Goal: Communication & Community: Answer question/provide support

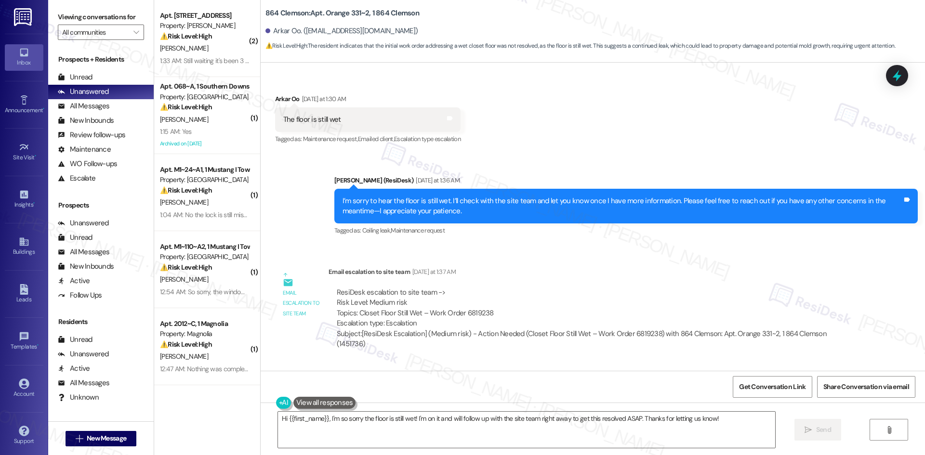
scroll to position [537, 0]
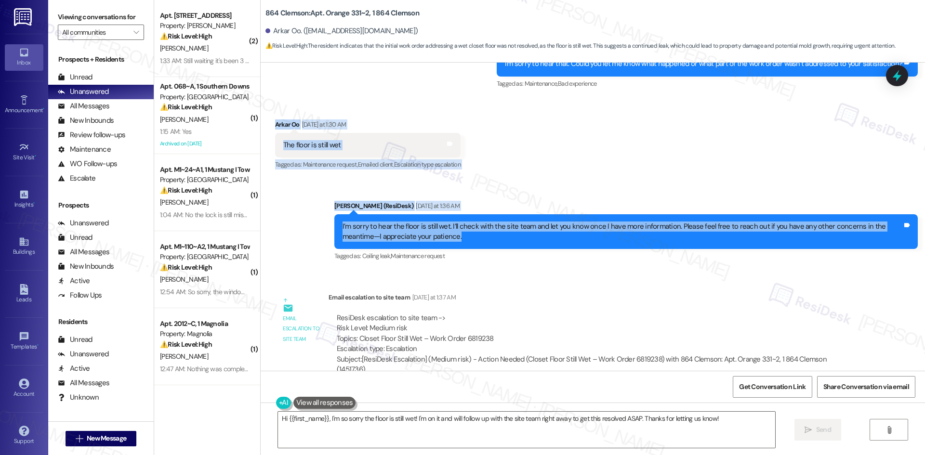
drag, startPoint x: 265, startPoint y: 118, endPoint x: 507, endPoint y: 239, distance: 270.6
click at [507, 239] on div "Lease started [DATE] 8:00 AM Survey, sent via SMS Residesk Automated Survey [DA…" at bounding box center [593, 217] width 664 height 308
copy div "Arkar Oo [DATE] at 1:30 AM The floor is still wet Tags and notes Tagged as: Mai…"
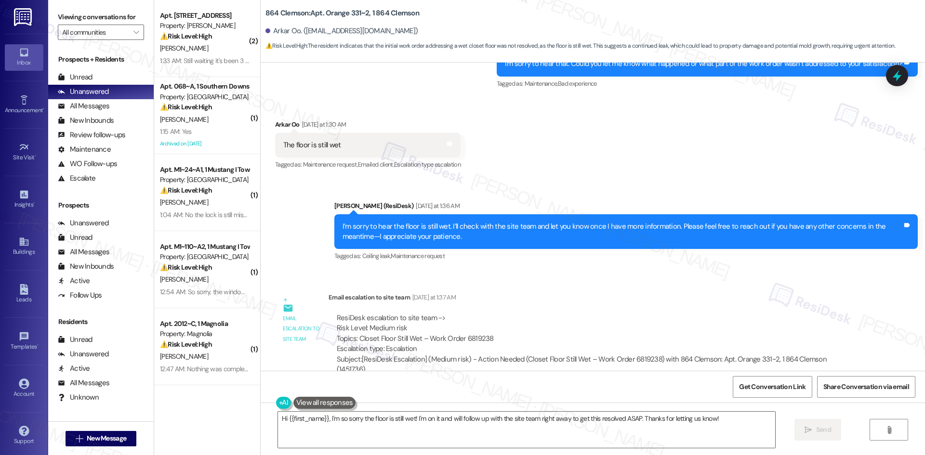
click at [522, 306] on div "ResiDesk escalation to site team -> Risk Level: Medium risk Topics: Closet Floo…" at bounding box center [594, 344] width 530 height 77
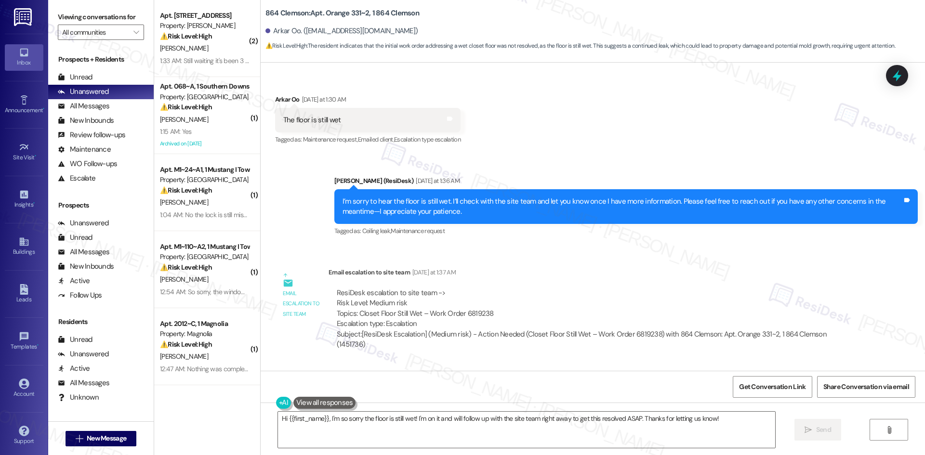
scroll to position [633, 0]
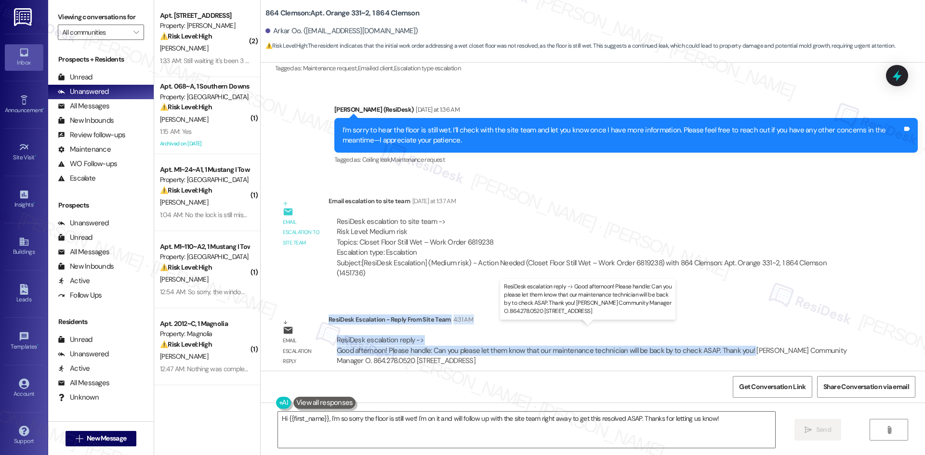
drag, startPoint x: 322, startPoint y: 309, endPoint x: 741, endPoint y: 345, distance: 420.6
click at [741, 345] on div "ResiDesk Escalation - Reply From Site Team 4:31 AM ResiDesk escalation reply ->…" at bounding box center [594, 344] width 530 height 59
copy div "ResiDesk Escalation - Reply From Site Team 4:31 AM ResiDesk escalation reply ->…"
click at [512, 307] on div "Email escalation reply ResiDesk Escalation - Reply From Site Team 4:31 AM ResiD…" at bounding box center [567, 343] width 598 height 73
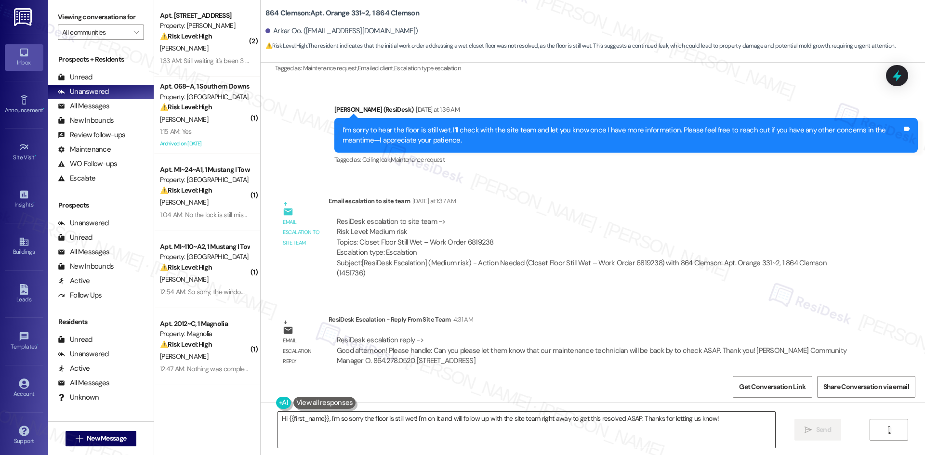
click at [424, 439] on textarea "Hi {{first_name}}, I'm so sorry the floor is still wet! I'm on it and will foll…" at bounding box center [526, 430] width 497 height 36
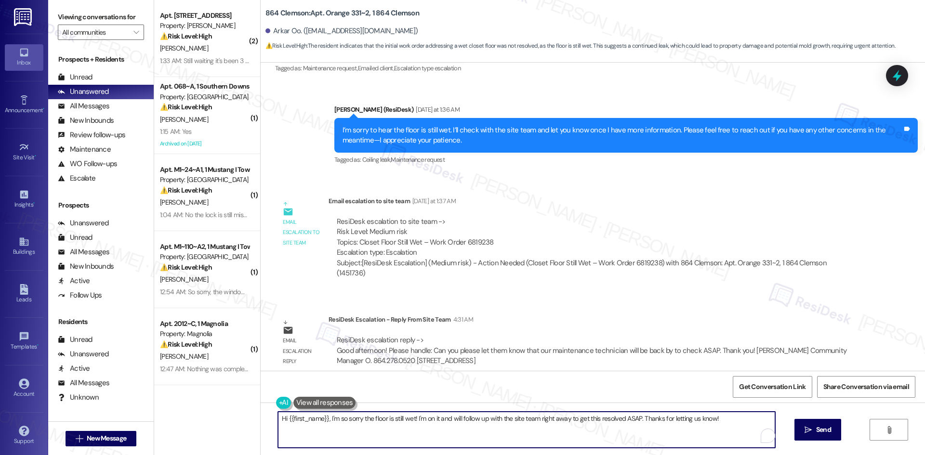
paste textarea "I checked with the site team. They let me know a maintenance technician will be…"
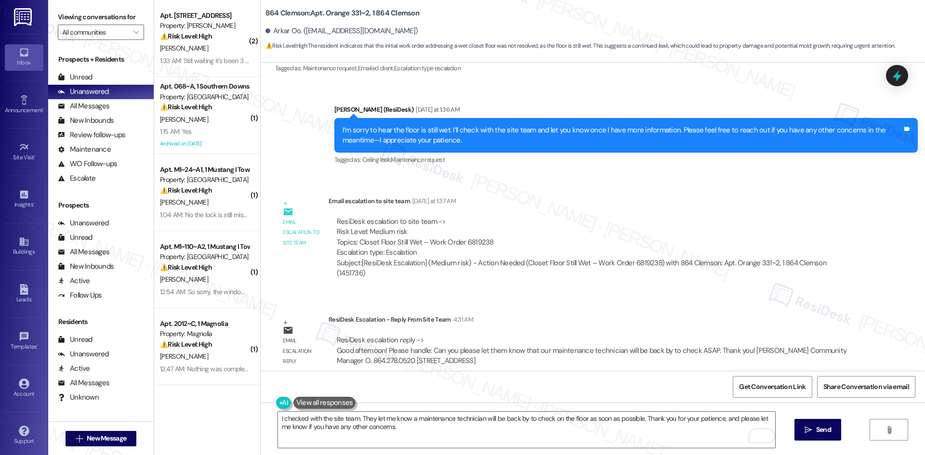
click at [463, 89] on div "Sent via SMS [PERSON_NAME] (ResiDesk) [DATE] at 1:36 AM I’m sorry to hear the f…" at bounding box center [593, 129] width 664 height 92
click at [486, 423] on textarea "I checked with the site team. They let me know a maintenance technician will be…" at bounding box center [526, 430] width 497 height 36
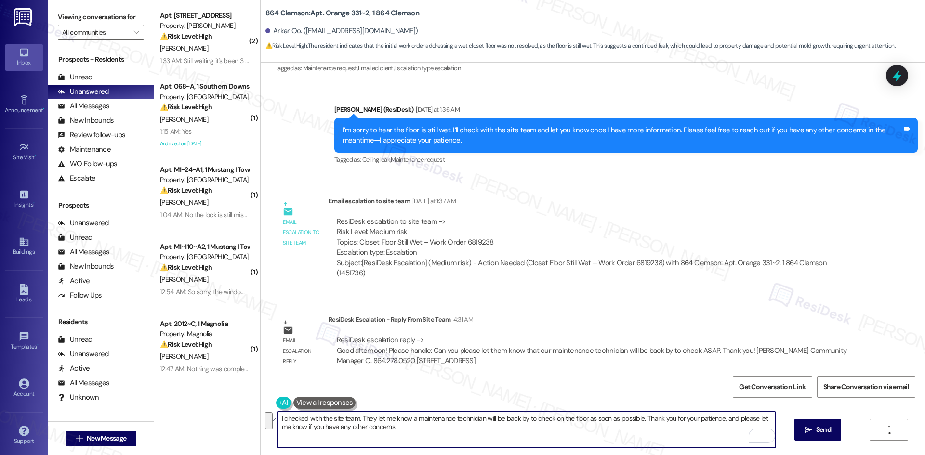
paste textarea "Hi Arkar,"
type textarea "Hi Arkar, I checked with the site team. They let me know a maintenance technici…"
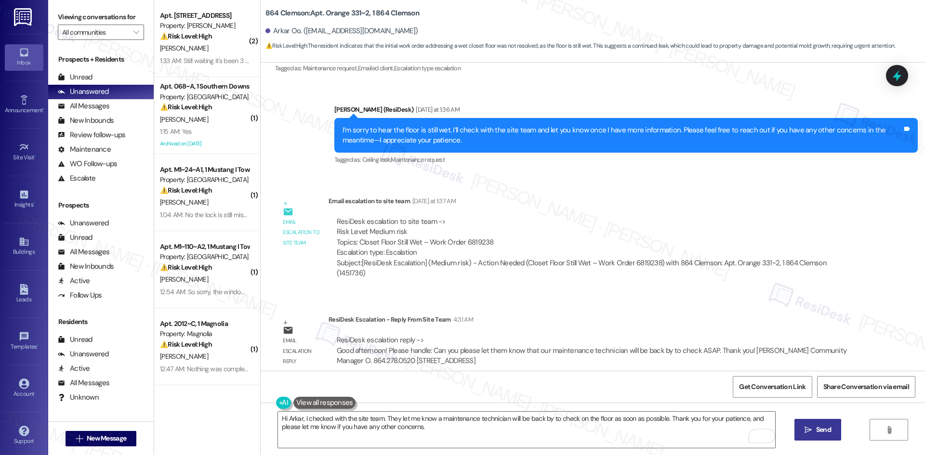
click at [804, 431] on icon "" at bounding box center [807, 430] width 7 height 8
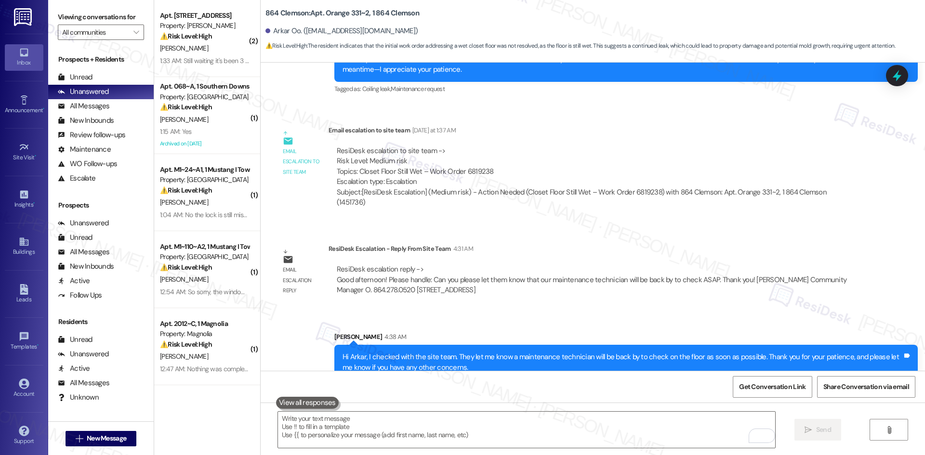
scroll to position [711, 0]
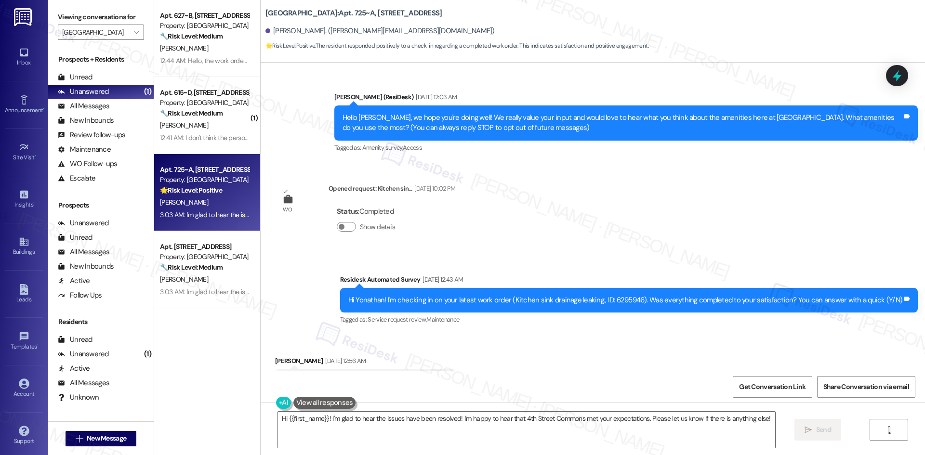
scroll to position [3678, 0]
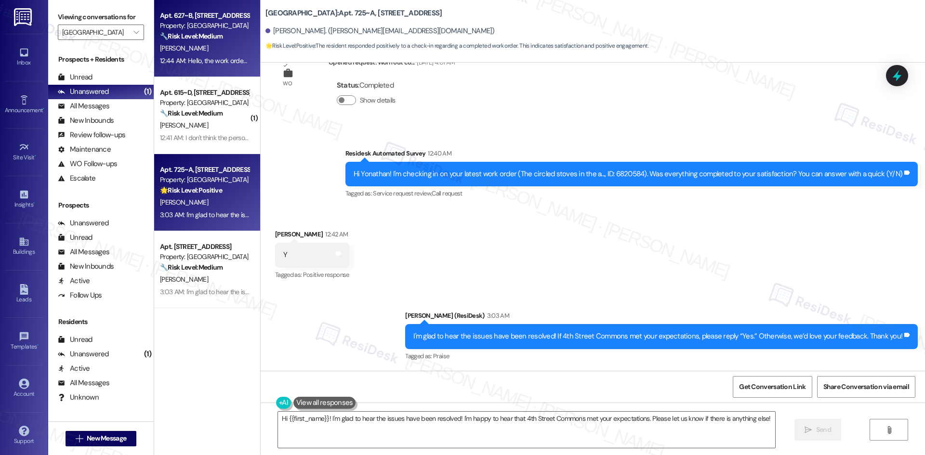
click at [202, 54] on div "A. Egorova" at bounding box center [204, 48] width 91 height 12
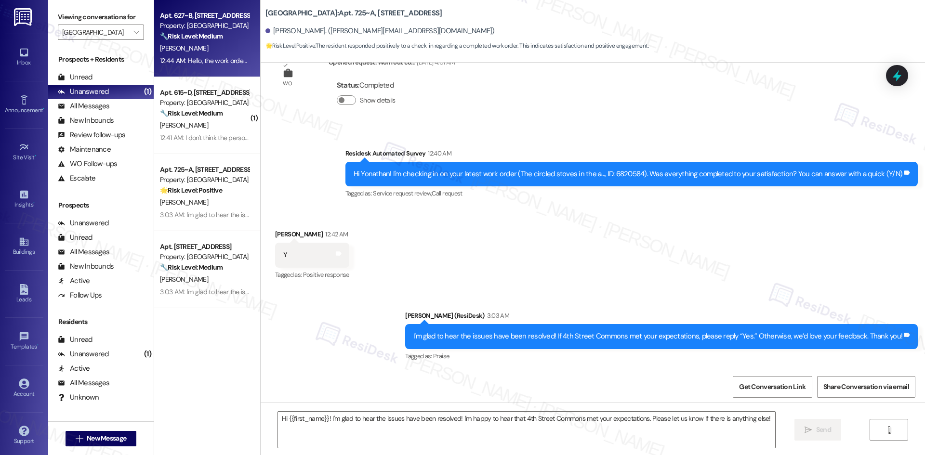
type textarea "Fetching suggested responses. Please feel free to read through the conversation…"
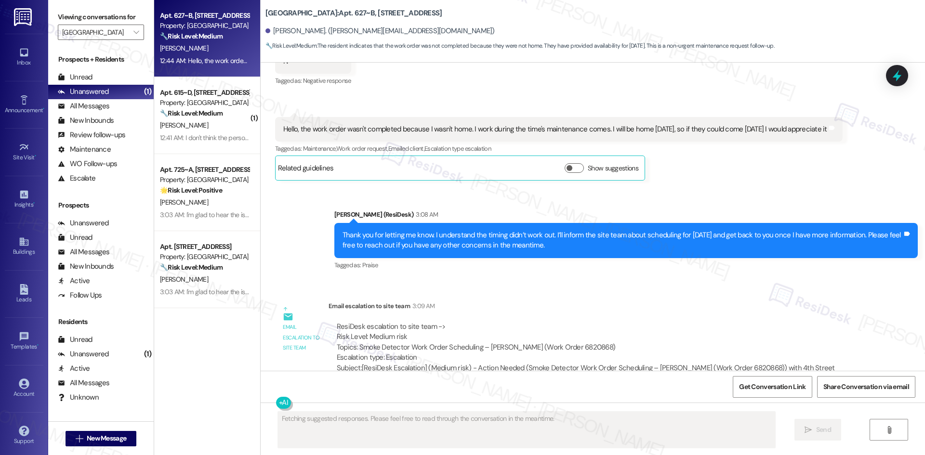
scroll to position [1105, 0]
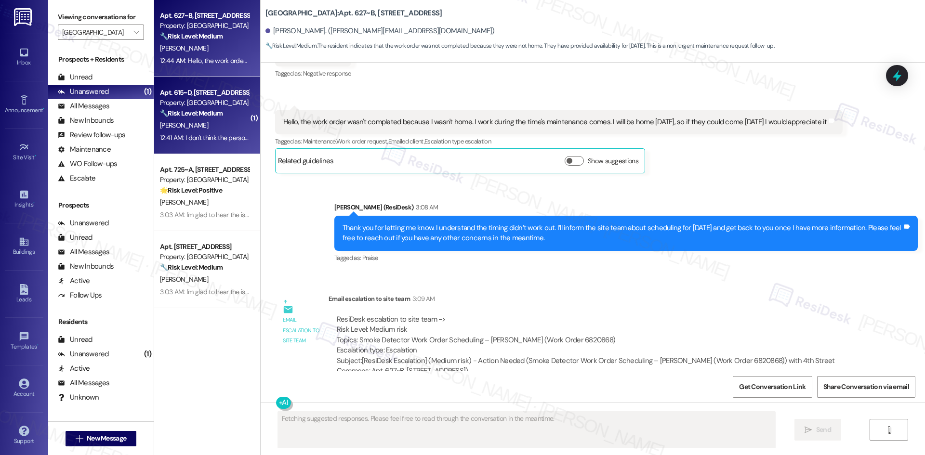
click at [178, 123] on div "S. Watts" at bounding box center [204, 125] width 91 height 12
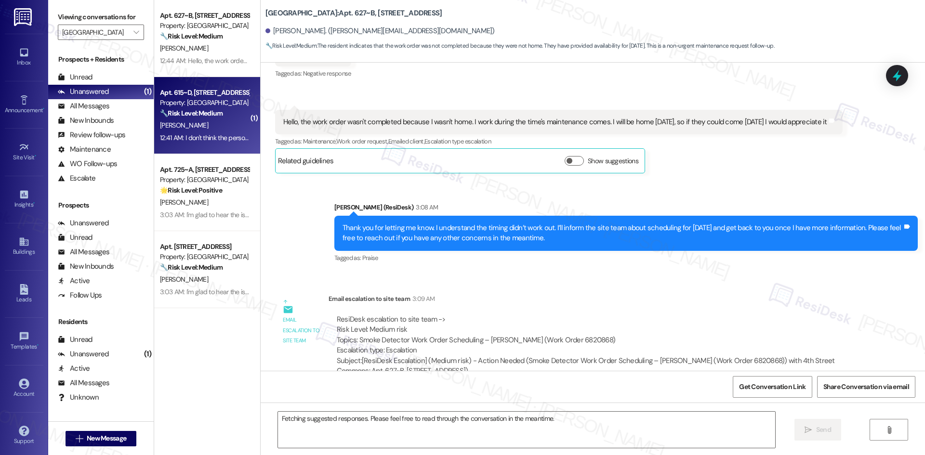
click at [178, 123] on div "S. Watts" at bounding box center [204, 125] width 91 height 12
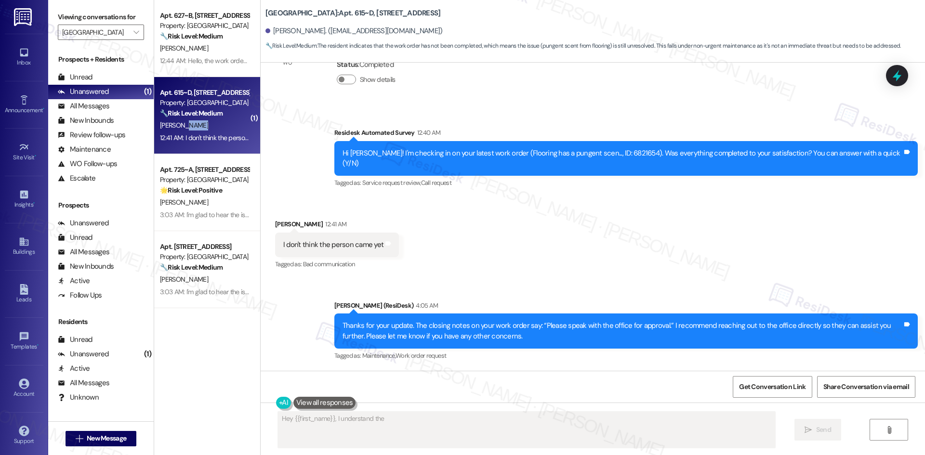
scroll to position [449, 0]
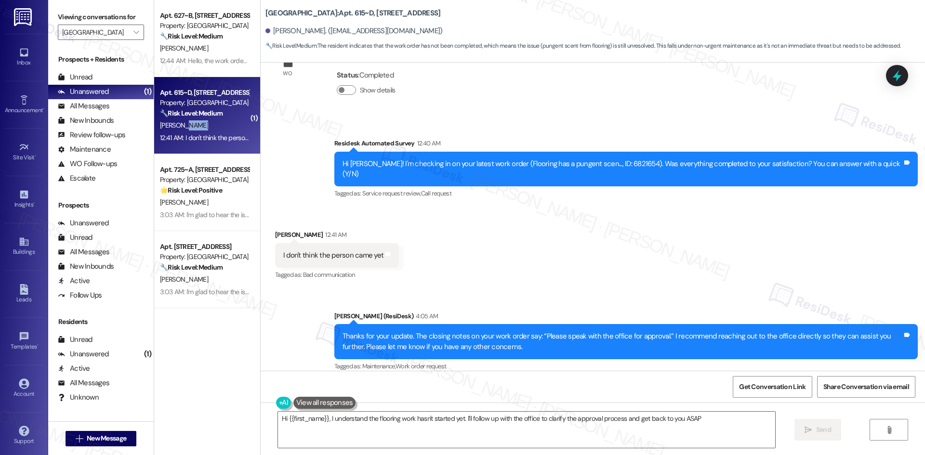
type textarea "Hi {{first_name}}, I understand the flooring work hasn't started yet. I'll foll…"
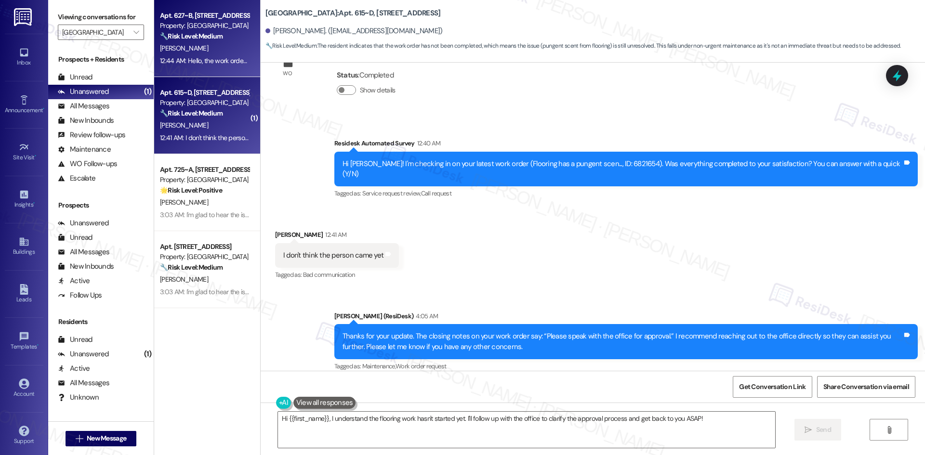
click at [210, 53] on div "A. Egorova" at bounding box center [204, 48] width 91 height 12
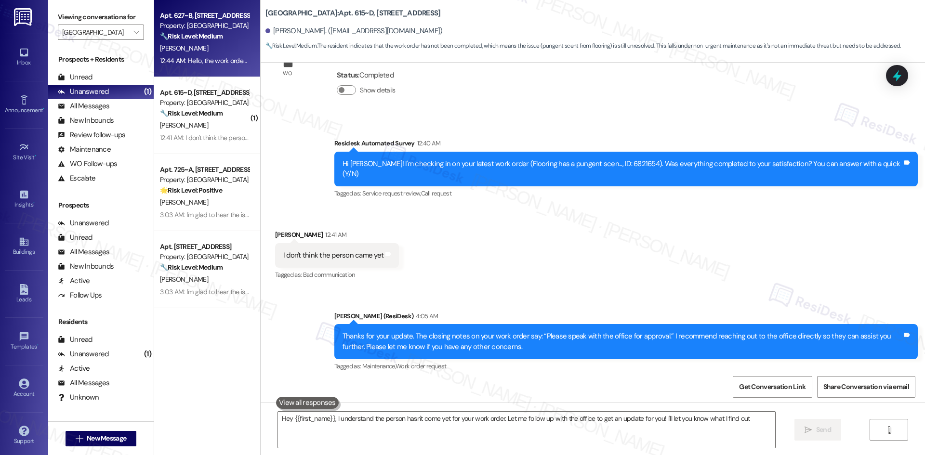
type textarea "Hey {{first_name}}, I understand the person hasn't come yet for your work order…"
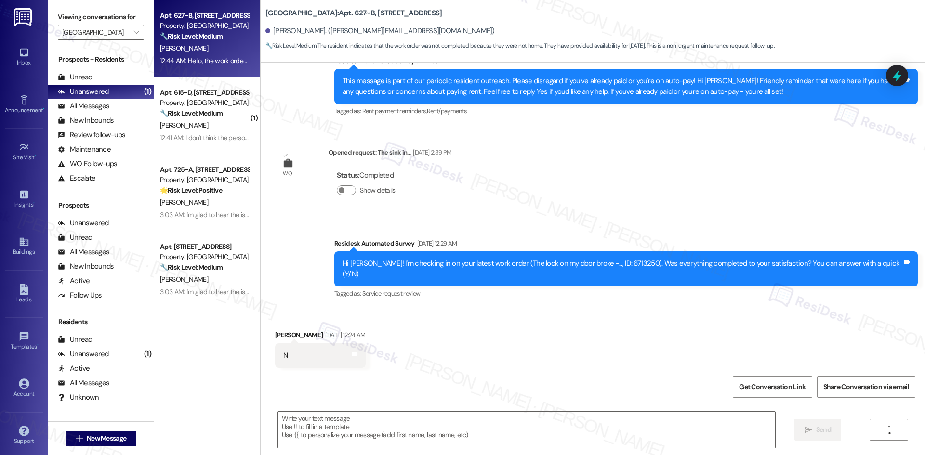
type textarea "Fetching suggested responses. Please feel free to read through the conversation…"
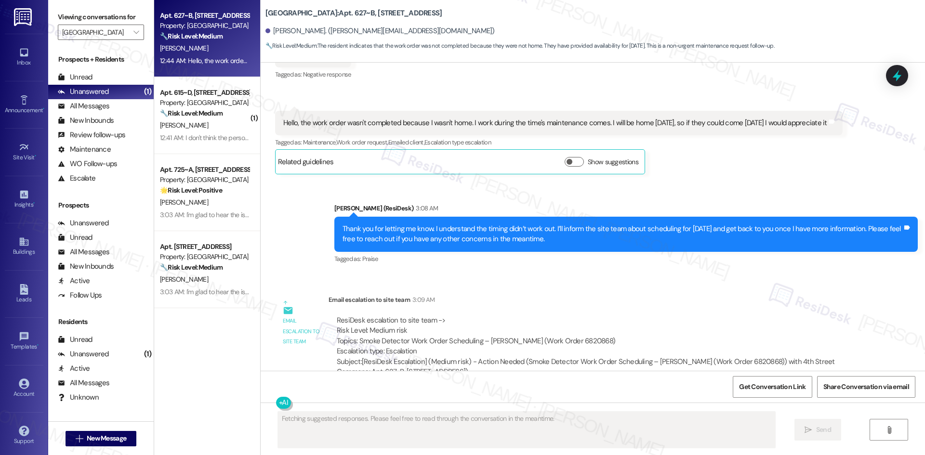
scroll to position [1105, 0]
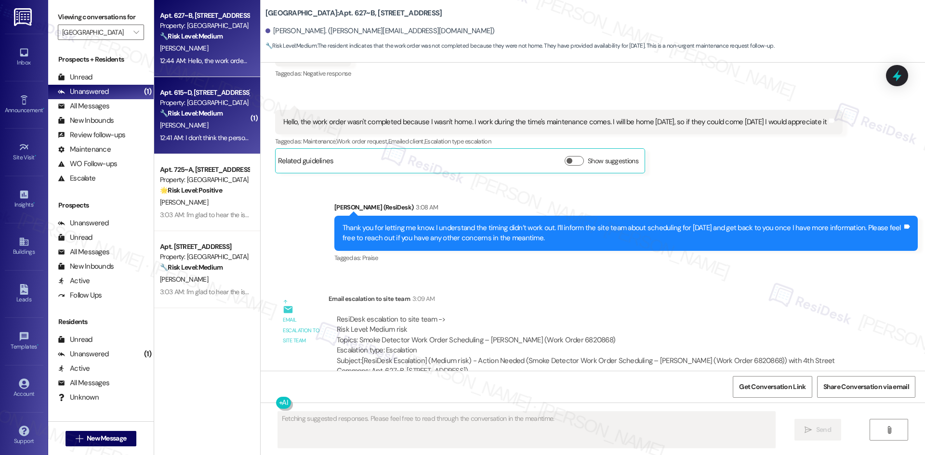
click at [154, 115] on div "Apt. 615~D, 1 4th Street Commons Property: 4th Street Commons 🔧 Risk Level: Med…" at bounding box center [207, 115] width 106 height 77
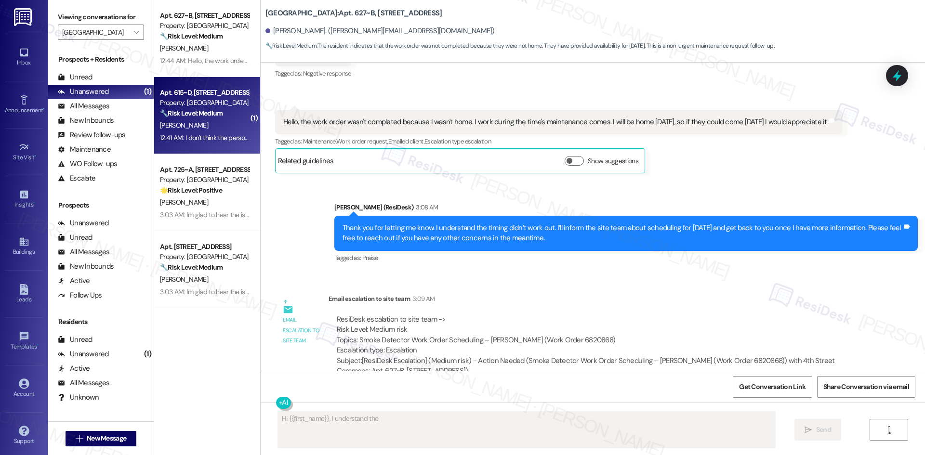
scroll to position [449, 0]
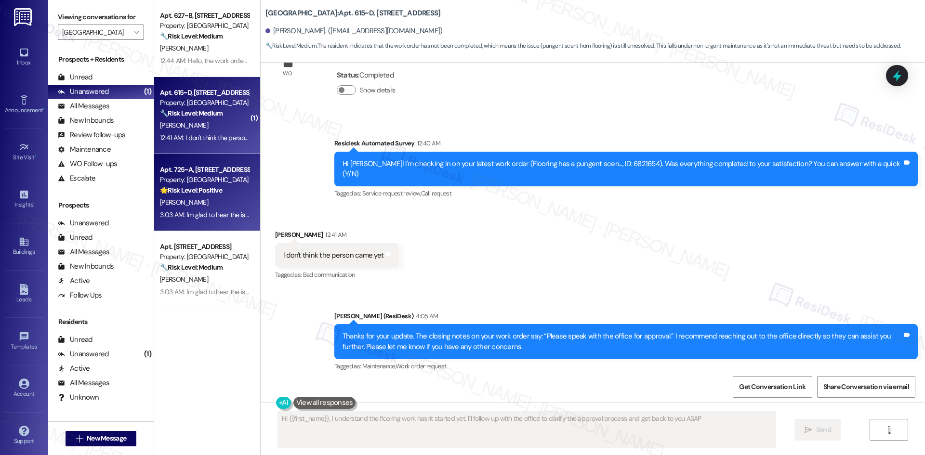
type textarea "Hi {{first_name}}, I understand the flooring work hasn't started yet. I'll foll…"
click at [206, 195] on div "🌟 Risk Level: Positive The resident responded positively to a check-in regardin…" at bounding box center [204, 190] width 89 height 10
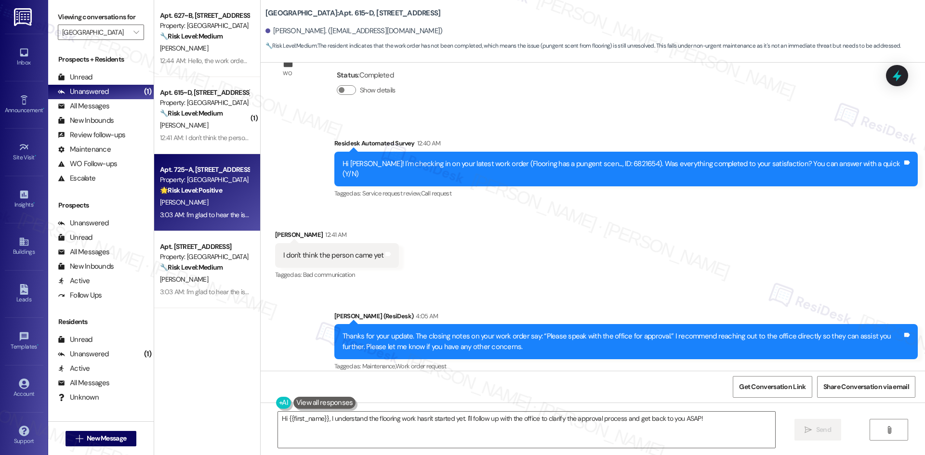
type textarea "Fetching suggested responses. Please feel free to read through the conversation…"
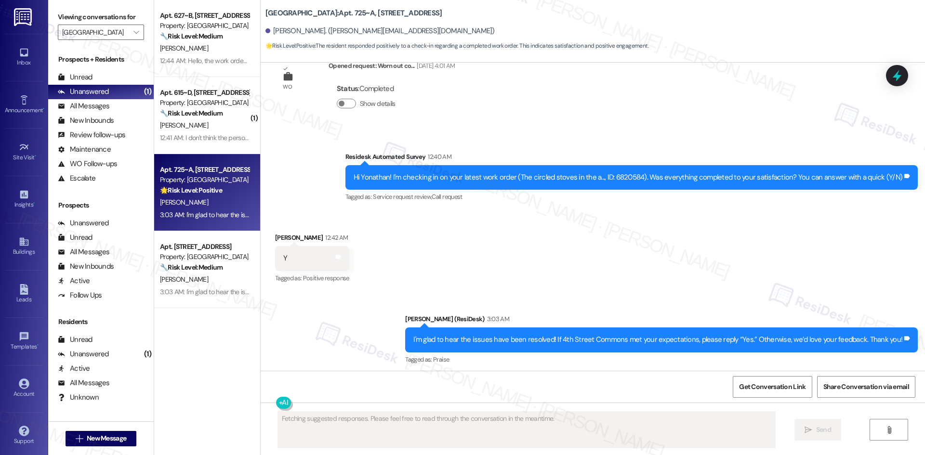
scroll to position [3678, 0]
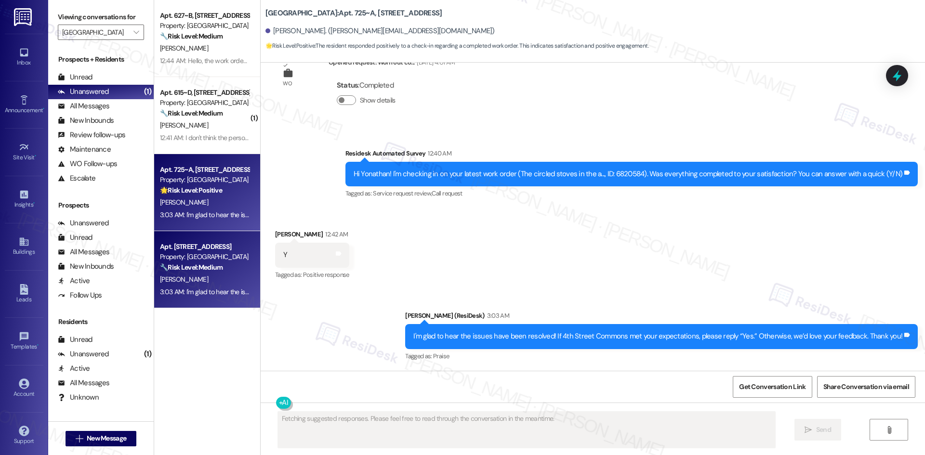
click at [197, 278] on div "S. Birbal" at bounding box center [204, 280] width 91 height 12
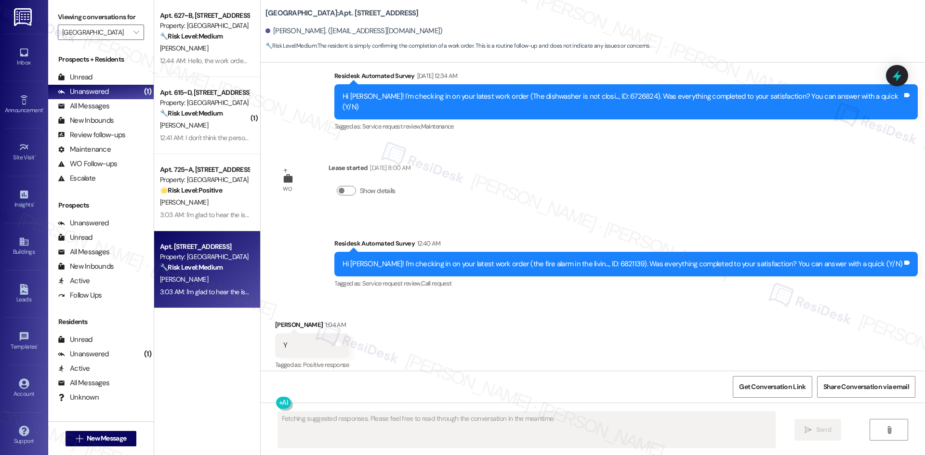
scroll to position [3466, 0]
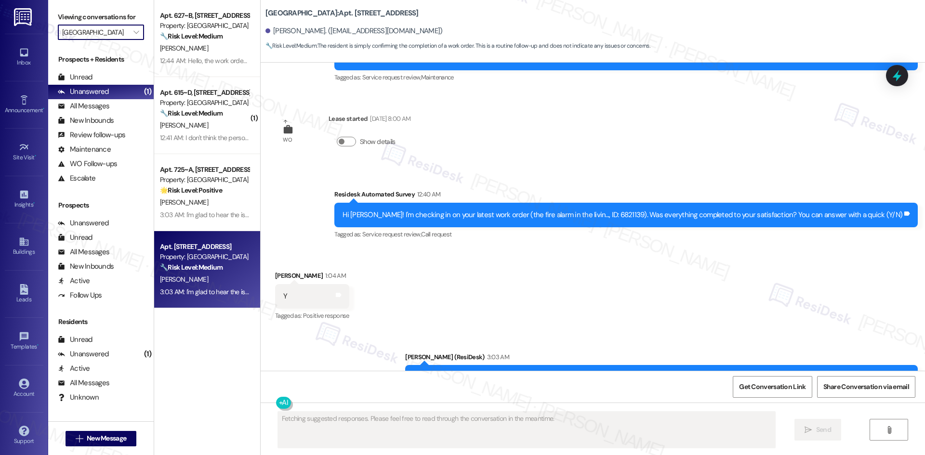
click at [115, 34] on input "4th Street Commons" at bounding box center [95, 32] width 66 height 15
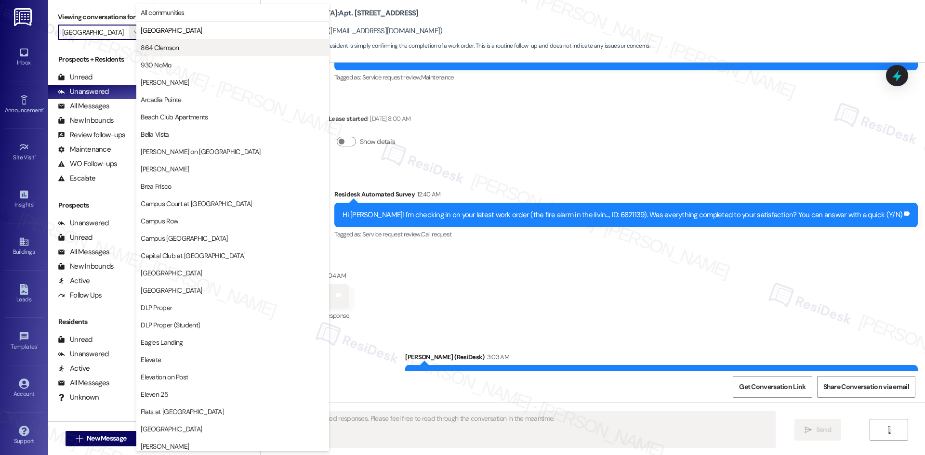
click at [167, 50] on span "864 Clemson" at bounding box center [160, 48] width 38 height 10
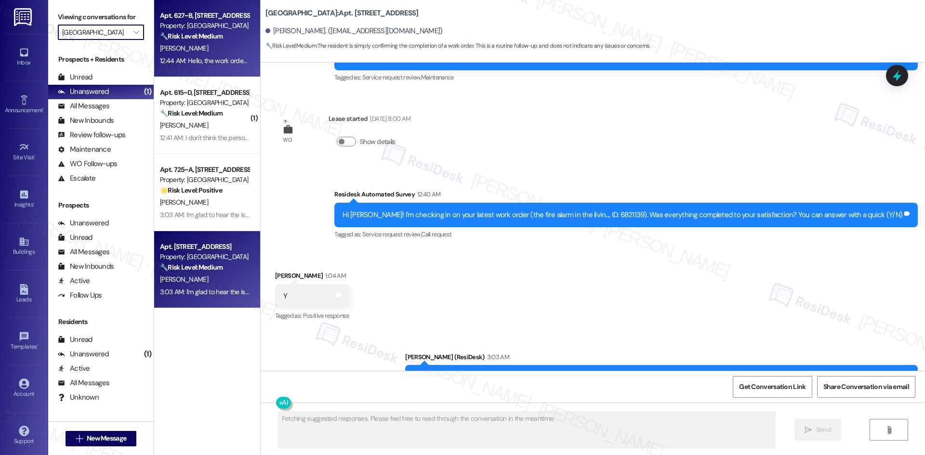
type input "864 Clemson"
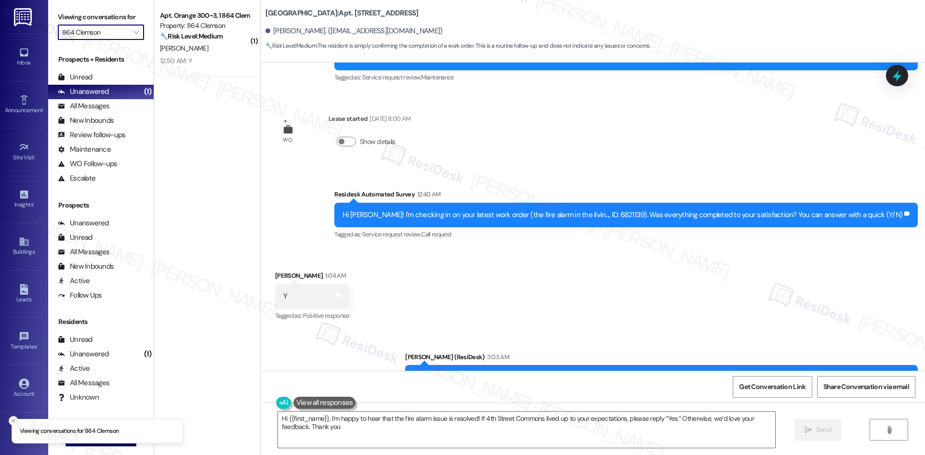
type textarea "Hi {{first_name}}, I'm happy to hear that the fire alarm issue is resolved! If …"
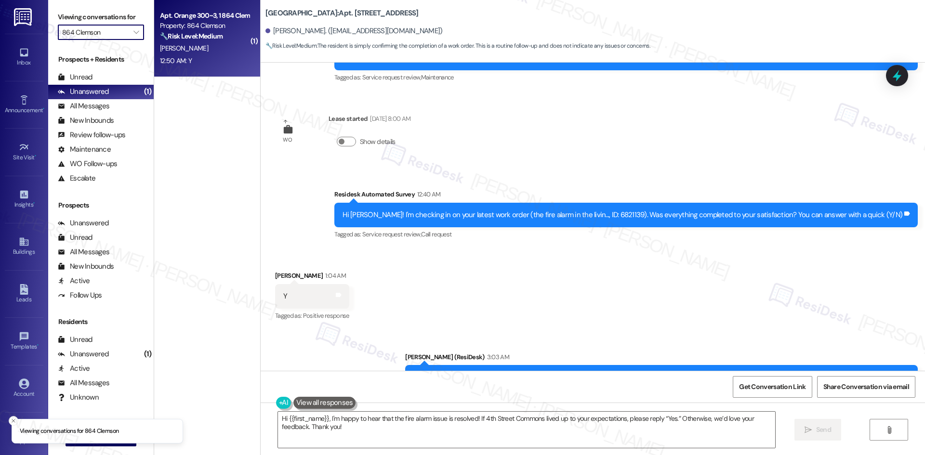
click at [174, 47] on span "R. Mcginnity" at bounding box center [184, 48] width 48 height 9
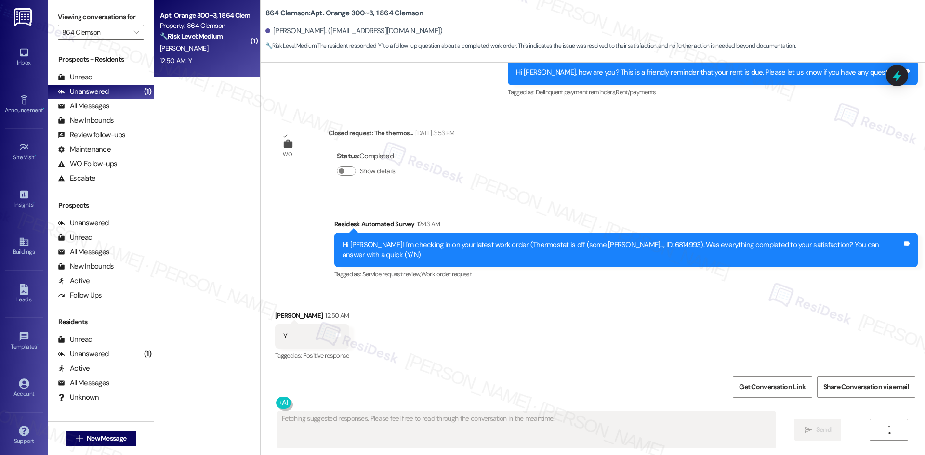
scroll to position [2874, 0]
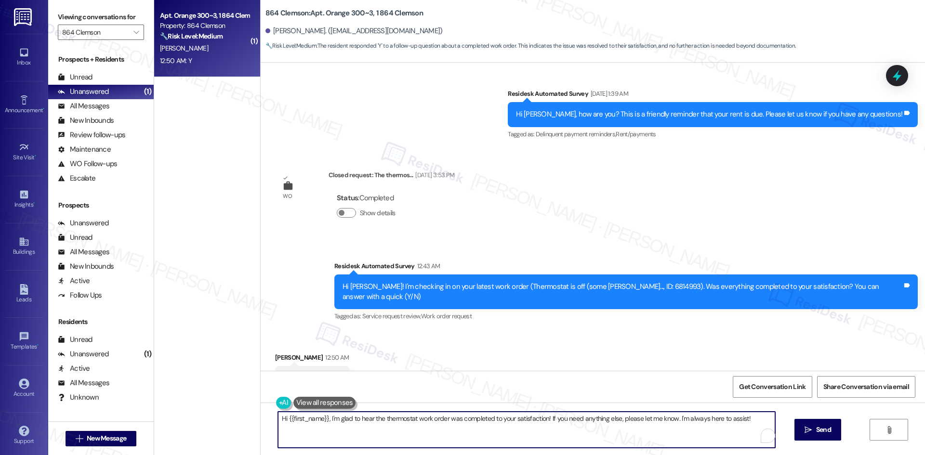
click at [649, 436] on textarea "Hi {{first_name}}, I'm glad to hear the thermostat work order was completed to …" at bounding box center [526, 430] width 497 height 36
paste textarea "Arkar, I checked with the site team. They let me know a maintenance technician …"
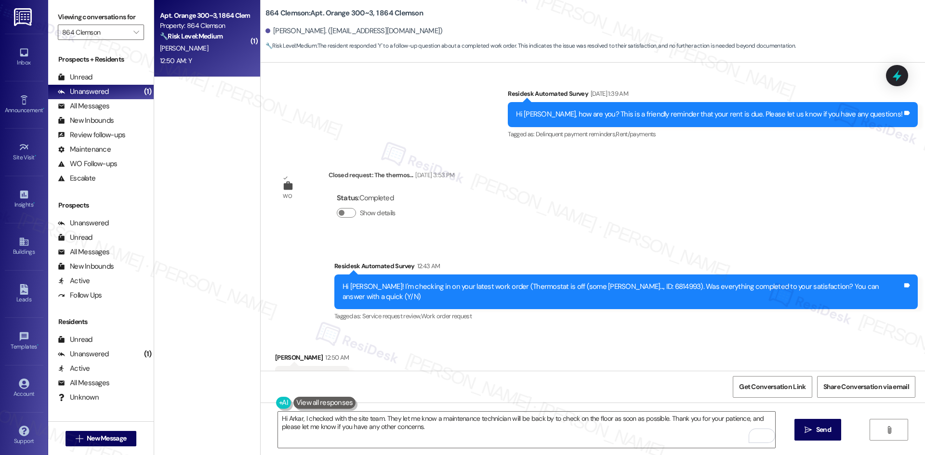
click at [575, 198] on div "Survey, sent via SMS Residesk Automated Survey Oct 03, 2024 at 2:38 AM Hi Ryan,…" at bounding box center [593, 217] width 664 height 308
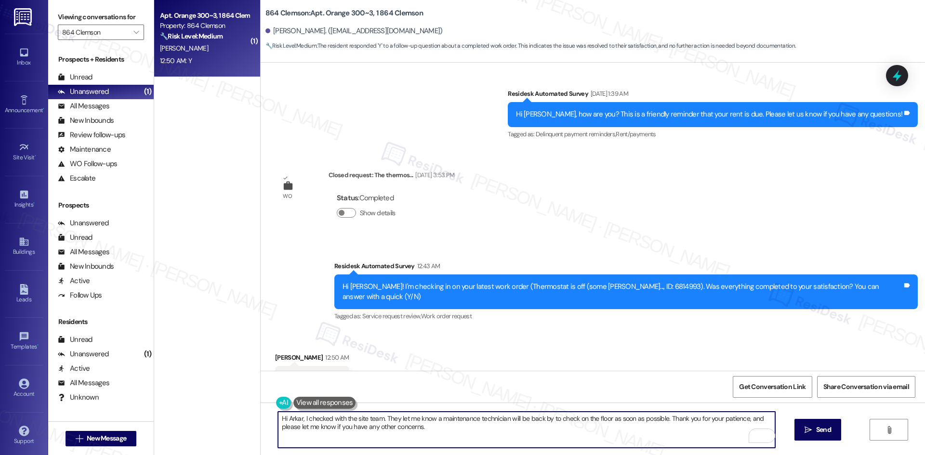
click at [500, 423] on textarea "Hi Arkar, I checked with the site team. They let me know a maintenance technici…" at bounding box center [526, 430] width 497 height 36
paste textarea "I'm glad to hear the issues have been resolved! If {{property}} met your expect…"
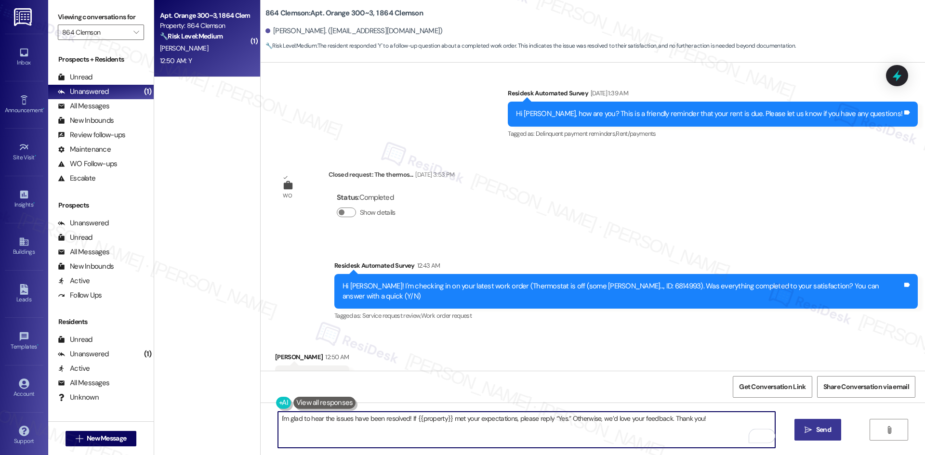
type textarea "I'm glad to hear the issues have been resolved! If {{property}} met your expect…"
click at [812, 433] on span " Send" at bounding box center [817, 430] width 30 height 10
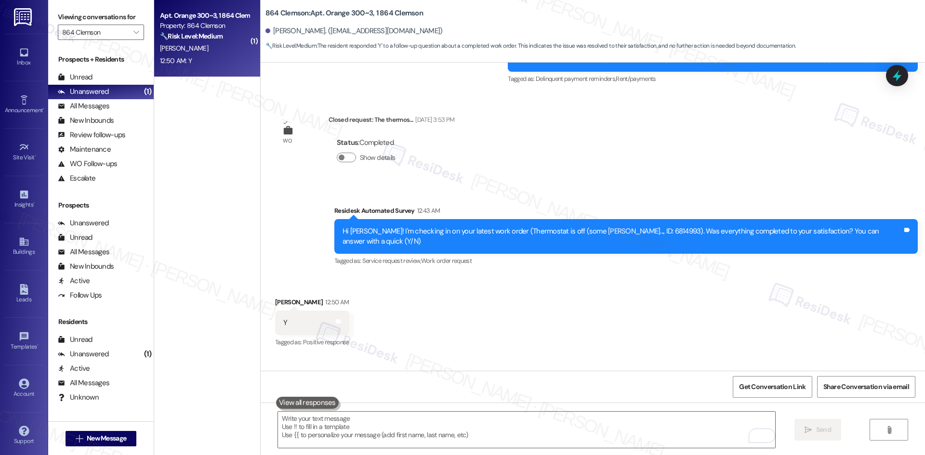
scroll to position [2942, 0]
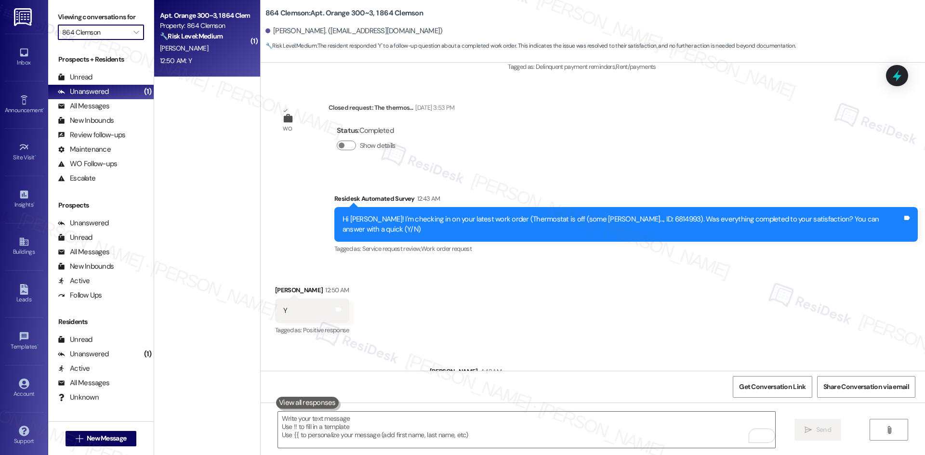
click at [114, 31] on input "864 Clemson" at bounding box center [95, 32] width 66 height 15
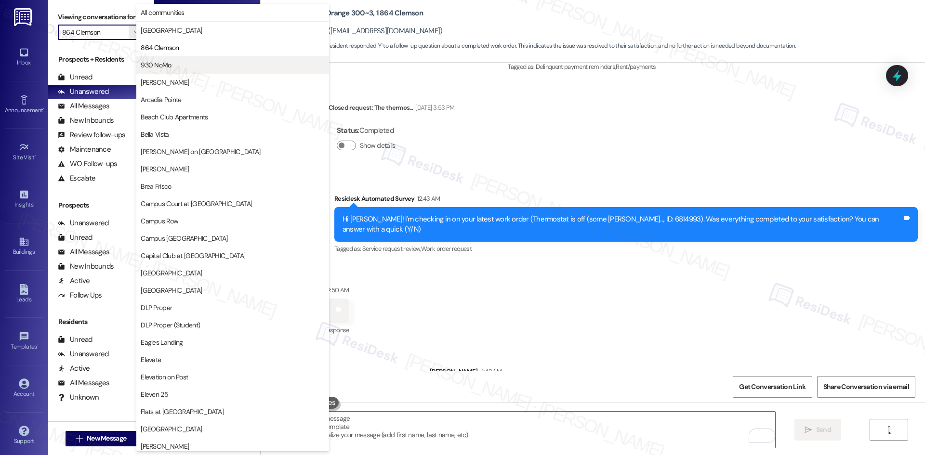
click at [175, 69] on span "930 NoMo" at bounding box center [233, 65] width 184 height 10
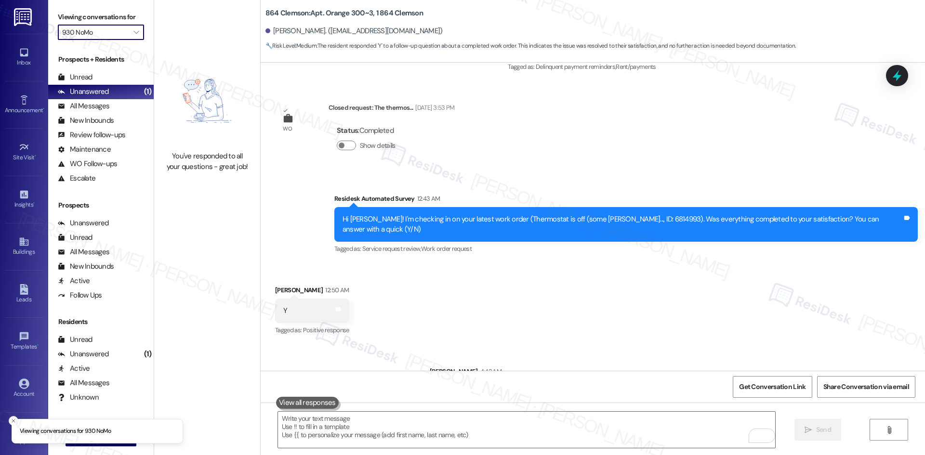
click at [119, 31] on input "930 NoMo" at bounding box center [95, 32] width 66 height 15
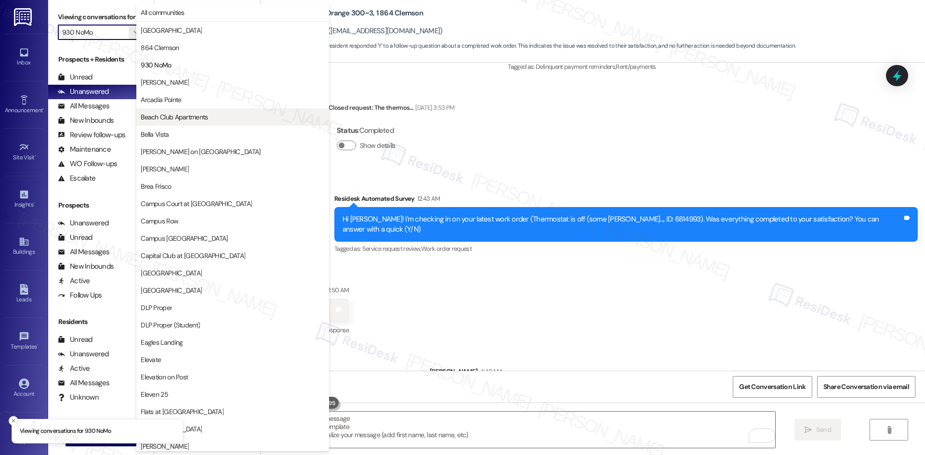
click at [207, 123] on button "Beach Club Apartments" at bounding box center [232, 116] width 193 height 17
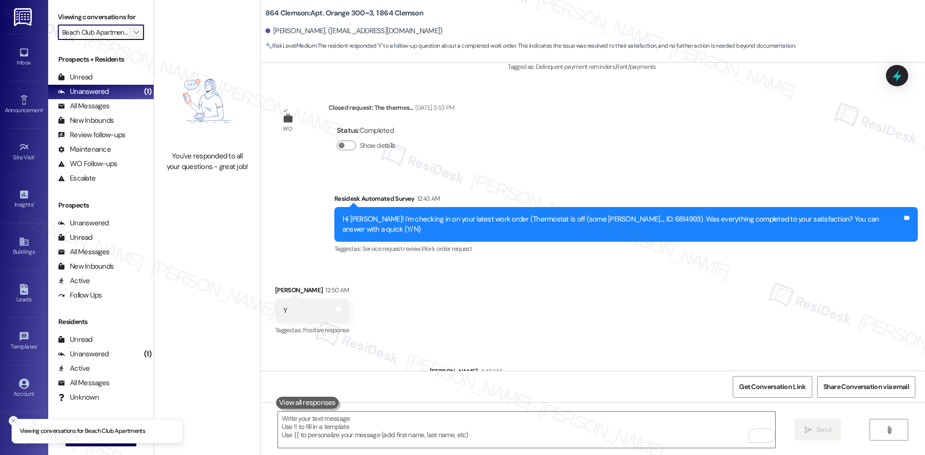
click at [132, 37] on span "" at bounding box center [136, 32] width 9 height 15
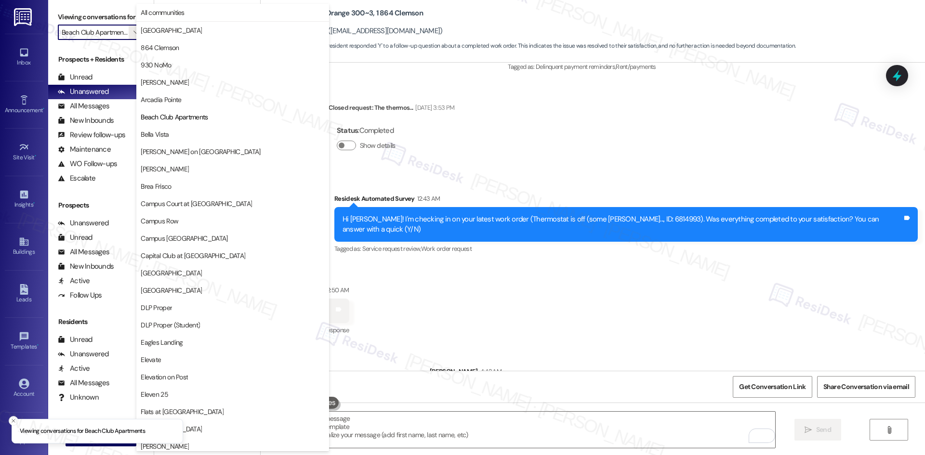
click at [172, 134] on span "Bella Vista" at bounding box center [233, 135] width 184 height 10
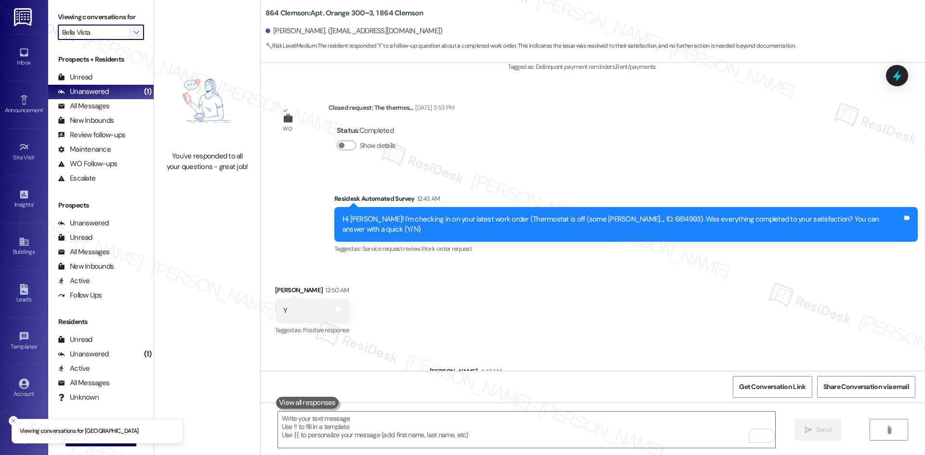
click at [132, 33] on span "" at bounding box center [136, 32] width 9 height 15
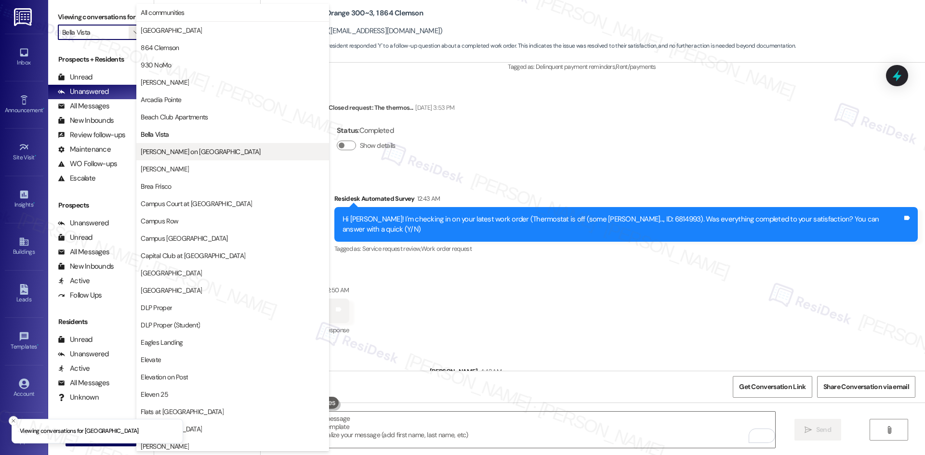
click at [207, 152] on span "[PERSON_NAME] on [GEOGRAPHIC_DATA]" at bounding box center [200, 152] width 119 height 10
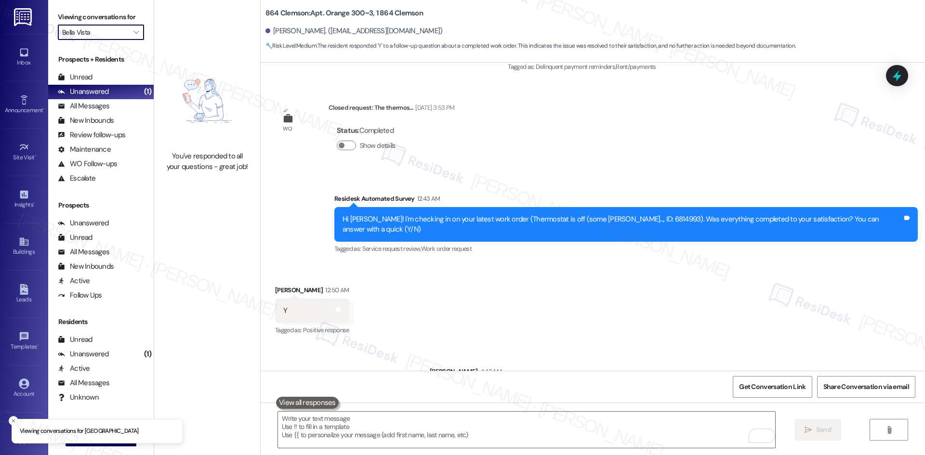
type input "[PERSON_NAME] on [GEOGRAPHIC_DATA]"
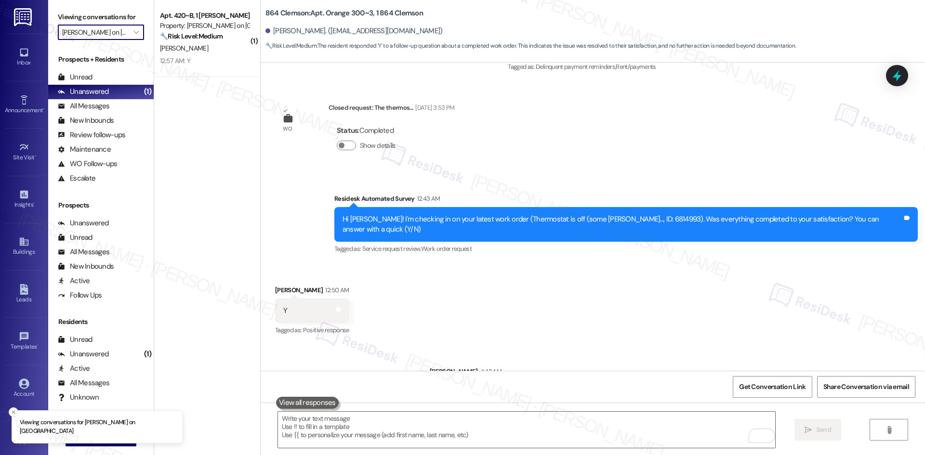
click at [234, 77] on div "( 1 ) Apt. 420~B, 1 Bixby on College Ave Property: Bixby on College Avenue 🔧 Ri…" at bounding box center [207, 193] width 106 height 387
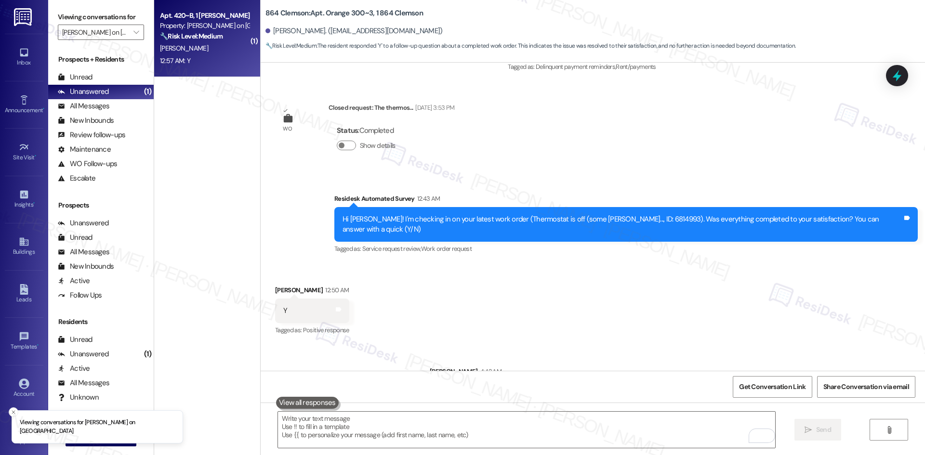
click at [224, 55] on div "12:57 AM: Y 12:57 AM: Y" at bounding box center [204, 61] width 91 height 12
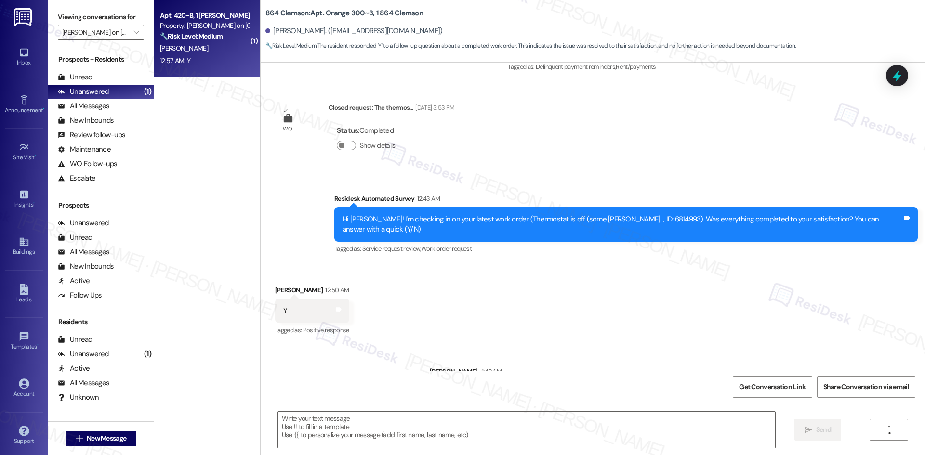
type textarea "Fetching suggested responses. Please feel free to read through the conversation…"
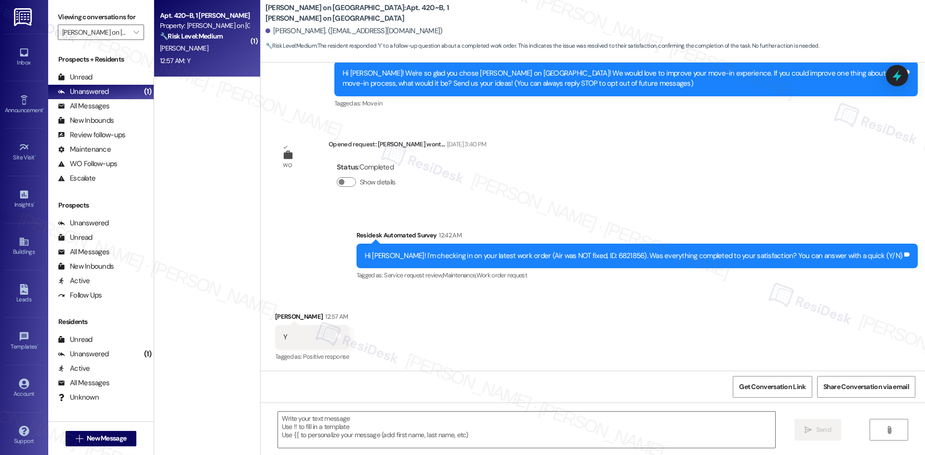
scroll to position [102, 0]
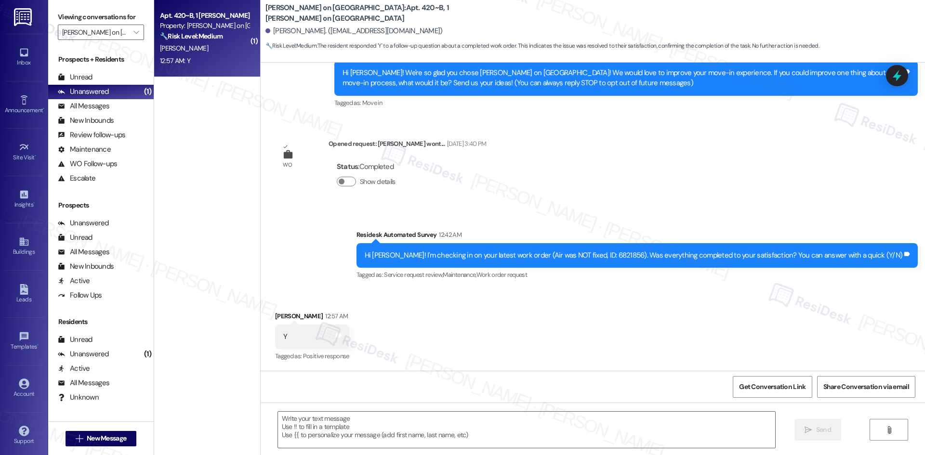
type textarea "Fetching suggested responses. Please feel free to read through the conversation…"
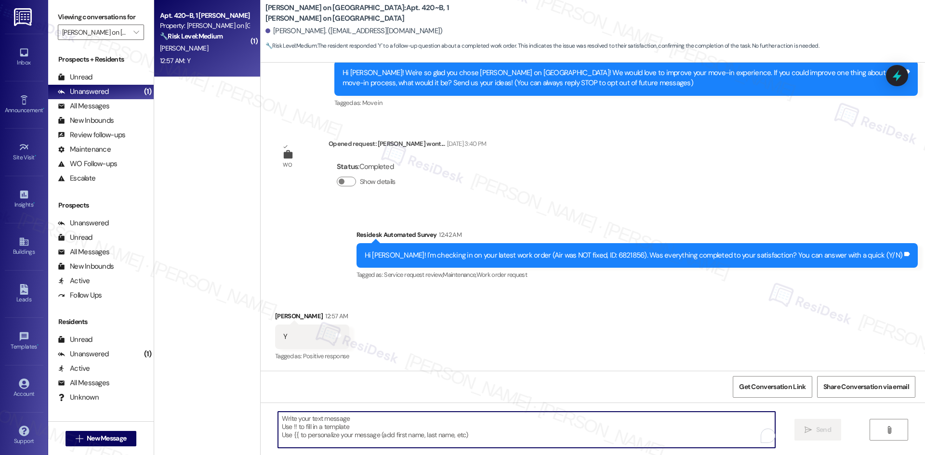
click at [460, 430] on textarea "To enrich screen reader interactions, please activate Accessibility in Grammarl…" at bounding box center [526, 430] width 497 height 36
paste textarea "I'm glad to hear the issues have been resolved! If {{property}} met your expect…"
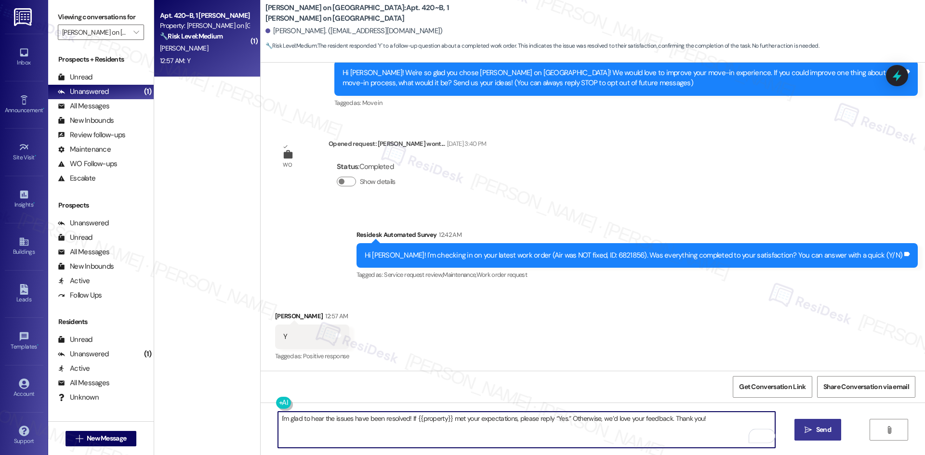
type textarea "I'm glad to hear the issues have been resolved! If {{property}} met your expect…"
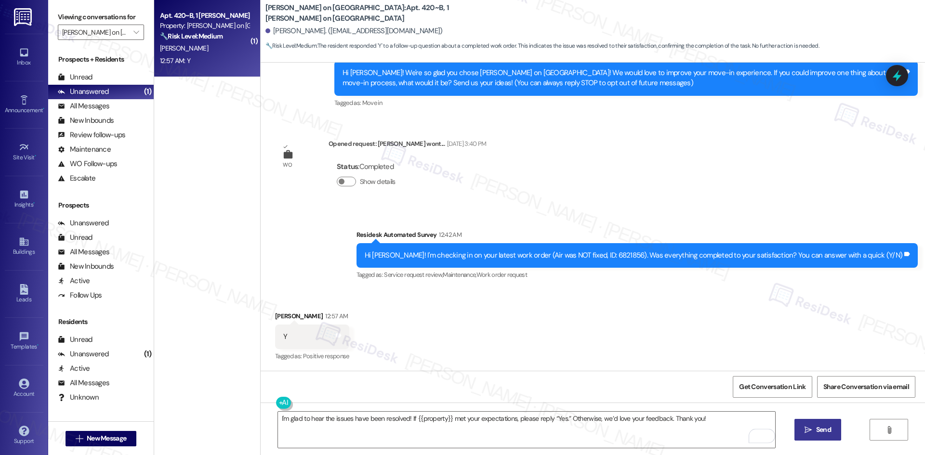
click at [814, 433] on span "Send" at bounding box center [823, 430] width 19 height 10
click at [97, 29] on input "[PERSON_NAME] on [GEOGRAPHIC_DATA]" at bounding box center [95, 32] width 66 height 15
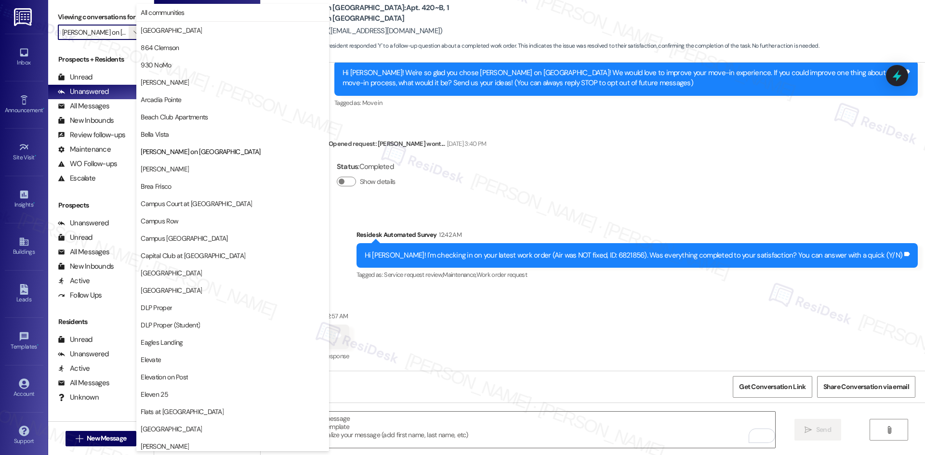
scroll to position [101, 0]
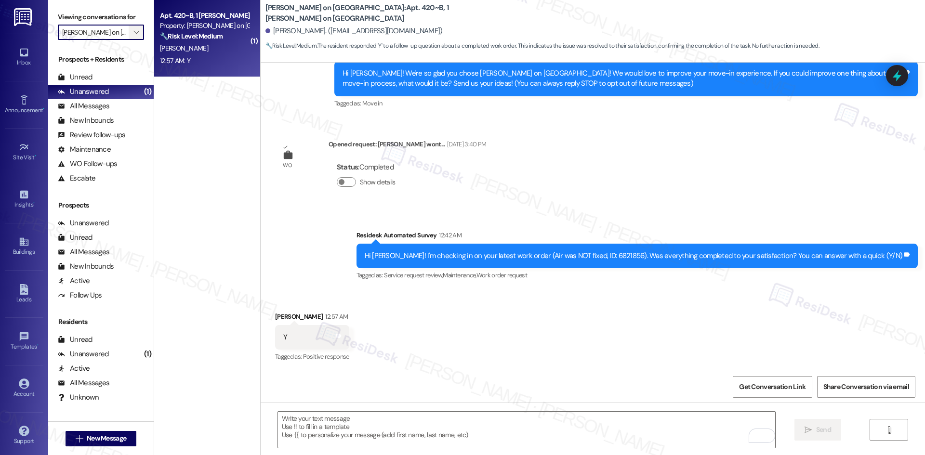
click at [129, 32] on button "" at bounding box center [136, 32] width 15 height 15
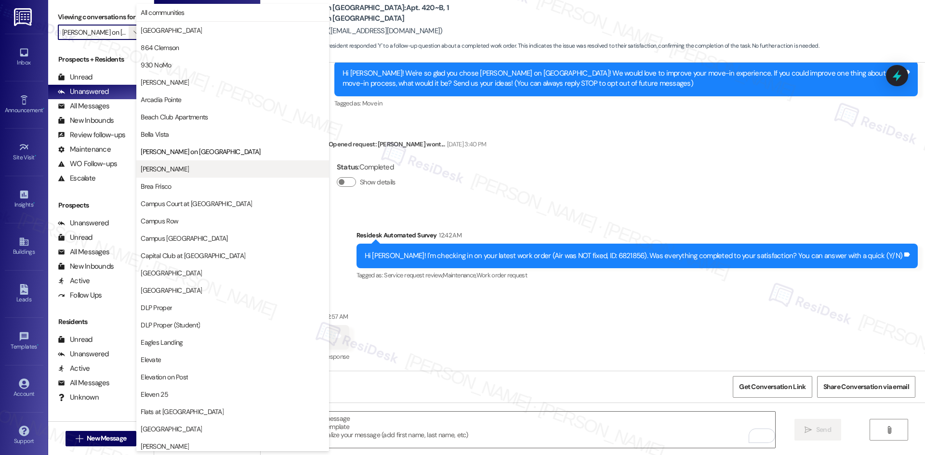
click at [207, 169] on span "[PERSON_NAME]" at bounding box center [233, 169] width 184 height 10
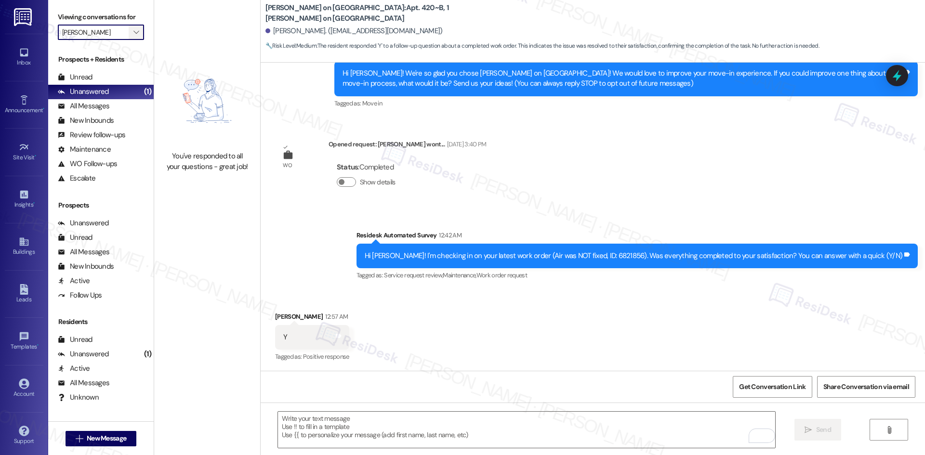
click at [133, 30] on icon "" at bounding box center [135, 32] width 5 height 8
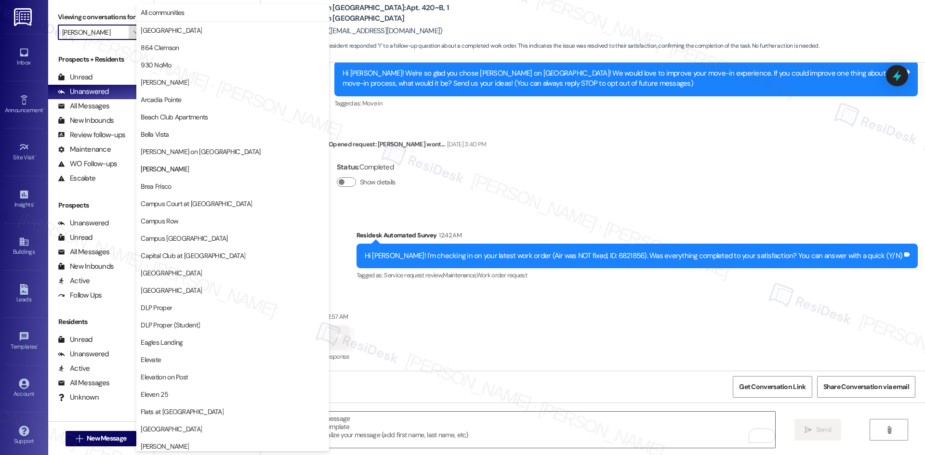
scroll to position [157, 0]
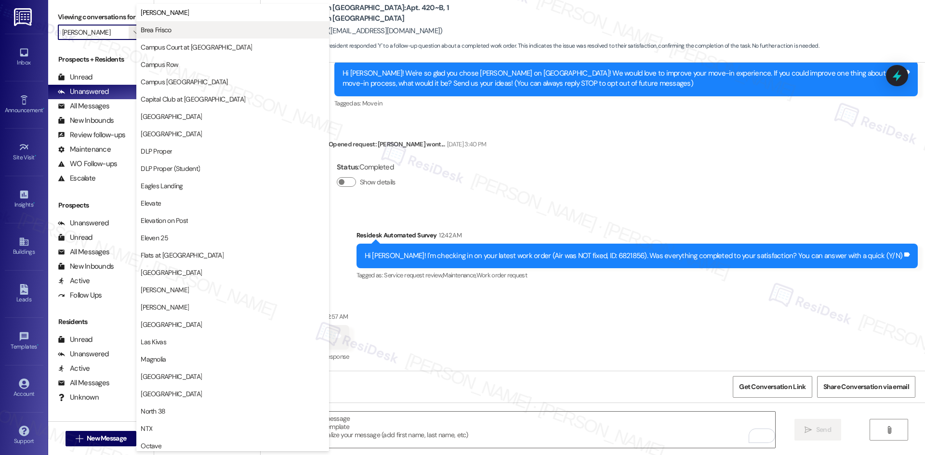
click at [189, 30] on span "Brea Frisco" at bounding box center [233, 30] width 184 height 10
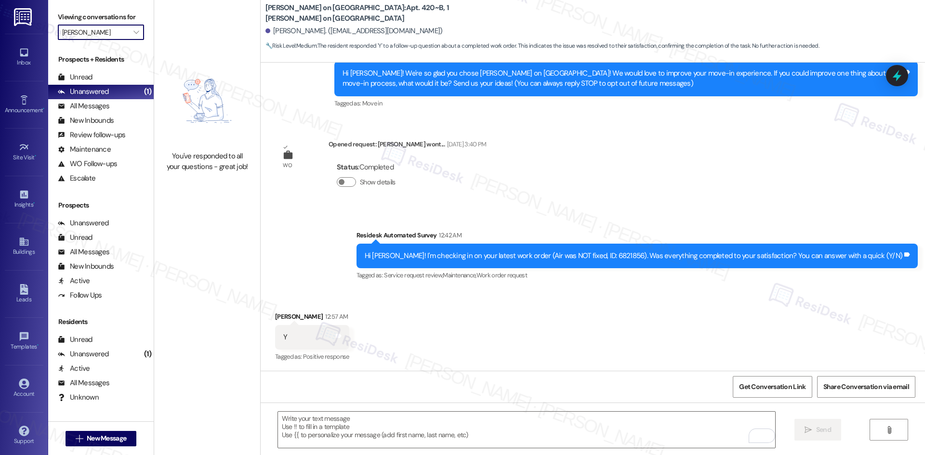
type input "Brea Frisco"
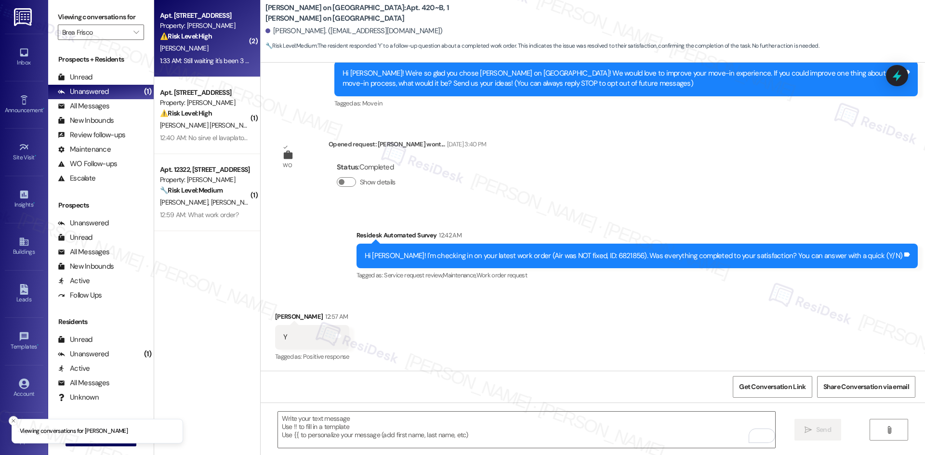
click at [222, 49] on div "R. Kibby" at bounding box center [204, 48] width 91 height 12
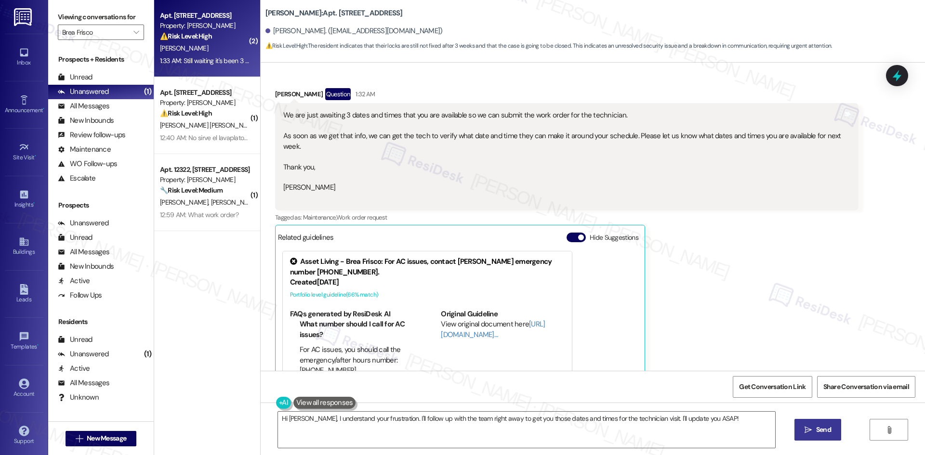
scroll to position [950, 0]
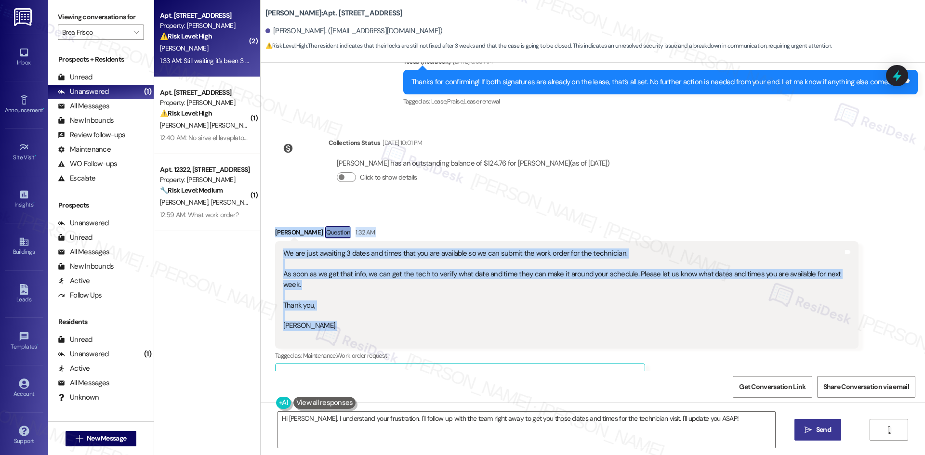
drag, startPoint x: 260, startPoint y: 217, endPoint x: 344, endPoint y: 320, distance: 133.2
click at [348, 323] on div "Received via SMS Rachel Kibby Question 1:32 AM We are just awaiting 3 dates and…" at bounding box center [593, 437] width 664 height 465
copy div "Rachel Kibby Question 1:32 AM We are just awaiting 3 dates and times that you a…"
click at [469, 297] on div "We are just awaiting 3 dates and times that you are available so we can submit …" at bounding box center [563, 295] width 560 height 93
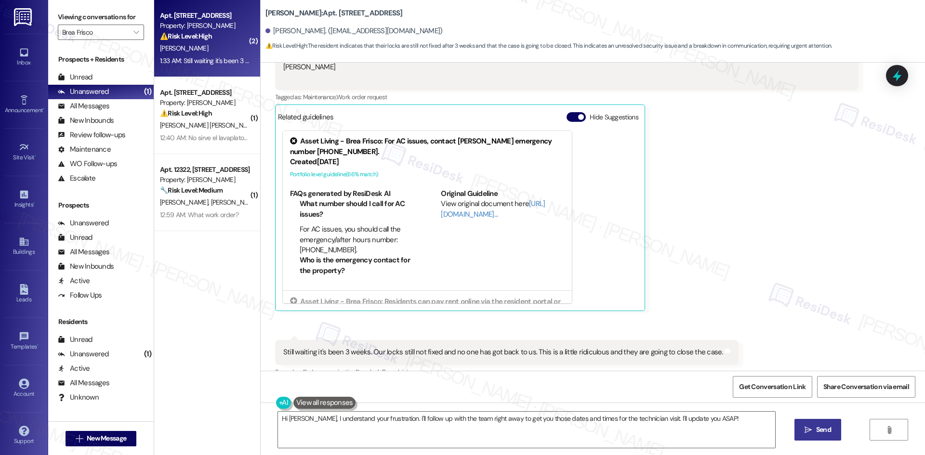
scroll to position [1239, 0]
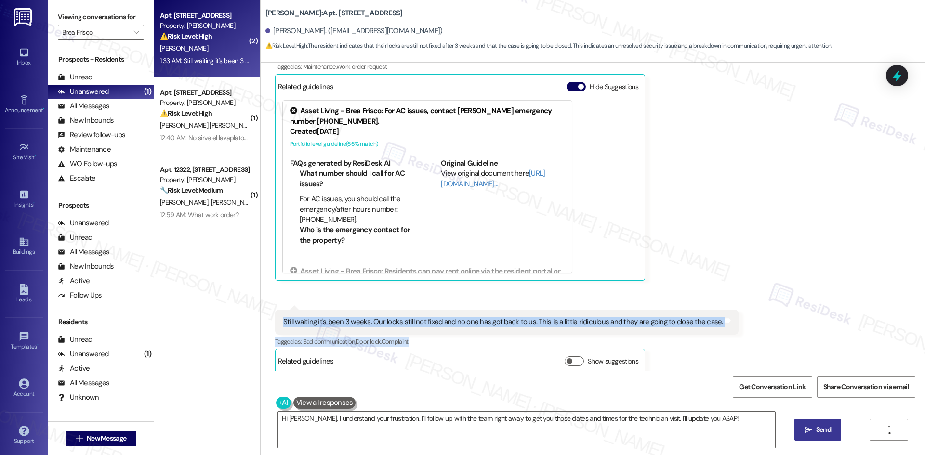
drag, startPoint x: 273, startPoint y: 306, endPoint x: 744, endPoint y: 325, distance: 471.5
click at [744, 325] on div "Received via SMS Rachel Kibby Question 1:32 AM We are just awaiting 3 dates and…" at bounding box center [593, 148] width 664 height 465
copy div "Still waiting it's been 3 weeks. Our locks still not fixed and no one has got b…"
click at [596, 322] on div "Still waiting it's been 3 weeks. Our locks still not fixed and no one has got b…" at bounding box center [506, 322] width 463 height 25
drag, startPoint x: 272, startPoint y: 308, endPoint x: 747, endPoint y: 313, distance: 475.0
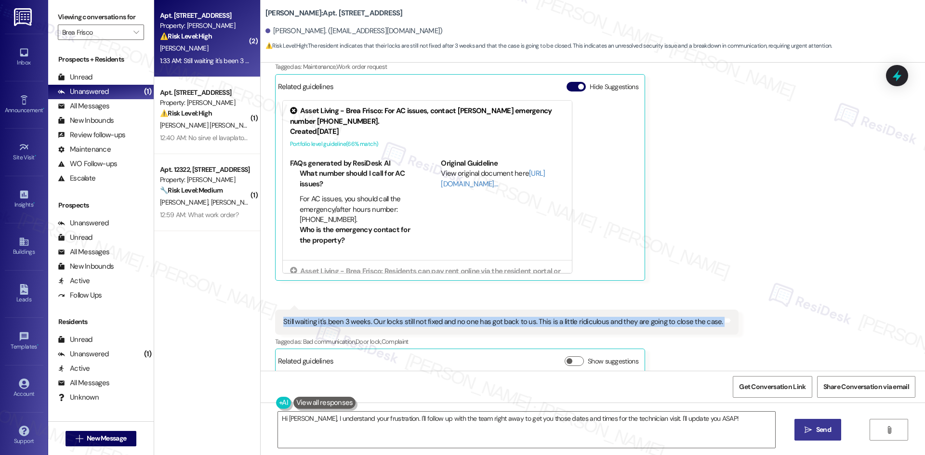
click at [747, 313] on div "Received via SMS Rachel Kibby Question 1:32 AM We are just awaiting 3 dates and…" at bounding box center [593, 148] width 664 height 465
copy div "Still waiting it's been 3 weeks. Our locks still not fixed and no one has got b…"
click at [450, 324] on div "Still waiting it's been 3 weeks. Our locks still not fixed and no one has got b…" at bounding box center [506, 322] width 463 height 25
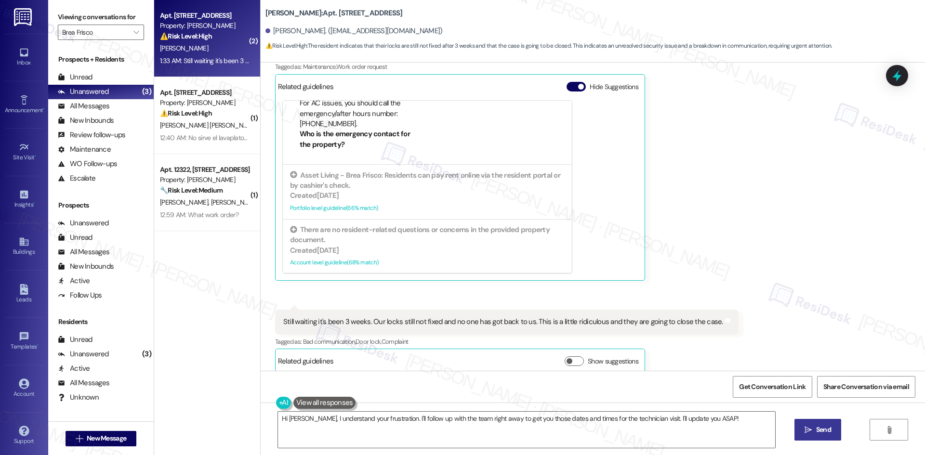
click at [754, 289] on div "Received via SMS Rachel Kibby Question 1:32 AM We are just awaiting 3 dates and…" at bounding box center [593, 148] width 664 height 465
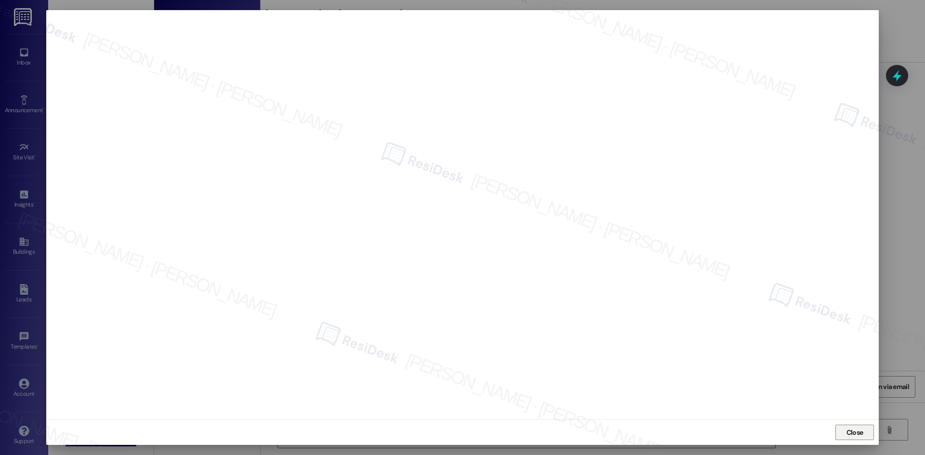
click at [853, 438] on span "Close" at bounding box center [854, 432] width 21 height 14
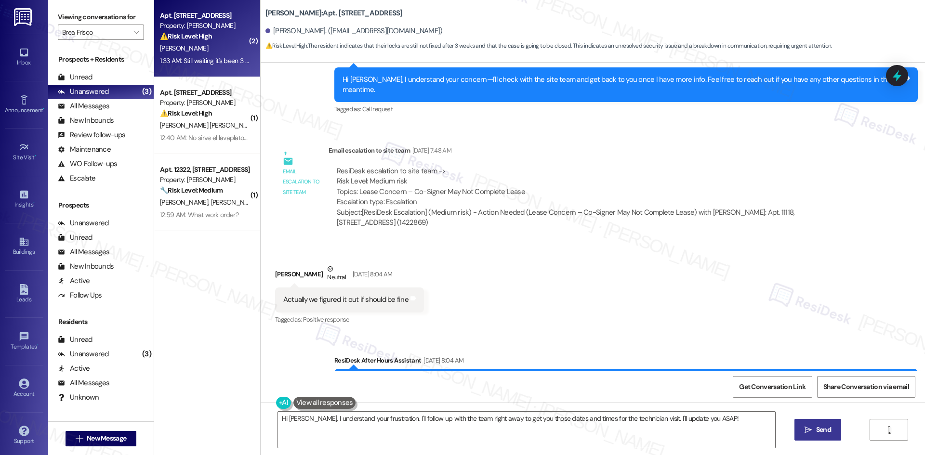
scroll to position [421, 0]
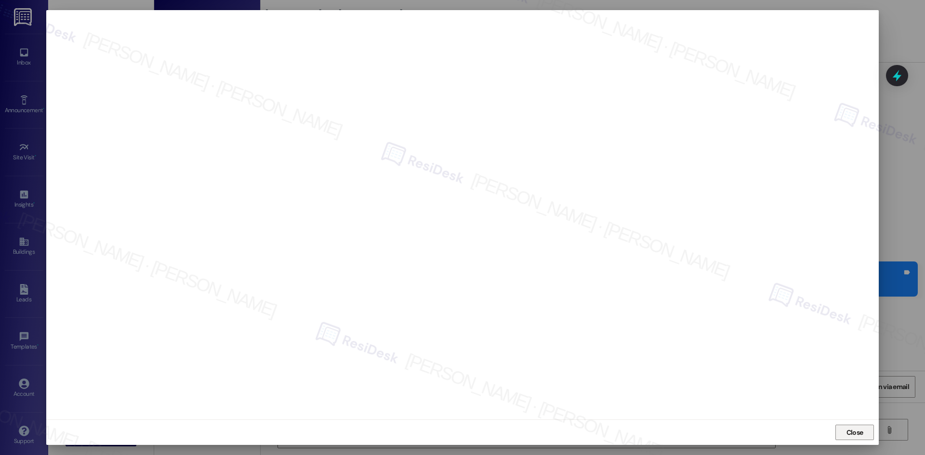
click at [857, 433] on span "Close" at bounding box center [854, 433] width 17 height 10
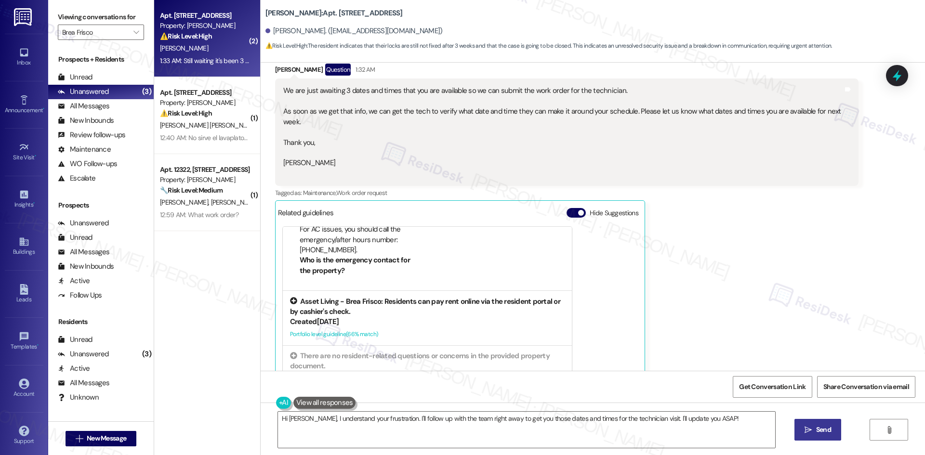
scroll to position [999, 0]
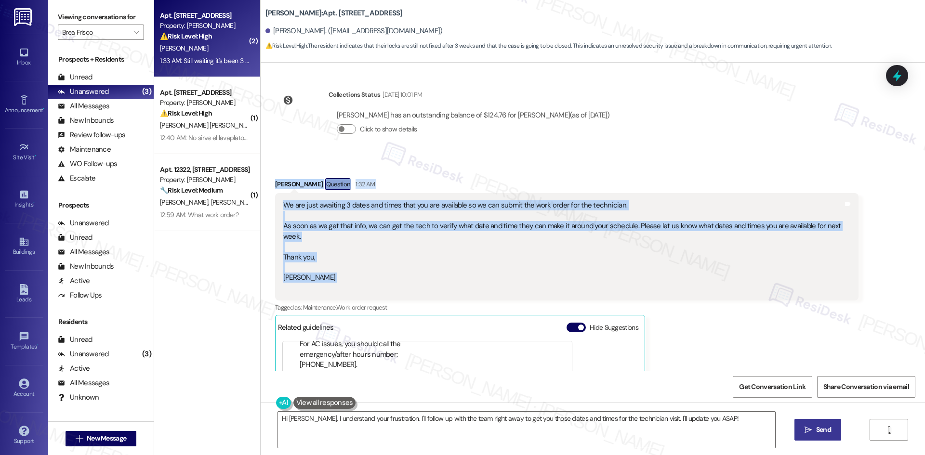
drag, startPoint x: 259, startPoint y: 168, endPoint x: 331, endPoint y: 276, distance: 129.9
click at [331, 276] on div "Received via SMS Rachel Kibby Question 1:32 AM We are just awaiting 3 dates and…" at bounding box center [593, 389] width 664 height 465
click at [331, 276] on div "We are just awaiting 3 dates and times that you are available so we can submit …" at bounding box center [563, 246] width 560 height 93
drag, startPoint x: 265, startPoint y: 170, endPoint x: 313, endPoint y: 269, distance: 110.5
click at [313, 269] on div "Received via SMS Rachel Kibby Question 1:32 AM We are just awaiting 3 dates and…" at bounding box center [567, 350] width 598 height 358
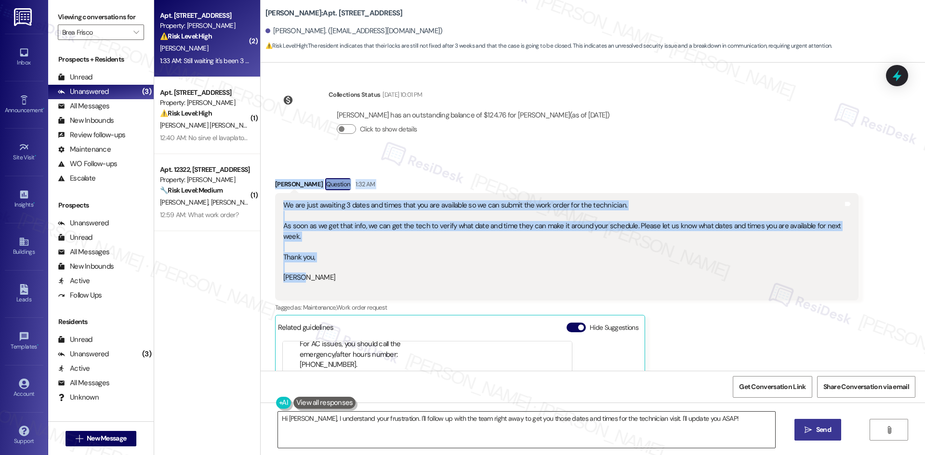
copy div "Rachel Kibby Question 1:32 AM We are just awaiting 3 dates and times that you a…"
click at [501, 246] on div "We are just awaiting 3 dates and times that you are available so we can submit …" at bounding box center [563, 246] width 560 height 93
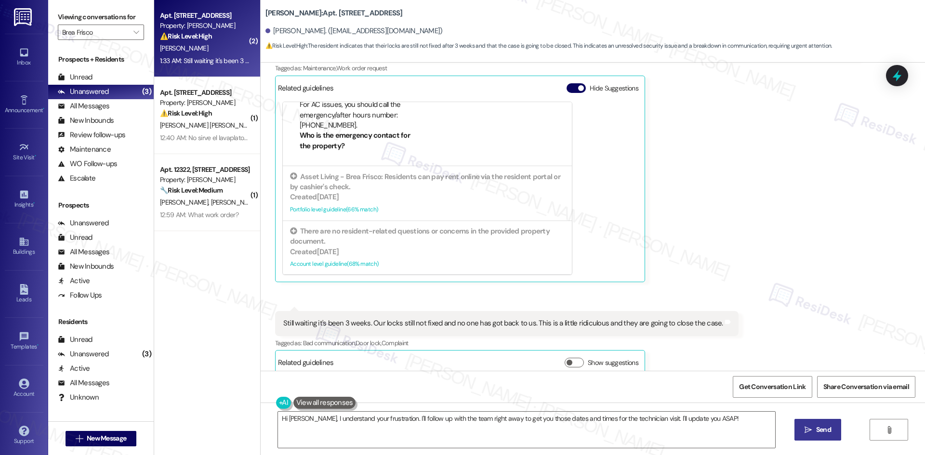
scroll to position [1239, 0]
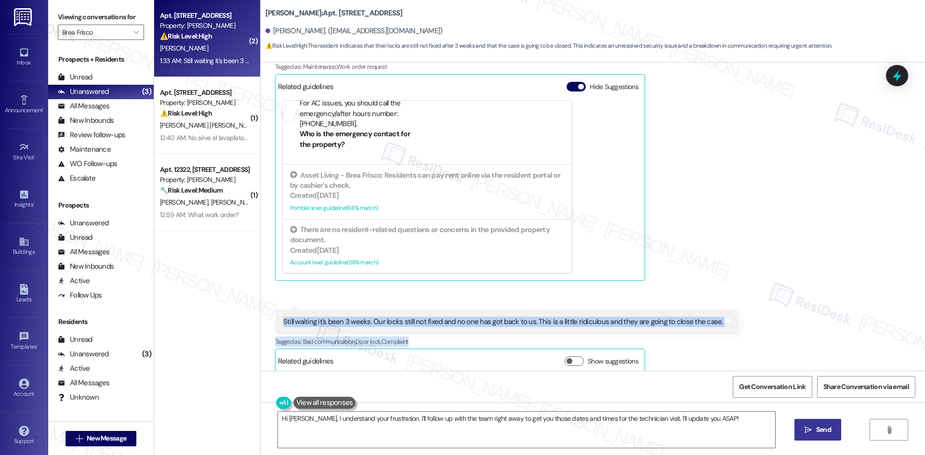
drag, startPoint x: 271, startPoint y: 313, endPoint x: 743, endPoint y: 329, distance: 472.8
click at [743, 329] on div "Received via SMS Rachel Kibby Question 1:32 AM We are just awaiting 3 dates and…" at bounding box center [593, 148] width 664 height 465
copy div "Still waiting it's been 3 weeks. Our locks still not fixed and no one has got b…"
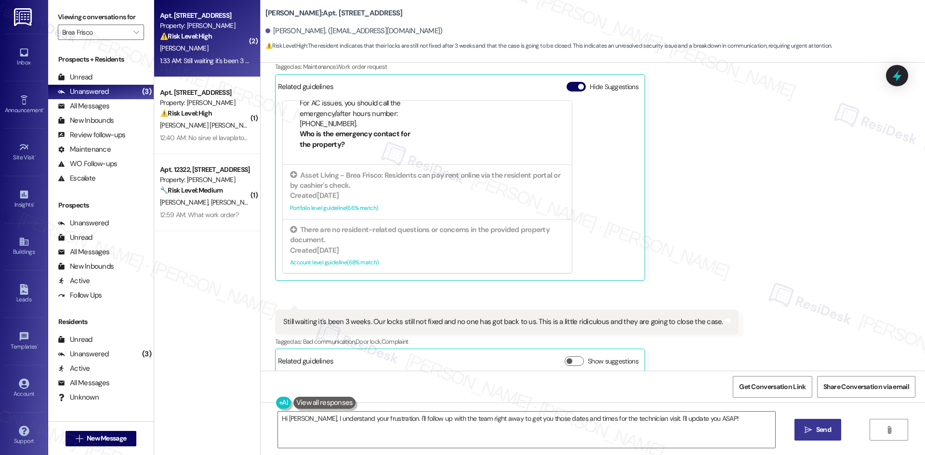
click at [339, 284] on div "Received via SMS Rachel Kibby Question 1:32 AM We are just awaiting 3 dates and…" at bounding box center [593, 148] width 664 height 465
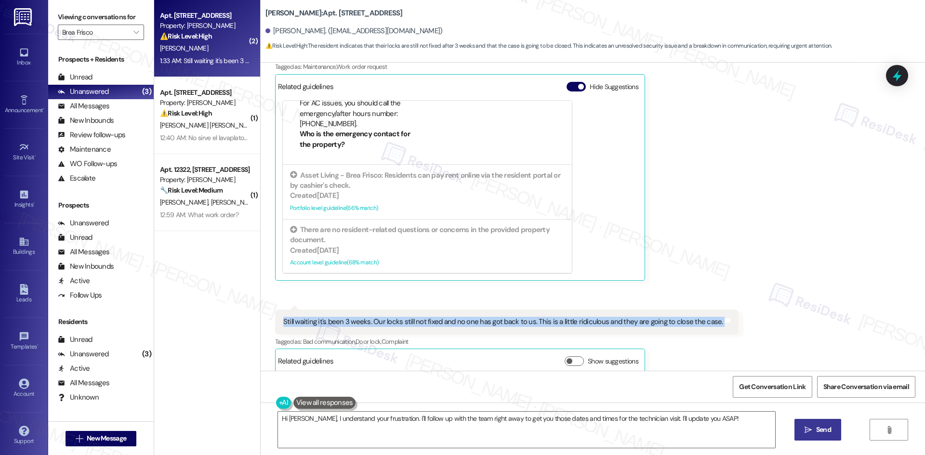
drag, startPoint x: 276, startPoint y: 308, endPoint x: 724, endPoint y: 306, distance: 448.0
click at [724, 306] on div "Received via SMS 1:33 AM Rachel Kibby 1:33 AM Still waiting it's been 3 weeks. …" at bounding box center [507, 342] width 478 height 78
copy div "Still waiting it's been 3 weeks. Our locks still not fixed and no one has got b…"
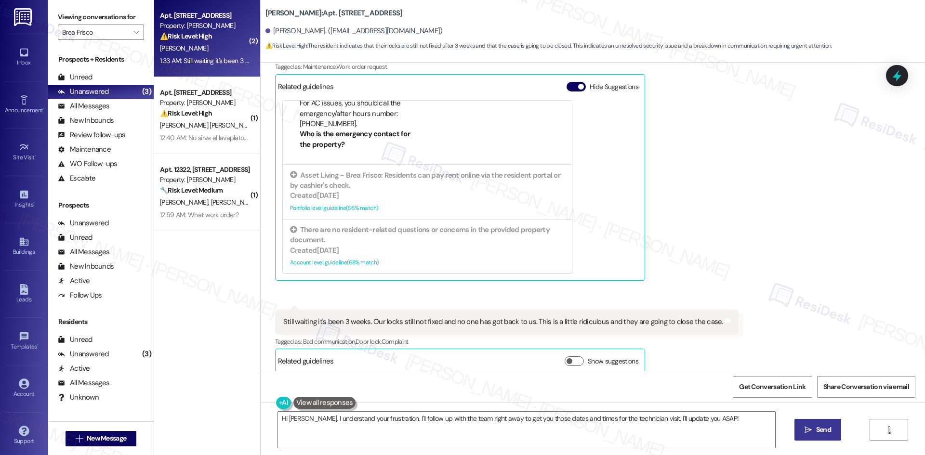
drag, startPoint x: 693, startPoint y: 221, endPoint x: 690, endPoint y: 228, distance: 7.3
click at [693, 221] on div "Rachel Kibby Question 1:32 AM We are just awaiting 3 dates and times that you a…" at bounding box center [566, 109] width 583 height 344
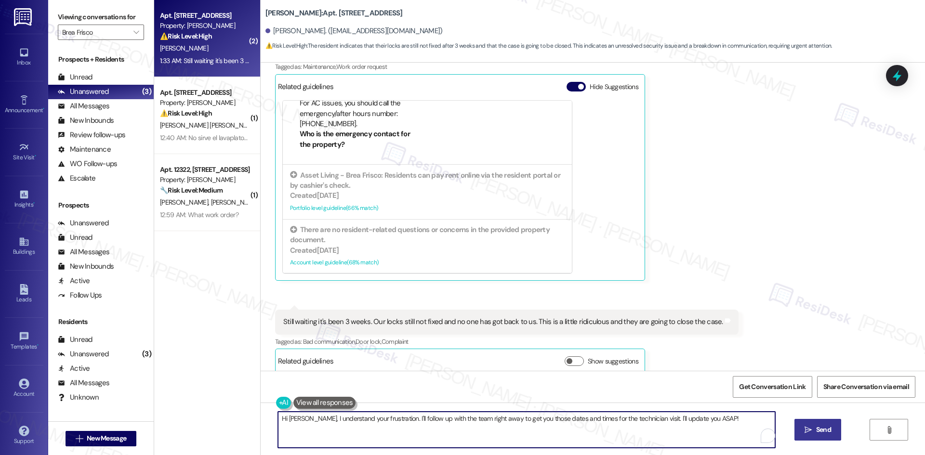
click at [482, 447] on textarea "Hi Travis, I understand your frustration. I'll follow up with the team right aw…" at bounding box center [526, 430] width 497 height 36
paste textarea "I’m sorry it’s been so long without your lock being fixed. Can you please descr…"
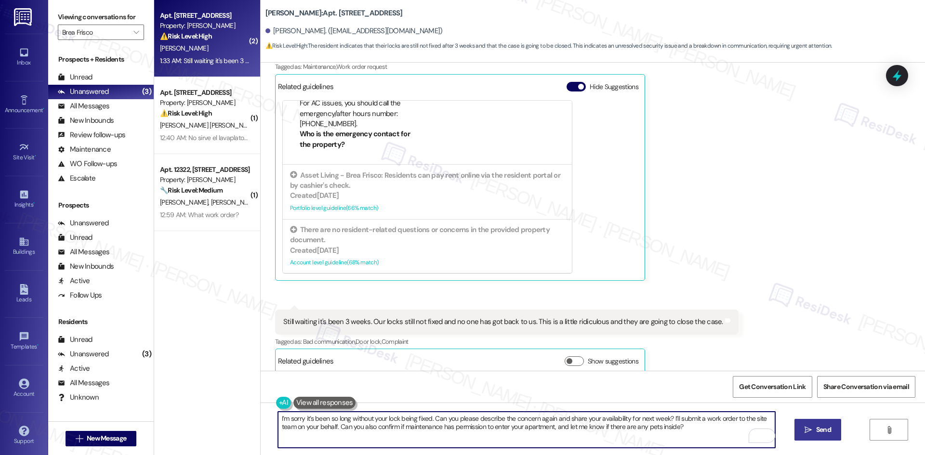
click at [672, 420] on textarea "I’m sorry it’s been so long without your lock being fixed. Can you please descr…" at bounding box center [526, 430] width 497 height 36
click at [681, 420] on textarea "I’m sorry it’s been so long without your lock being fixed. Can you please descr…" at bounding box center [526, 430] width 497 height 36
click at [688, 419] on textarea "I’m sorry it’s been so long without your lock being fixed. Can you please descr…" at bounding box center [526, 430] width 497 height 36
click at [684, 418] on textarea "I’m sorry it’s been so long without your lock being fixed. Can you please descr…" at bounding box center [526, 430] width 497 height 36
click at [668, 419] on textarea "I’m sorry it’s been so long without your lock being fixed. Can you please descr…" at bounding box center [526, 430] width 497 height 36
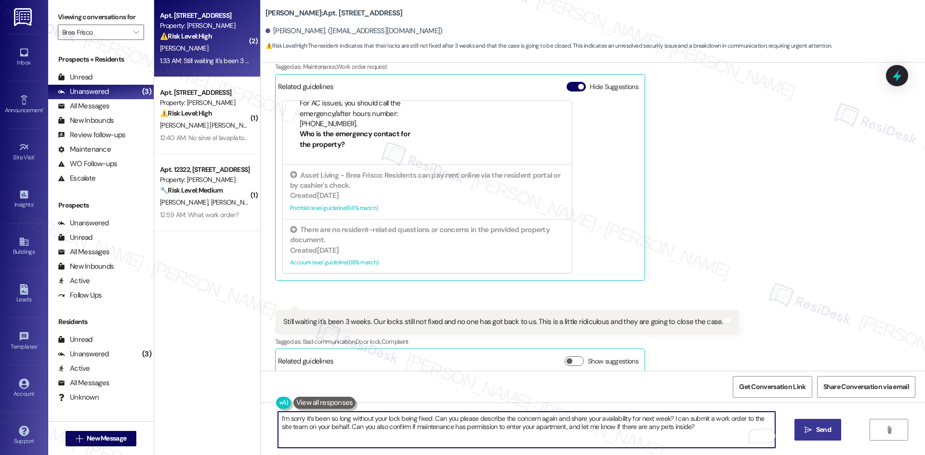
click at [698, 434] on textarea "I’m sorry it’s been so long without your lock being fixed. Can you please descr…" at bounding box center [526, 430] width 497 height 36
type textarea "I’m sorry it’s been so long without your lock being fixed. Can you please descr…"
click at [811, 428] on icon "" at bounding box center [807, 430] width 7 height 8
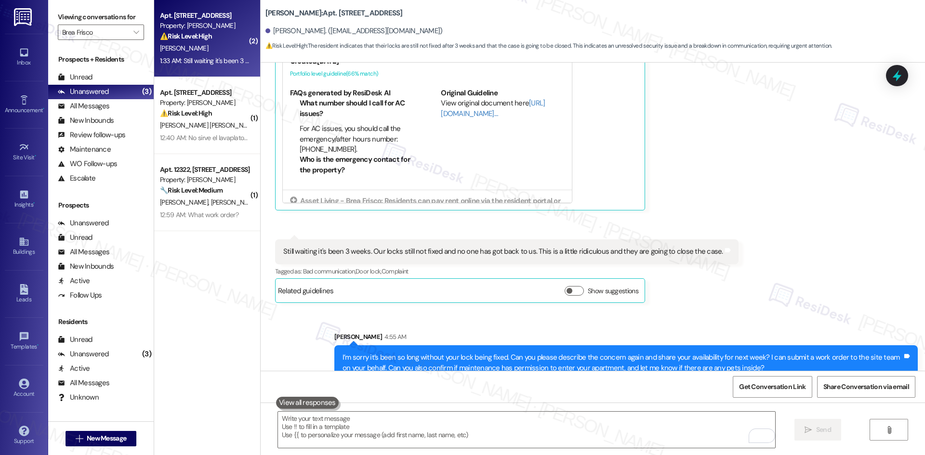
scroll to position [1317, 0]
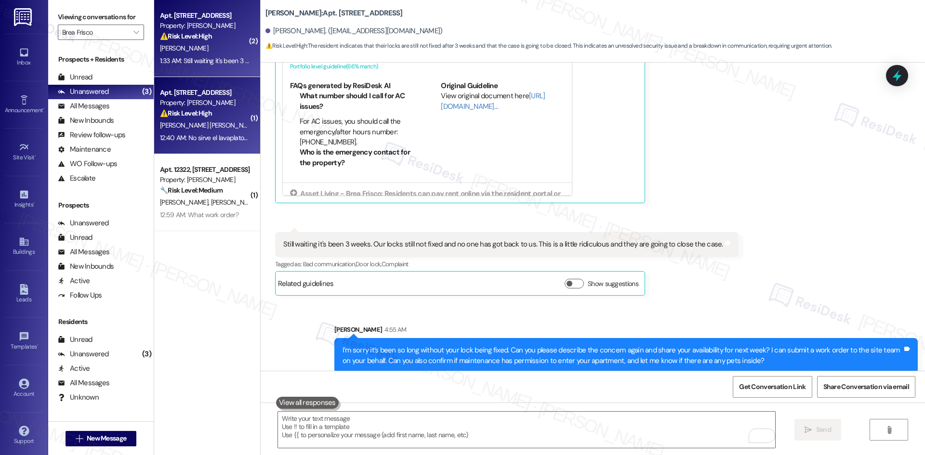
click at [221, 140] on div "12:40 AM: No sirve el lavaplatos, está tapado 12:40 AM: No sirve el lavaplatos,…" at bounding box center [222, 137] width 124 height 9
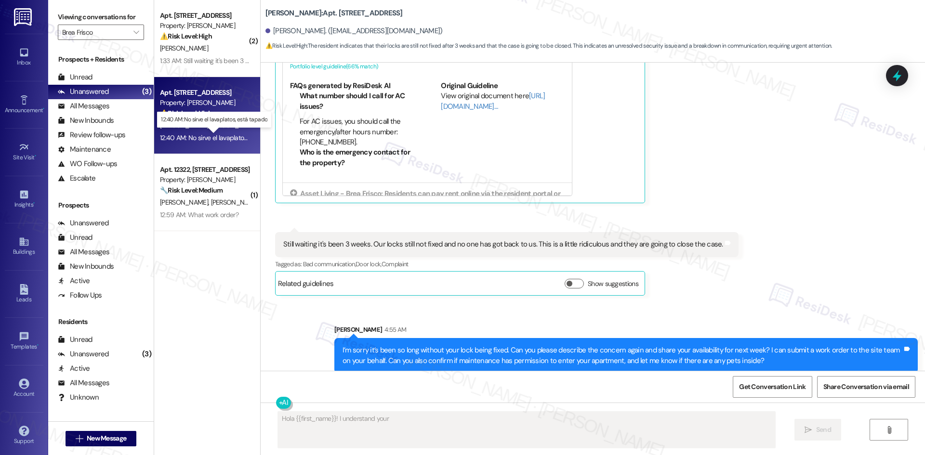
scroll to position [0, 0]
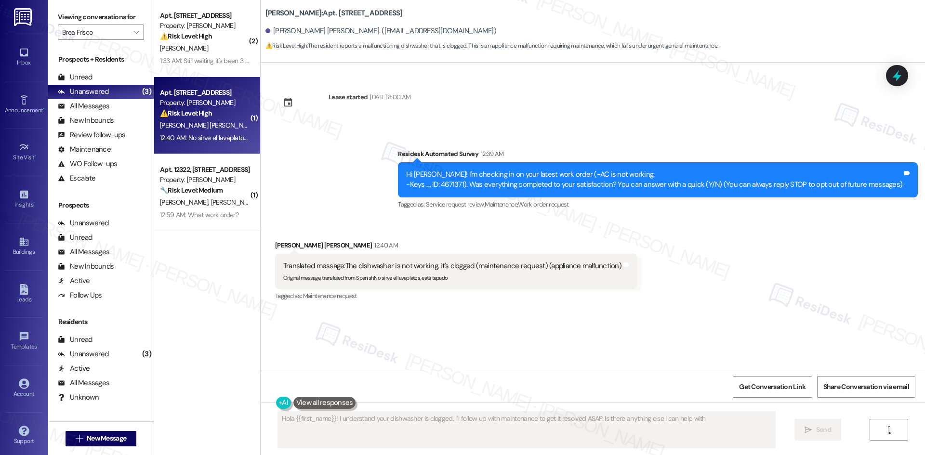
type textarea "Hola {{first_name}}! I understand your dishwasher is clogged. I'll follow up wi…"
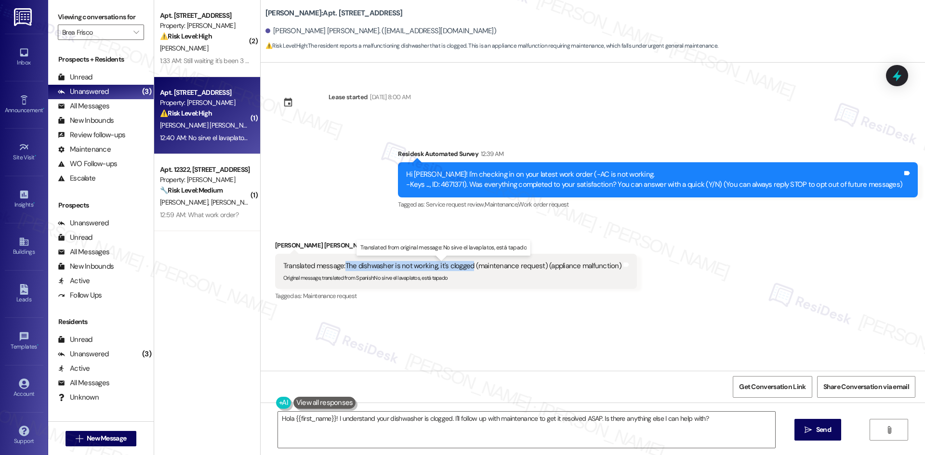
drag, startPoint x: 339, startPoint y: 265, endPoint x: 463, endPoint y: 268, distance: 124.8
click at [463, 268] on div "Translated message: The dishwasher is not working, it's clogged (maintenance re…" at bounding box center [452, 266] width 338 height 10
copy div "The dishwasher is not working, it's clogged"
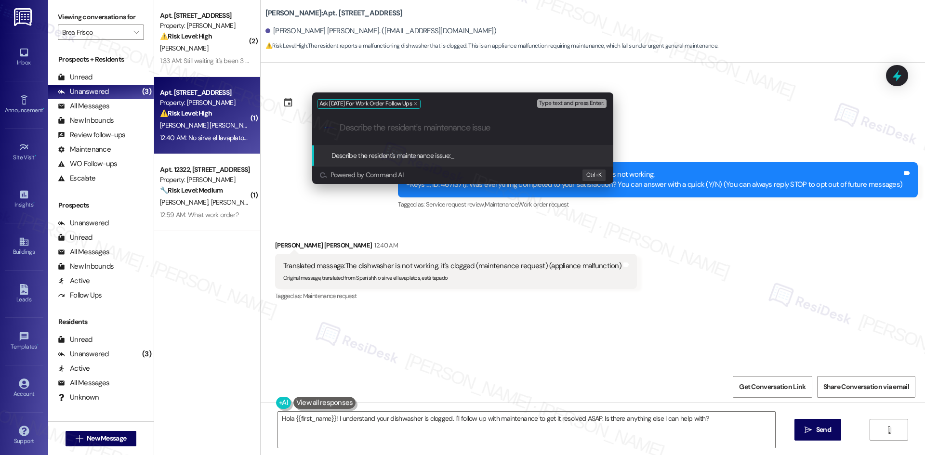
paste input "The dishwasher is not working, it's clogged"
type input "The dishwasher is not working, it's clogged"
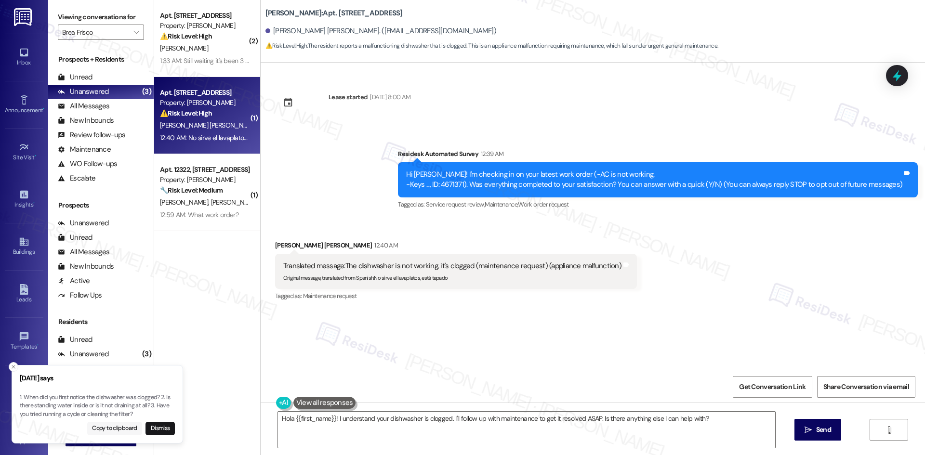
click at [107, 429] on button "Copy to clipboard" at bounding box center [114, 428] width 55 height 13
drag, startPoint x: 375, startPoint y: 213, endPoint x: 364, endPoint y: 225, distance: 16.7
click at [375, 213] on div "Survey, sent via SMS Residesk Automated Survey 12:39 AM Hi Esthefany! I'm check…" at bounding box center [593, 173] width 664 height 92
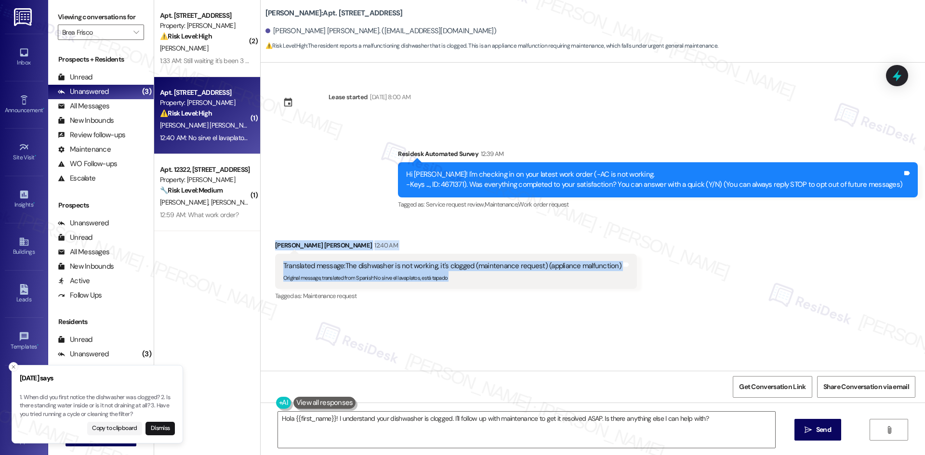
drag, startPoint x: 262, startPoint y: 236, endPoint x: 632, endPoint y: 269, distance: 371.9
click at [632, 269] on div "Received via SMS Esthefany Carroz Rodriguez 12:40 AM Translated message: The di…" at bounding box center [593, 265] width 664 height 92
copy div "Esthefany Carroz Rodriguez 12:40 AM Translated message: The dishwasher is not w…"
click at [376, 219] on div "Received via SMS Esthefany Carroz Rodriguez 12:40 AM Translated message: The di…" at bounding box center [593, 265] width 664 height 92
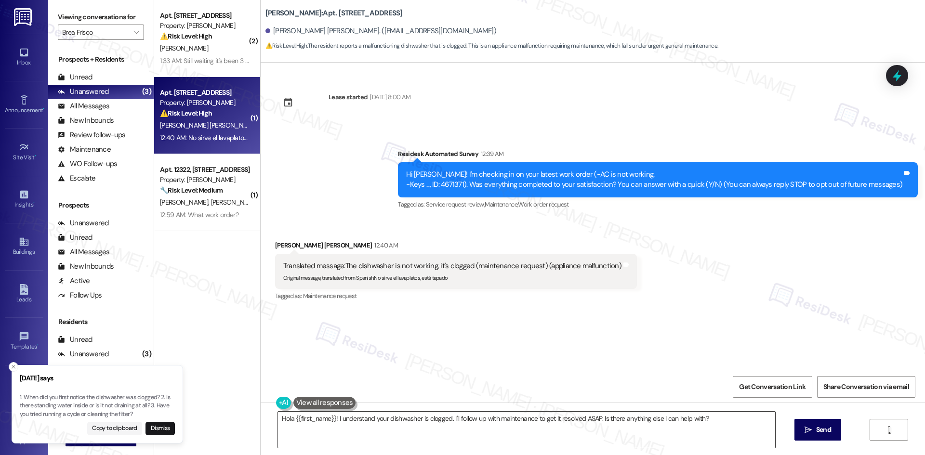
click at [342, 434] on textarea "Hola {{first_name}}! I understand your dishwasher is clogged. I'll follow up wi…" at bounding box center [526, 430] width 497 height 36
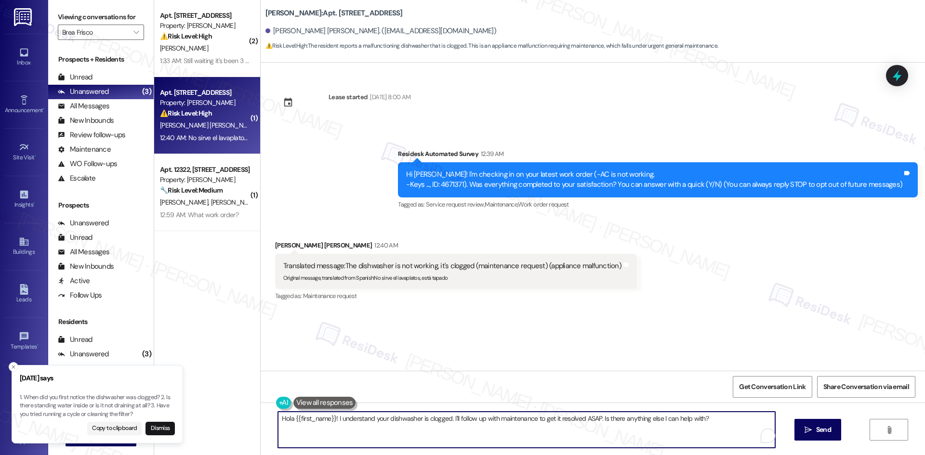
paste textarea "I’m sorry to hear your dishwasher isn’t working. Is there standing water inside…"
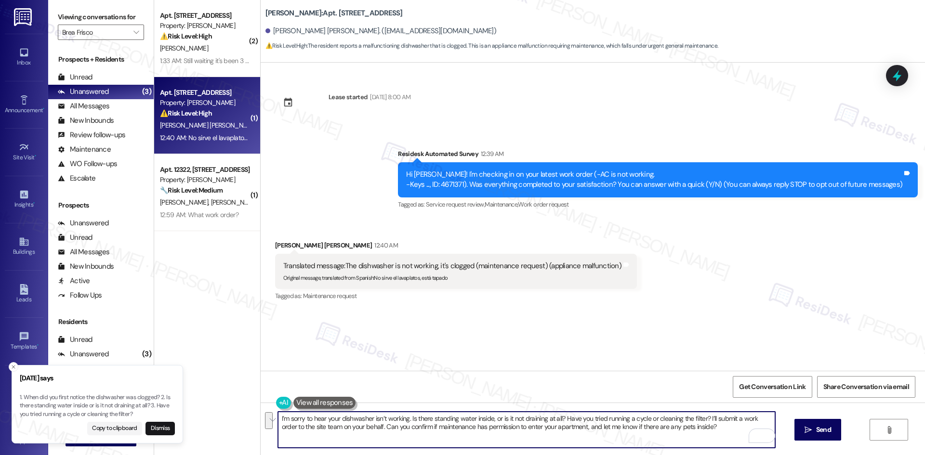
drag, startPoint x: 704, startPoint y: 417, endPoint x: 713, endPoint y: 427, distance: 14.0
click at [713, 427] on textarea "I’m sorry to hear your dishwasher isn’t working. Is there standing water inside…" at bounding box center [526, 430] width 497 height 36
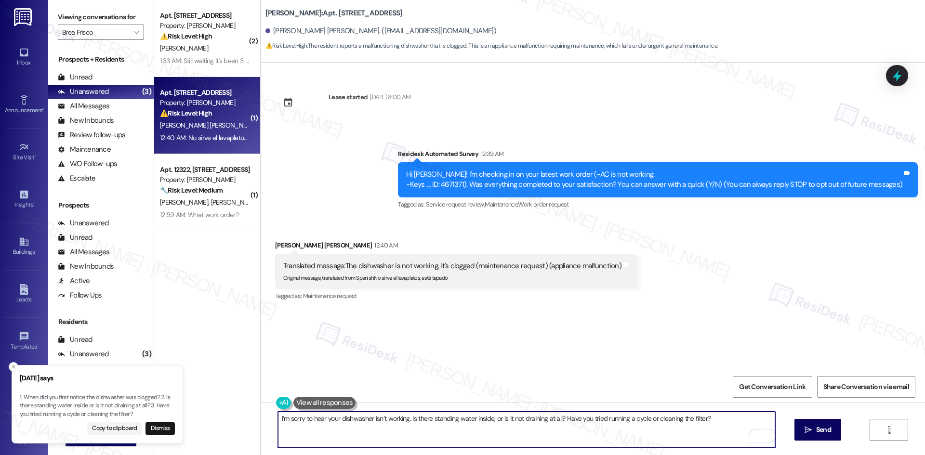
paste textarea "I’ll submit a work order to the site team on your behalf. Can you confirm if ma…"
type textarea "I’m sorry to hear your dishwasher isn’t working. Is there standing water inside…"
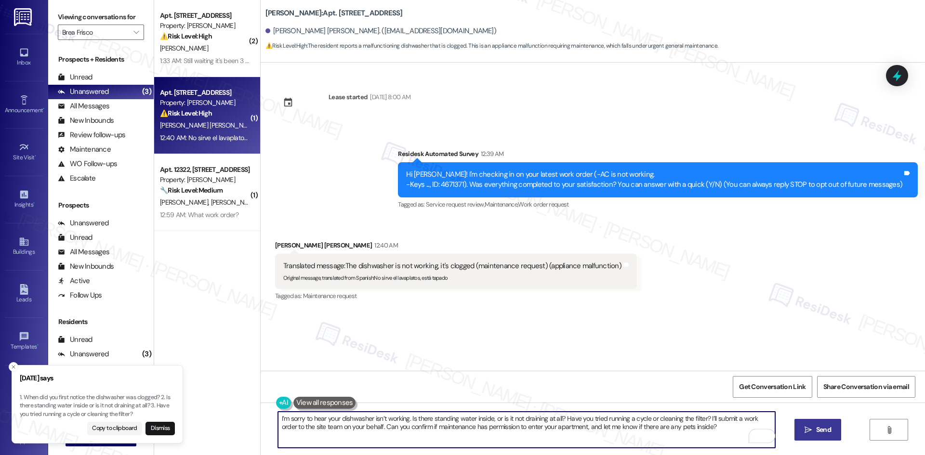
click at [807, 432] on icon "" at bounding box center [807, 430] width 7 height 8
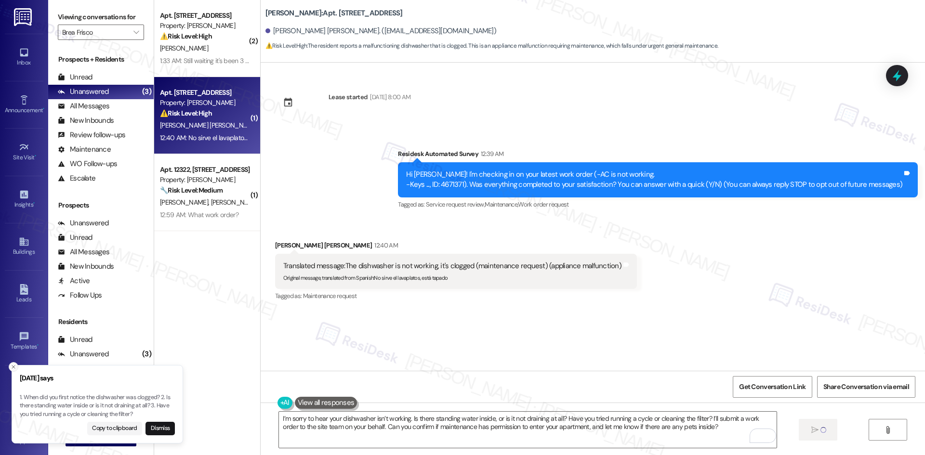
click at [10, 369] on button "Close toast" at bounding box center [14, 367] width 10 height 10
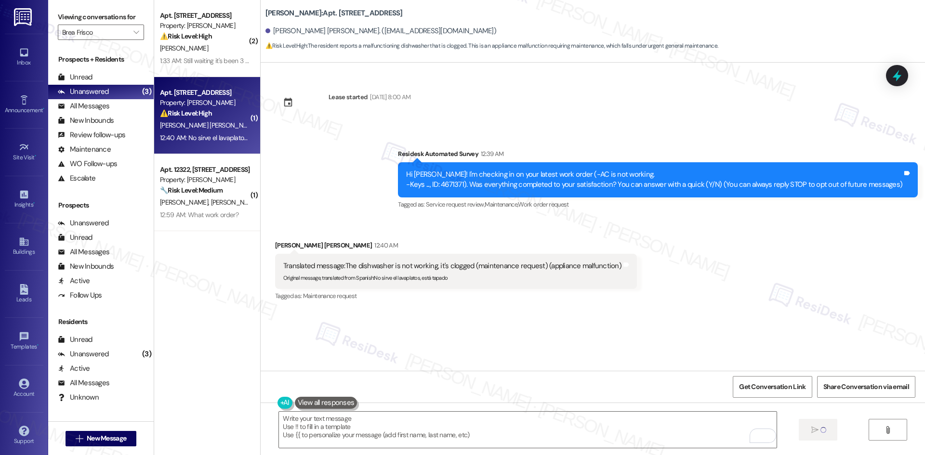
type textarea "Fetching suggested responses. Please feel free to read through the conversation…"
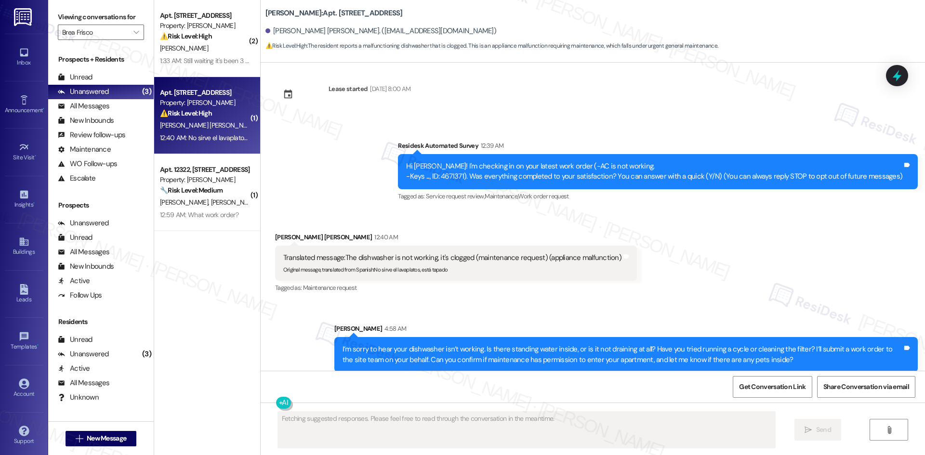
scroll to position [17, 0]
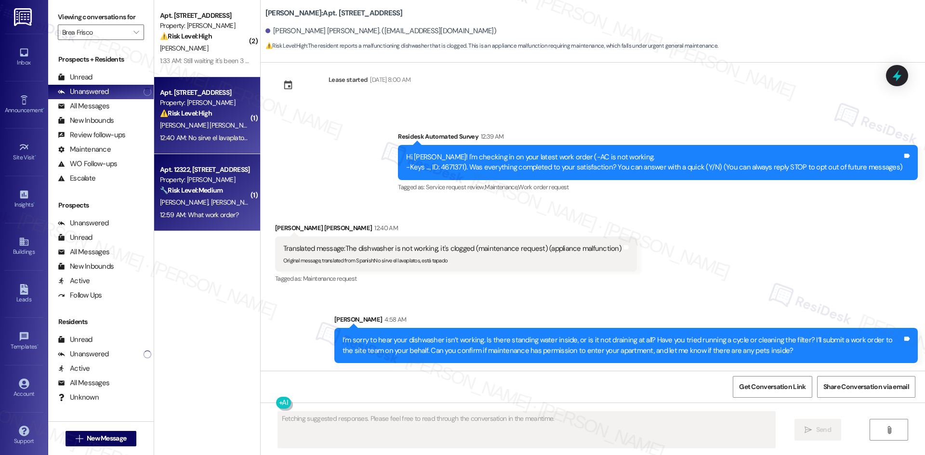
click at [213, 192] on strong "🔧 Risk Level: Medium" at bounding box center [191, 190] width 63 height 9
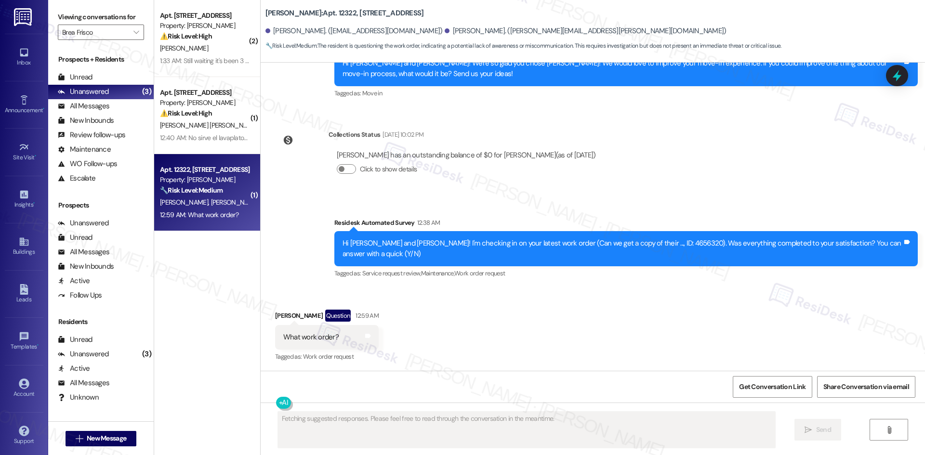
scroll to position [213, 0]
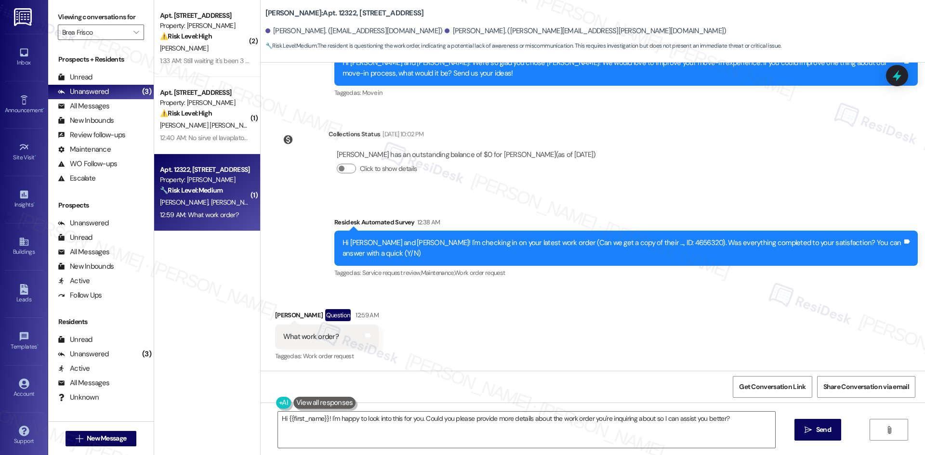
click at [636, 294] on div "Received via SMS Quabrick Thomas Question 12:59 AM What work order? Tags and no…" at bounding box center [593, 329] width 664 height 83
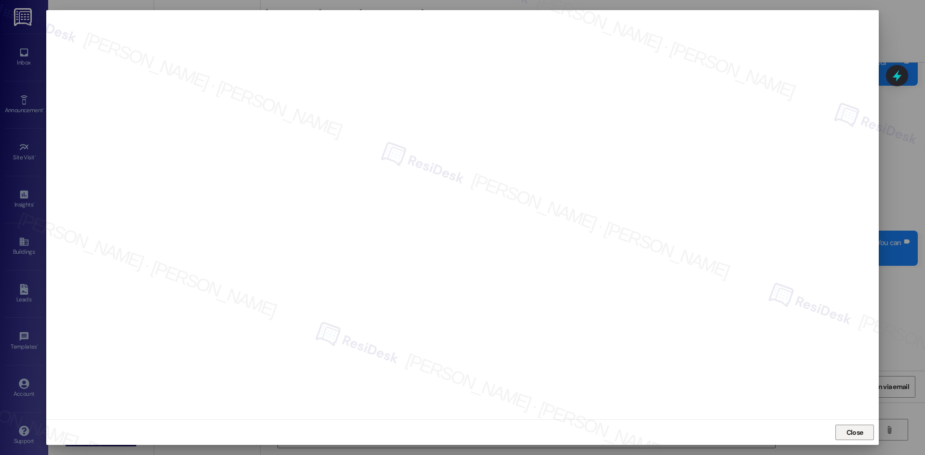
click at [864, 432] on span "Close" at bounding box center [854, 433] width 21 height 10
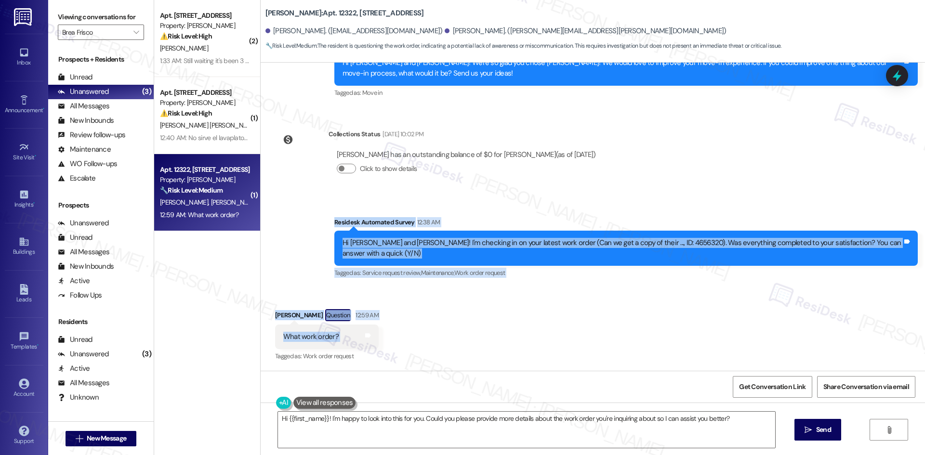
drag, startPoint x: 327, startPoint y: 227, endPoint x: 369, endPoint y: 340, distance: 119.8
click at [369, 340] on div "Survey, sent via SMS Residesk Automated Survey May 14, 2025 at 12:36 AM Hi Quab…" at bounding box center [593, 217] width 664 height 308
copy div "Residesk Automated Survey 12:38 AM Hi Quabrick and Alexis! I'm checking in on y…"
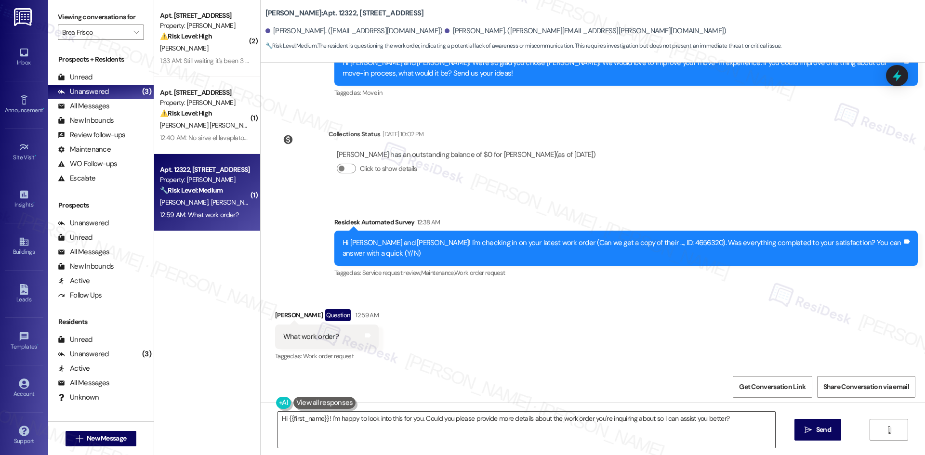
click at [406, 432] on textarea "Hi {{first_name}}! I'm happy to look into this for you. Could you please provid…" at bounding box center [526, 430] width 497 height 36
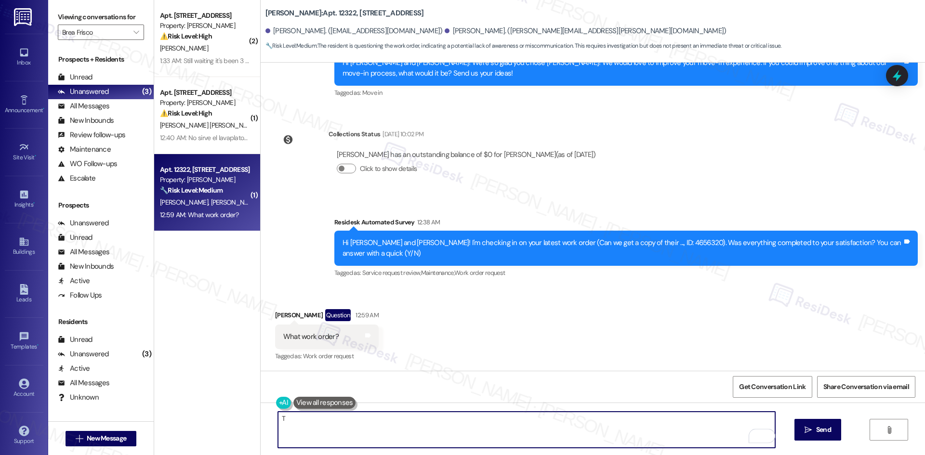
paste textarea "his is about Work Order 4656320 regarding a copy of the mailbox key so you can …"
drag, startPoint x: 615, startPoint y: 421, endPoint x: 623, endPoint y: 421, distance: 8.2
click at [623, 421] on textarea "This is about Work Order 4656320 regarding a copy of the mailbox key so you can…" at bounding box center [526, 430] width 497 height 36
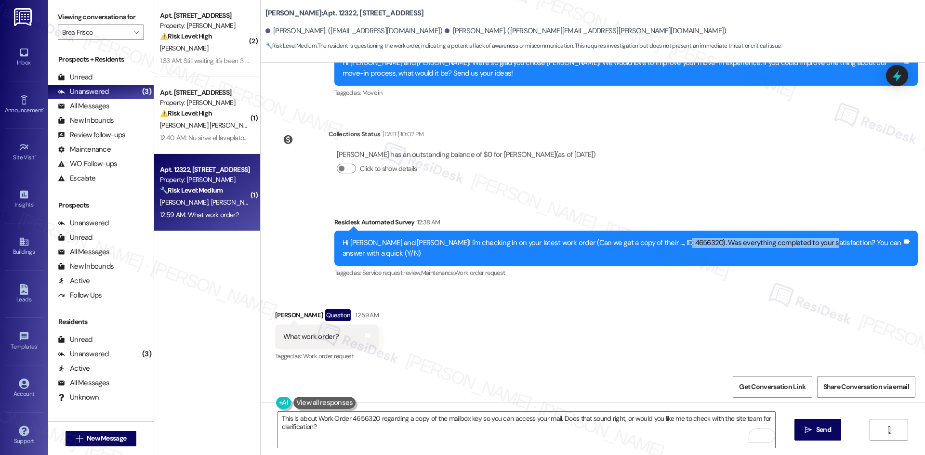
drag, startPoint x: 658, startPoint y: 242, endPoint x: 798, endPoint y: 245, distance: 139.7
click at [798, 245] on div "Hi Quabrick and Alexis! I'm checking in on your latest work order (Can we get a…" at bounding box center [622, 248] width 560 height 21
copy div "Was everything completed to your satisfaction?"
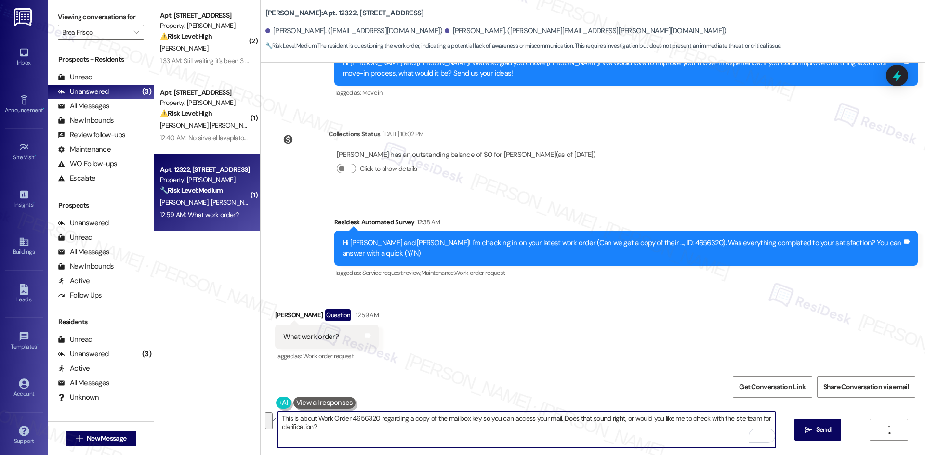
drag, startPoint x: 554, startPoint y: 416, endPoint x: 721, endPoint y: 430, distance: 166.8
click at [721, 430] on textarea "This is about Work Order 4656320 regarding a copy of the mailbox key so you can…" at bounding box center [526, 430] width 497 height 36
paste textarea "Was everything completed to your satisfac"
type textarea "This is about Work Order 4656320 regarding a copy of the mailbox key so you can…"
click at [710, 347] on div "Received via SMS Quabrick Thomas Question 12:59 AM What work order? Tags and no…" at bounding box center [593, 329] width 664 height 83
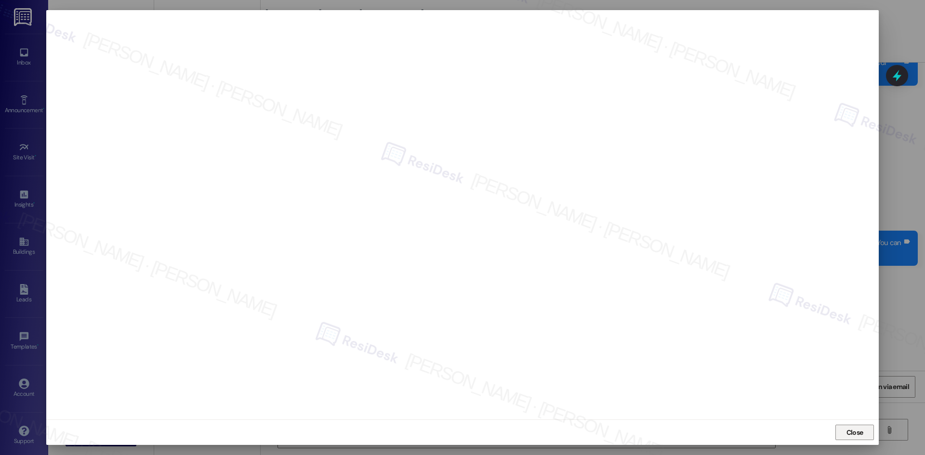
click at [855, 433] on span "Close" at bounding box center [854, 433] width 17 height 10
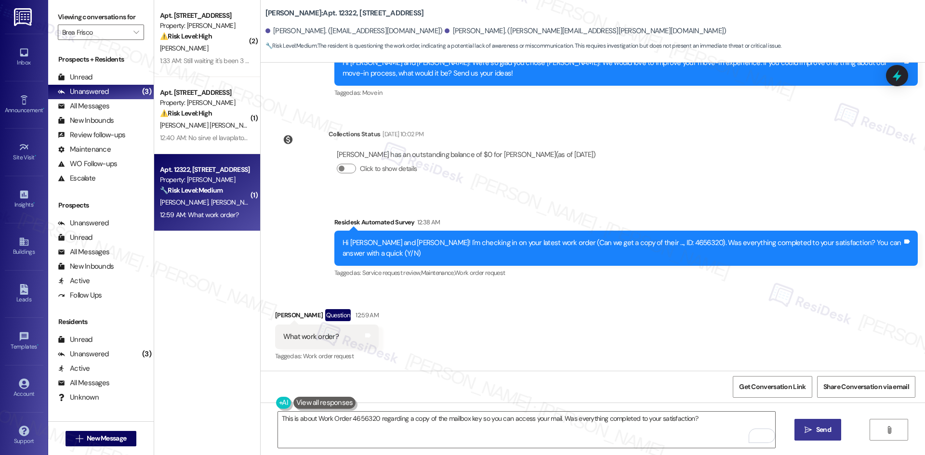
click at [816, 430] on span "Send" at bounding box center [823, 430] width 15 height 10
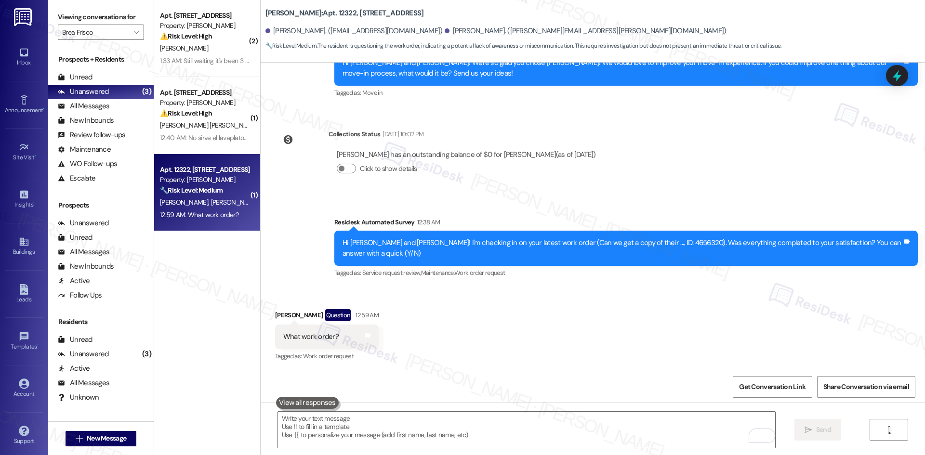
scroll to position [213, 0]
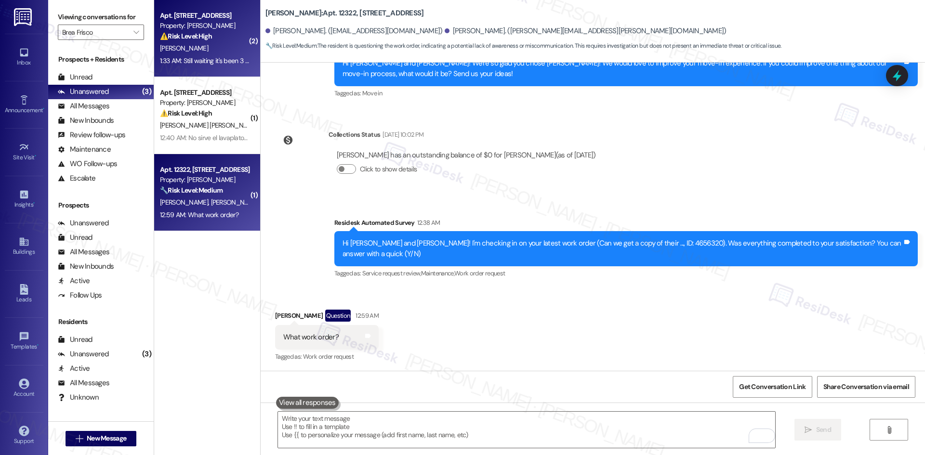
click at [233, 52] on div "[PERSON_NAME]" at bounding box center [204, 48] width 91 height 12
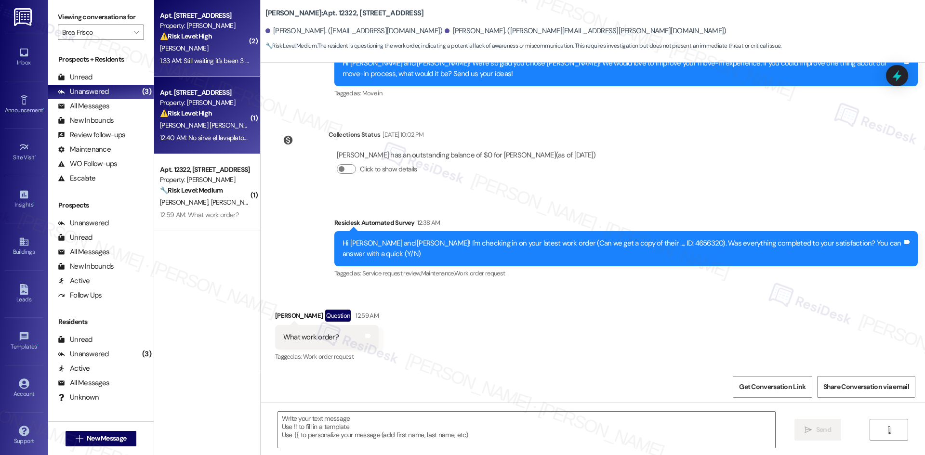
type textarea "Fetching suggested responses. Please feel free to read through the conversation…"
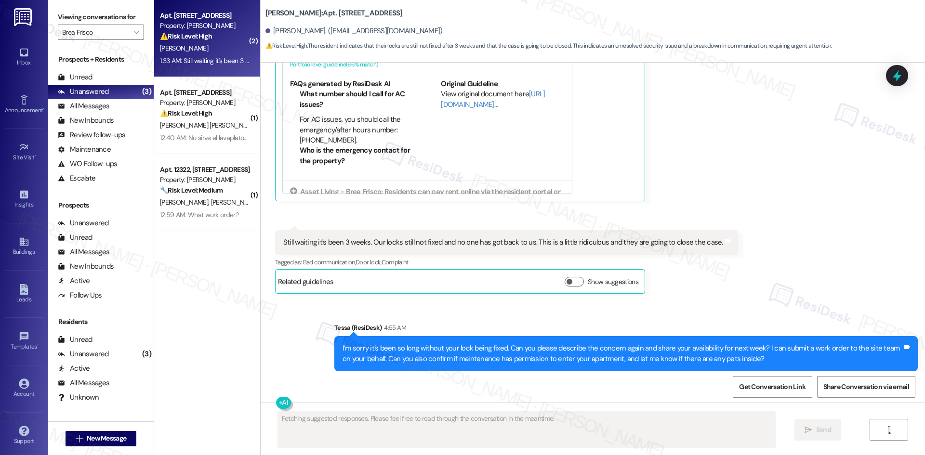
scroll to position [1331, 0]
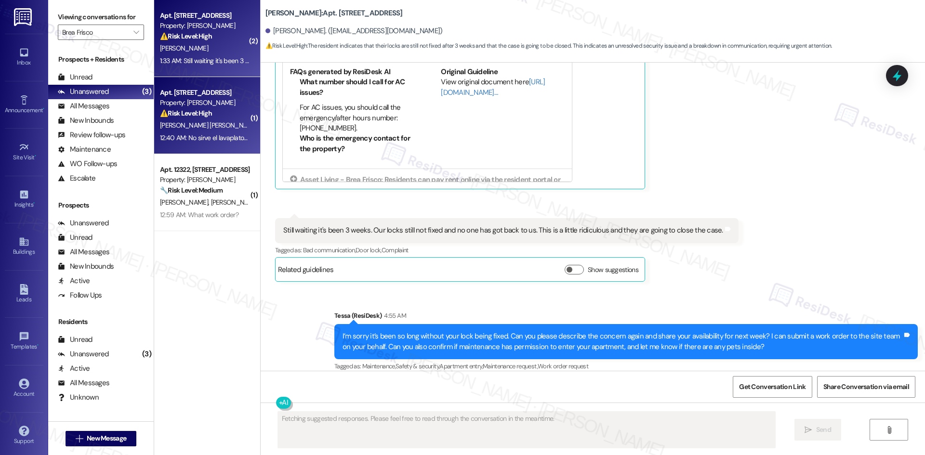
click at [201, 109] on strong "⚠️ Risk Level: High" at bounding box center [186, 113] width 52 height 9
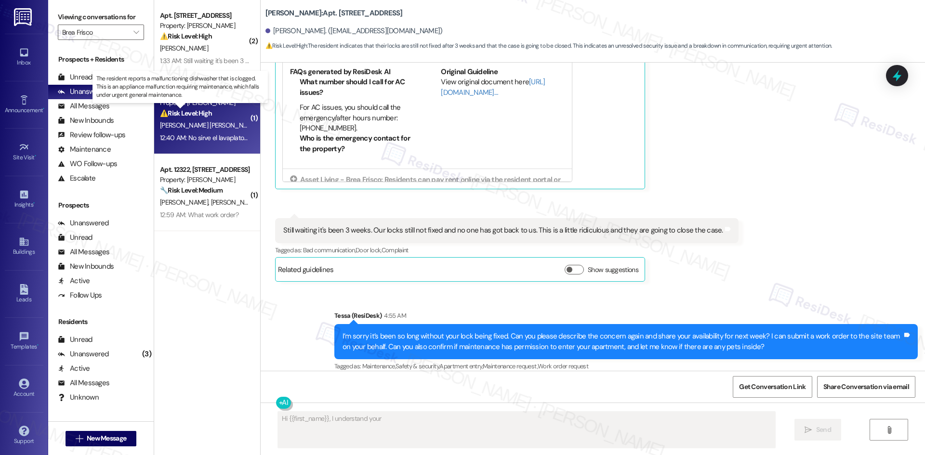
scroll to position [31, 0]
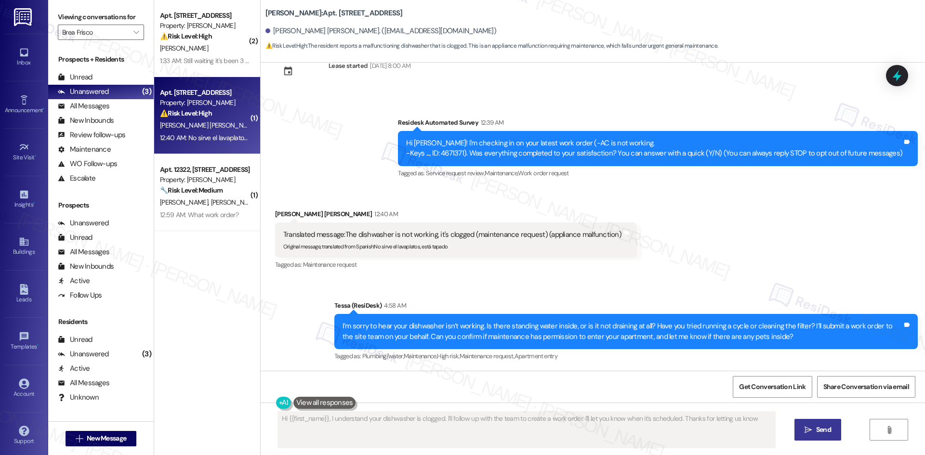
type textarea "Hi {{first_name}}, I understand your dishwasher is clogged. I'll follow up with…"
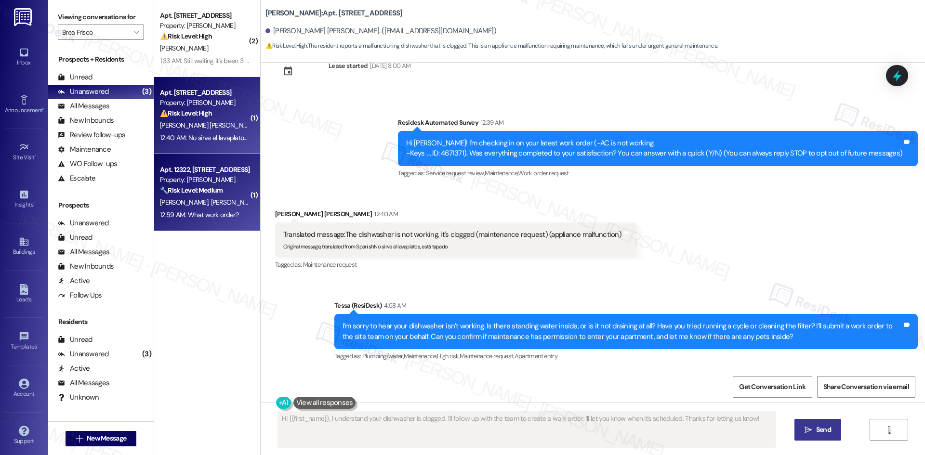
click at [208, 212] on div "12:59 AM: What work order? 12:59 AM: What work order?" at bounding box center [199, 214] width 79 height 9
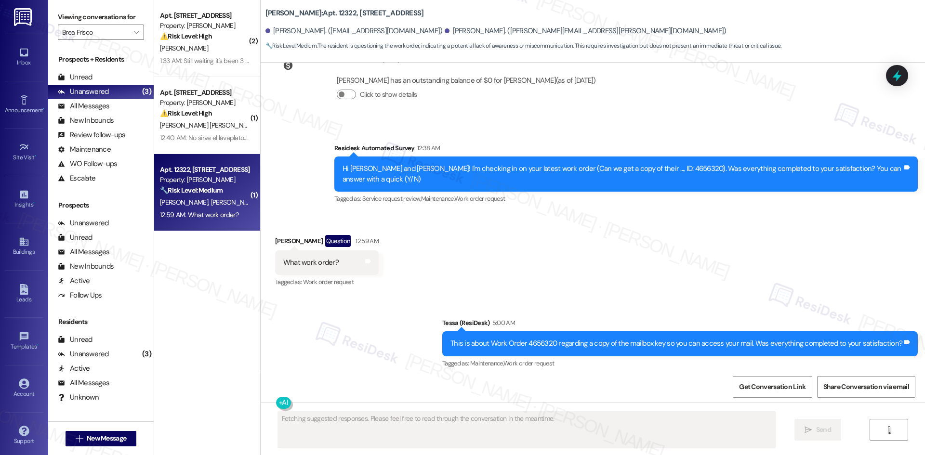
scroll to position [295, 0]
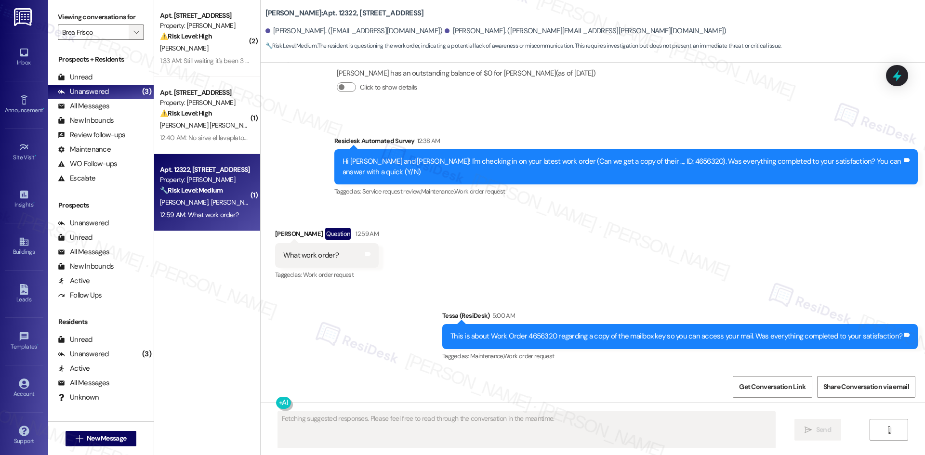
click at [129, 34] on button "" at bounding box center [136, 32] width 15 height 15
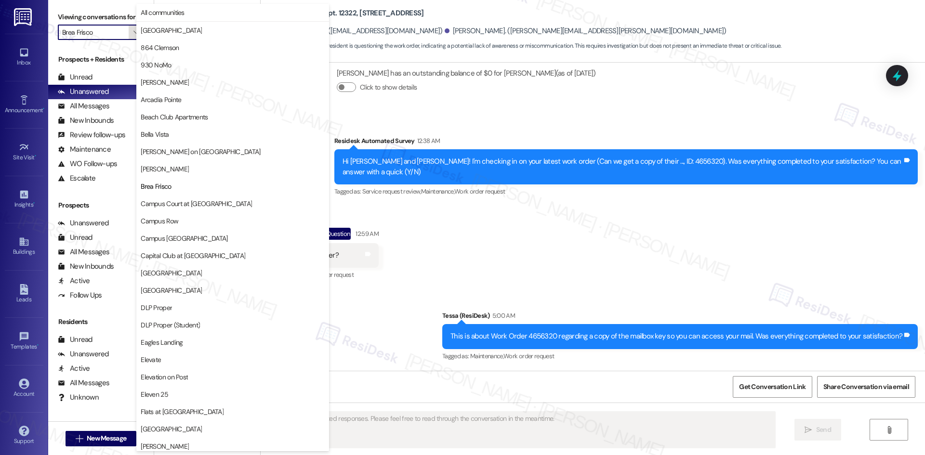
scroll to position [157, 0]
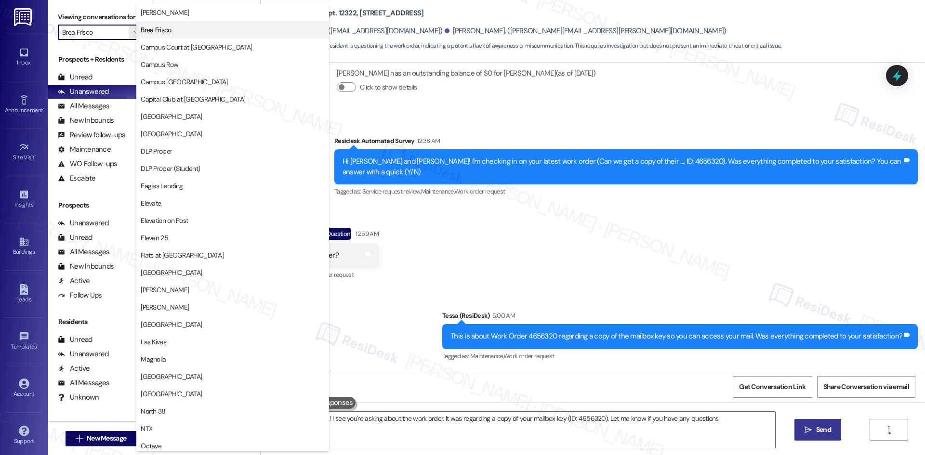
type textarea "Hi {{first_name}}! I see you're asking about the work order. It was regarding a…"
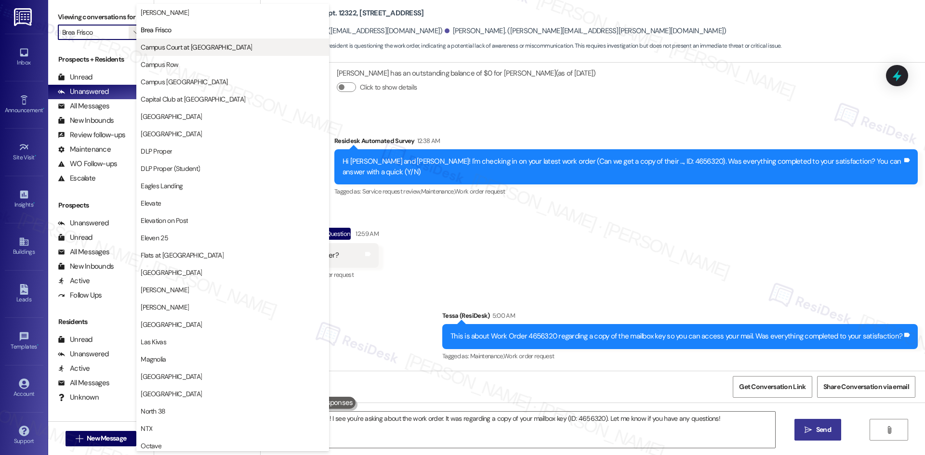
click at [186, 45] on span "Campus Court at Knollwood" at bounding box center [196, 47] width 111 height 10
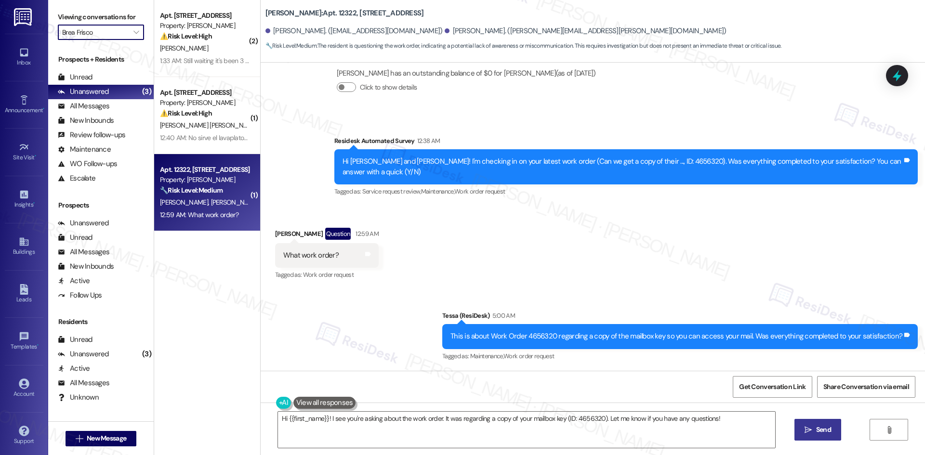
type input "Campus Court at Knollwood"
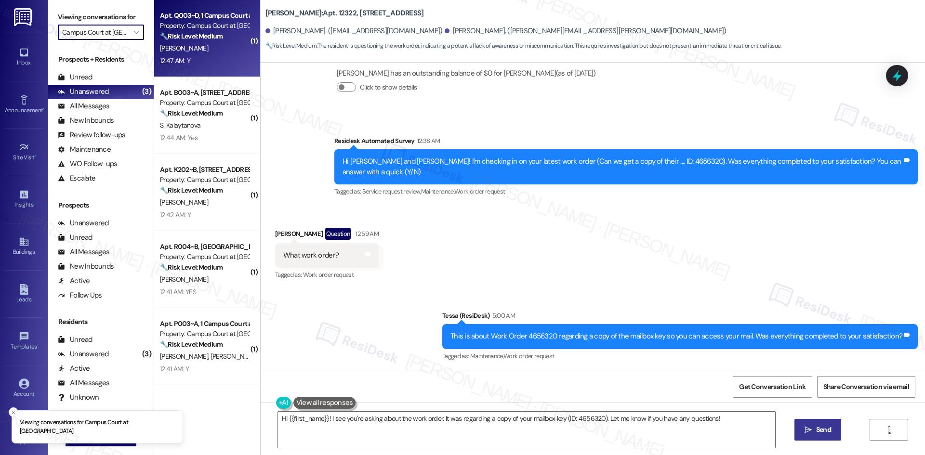
click at [190, 56] on div "12:47 AM: Y 12:47 AM: Y" at bounding box center [204, 61] width 91 height 12
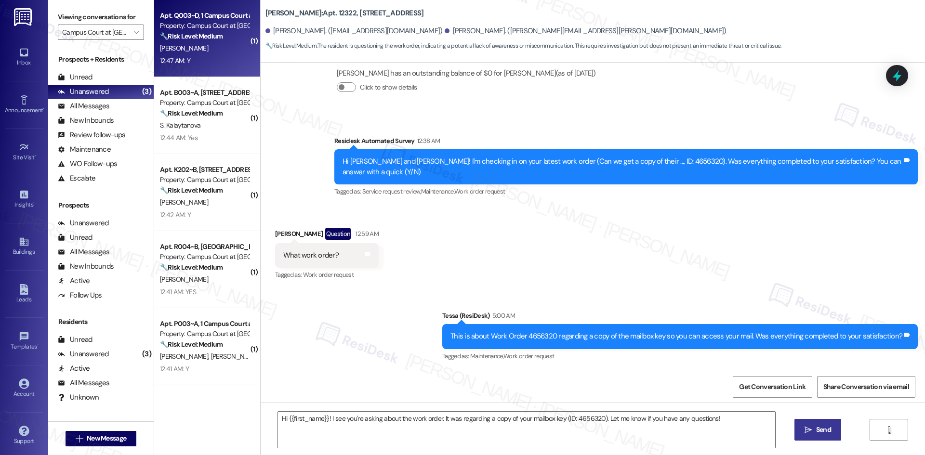
type textarea "Fetching suggested responses. Please feel free to read through the conversation…"
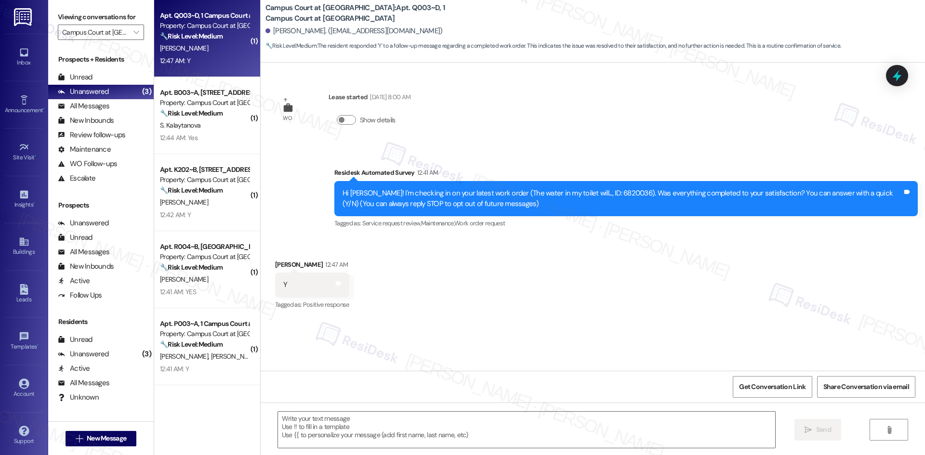
click at [478, 257] on div "Received via SMS Abigail Garey 12:47 AM Y Tags and notes Tagged as: Positive re…" at bounding box center [593, 278] width 664 height 81
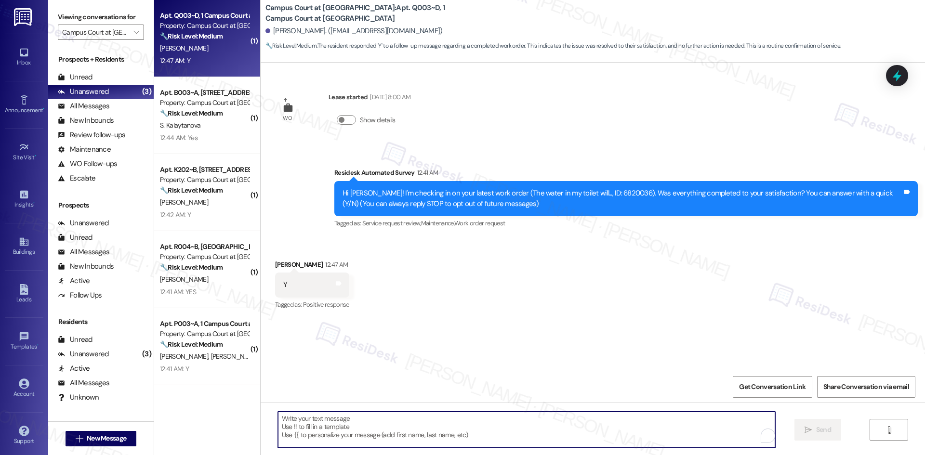
click at [436, 419] on textarea "To enrich screen reader interactions, please activate Accessibility in Grammarl…" at bounding box center [526, 430] width 497 height 36
paste textarea "I'm glad to hear the issues have been resolved! If {{property}} met your expect…"
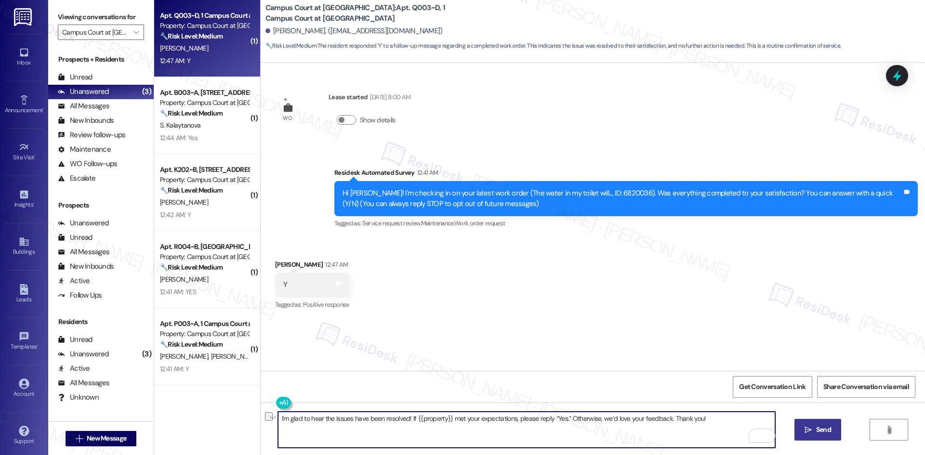
drag, startPoint x: 699, startPoint y: 419, endPoint x: 236, endPoint y: 416, distance: 463.4
click at [236, 416] on div "( 1 ) Apt. Q003~D, 1 Campus Court at Knollwood Property: Campus Court at Knollw…" at bounding box center [539, 227] width 771 height 455
click at [667, 434] on textarea "I'm glad to hear the issues have been resolved! If {{property}} met your expect…" at bounding box center [526, 430] width 497 height 36
click at [623, 432] on textarea "I'm glad to hear the issues have been resolved! If {{property}} met your expect…" at bounding box center [526, 430] width 497 height 36
type textarea "I'm glad to hear the issues have been resolved! If {{property}} met your expect…"
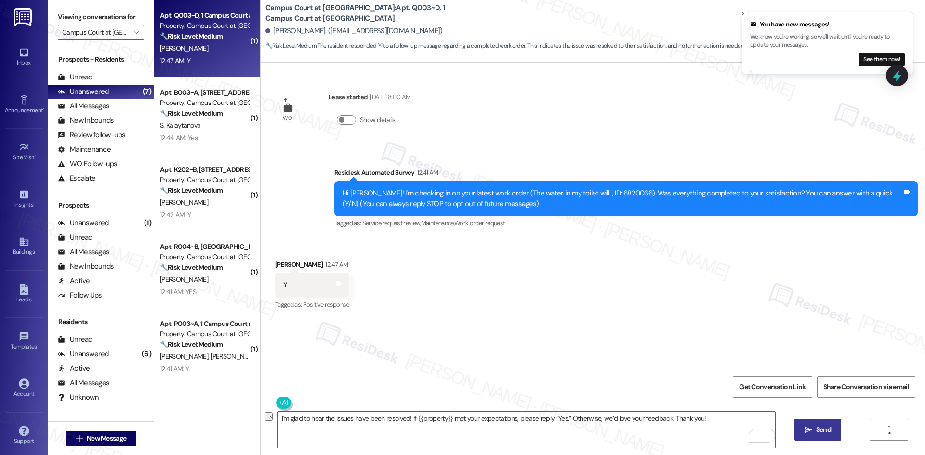
click at [827, 436] on button " Send" at bounding box center [817, 430] width 47 height 22
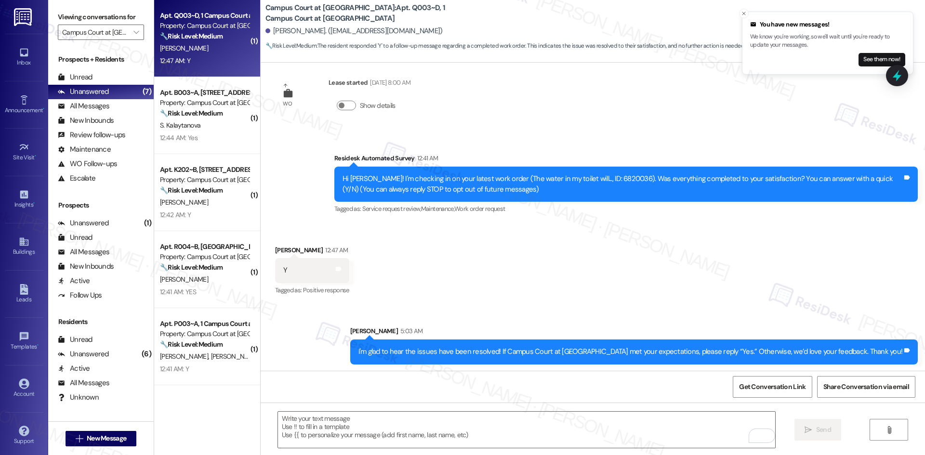
scroll to position [16, 0]
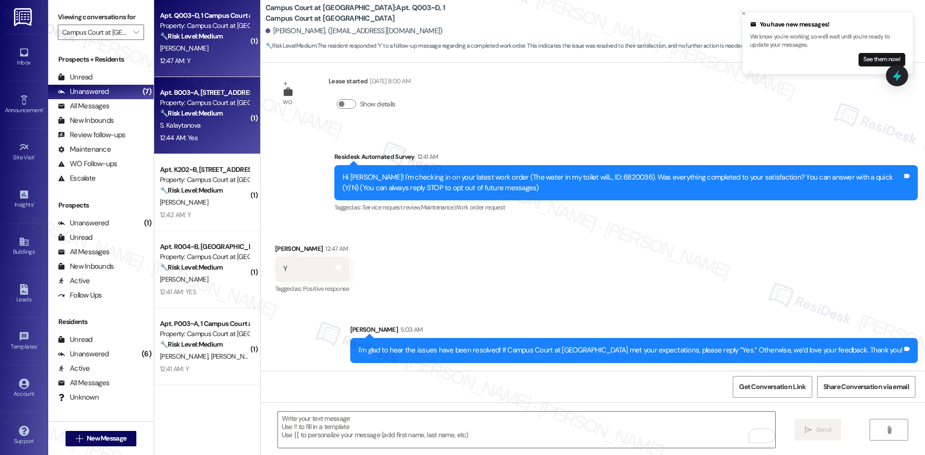
click at [211, 133] on div "12:44 AM: Yes 12:44 AM: Yes" at bounding box center [204, 138] width 91 height 12
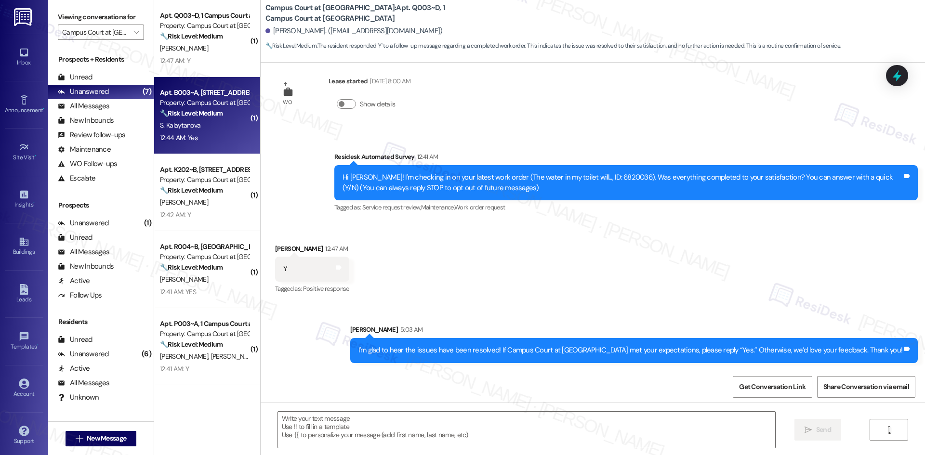
type textarea "Fetching suggested responses. Please feel free to read through the conversation…"
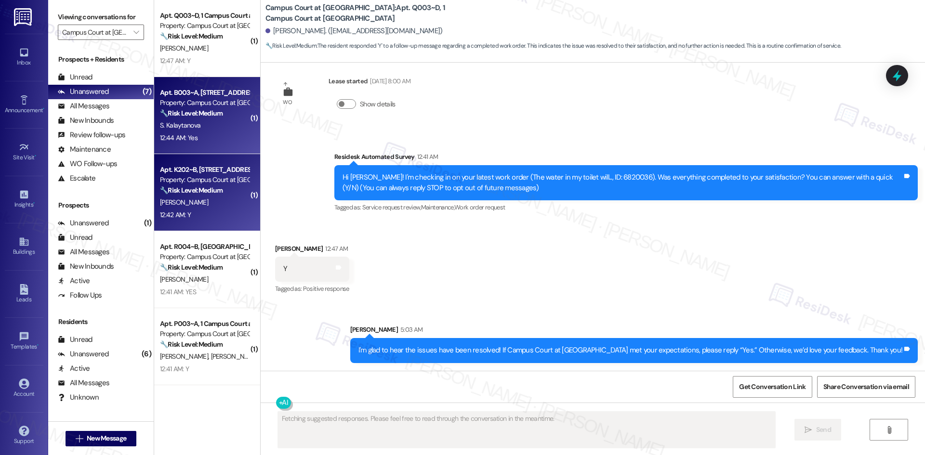
scroll to position [0, 0]
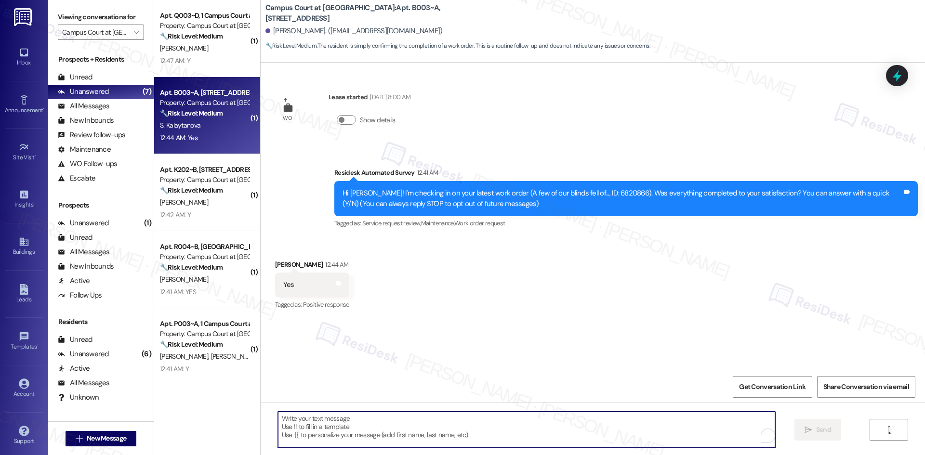
click at [353, 433] on textarea "To enrich screen reader interactions, please activate Accessibility in Grammarl…" at bounding box center [526, 430] width 497 height 36
paste textarea "I'm glad to hear the issues have been resolved! If {{property}} met your expect…"
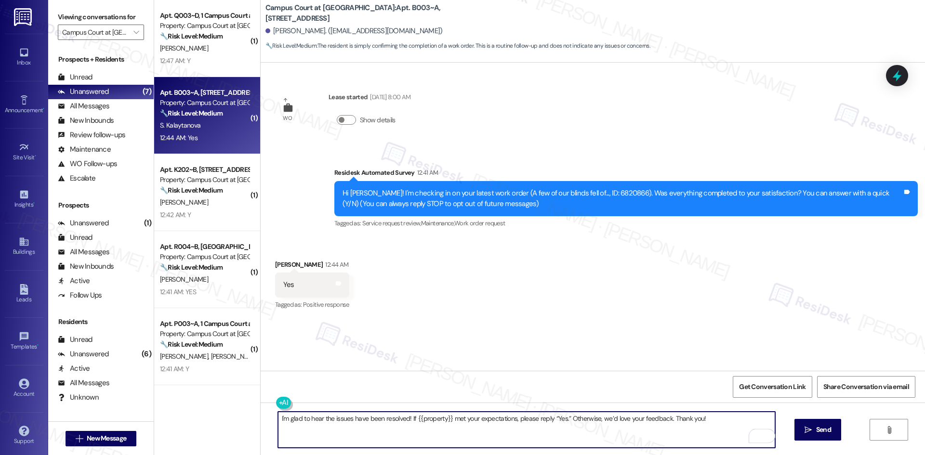
type textarea "I'm glad to hear the issues have been resolved! If {{property}} met your expect…"
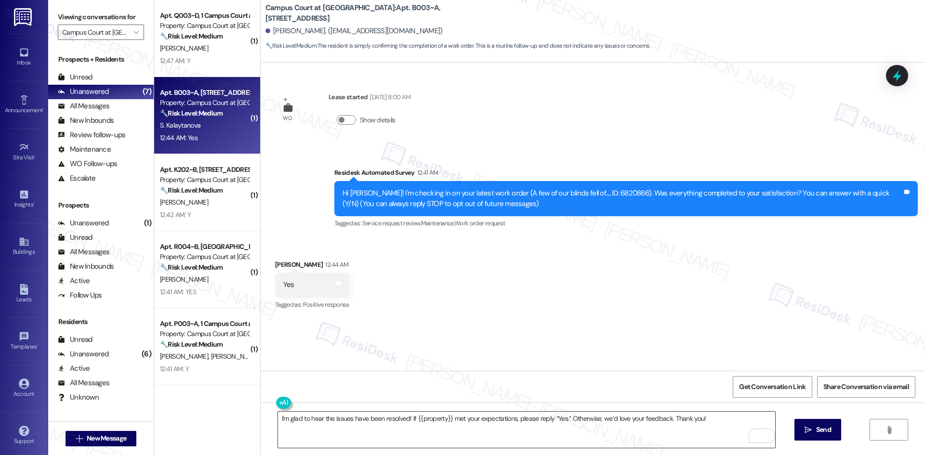
click at [653, 430] on textarea "I'm glad to hear the issues have been resolved! If {{property}} met your expect…" at bounding box center [526, 430] width 497 height 36
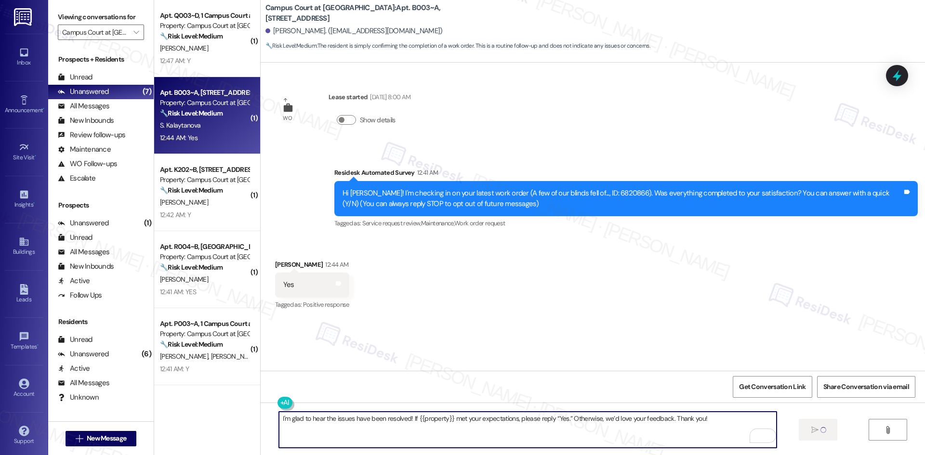
click at [194, 212] on div "12:42 AM: Y 12:42 AM: Y" at bounding box center [204, 215] width 91 height 12
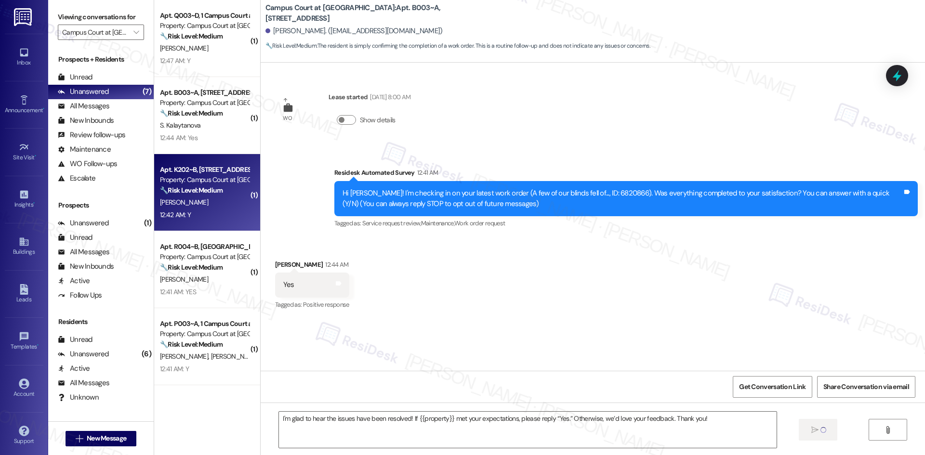
type textarea "Fetching suggested responses. Please feel free to read through the conversation…"
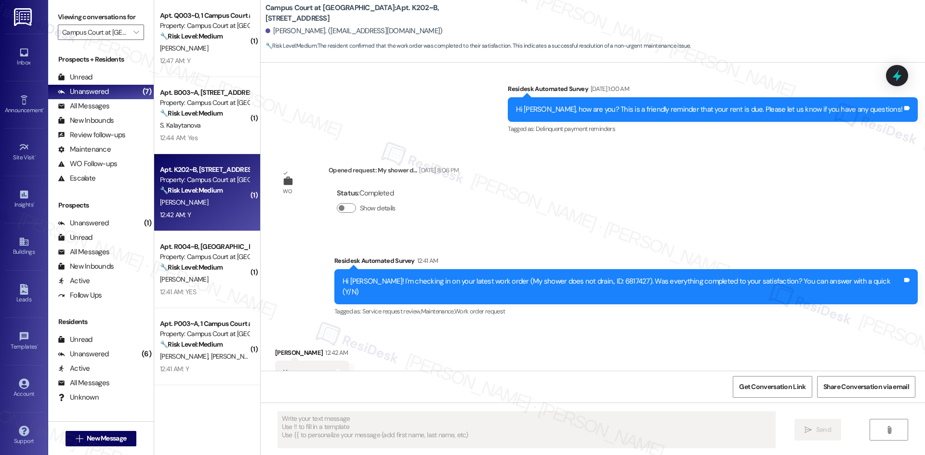
scroll to position [1736, 0]
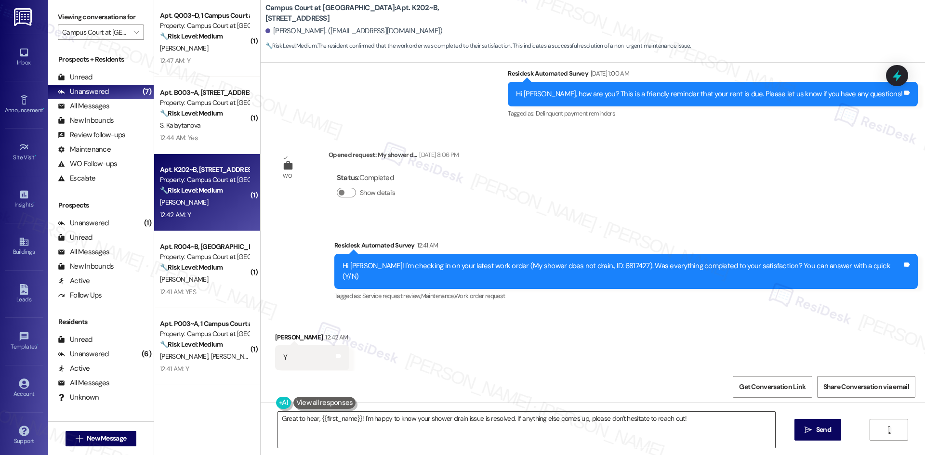
click at [699, 421] on textarea "Great to hear, {{first_name}}! I'm happy to know your shower drain issue is res…" at bounding box center [526, 430] width 497 height 36
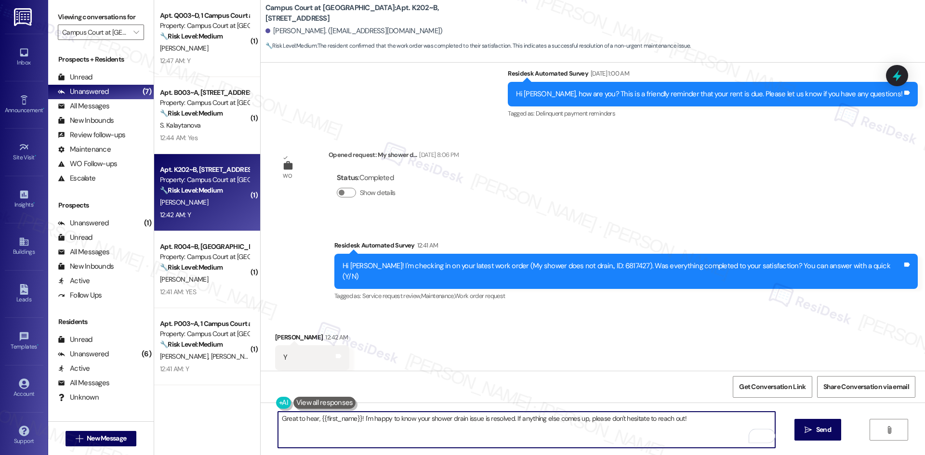
paste textarea "I'm glad to hear the issues have been resolved! If {{property}} met your expect…"
type textarea "I'm glad to hear the issues have been resolved! If {{property}} met your expect…"
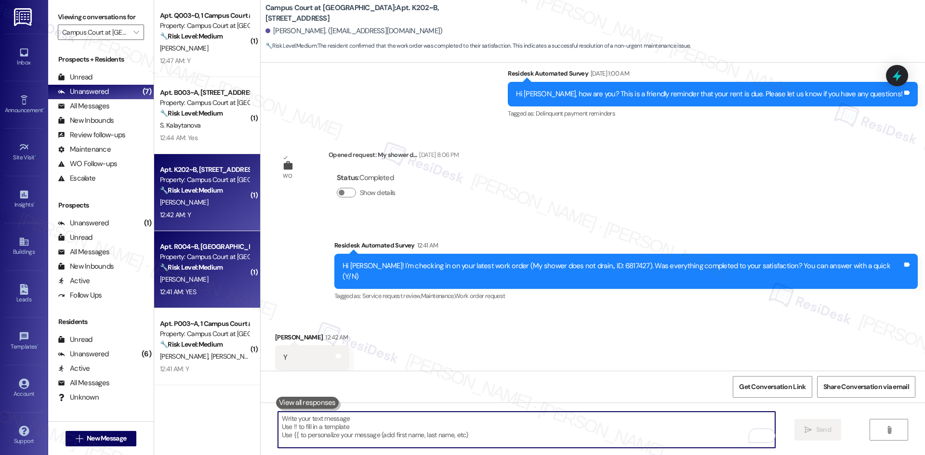
click at [202, 285] on div "E. Ryan" at bounding box center [204, 280] width 91 height 12
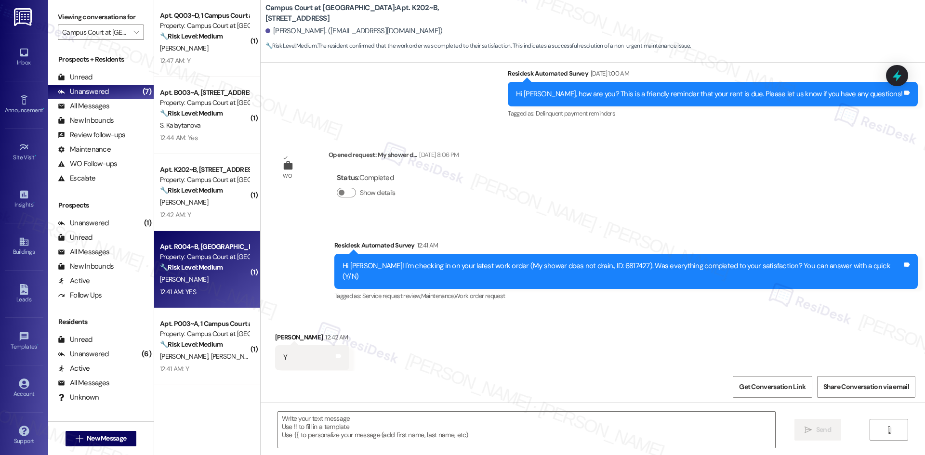
type textarea "Fetching suggested responses. Please feel free to read through the conversation…"
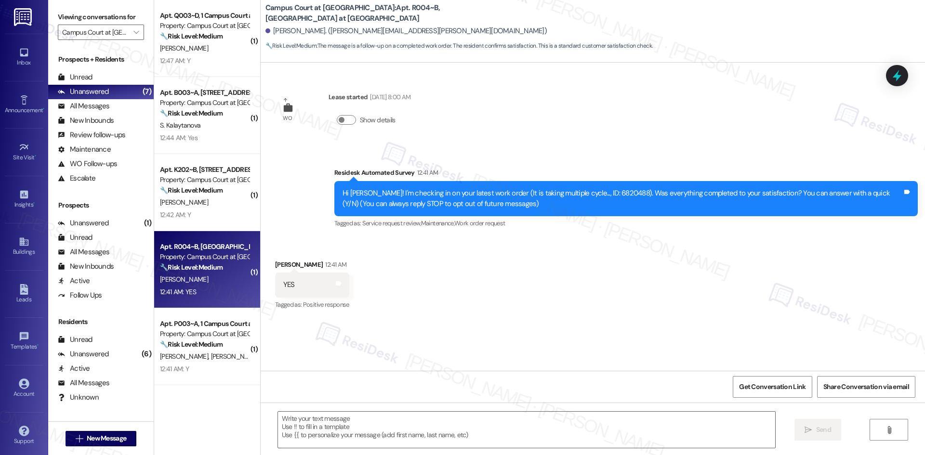
type textarea "Fetching suggested responses. Please feel free to read through the conversation…"
click at [423, 434] on textarea at bounding box center [526, 430] width 497 height 36
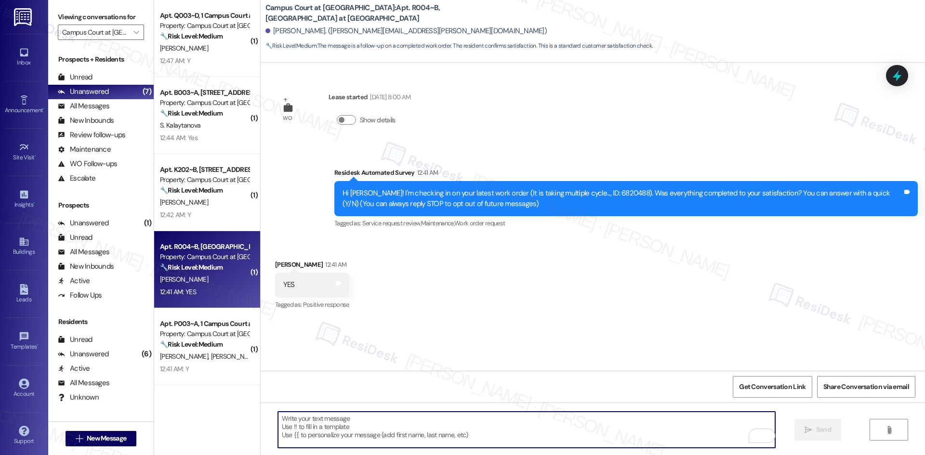
paste textarea "I'm glad to hear the issues have been resolved! If {{property}} met your expect…"
type textarea "I'm glad to hear the issues have been resolved! If {{property}} met your expect…"
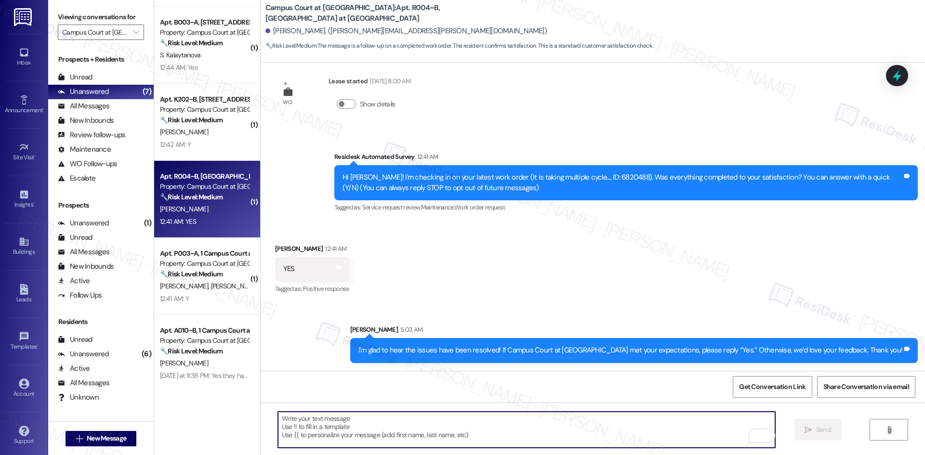
scroll to position [76, 0]
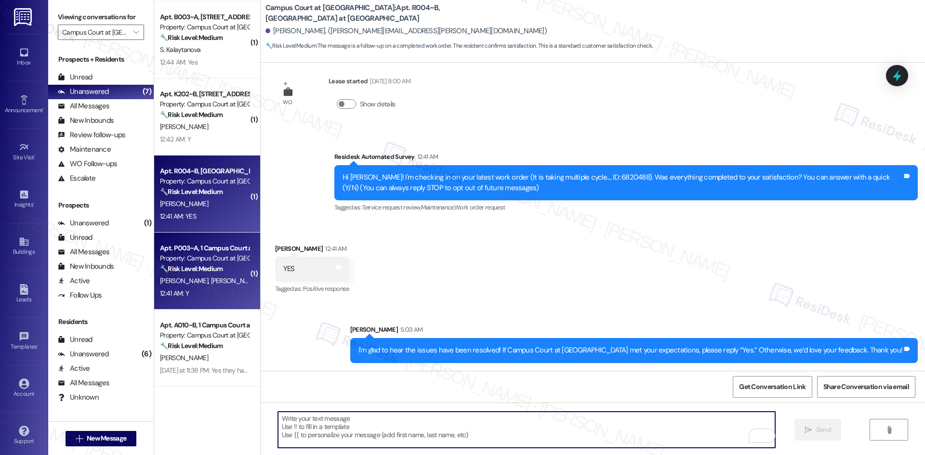
click at [210, 270] on strong "🔧 Risk Level: Medium" at bounding box center [191, 268] width 63 height 9
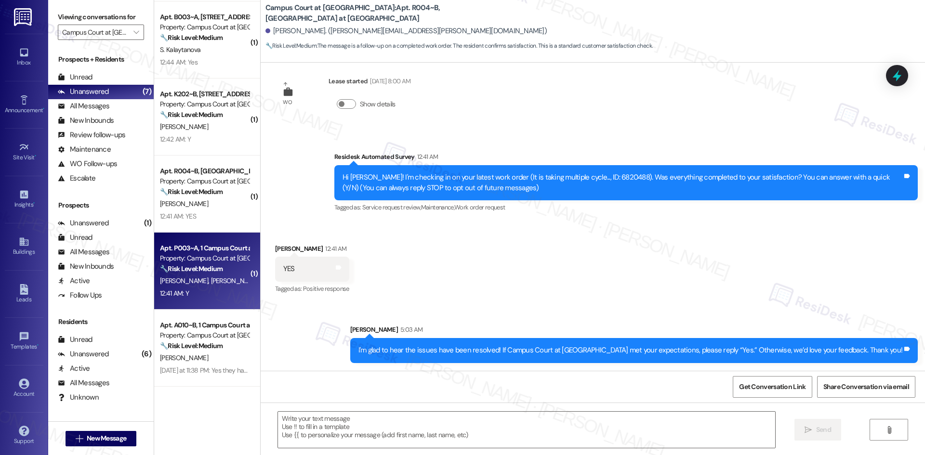
type textarea "Fetching suggested responses. Please feel free to read through the conversation…"
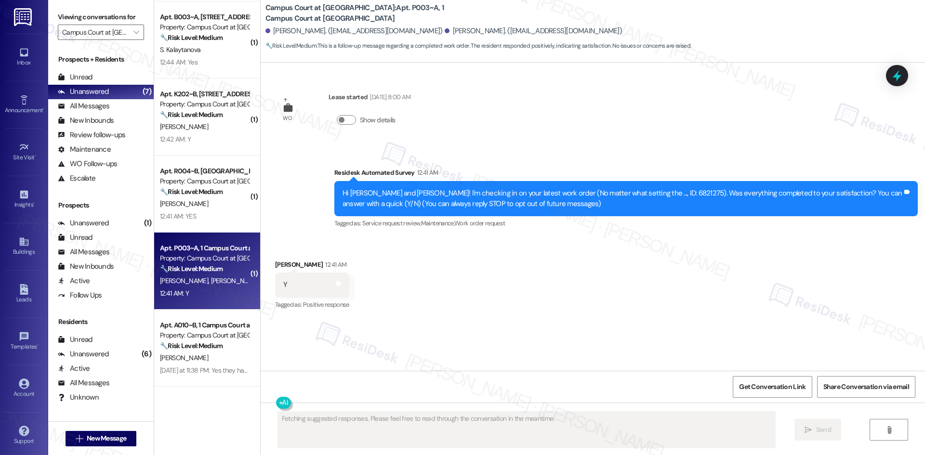
scroll to position [0, 0]
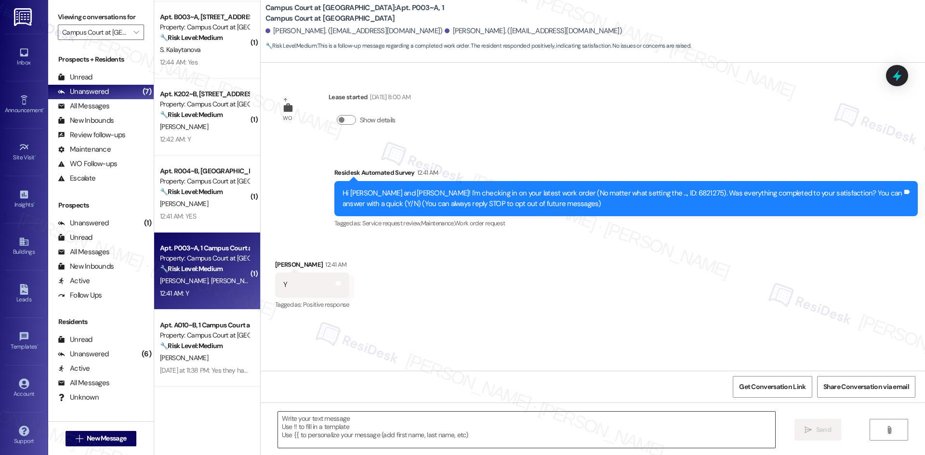
click at [444, 431] on textarea at bounding box center [526, 430] width 497 height 36
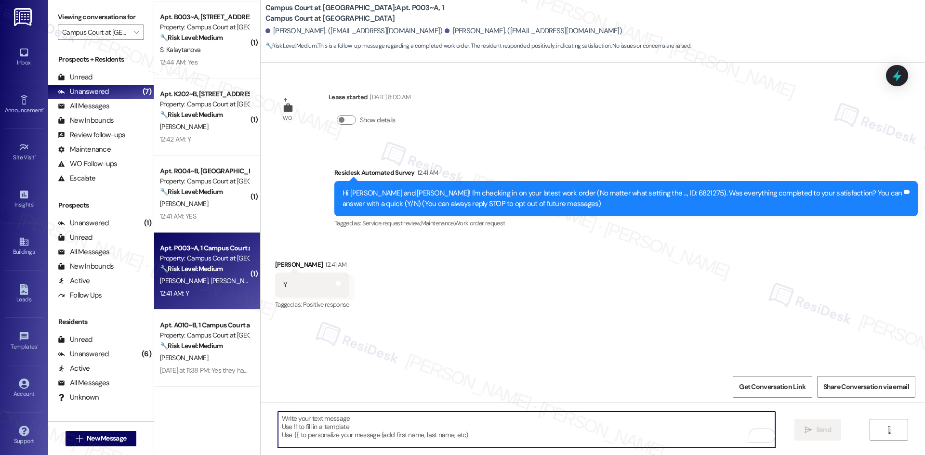
paste textarea "I'm glad to hear the issues have been resolved! If {{property}} met your expect…"
type textarea "I'm glad to hear the issues have been resolved! If {{property}} met your expect…"
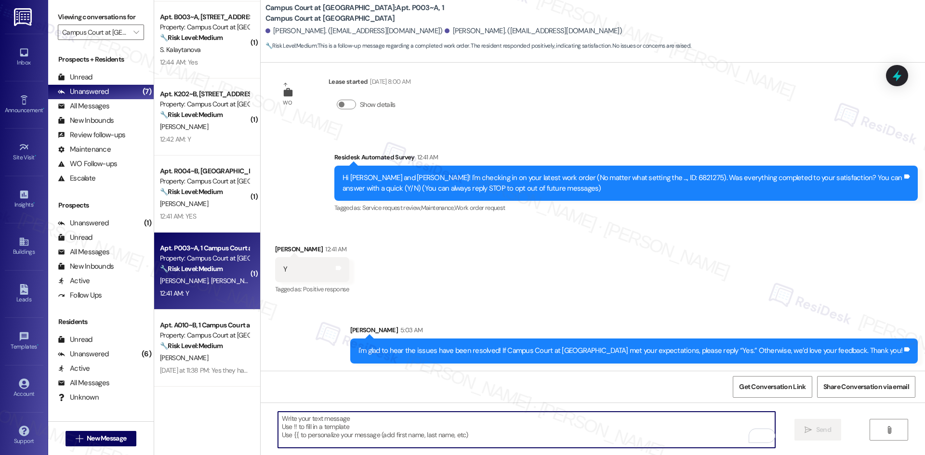
scroll to position [16, 0]
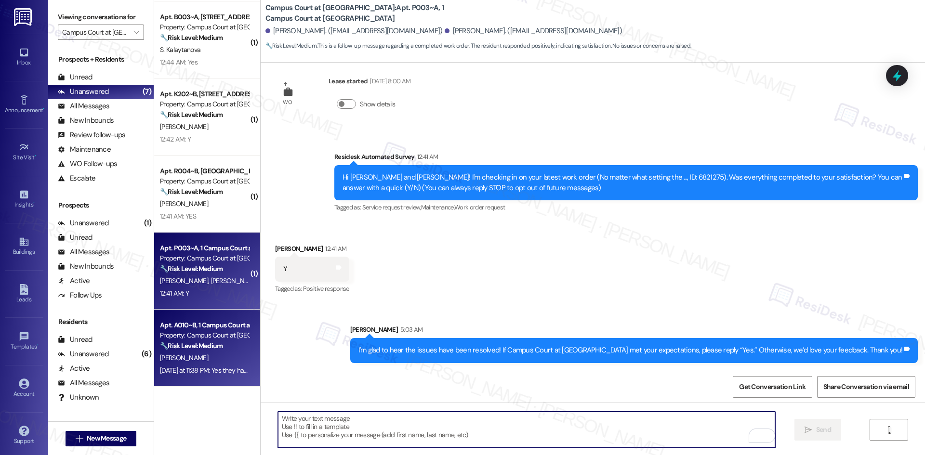
click at [175, 352] on div "E. Argentati" at bounding box center [204, 358] width 91 height 12
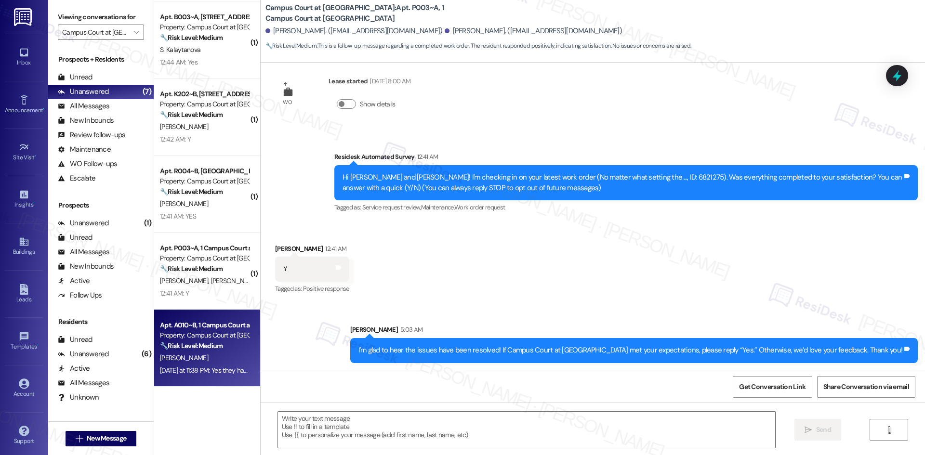
type textarea "Fetching suggested responses. Please feel free to read through the conversation…"
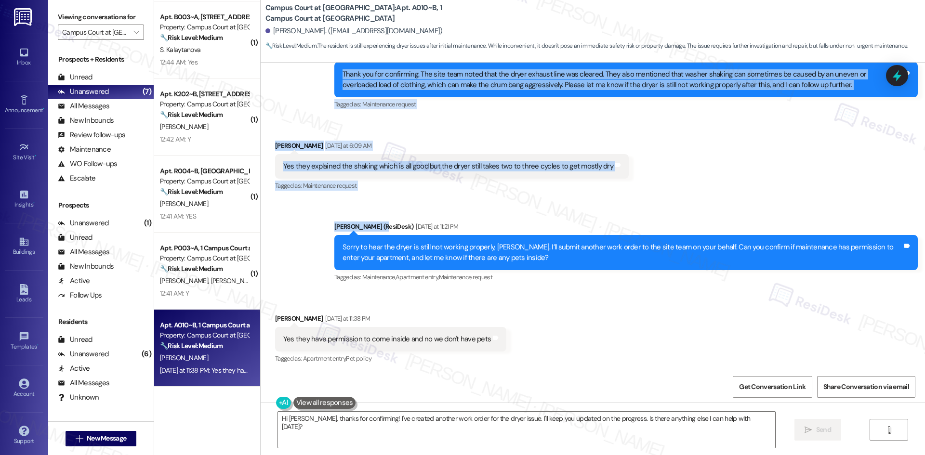
scroll to position [615, 0]
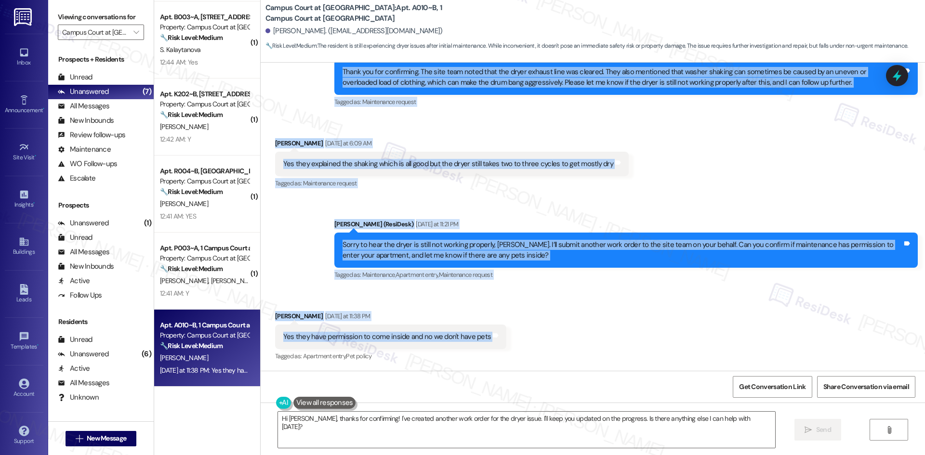
drag, startPoint x: 516, startPoint y: 118, endPoint x: 518, endPoint y: 342, distance: 223.0
click at [518, 342] on div "WO Lease started Aug 22, 2025 at 8:00 AM Show details Survey, sent via SMS Resi…" at bounding box center [593, 217] width 664 height 308
copy div "Sarah (ResiDesk) Sep 18, 2025 at 10:50 PM Hi Ella, I just wanted to check back—…"
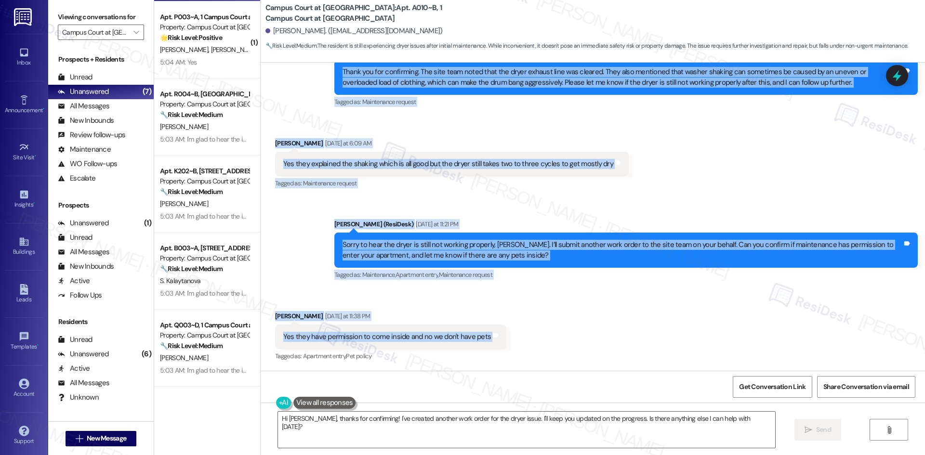
click at [572, 194] on div "Received via SMS Ella Argentati Yesterday at 6:09 AM Yes they explained the sha…" at bounding box center [452, 164] width 368 height 67
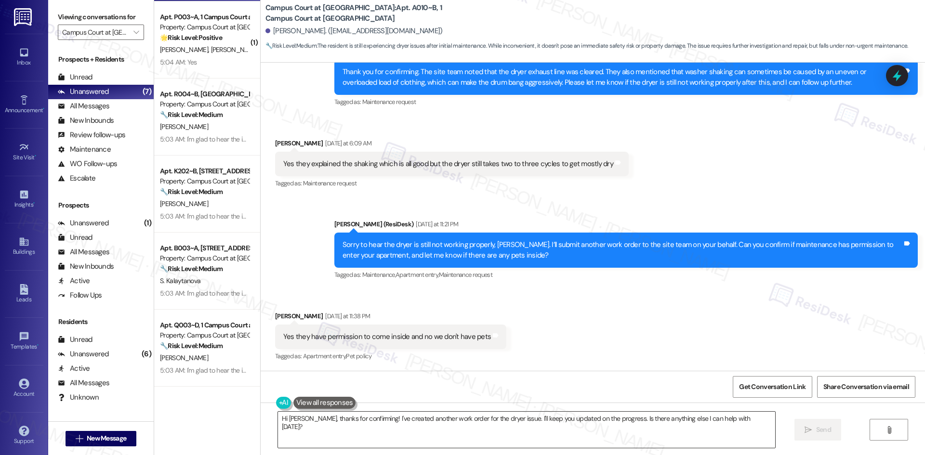
click at [451, 437] on textarea "Hi Ella, thanks for confirming! I've created another work order for the dryer i…" at bounding box center [526, 430] width 497 height 36
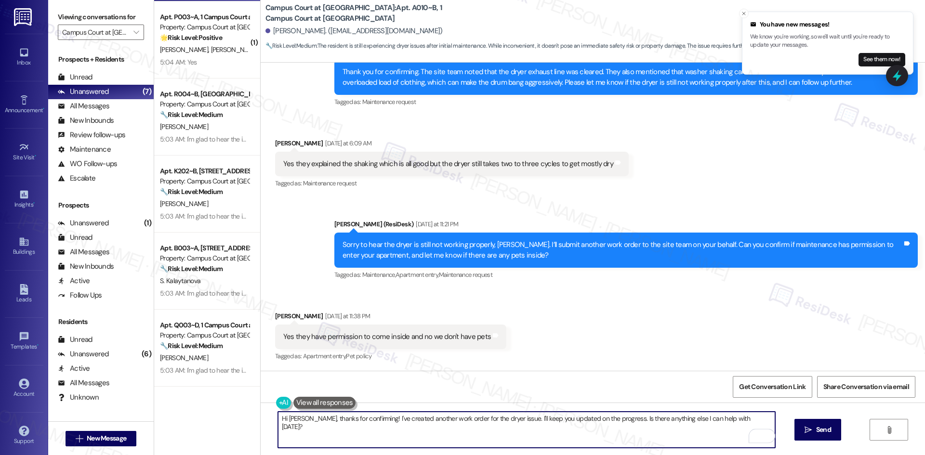
paste textarea "Thank you for confirming, Ella. I’ll let the site team know and get back to you…"
type textarea "Thank you for confirming, Ella. I’ll let the site team know and get back to you…"
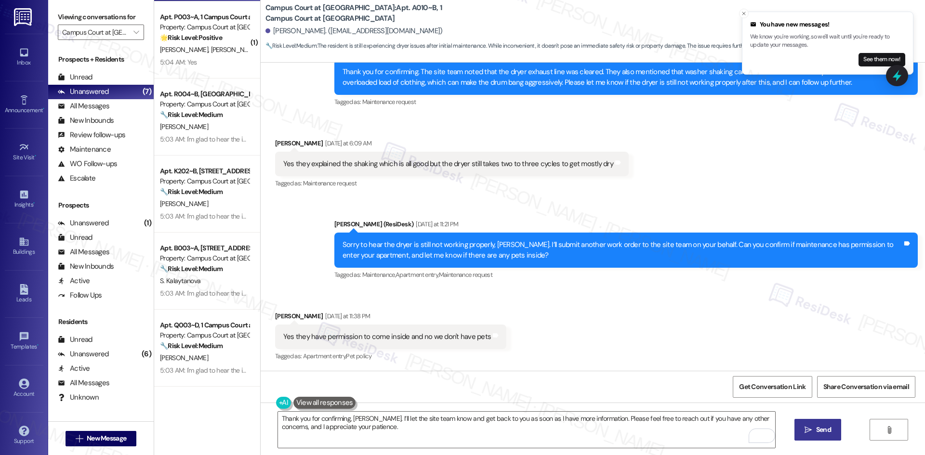
click at [827, 429] on span "Send" at bounding box center [823, 430] width 15 height 10
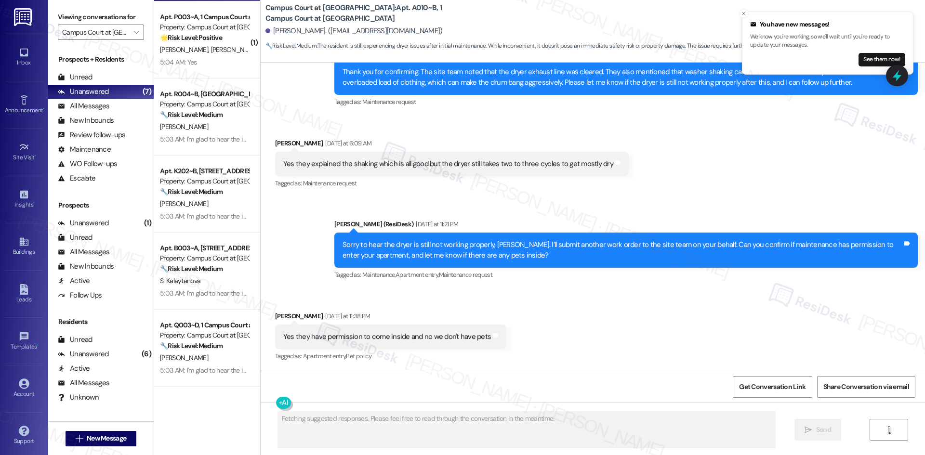
scroll to position [615, 0]
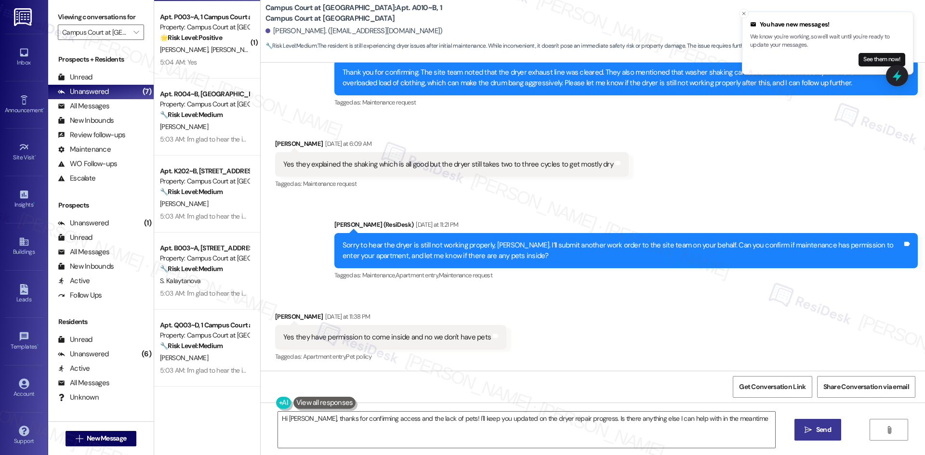
type textarea "Hi Ella, thanks for confirming access and the lack of pets! I'll keep you updat…"
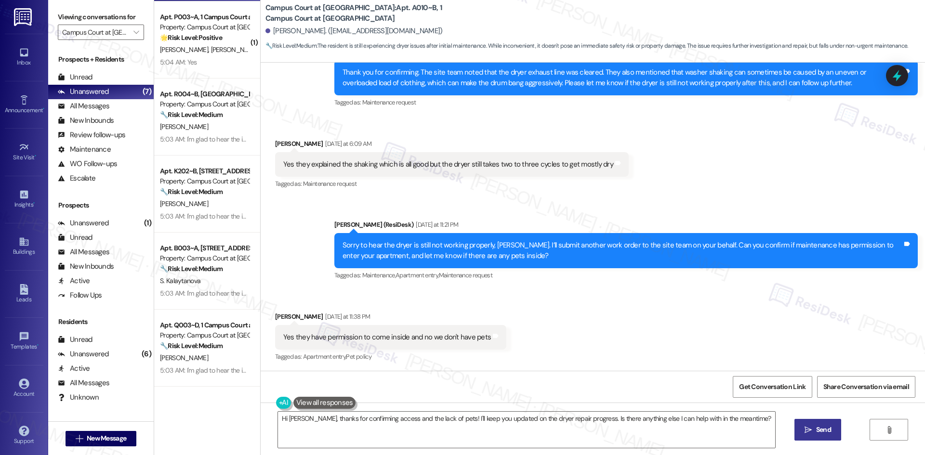
click at [551, 168] on div "Yes they explained the shaking which is all good but the dryer still takes two …" at bounding box center [448, 164] width 330 height 10
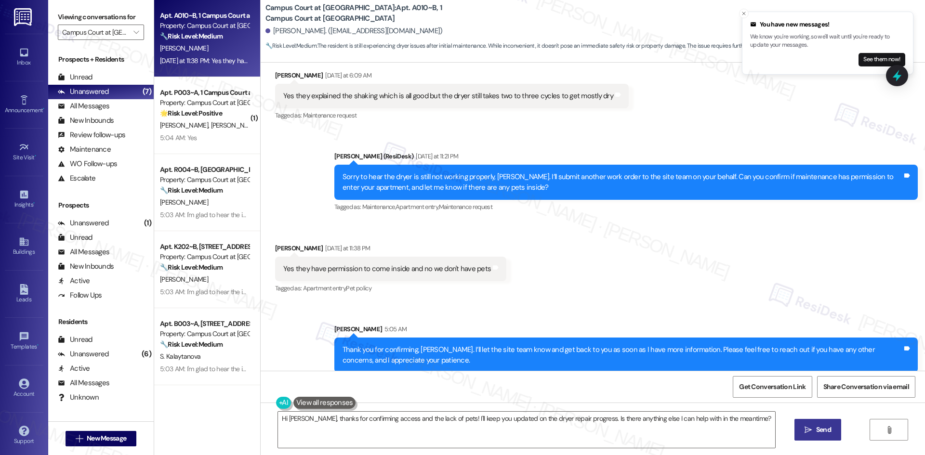
scroll to position [693, 0]
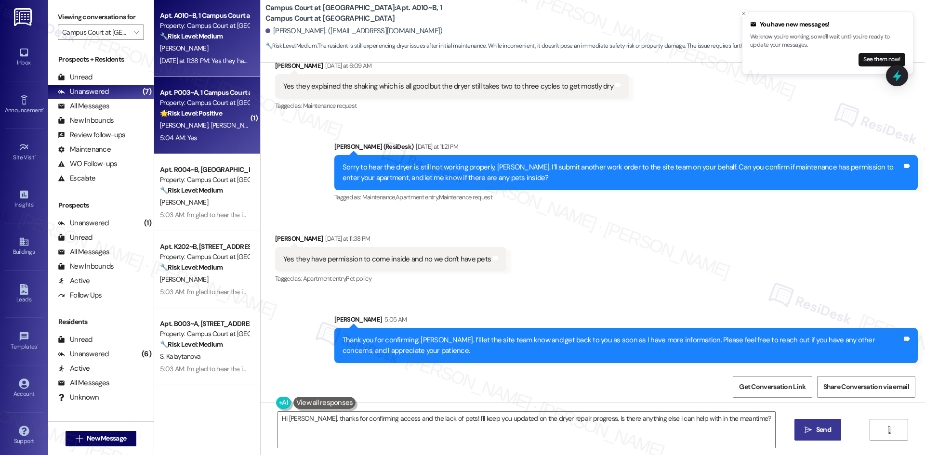
click at [210, 129] on span "C. Willcoxson" at bounding box center [234, 125] width 48 height 9
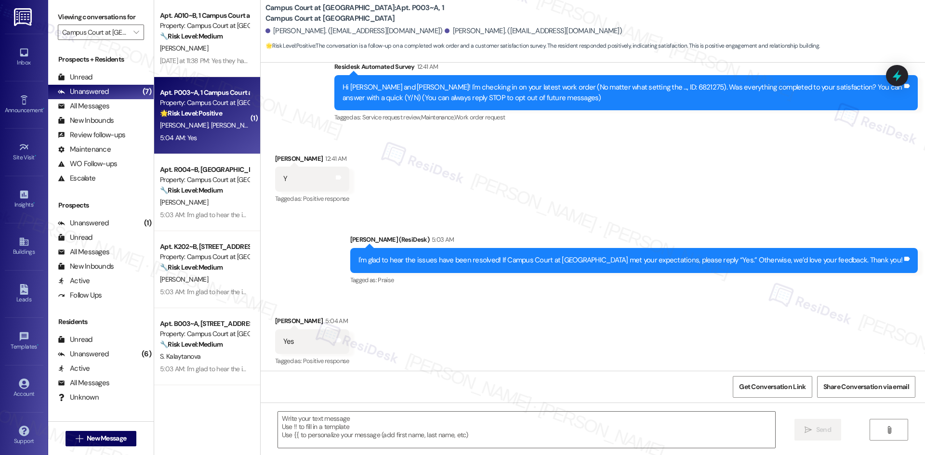
scroll to position [111, 0]
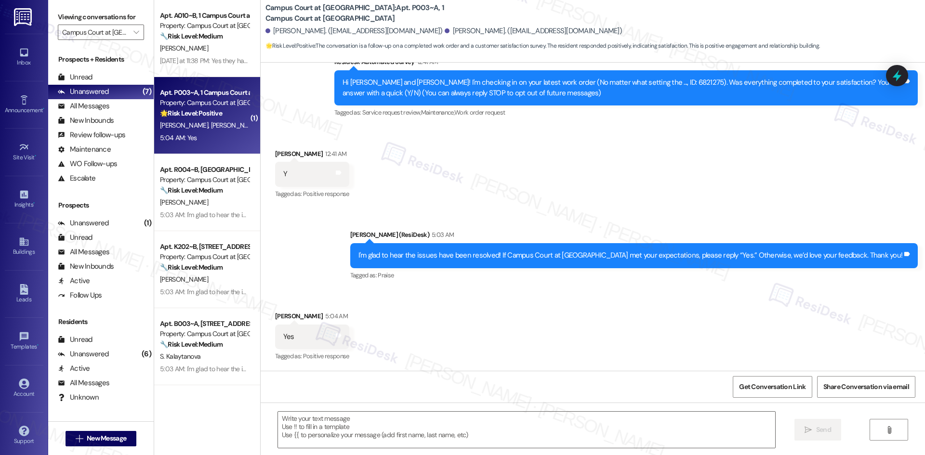
type textarea "Fetching suggested responses. Please feel free to read through the conversation…"
click at [287, 263] on div "Sent via SMS Sarah (ResiDesk) 5:03 AM I'm glad to hear the issues have been res…" at bounding box center [593, 248] width 664 height 81
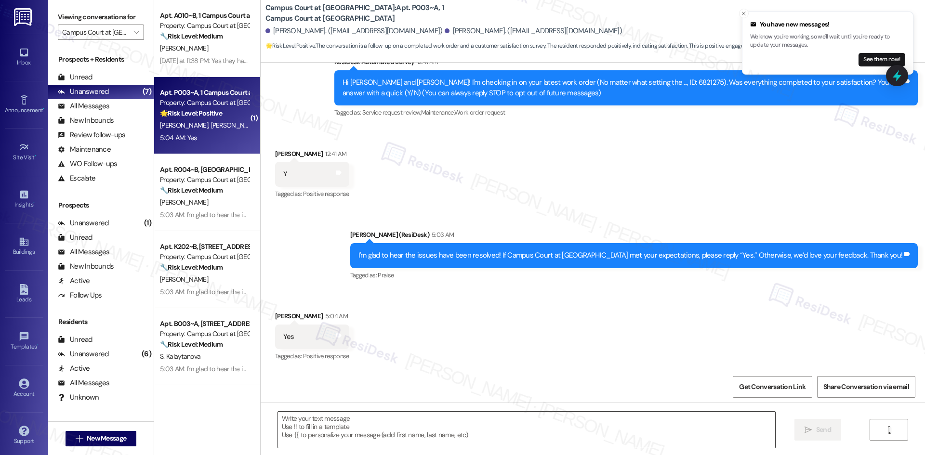
click at [351, 434] on textarea at bounding box center [526, 430] width 497 height 36
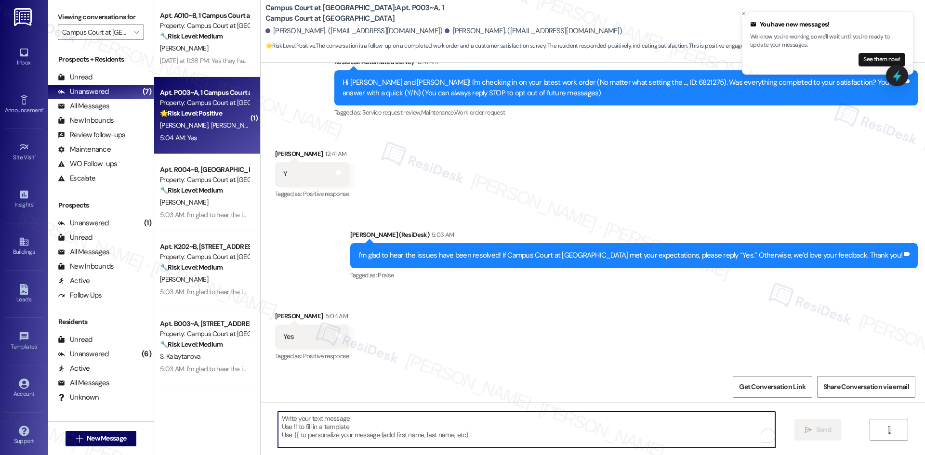
paste textarea "I'm glad you are satisfied with your home, {{first_name}}! We’d really apprecia…"
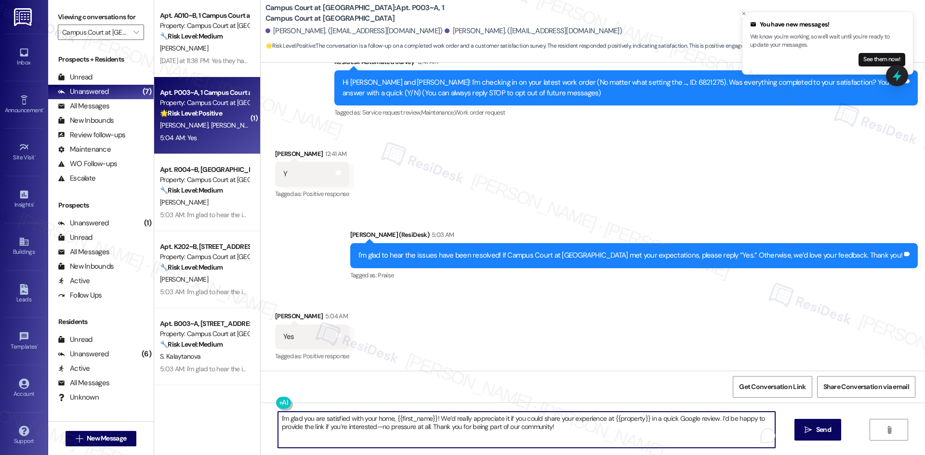
type textarea "I'm glad you are satisfied with your home, {{first_name}}! We’d really apprecia…"
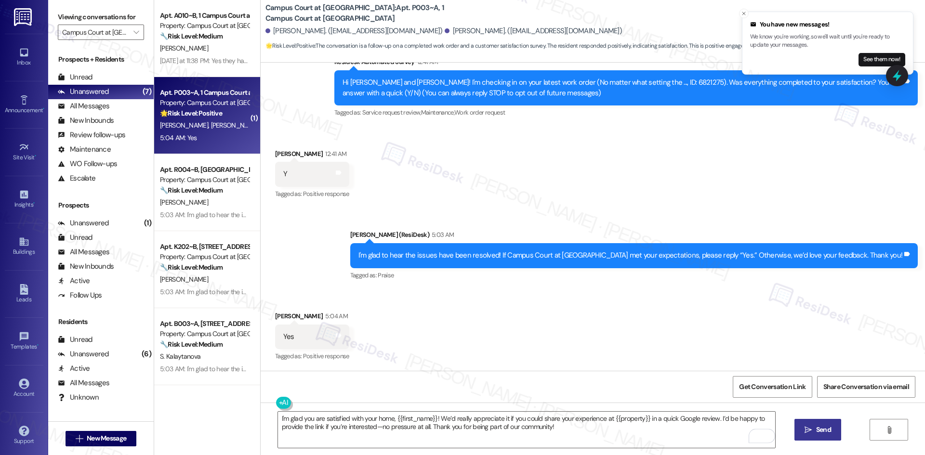
click at [822, 433] on span "Send" at bounding box center [823, 430] width 15 height 10
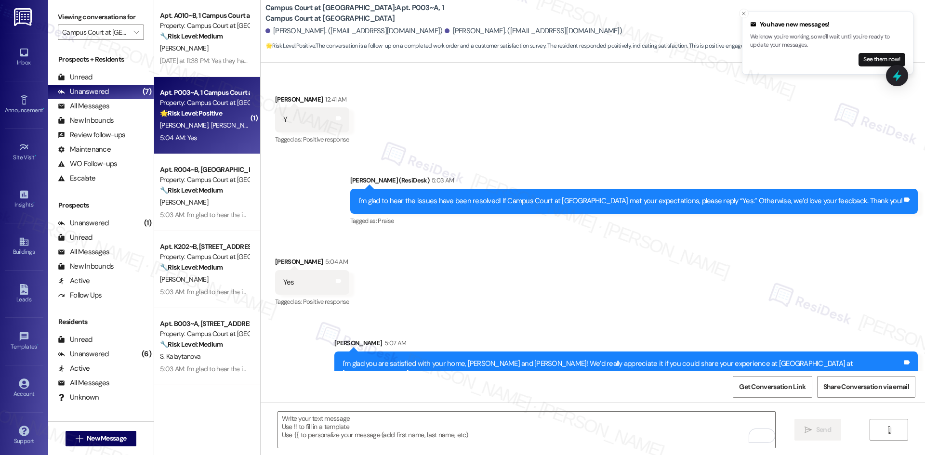
scroll to position [189, 0]
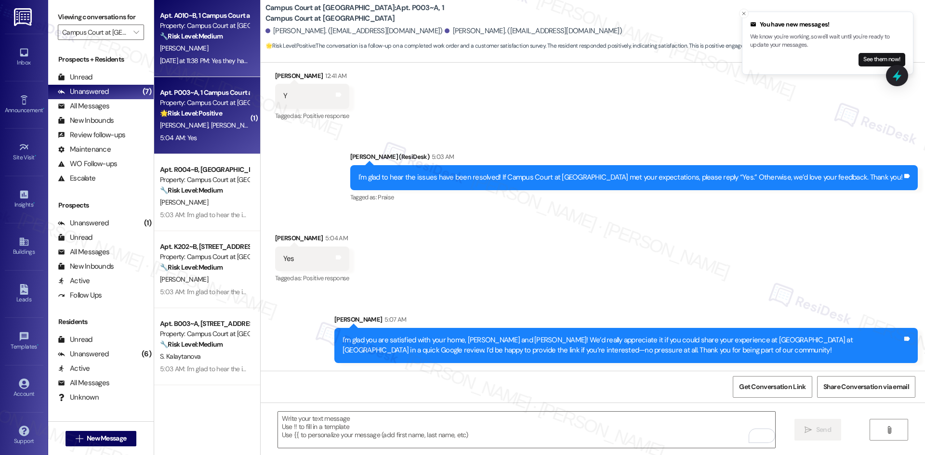
click at [186, 55] on div "Yesterday at 11:38 PM: Yes they have permission to come inside and no we don't …" at bounding box center [204, 61] width 91 height 12
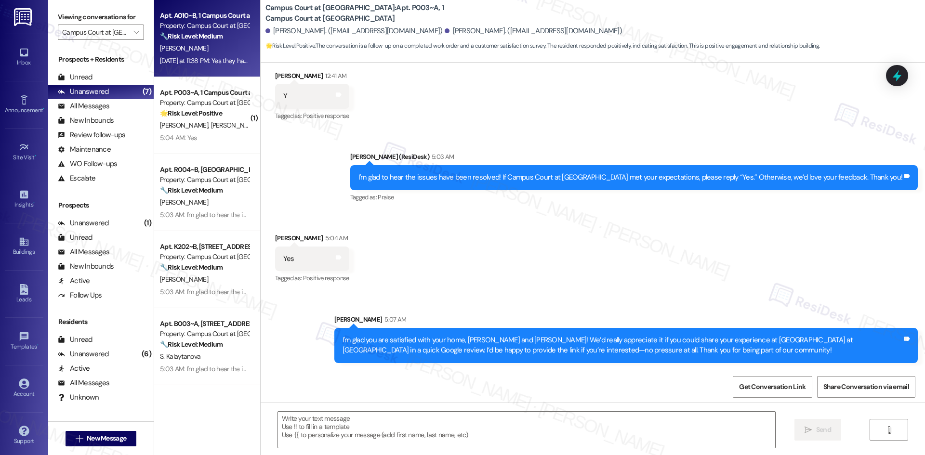
type textarea "Fetching suggested responses. Please feel free to read through the conversation…"
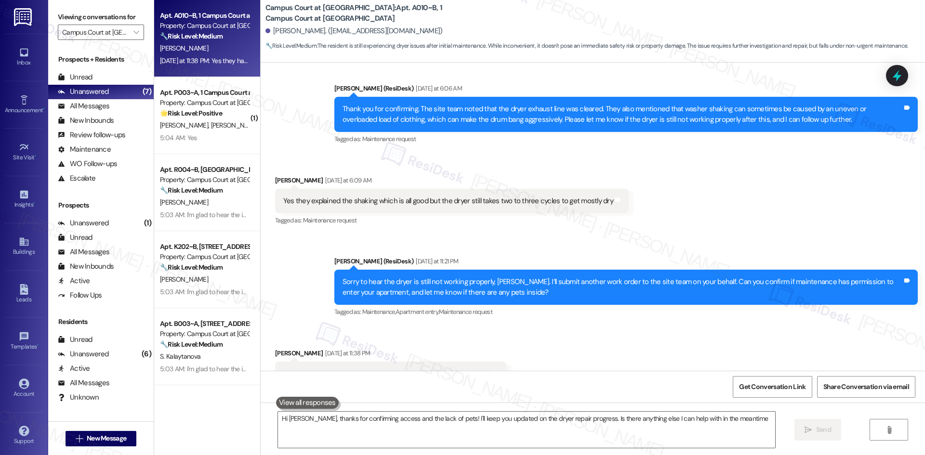
type textarea "Hi Ella, thanks for confirming access and the lack of pets! I'll keep you updat…"
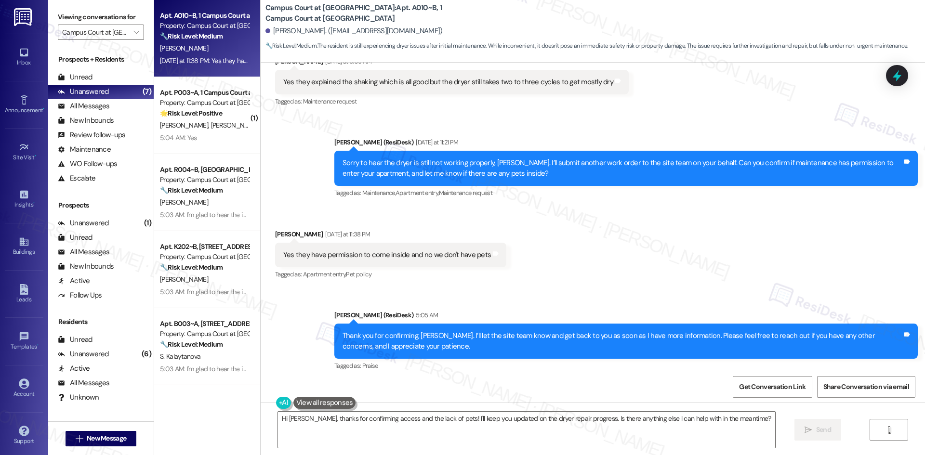
scroll to position [707, 0]
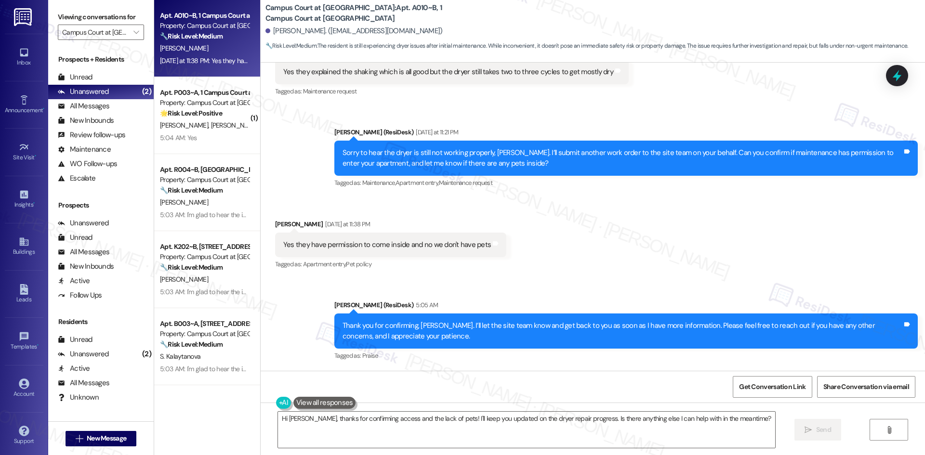
click at [581, 263] on div "Received via SMS Ella Argentati Yesterday at 11:38 PM Yes they have permission …" at bounding box center [593, 237] width 664 height 81
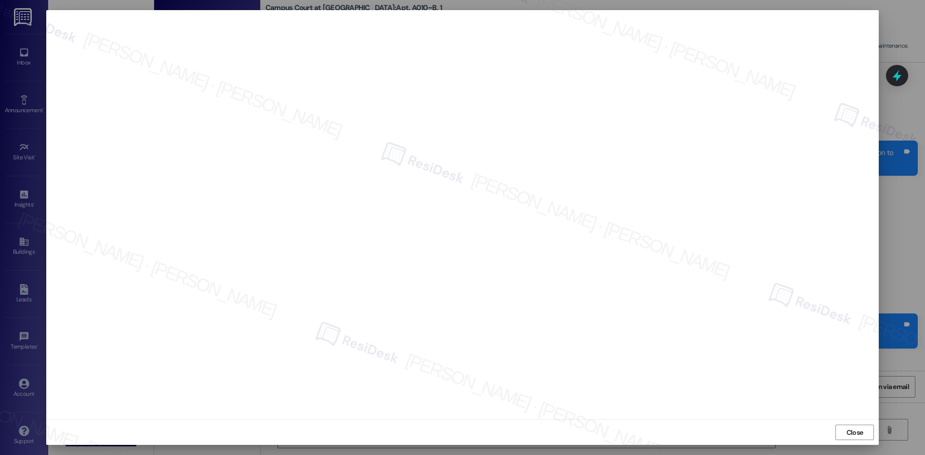
click at [744, 434] on div "Close" at bounding box center [462, 433] width 832 height 26
click at [776, 429] on div "Close" at bounding box center [462, 433] width 832 height 26
click at [854, 432] on span "Close" at bounding box center [854, 433] width 17 height 10
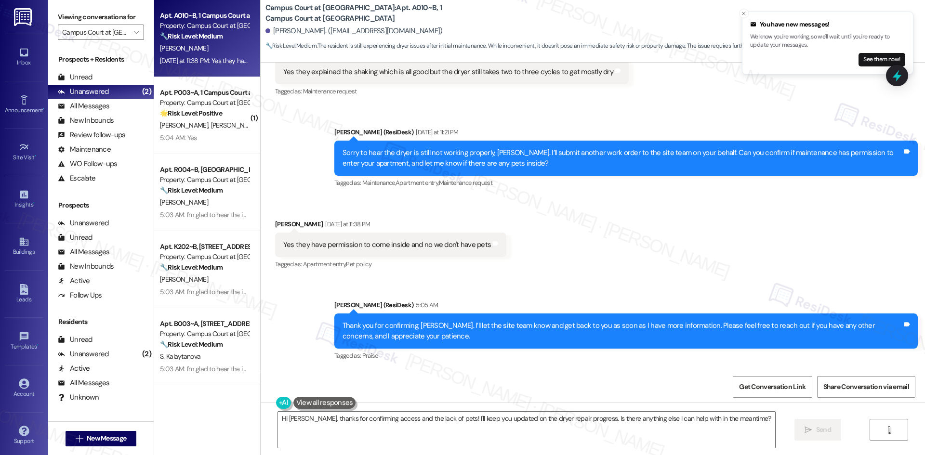
click at [697, 273] on div "Received via SMS Ella Argentati Yesterday at 11:38 PM Yes they have permission …" at bounding box center [593, 237] width 664 height 81
click at [690, 261] on div "Received via SMS Ella Argentati Yesterday at 11:38 PM Yes they have permission …" at bounding box center [593, 237] width 664 height 81
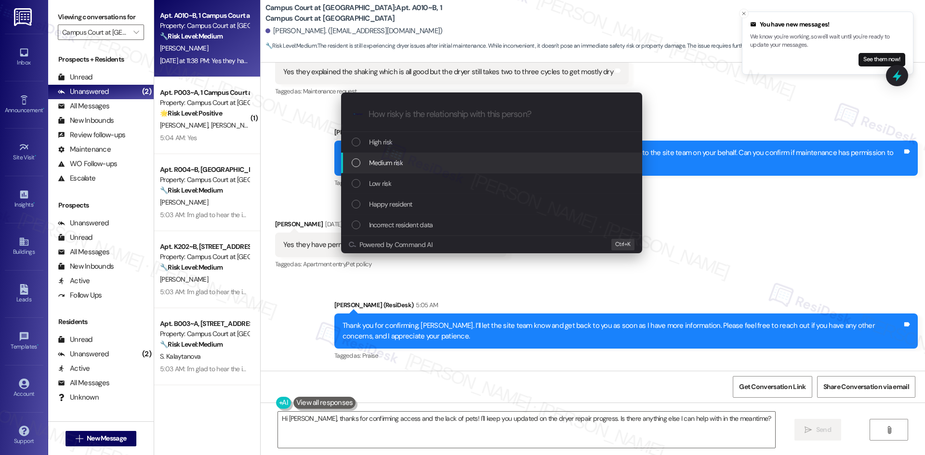
click at [445, 164] on div "Medium risk" at bounding box center [493, 163] width 282 height 11
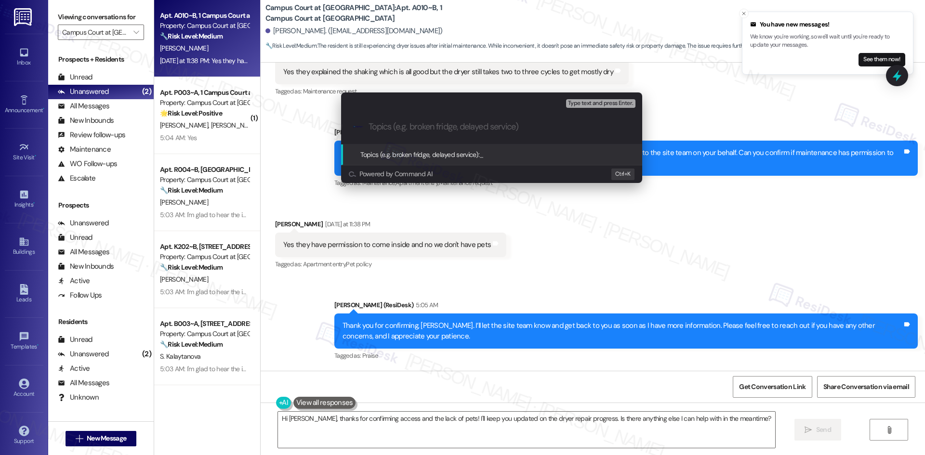
click at [463, 133] on div ".cls-1{fill:#0a055f;}.cls-2{fill:#0cc4c4;} resideskLogoBlueOrange" at bounding box center [491, 127] width 301 height 34
click at [463, 122] on input "Topics (e.g. broken fridge, delayed service)" at bounding box center [499, 127] width 262 height 10
paste input "Dryer Still Not Working Properly – Ella Argentati (Work Order 6824739)"
type input "Dryer Still Not Working Properly – Ella Argentati (Work Order 6824739)"
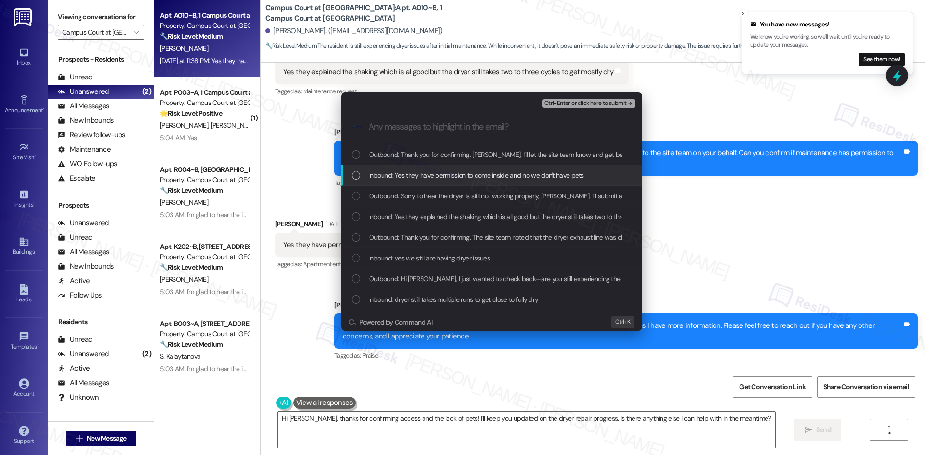
click at [447, 185] on div "Inbound: Yes they have permission to come inside and no we don't have pets" at bounding box center [491, 175] width 301 height 21
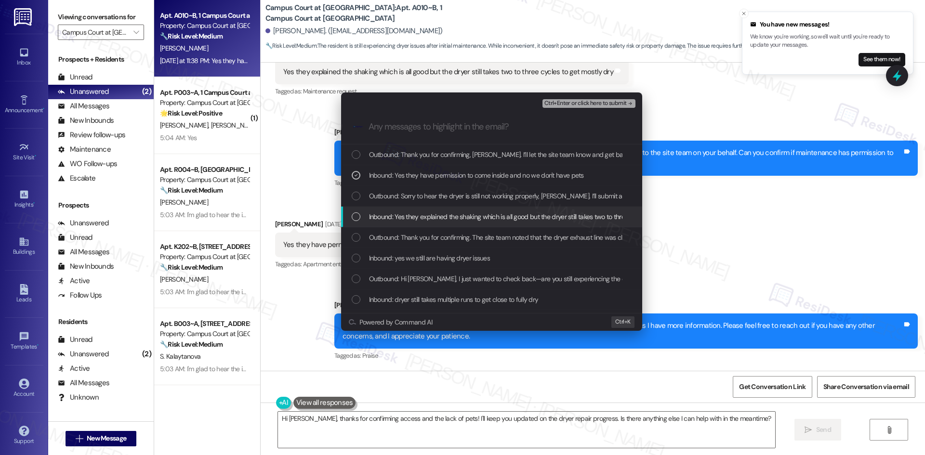
click at [448, 218] on span "Inbound: Yes they explained the shaking which is all good but the dryer still t…" at bounding box center [533, 216] width 328 height 11
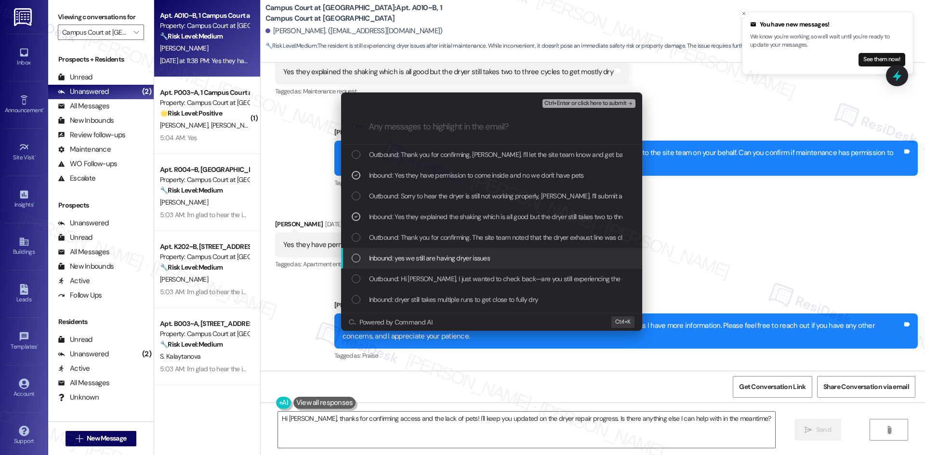
click at [485, 262] on span "Inbound: yes we still are having dryer issues" at bounding box center [429, 258] width 121 height 11
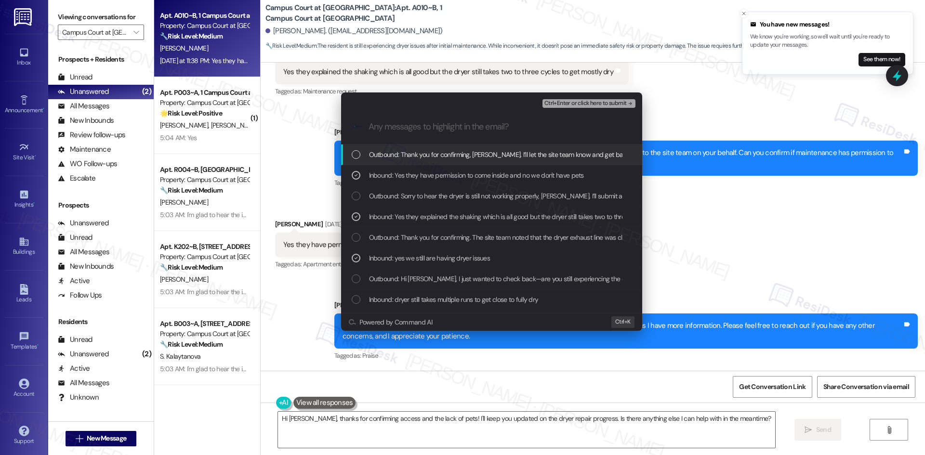
click at [618, 103] on span "Ctrl+Enter or click here to submit" at bounding box center [585, 103] width 82 height 7
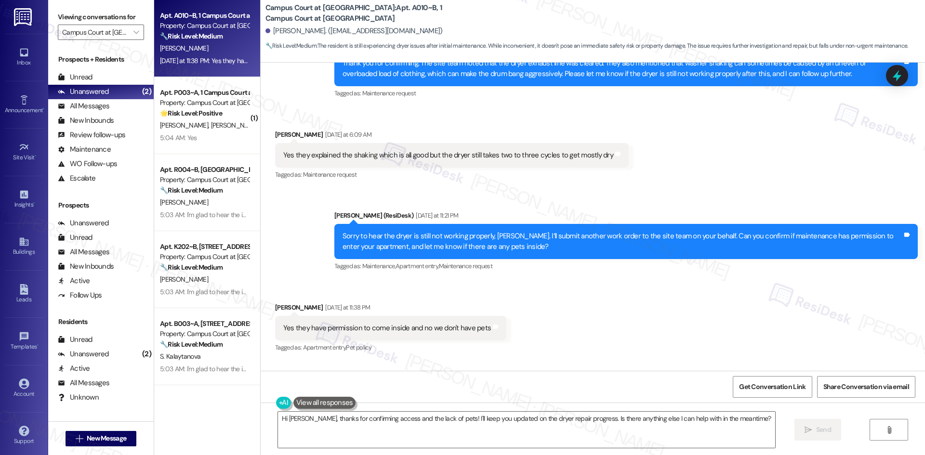
scroll to position [615, 0]
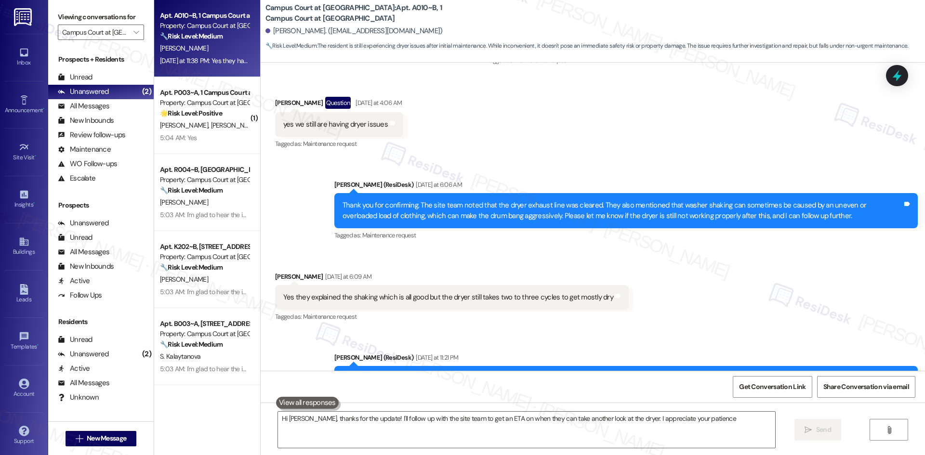
type textarea "Hi Ella, thanks for the update! I'll follow up with the site team to get an ETA…"
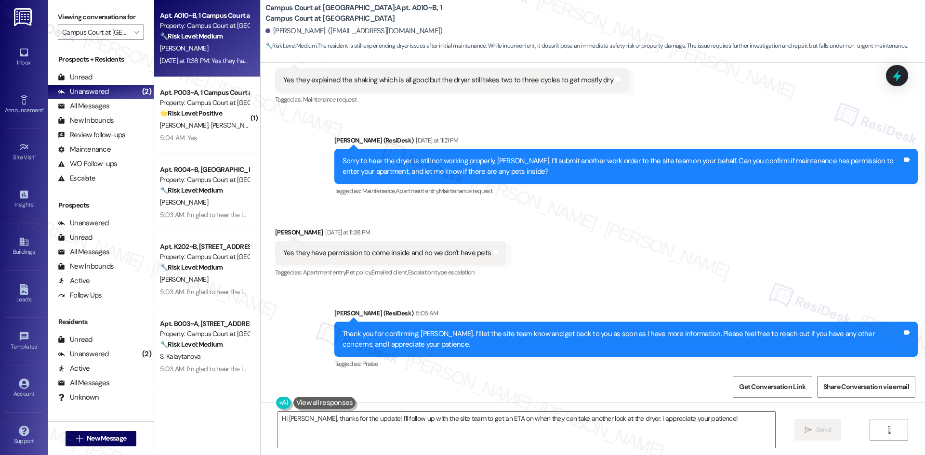
scroll to position [707, 0]
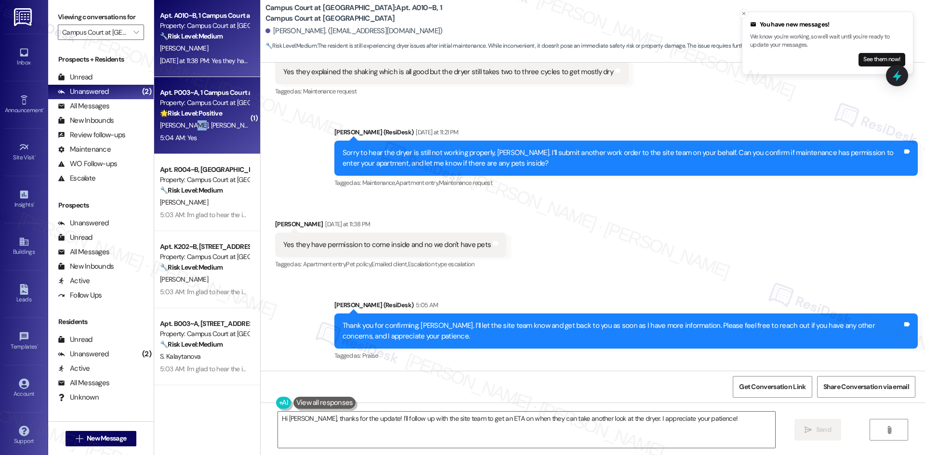
click at [190, 127] on div "A. Mcconnell C. Willcoxson" at bounding box center [204, 125] width 91 height 12
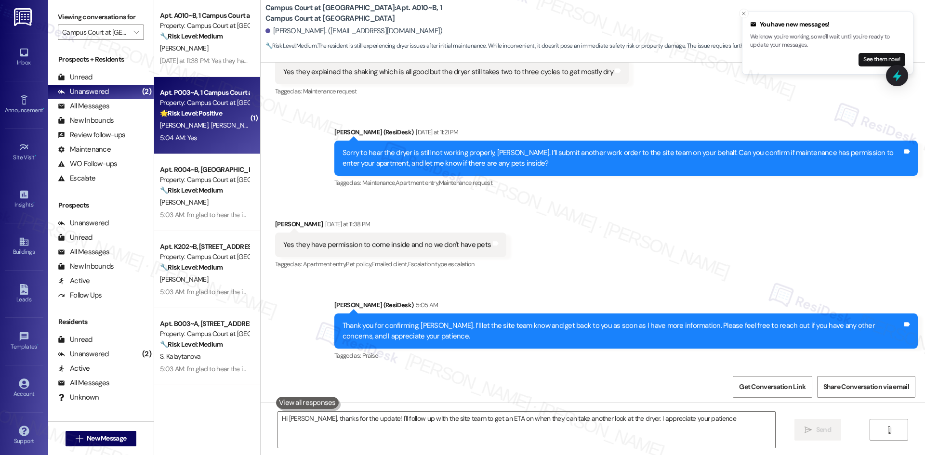
type textarea "Hi Ella, thanks for the update! I'll follow up with the site team to get an ETA…"
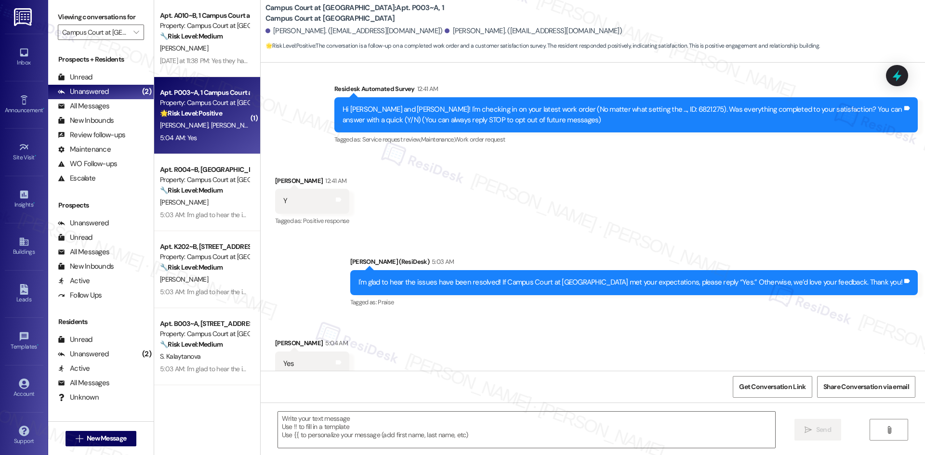
scroll to position [111, 0]
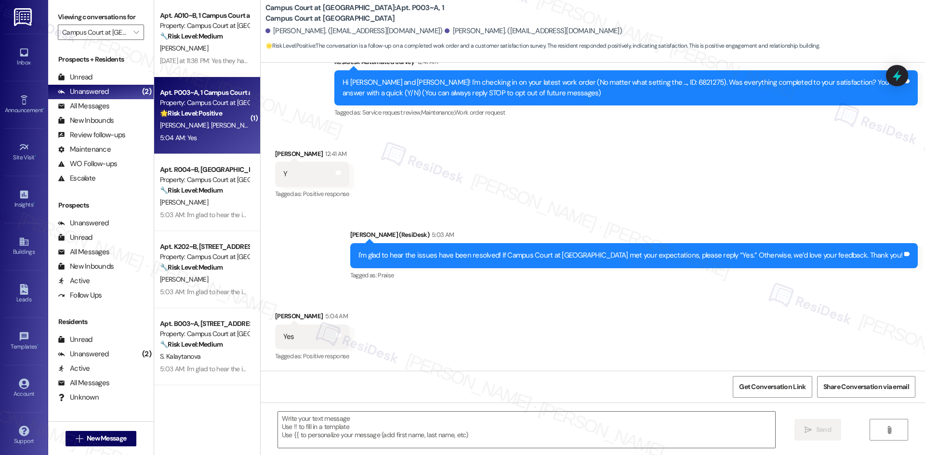
type textarea "Fetching suggested responses. Please feel free to read through the conversation…"
click at [528, 218] on div "Sent via SMS Sarah (ResiDesk) 5:03 AM I'm glad to hear the issues have been res…" at bounding box center [593, 248] width 664 height 81
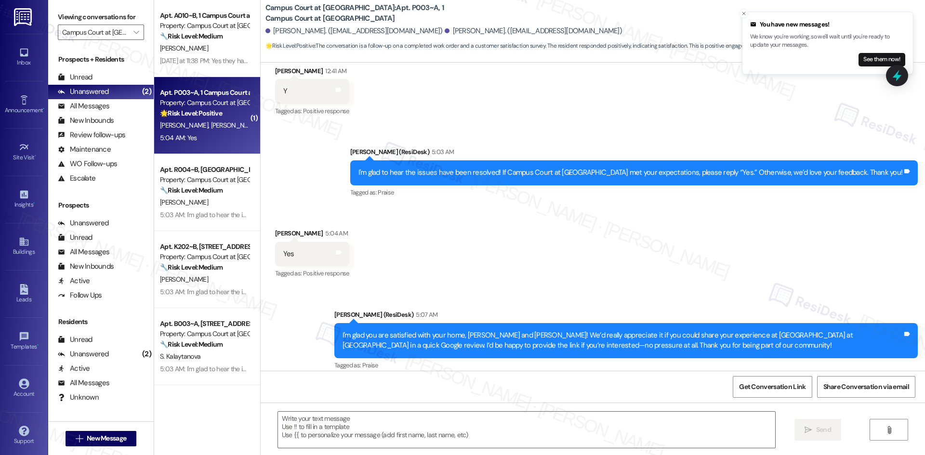
scroll to position [203, 0]
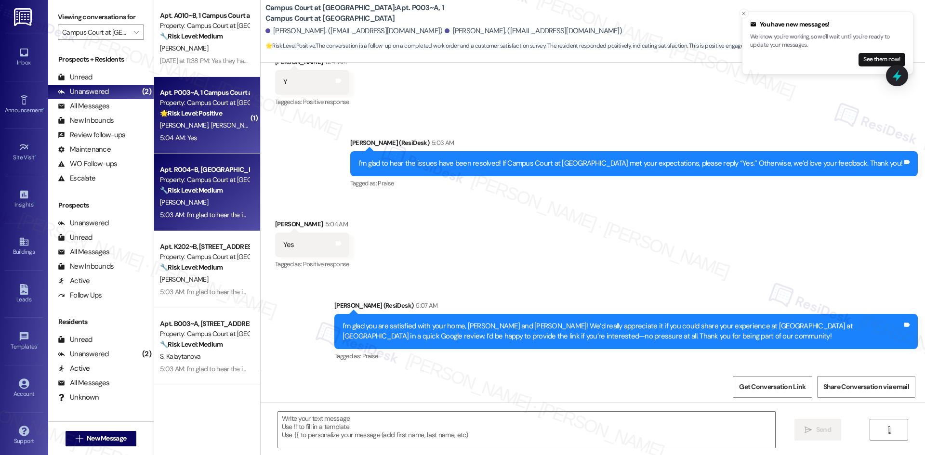
click at [183, 192] on strong "🔧 Risk Level: Medium" at bounding box center [191, 190] width 63 height 9
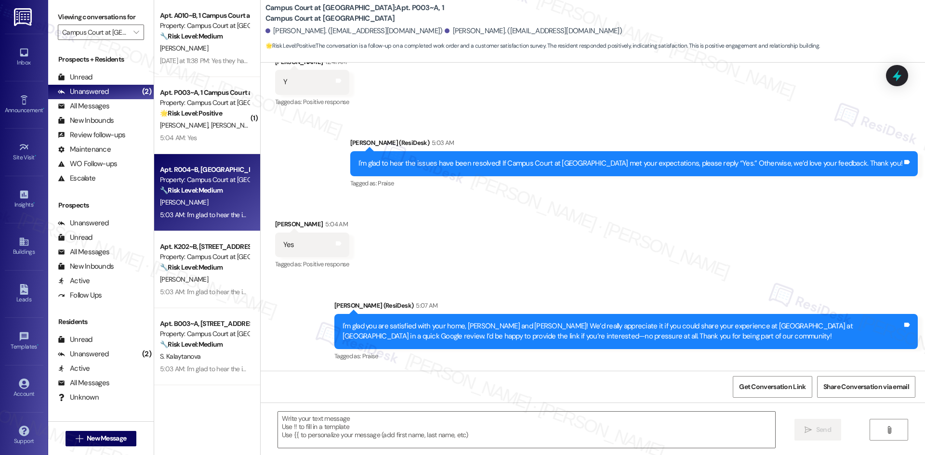
type textarea "Fetching suggested responses. Please feel free to read through the conversation…"
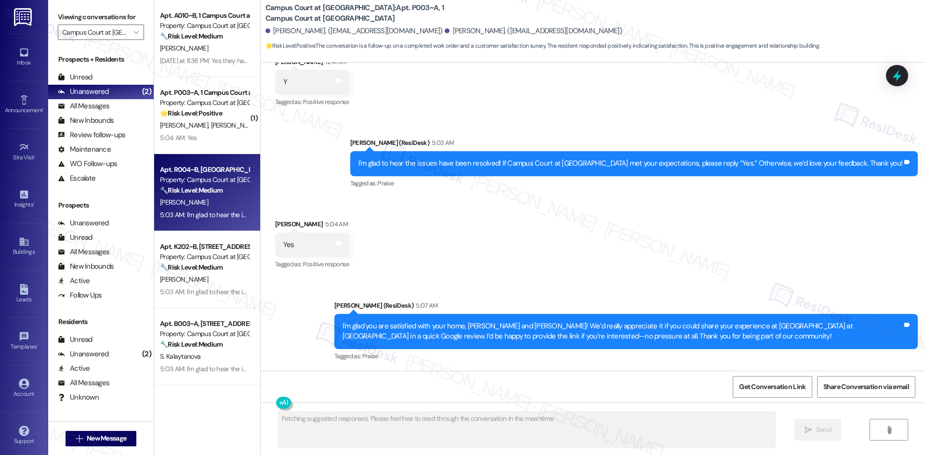
scroll to position [30, 0]
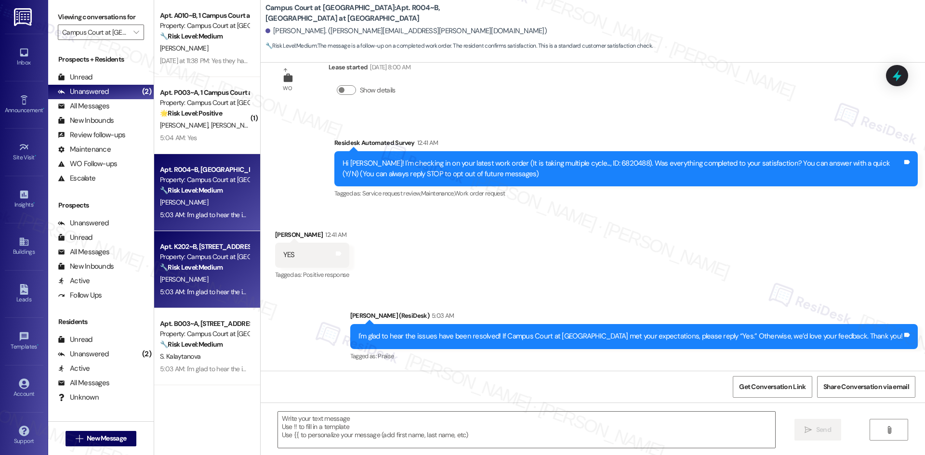
click at [217, 263] on strong "🔧 Risk Level: Medium" at bounding box center [191, 267] width 63 height 9
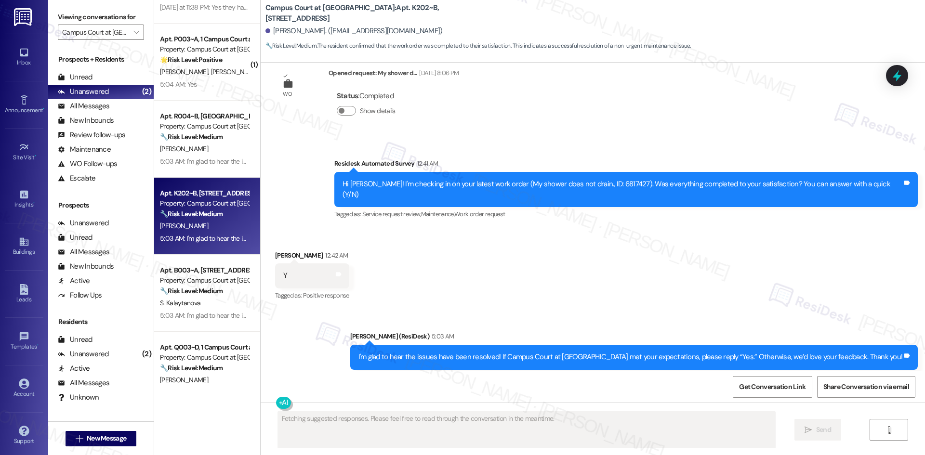
scroll to position [76, 0]
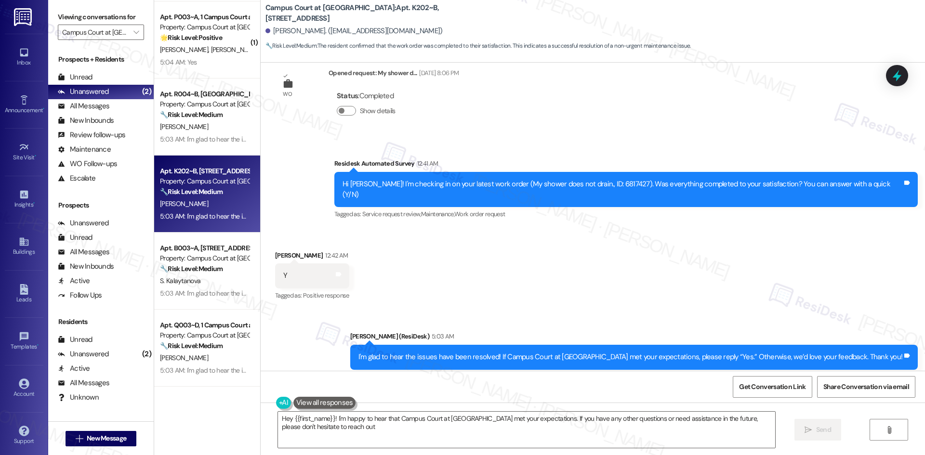
type textarea "Hey {{first_name}}! I'm happy to hear that Campus Court at Knollwood met your e…"
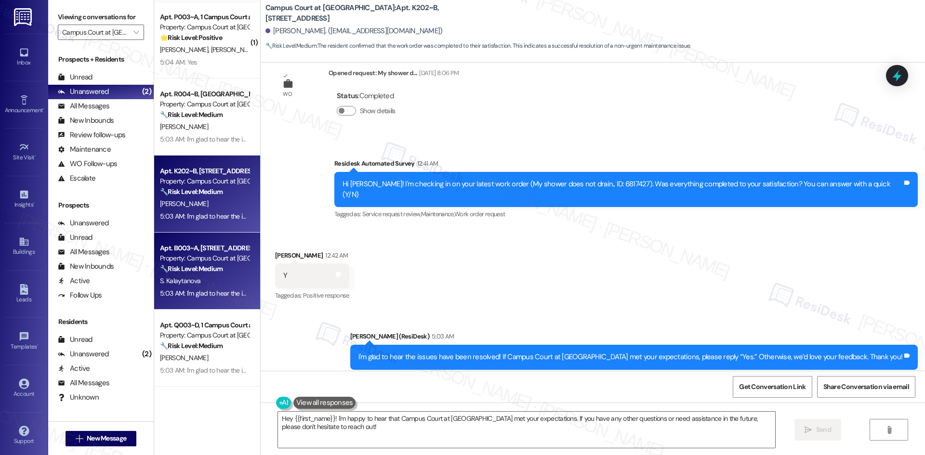
click at [184, 267] on strong "🔧 Risk Level: Medium" at bounding box center [191, 268] width 63 height 9
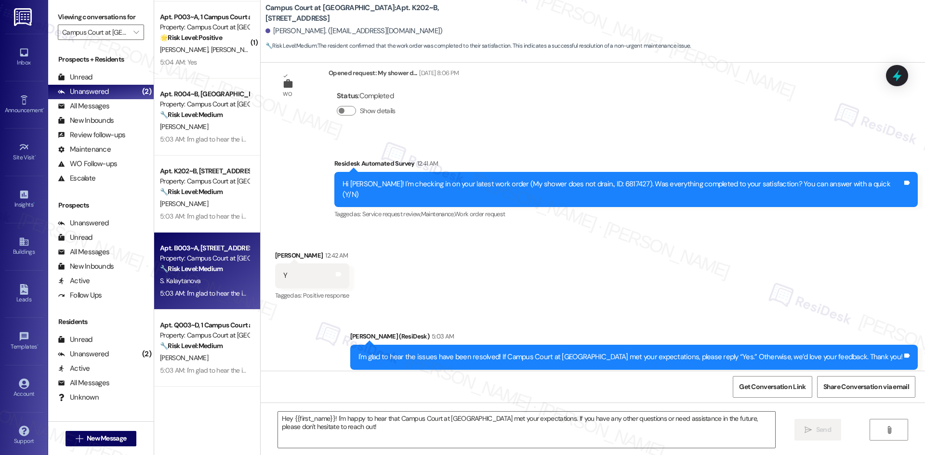
type textarea "Fetching suggested responses. Please feel free to read through the conversation…"
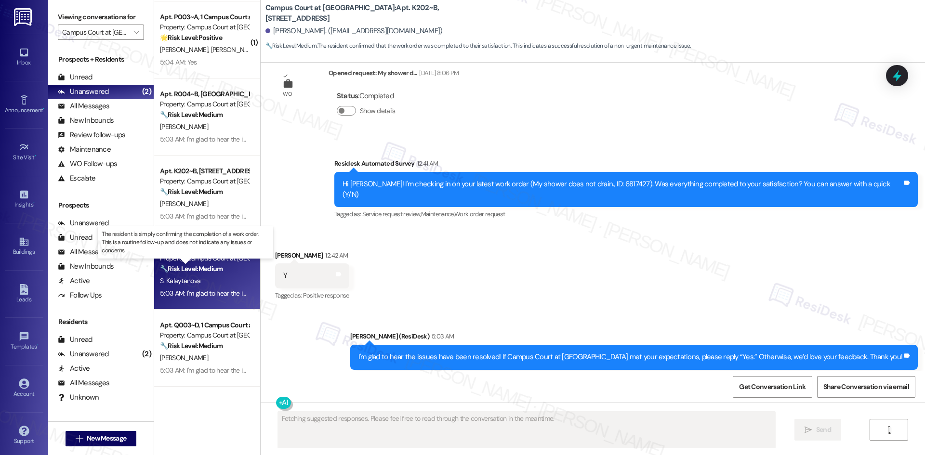
scroll to position [30, 0]
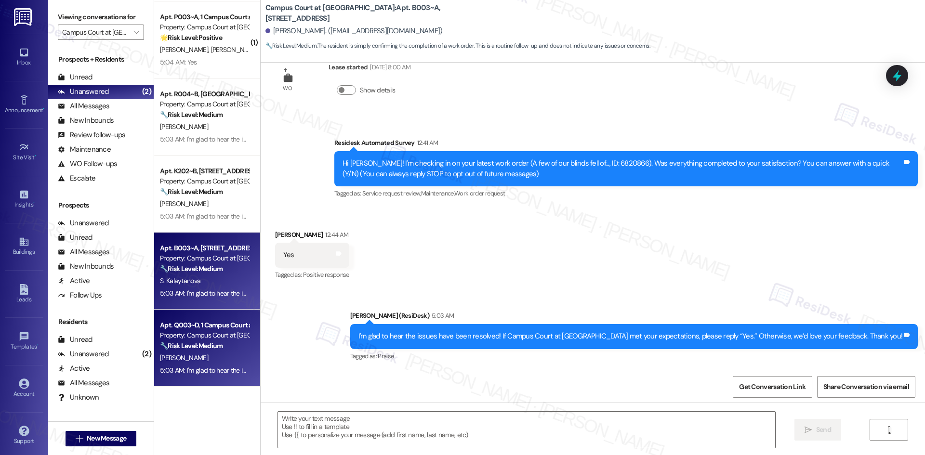
click at [184, 339] on div "Property: Campus Court at Knollwood" at bounding box center [204, 335] width 89 height 10
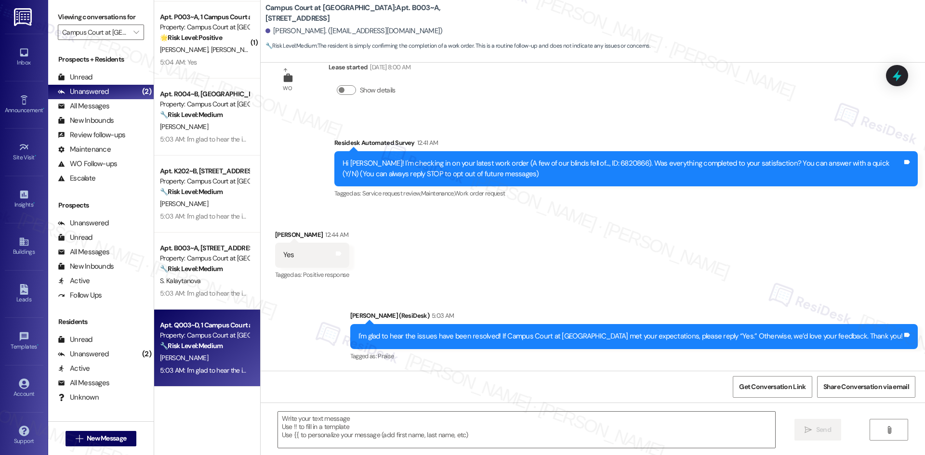
type textarea "Fetching suggested responses. Please feel free to read through the conversation…"
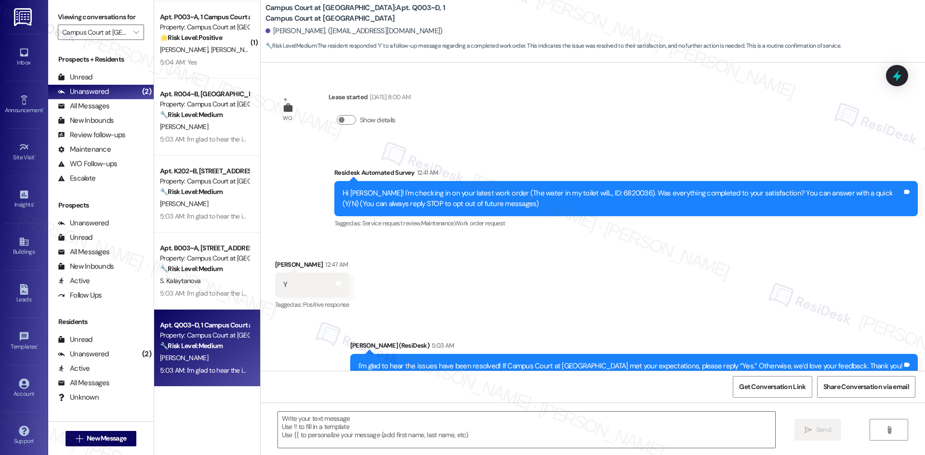
type textarea "Fetching suggested responses. Please feel free to read through the conversation…"
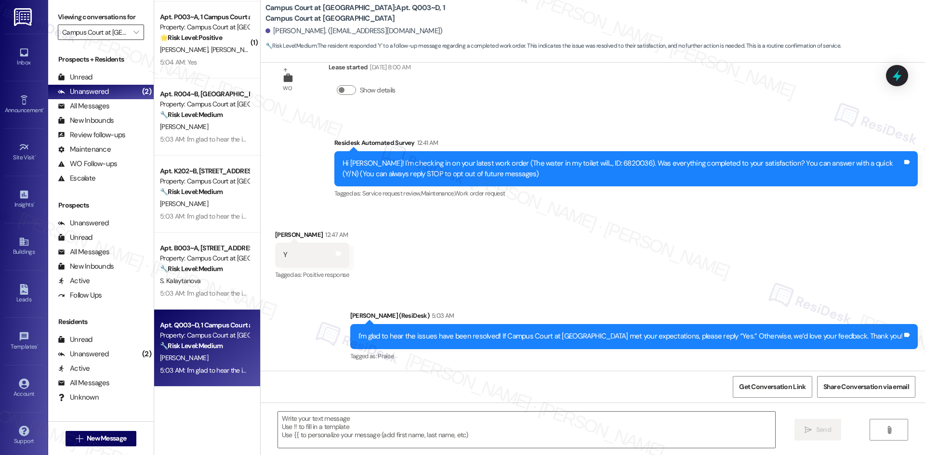
click at [99, 28] on input "Campus Court at [GEOGRAPHIC_DATA]" at bounding box center [95, 32] width 66 height 15
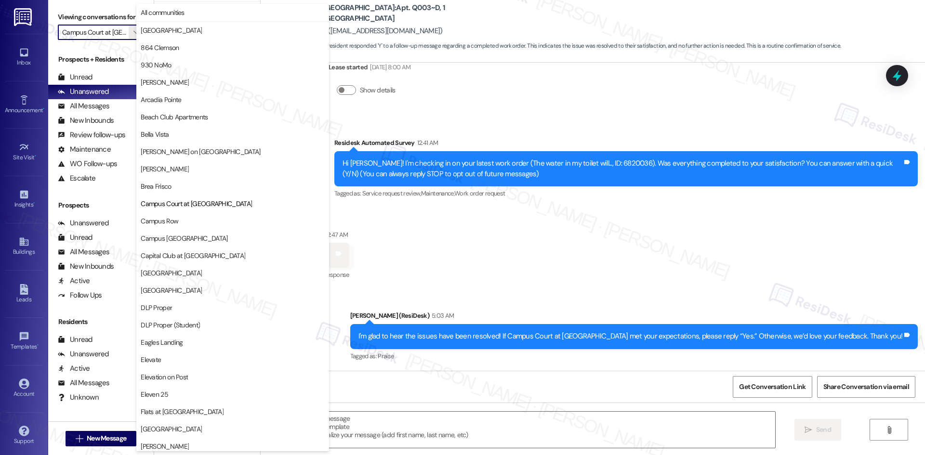
scroll to position [157, 0]
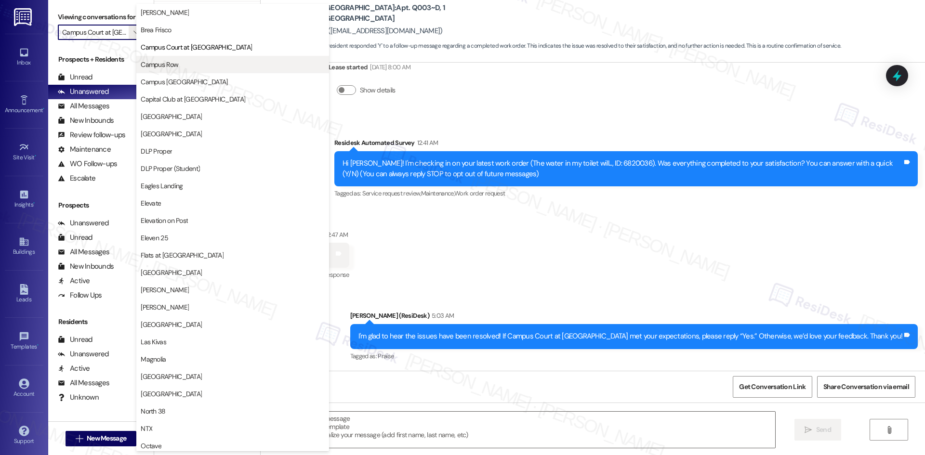
click at [204, 65] on span "Campus Row" at bounding box center [233, 65] width 184 height 10
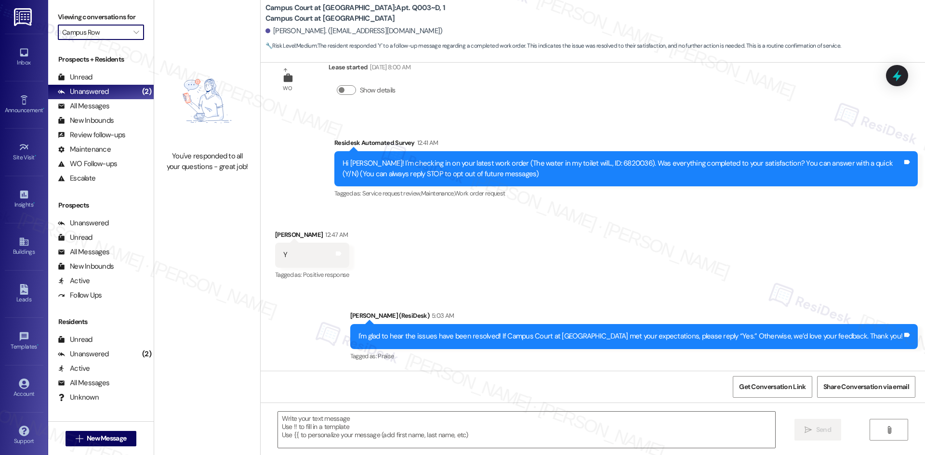
click at [120, 34] on input "Campus Row" at bounding box center [95, 32] width 66 height 15
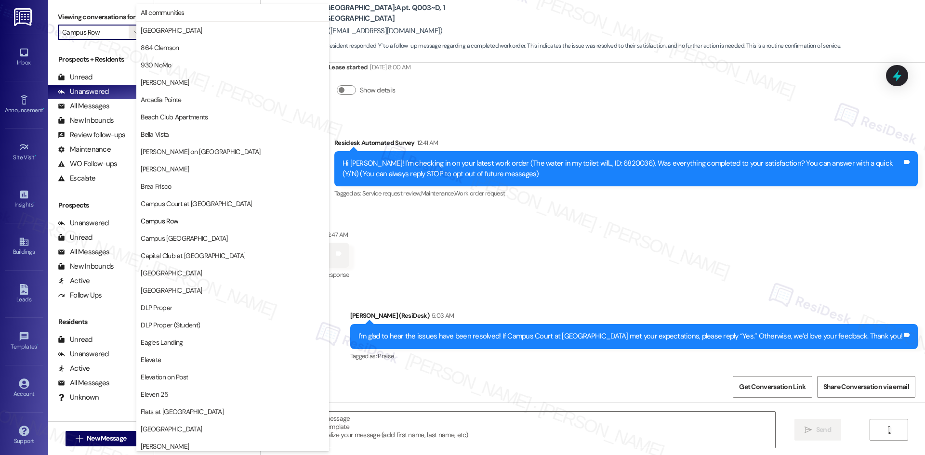
scroll to position [157, 0]
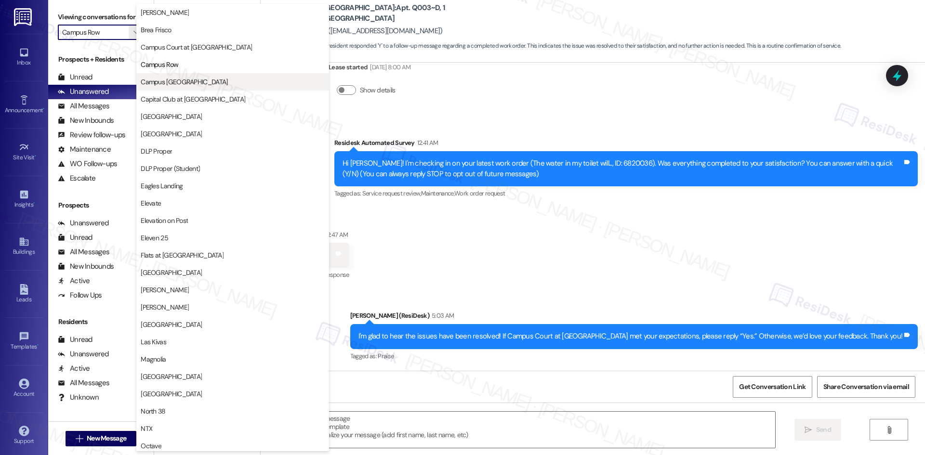
click at [176, 83] on span "Campus [GEOGRAPHIC_DATA]" at bounding box center [184, 82] width 87 height 10
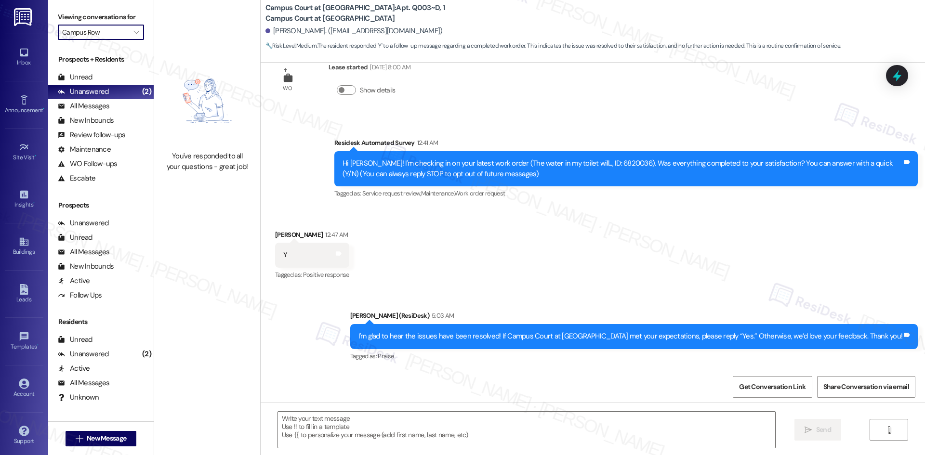
type input "Campus [GEOGRAPHIC_DATA]"
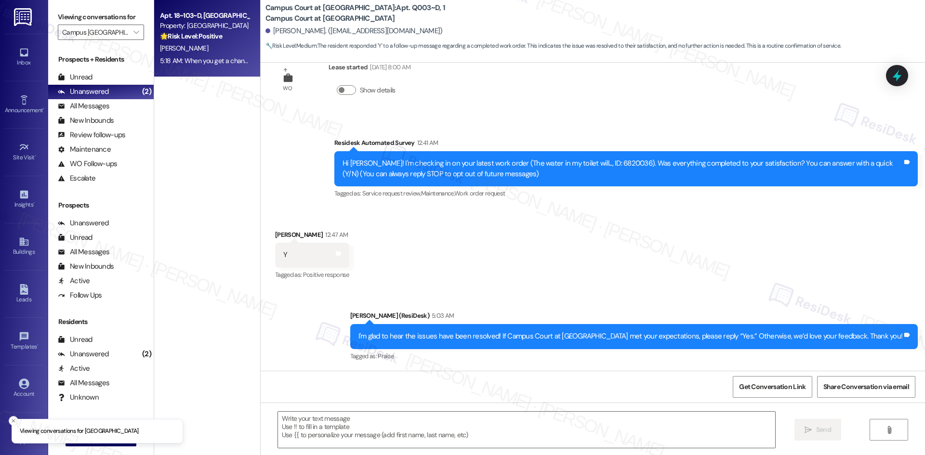
click at [224, 55] on div "5:18 AM: When you get a chance, would you mind leaving us a quick Google Review…" at bounding box center [204, 61] width 91 height 12
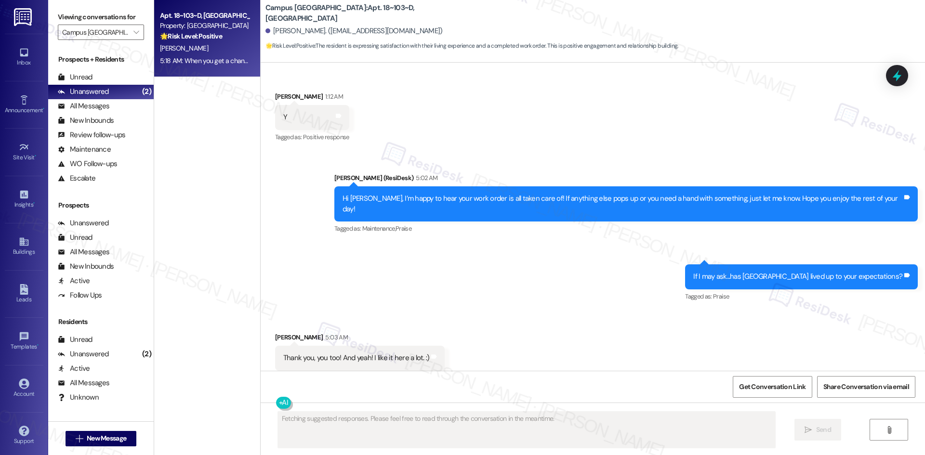
scroll to position [351, 0]
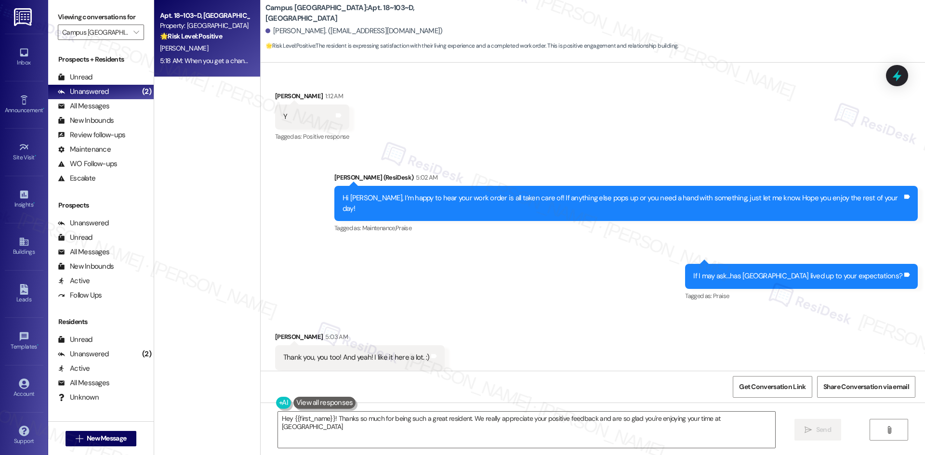
type textarea "Hey {{first_name}}! Thanks so much for being such a great resident. We really a…"
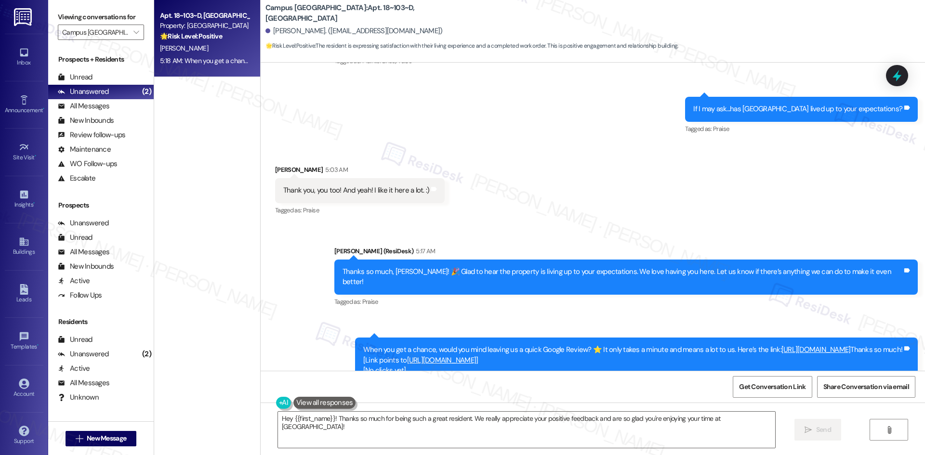
scroll to position [531, 0]
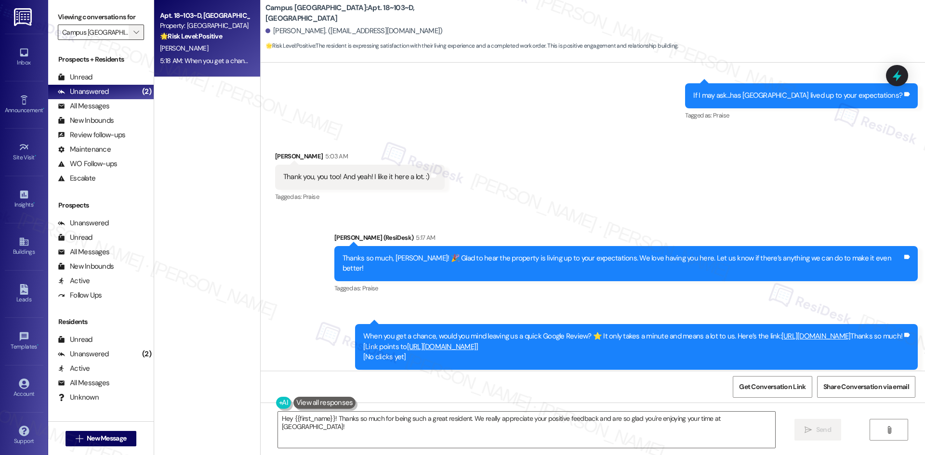
click at [133, 31] on span "" at bounding box center [136, 32] width 9 height 15
click at [133, 32] on icon "" at bounding box center [135, 32] width 5 height 8
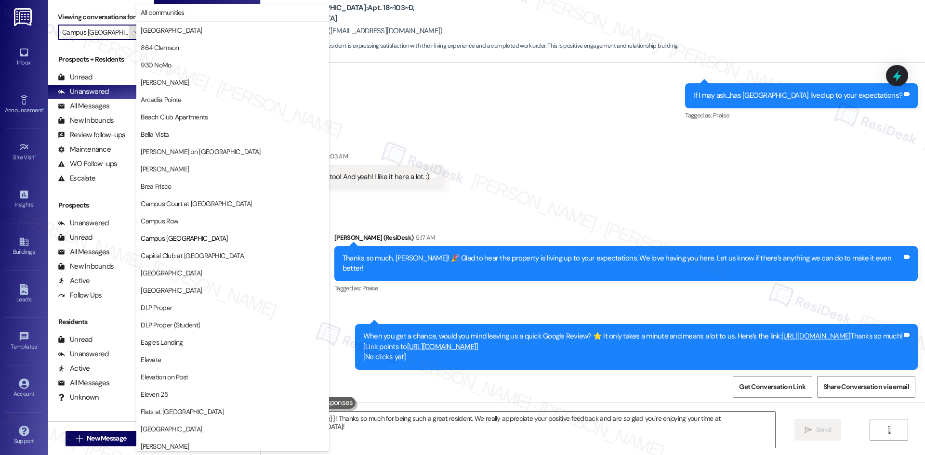
scroll to position [157, 0]
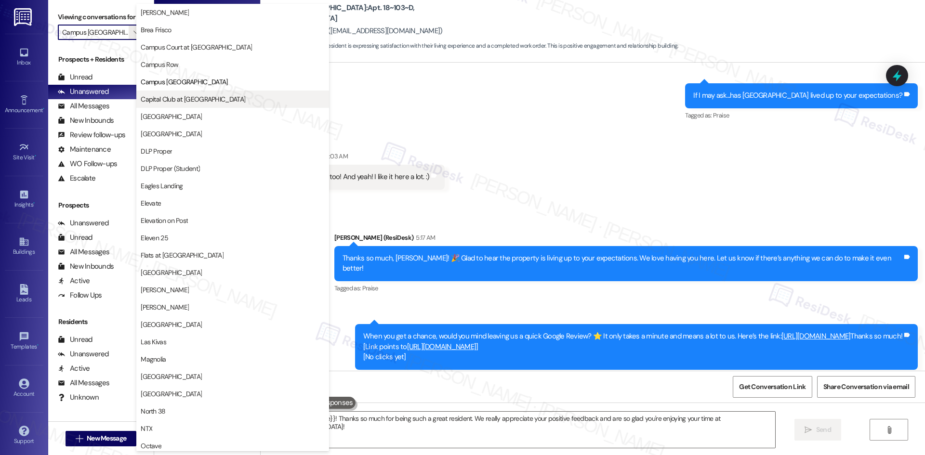
click at [196, 97] on span "Capital Club at [GEOGRAPHIC_DATA]" at bounding box center [193, 99] width 105 height 10
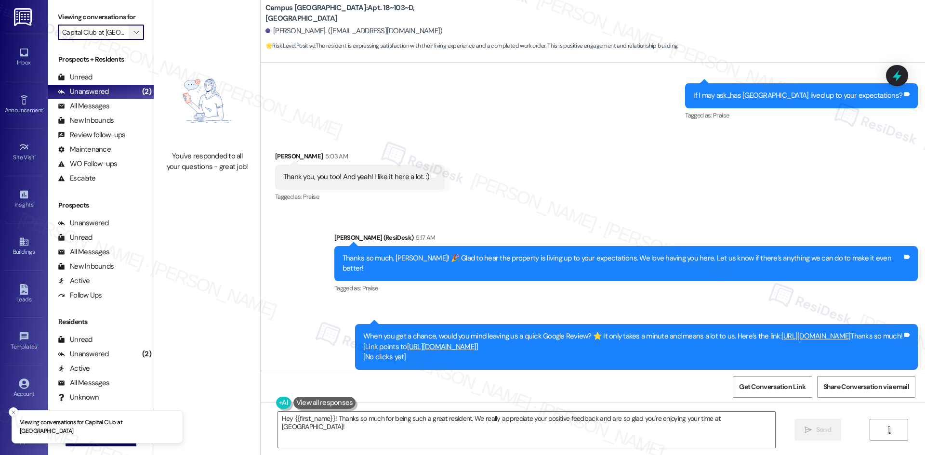
click at [132, 32] on span "" at bounding box center [136, 32] width 9 height 15
click at [133, 31] on icon "" at bounding box center [135, 32] width 5 height 8
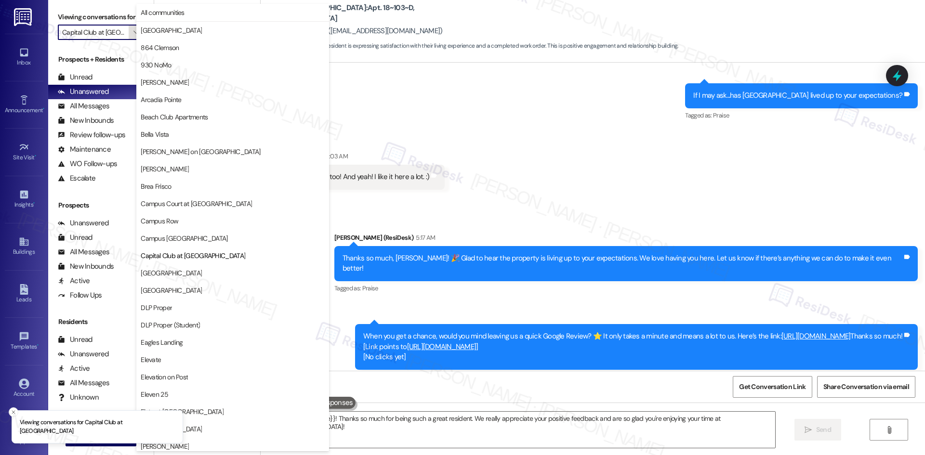
scroll to position [157, 0]
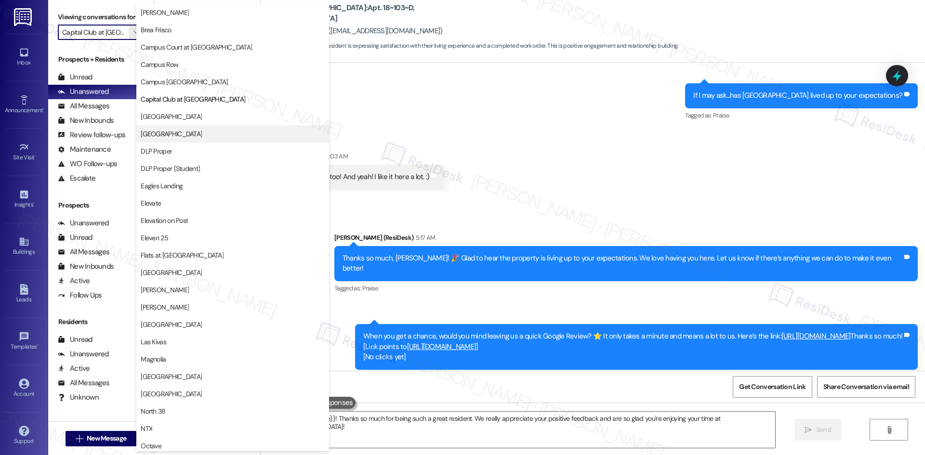
click at [175, 133] on span "[GEOGRAPHIC_DATA]" at bounding box center [171, 134] width 61 height 10
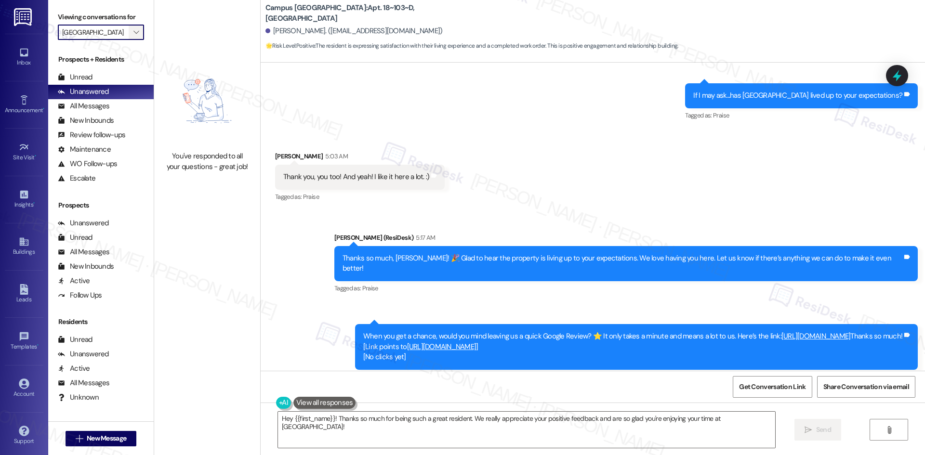
click at [133, 34] on icon "" at bounding box center [135, 32] width 5 height 8
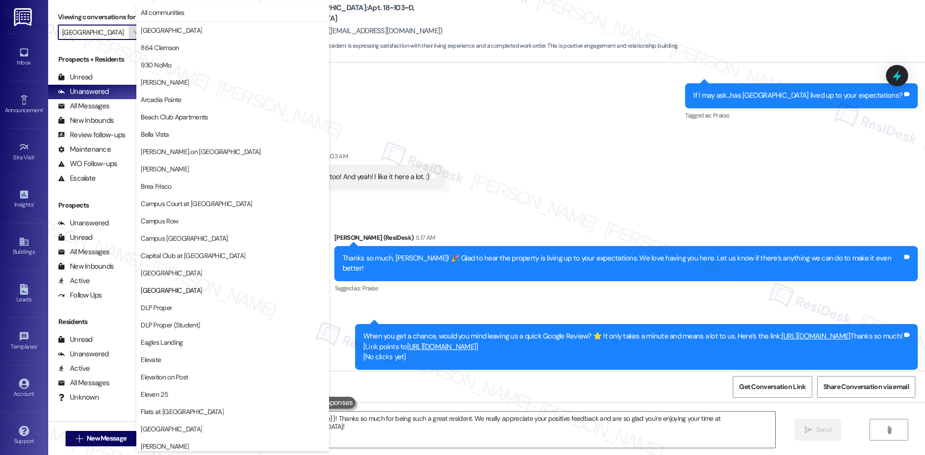
scroll to position [157, 0]
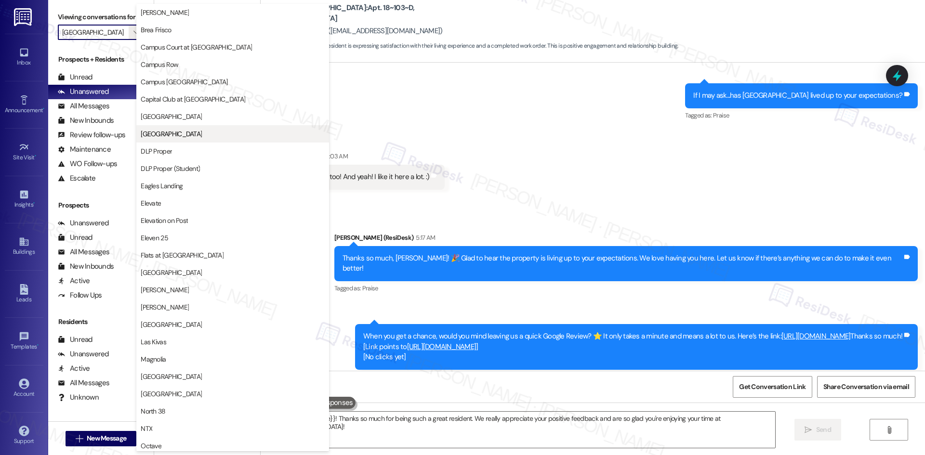
click at [221, 137] on span "[GEOGRAPHIC_DATA]" at bounding box center [233, 134] width 184 height 10
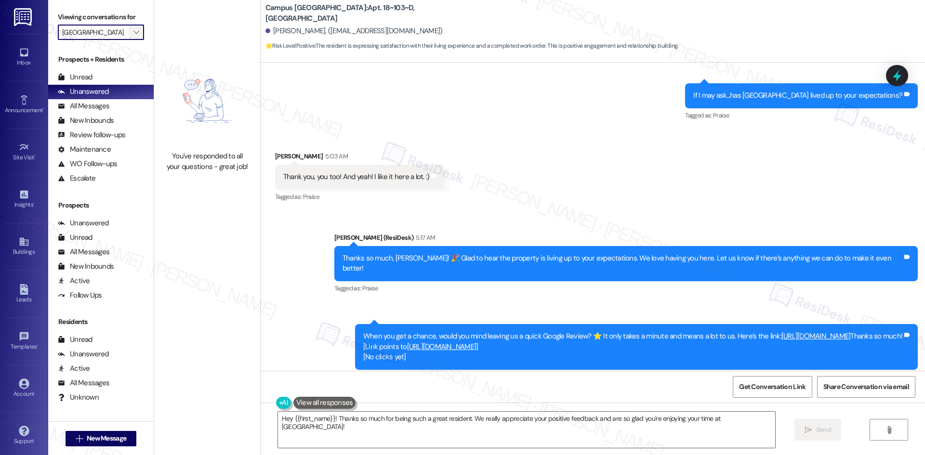
scroll to position [0, 0]
click at [133, 32] on span "" at bounding box center [136, 32] width 9 height 15
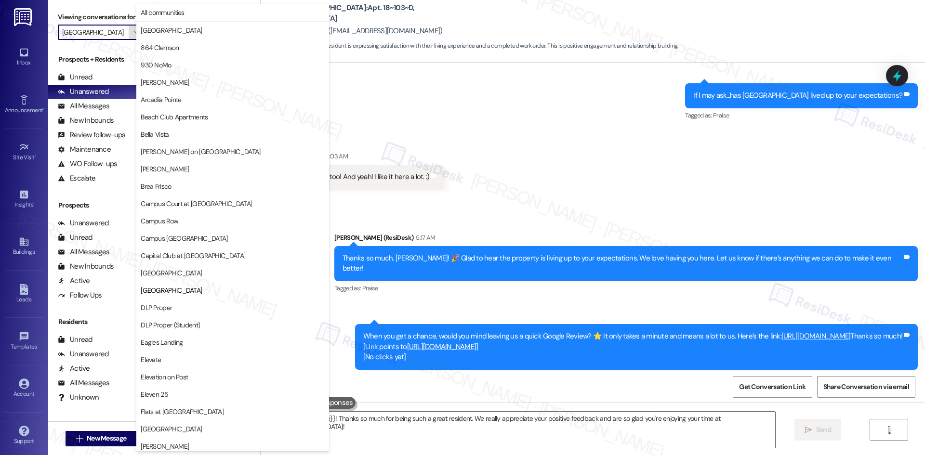
scroll to position [157, 0]
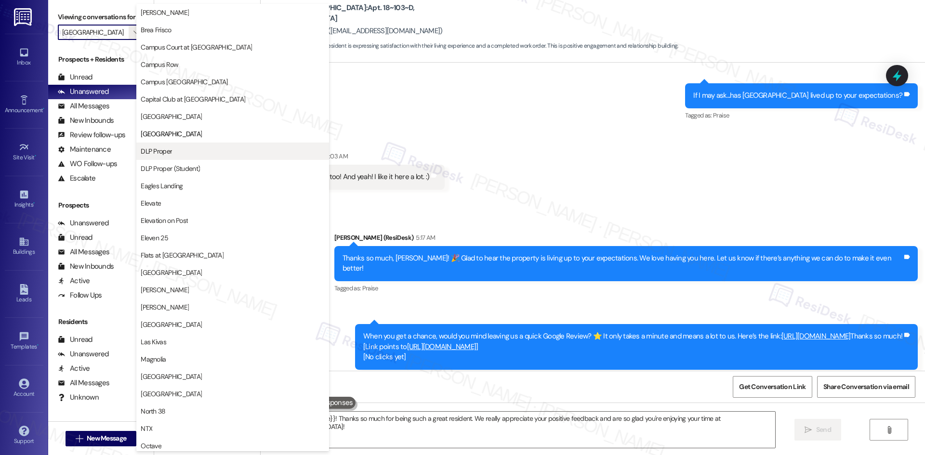
click at [184, 152] on span "DLP Proper" at bounding box center [233, 151] width 184 height 10
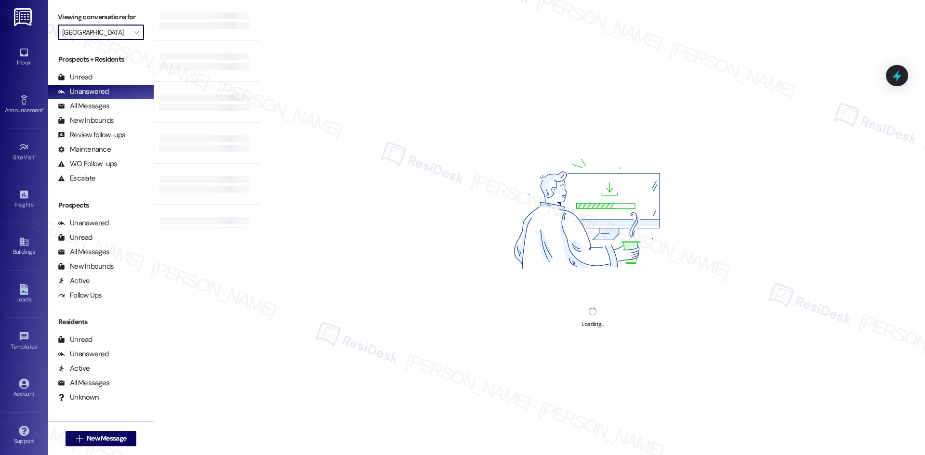
type input "DLP Proper"
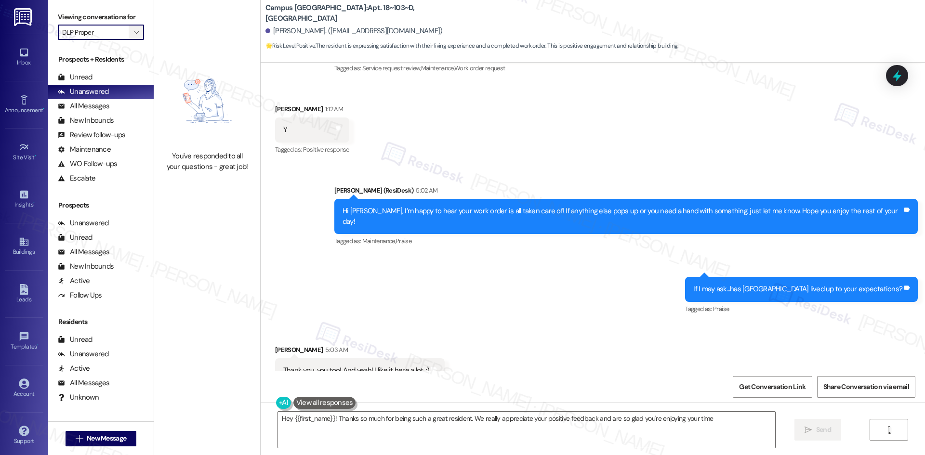
scroll to position [351, 0]
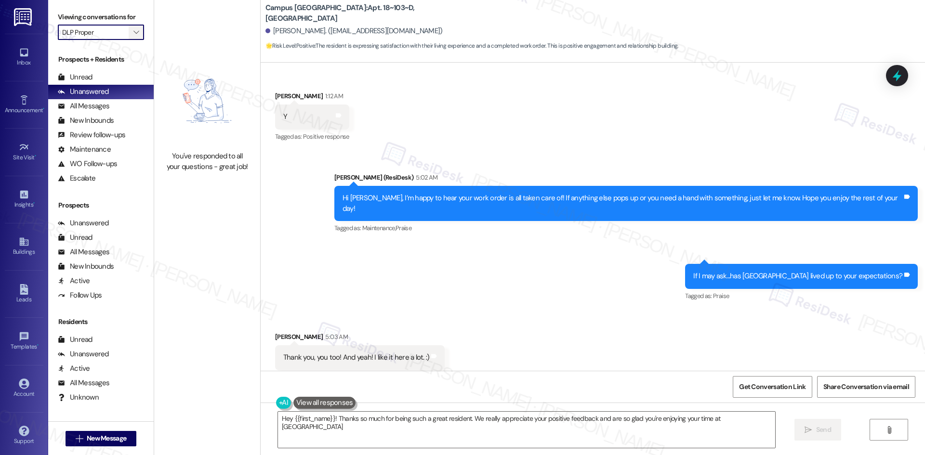
type textarea "Hey {{first_name}}! Thanks so much for being such a great resident. We really a…"
click at [133, 33] on icon "" at bounding box center [135, 32] width 5 height 8
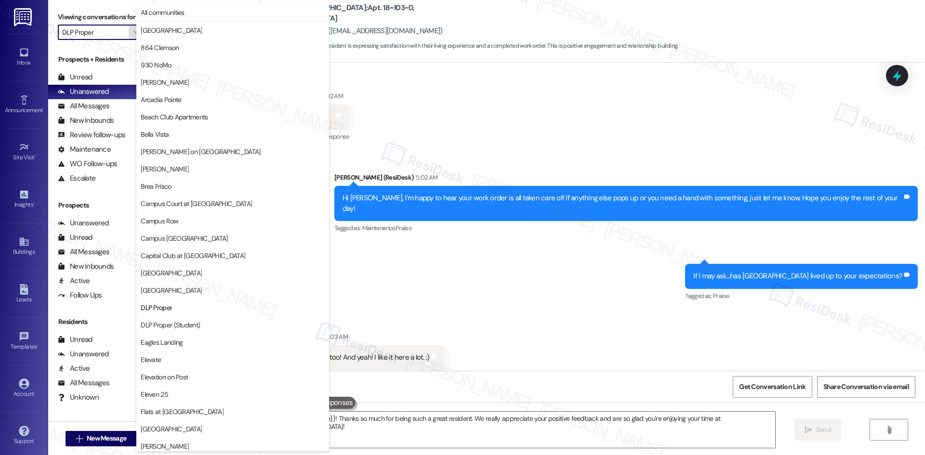
scroll to position [157, 0]
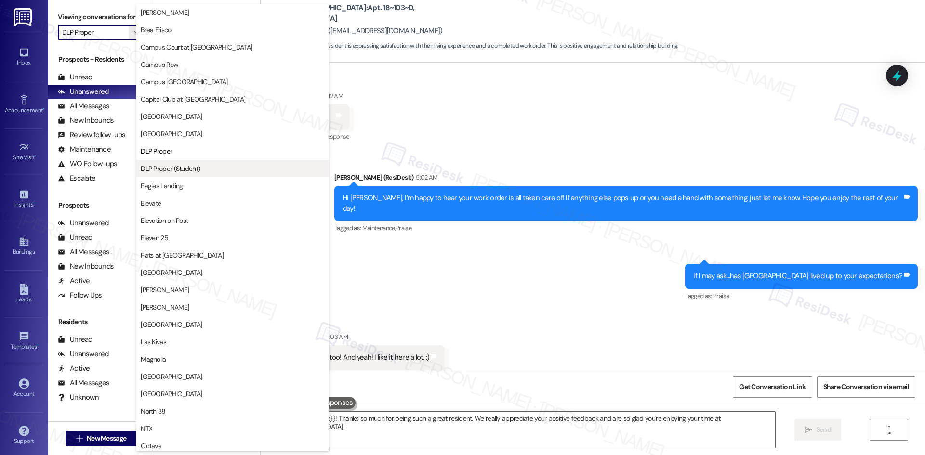
click at [186, 169] on span "DLP Proper (Student)" at bounding box center [170, 169] width 59 height 10
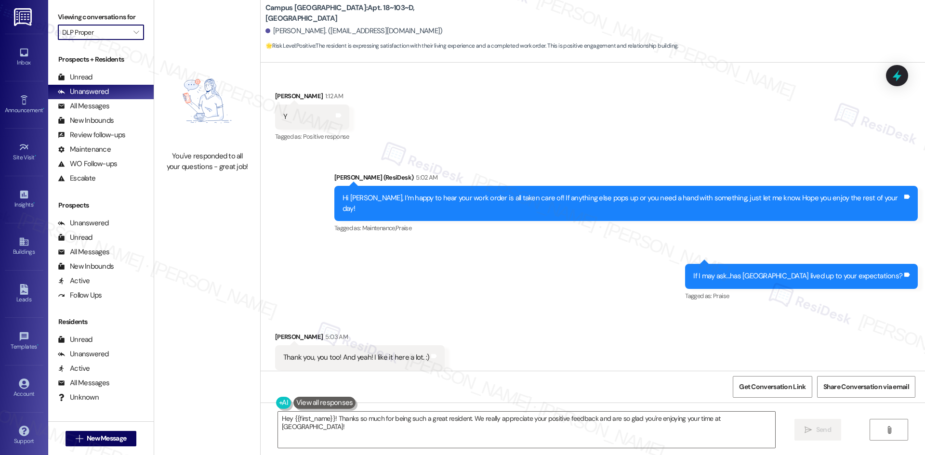
type input "DLP Proper (Student)"
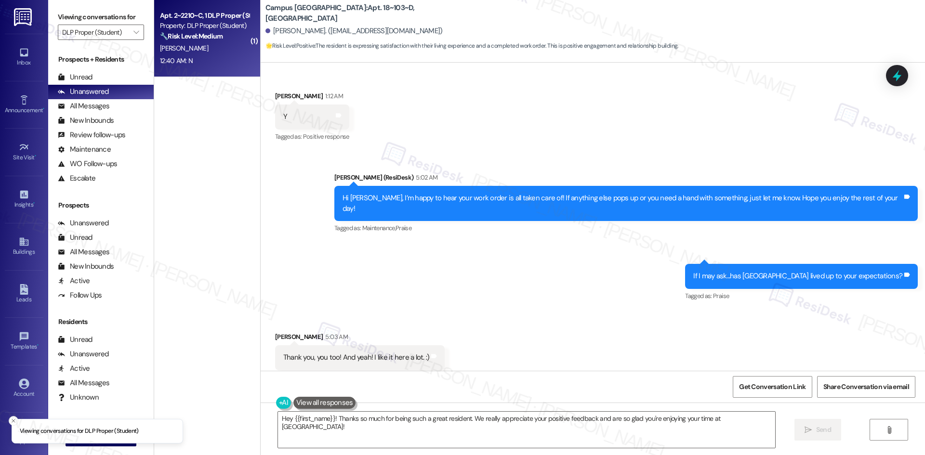
click at [197, 62] on div "12:40 AM: N 12:40 AM: N" at bounding box center [204, 61] width 91 height 12
type textarea "Hey {{first_name}}! Thanks so much for being such a great resident. We really a…"
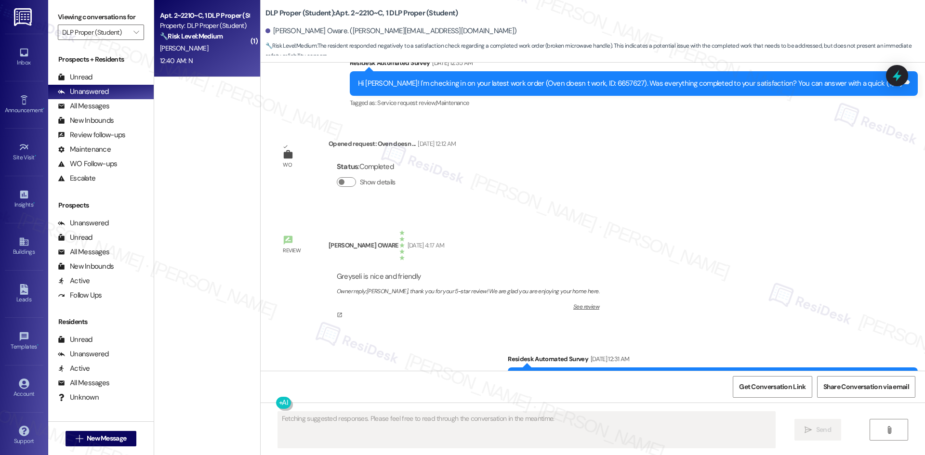
scroll to position [8703, 0]
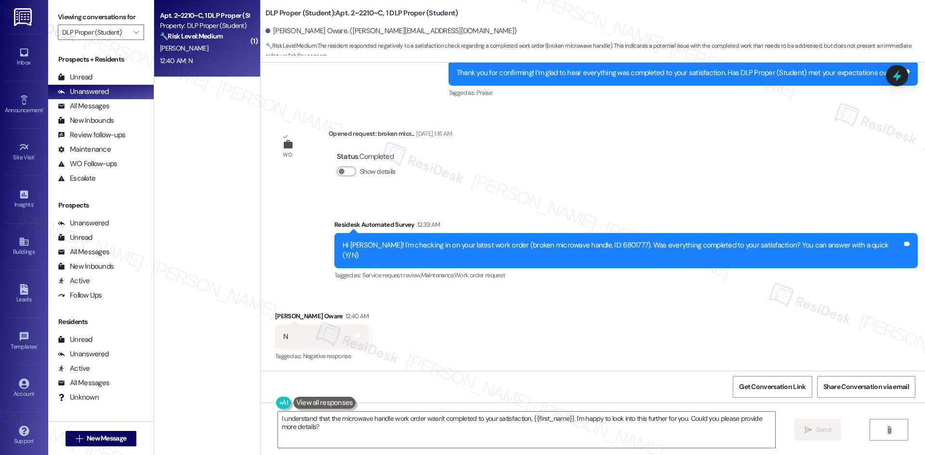
click at [277, 301] on div "Received via SMS Raymond Kwaku Twumasi Oware 12:40 AM N Tags and notes Tagged a…" at bounding box center [593, 329] width 664 height 81
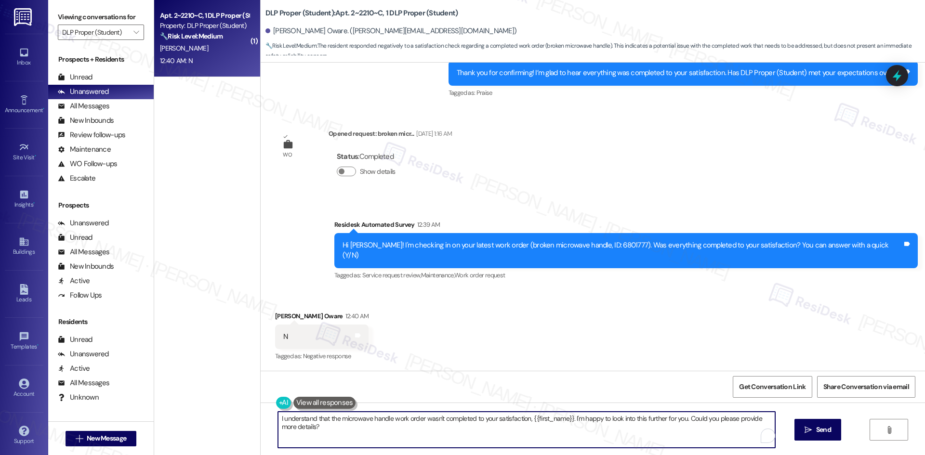
click at [348, 430] on textarea "I understand that the microwave handle work order wasn't completed to your sati…" at bounding box center [526, 430] width 497 height 36
paste textarea "'m sorry to hear that. Could you let me know what happened or what part of the …"
type textarea "I'm sorry to hear that. Could you let me know what happened or what part of the…"
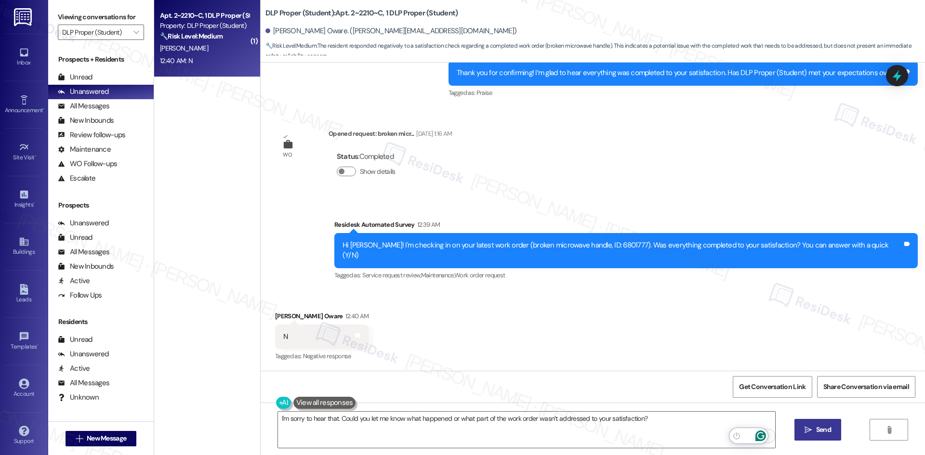
click at [817, 434] on span "Send" at bounding box center [823, 430] width 15 height 10
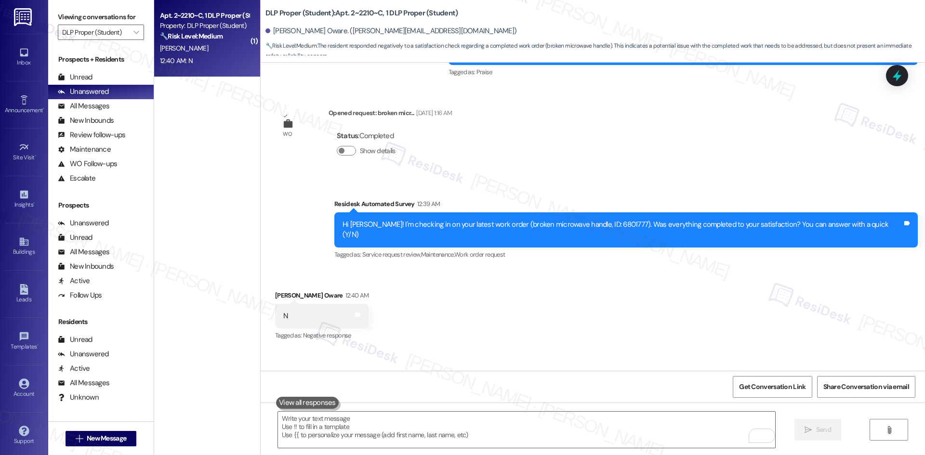
scroll to position [8770, 0]
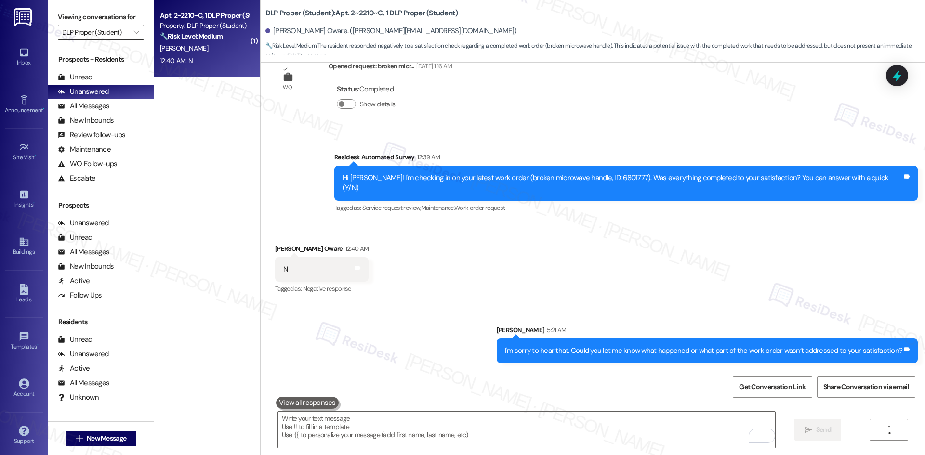
click at [108, 31] on input "DLP Proper (Student)" at bounding box center [95, 32] width 66 height 15
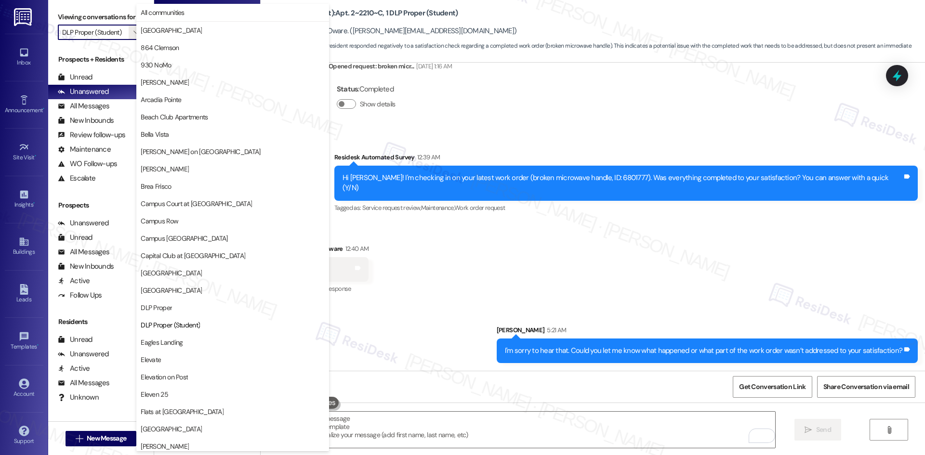
scroll to position [157, 0]
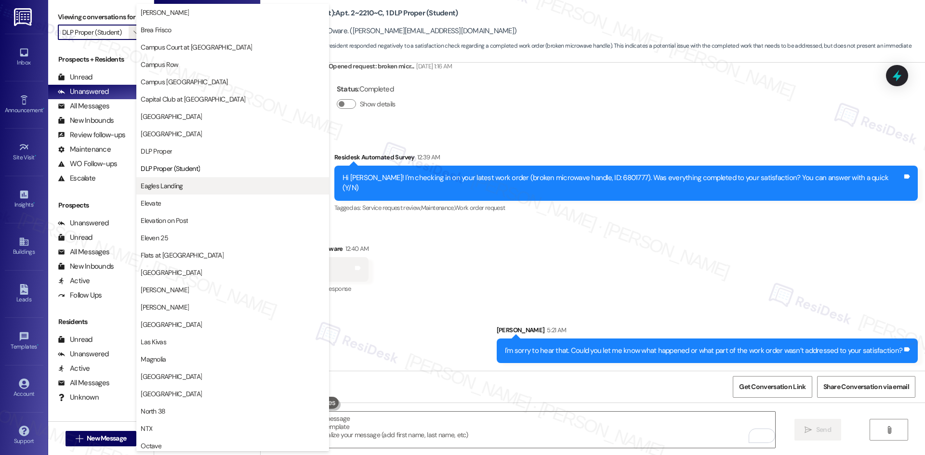
click at [180, 188] on span "Eagles Landing" at bounding box center [162, 186] width 42 height 10
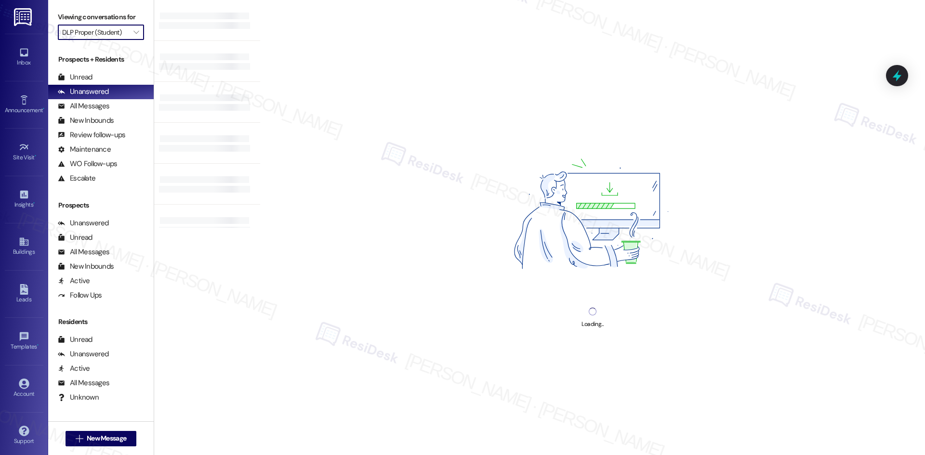
type input "Eagles Landing"
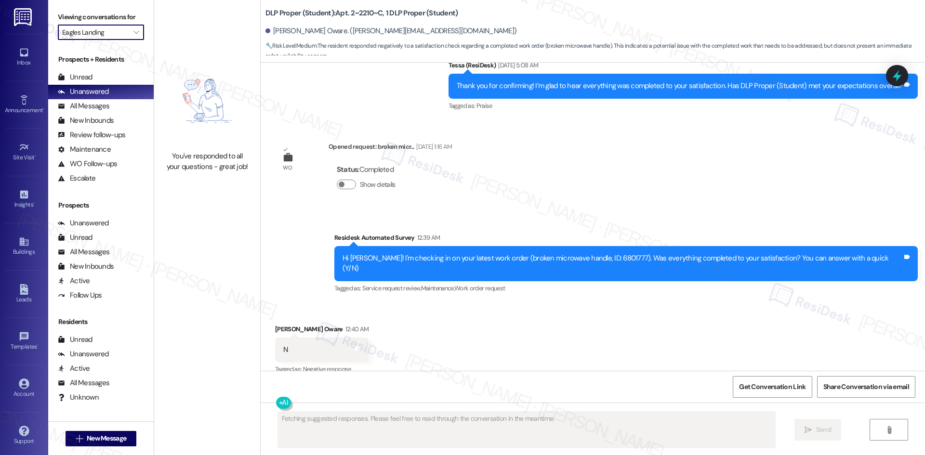
scroll to position [8703, 0]
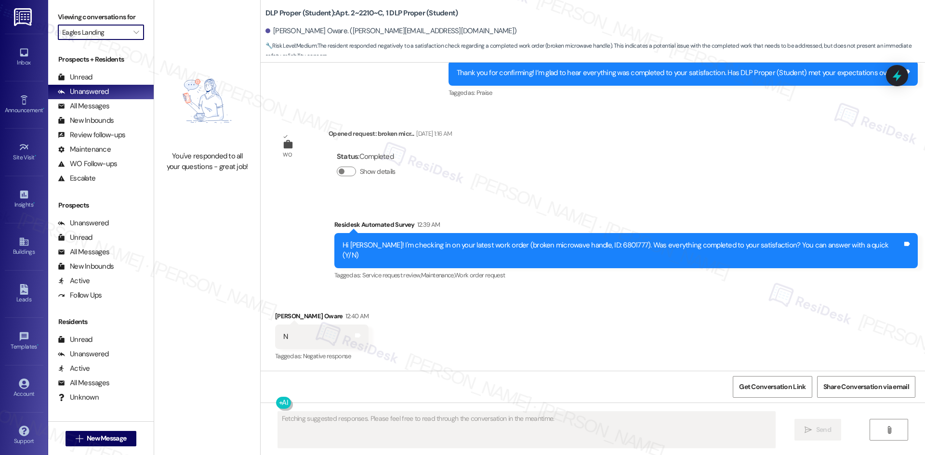
click at [106, 37] on input "Eagles Landing" at bounding box center [95, 32] width 66 height 15
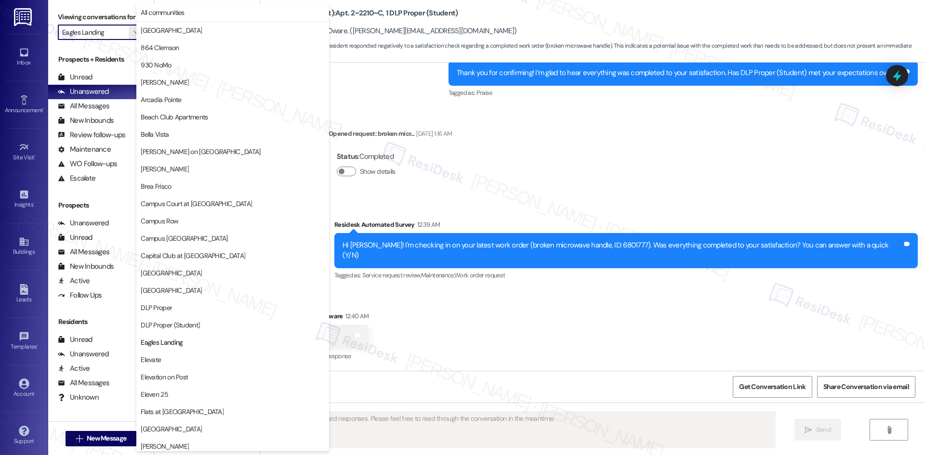
scroll to position [330, 0]
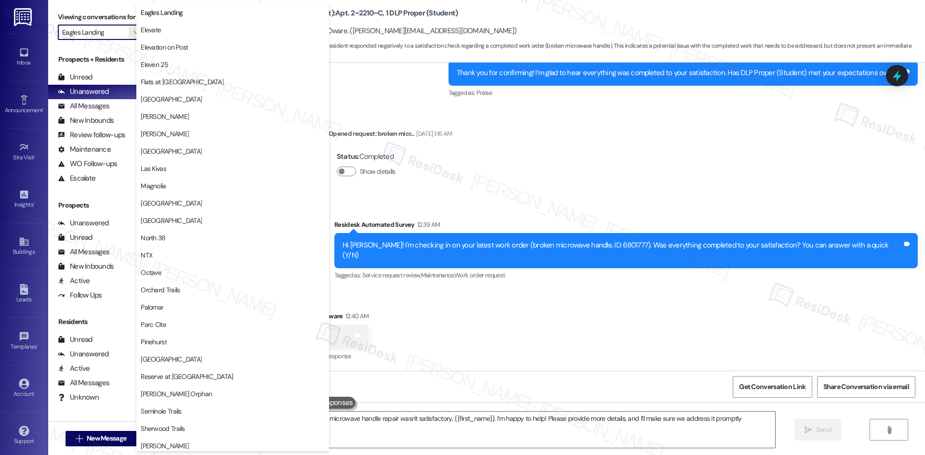
type textarea "I understand the microwave handle repair wasn't satisfactory, {{first_name}}. I…"
click at [159, 34] on span "Elevate" at bounding box center [151, 30] width 20 height 10
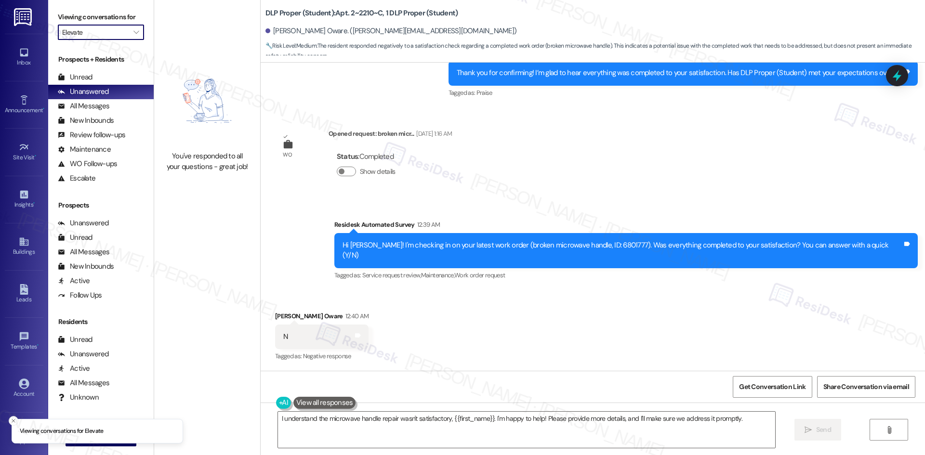
click at [118, 33] on input "Elevate" at bounding box center [95, 32] width 66 height 15
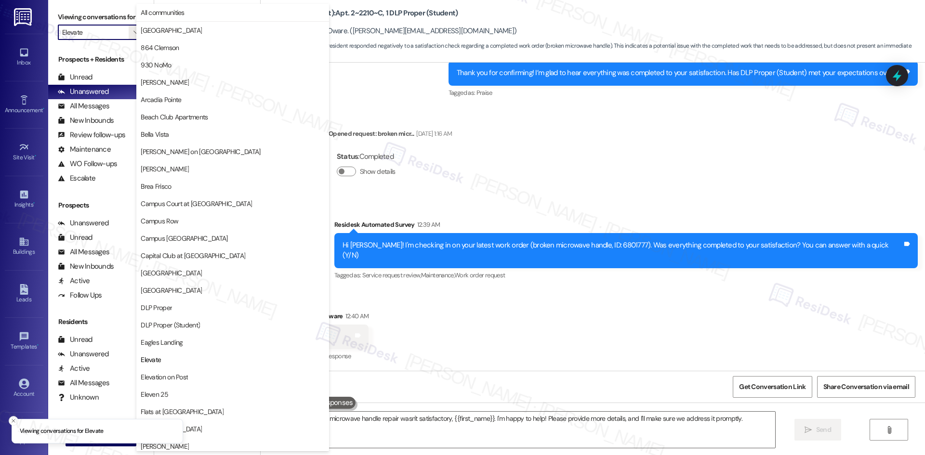
scroll to position [330, 0]
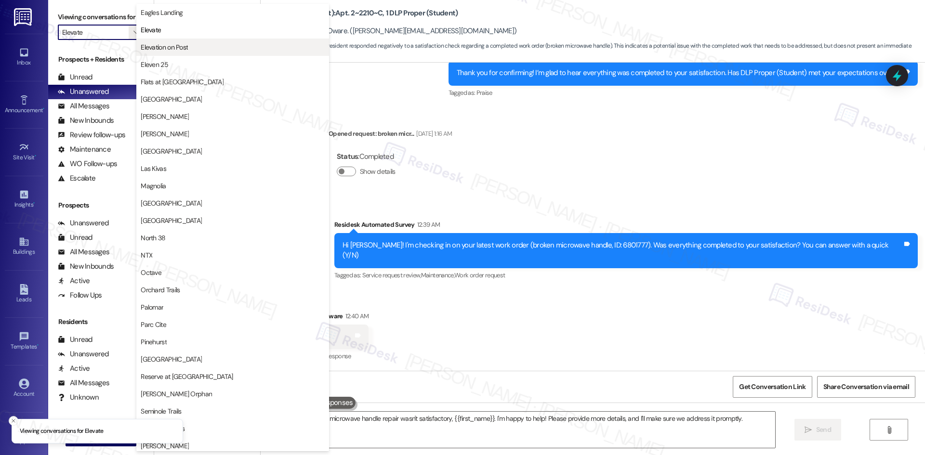
click at [177, 46] on span "Elevation on Post" at bounding box center [164, 47] width 47 height 10
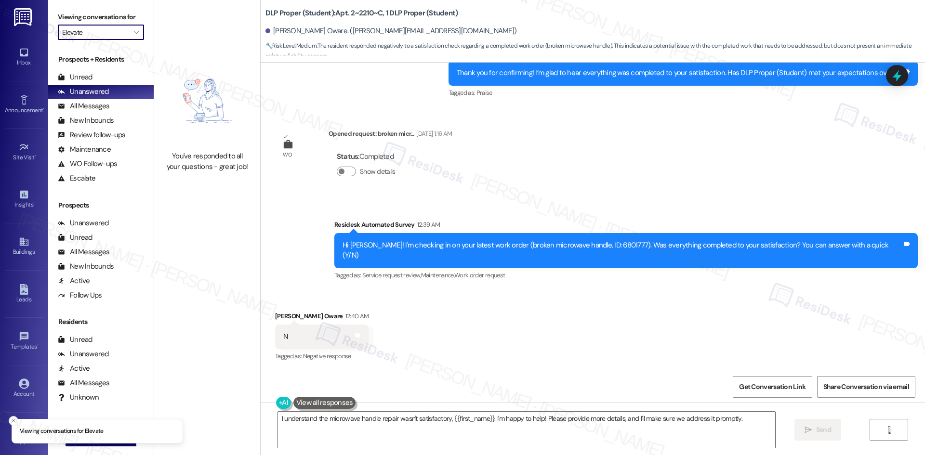
type input "Elevation on Post"
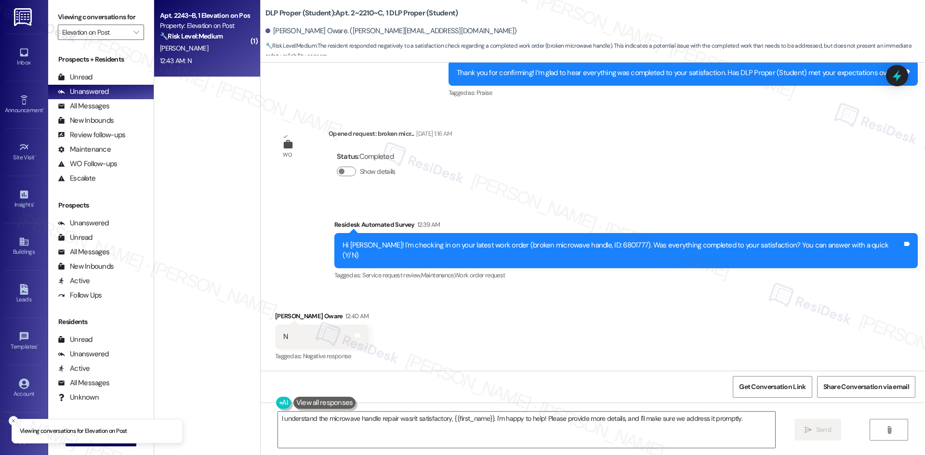
click at [188, 46] on div "T. Edwards" at bounding box center [204, 48] width 91 height 12
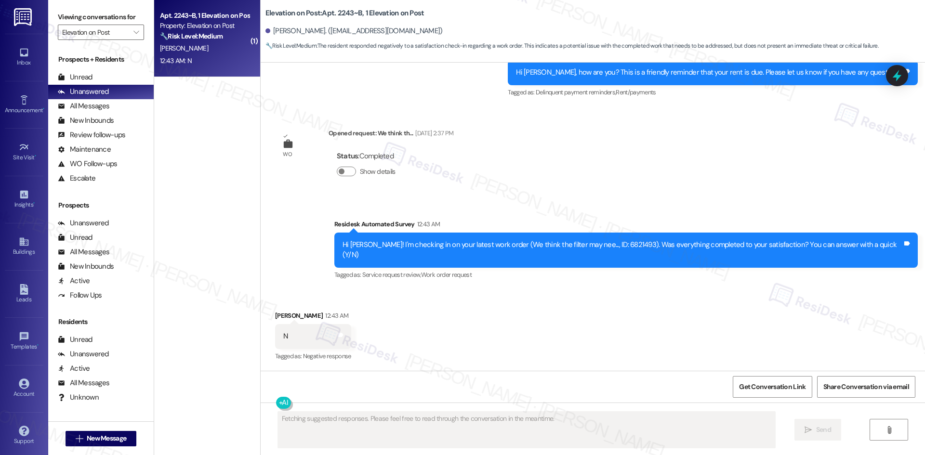
scroll to position [3313, 0]
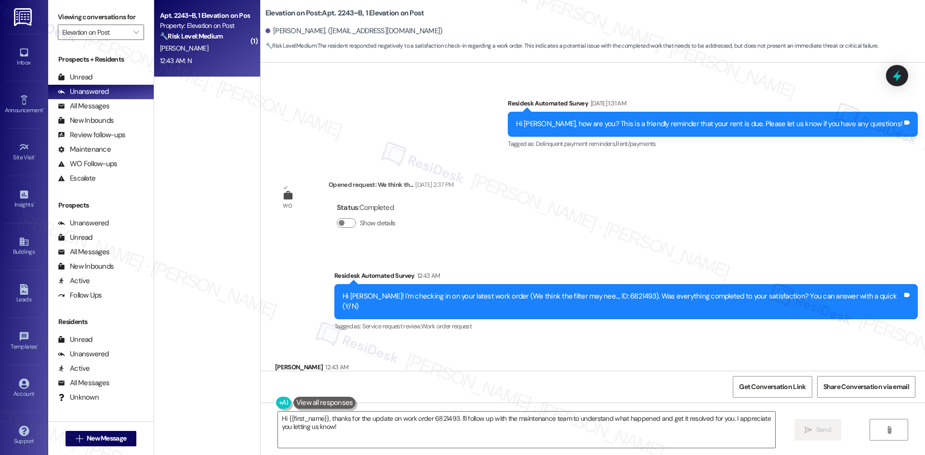
click at [453, 193] on div "Status : Completed Show details" at bounding box center [391, 217] width 125 height 49
click at [372, 419] on textarea "Hi {{first_name}}, thanks for the update on work order 6821493. I'll follow up …" at bounding box center [526, 430] width 497 height 36
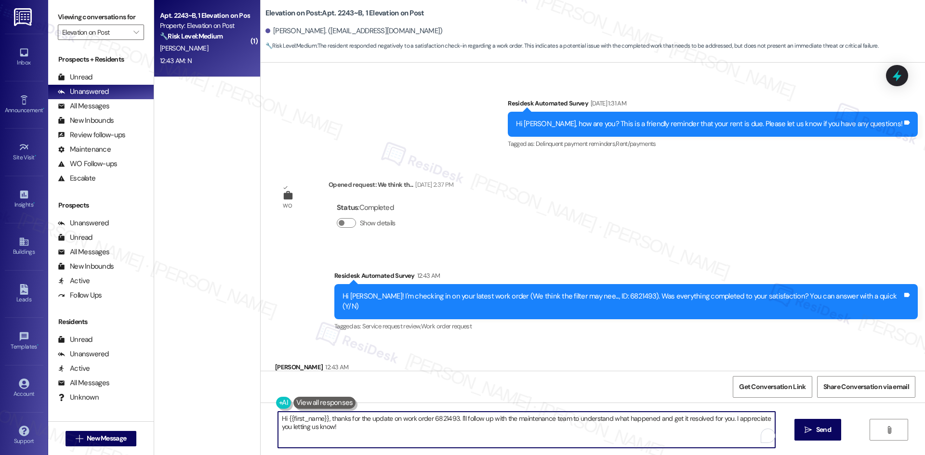
paste textarea "I'm sorry to hear that. Could you let me know what happened or what part of the…"
type textarea "I'm sorry to hear that. Could you let me know what happened or what part of the…"
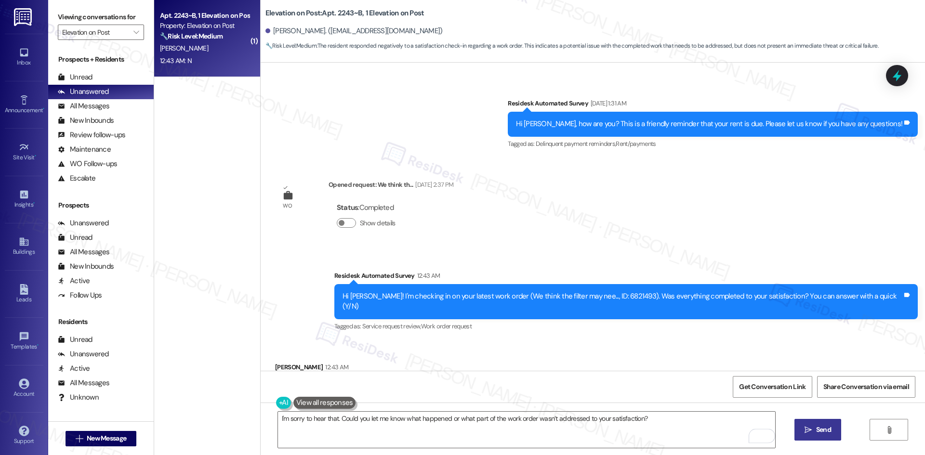
click at [809, 430] on icon "" at bounding box center [807, 430] width 7 height 8
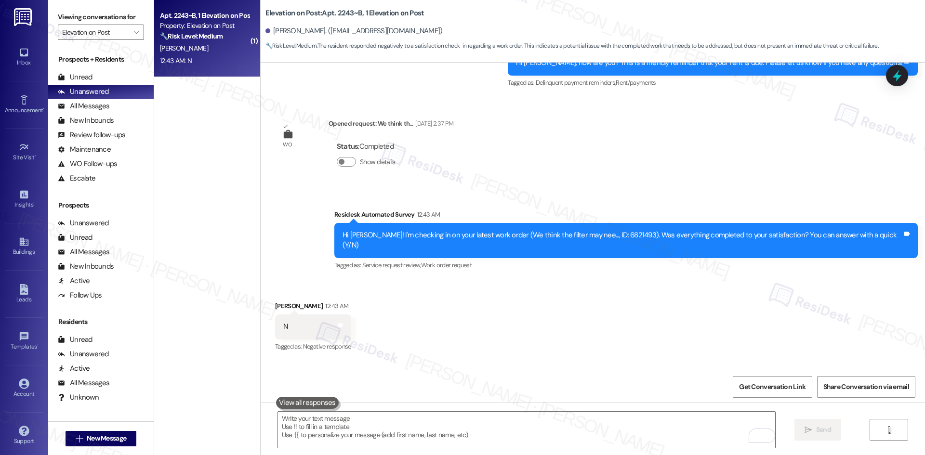
scroll to position [3380, 0]
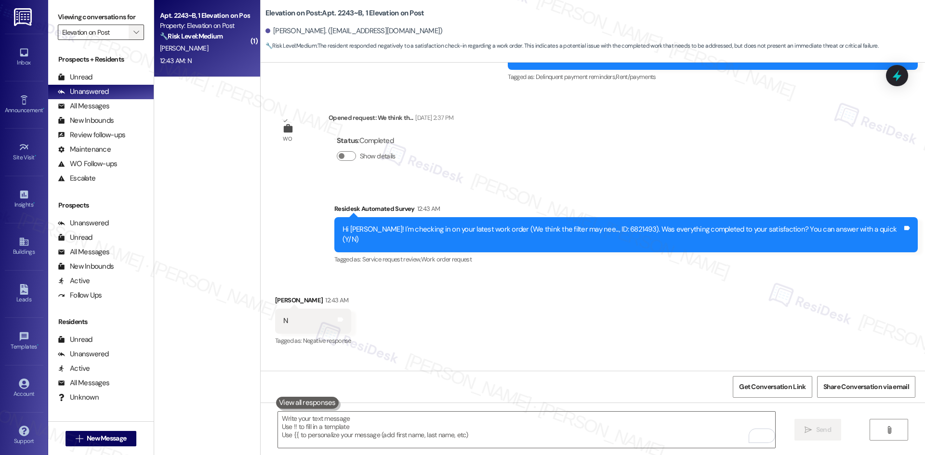
click at [132, 30] on span "" at bounding box center [136, 32] width 9 height 15
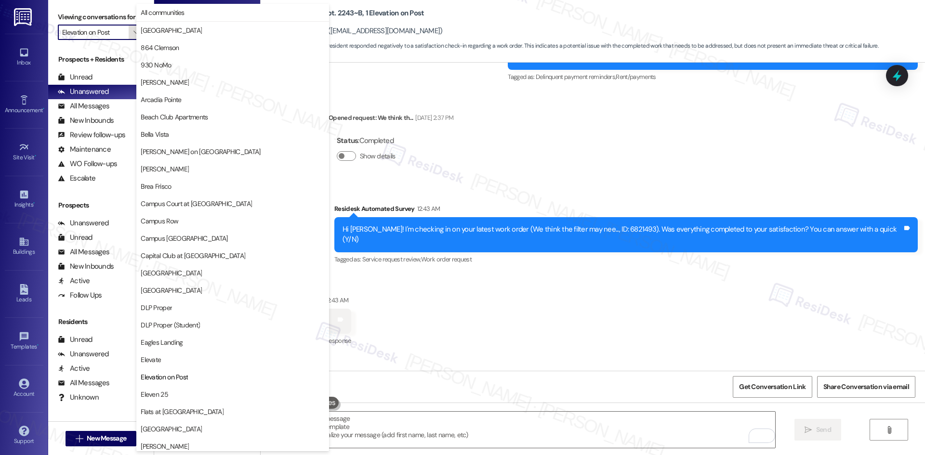
scroll to position [330, 0]
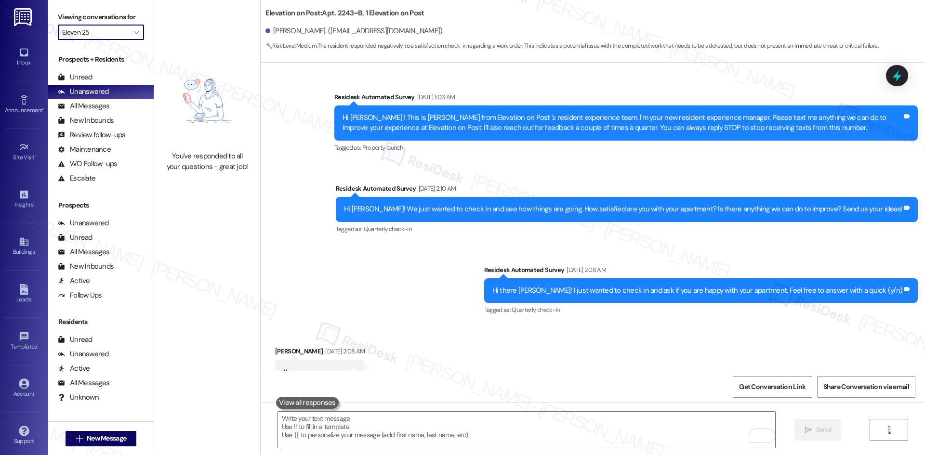
scroll to position [3380, 0]
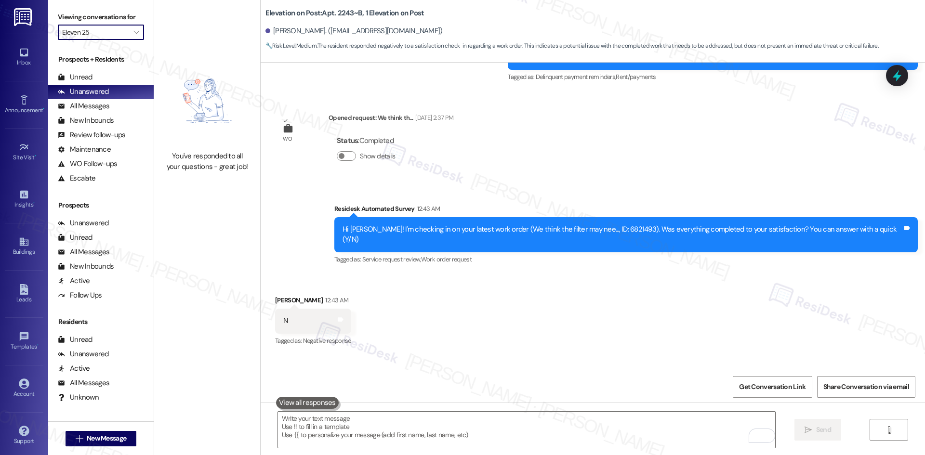
click at [113, 27] on input "Eleven 25" at bounding box center [95, 32] width 66 height 15
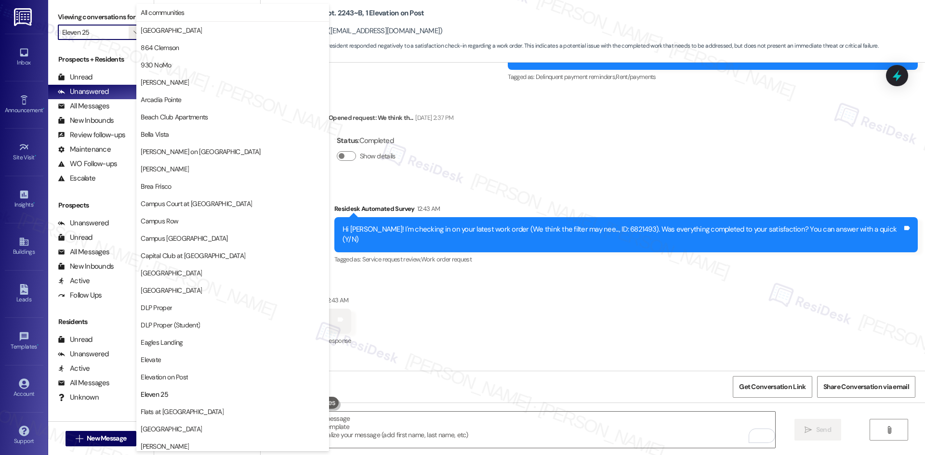
scroll to position [330, 0]
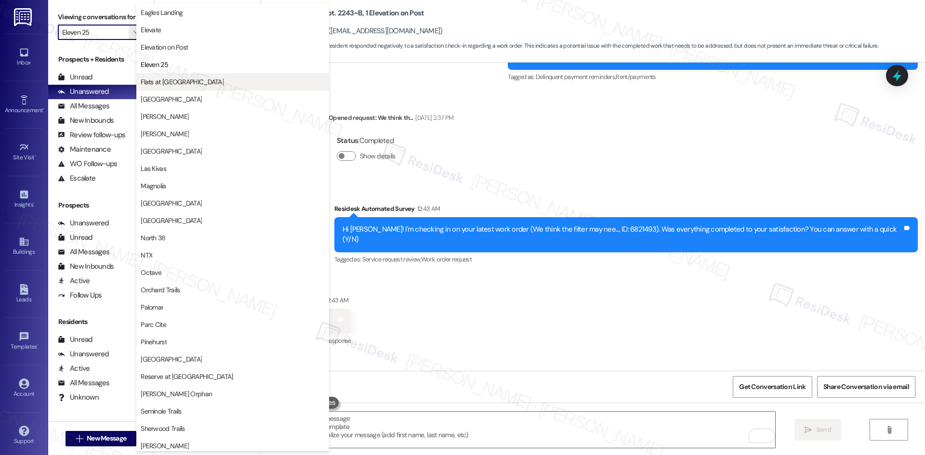
click at [188, 80] on span "Flats at West Village" at bounding box center [182, 82] width 83 height 10
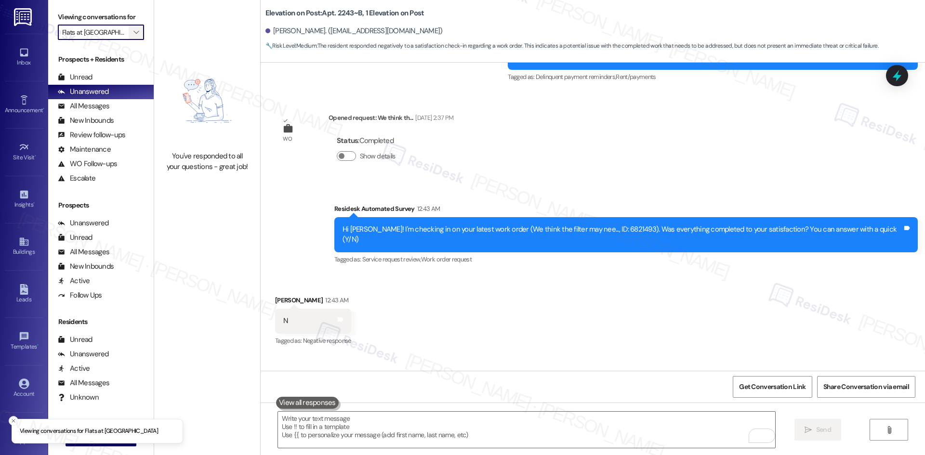
click at [133, 32] on icon "" at bounding box center [135, 32] width 5 height 8
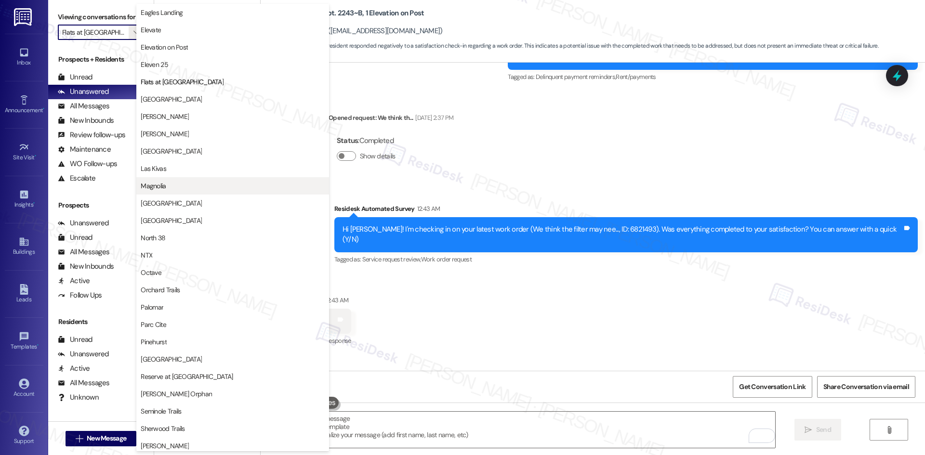
click at [184, 185] on span "Magnolia" at bounding box center [233, 186] width 184 height 10
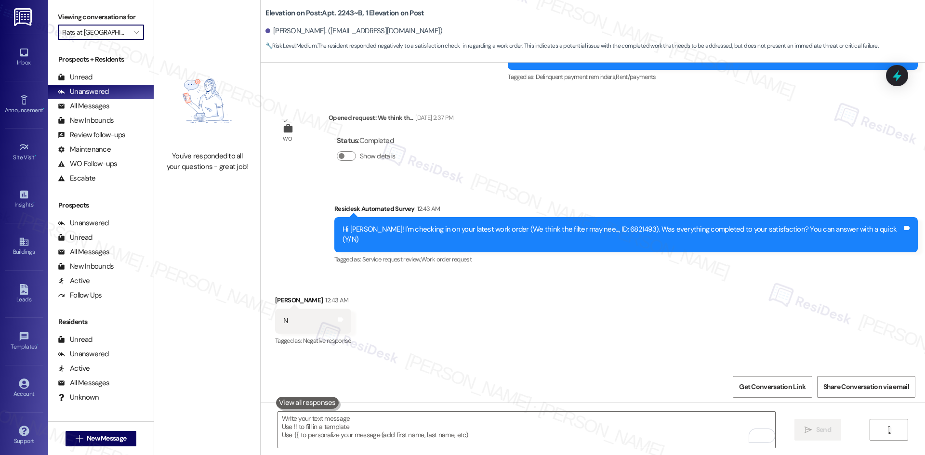
type input "Magnolia"
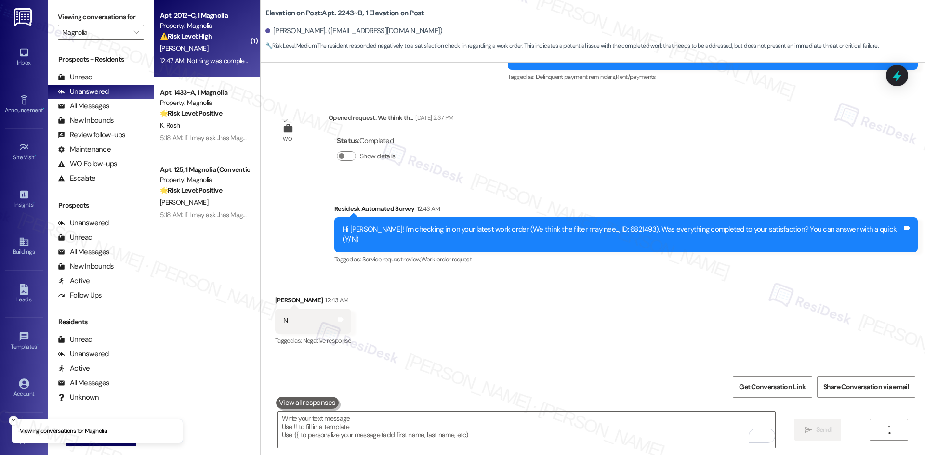
click at [219, 59] on div "12:47 AM: Nothing was completed 12:47 AM: Nothing was completed" at bounding box center [207, 60] width 94 height 9
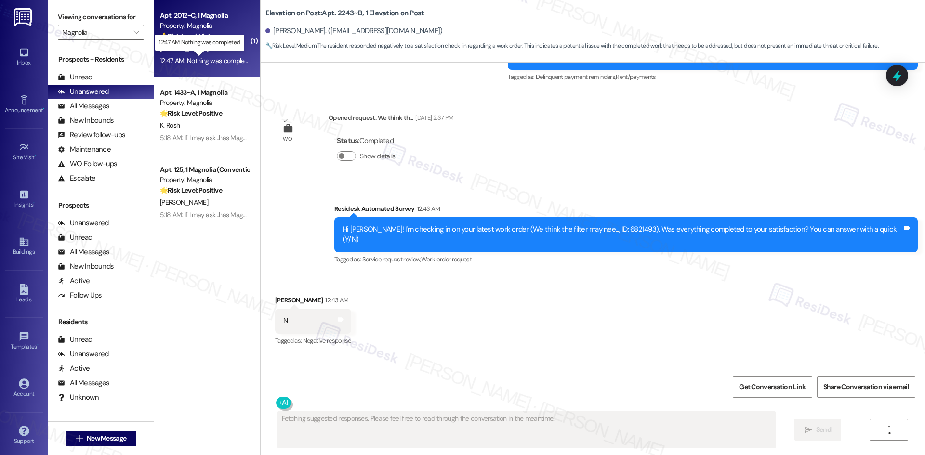
scroll to position [1634, 0]
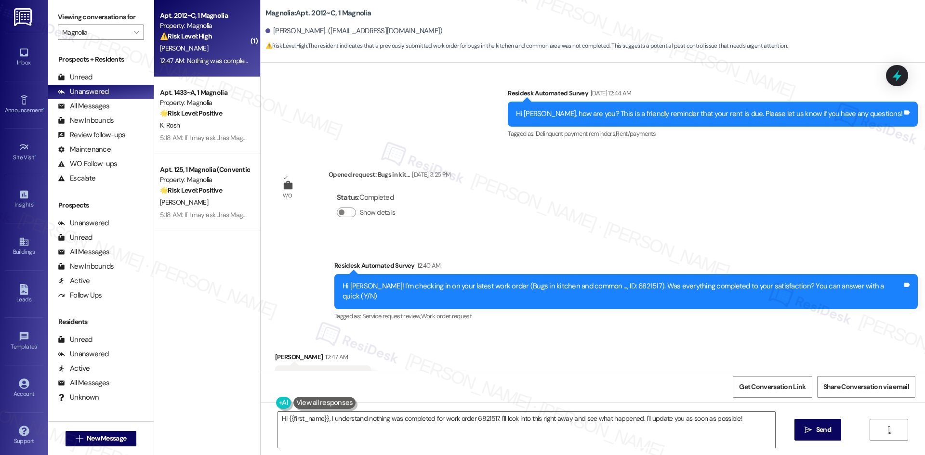
click at [621, 330] on div "Received via SMS Jasmyn Leroy 12:47 AM Nothing was completed Tags and notes Tag…" at bounding box center [593, 370] width 664 height 81
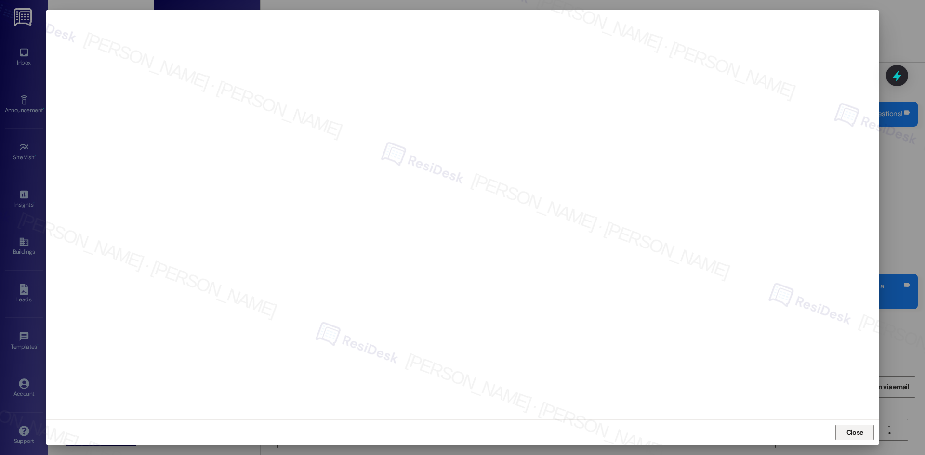
click at [863, 434] on span "Close" at bounding box center [854, 433] width 17 height 10
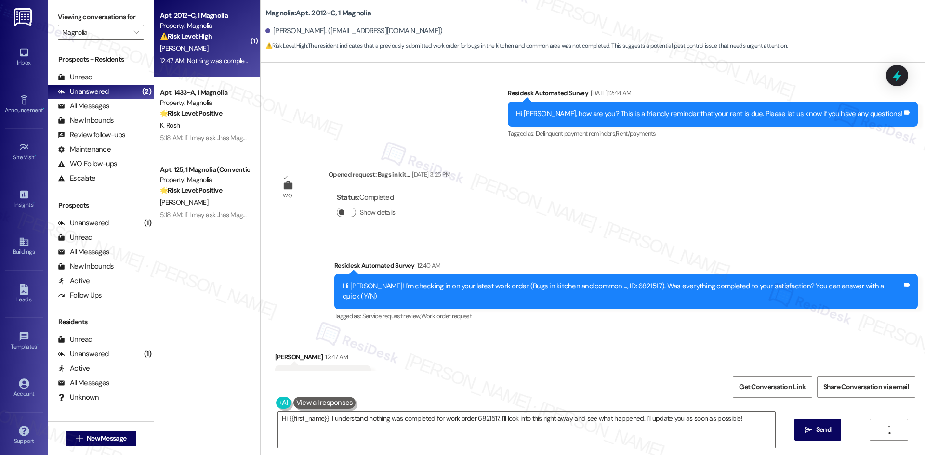
click at [341, 208] on button "Show details" at bounding box center [346, 213] width 19 height 10
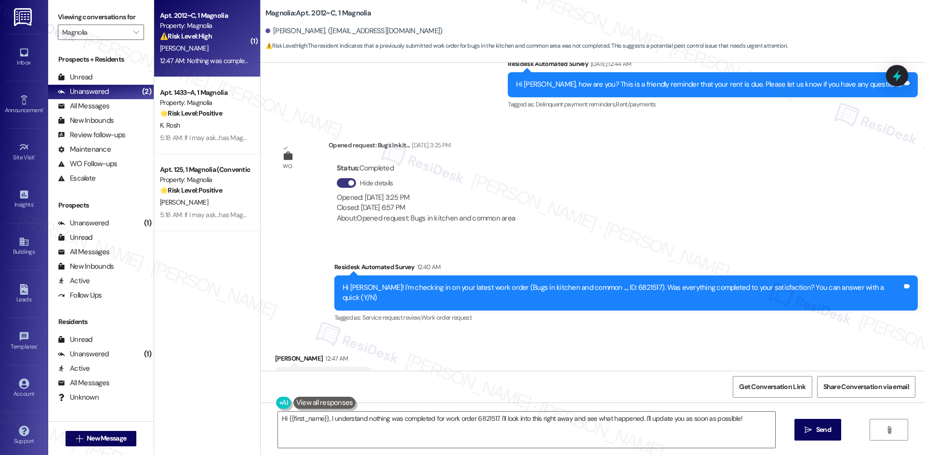
scroll to position [1665, 0]
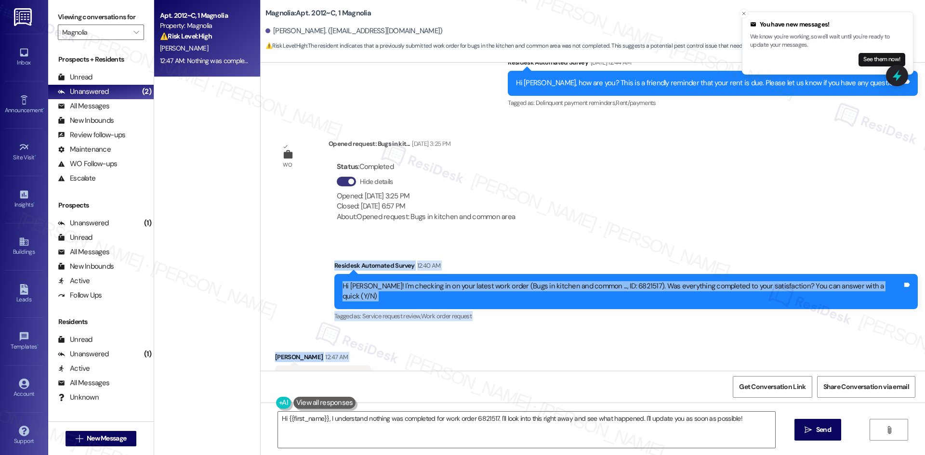
drag, startPoint x: 344, startPoint y: 219, endPoint x: 382, endPoint y: 337, distance: 123.4
click at [382, 337] on div "Survey, sent via SMS Residesk Automated Survey Jan 20, 2023 at 2:17 AM Hi Jasmy…" at bounding box center [593, 217] width 664 height 308
copy div "Residesk Automated Survey 12:40 AM Hi Jasmyn! I'm checking in on your latest wo…"
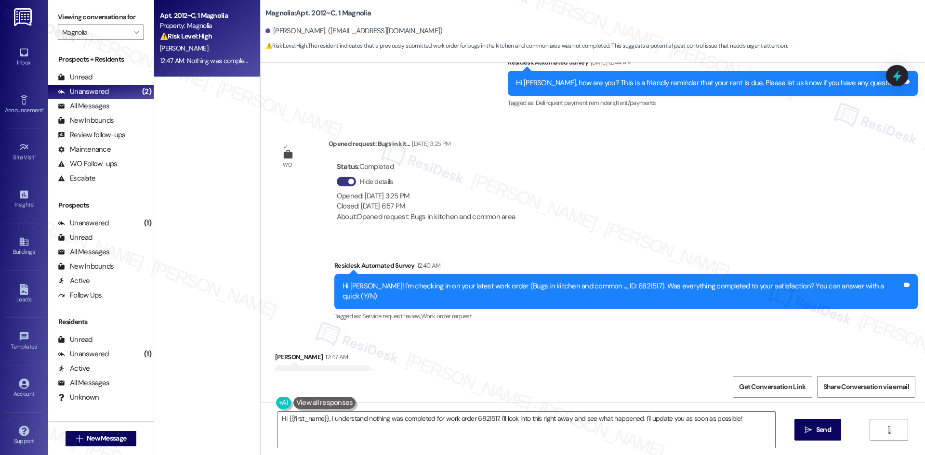
click at [511, 357] on div "Received via SMS Jasmyn Leroy 12:47 AM Nothing was completed Tags and notes Tag…" at bounding box center [593, 370] width 664 height 81
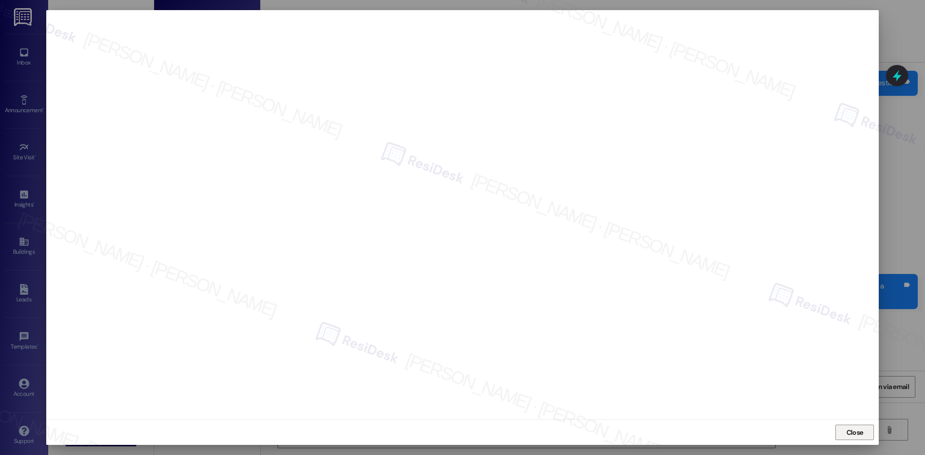
click at [847, 434] on span "Close" at bounding box center [854, 433] width 17 height 10
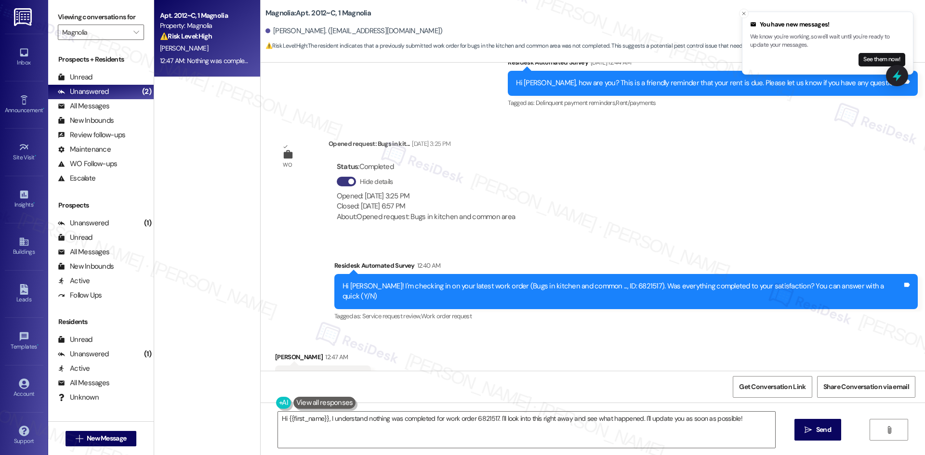
click at [410, 330] on div "Received via SMS Jasmyn Leroy 12:47 AM Nothing was completed Tags and notes Tag…" at bounding box center [593, 370] width 664 height 81
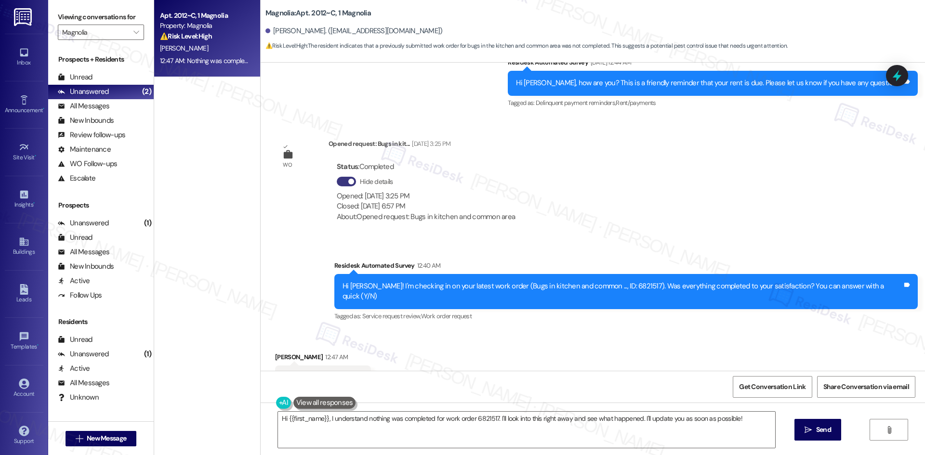
click at [425, 330] on div "Received via SMS Jasmyn Leroy 12:47 AM Nothing was completed Tags and notes Tag…" at bounding box center [593, 370] width 664 height 81
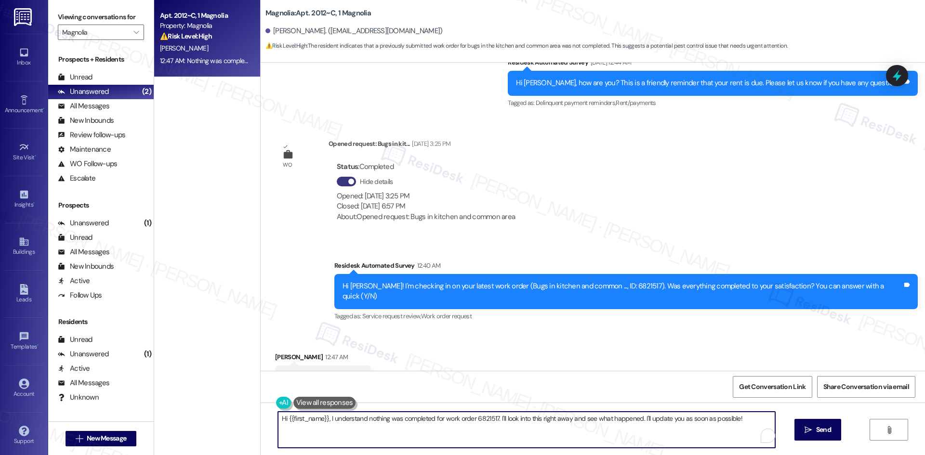
click at [408, 419] on textarea "Hi {{first_name}}, I understand nothing was completed for work order 6821517. I…" at bounding box center [526, 430] width 497 height 36
paste textarea "hank you for your update. Your work order has been added to the pest control sc…"
type textarea "Thank you for your update. Your work order has been added to the pest control s…"
click at [822, 433] on span "Send" at bounding box center [823, 430] width 15 height 10
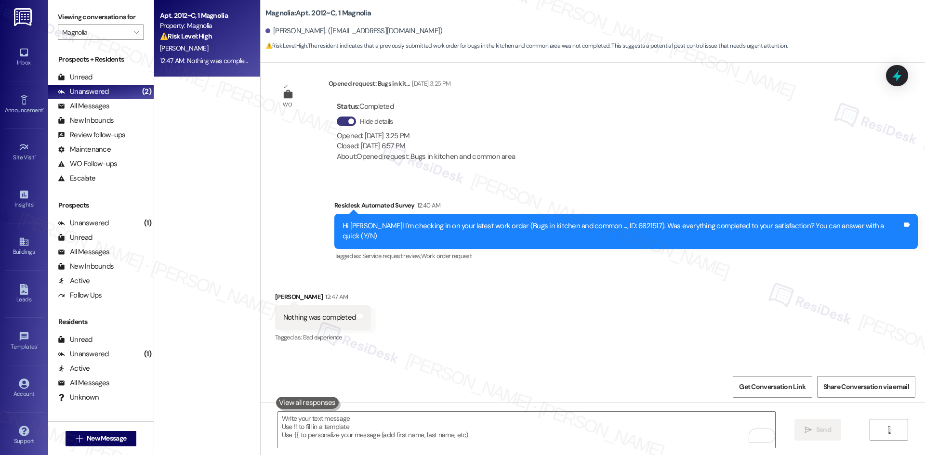
scroll to position [1732, 0]
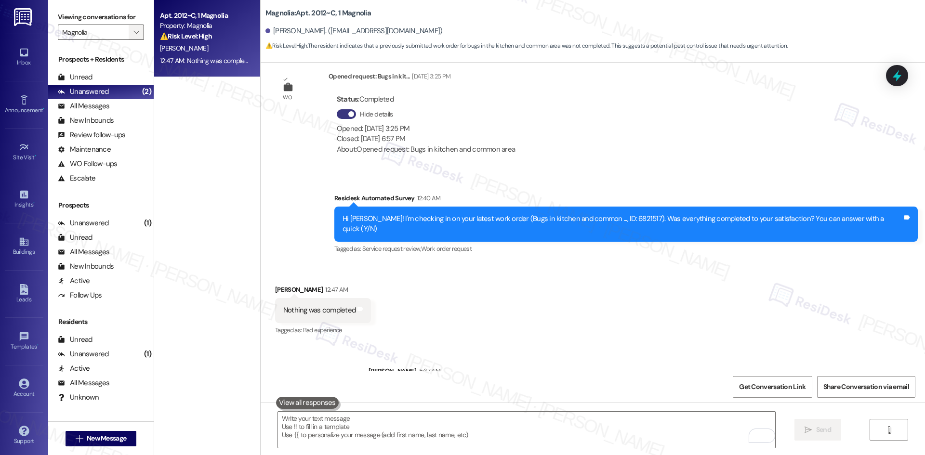
click at [129, 32] on button "" at bounding box center [136, 32] width 15 height 15
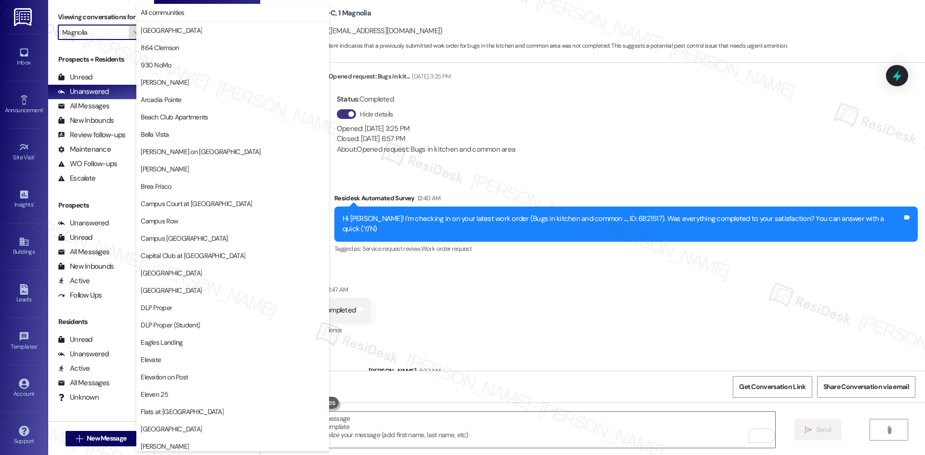
scroll to position [503, 0]
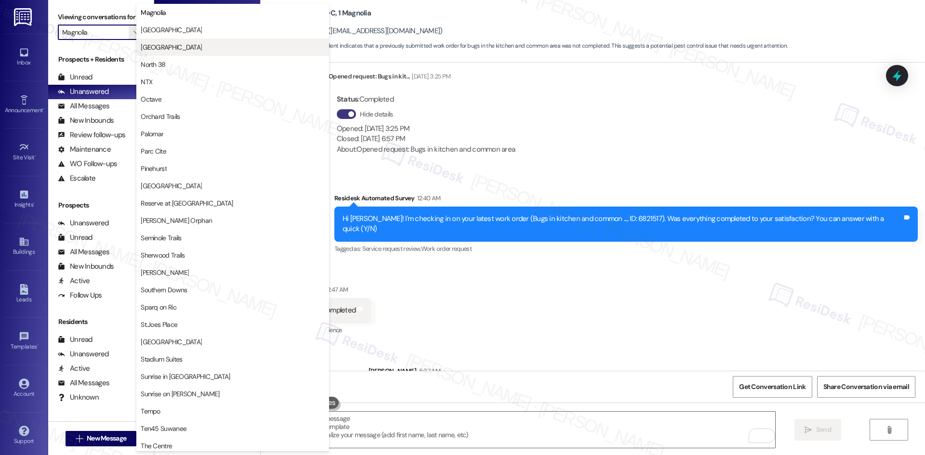
click at [192, 48] on span "Mustang Village" at bounding box center [233, 47] width 184 height 10
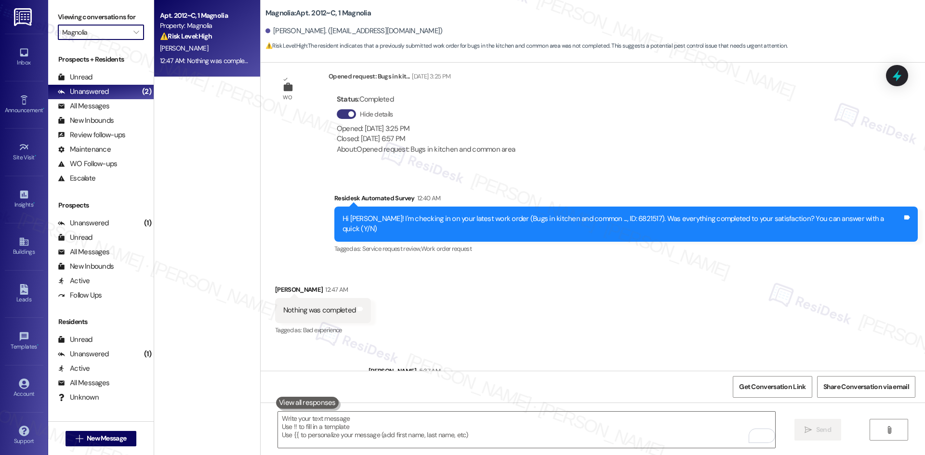
type input "Mustang Village"
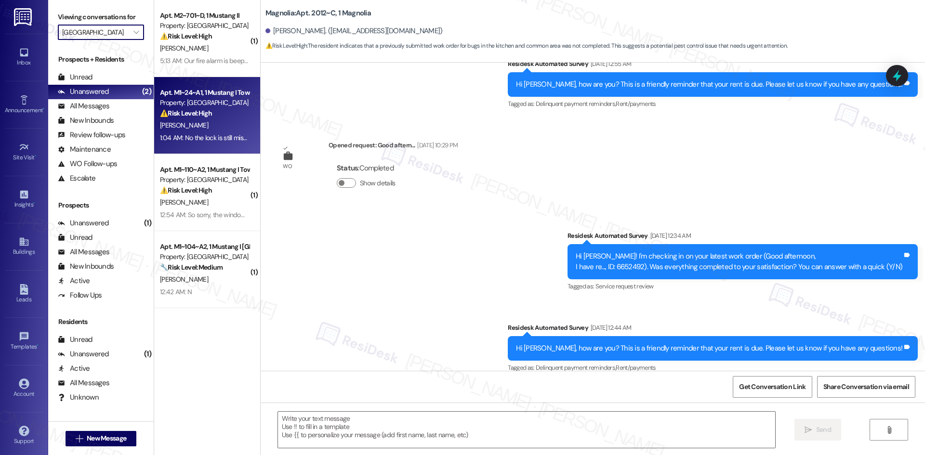
type textarea "Fetching suggested responses. Please feel free to read through the conversation…"
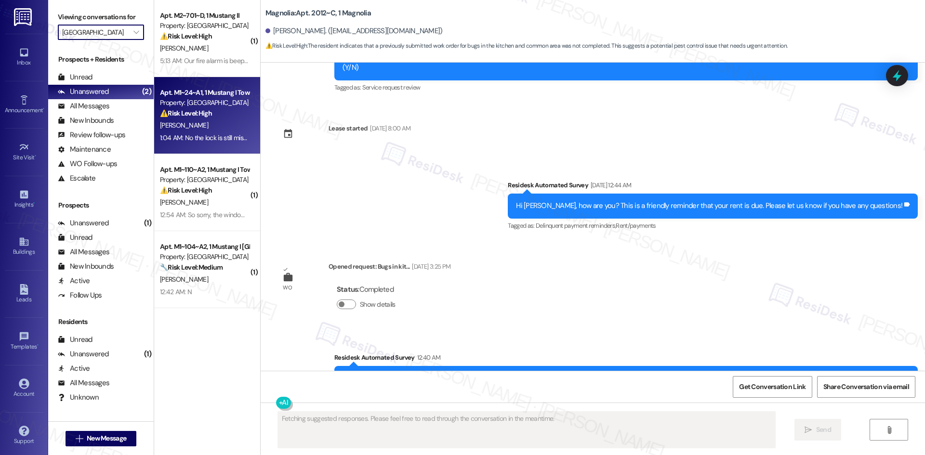
scroll to position [1633, 0]
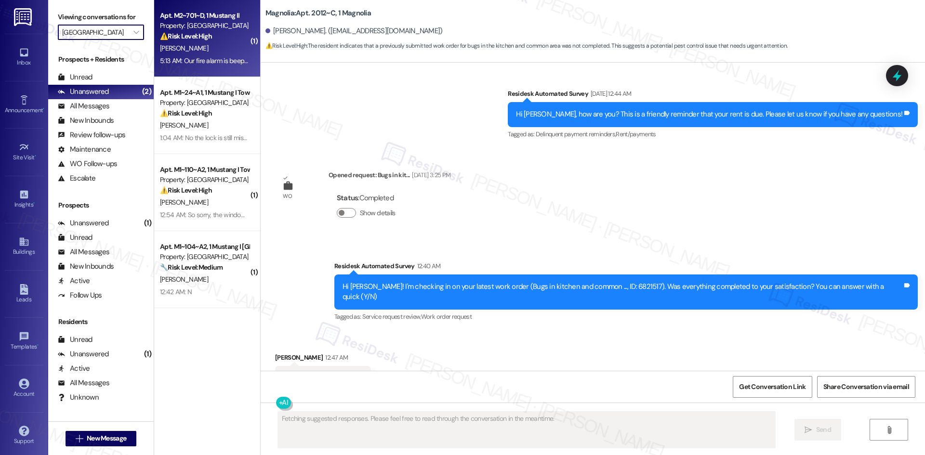
click at [220, 48] on div "O. Saldana" at bounding box center [204, 48] width 91 height 12
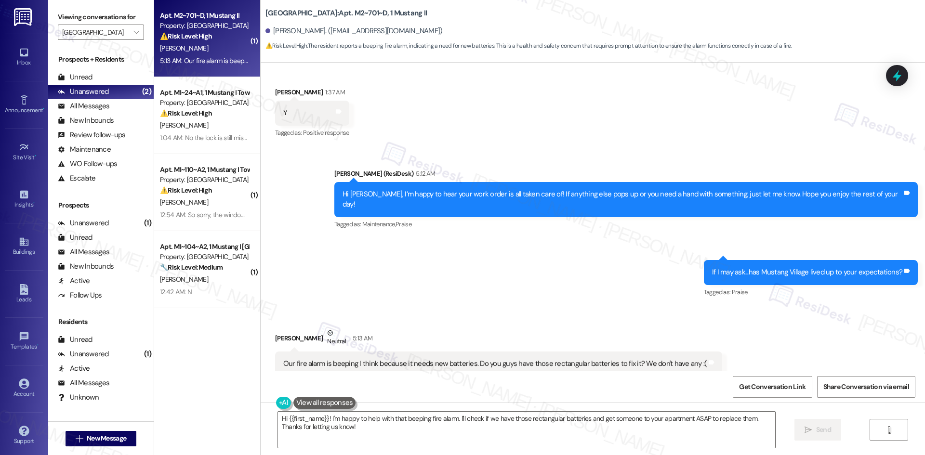
scroll to position [327, 0]
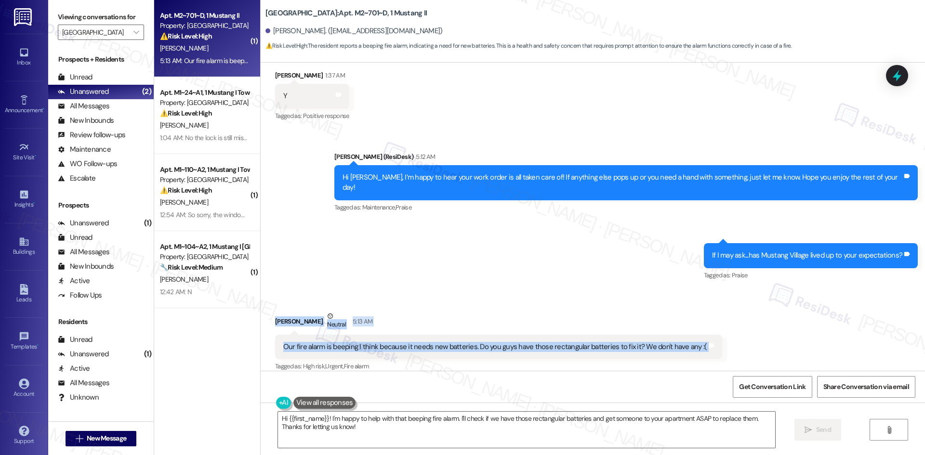
drag, startPoint x: 264, startPoint y: 304, endPoint x: 743, endPoint y: 339, distance: 480.1
click at [743, 339] on div "Received via SMS Olivia Saldana Neutral 5:13 AM Our fire alarm is beeping I thi…" at bounding box center [593, 335] width 664 height 92
copy div "Olivia Saldana Neutral 5:13 AM Our fire alarm is beeping I think because it nee…"
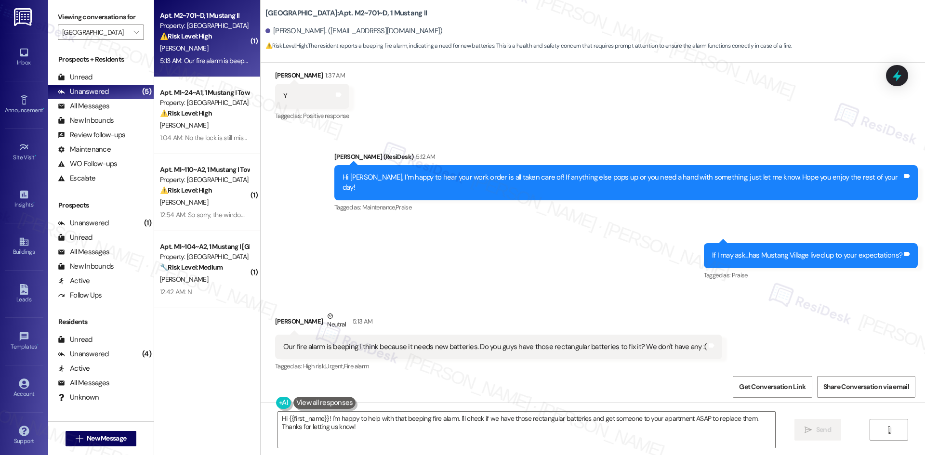
drag, startPoint x: 407, startPoint y: 228, endPoint x: 415, endPoint y: 233, distance: 9.9
click at [407, 228] on div "Sent via SMS Sarah (ResiDesk) 5:12 AM Hi Olivia, I’m happy to hear your work or…" at bounding box center [593, 209] width 664 height 159
click at [394, 443] on textarea "Hi {{first_name}}! I'm happy to help with that beeping fire alarm. I'll check i…" at bounding box center [526, 430] width 497 height 36
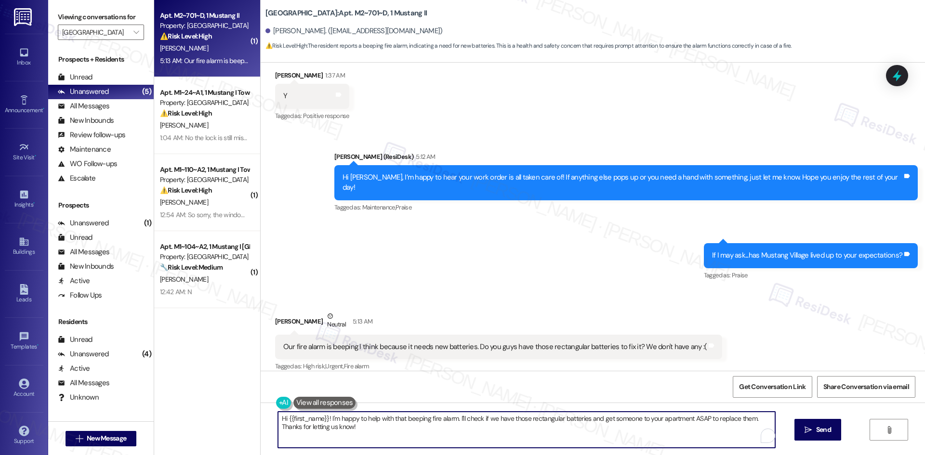
paste textarea "I’m sorry to hear about the fire alarm beeping. I’ll check and submit a work or…"
type textarea "I’m sorry to hear about the fire alarm beeping. I’ll check and submit a work or…"
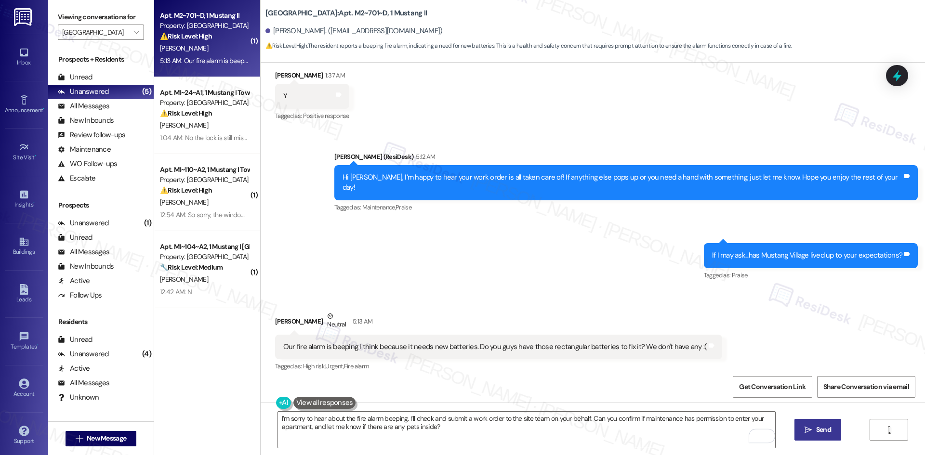
click at [819, 429] on span "Send" at bounding box center [823, 430] width 15 height 10
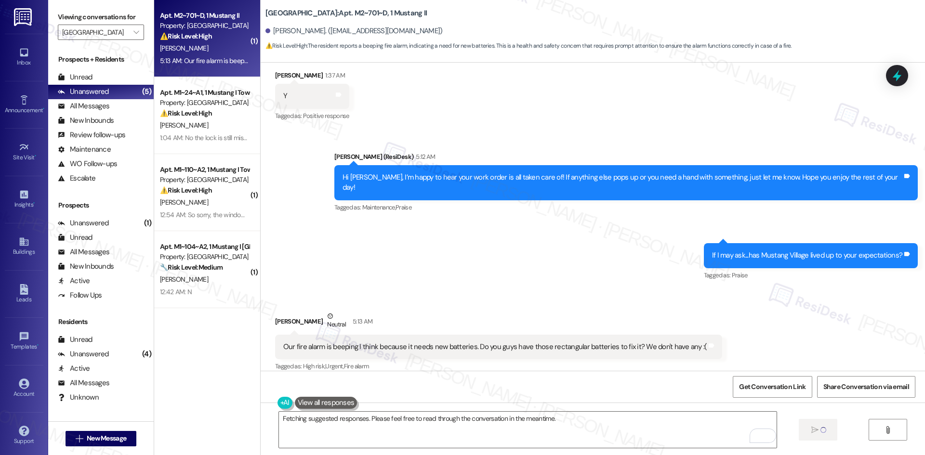
scroll to position [327, 0]
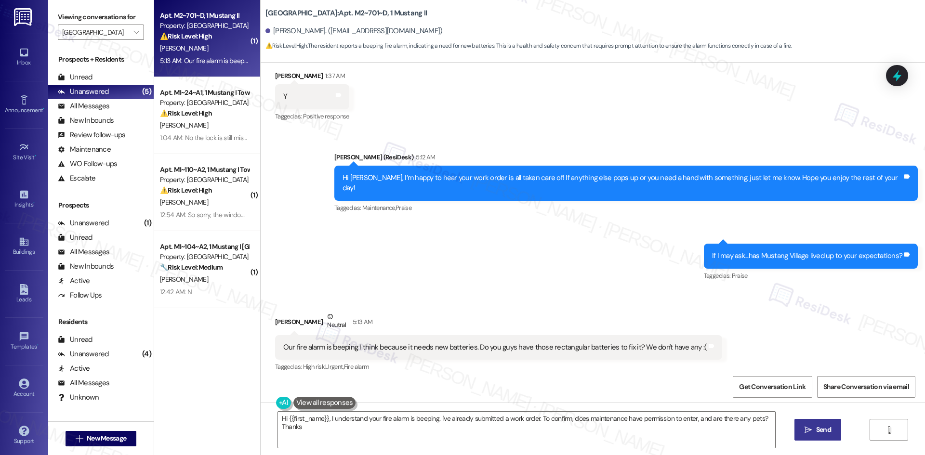
type textarea "Hi {{first_name}}, I understand your fire alarm is beeping. I've already submit…"
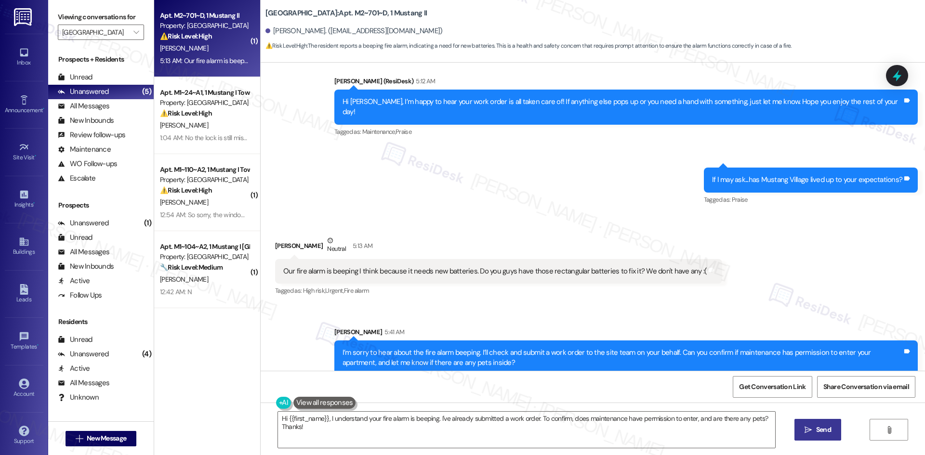
scroll to position [405, 0]
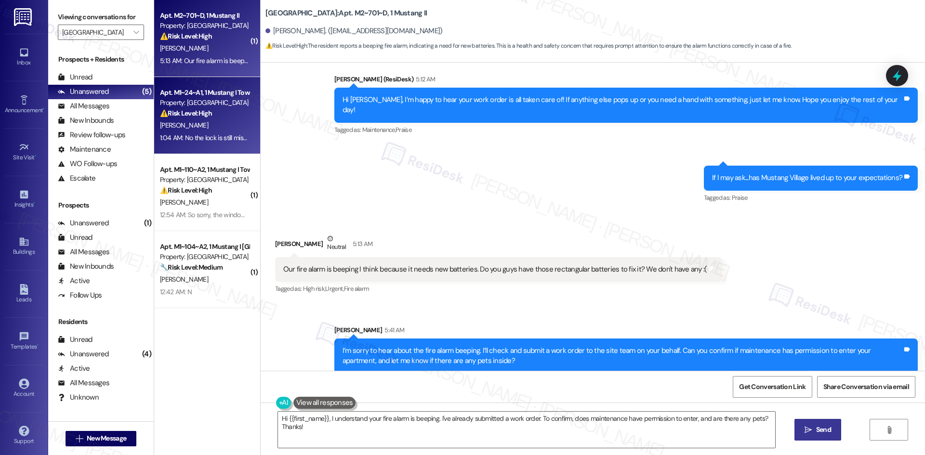
click at [194, 130] on div "[PERSON_NAME]" at bounding box center [204, 125] width 91 height 12
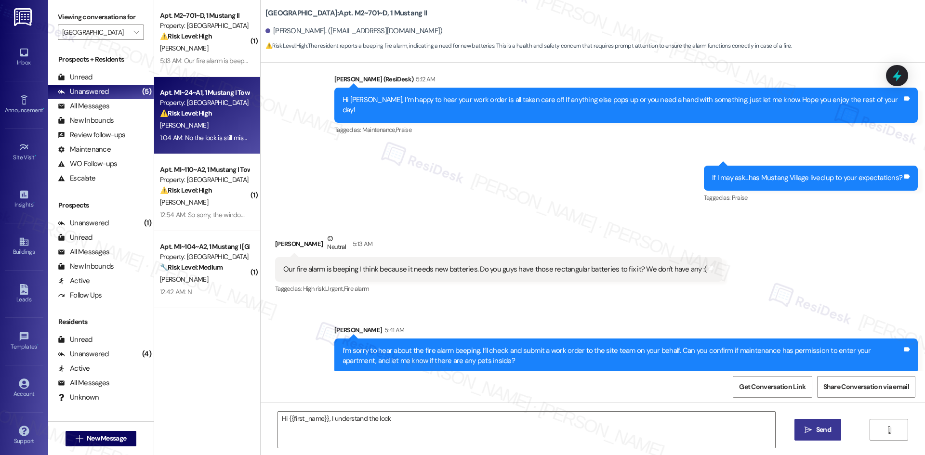
scroll to position [0, 0]
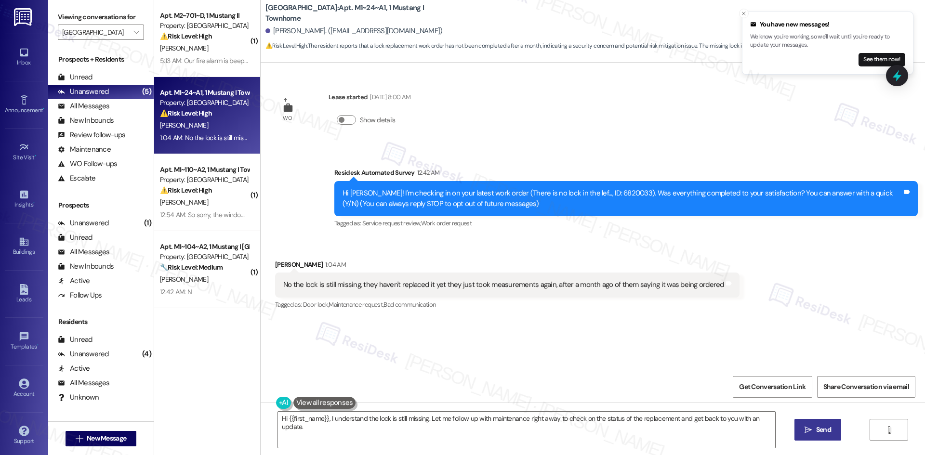
click at [550, 337] on div "WO Lease started Aug 15, 2025 at 8:00 AM Show details Survey, sent via SMS Resi…" at bounding box center [593, 217] width 664 height 308
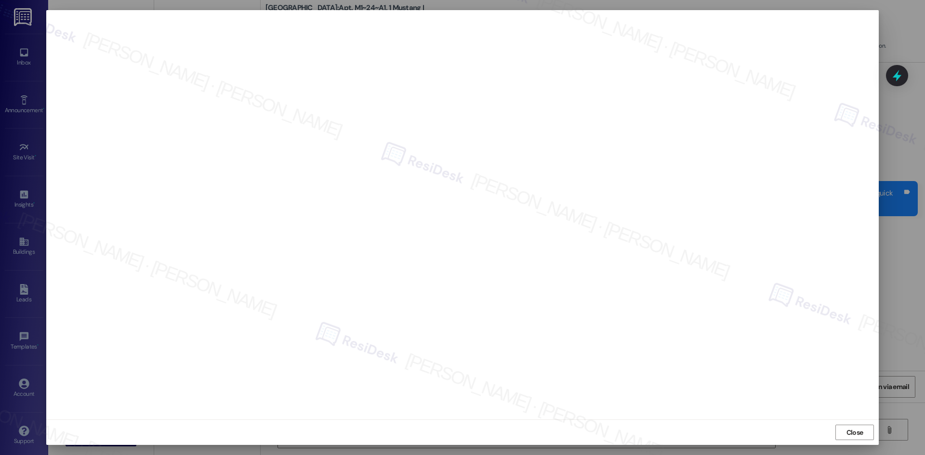
click at [715, 425] on div "Close" at bounding box center [462, 433] width 832 height 26
click at [905, 295] on div at bounding box center [462, 227] width 925 height 455
click at [862, 432] on span "Close" at bounding box center [854, 433] width 17 height 10
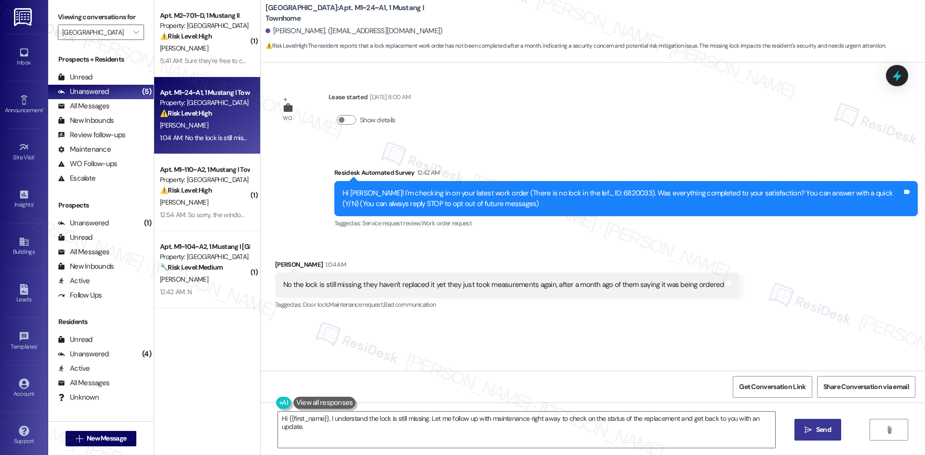
click at [790, 310] on div "Received via SMS Alysa Klapper 1:04 AM No the lock is still missing, they haven…" at bounding box center [593, 278] width 664 height 81
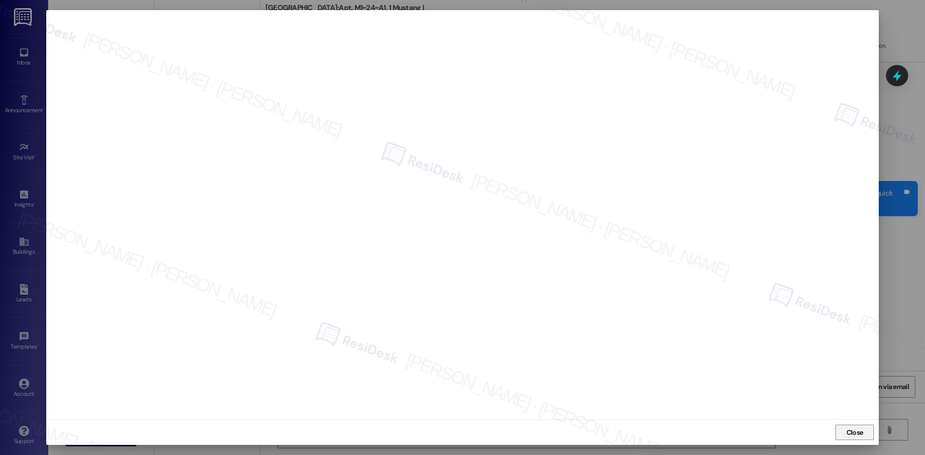
click at [850, 432] on span "Close" at bounding box center [854, 433] width 17 height 10
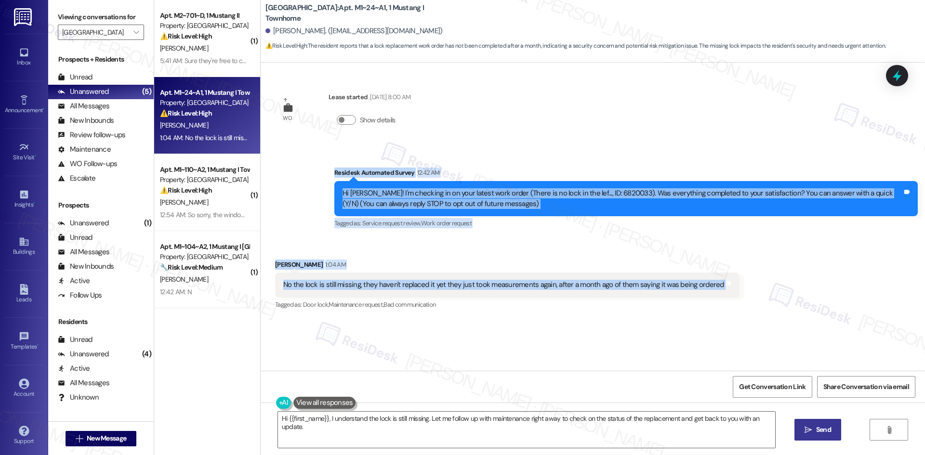
drag, startPoint x: 316, startPoint y: 165, endPoint x: 748, endPoint y: 291, distance: 450.3
click at [748, 291] on div "WO Lease started Aug 15, 2025 at 8:00 AM Show details Survey, sent via SMS Resi…" at bounding box center [593, 217] width 664 height 308
copy div "Residesk Automated Survey 12:42 AM Hi Alysa! I'm checking in on your latest wor…"
click at [461, 257] on div "Received via SMS Alysa Klapper 1:04 AM No the lock is still missing, they haven…" at bounding box center [507, 285] width 479 height 67
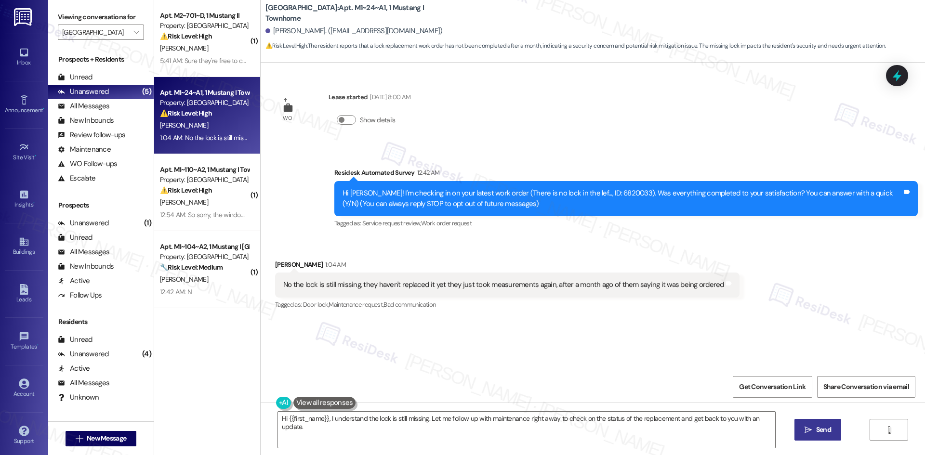
click at [335, 244] on div "Received via SMS Alysa Klapper 1:04 AM No the lock is still missing, they haven…" at bounding box center [593, 278] width 664 height 81
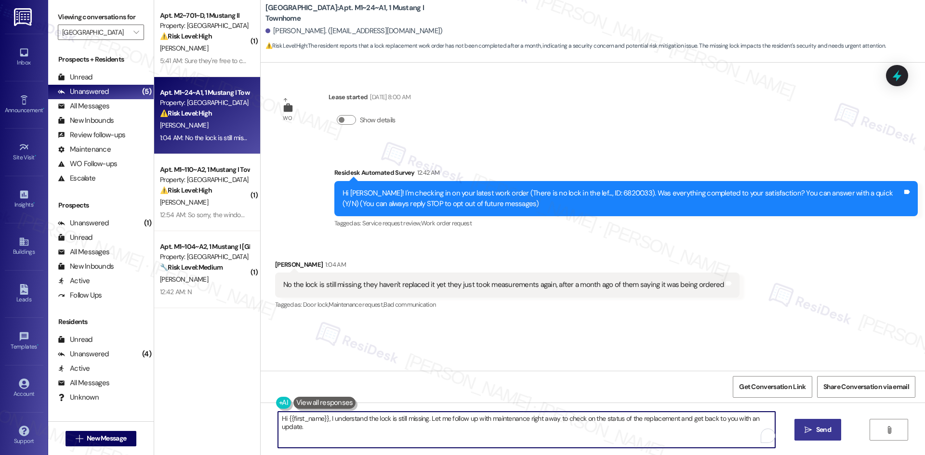
click at [410, 440] on textarea "Hi {{first_name}}, I understand the lock is still missing. Let me follow up wit…" at bounding box center [526, 430] width 497 height 36
paste textarea "I’m sorry the lock still hasn’t been replaced and I understand your concern. I’…"
click at [396, 417] on textarea "I’m sorry the lock still hasn’t been replaced and I understand your concern. I’…" at bounding box center [526, 430] width 497 height 36
type textarea "I’m sorry the lock still hasn’t been replaced, and I understand your concern. I…"
click at [804, 428] on icon "" at bounding box center [807, 430] width 7 height 8
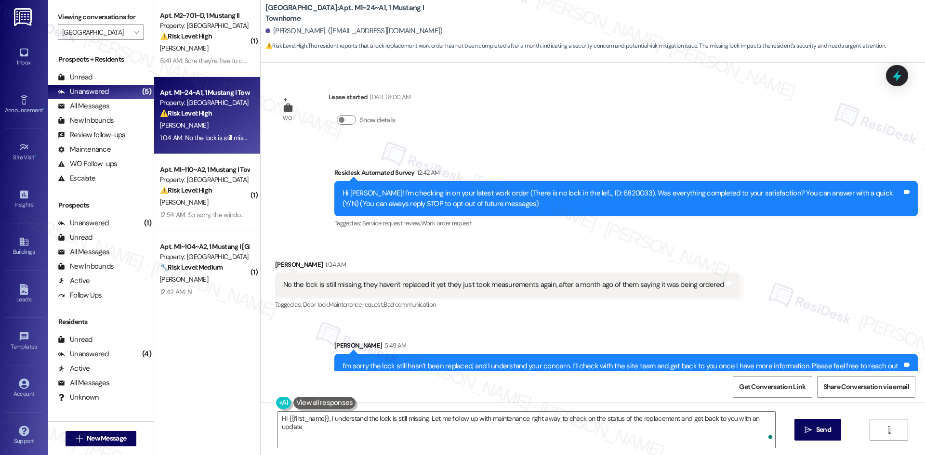
type textarea "Hi {{first_name}}, I understand the lock is still missing. Let me follow up wit…"
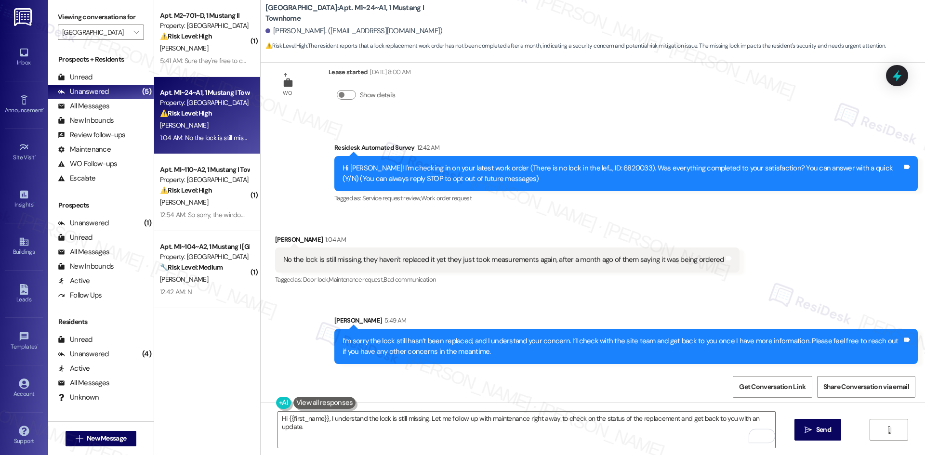
scroll to position [26, 0]
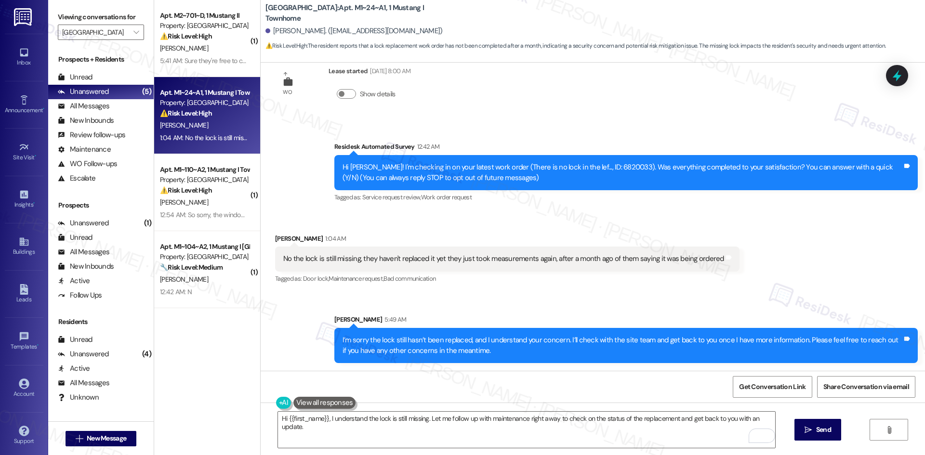
click at [590, 298] on div "Sent via SMS Sarah 5:49 AM I’m sorry the lock still hasn’t been replaced, and I…" at bounding box center [593, 332] width 664 height 78
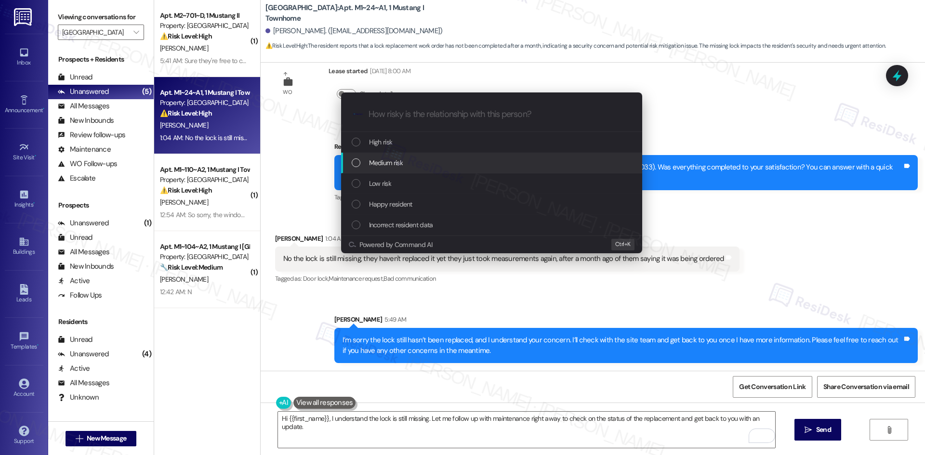
click at [436, 160] on div "Medium risk" at bounding box center [493, 163] width 282 height 11
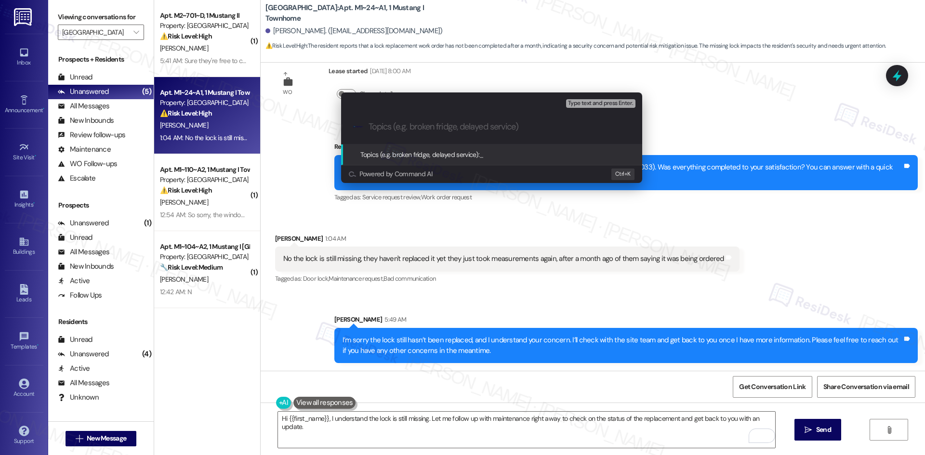
click at [427, 126] on input "Topics (e.g. broken fridge, delayed service)" at bounding box center [499, 127] width 262 height 10
paste input "Lock Still Not Replaced – Alysa Klapper (Work Order 6820033)"
type input "Lock Still Not Replaced – Alysa Klapper (Work Order 6820033)"
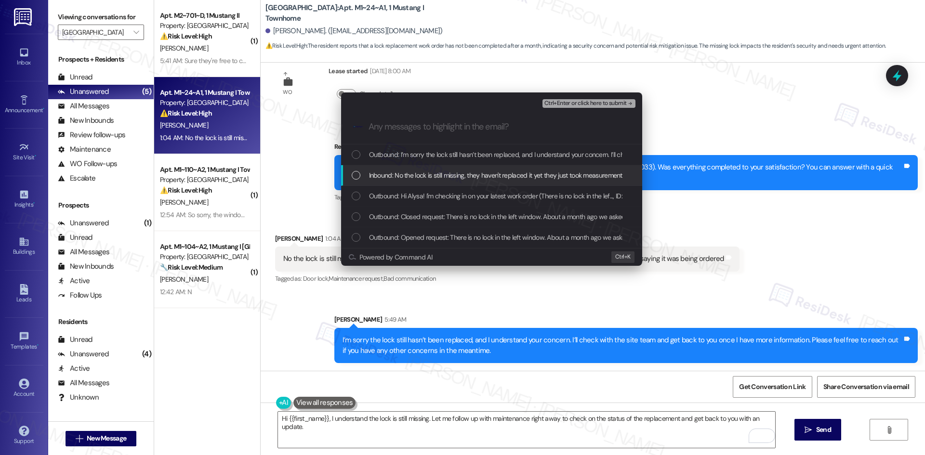
click at [445, 172] on span "Inbound: No the lock is still missing, they haven't replaced it yet they just t…" at bounding box center [583, 175] width 429 height 11
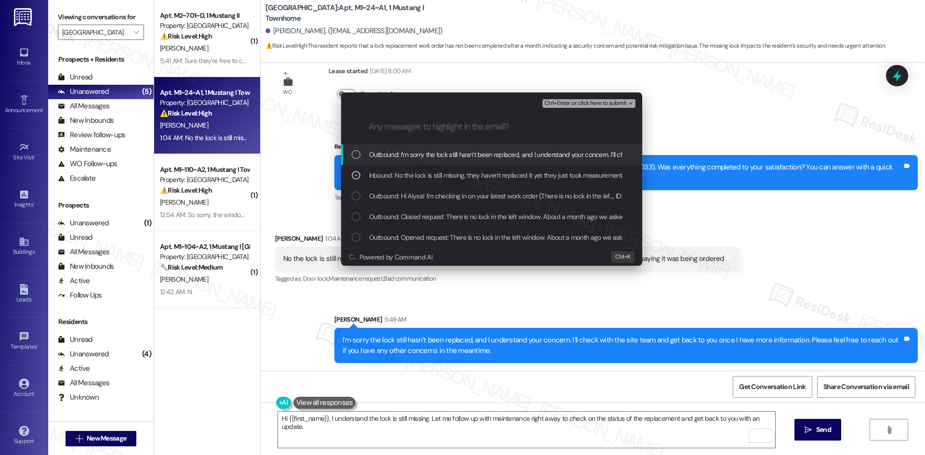
click at [602, 103] on span "Ctrl+Enter or click here to submit" at bounding box center [585, 103] width 82 height 7
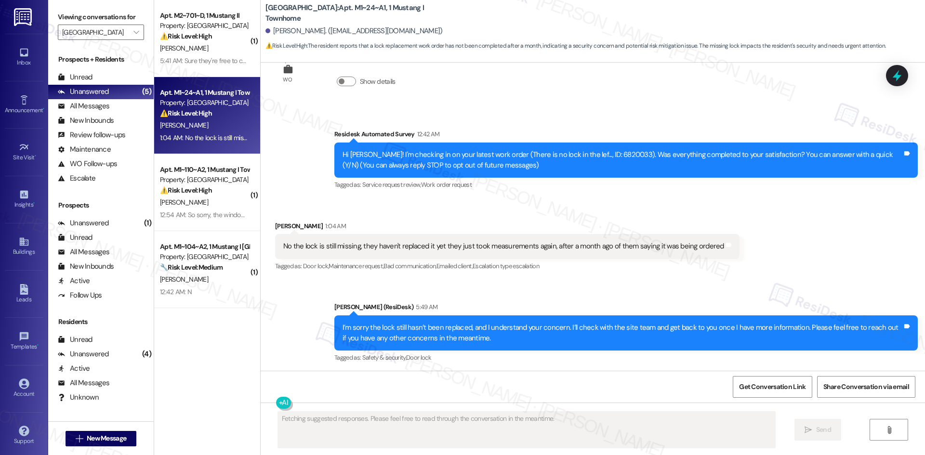
scroll to position [40, 0]
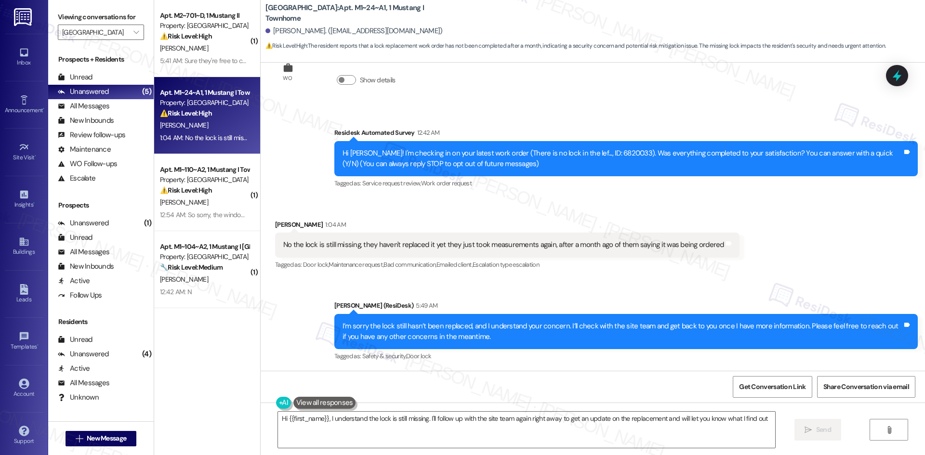
type textarea "Hi {{first_name}}, I understand the lock is still missing. I'll follow up with …"
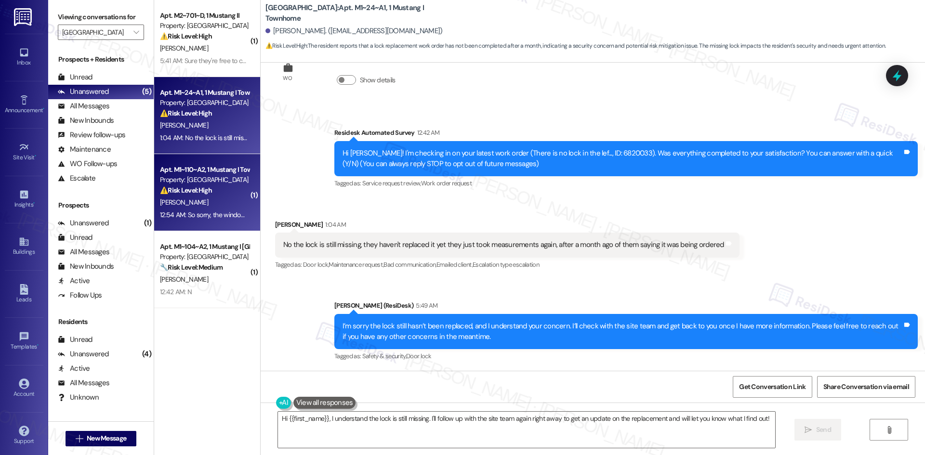
click at [188, 203] on span "[PERSON_NAME]" at bounding box center [184, 202] width 48 height 9
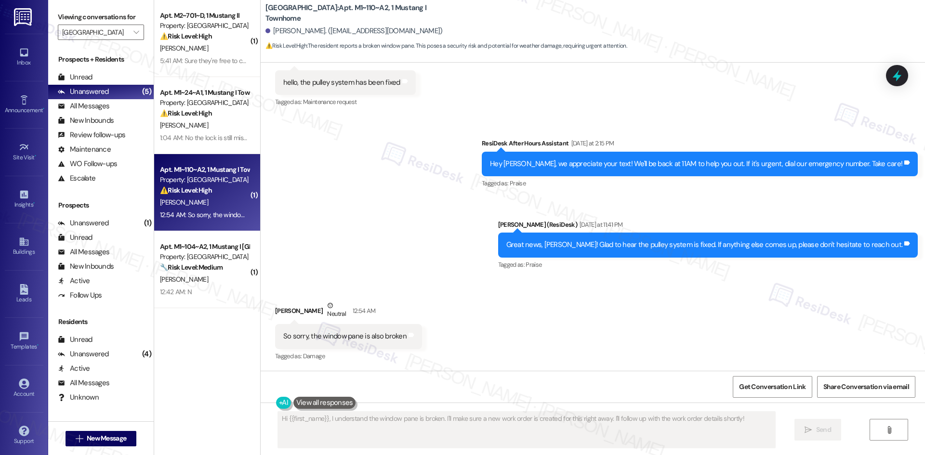
scroll to position [1197, 0]
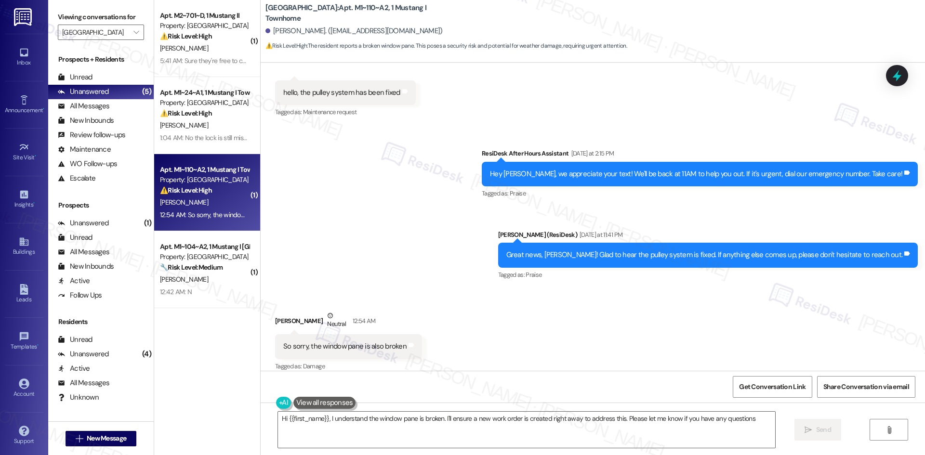
type textarea "Hi {{first_name}}, I understand the window pane is broken. I'll ensure a new wo…"
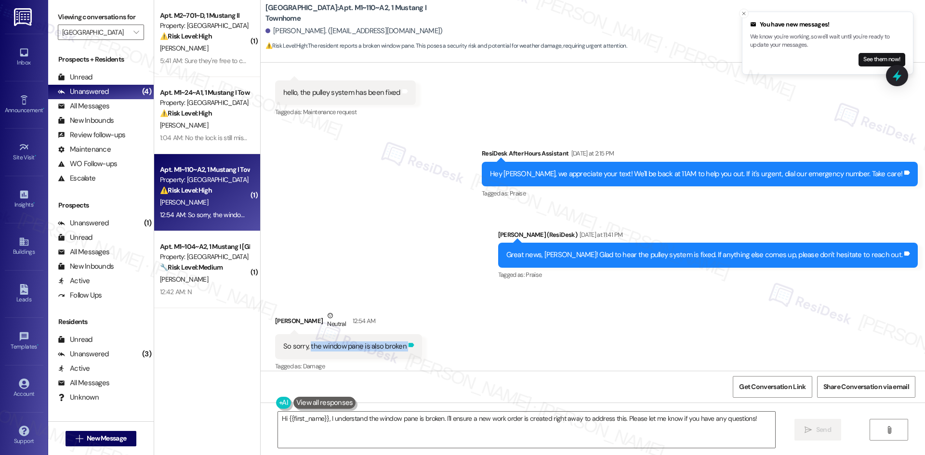
drag, startPoint x: 303, startPoint y: 335, endPoint x: 405, endPoint y: 340, distance: 101.8
click at [405, 340] on div "So sorry, the window pane is also broken Tags and notes" at bounding box center [348, 346] width 147 height 25
copy div "the window pane is also broken Tags and notes"
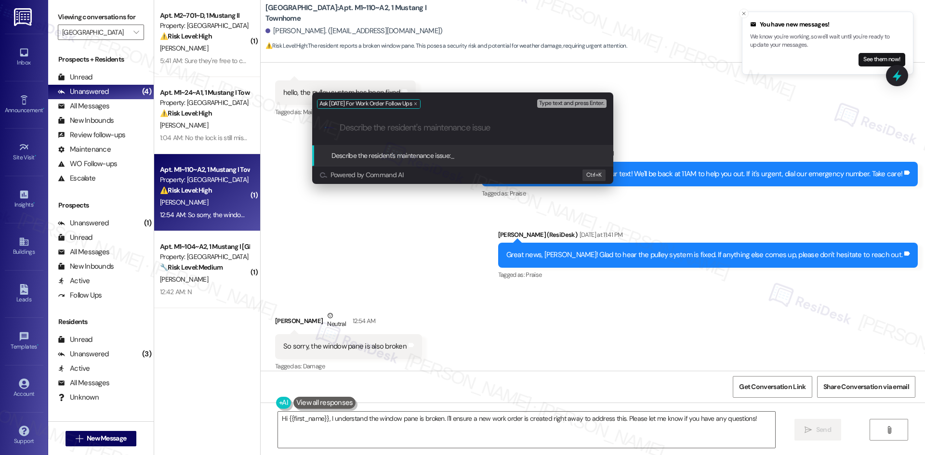
paste input "the window pane is also broken"
type input "the window pane is also broken"
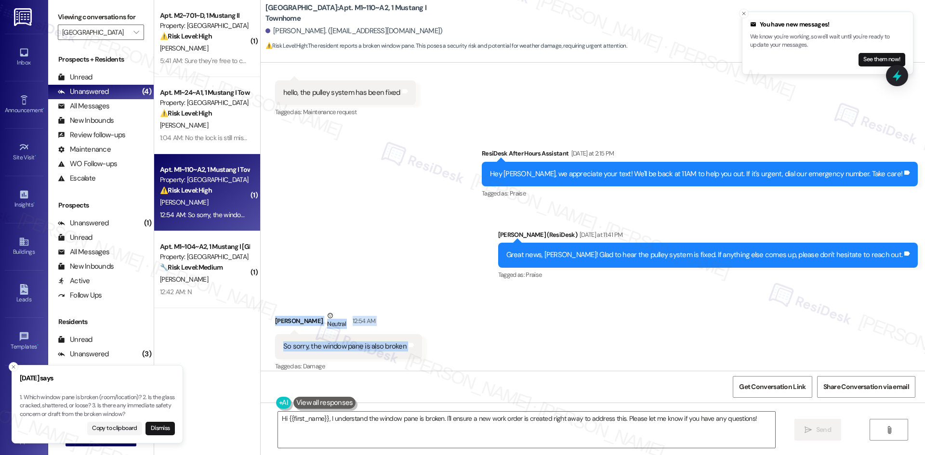
drag, startPoint x: 259, startPoint y: 302, endPoint x: 409, endPoint y: 336, distance: 154.5
click at [409, 336] on div "Received via SMS Akshara Madabushi Neutral 12:54 AM So sorry, the window pane i…" at bounding box center [593, 335] width 664 height 92
copy div "Akshara Madabushi Neutral 12:54 AM So sorry, the window pane is also broken Tag…"
click at [487, 294] on div "Received via SMS Akshara Madabushi Neutral 12:54 AM So sorry, the window pane i…" at bounding box center [593, 335] width 664 height 92
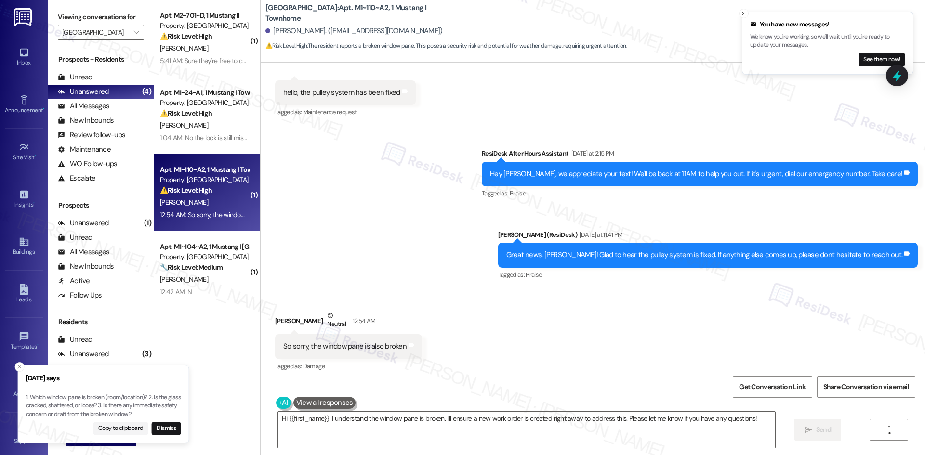
drag, startPoint x: 24, startPoint y: 396, endPoint x: 46, endPoint y: 399, distance: 22.3
click at [46, 399] on p "1. Which window pane is broken (room/location)? 2. Is the glass cracked, shatte…" at bounding box center [103, 407] width 155 height 26
drag, startPoint x: 24, startPoint y: 396, endPoint x: 39, endPoint y: 397, distance: 15.0
click at [39, 397] on p "1. Which window pane is broken (room/location)? 2. Is the glass cracked, shatte…" at bounding box center [102, 407] width 155 height 26
click at [38, 397] on p "1. Which window pane is broken (room/location)? 2. Is the glass cracked, shatte…" at bounding box center [97, 407] width 155 height 26
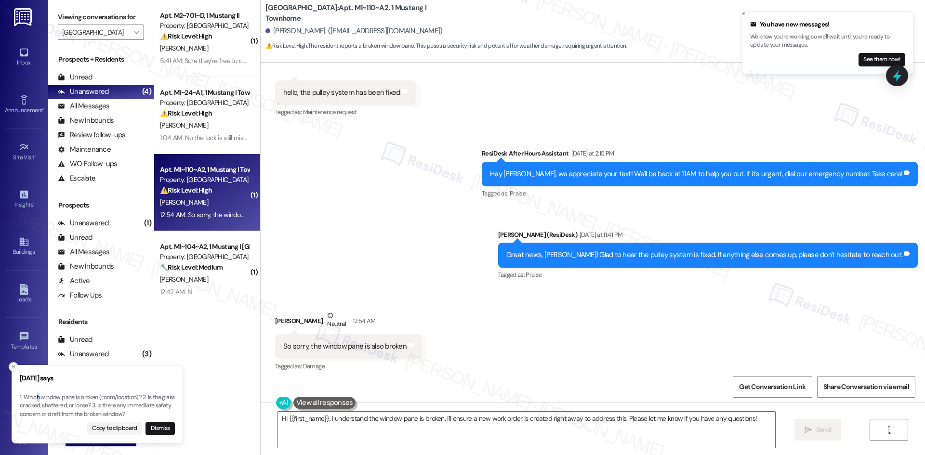
click at [38, 397] on p "1. Which window pane is broken (room/location)? 2. Is the glass cracked, shatte…" at bounding box center [97, 407] width 155 height 26
click at [116, 430] on button "Copy to clipboard" at bounding box center [114, 428] width 55 height 13
click at [376, 219] on div "Sent via SMS ResiDesk After Hours Assistant Yesterday at 2:15 PM Hey Akshara, w…" at bounding box center [593, 208] width 664 height 163
click at [354, 431] on textarea "Hi {{first_name}}, I understand the window pane is broken. I'll ensure a new wo…" at bounding box center [526, 430] width 497 height 36
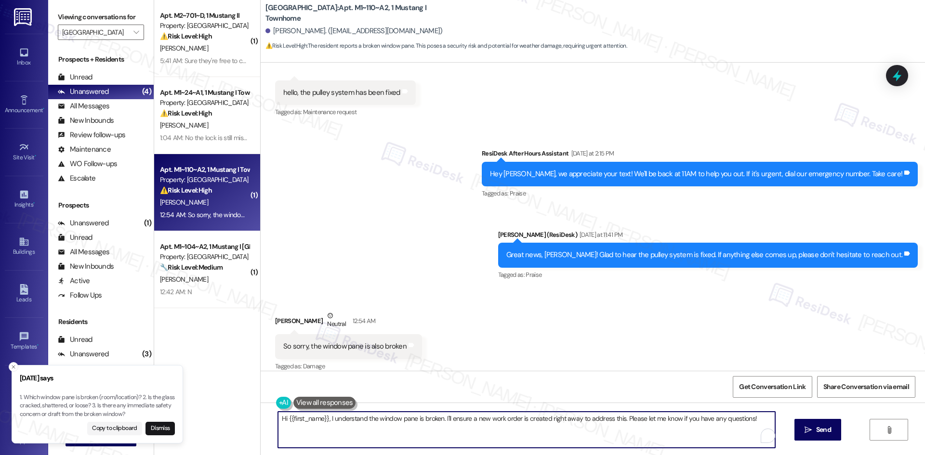
paste textarea "I’m sorry to hear about the broken window pane. Which window is it (room/locati…"
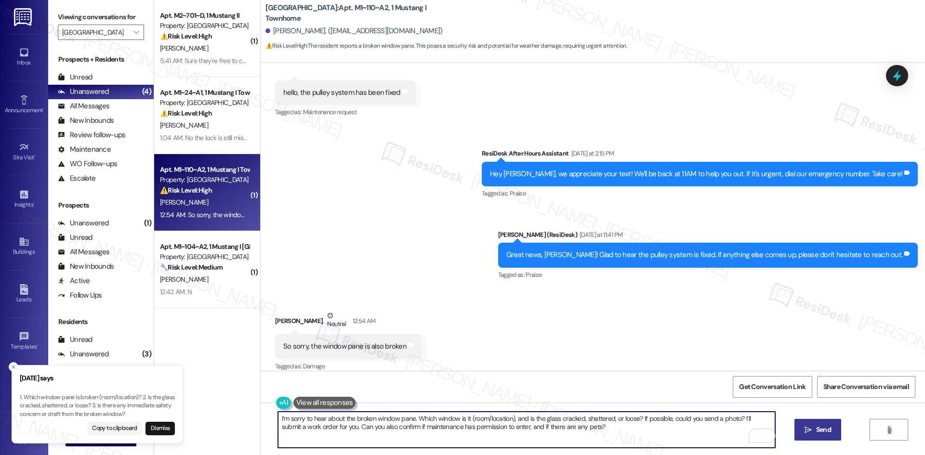
type textarea "I’m sorry to hear about the broken window pane. Which window is it (room/locati…"
click at [807, 433] on icon "" at bounding box center [807, 430] width 7 height 8
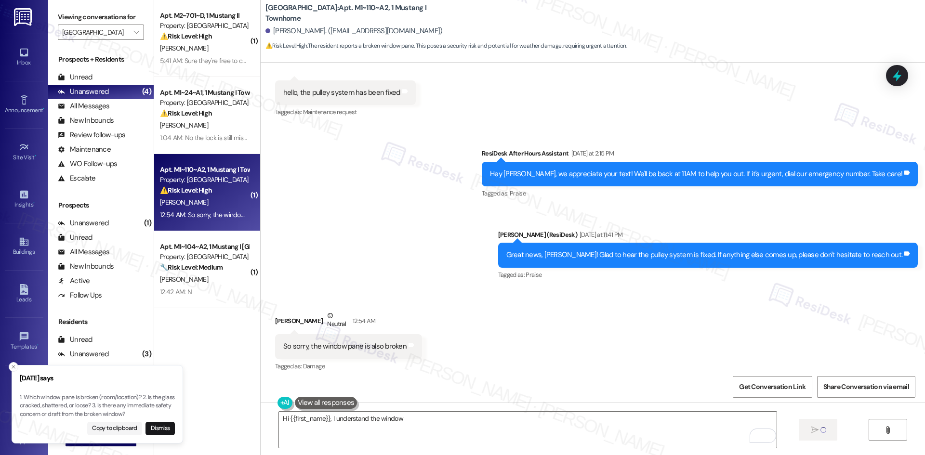
scroll to position [1197, 0]
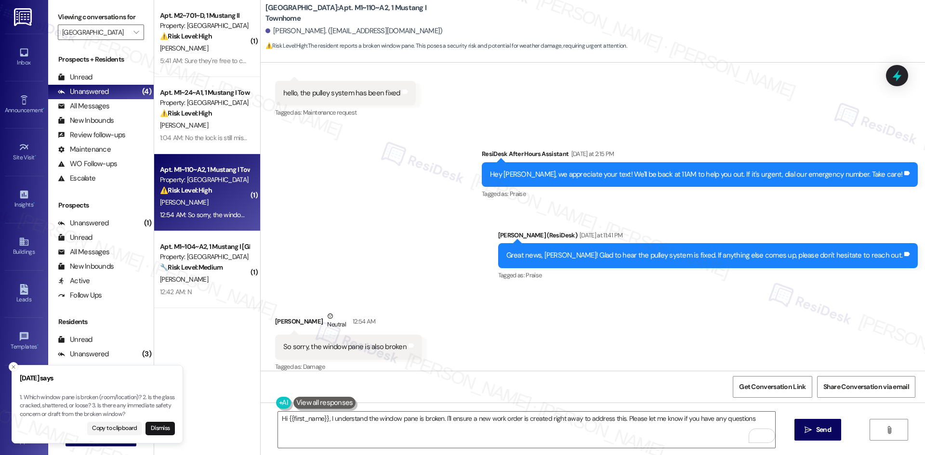
type textarea "Hi {{first_name}}, I understand the window pane is broken. I'll ensure a new wo…"
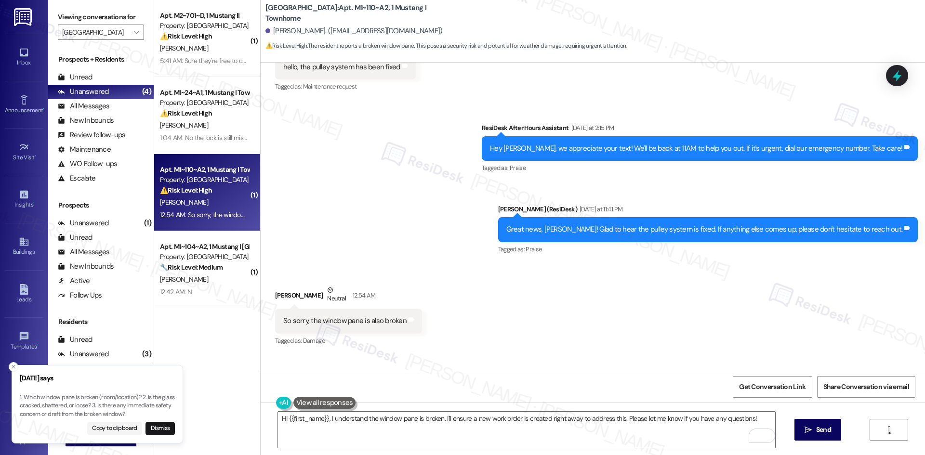
scroll to position [1275, 0]
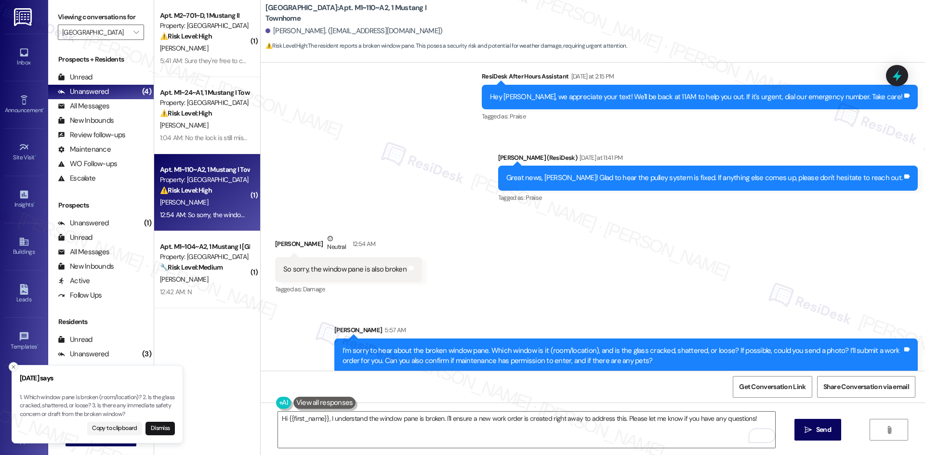
click at [10, 368] on button "Close toast" at bounding box center [14, 367] width 10 height 10
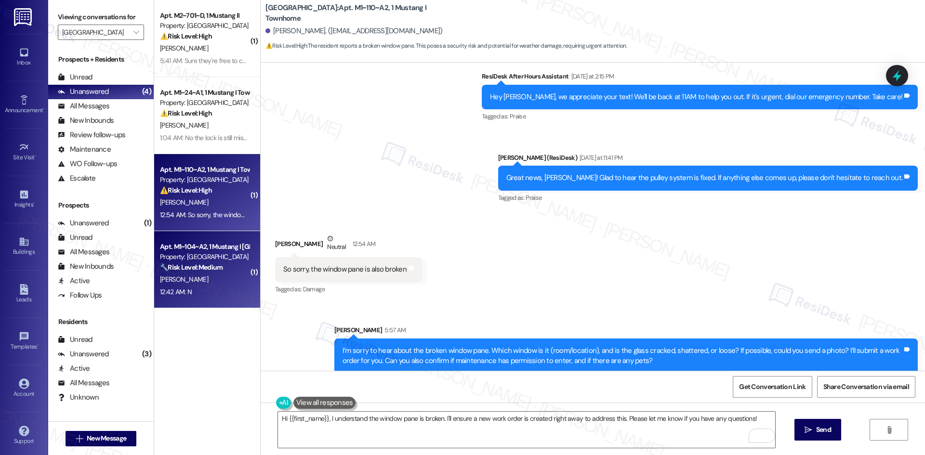
click at [202, 281] on div "[PERSON_NAME]" at bounding box center [204, 280] width 91 height 12
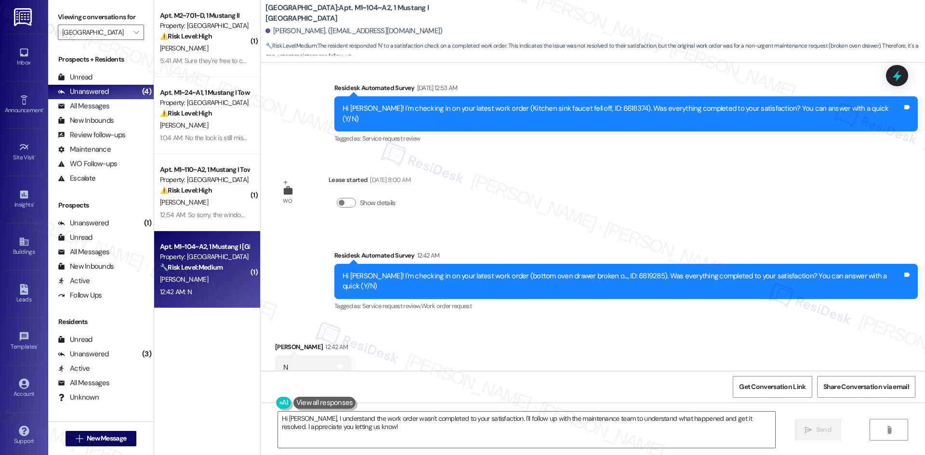
scroll to position [721, 0]
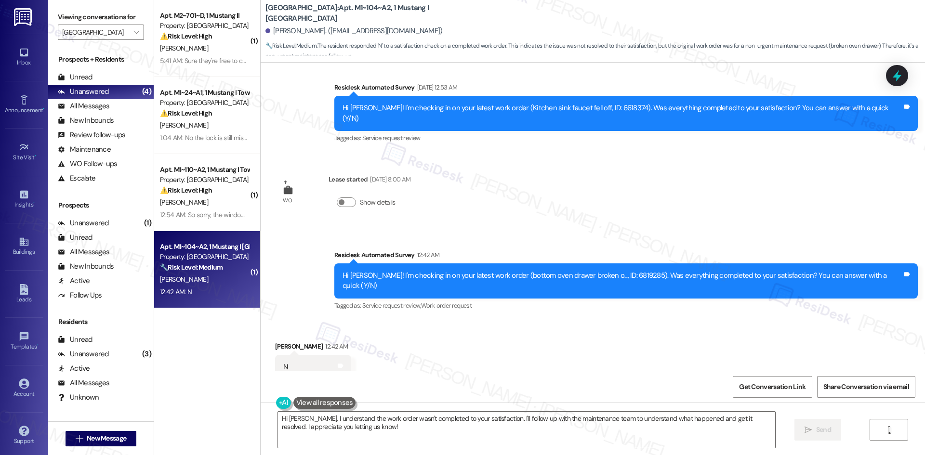
click at [284, 272] on div "Survey, sent via SMS Residesk Automated Survey 12:42 AM Hi Kathleen! I'm checki…" at bounding box center [593, 274] width 664 height 92
click at [377, 431] on textarea "Hi Kathleen, I understand the work order wasn't completed to your satisfaction.…" at bounding box center [526, 430] width 497 height 36
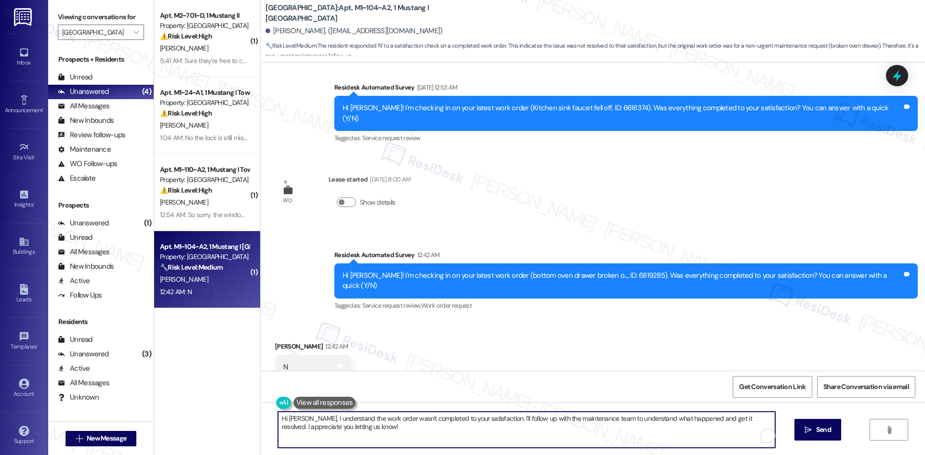
paste textarea "I'm sorry to hear that. Could you let me know what happened or what part of the…"
type textarea "I'm sorry to hear that. Could you let me know what happened or what part of the…"
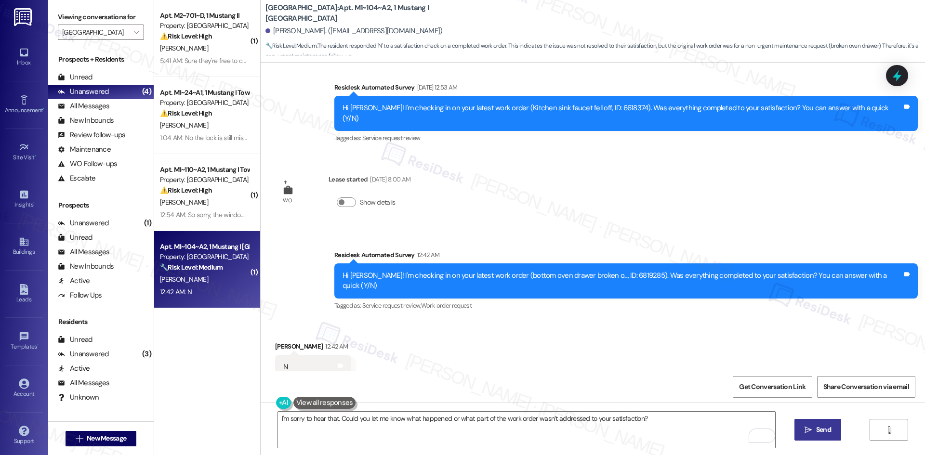
click at [818, 432] on span "Send" at bounding box center [823, 430] width 15 height 10
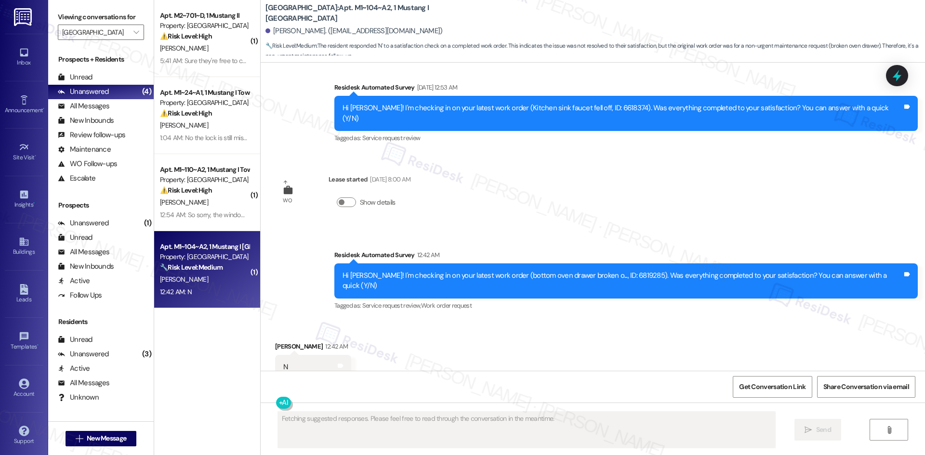
scroll to position [720, 0]
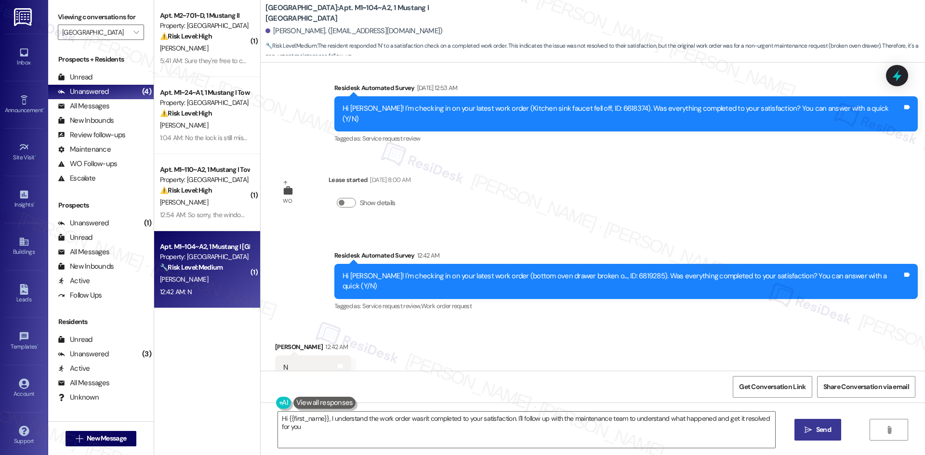
type textarea "Hi {{first_name}}, I understand the work order wasn't completed to your satisfa…"
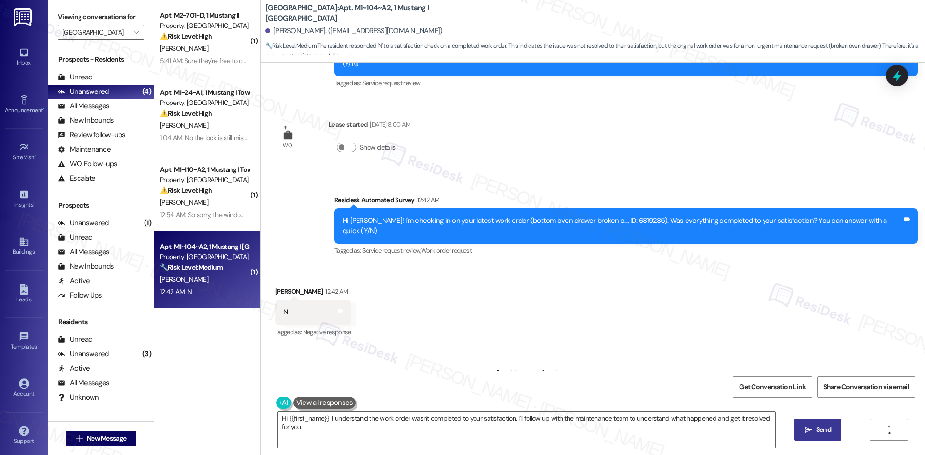
scroll to position [788, 0]
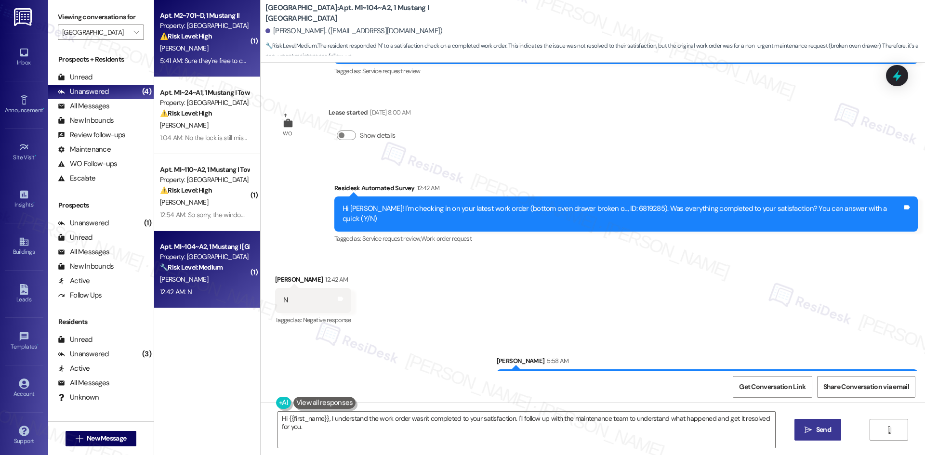
click at [207, 53] on div "[PERSON_NAME]" at bounding box center [204, 48] width 91 height 12
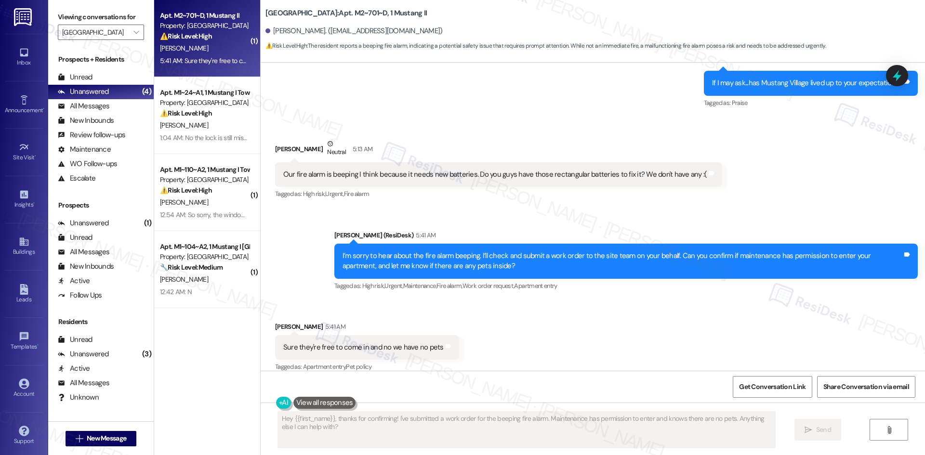
scroll to position [500, 0]
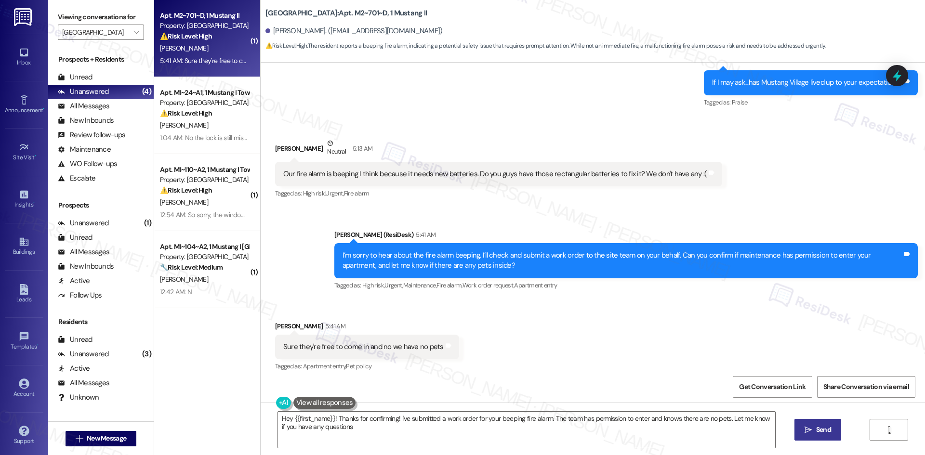
type textarea "Hey {{first_name}}! Thanks for confirming! I've submitted a work order for your…"
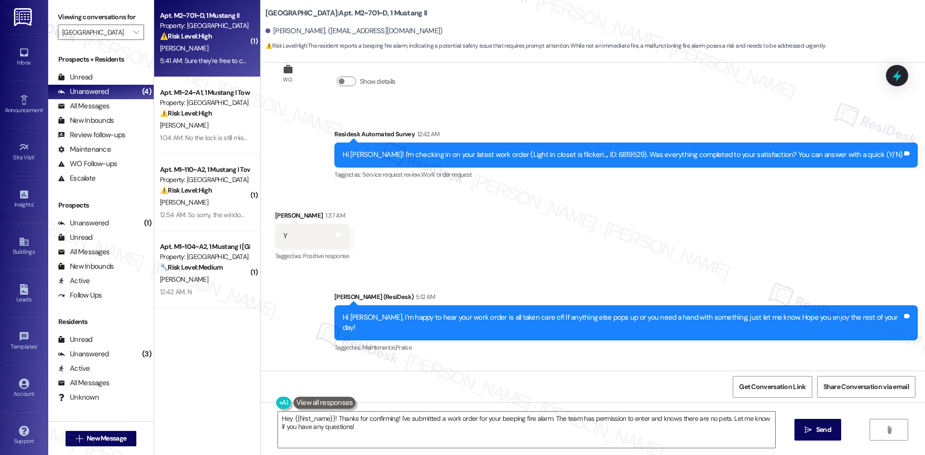
scroll to position [163, 0]
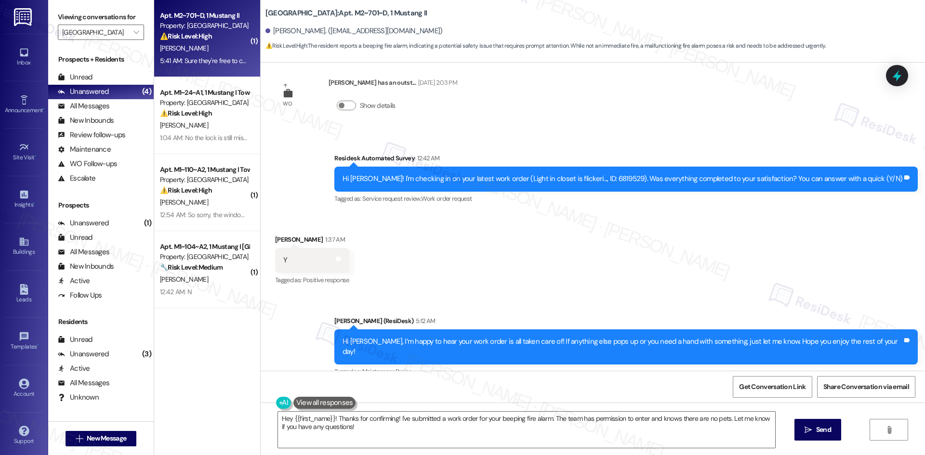
click at [368, 154] on div "Survey, sent via SMS Residesk Automated Survey 12:42 AM Hi [PERSON_NAME]! I'm c…" at bounding box center [593, 172] width 664 height 81
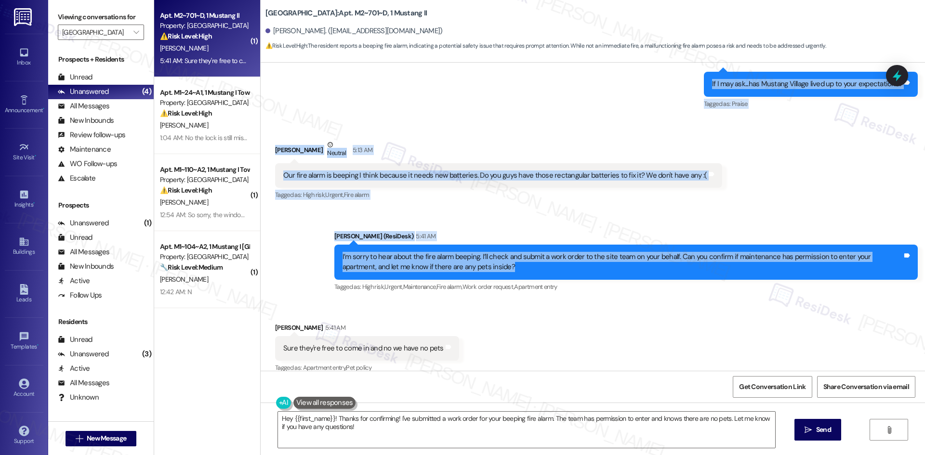
scroll to position [500, 0]
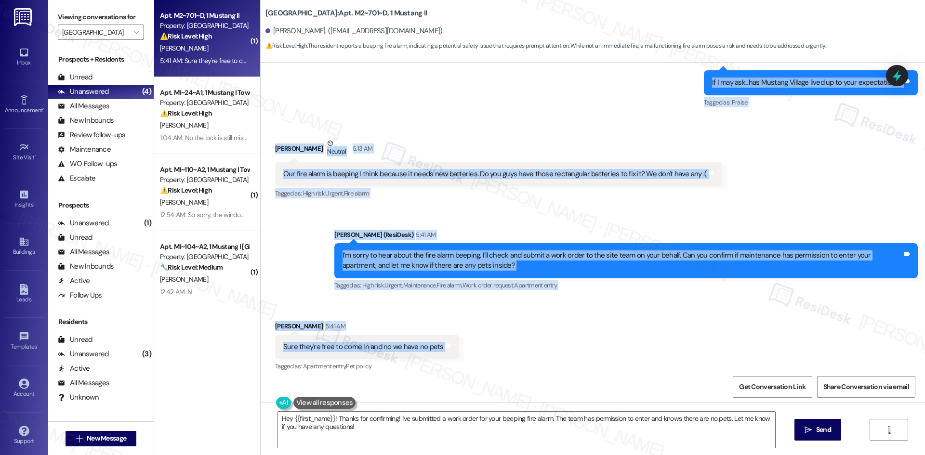
drag, startPoint x: 368, startPoint y: 154, endPoint x: 466, endPoint y: 340, distance: 209.7
click at [463, 341] on div "Lease started [DATE] 8:00 AM Survey, sent via SMS Residesk Automated Survey [DA…" at bounding box center [593, 217] width 664 height 308
copy div "Loremips Dolorsita Consec 28:31 AD El Seddoe! T'i utlabore et do magn aliqua en…"
click at [406, 208] on div "Sent via SMS [PERSON_NAME] (ResiDesk) 5:41 AM I’m sorry to hear about the fire …" at bounding box center [593, 254] width 664 height 92
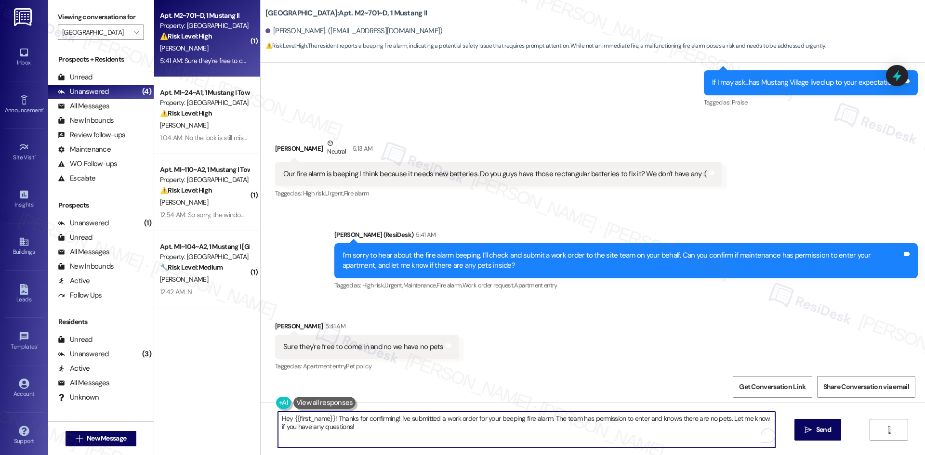
click at [405, 429] on textarea "Hey {{first_name}}! Thanks for confirming! I've submitted a work order for your…" at bounding box center [526, 430] width 497 height 36
paste textarea "Thank you for confirming, [PERSON_NAME]. I’ll let the site team know and get ba…"
click at [594, 427] on textarea "Thank you for confirming, [PERSON_NAME]. I’ll let the site team know and get ba…" at bounding box center [526, 430] width 497 height 36
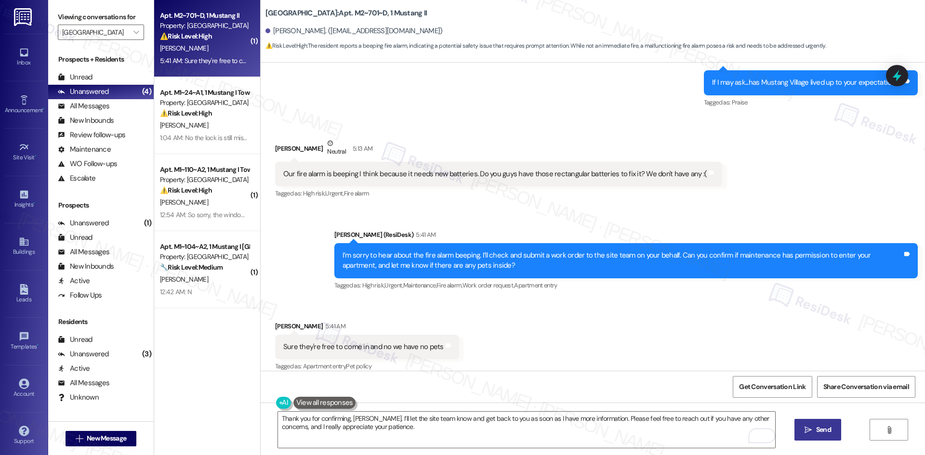
click at [819, 431] on span "Send" at bounding box center [823, 430] width 15 height 10
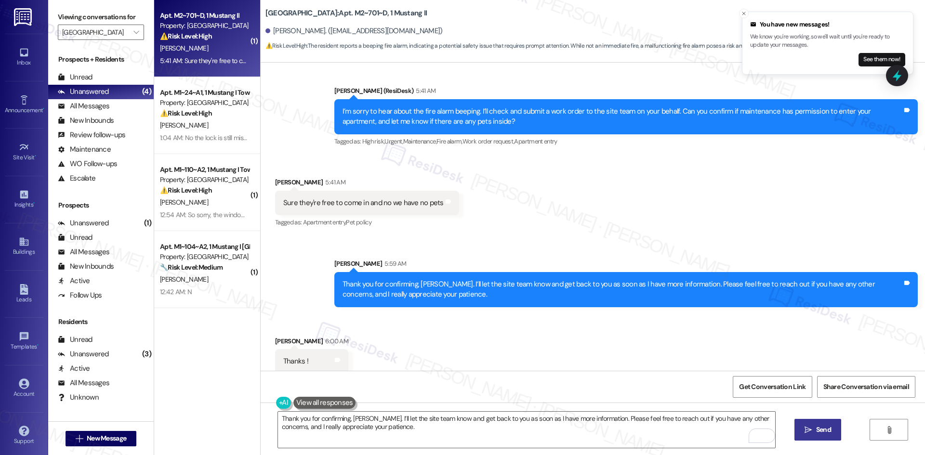
scroll to position [645, 0]
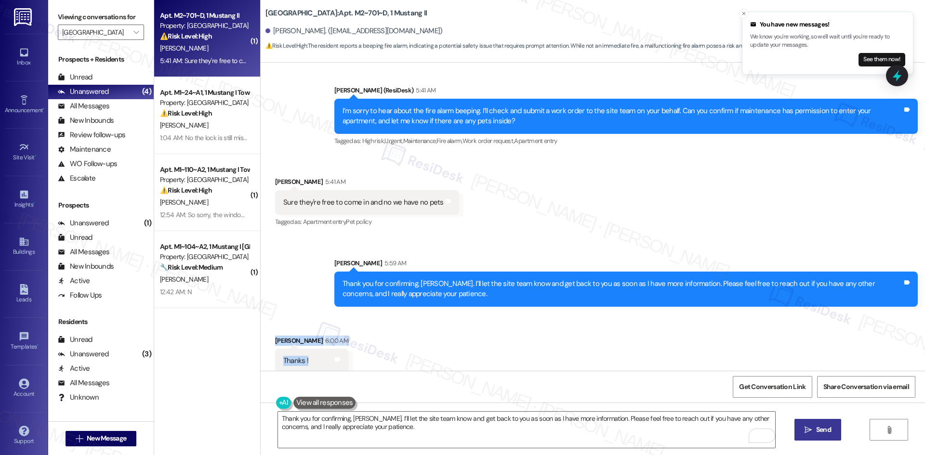
drag, startPoint x: 263, startPoint y: 326, endPoint x: 307, endPoint y: 355, distance: 53.6
click at [307, 355] on div "Received via SMS [PERSON_NAME] 6:00 AM Thanks ! Tags and notes" at bounding box center [312, 355] width 88 height 53
copy div "[PERSON_NAME] 6:00 AM Thanks !"
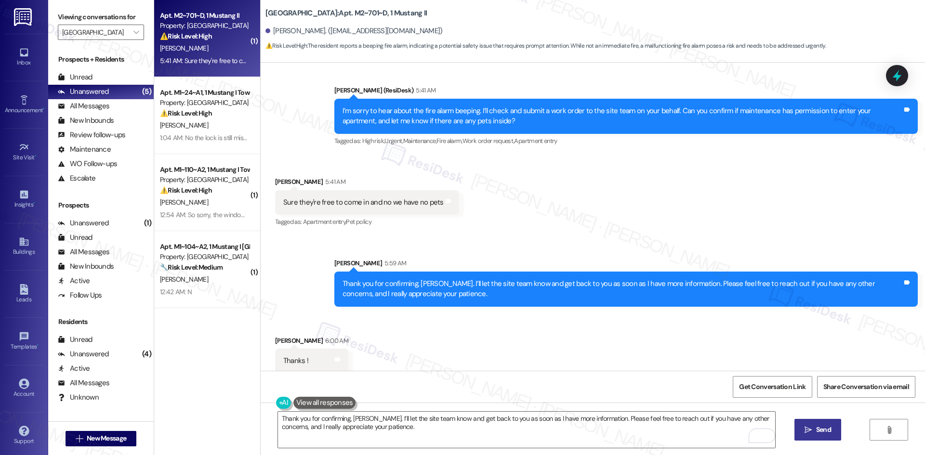
click at [382, 349] on div "Received via SMS [PERSON_NAME] 6:00 AM Thanks ! Tags and notes" at bounding box center [593, 347] width 664 height 67
click at [402, 344] on div "Received via SMS [PERSON_NAME] 6:00 AM Thanks ! Tags and notes" at bounding box center [593, 347] width 664 height 67
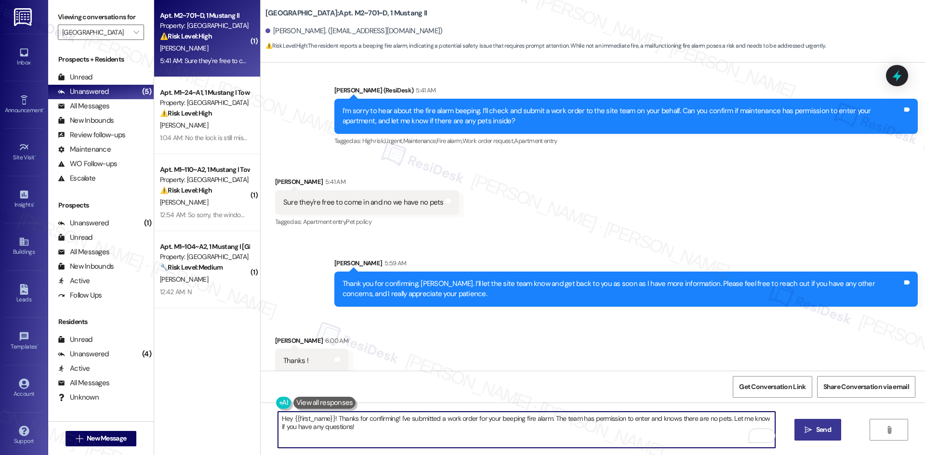
click at [386, 432] on textarea "Hey {{first_name}}! Thanks for confirming! I've submitted a work order for your…" at bounding box center [526, 430] width 497 height 36
paste textarea "You’re very welcome, [PERSON_NAME]"
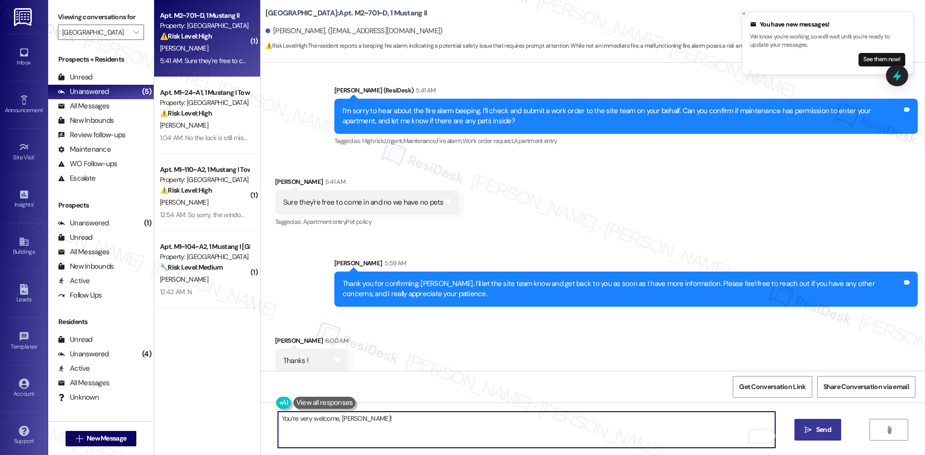
type textarea "You’re very welcome, [PERSON_NAME]!"
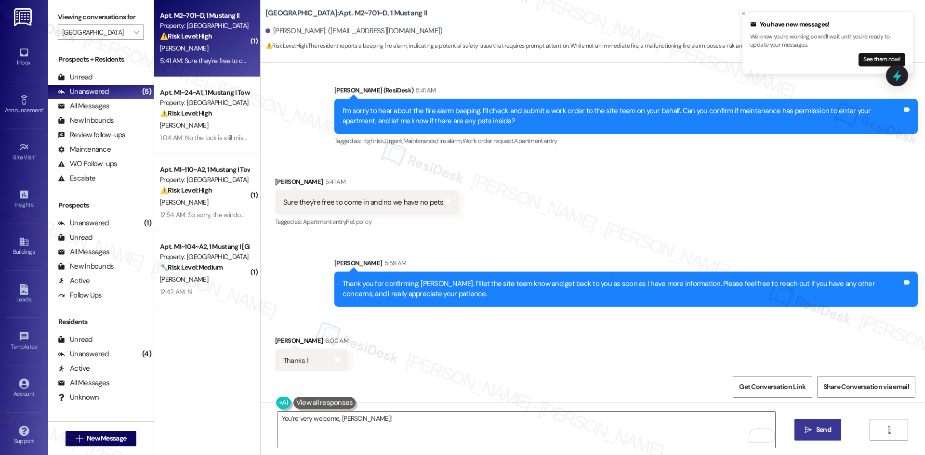
click at [824, 432] on span "Send" at bounding box center [823, 430] width 15 height 10
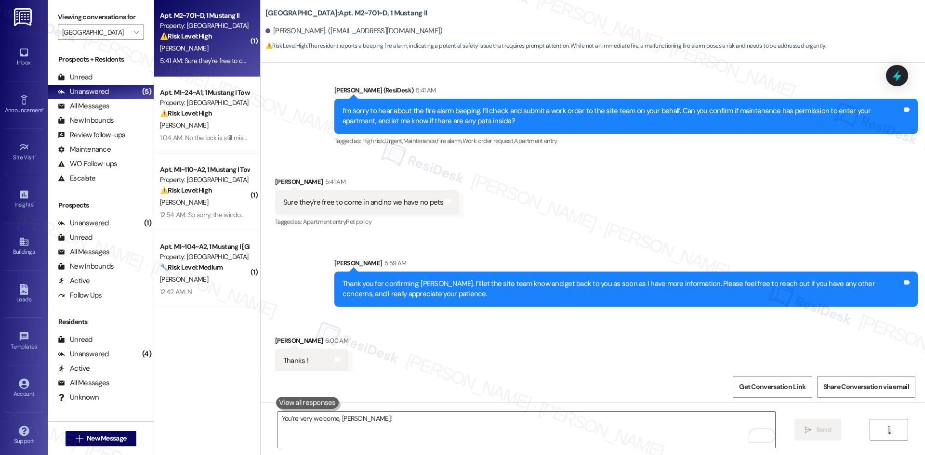
scroll to position [644, 0]
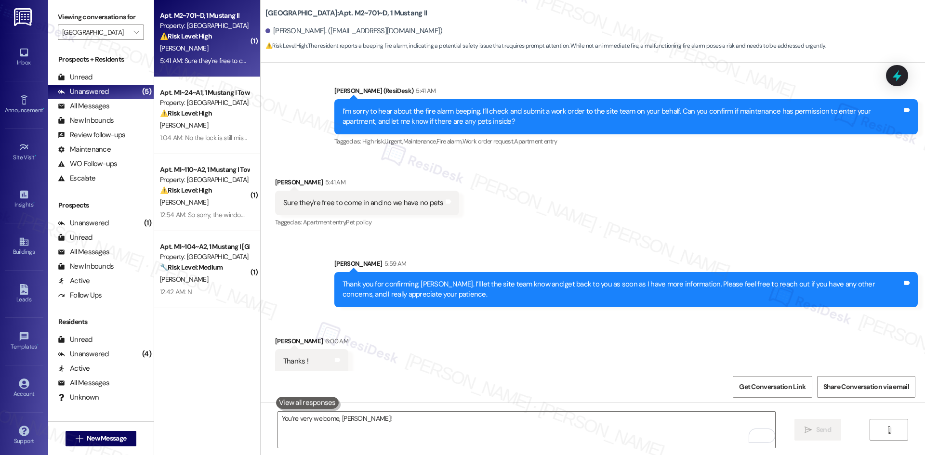
click at [495, 220] on div "Received via SMS [PERSON_NAME] 5:41 AM Sure they're free to come in and no we h…" at bounding box center [593, 196] width 664 height 81
click at [591, 251] on div "Sent via SMS [PERSON_NAME] 5:59 AM Thank you for confirming, [PERSON_NAME]. I’l…" at bounding box center [626, 282] width 598 height 63
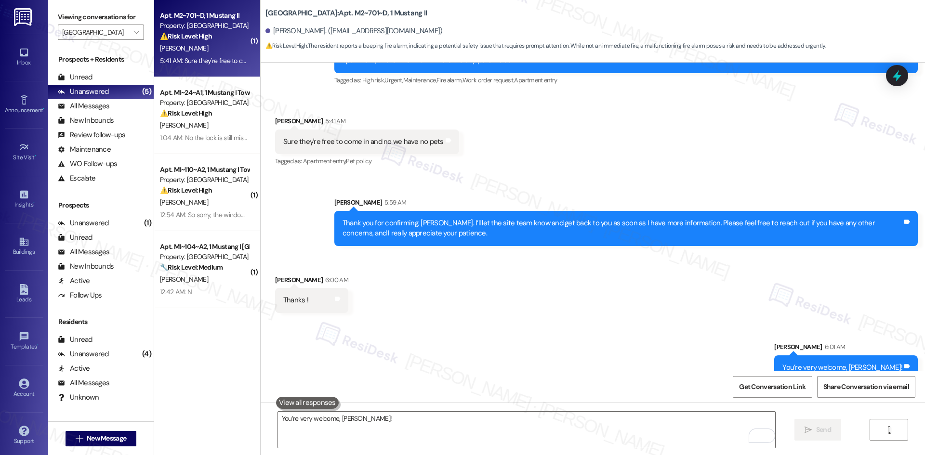
scroll to position [712, 0]
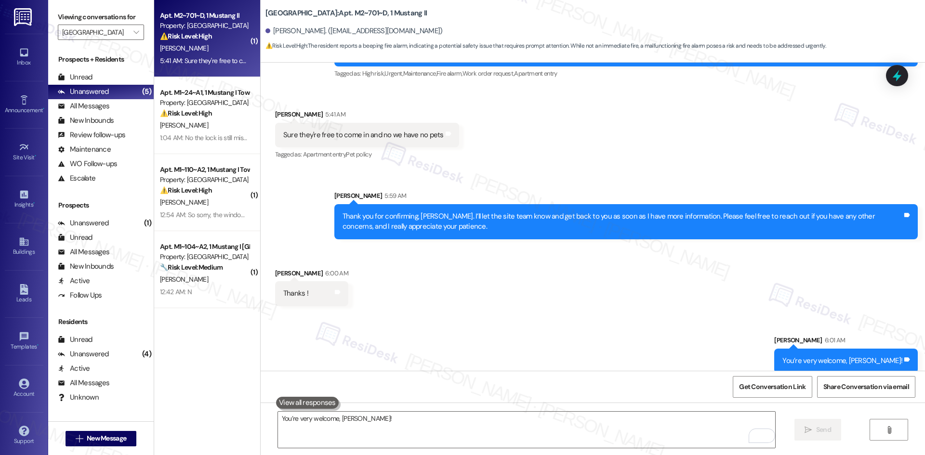
click at [574, 314] on div "Sent via SMS [PERSON_NAME] 6:01 AM You’re very welcome, [PERSON_NAME]! Tags and…" at bounding box center [593, 347] width 664 height 67
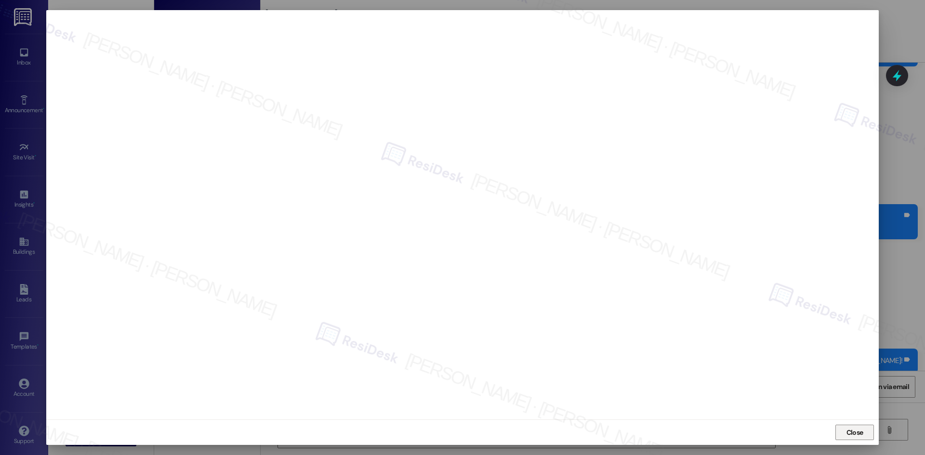
click at [865, 438] on span "Close" at bounding box center [854, 432] width 21 height 14
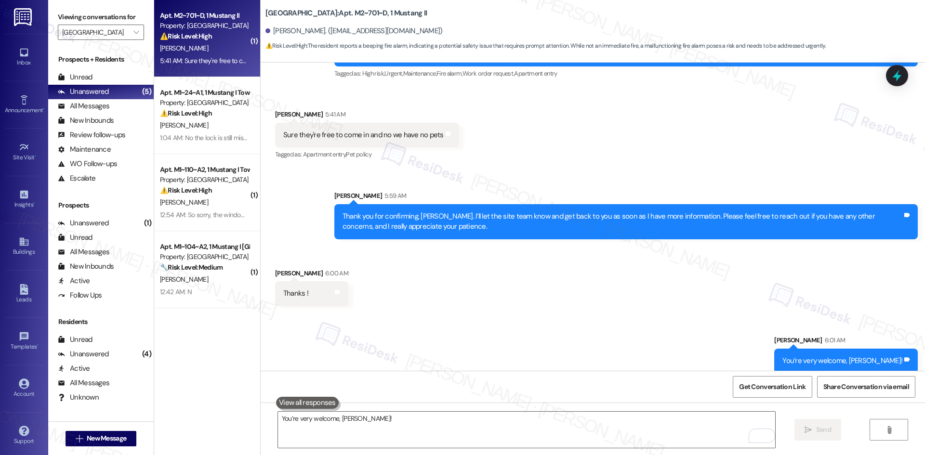
click at [533, 341] on div "Sent via SMS [PERSON_NAME] 6:01 AM You’re very welcome, [PERSON_NAME]! Tags and…" at bounding box center [593, 347] width 664 height 67
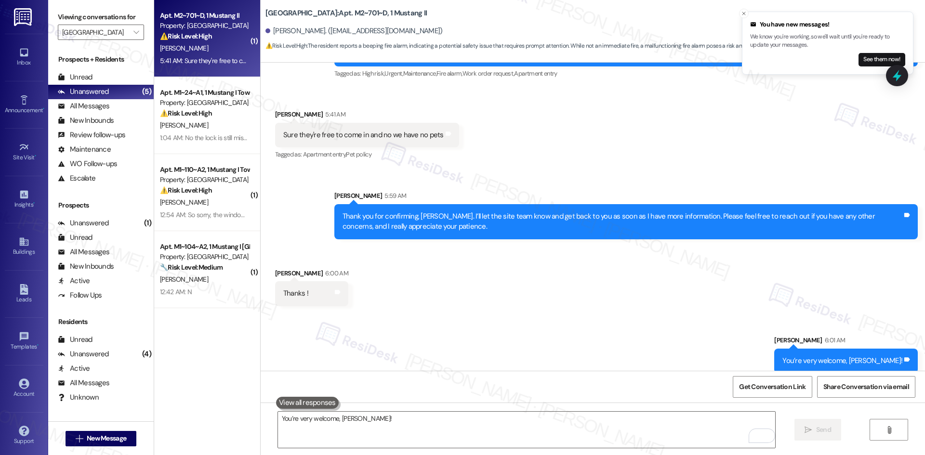
click at [526, 326] on div "Sent via SMS [PERSON_NAME] 6:01 AM You’re very welcome, [PERSON_NAME]! Tags and…" at bounding box center [593, 347] width 664 height 67
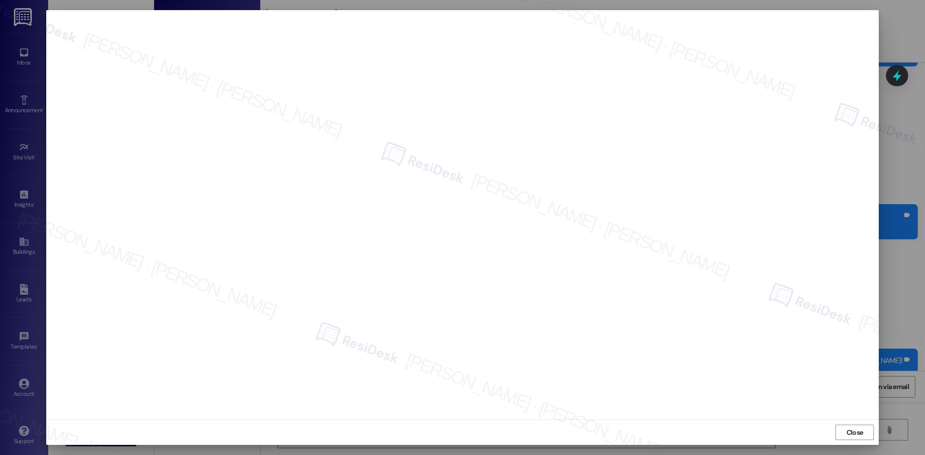
click at [851, 433] on span "Close" at bounding box center [854, 433] width 17 height 10
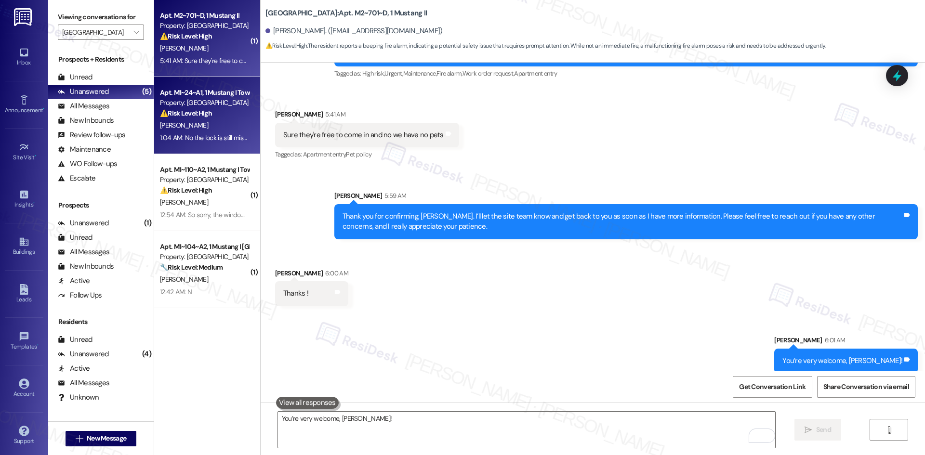
click at [194, 116] on strong "⚠️ Risk Level: High" at bounding box center [186, 113] width 52 height 9
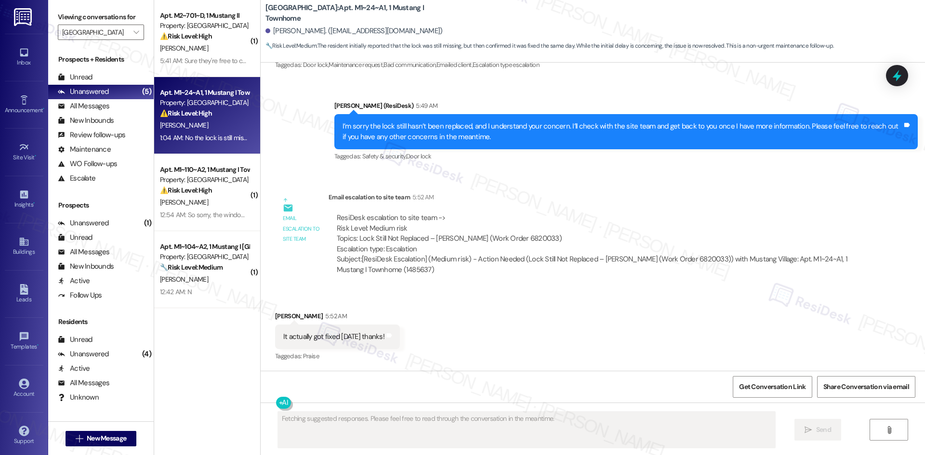
scroll to position [240, 0]
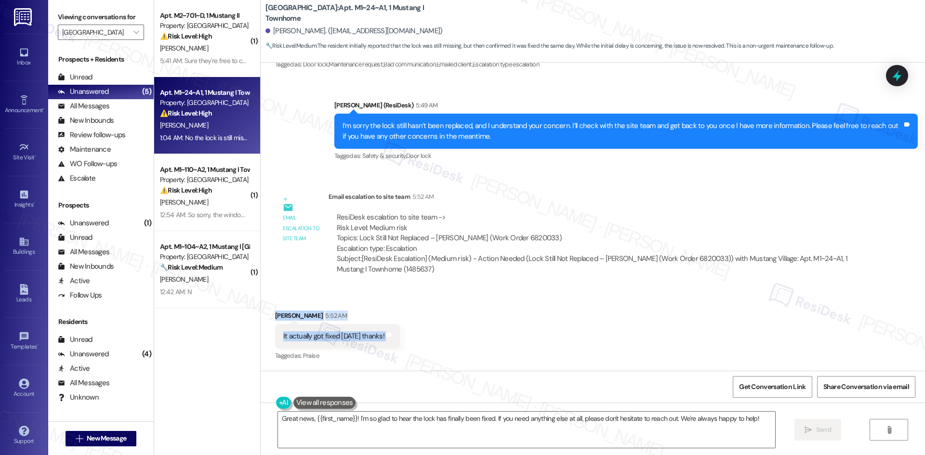
drag, startPoint x: 261, startPoint y: 305, endPoint x: 403, endPoint y: 347, distance: 147.6
click at [403, 347] on div "Received via SMS [PERSON_NAME] 5:52 AM It actually got fixed [DATE] thanks! Tag…" at bounding box center [593, 329] width 664 height 81
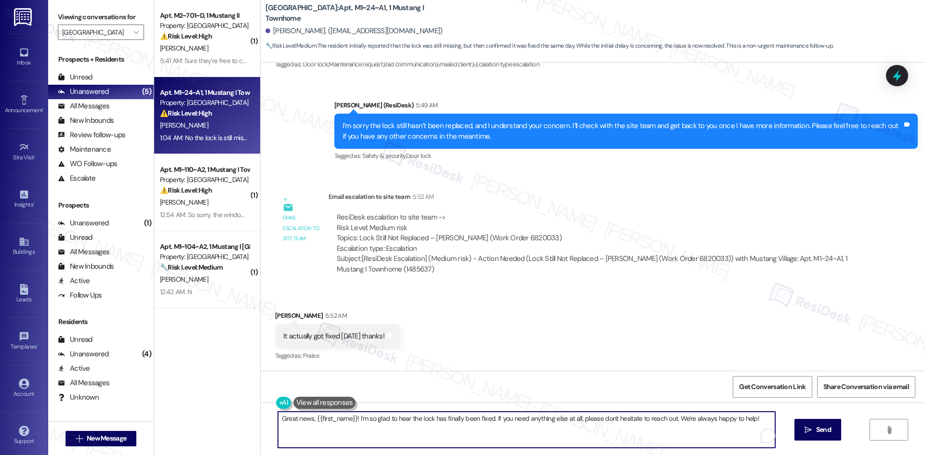
click at [367, 433] on textarea "Great news, {{first_name}}! I'm so glad to hear the lock has finally been fixed…" at bounding box center [526, 430] width 497 height 36
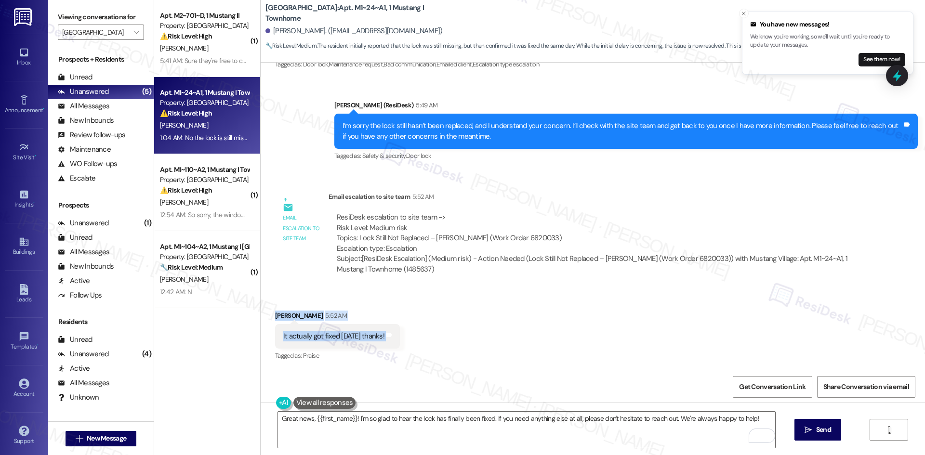
drag, startPoint x: 283, startPoint y: 312, endPoint x: 416, endPoint y: 330, distance: 134.7
click at [412, 329] on div "Received via SMS [PERSON_NAME] 5:52 AM It actually got fixed [DATE] thanks! Tag…" at bounding box center [593, 329] width 664 height 81
copy div "[PERSON_NAME] 5:52 AM It actually got fixed [DATE] thanks! Tags and notes"
click at [547, 316] on div "Received via SMS [PERSON_NAME] 5:52 AM It actually got fixed [DATE] thanks! Tag…" at bounding box center [593, 329] width 664 height 81
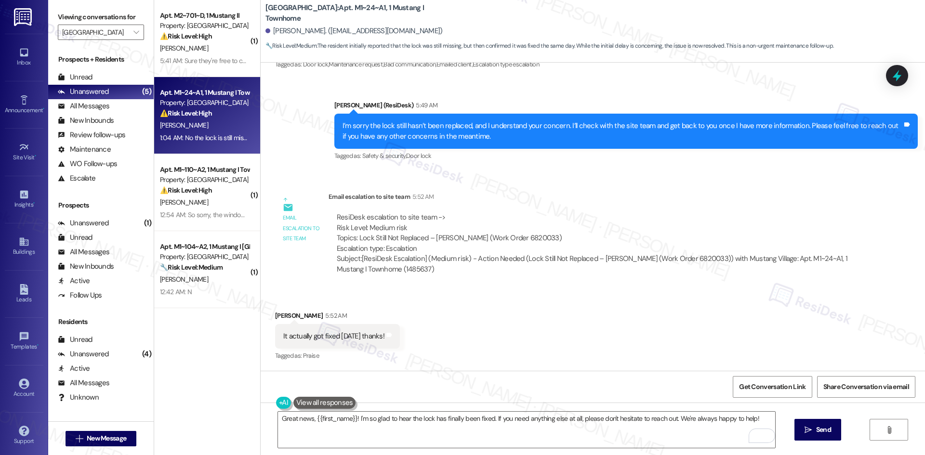
click at [525, 326] on div "Received via SMS [PERSON_NAME] 5:52 AM It actually got fixed [DATE] thanks! Tag…" at bounding box center [593, 329] width 664 height 81
click at [400, 429] on textarea "Great news, {{first_name}}! I'm so glad to hear the lock has finally been fixed…" at bounding box center [526, 430] width 497 height 36
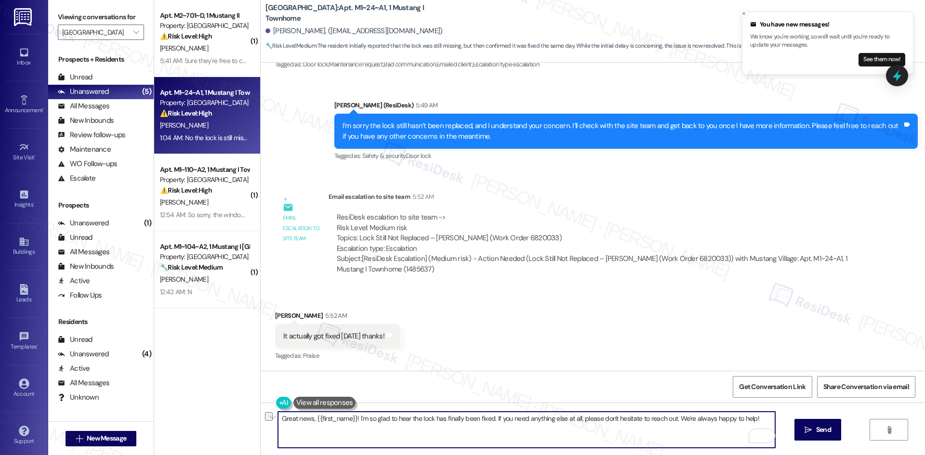
paste textarea "That’s great to hear, [PERSON_NAME]! I’m glad it’s all fixed. Please reach out …"
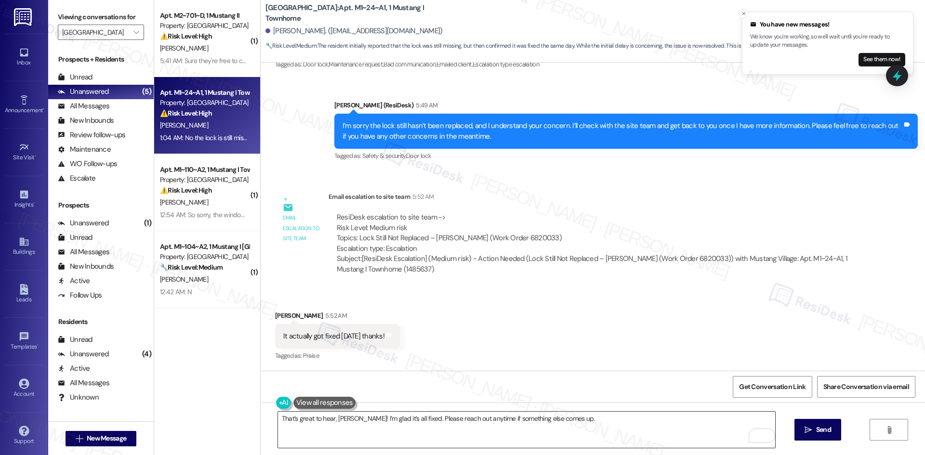
drag, startPoint x: 818, startPoint y: 434, endPoint x: 578, endPoint y: 432, distance: 240.9
click at [591, 433] on div "That’s great to hear, [PERSON_NAME]! I’m glad it’s all fixed. Please reach out …" at bounding box center [593, 439] width 664 height 72
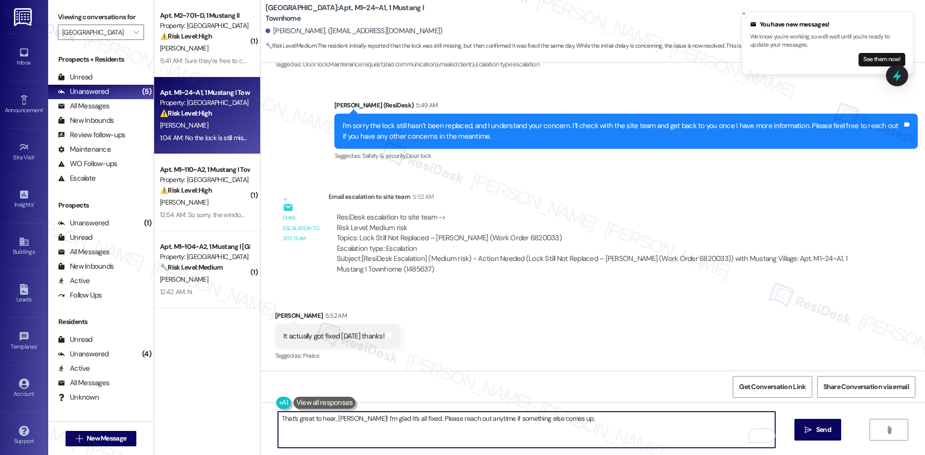
click at [571, 432] on textarea "That’s great to hear, [PERSON_NAME]! I’m glad it’s all fixed. Please reach out …" at bounding box center [526, 430] width 497 height 36
click at [456, 419] on textarea "That’s great to hear, [PERSON_NAME]! I’m glad it’s all fixed. Please reach out …" at bounding box center [526, 430] width 497 height 36
click at [546, 421] on textarea "That’s great to hear, [PERSON_NAME]! I’m glad it’s all fixed. Please reach out …" at bounding box center [526, 430] width 497 height 36
type textarea "That’s great to hear, [PERSON_NAME]! I’m glad it’s all fixed. Please reach out …"
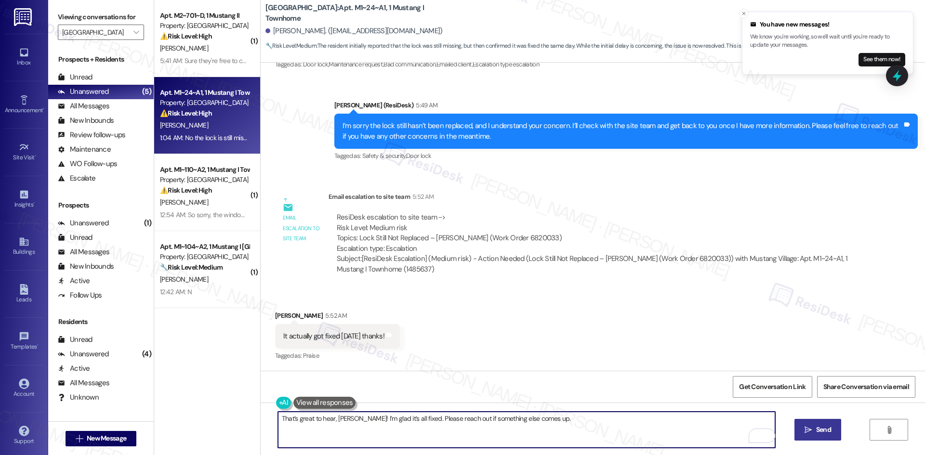
click at [819, 434] on span "Send" at bounding box center [823, 430] width 15 height 10
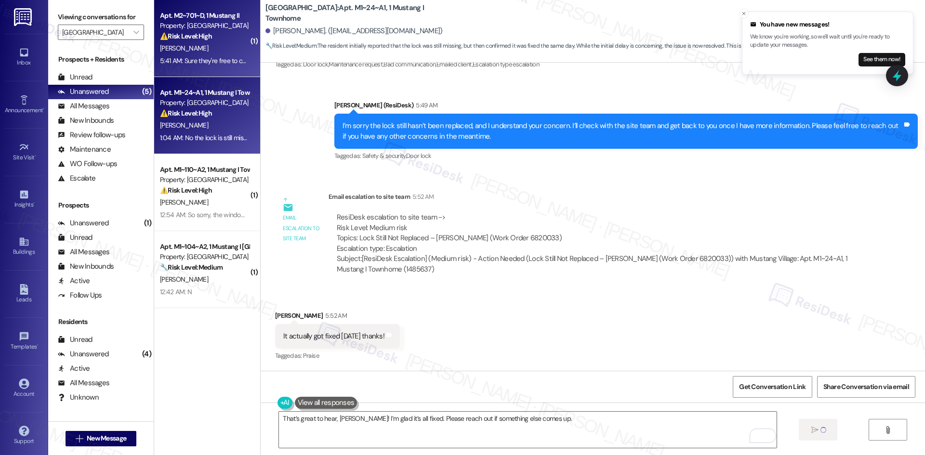
click at [197, 50] on div "[PERSON_NAME]" at bounding box center [204, 48] width 91 height 12
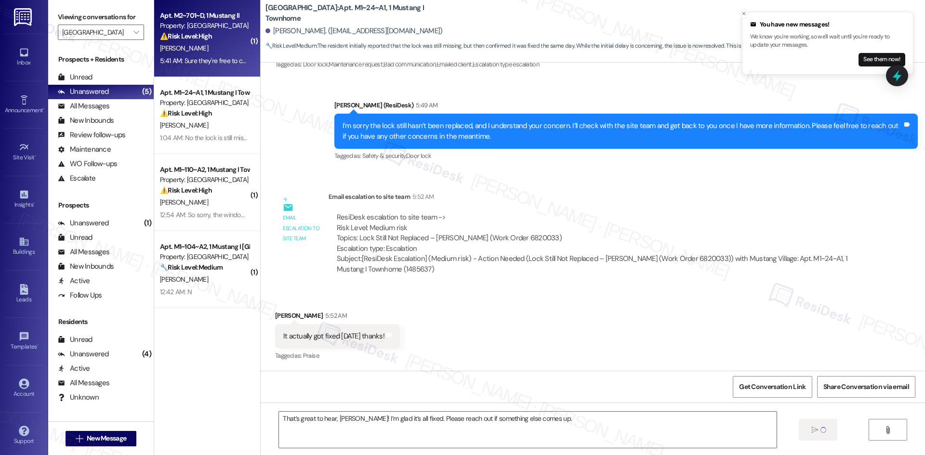
type textarea "Fetching suggested responses. Please feel free to read through the conversation…"
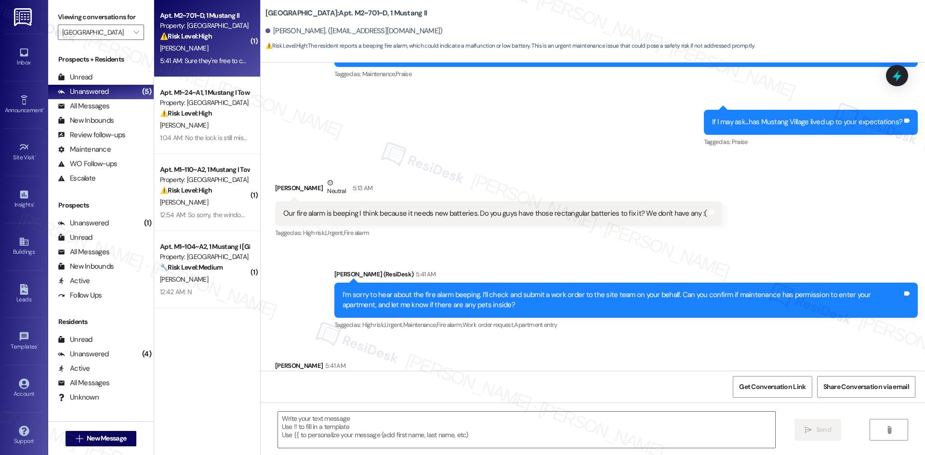
type textarea "Fetching suggested responses. Please feel free to read through the conversation…"
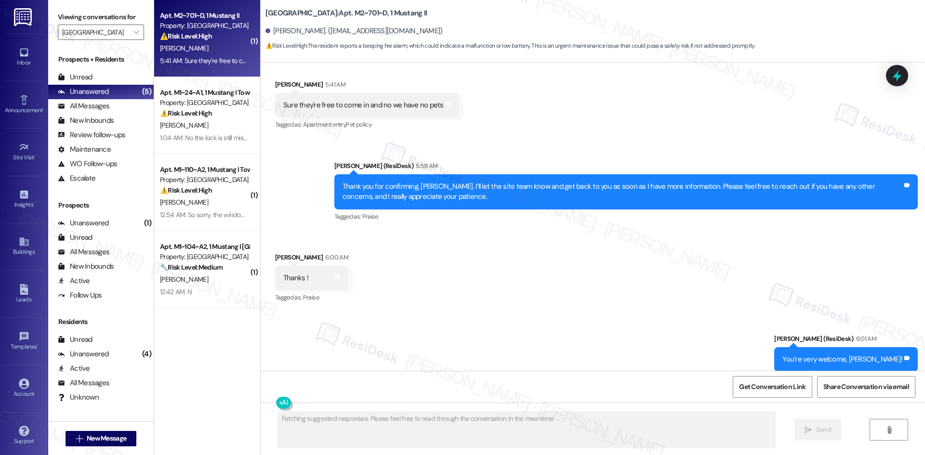
scroll to position [754, 0]
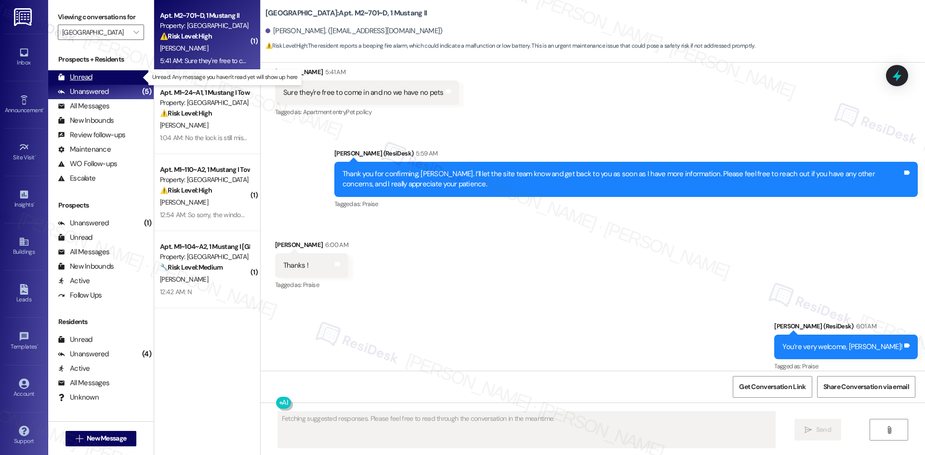
click at [94, 79] on div "Unread (0)" at bounding box center [100, 77] width 105 height 14
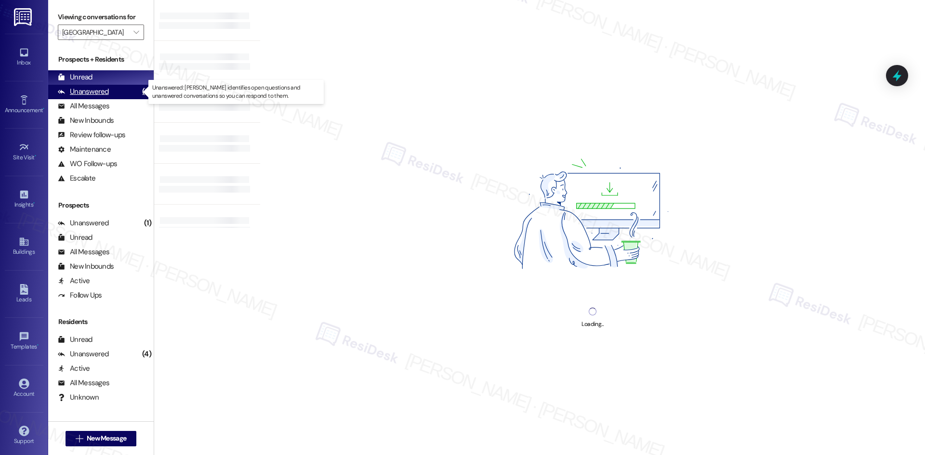
click at [97, 90] on div "Unanswered" at bounding box center [83, 92] width 51 height 10
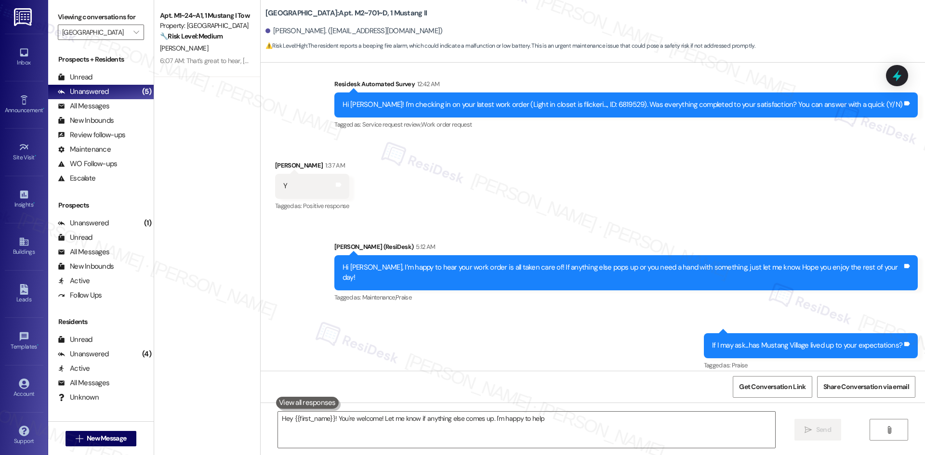
type textarea "Hey {{first_name}}! You're welcome! Let me know if anything else comes up. I'm …"
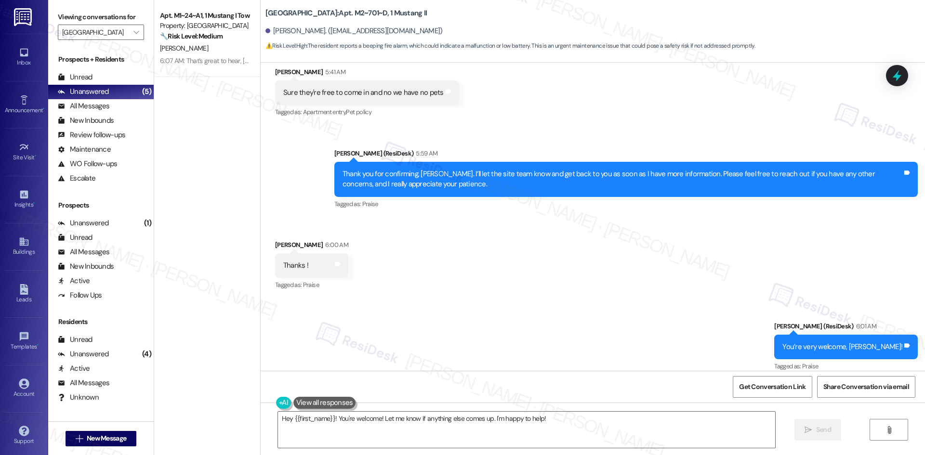
click at [625, 281] on div "Received via SMS [PERSON_NAME] 6:00 AM Thanks ! Tags and notes Tagged as: Prais…" at bounding box center [593, 258] width 664 height 81
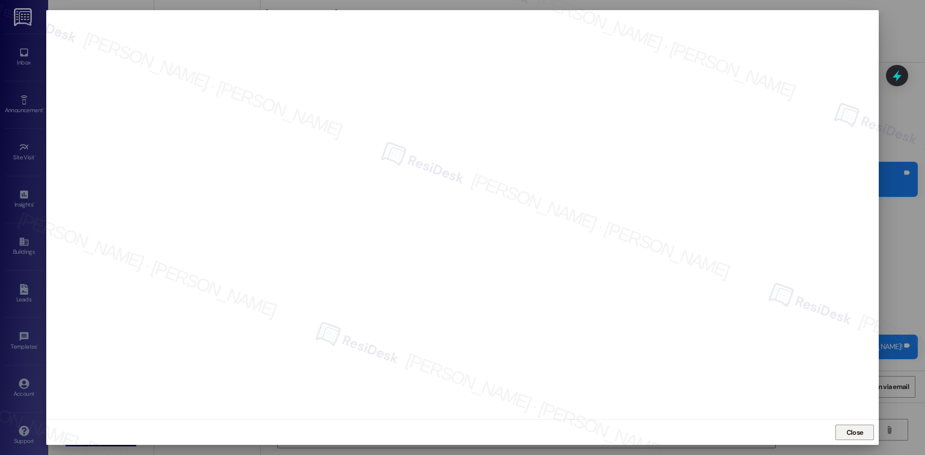
click at [856, 430] on span "Close" at bounding box center [854, 433] width 17 height 10
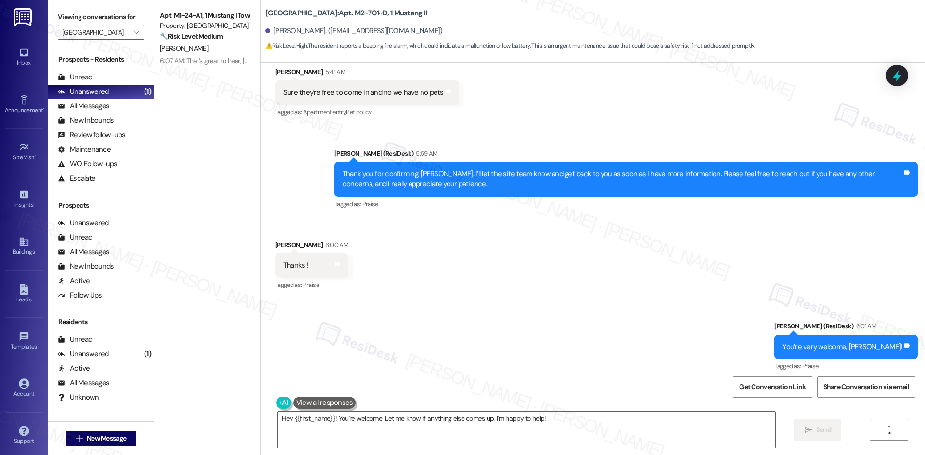
click at [710, 276] on div "Received via SMS [PERSON_NAME] 6:00 AM Thanks ! Tags and notes Tagged as: Prais…" at bounding box center [593, 258] width 664 height 81
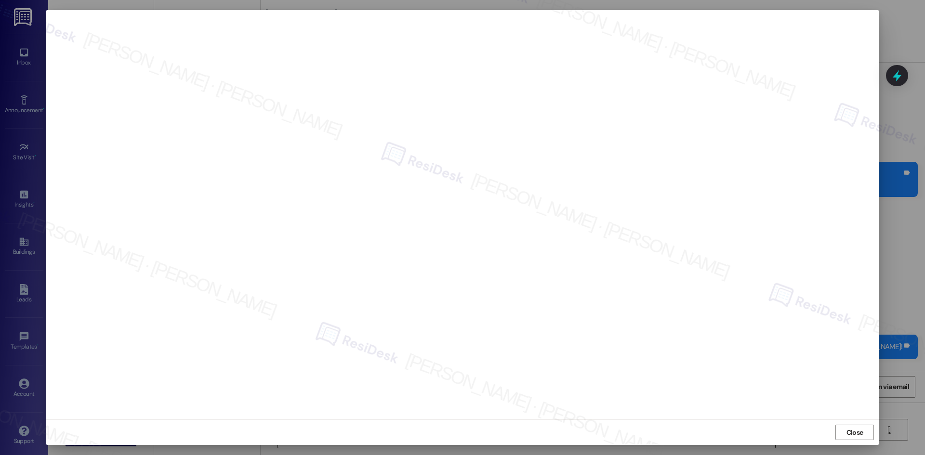
drag, startPoint x: 851, startPoint y: 435, endPoint x: 742, endPoint y: 412, distance: 111.8
click at [849, 435] on span "Close" at bounding box center [854, 433] width 17 height 10
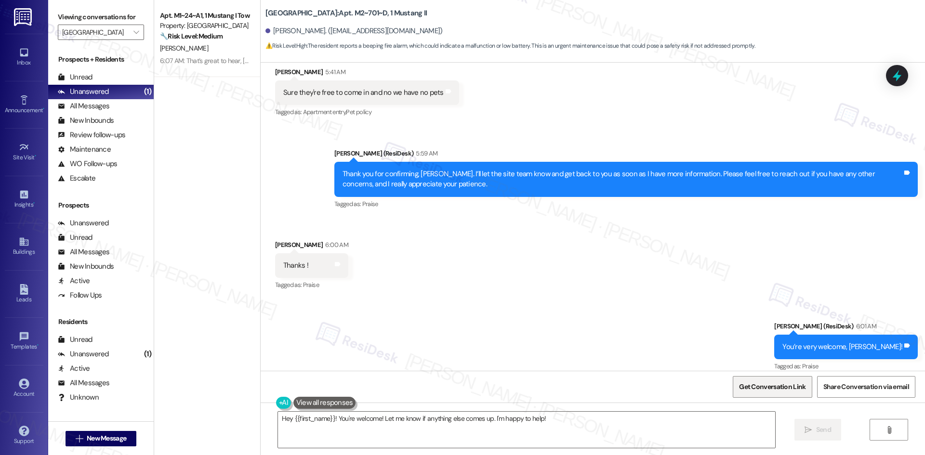
click at [773, 384] on span "Get Conversation Link" at bounding box center [772, 387] width 66 height 10
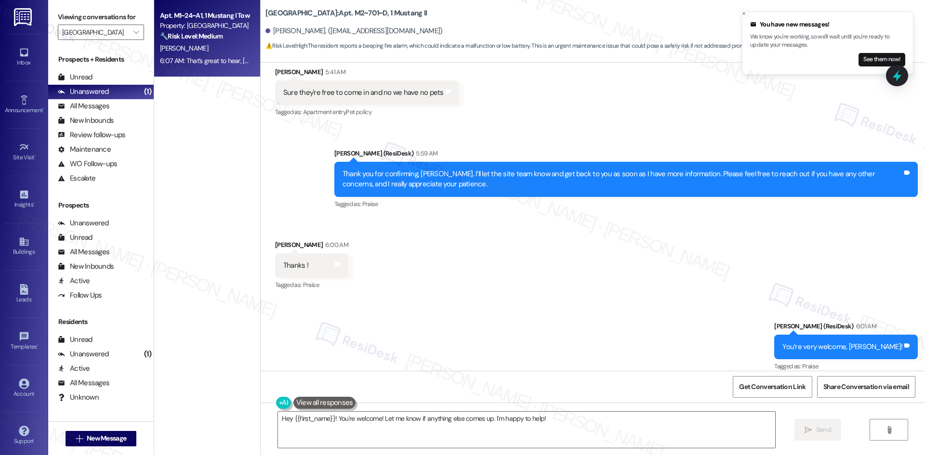
click at [219, 43] on div "[PERSON_NAME]" at bounding box center [204, 48] width 91 height 12
type textarea "Hey {{first_name}}! You're welcome! Let me know if anything else comes up. I'm …"
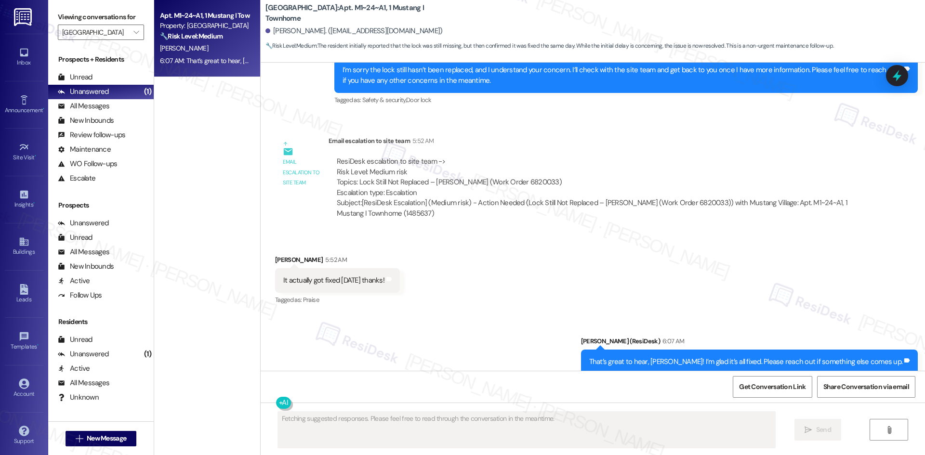
scroll to position [321, 0]
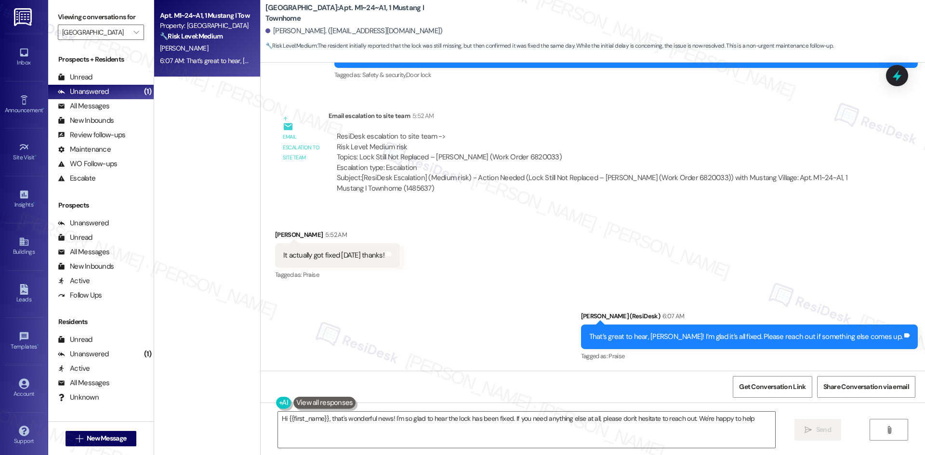
type textarea "Hi {{first_name}}, that's wonderful news! I'm so glad to hear the lock has been…"
click at [207, 55] on div "6:07 AM: That’s great to hear, [PERSON_NAME]! I’m glad it’s all fixed. Please r…" at bounding box center [204, 61] width 91 height 12
click at [133, 33] on icon "" at bounding box center [135, 32] width 5 height 8
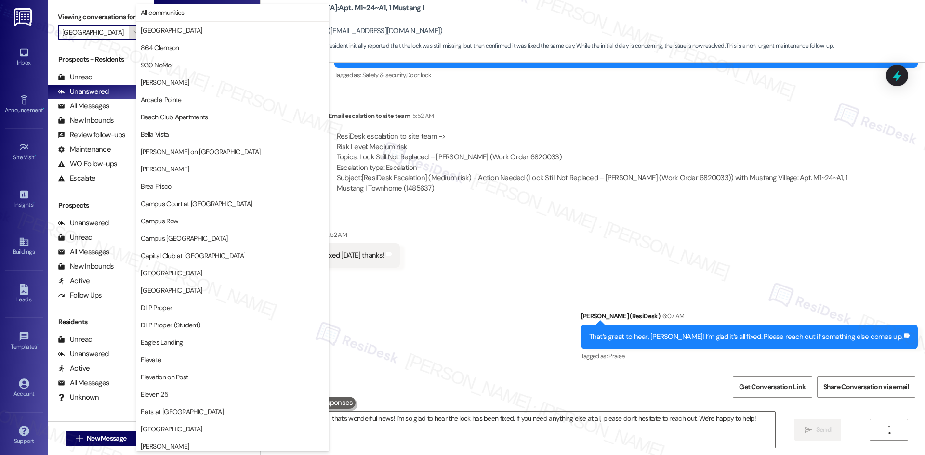
scroll to position [503, 0]
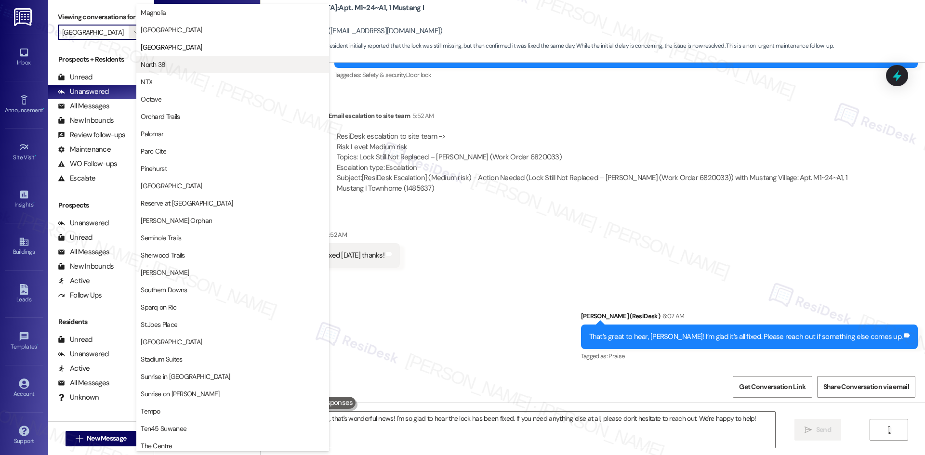
click at [182, 62] on span "North 38" at bounding box center [233, 65] width 184 height 10
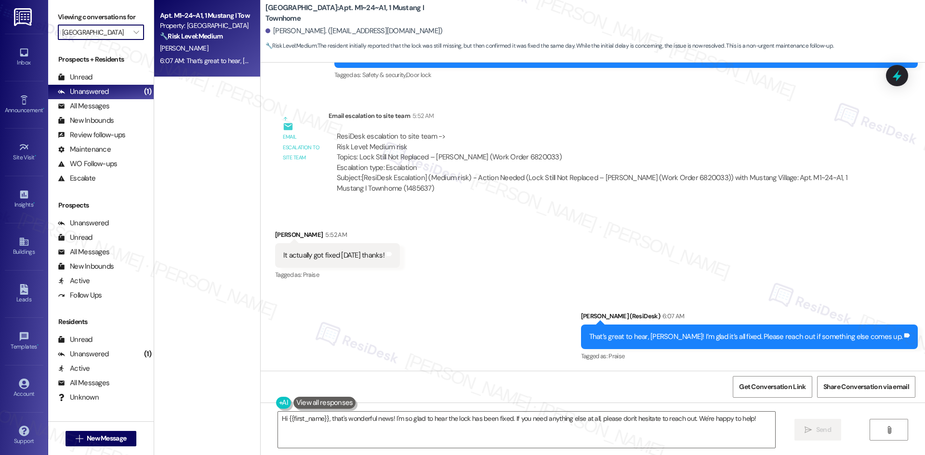
type input "North 38"
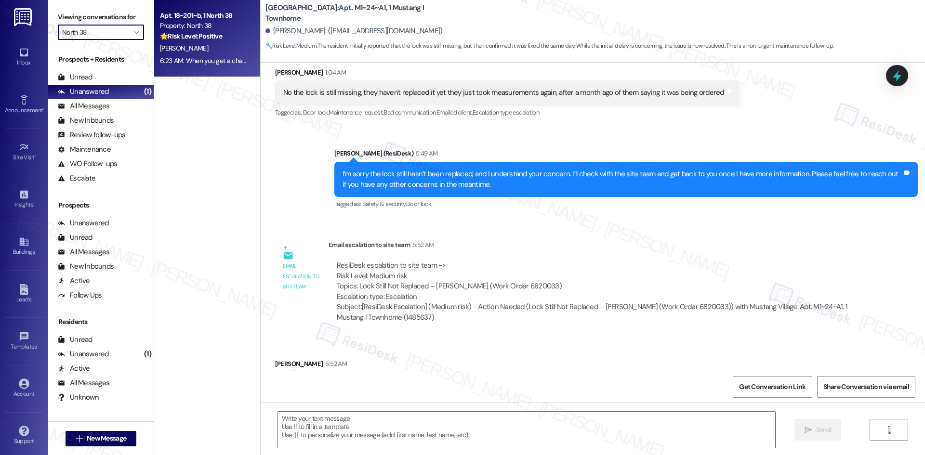
type textarea "Fetching suggested responses. Please feel free to read through the conversation…"
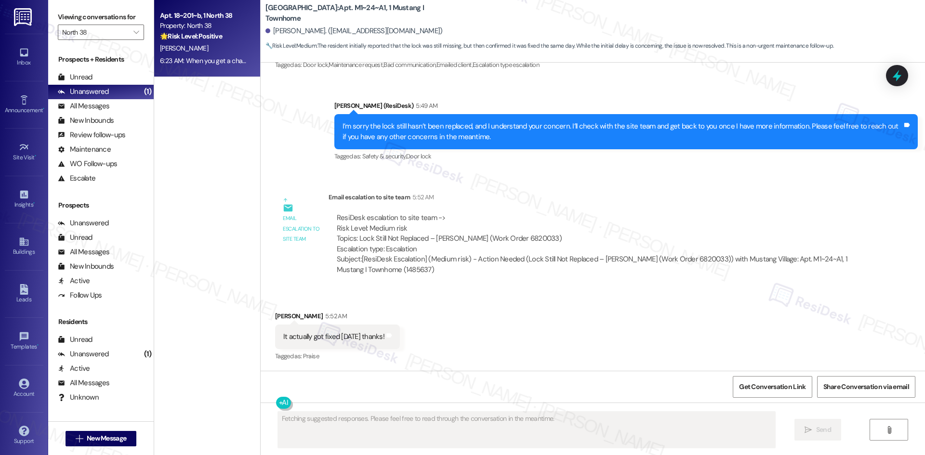
click at [182, 64] on div "6:23 AM: When you get a chance, would you mind leaving us a quick Google Review…" at bounding box center [422, 60] width 524 height 9
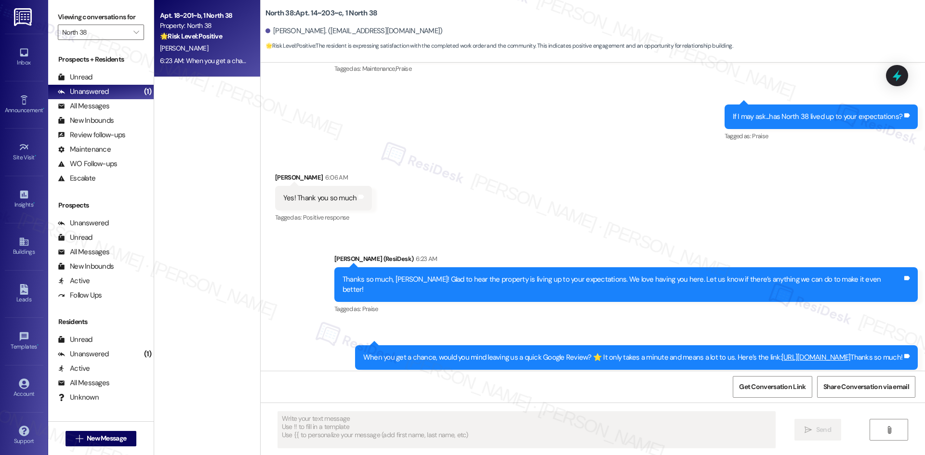
scroll to position [651, 0]
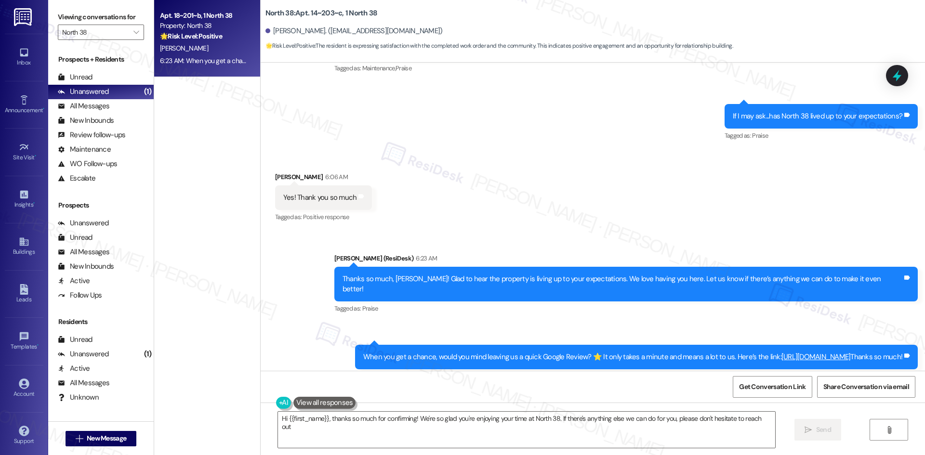
type textarea "Hi {{first_name}}, thanks so much for confirming! We're so glad you're enjoying…"
click at [132, 26] on span "" at bounding box center [136, 32] width 9 height 15
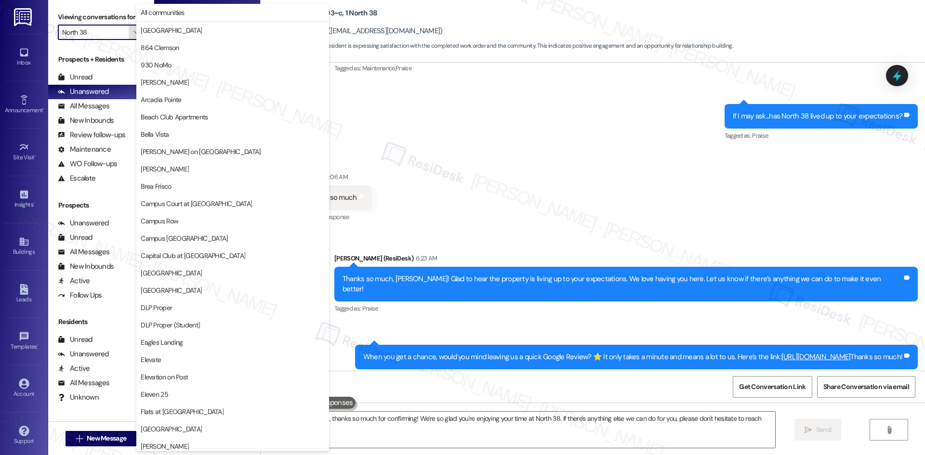
scroll to position [503, 0]
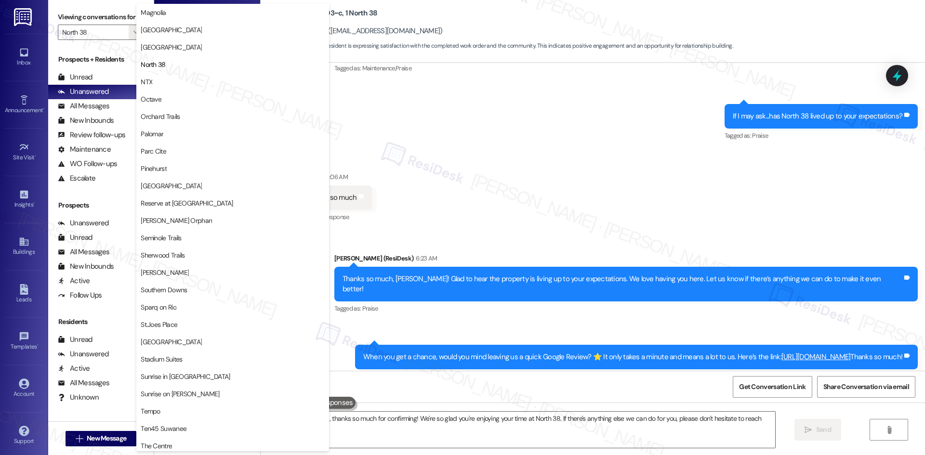
click at [558, 152] on div "Received via SMS [PERSON_NAME] 6:06 AM Yes! Thank you so much Tags and notes Ta…" at bounding box center [593, 190] width 664 height 81
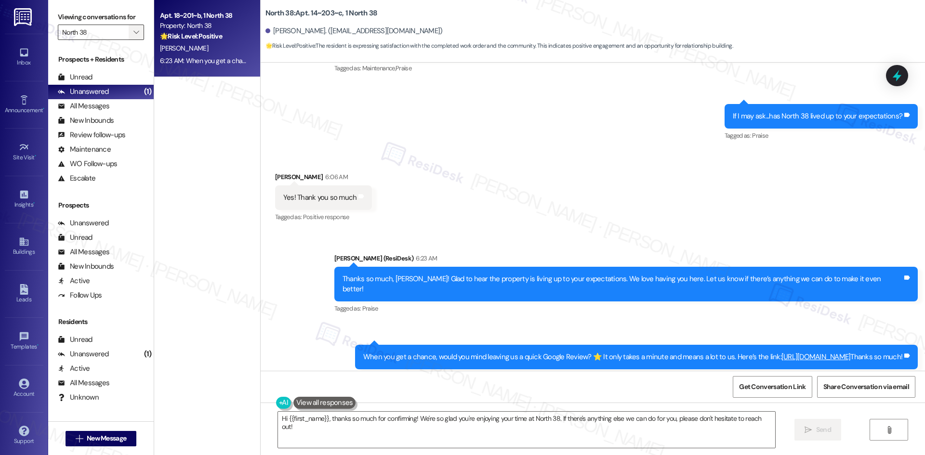
click at [129, 34] on button "" at bounding box center [136, 32] width 15 height 15
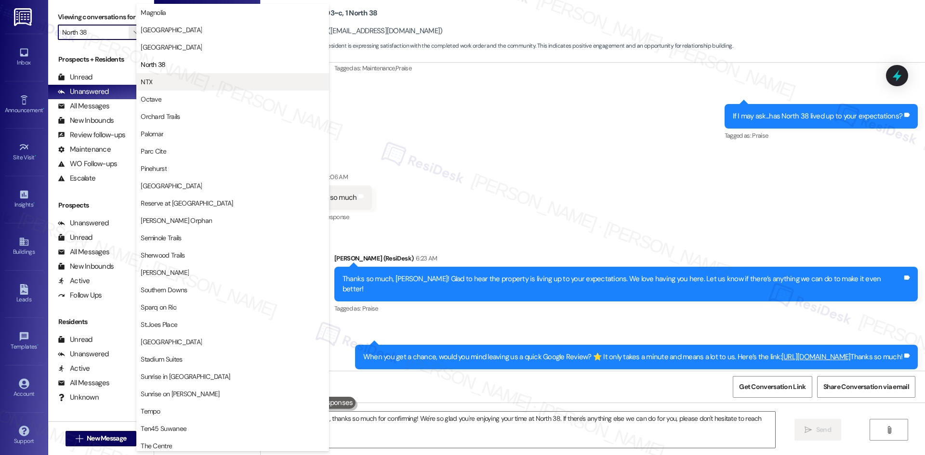
click at [161, 82] on span "NTX" at bounding box center [233, 82] width 184 height 10
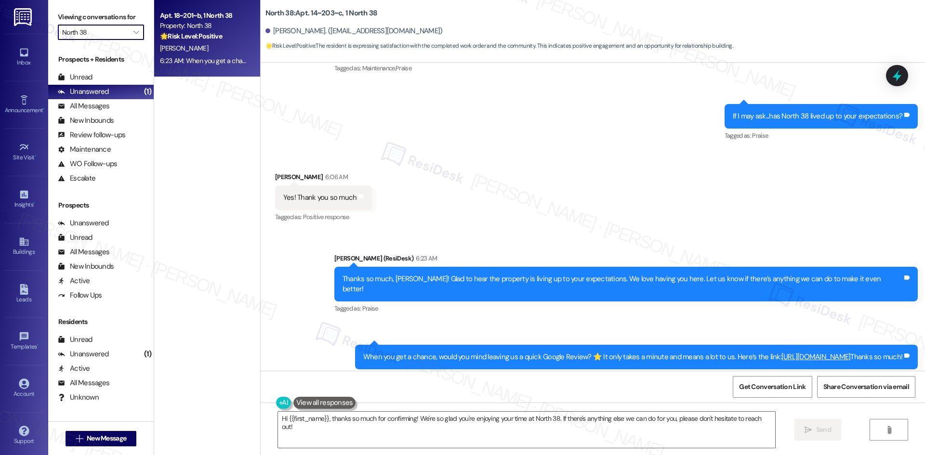
type input "NTX"
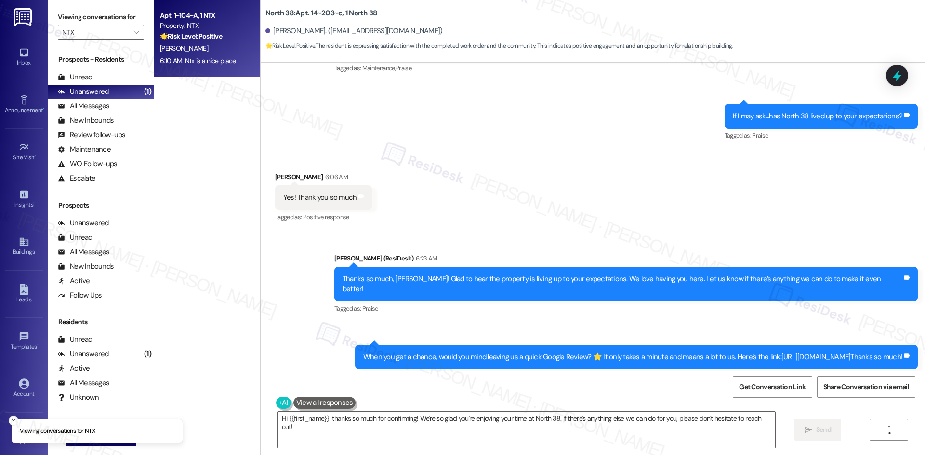
click at [234, 62] on div "6:10 AM: Ntx is a nice place 6:10 AM: Ntx is a nice place" at bounding box center [204, 61] width 91 height 12
type textarea "Fetching suggested responses. Please feel free to read through the conversation…"
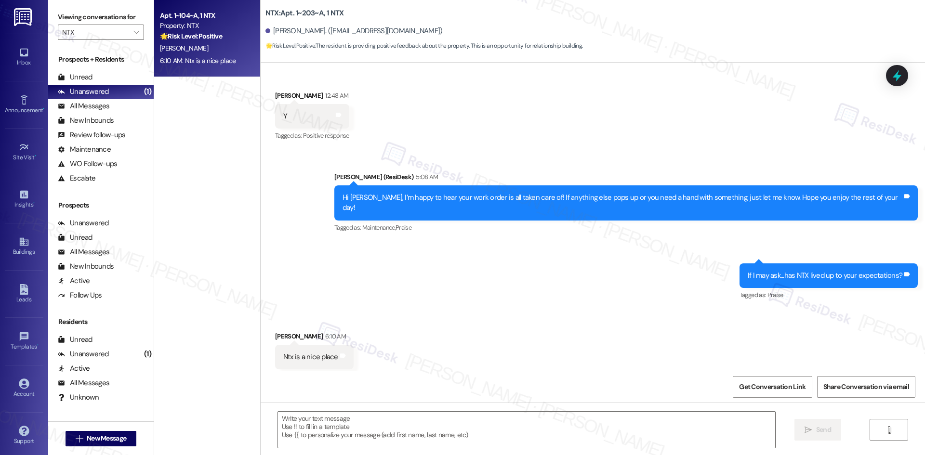
scroll to position [332, 0]
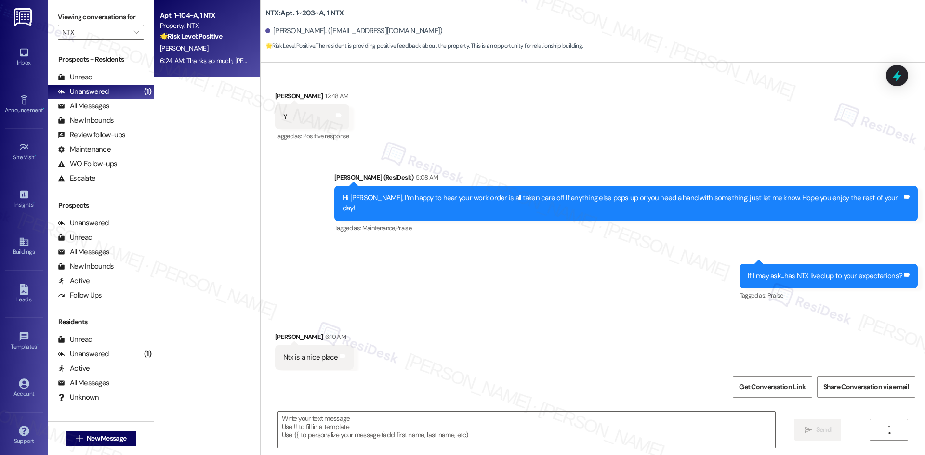
click at [511, 255] on div "Sent via SMS [PERSON_NAME] (ResiDesk) 5:08 AM Hi [PERSON_NAME], I’m happy to he…" at bounding box center [593, 230] width 664 height 159
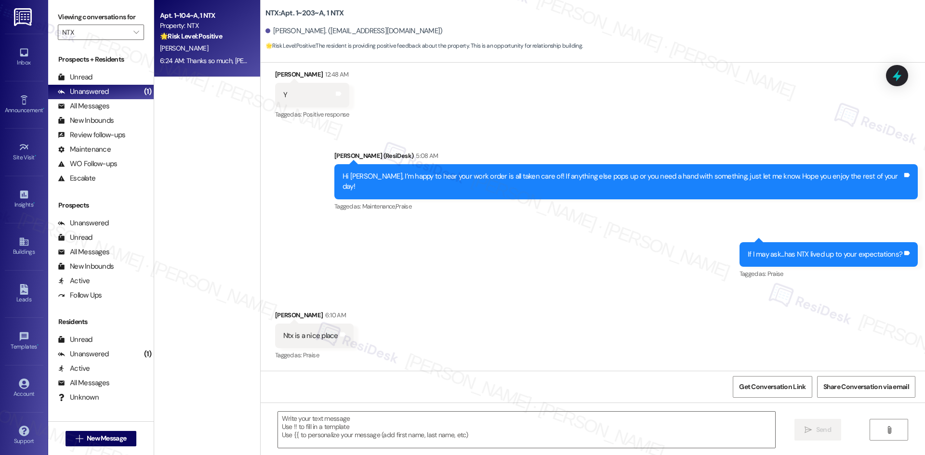
scroll to position [477, 0]
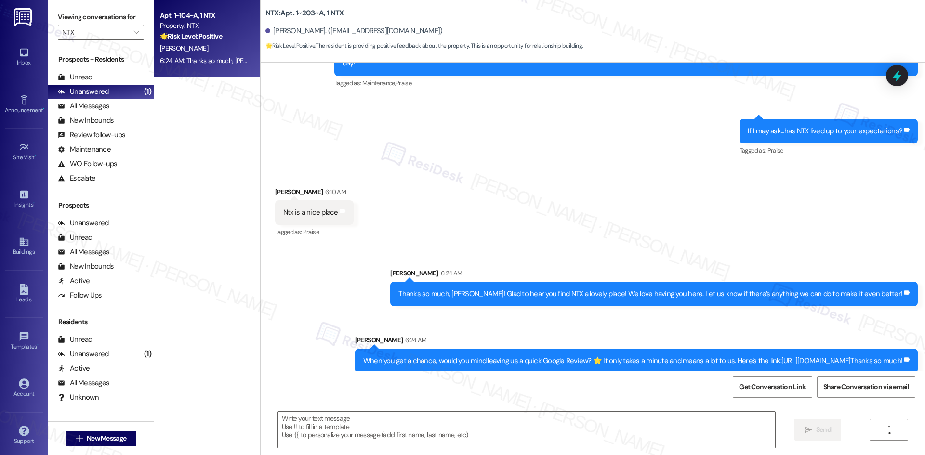
click at [569, 185] on div "Received via SMS [PERSON_NAME] 6:10 AM Ntx is a nice place Tags and notes Tagge…" at bounding box center [593, 205] width 664 height 81
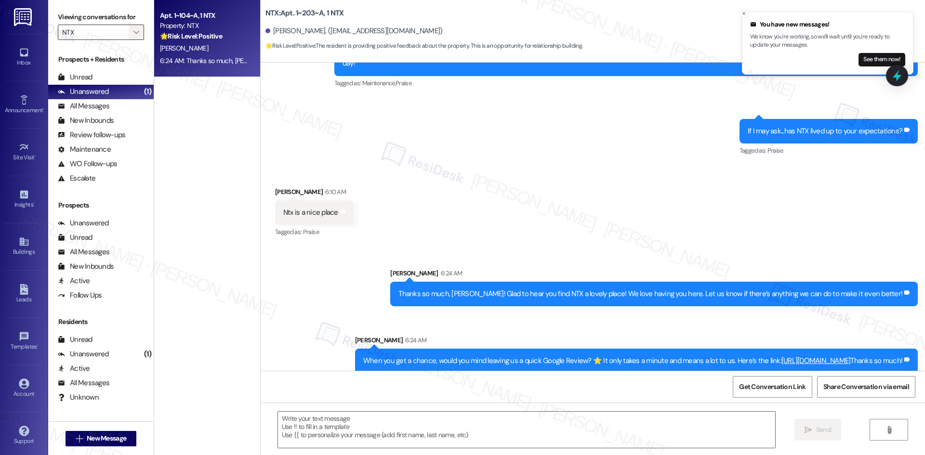
click at [129, 32] on button "" at bounding box center [136, 32] width 15 height 15
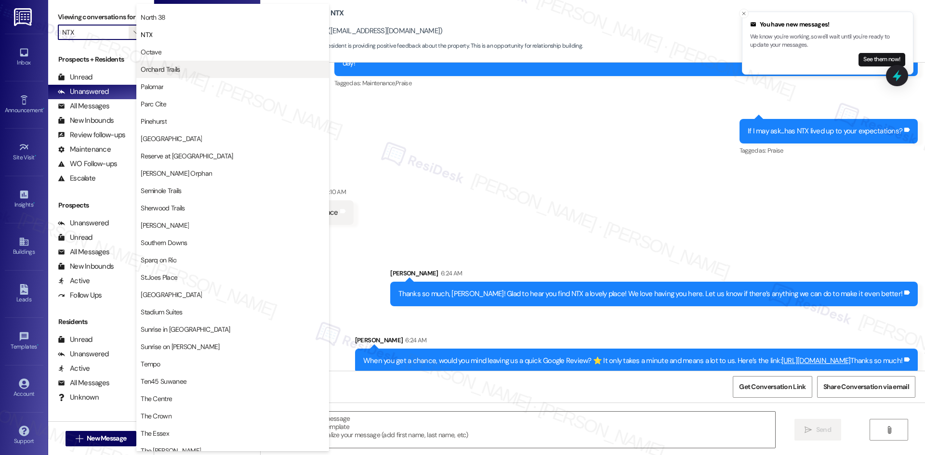
scroll to position [552, 0]
click at [178, 55] on span "Octave" at bounding box center [233, 51] width 184 height 10
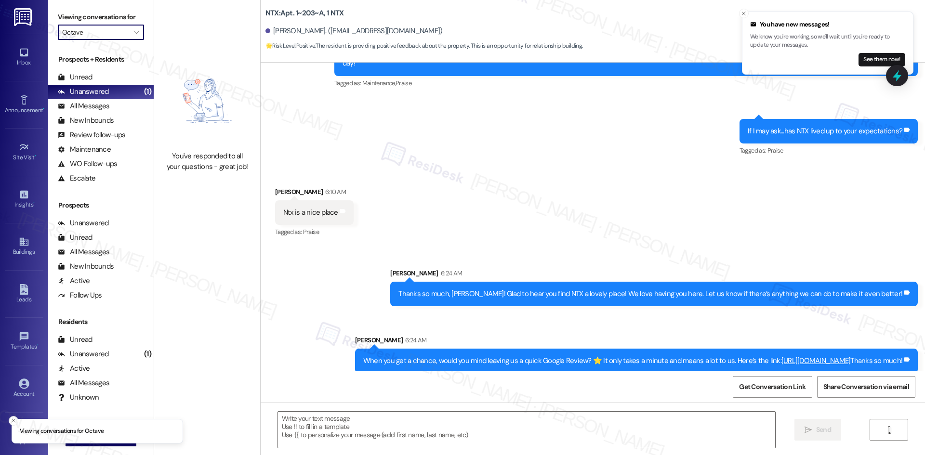
click at [118, 39] on input "Octave" at bounding box center [95, 32] width 66 height 15
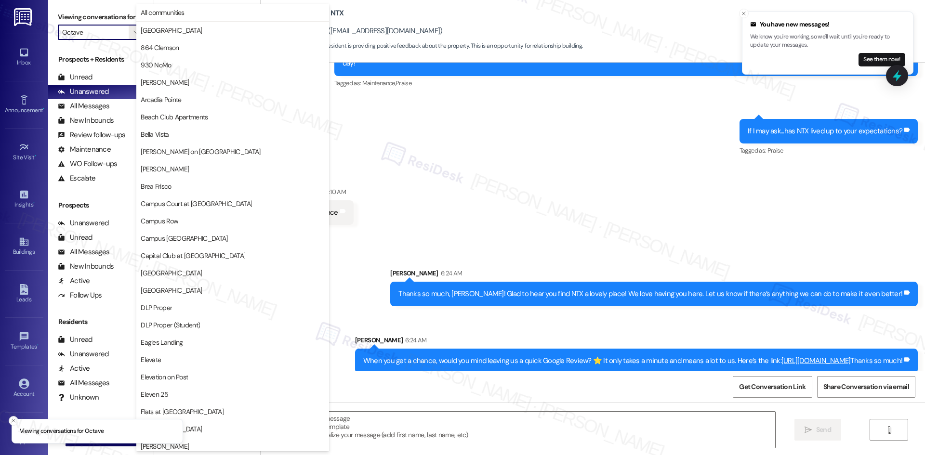
scroll to position [503, 0]
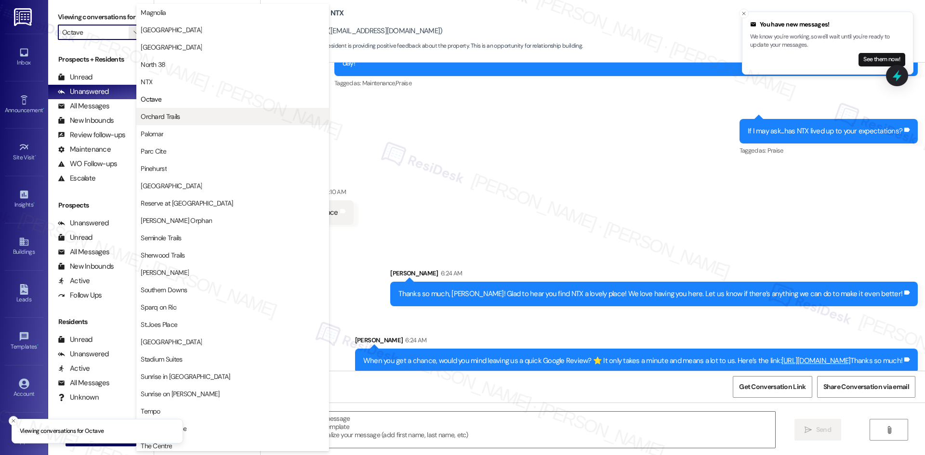
click at [191, 121] on span "Orchard Trails" at bounding box center [233, 117] width 184 height 10
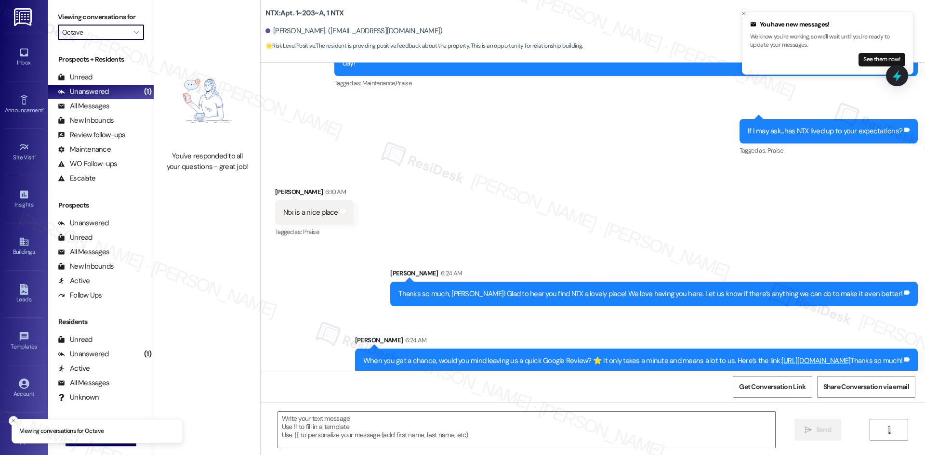
type input "Orchard Trails"
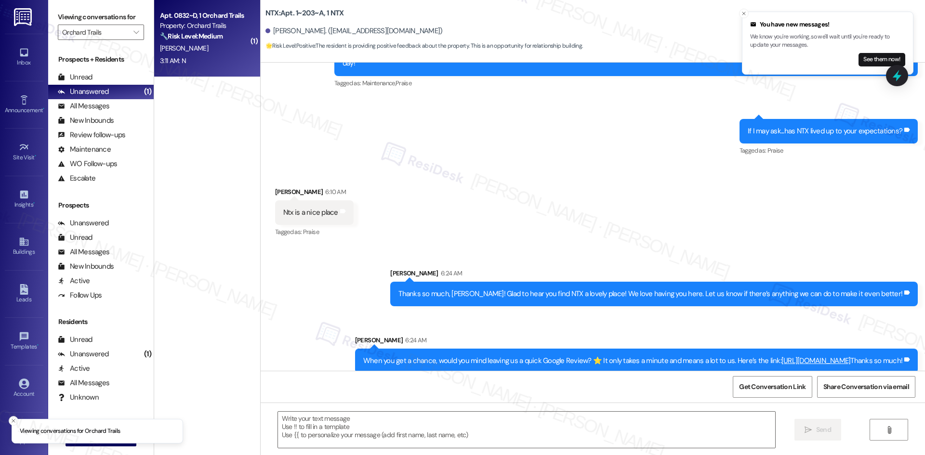
click at [212, 61] on div "3:11 AM: N 3:11 AM: N" at bounding box center [204, 61] width 91 height 12
type textarea "Fetching suggested responses. Please feel free to read through the conversation…"
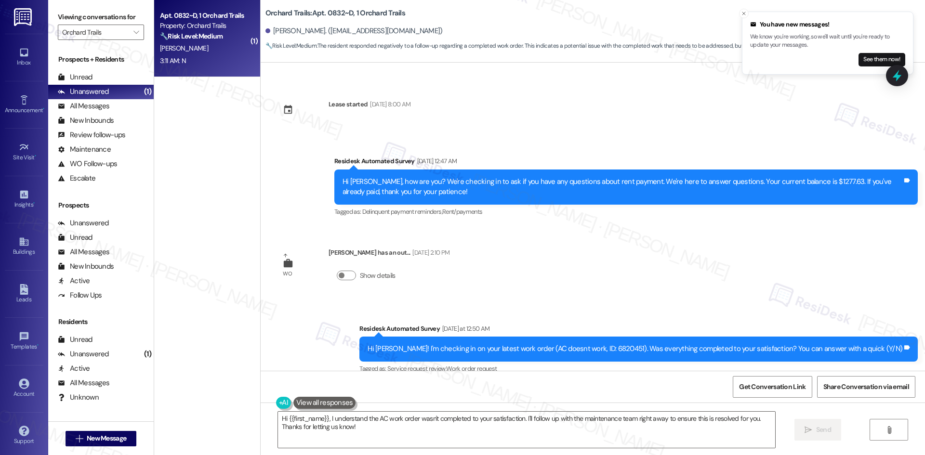
scroll to position [1316, 0]
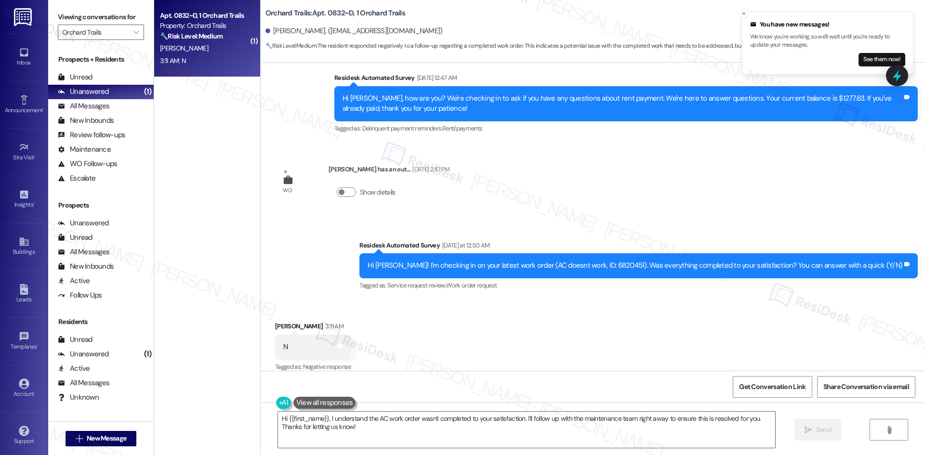
click at [327, 249] on div "Survey, sent via SMS Residesk Automated Survey Yesterday at 12:50 AM Hi Latrell…" at bounding box center [593, 259] width 664 height 81
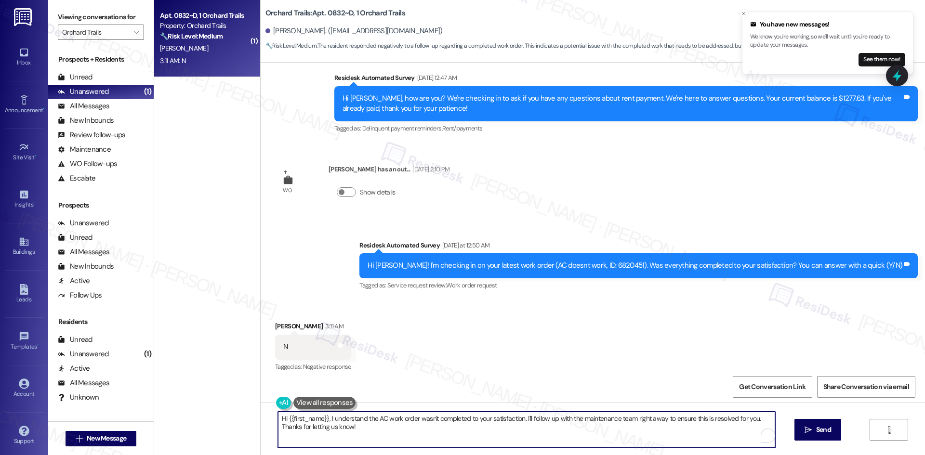
click at [405, 429] on textarea "Hi {{first_name}}, I understand the AC work order wasn't completed to your sati…" at bounding box center [526, 430] width 497 height 36
paste textarea "I'm sorry to hear that. Could you let me know what happened or what part of the…"
type textarea "I'm sorry to hear that. Could you let me know what happened or what part of the…"
click at [808, 436] on button " Send" at bounding box center [817, 430] width 47 height 22
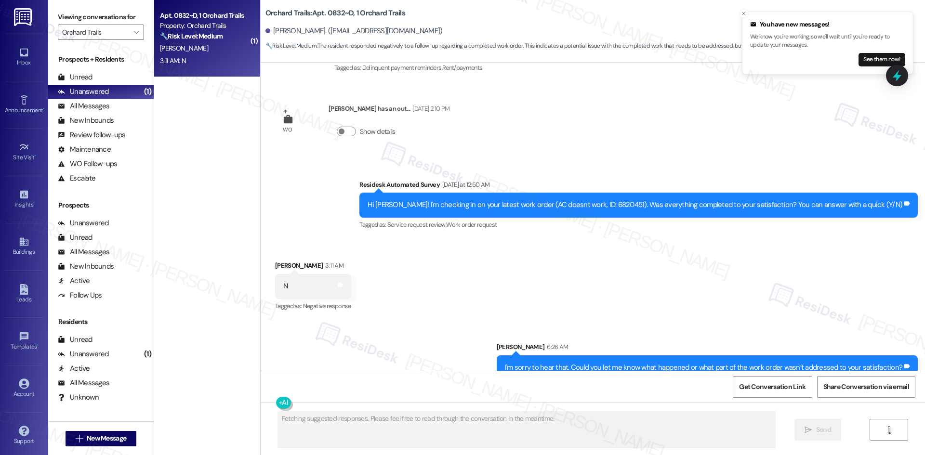
scroll to position [1383, 0]
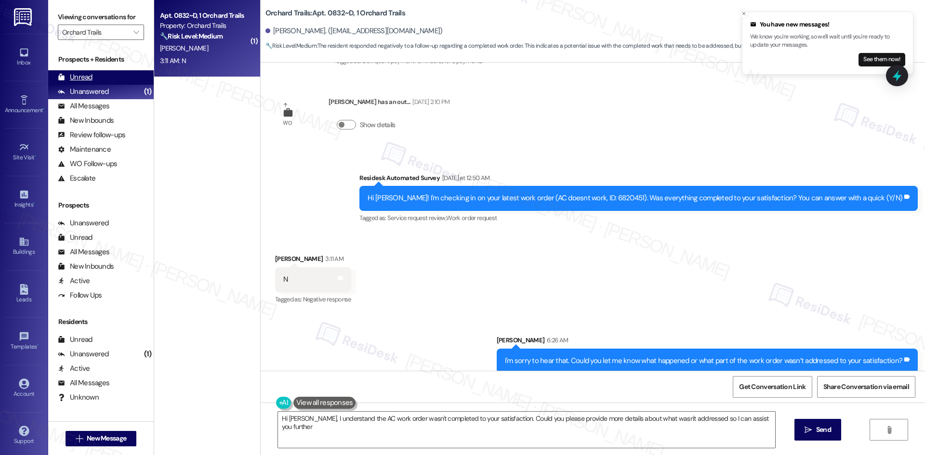
type textarea "Hi Latrell, I understand the AC work order wasn't completed to your satisfactio…"
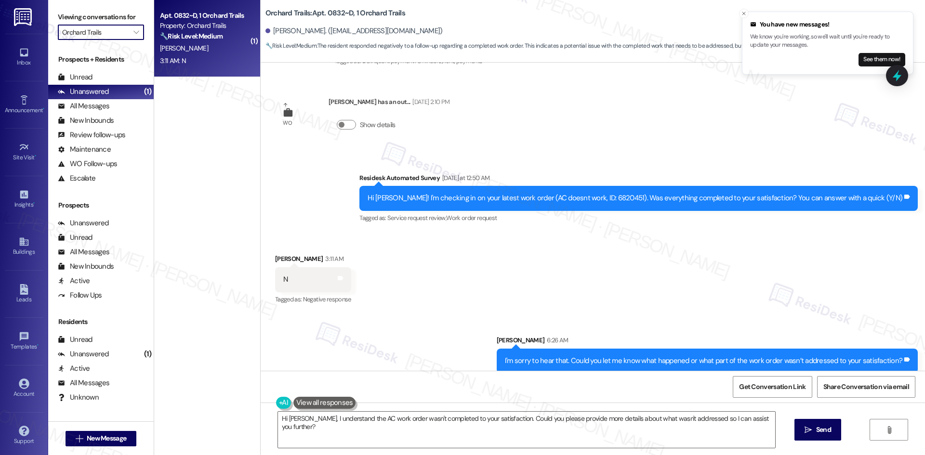
click at [105, 35] on input "Orchard Trails" at bounding box center [95, 32] width 66 height 15
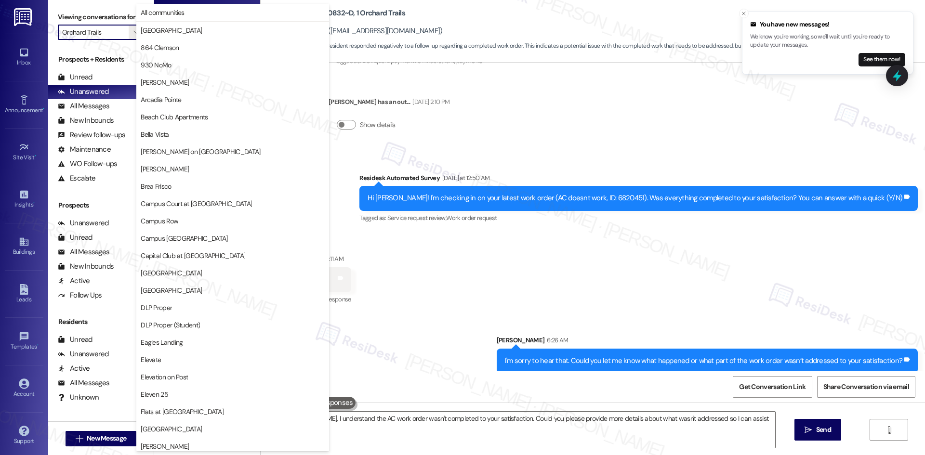
scroll to position [503, 0]
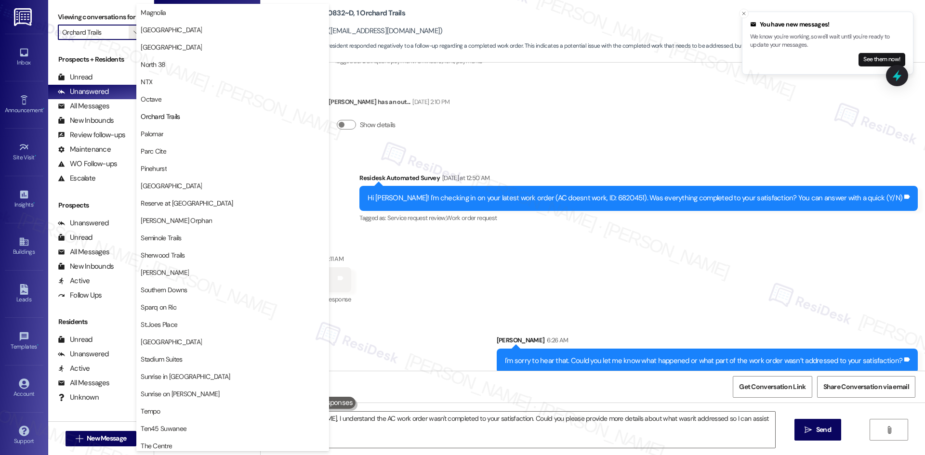
click at [438, 250] on div "Received via SMS Latrell Couchman 3:11 AM N Tags and notes Tagged as: Negative …" at bounding box center [593, 272] width 664 height 81
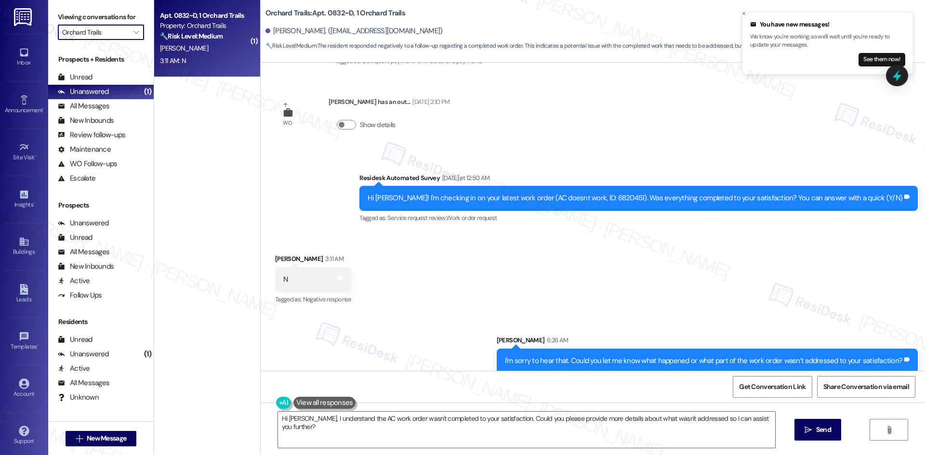
click at [100, 30] on input "Orchard Trails" at bounding box center [95, 32] width 66 height 15
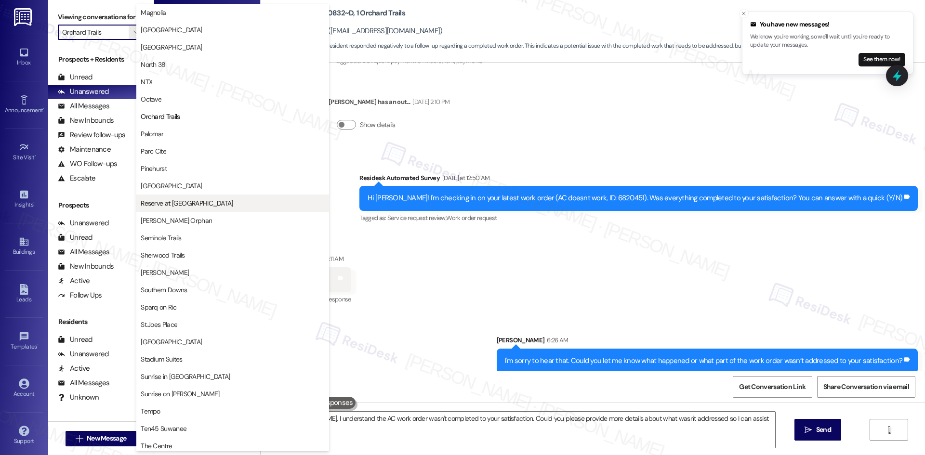
click at [221, 202] on span "Reserve at [GEOGRAPHIC_DATA]" at bounding box center [233, 203] width 184 height 10
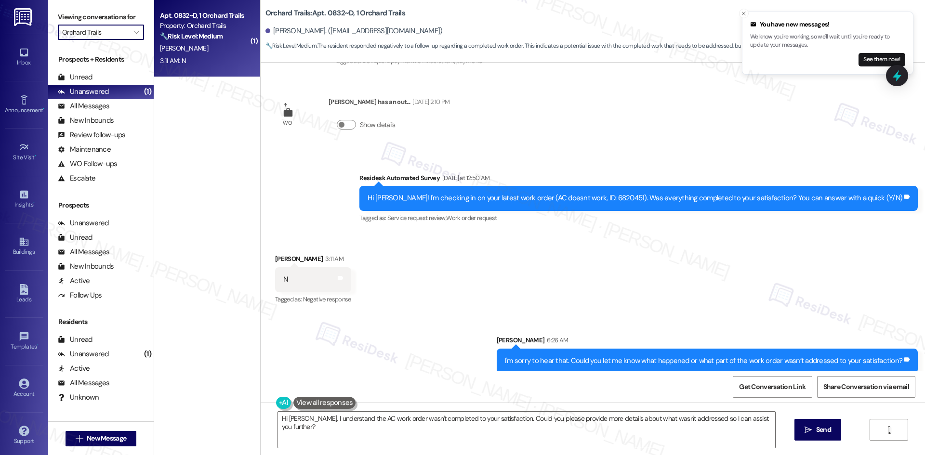
type input "Reserve at [GEOGRAPHIC_DATA]"
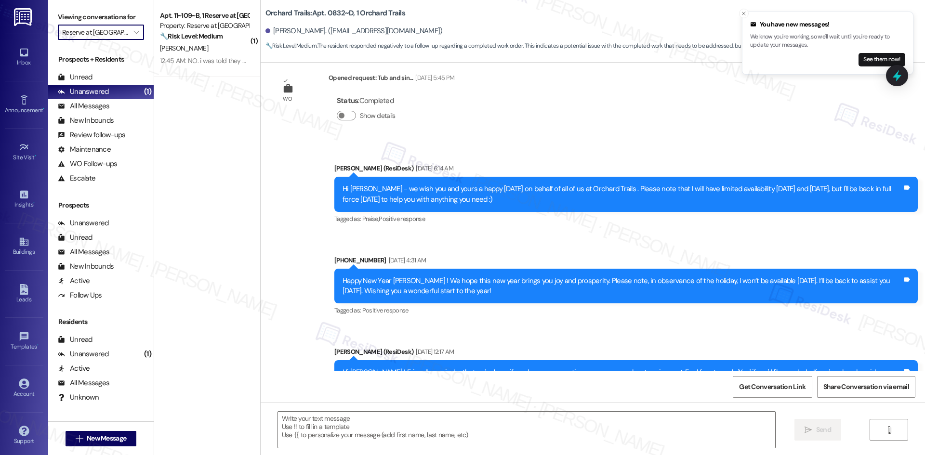
type textarea "Fetching suggested responses. Please feel free to read through the conversation…"
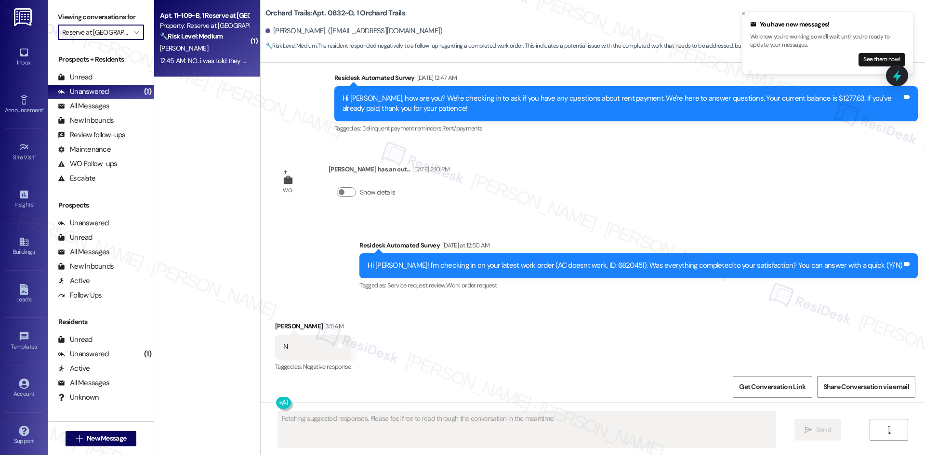
click at [223, 41] on div "🔧 Risk Level: Medium The resident is expressing dissatisfaction with the pest c…" at bounding box center [204, 36] width 89 height 10
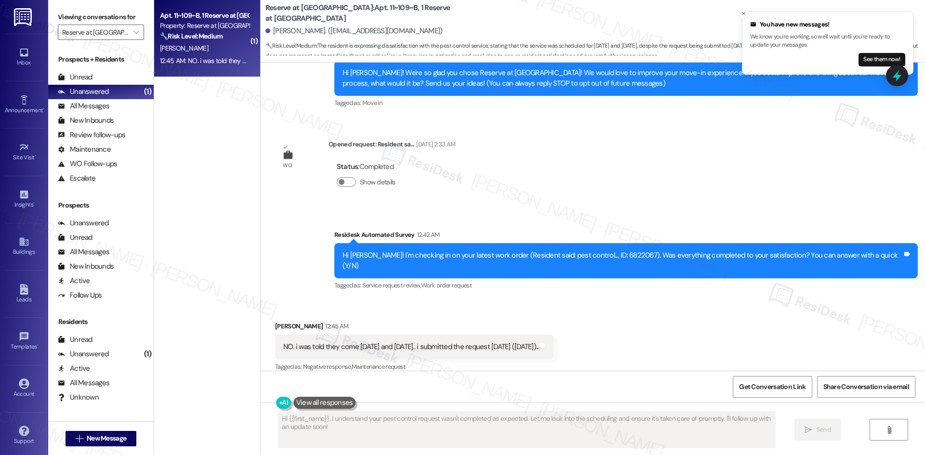
scroll to position [121, 0]
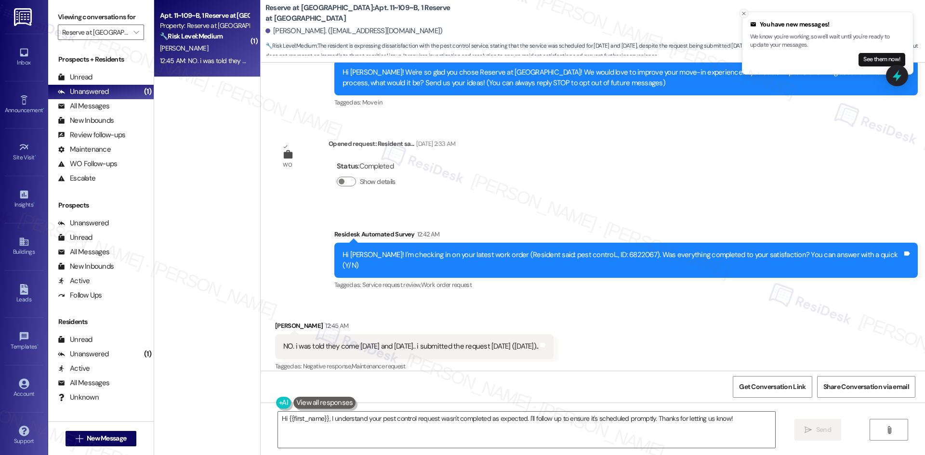
click at [744, 12] on icon "Close toast" at bounding box center [744, 14] width 6 height 6
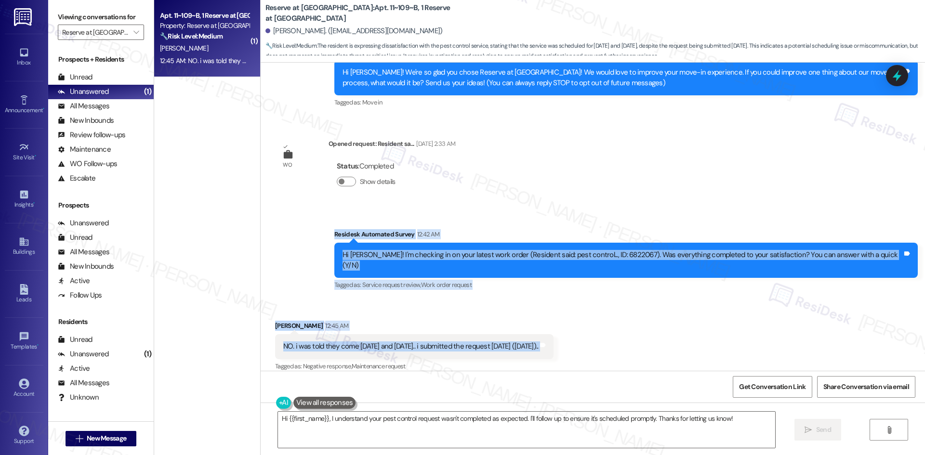
drag, startPoint x: 363, startPoint y: 233, endPoint x: 614, endPoint y: 341, distance: 273.4
click at [613, 341] on div "WO Lease started Aug 20, 2025 at 8:00 AM Show details Survey, sent via SMS Resi…" at bounding box center [593, 217] width 664 height 308
copy div "Residesk Automated Survey 12:42 AM Hi Jasmine! I'm checking in on your latest w…"
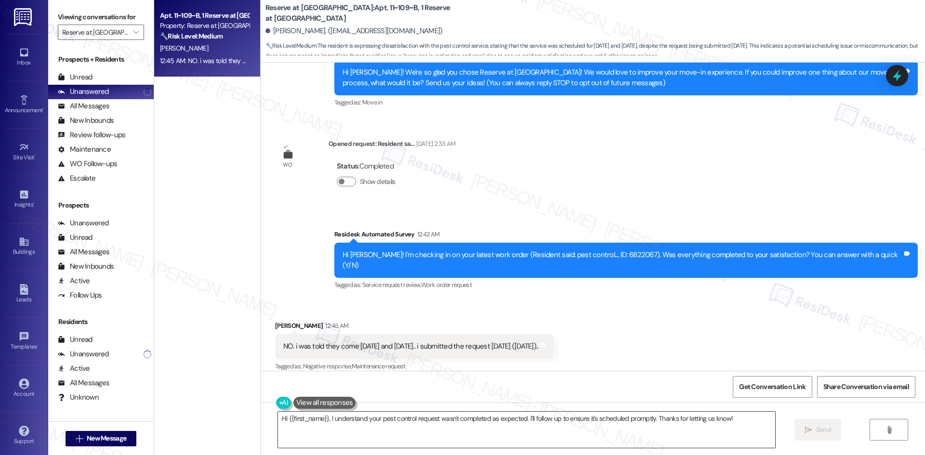
click at [378, 424] on textarea "Hi {{first_name}}, I understand your pest control request wasn't completed as e…" at bounding box center [526, 430] width 497 height 36
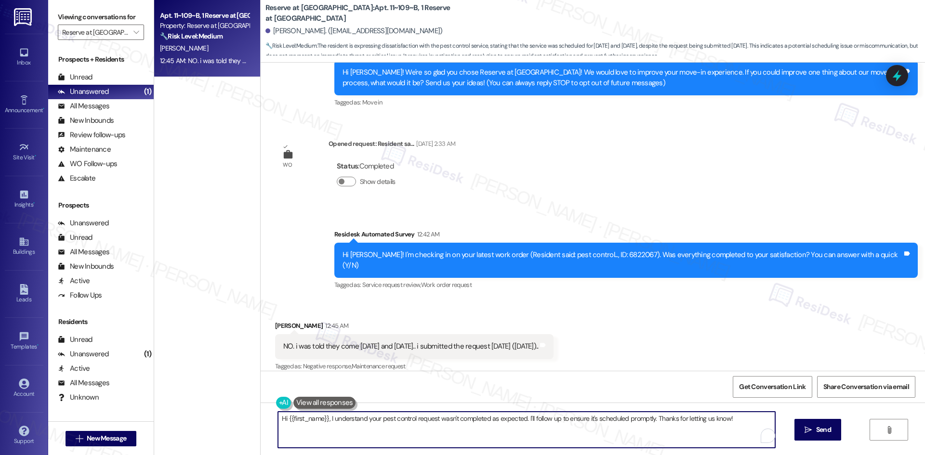
paste textarea "I’m sorry for the confusion. I’ll check with the site team about the pest contr…"
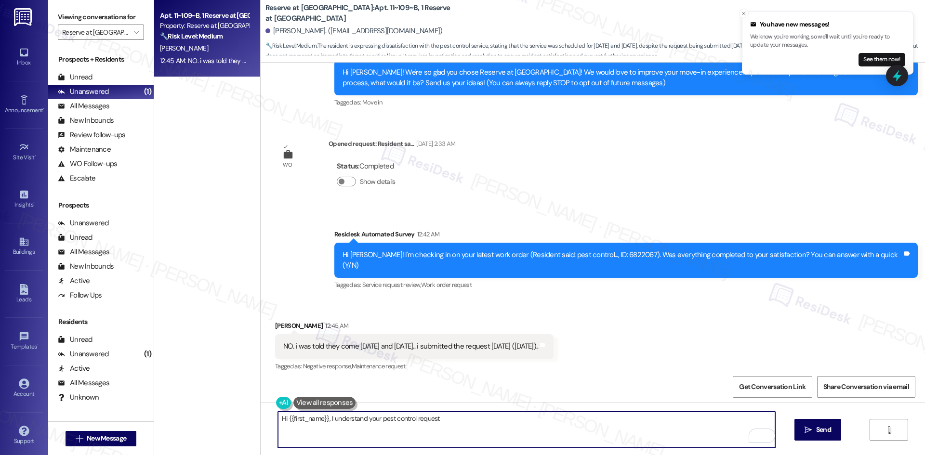
scroll to position [120, 0]
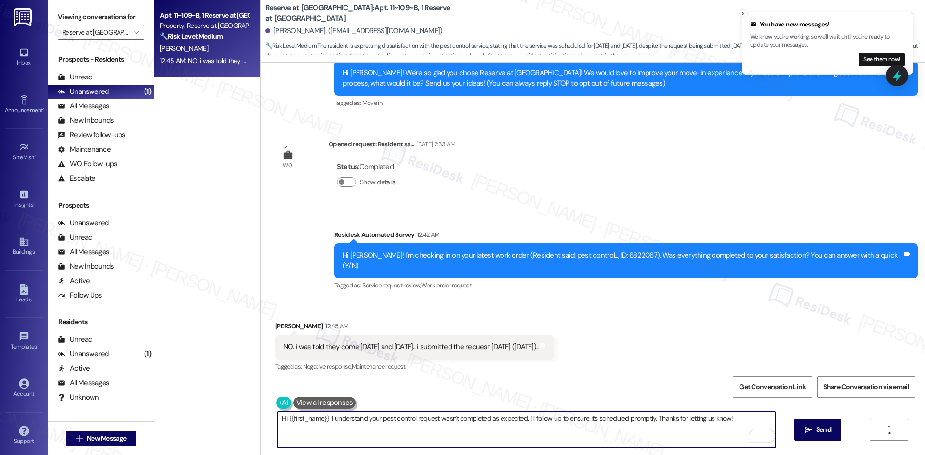
click at [742, 15] on line "Close toast" at bounding box center [743, 13] width 3 height 3
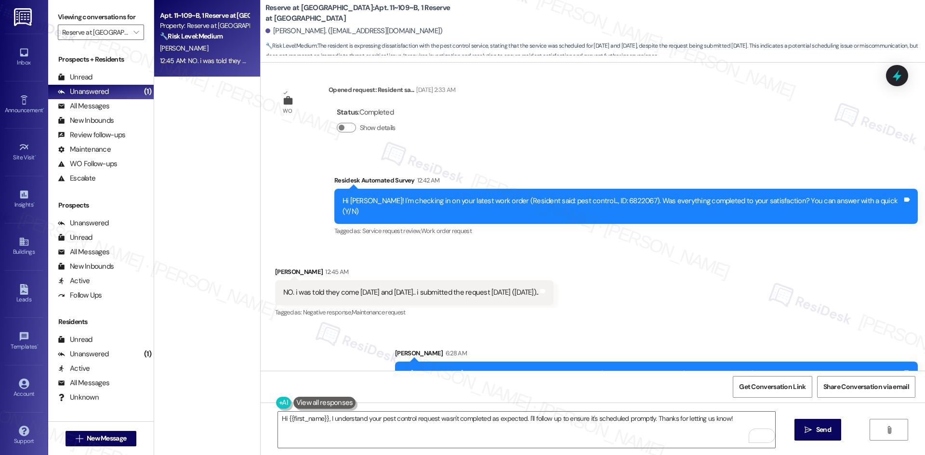
scroll to position [188, 0]
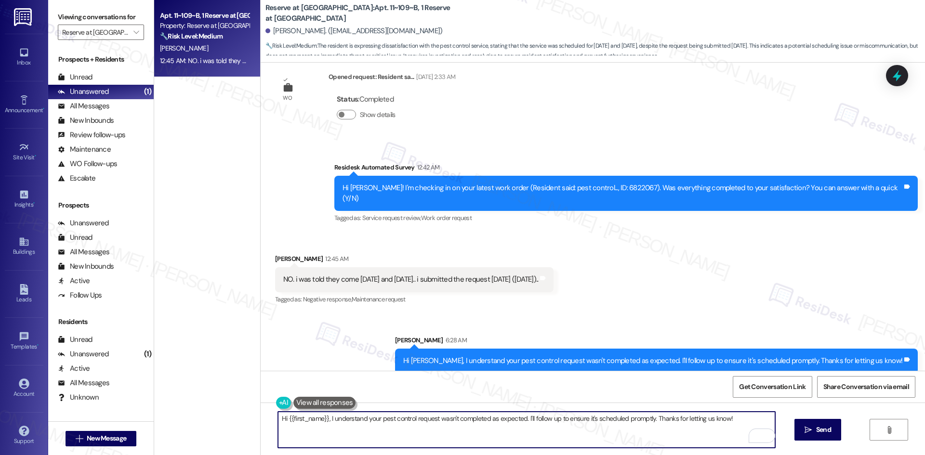
click at [396, 422] on textarea "Hi {{first_name}}, I understand your pest control request wasn't completed as e…" at bounding box center [526, 430] width 497 height 36
paste textarea "hank you for clarifying. Pest control is scheduled for Monday and Tuesday next …"
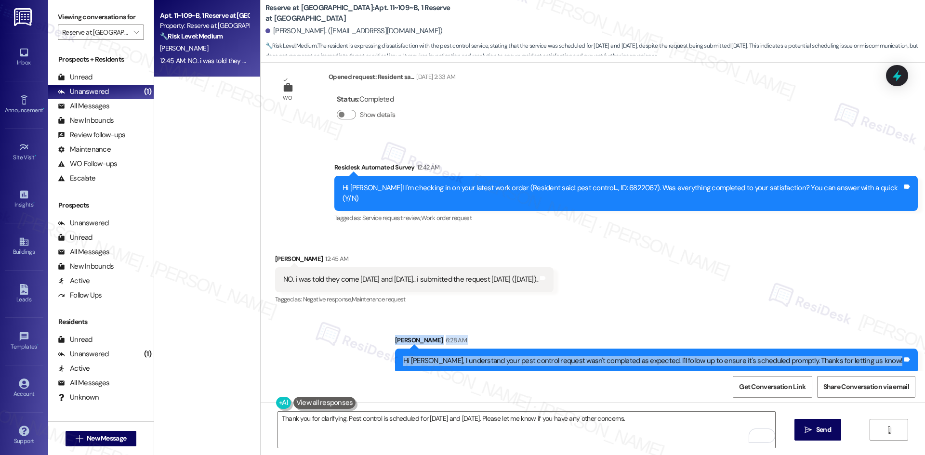
drag, startPoint x: 427, startPoint y: 326, endPoint x: 918, endPoint y: 351, distance: 492.0
click at [918, 351] on div "Sent via SMS Sarah 6:28 AM Hi Jasmine, I understand your pest control request w…" at bounding box center [656, 354] width 537 height 53
copy div "Sarah 6:28 AM Hi Jasmine, I understand your pest control request wasn't complet…"
click at [433, 335] on div "Sarah 6:28 AM" at bounding box center [656, 341] width 523 height 13
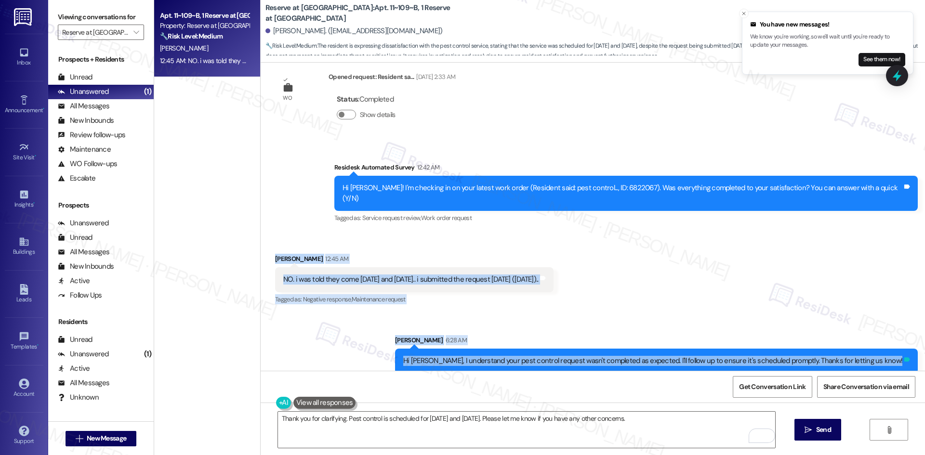
drag, startPoint x: 261, startPoint y: 236, endPoint x: 902, endPoint y: 353, distance: 651.3
click at [902, 353] on div "WO Lease started Aug 20, 2025 at 8:00 AM Show details Survey, sent via SMS Resi…" at bounding box center [593, 217] width 664 height 308
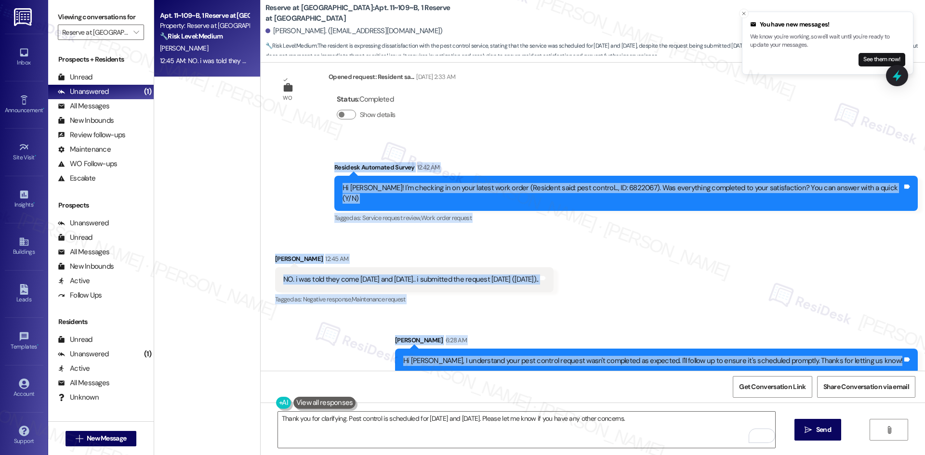
drag, startPoint x: 348, startPoint y: 154, endPoint x: 915, endPoint y: 357, distance: 601.7
click at [915, 357] on div "WO Lease started Aug 20, 2025 at 8:00 AM Show details Survey, sent via SMS Resi…" at bounding box center [593, 217] width 664 height 308
copy div "Residesk Automated Survey 12:42 AM Hi Jasmine! I'm checking in on your latest w…"
click at [555, 218] on div "Survey, sent via SMS Residesk Automated Survey 12:42 AM Hi Jasmine! I'm checkin…" at bounding box center [626, 193] width 598 height 77
click at [412, 337] on div "Sent via SMS Sarah 6:28 AM Hi Jasmine, I understand your pest control request w…" at bounding box center [593, 347] width 664 height 67
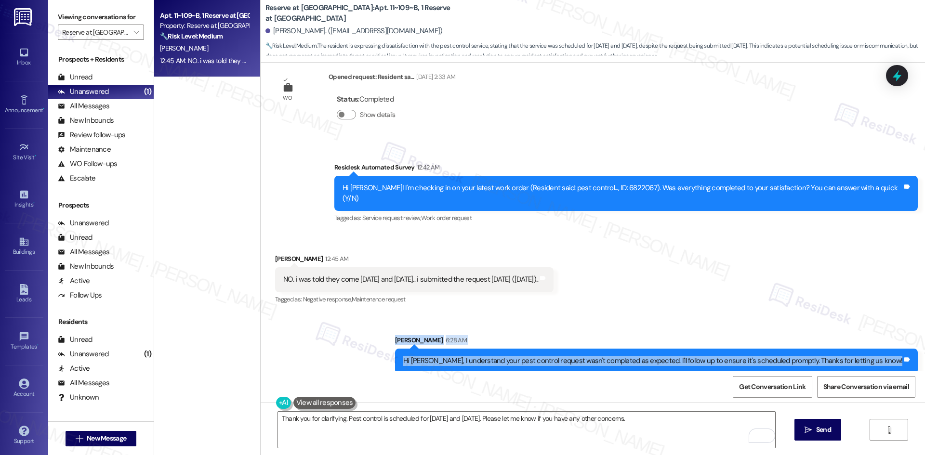
drag, startPoint x: 420, startPoint y: 327, endPoint x: 921, endPoint y: 363, distance: 502.3
click at [923, 363] on div "WO Lease started Aug 20, 2025 at 8:00 AM Show details Survey, sent via SMS Resi…" at bounding box center [593, 217] width 664 height 308
copy div "Sarah 6:28 AM Hi Jasmine, I understand your pest control request wasn't complet…"
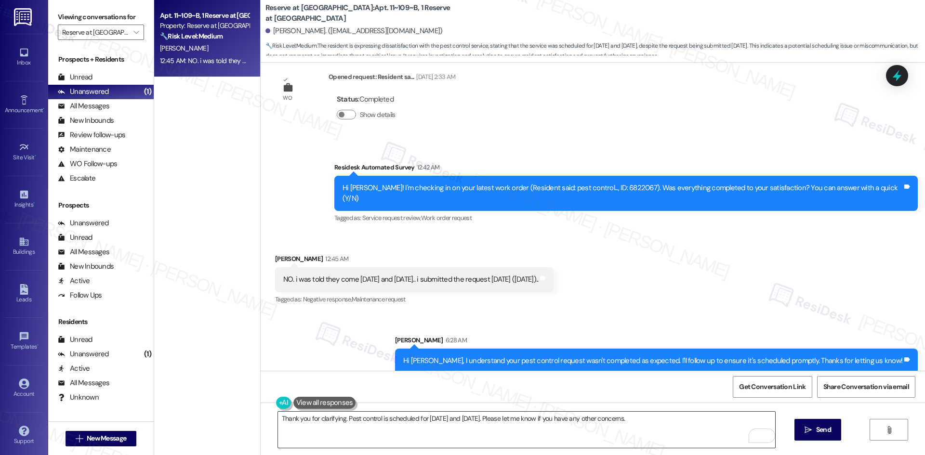
click at [400, 423] on textarea "Thank you for clarifying. Pest control is scheduled for Monday and Tuesday next…" at bounding box center [526, 430] width 497 height 36
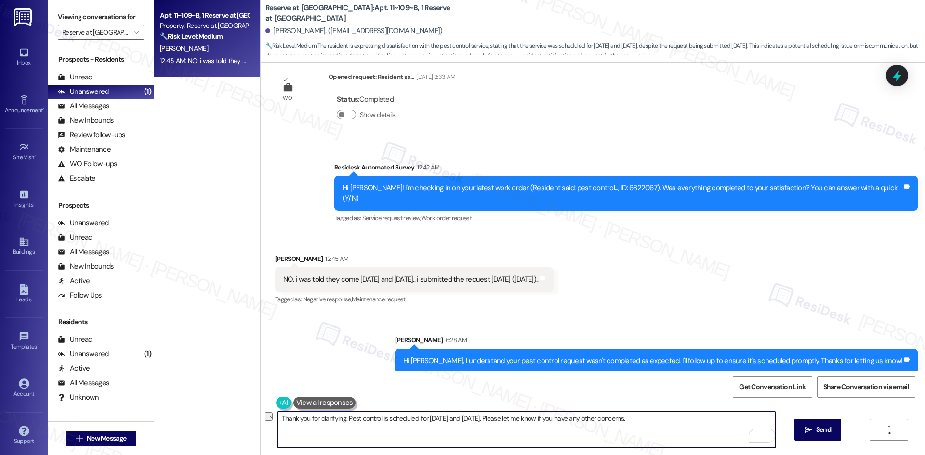
click at [394, 434] on textarea "Thank you for clarifying. Pest control is scheduled for Monday and Tuesday next…" at bounding box center [526, 430] width 497 height 36
paste textarea "orry for the mix-up earlier. You’re right—pest control is scheduled for Monday …"
type textarea "Sorry for the mix-up earlier. You’re right—pest control is scheduled for Monday…"
click at [821, 434] on span "Send" at bounding box center [823, 430] width 15 height 10
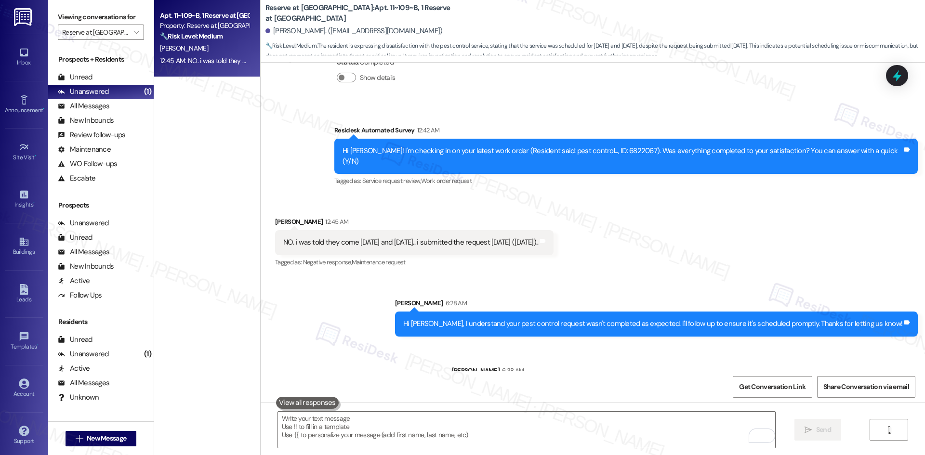
scroll to position [255, 0]
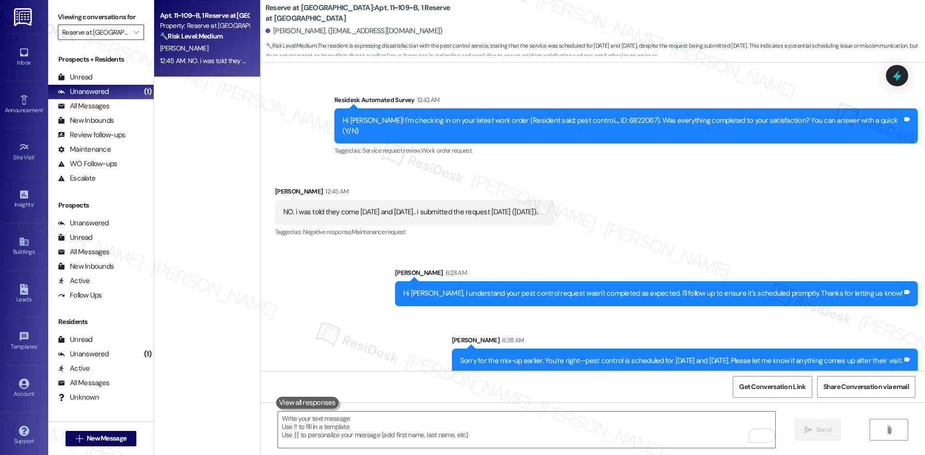
click at [106, 28] on input "Reserve at San Antonio" at bounding box center [95, 32] width 66 height 15
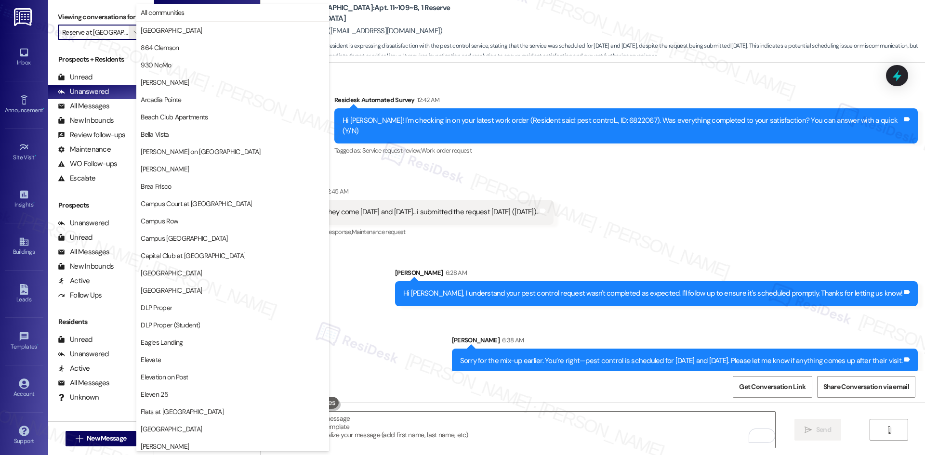
scroll to position [671, 0]
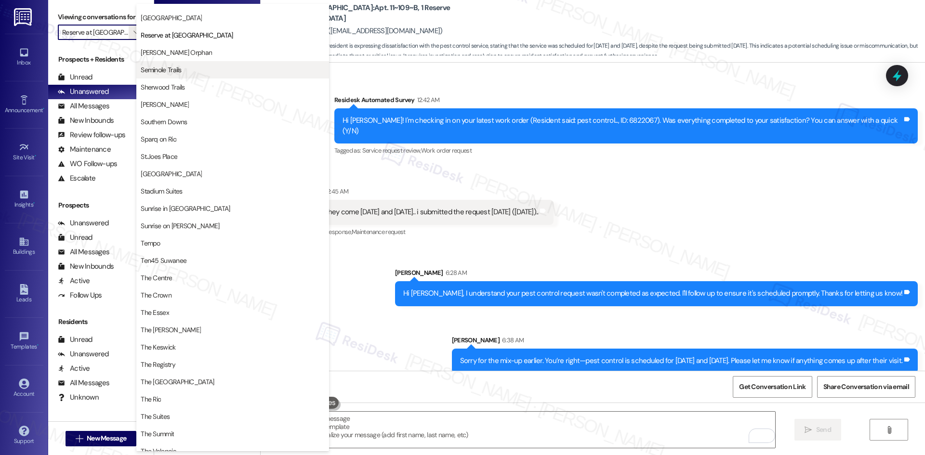
click at [202, 75] on button "Seminole Trails" at bounding box center [232, 69] width 193 height 17
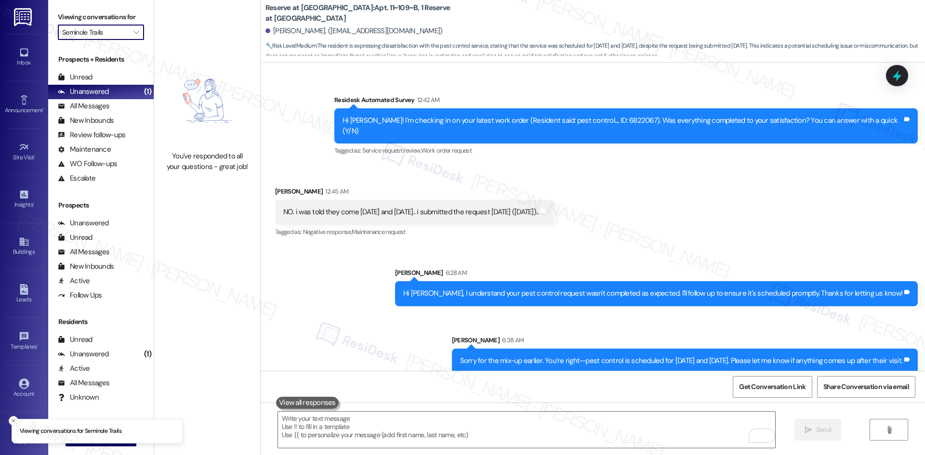
click at [115, 33] on input "Seminole Trails" at bounding box center [95, 32] width 66 height 15
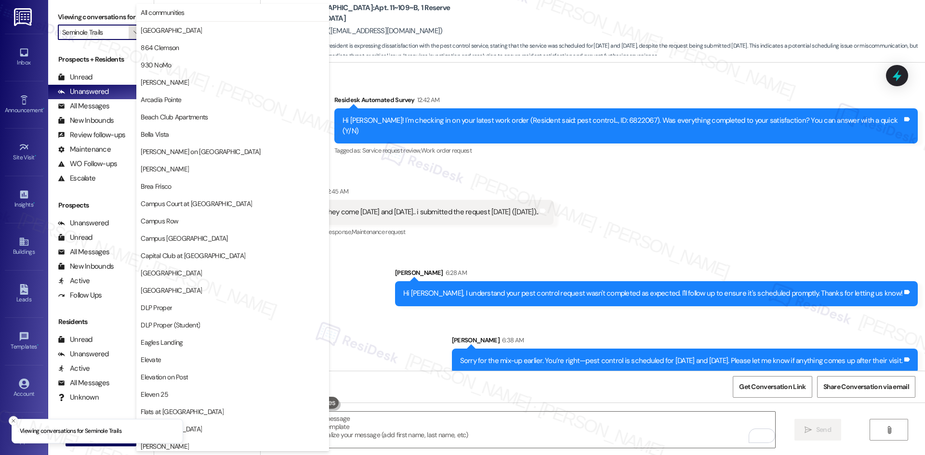
scroll to position [671, 0]
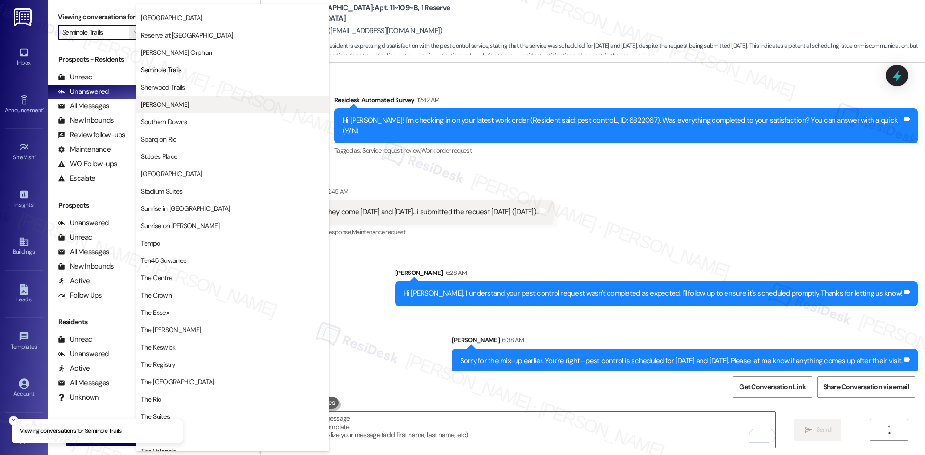
click at [191, 103] on span "Solano Belleair" at bounding box center [233, 105] width 184 height 10
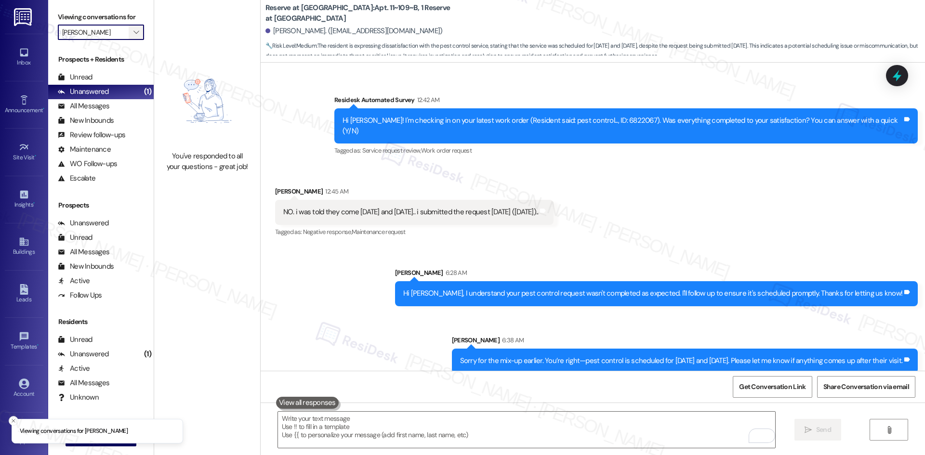
click at [133, 29] on icon "" at bounding box center [135, 32] width 5 height 8
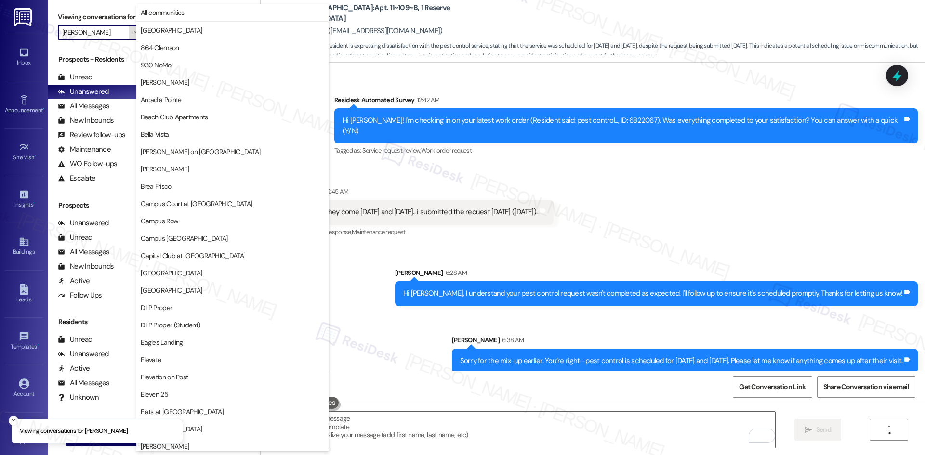
scroll to position [671, 0]
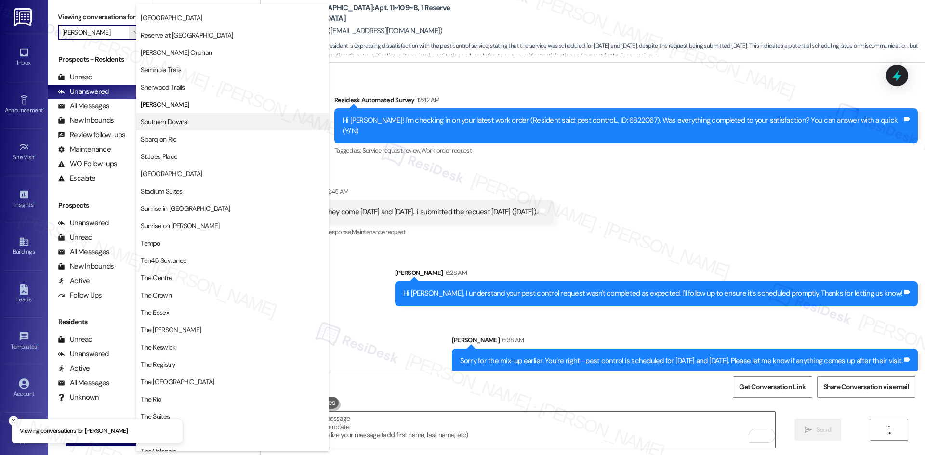
click at [214, 121] on span "Southern Downs" at bounding box center [233, 122] width 184 height 10
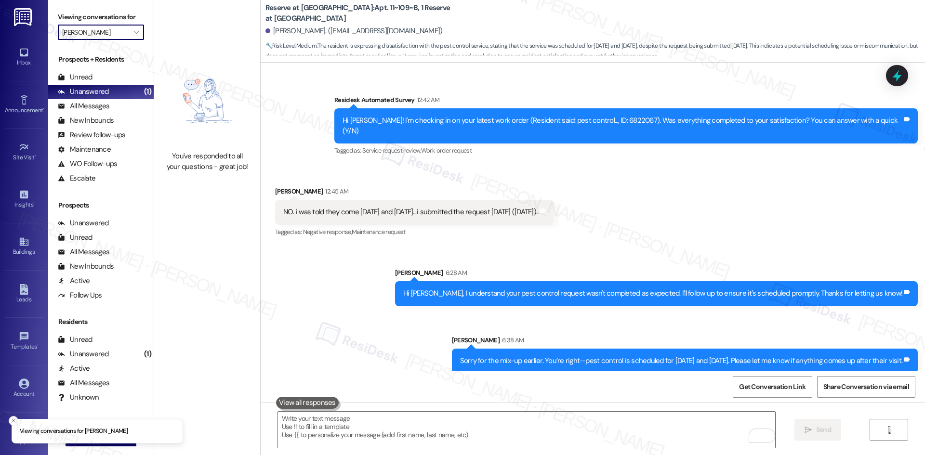
type input "Southern Downs"
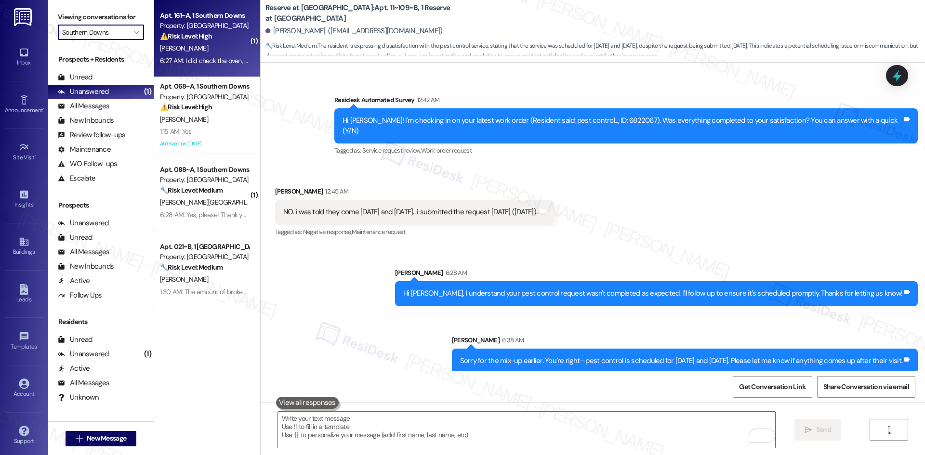
click at [219, 64] on div "6:27 AM: I did check the oven, and the bulb doesnt turn on 6:27 AM: I did check…" at bounding box center [241, 60] width 163 height 9
type textarea "Fetching suggested responses. Please feel free to read through the conversation…"
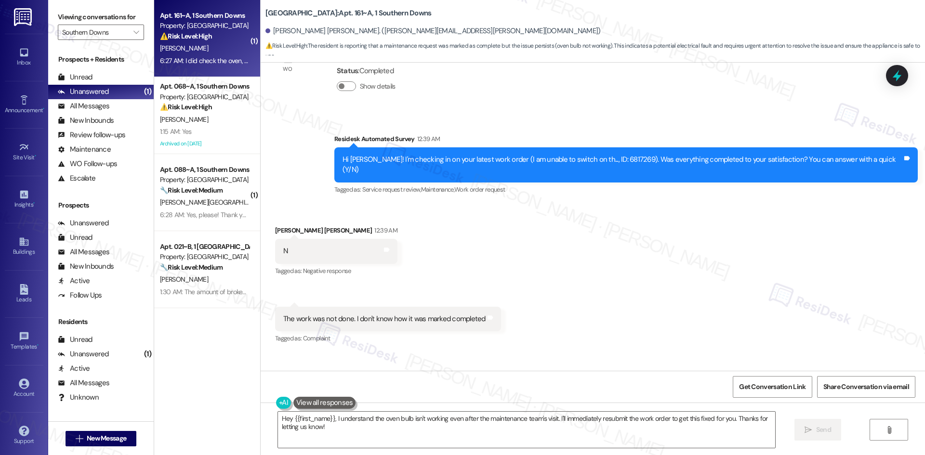
scroll to position [1897, 0]
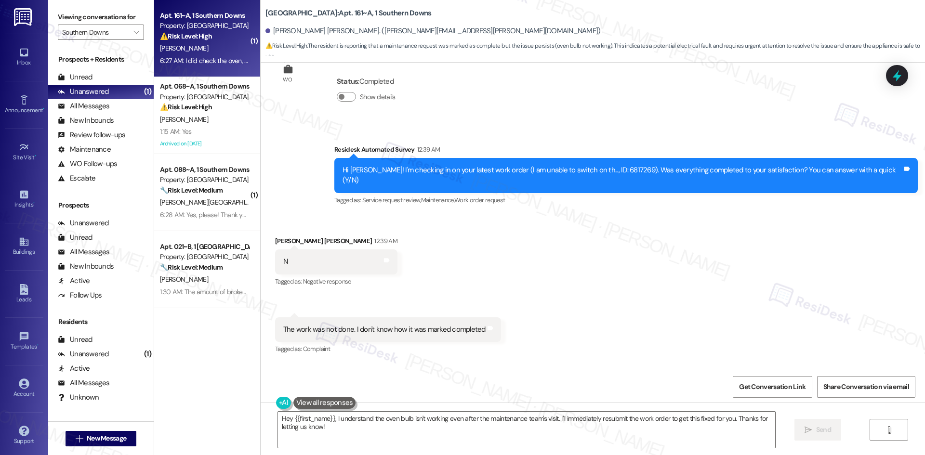
click at [578, 248] on div "Received via SMS Nipun Manjunath Davasam 12:39 AM N Tags and notes Tagged as: N…" at bounding box center [593, 288] width 664 height 149
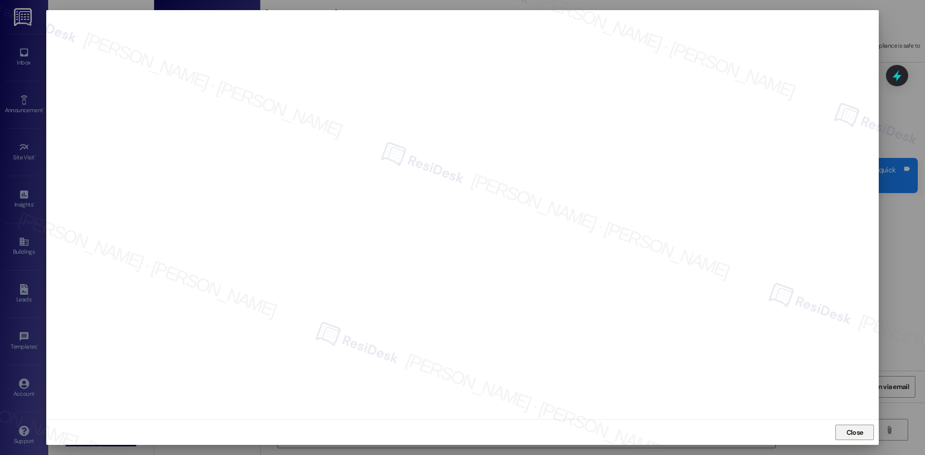
click at [856, 433] on span "Close" at bounding box center [854, 433] width 17 height 10
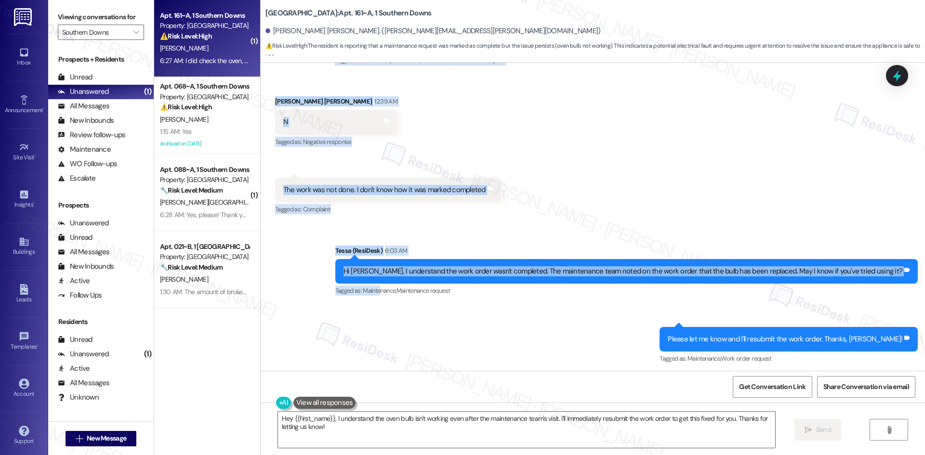
scroll to position [2090, 0]
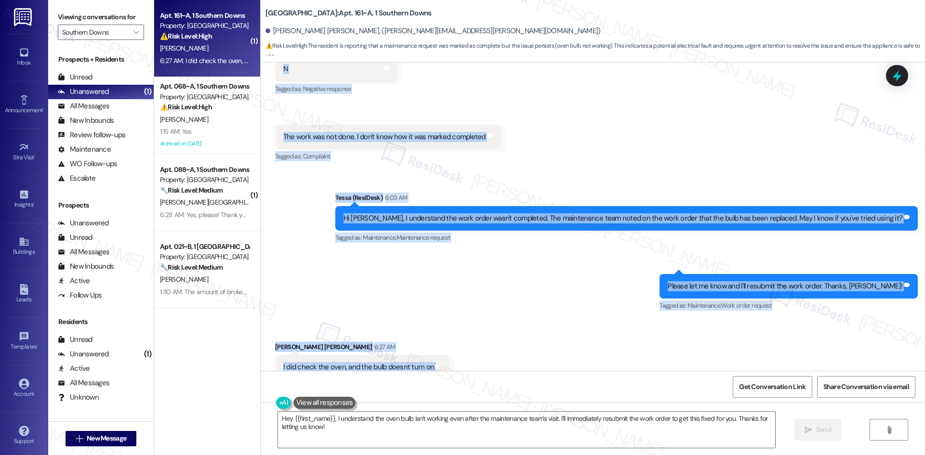
drag, startPoint x: 314, startPoint y: 169, endPoint x: 489, endPoint y: 341, distance: 246.3
click at [489, 341] on div "WO Lease started Aug 10, 2025 at 8:00 AM Show details Survey, sent via SMS Resi…" at bounding box center [593, 217] width 664 height 308
copy div "Residesk Automated Survey 12:39 AM Hi Nipun Manjunath! I'm checking in on your …"
click at [429, 238] on div "Sent via SMS Tessa (ResiDesk) 6:03 AM Hi Nipun Manjunath, I understand the work…" at bounding box center [593, 245] width 664 height 149
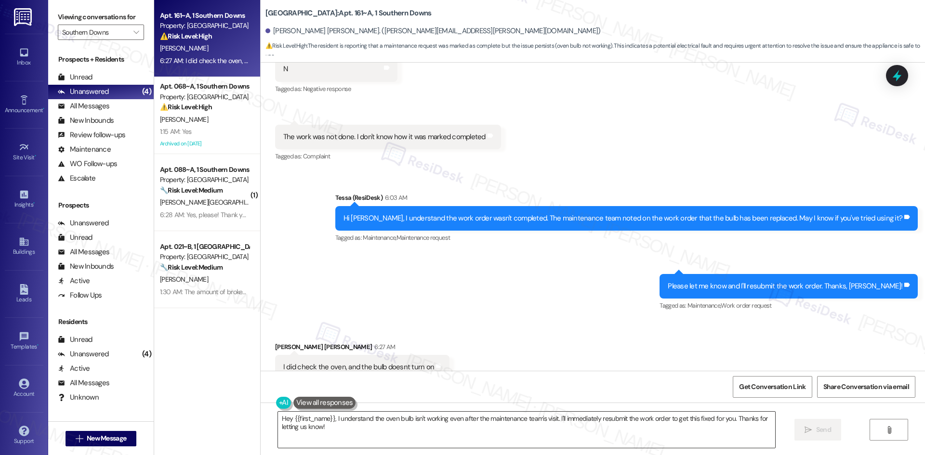
click at [454, 434] on textarea "Hey {{first_name}}, I understand the oven bulb isn't working even after the mai…" at bounding box center [526, 430] width 497 height 36
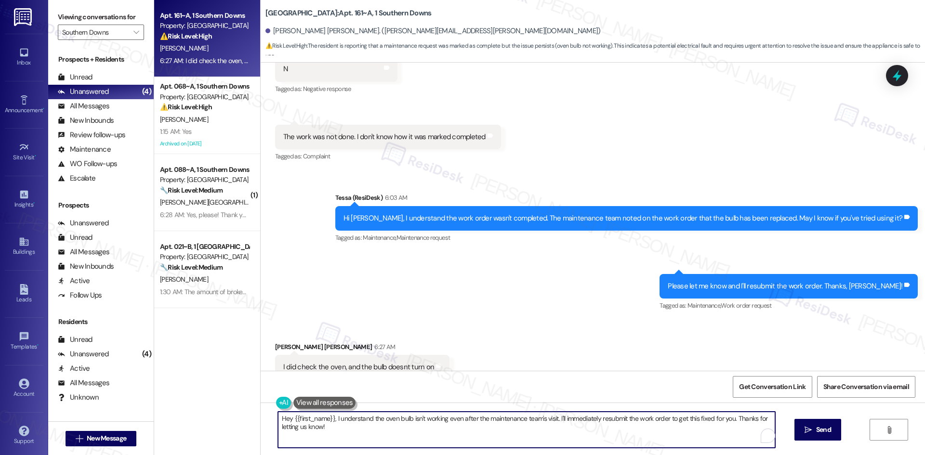
paste textarea "I’m sorry the oven bulb still isn’t working even though the order was marked co…"
type textarea "I’m sorry the oven bulb still isn’t working even though the order was marked co…"
click at [824, 429] on span "Send" at bounding box center [823, 430] width 15 height 10
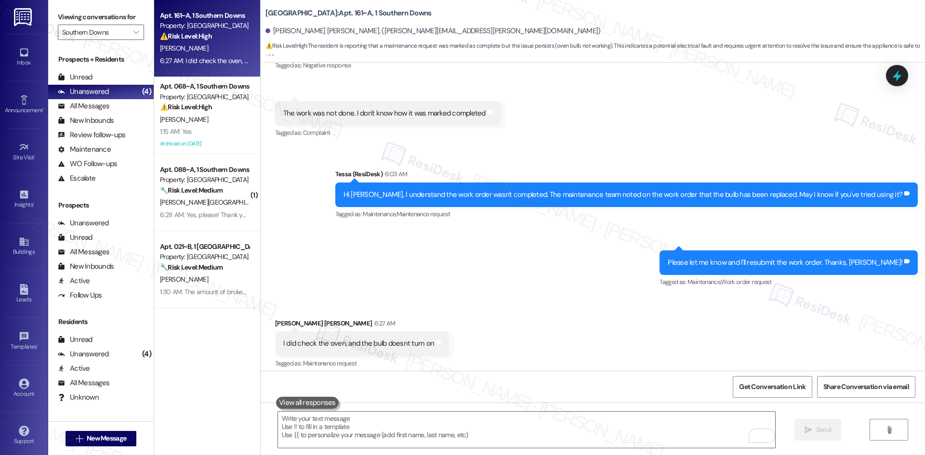
scroll to position [2167, 0]
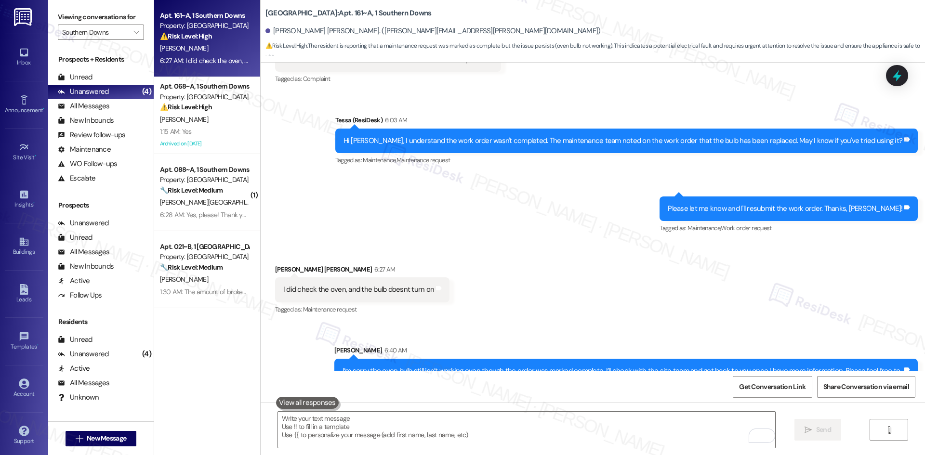
click at [585, 338] on div "Sent via SMS Sarah 6:40 AM I’m sorry the oven bulb still isn’t working even tho…" at bounding box center [626, 369] width 598 height 63
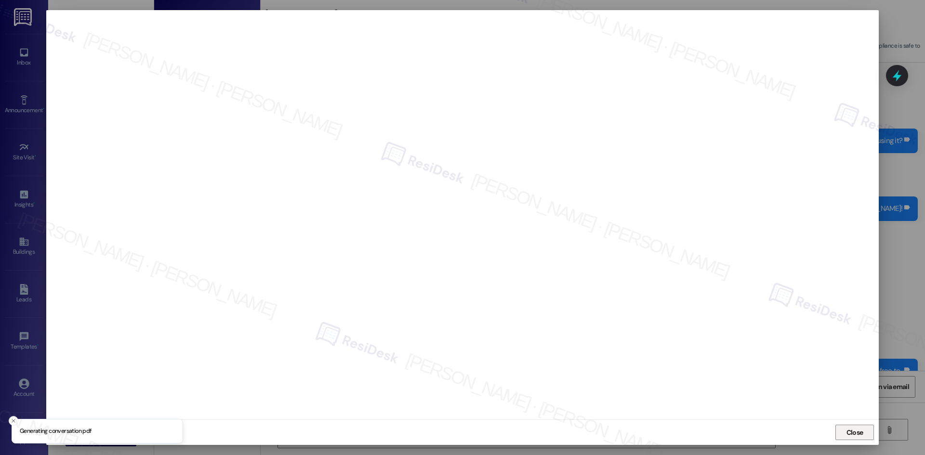
click at [841, 433] on button "Close" at bounding box center [854, 432] width 39 height 15
click at [841, 433] on div " Send " at bounding box center [593, 439] width 664 height 72
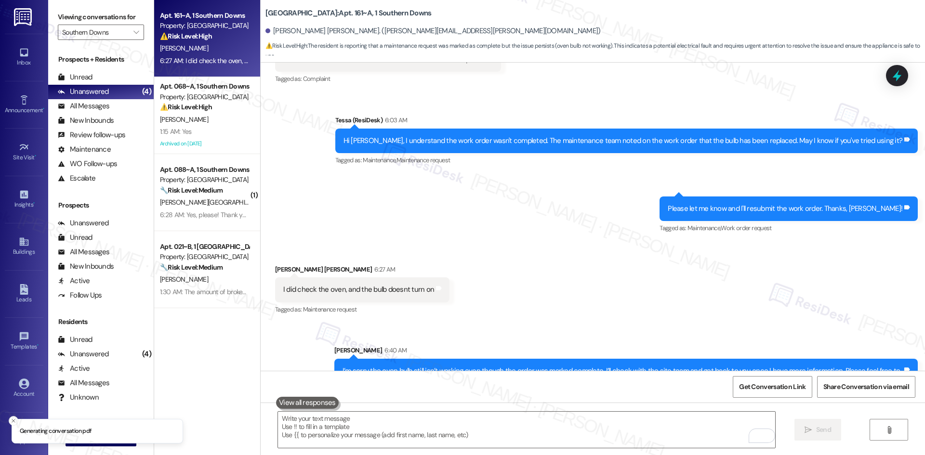
click at [710, 285] on div "Received via SMS Nipun Manjunath Davasam 6:27 AM I did check the oven, and the …" at bounding box center [593, 283] width 664 height 81
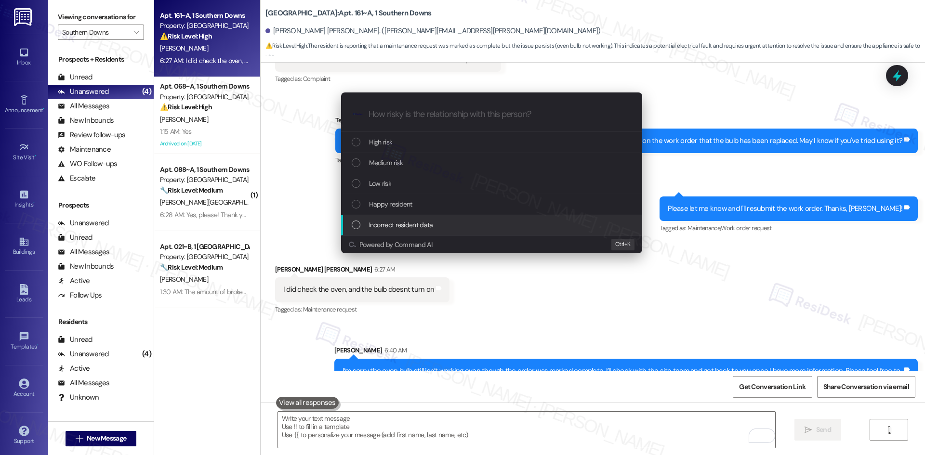
click at [712, 323] on div "Escalate Conversation How risky is the relationship with this person? Topics (e…" at bounding box center [462, 227] width 925 height 455
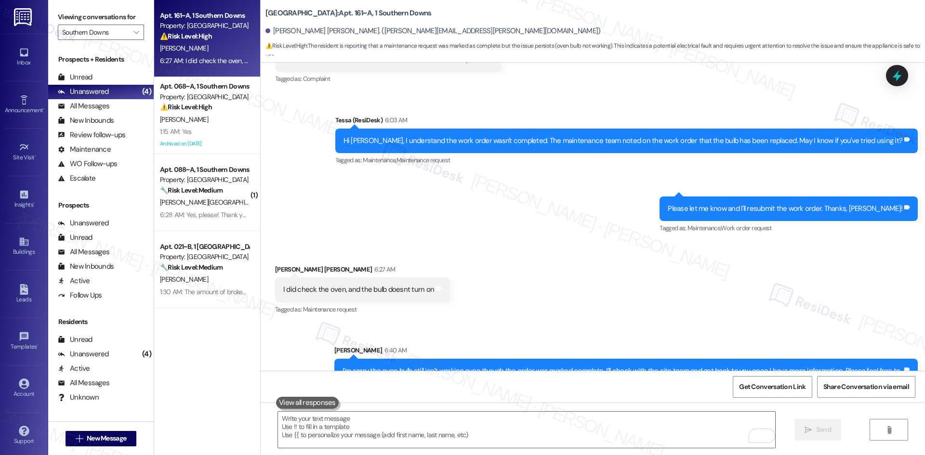
click at [576, 292] on div "Received via SMS Nipun Manjunath Davasam 6:27 AM I did check the oven, and the …" at bounding box center [593, 283] width 664 height 81
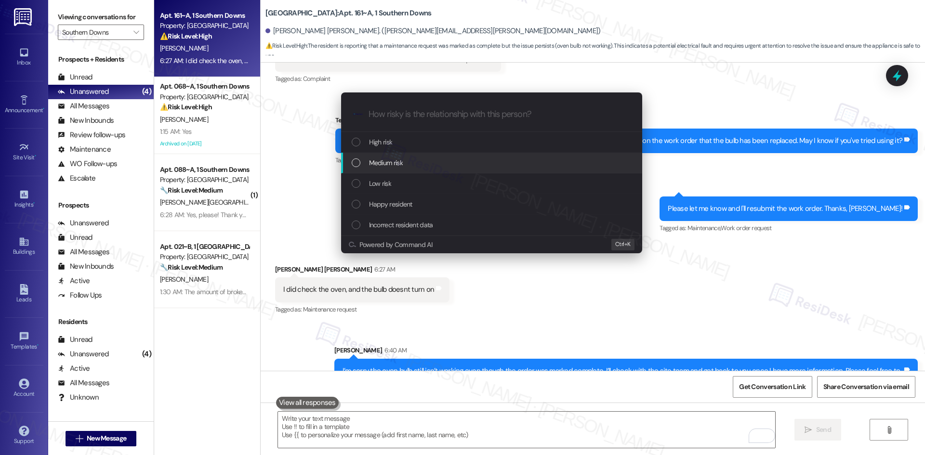
click at [413, 163] on div "Medium risk" at bounding box center [493, 163] width 282 height 11
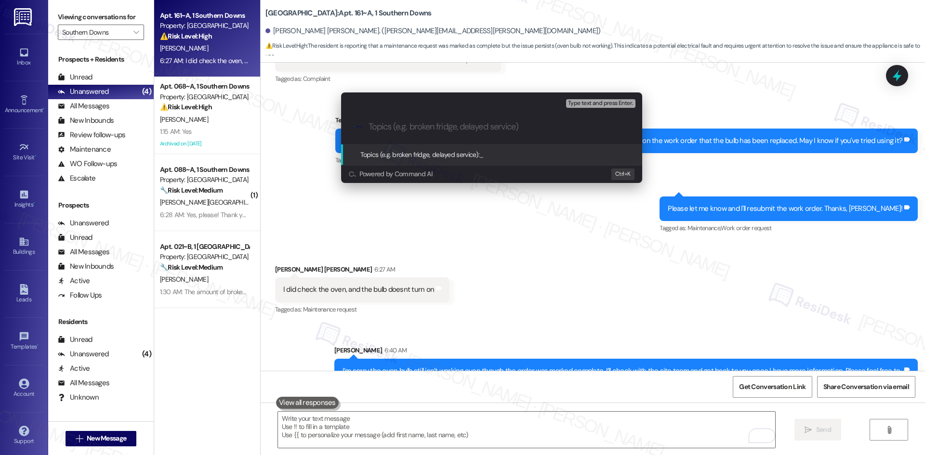
click at [388, 126] on input "Topics (e.g. broken fridge, delayed service)" at bounding box center [499, 127] width 262 height 10
paste input "Oven Bulb Still Not Working – Nipun Manjunath Davasam (Work Order 6817269)"
type input "Oven Bulb Still Not Working – Nipun Manjunath Davasam (Work Order 6817269)"
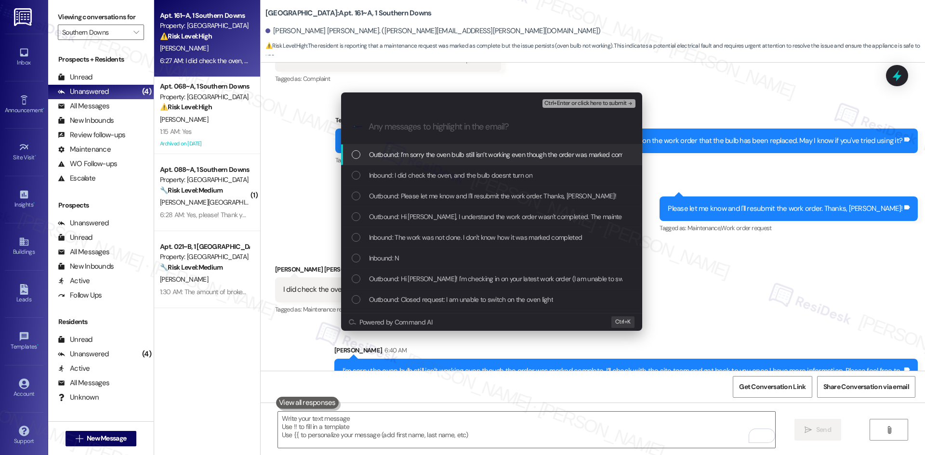
scroll to position [0, 0]
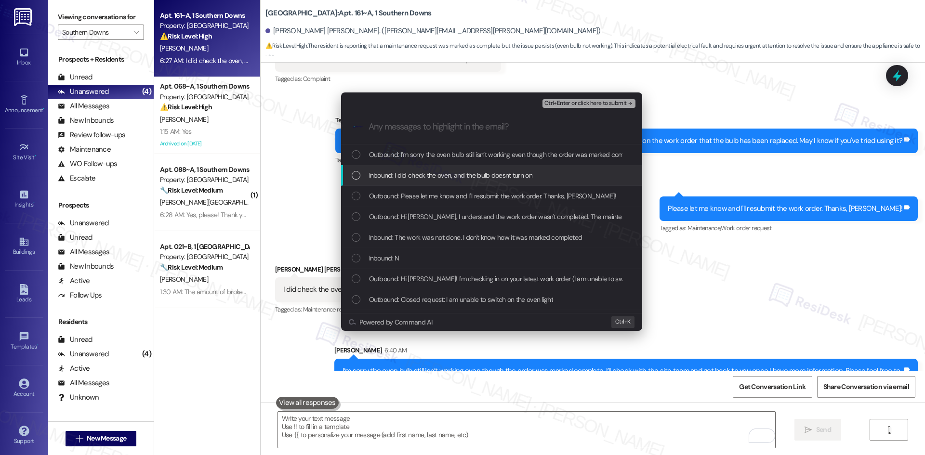
click at [431, 170] on span "Inbound: I did check the oven, and the bulb doesnt turn on" at bounding box center [450, 175] width 163 height 11
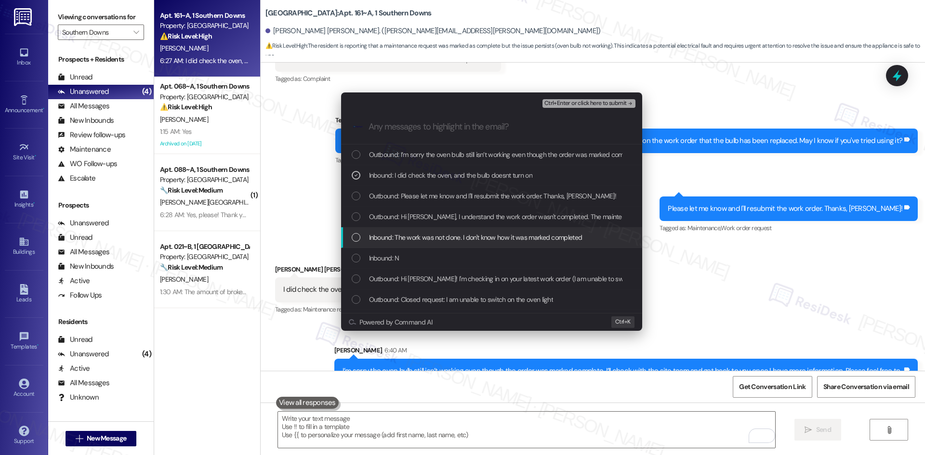
click at [464, 239] on span "Inbound: The work was not done. I don't know how it was marked completed" at bounding box center [475, 237] width 213 height 11
click at [426, 262] on div "Inbound: N" at bounding box center [493, 258] width 282 height 11
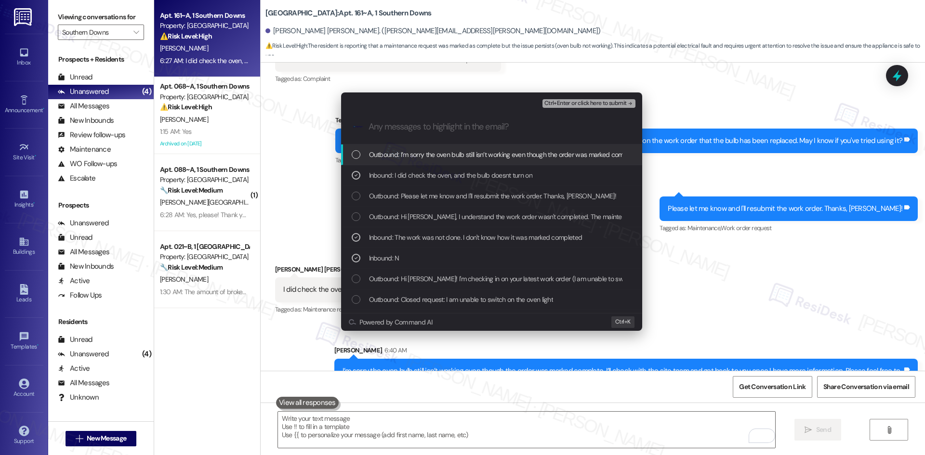
click at [623, 102] on span "Ctrl+Enter or click here to submit" at bounding box center [585, 103] width 82 height 7
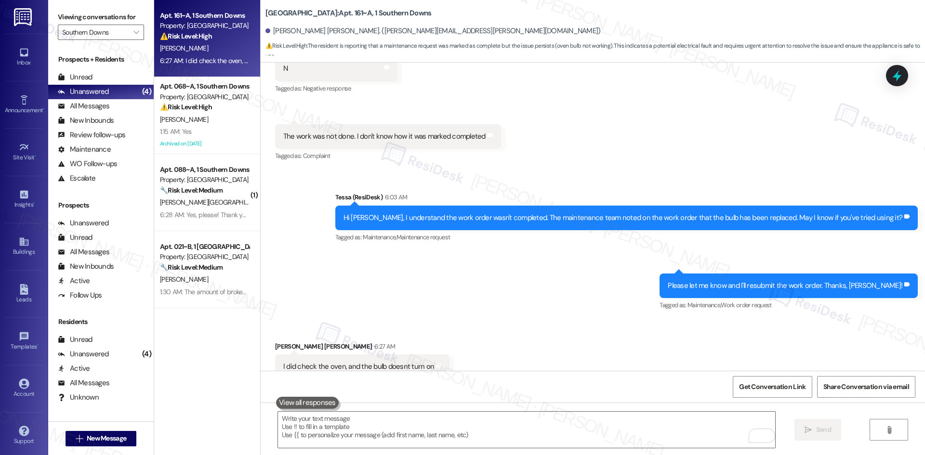
scroll to position [2089, 0]
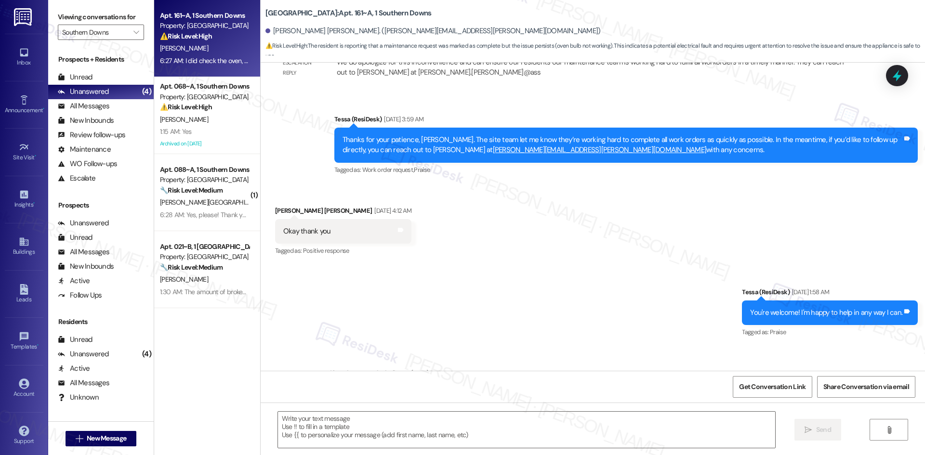
type textarea "Fetching suggested responses. Please feel free to read through the conversation…"
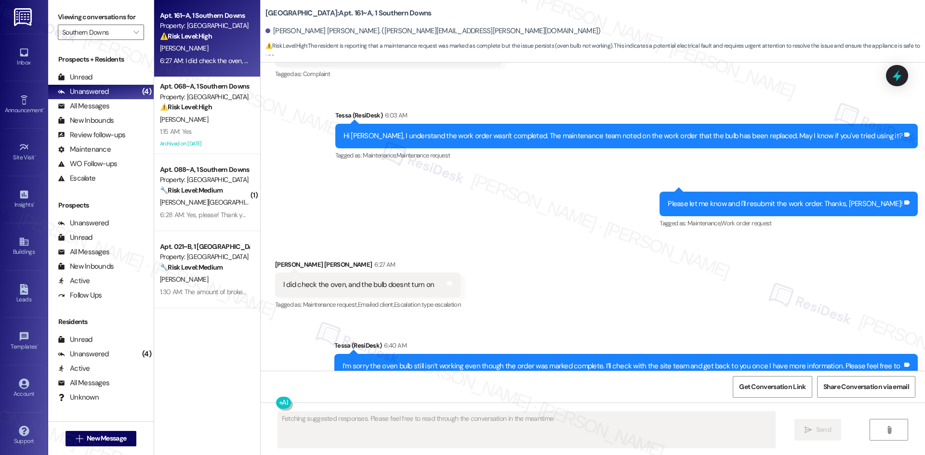
scroll to position [2181, 0]
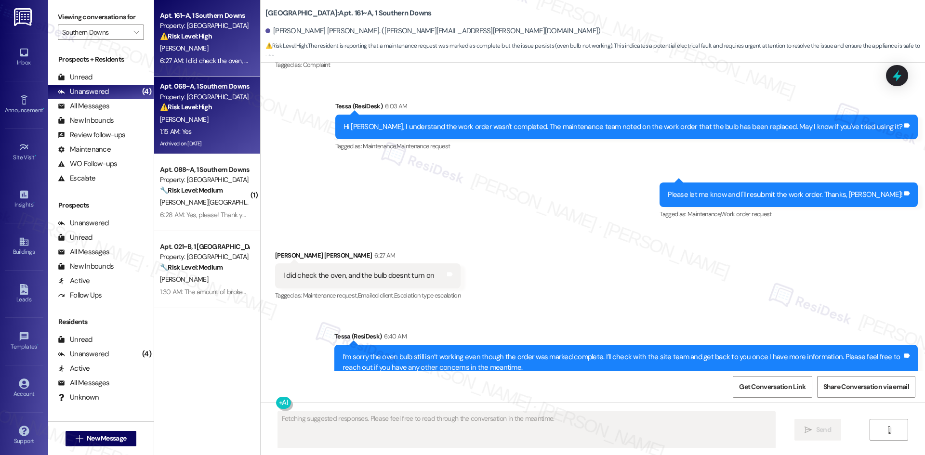
click at [213, 104] on div "⚠️ Risk Level: High The resident is reporting a malfunctioning A/C unit with sp…" at bounding box center [204, 107] width 89 height 10
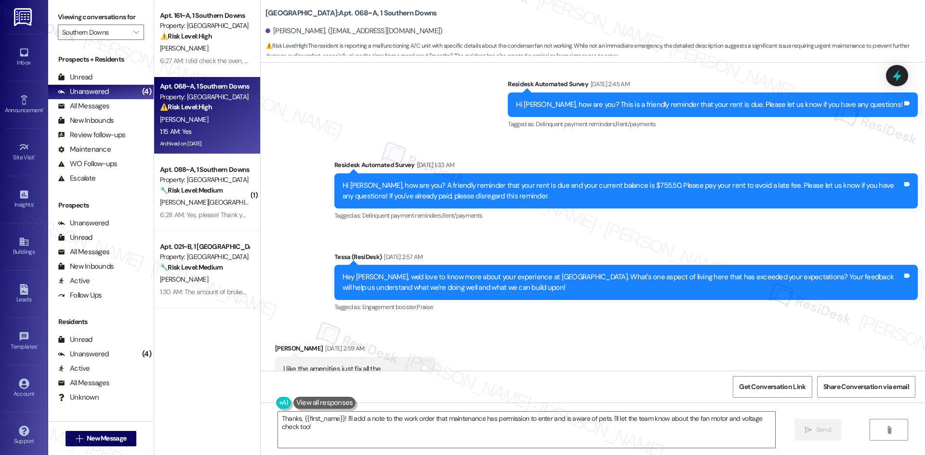
scroll to position [5893, 0]
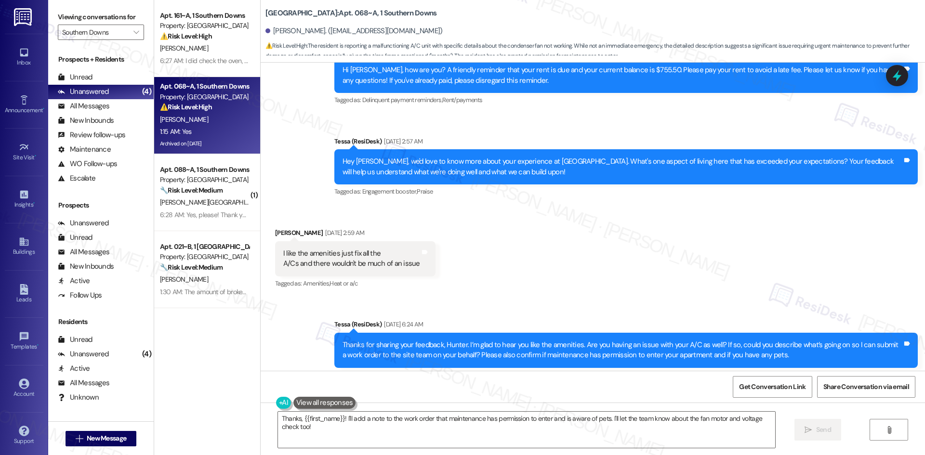
click at [564, 232] on div "Received via SMS Hunter Fuller Sep 16, 2025 at 2:59 AM I like the amenities jus…" at bounding box center [593, 252] width 664 height 92
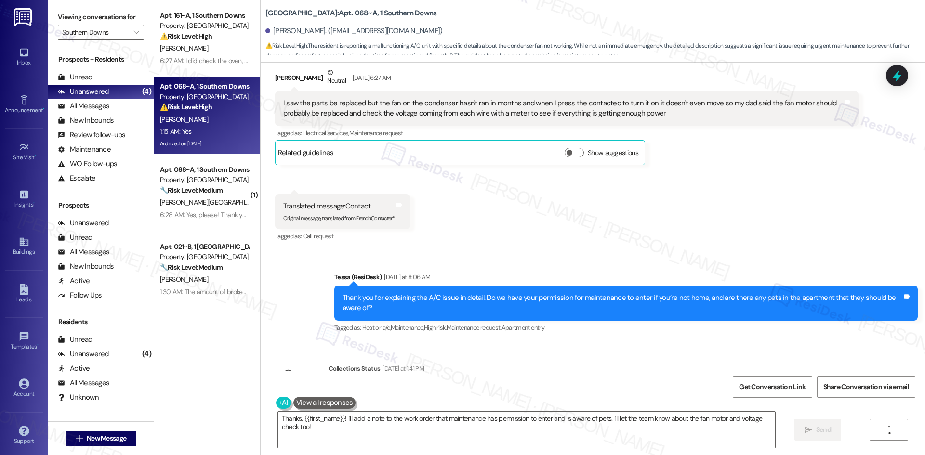
scroll to position [6327, 0]
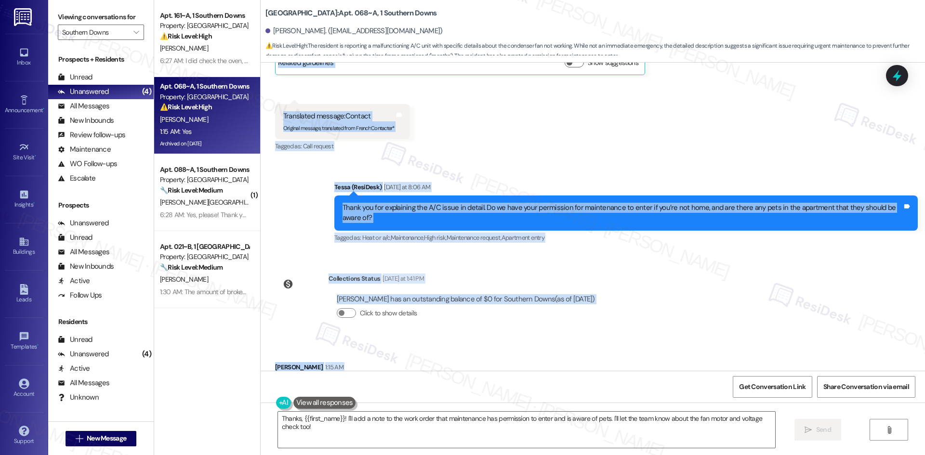
drag, startPoint x: 308, startPoint y: 132, endPoint x: 317, endPoint y: 340, distance: 207.8
click at [317, 340] on div "WO Opened request: Maintenance... Feb 07, 2025 at 10:50 PM Status : Completed S…" at bounding box center [593, 217] width 664 height 308
copy div "Tessa (ResiDesk) Sep 16, 2025 at 2:57 AM Hey Hunter, we'd love to know more abo…"
click at [480, 182] on div "Tessa (ResiDesk) Yesterday at 8:06 AM" at bounding box center [625, 188] width 583 height 13
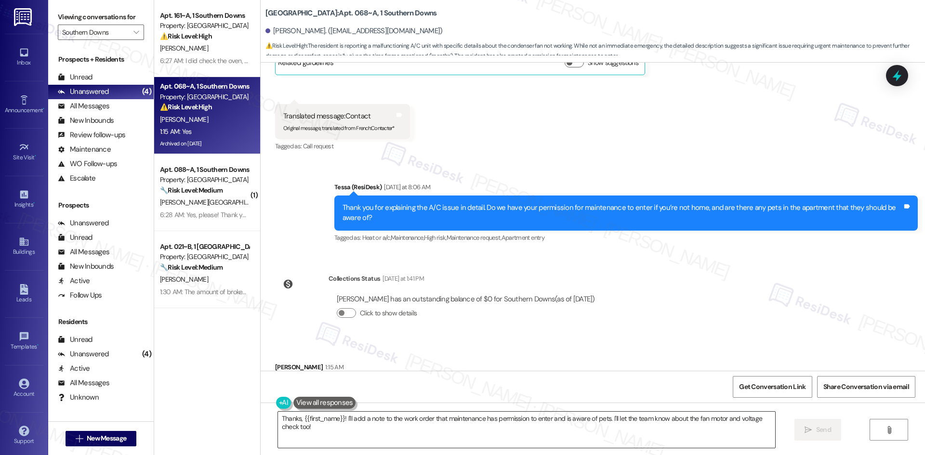
click at [437, 428] on textarea "Thanks, {{first_name}}! I'll add a note to the work order that maintenance has …" at bounding box center [526, 430] width 497 height 36
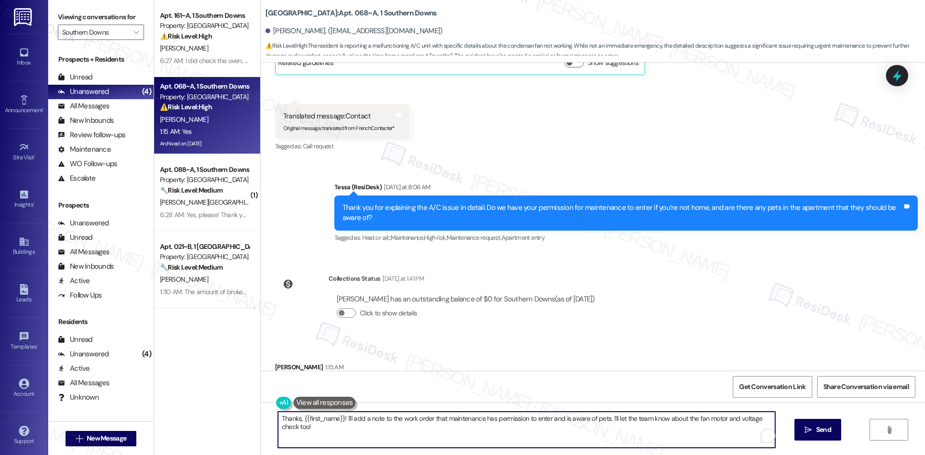
paste textarea "you for confirming, Hunter. I’ll let the site team know about your A/C issue an…"
type textarea "Thank you for confirming, Hunter. I’ll let the site team know about your A/C is…"
click at [817, 427] on span "Send" at bounding box center [823, 430] width 15 height 10
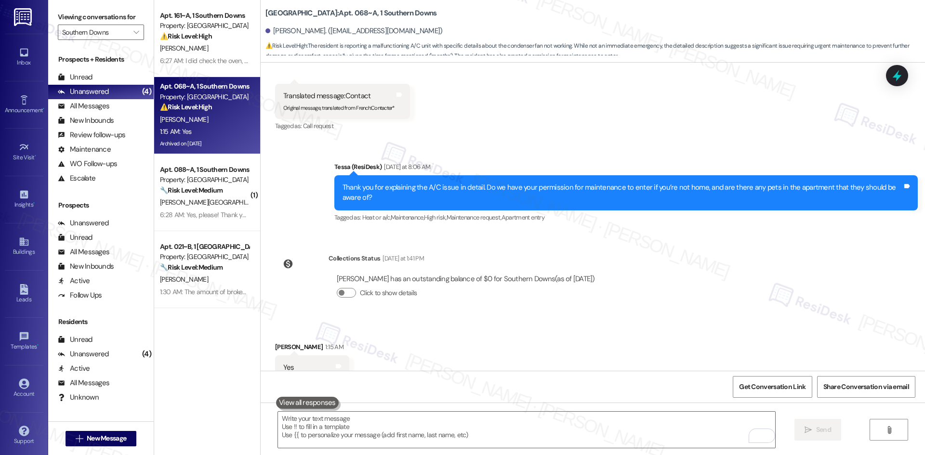
scroll to position [6404, 0]
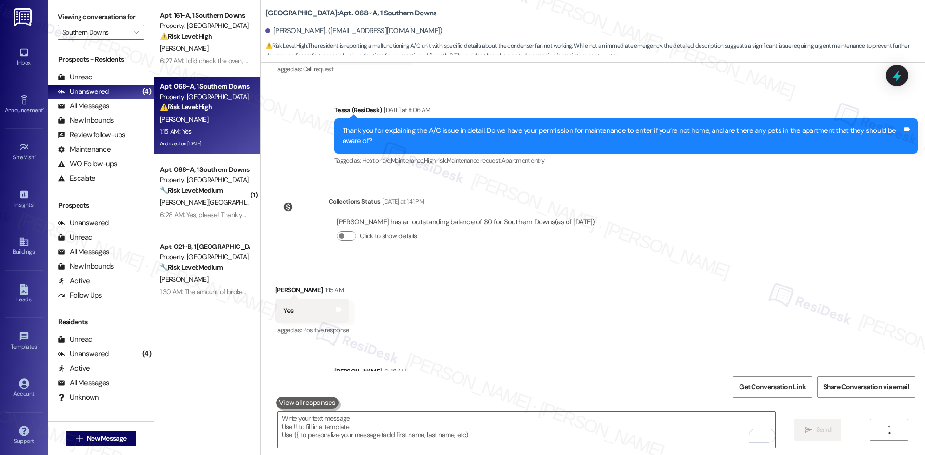
click at [643, 263] on div "Received via SMS [PERSON_NAME] 1:15 AM Yes Tags and notes Tagged as: Positive r…" at bounding box center [593, 303] width 664 height 81
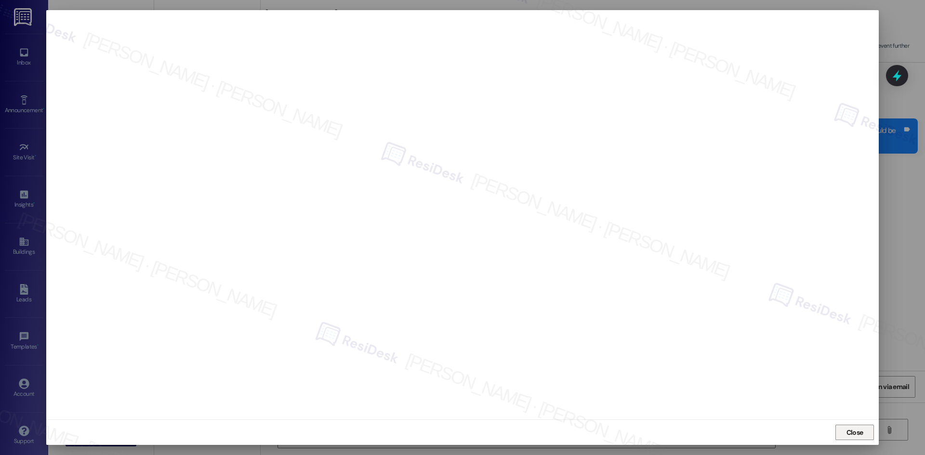
click at [862, 428] on span "Close" at bounding box center [854, 433] width 17 height 10
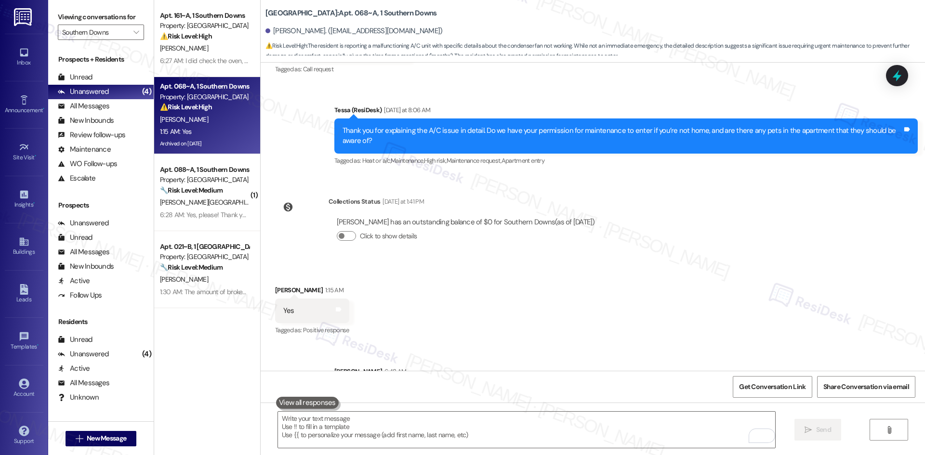
click at [670, 285] on div "Received via SMS [PERSON_NAME] 1:15 AM Yes Tags and notes Tagged as: Positive r…" at bounding box center [593, 303] width 664 height 81
click at [669, 286] on div "Received via SMS [PERSON_NAME] 1:15 AM Yes Tags and notes Tagged as: Positive r…" at bounding box center [593, 303] width 664 height 81
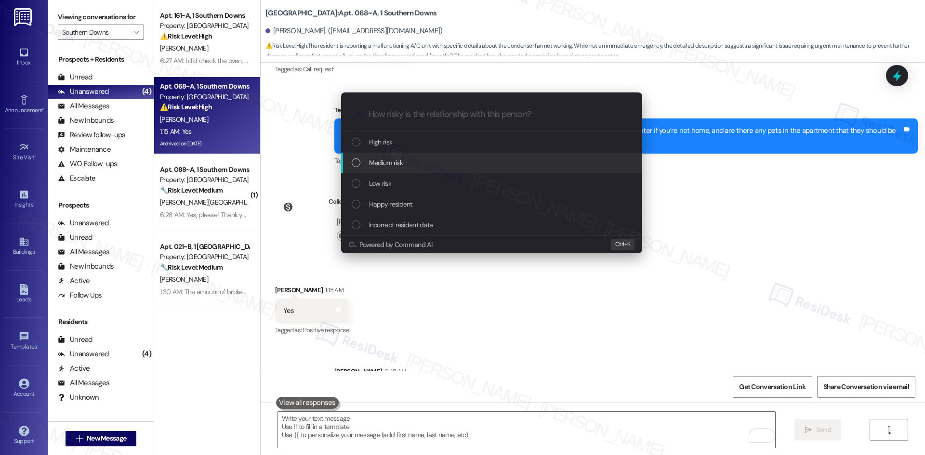
click at [437, 161] on div "Medium risk" at bounding box center [493, 163] width 282 height 11
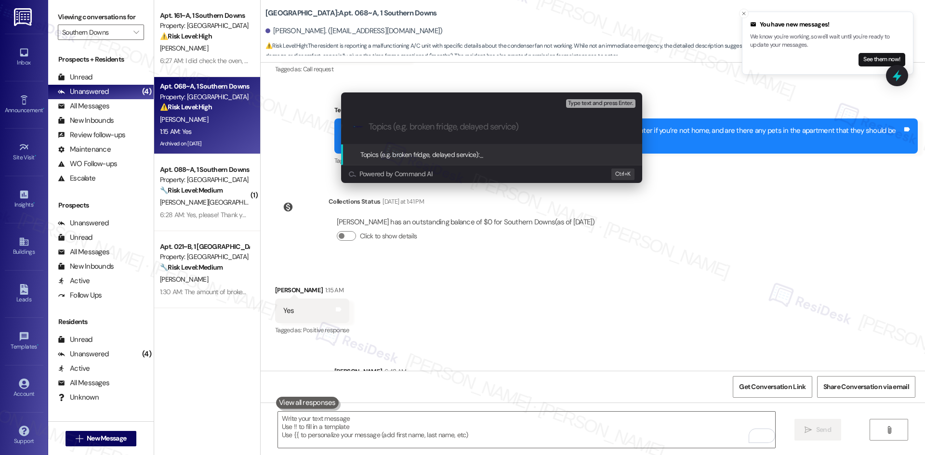
click at [388, 126] on input "Topics (e.g. broken fridge, delayed service)" at bounding box center [499, 127] width 262 height 10
paste input "A/C Condenser Fan Not Running – [PERSON_NAME] (Work Order 6824841)"
type input "A/C Condenser Fan Not Running – [PERSON_NAME] (Work Order 6824841)"
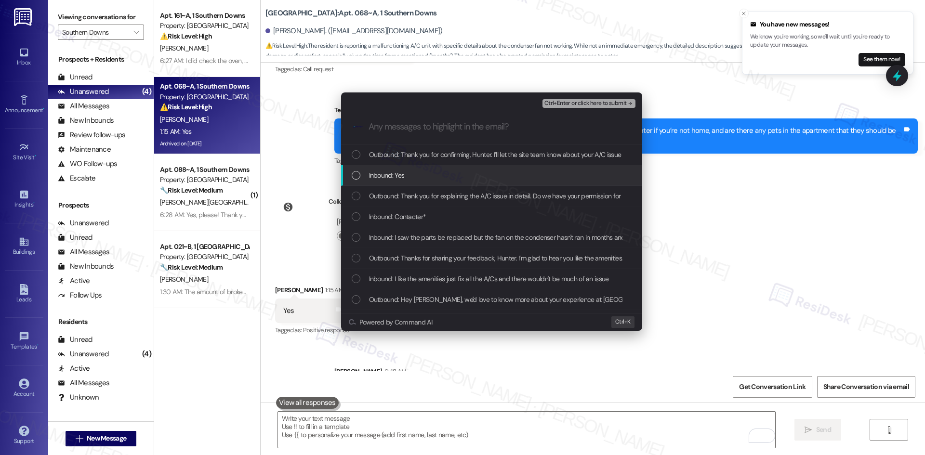
click at [404, 175] on span "Inbound: Yes" at bounding box center [387, 175] width 36 height 11
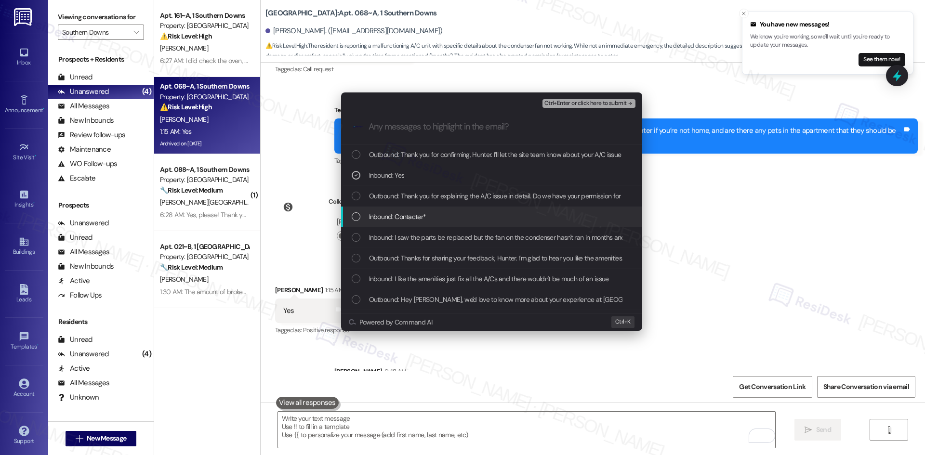
click at [410, 215] on span "Inbound: Contacter*" at bounding box center [397, 216] width 57 height 11
click at [443, 240] on span "Inbound: I saw the parts be replaced but the fan on the condenser hasn't ran in…" at bounding box center [811, 237] width 884 height 11
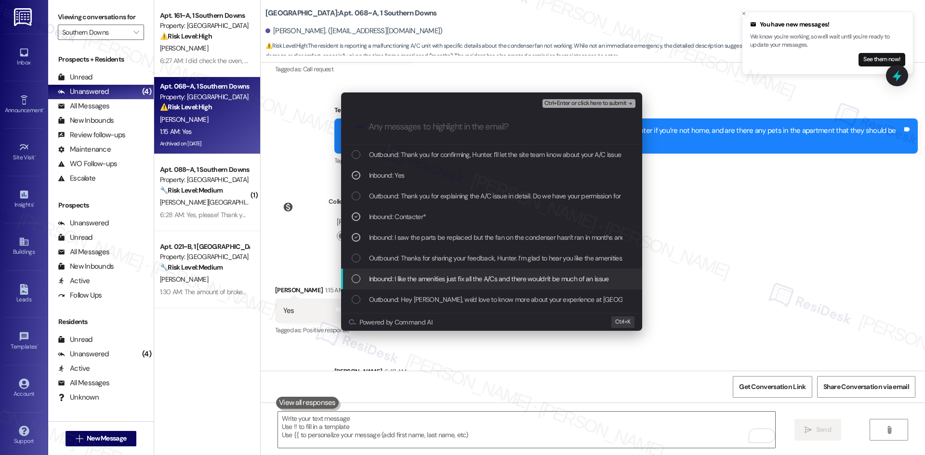
click at [451, 280] on span "Inbound: I like the amenities just fix all the A/Cs and there wouldn't be much …" at bounding box center [489, 279] width 240 height 11
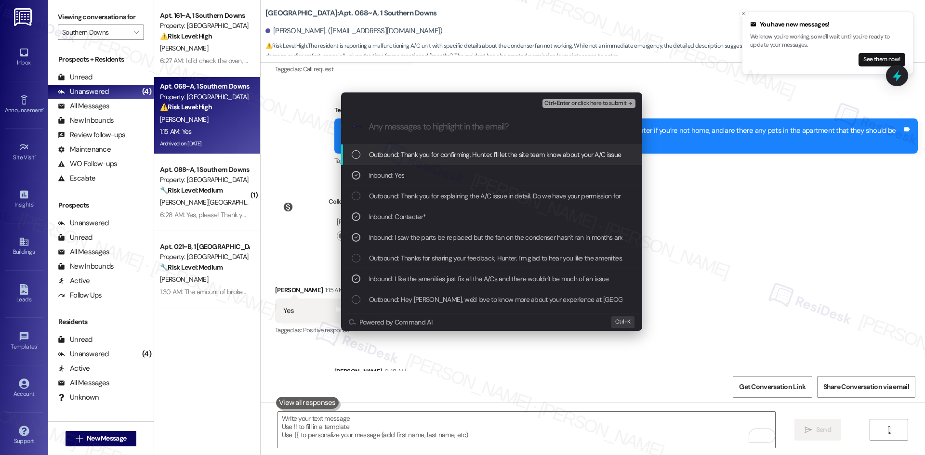
click at [610, 100] on span "Ctrl+Enter or click here to submit" at bounding box center [585, 103] width 82 height 7
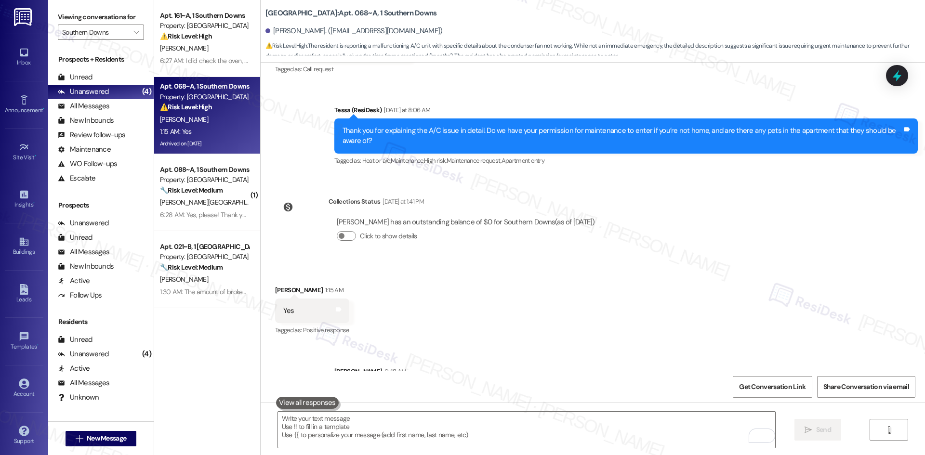
scroll to position [6326, 0]
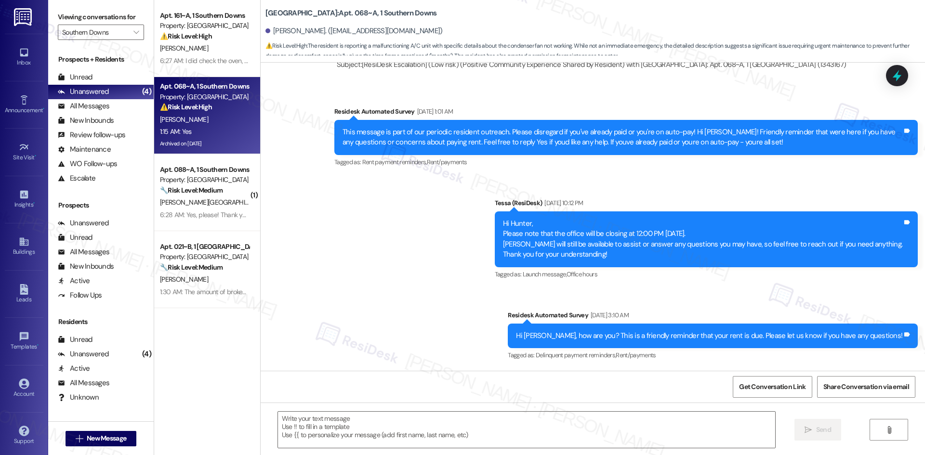
type textarea "Fetching suggested responses. Please feel free to read through the conversation…"
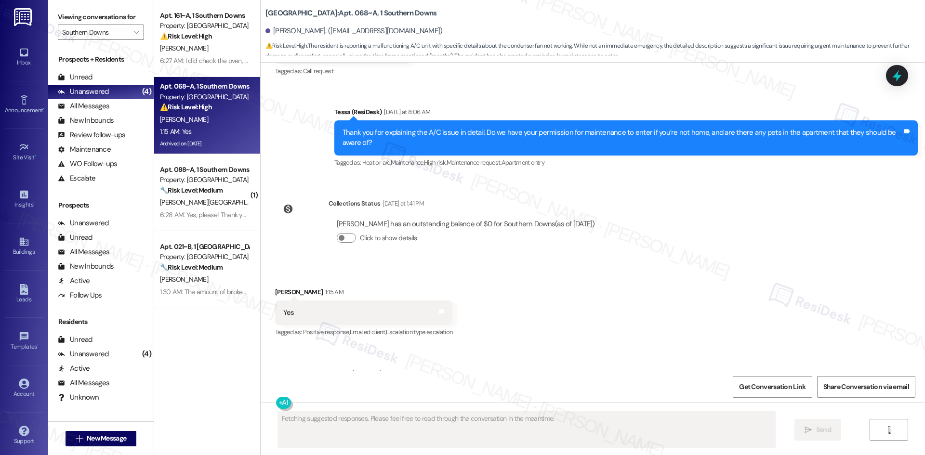
scroll to position [6418, 0]
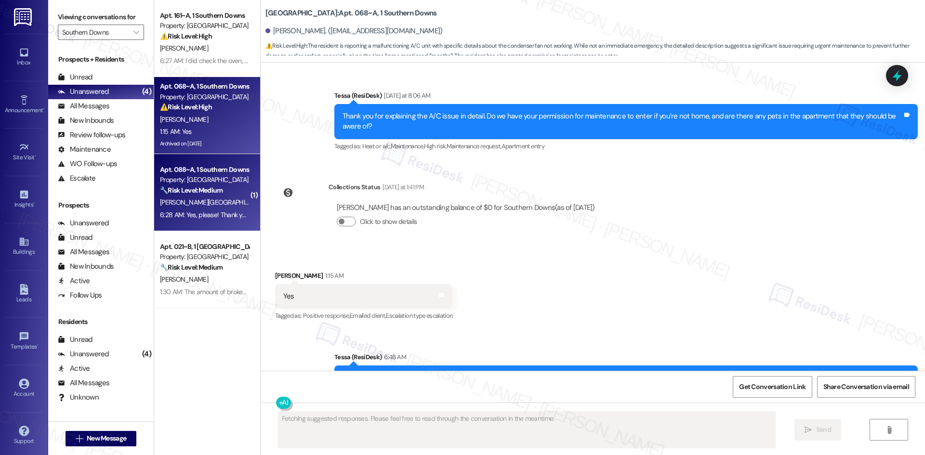
click at [208, 213] on div "6:28 AM: Yes, please! Thank you! And no, I don't have any pets! 6:28 AM: Yes, p…" at bounding box center [247, 214] width 174 height 9
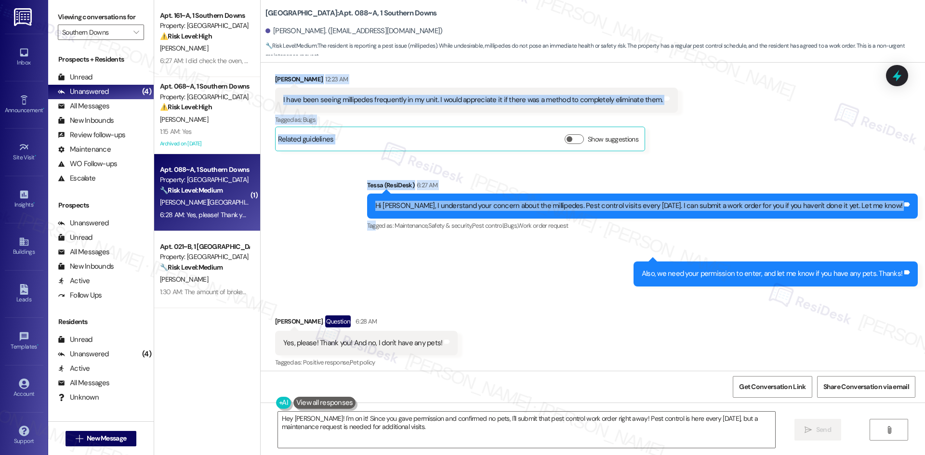
scroll to position [635, 0]
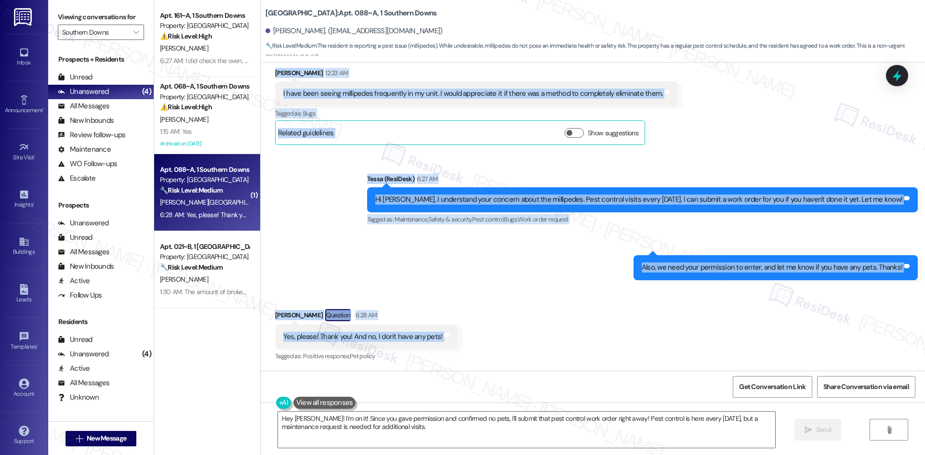
drag, startPoint x: 310, startPoint y: 123, endPoint x: 471, endPoint y: 340, distance: 270.3
click at [471, 340] on div "WO Lease started Aug 11, 2025 at 8:00 AM Show details Survey, sent via SMS Resi…" at bounding box center [593, 217] width 664 height 308
copy div "Tessa (ResiDesk) 12:00 AM Thanks so much for sharing that, Zachariah! We’re gla…"
click at [368, 260] on div "Sent via SMS Tessa (ResiDesk) 6:27 AM Hi Zachariah, I understand your concern a…" at bounding box center [593, 219] width 664 height 135
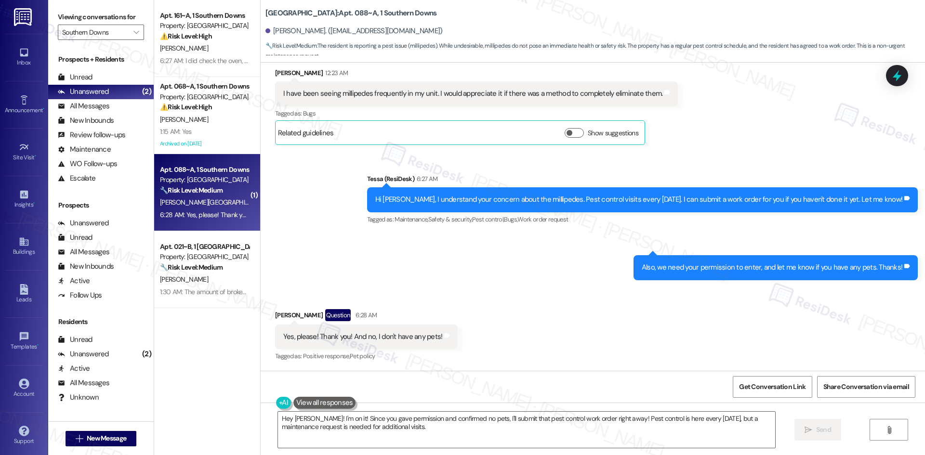
click at [514, 348] on div "Received via SMS Zachariah Blackwell-Foxworth Question 6:28 AM Yes, please! Tha…" at bounding box center [593, 329] width 664 height 83
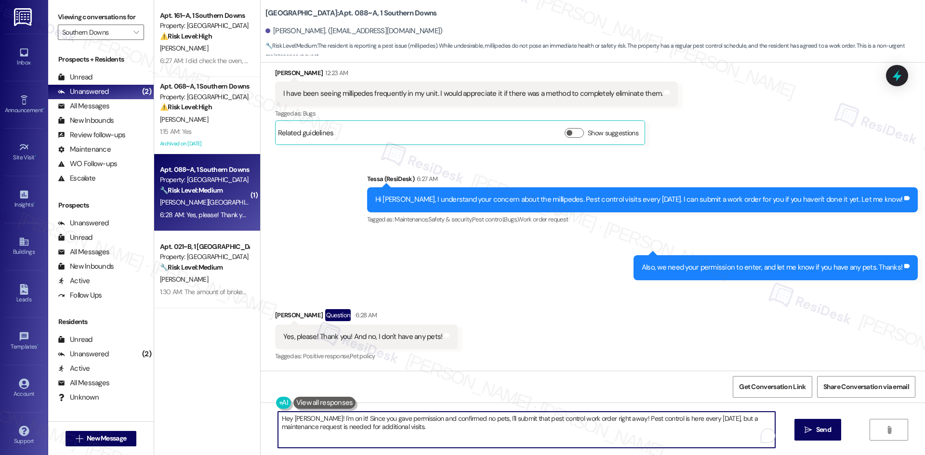
click at [408, 424] on textarea "Hey Zachariah! I'm on it! Since you gave permission and confirmed no pets, I'll…" at bounding box center [526, 430] width 497 height 36
paste textarea "Thank you for confirming, Zachariah. I’ll let the site team know about the mill…"
type textarea "Thank you for confirming, Zachariah. I’ll let the site team know about the mill…"
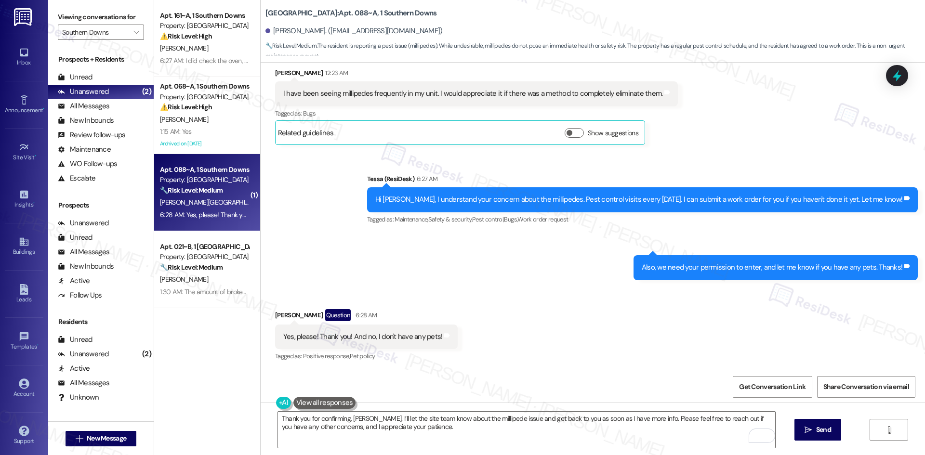
click at [496, 260] on div "Sent via SMS Tessa (ResiDesk) 6:27 AM Hi Zachariah, I understand your concern a…" at bounding box center [593, 219] width 664 height 135
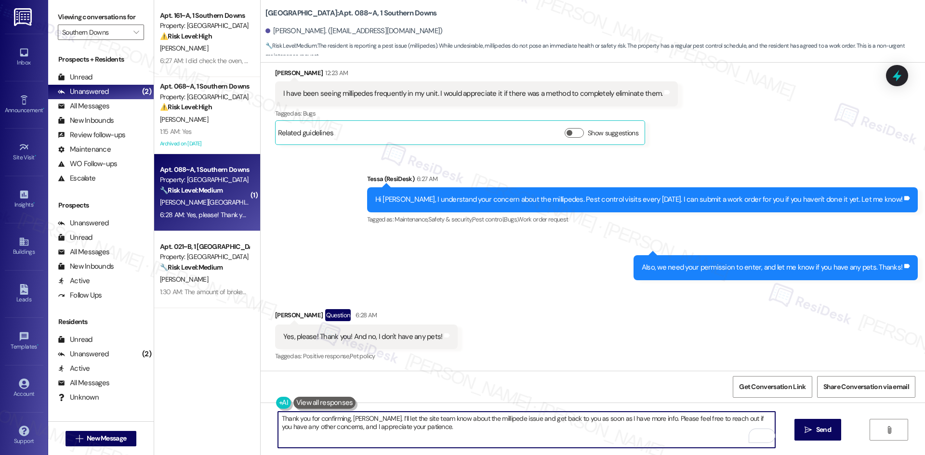
click at [442, 432] on textarea "Thank you for confirming, Zachariah. I’ll let the site team know about the mill…" at bounding box center [526, 430] width 497 height 36
click at [814, 432] on span "Send" at bounding box center [823, 430] width 19 height 10
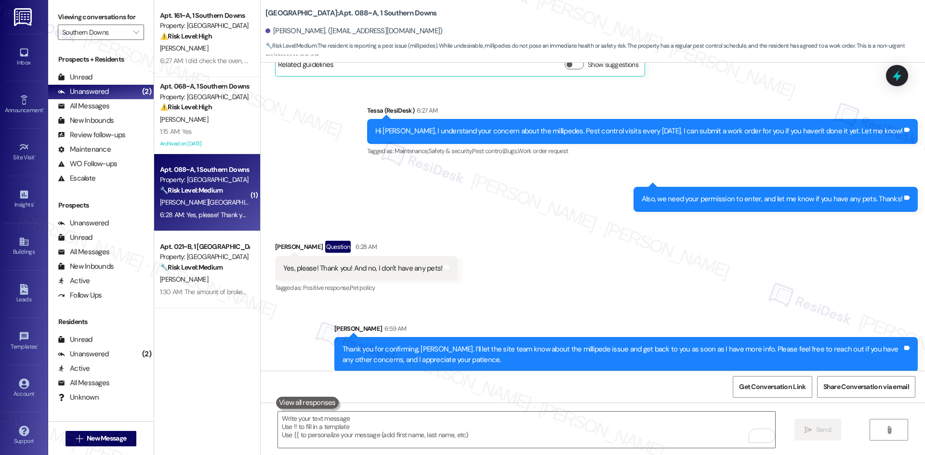
scroll to position [713, 0]
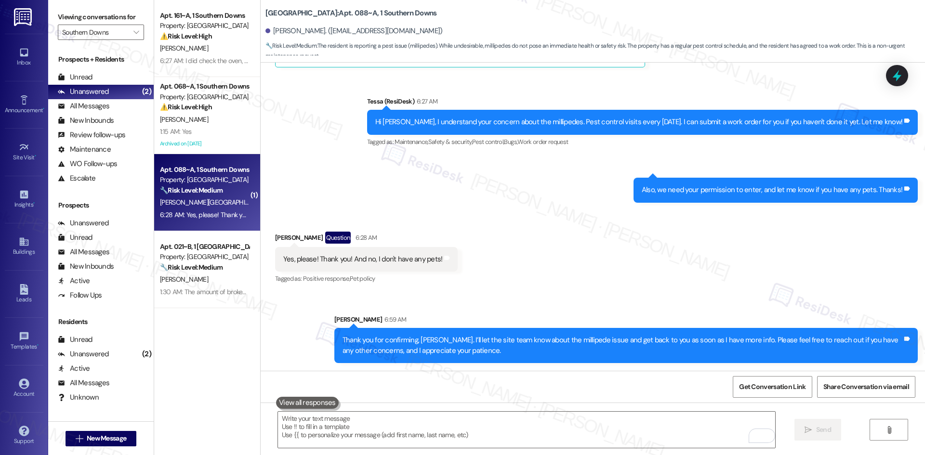
click at [624, 300] on div "Sent via SMS Sarah 6:59 AM Thank you for confirming, Zachariah. I’ll let the si…" at bounding box center [593, 332] width 664 height 78
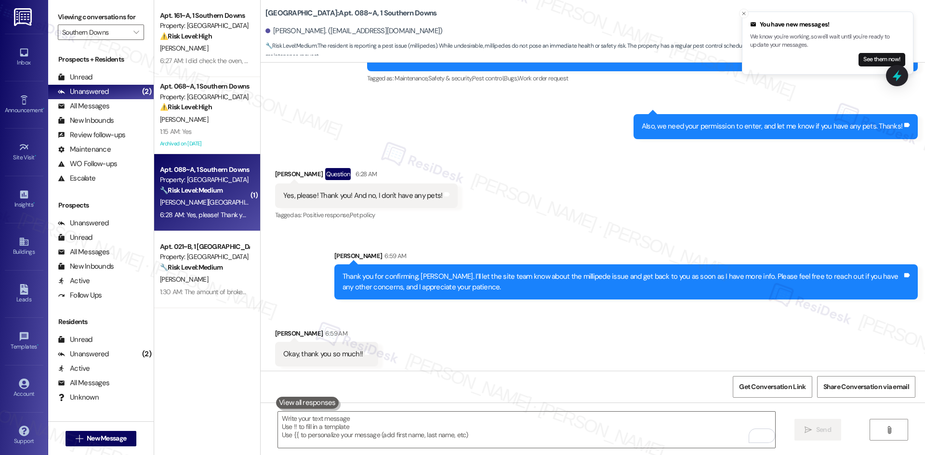
scroll to position [779, 0]
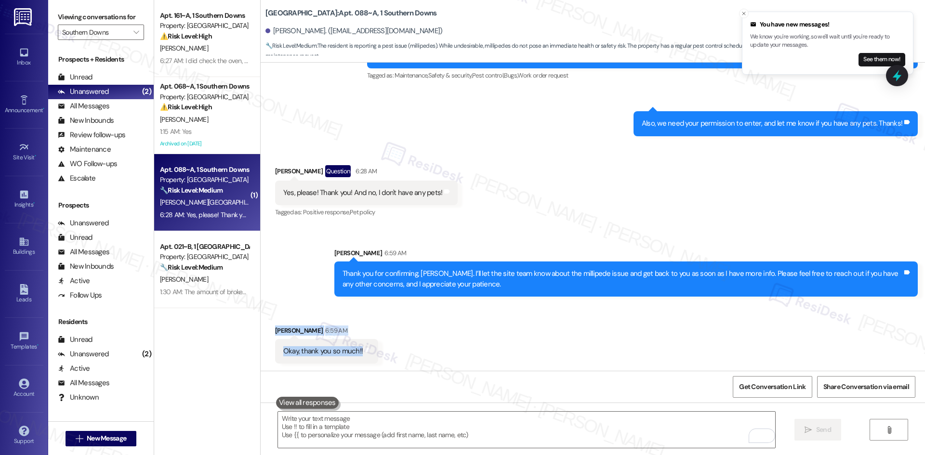
drag, startPoint x: 263, startPoint y: 328, endPoint x: 398, endPoint y: 352, distance: 137.1
click at [398, 352] on div "Received via SMS Zachariah Blackwell-Foxworth 6:59 AM Okay, thank you so much!!…" at bounding box center [593, 337] width 664 height 67
copy div "Zachariah Blackwell-Foxworth 6:59 AM Okay, thank you so much!! Tags and notes"
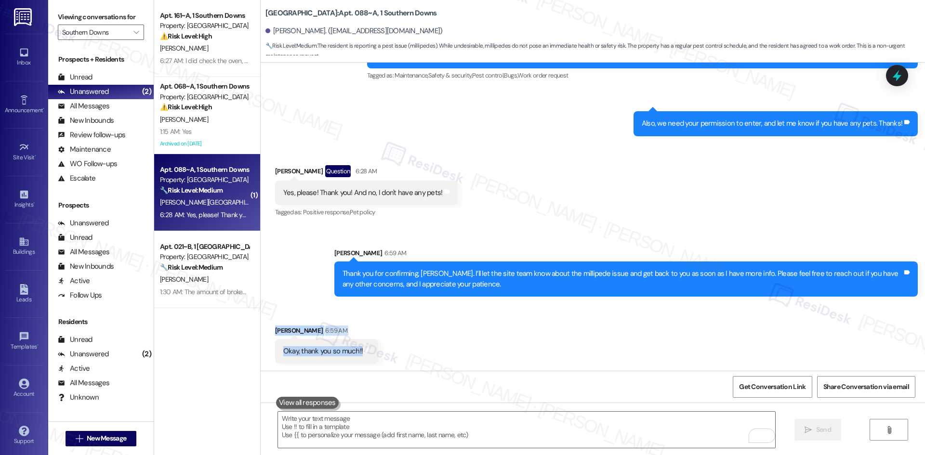
drag, startPoint x: 495, startPoint y: 324, endPoint x: 489, endPoint y: 324, distance: 5.8
click at [495, 324] on div "Received via SMS Zachariah Blackwell-Foxworth 6:59 AM Okay, thank you so much!!…" at bounding box center [593, 337] width 664 height 67
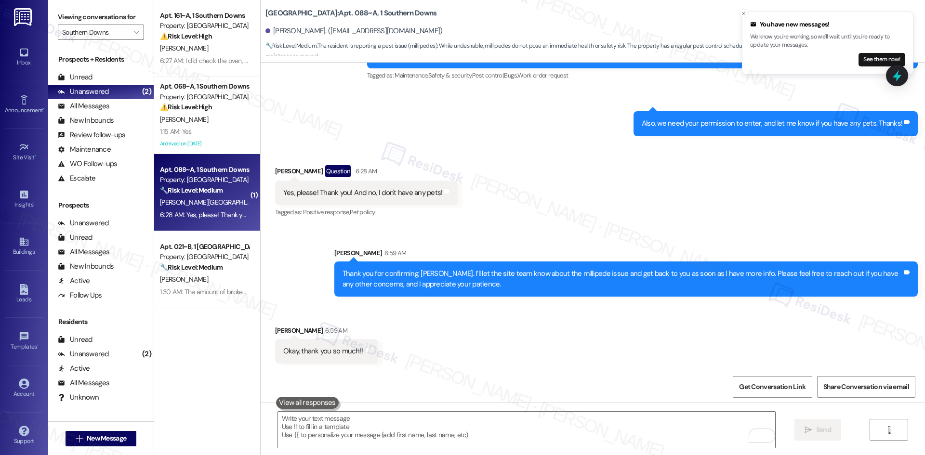
click at [655, 357] on div "Received via SMS Zachariah Blackwell-Foxworth 6:59 AM Okay, thank you so much!!…" at bounding box center [593, 337] width 664 height 67
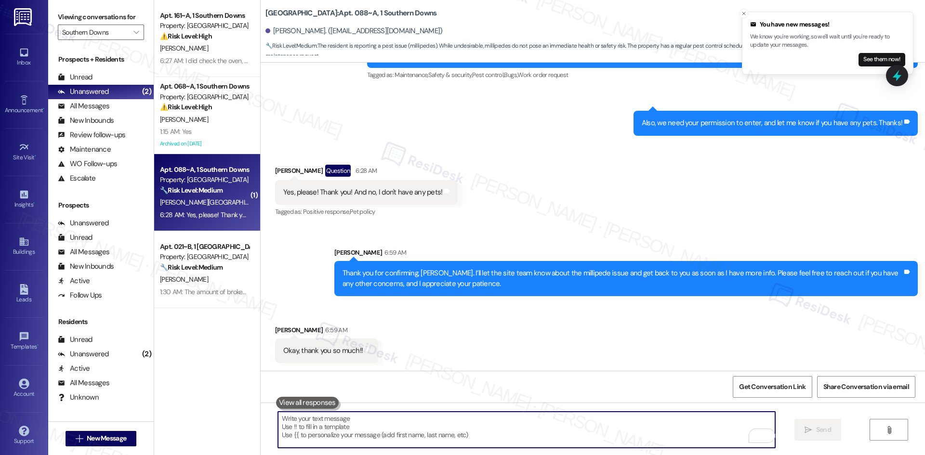
click at [471, 426] on textarea "To enrich screen reader interactions, please activate Accessibility in Grammarl…" at bounding box center [526, 430] width 497 height 36
paste textarea "You’re very welcome, Zachariah!"
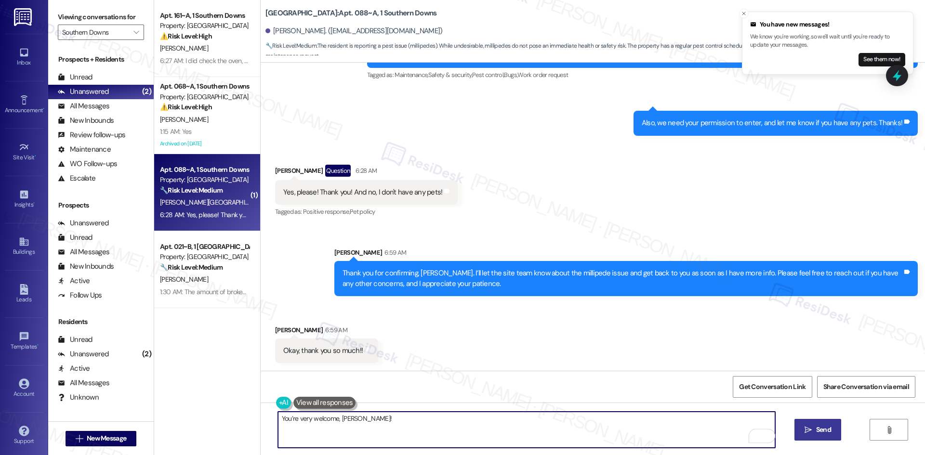
type textarea "You’re very welcome, Zachariah!"
click at [821, 430] on span "Send" at bounding box center [823, 430] width 15 height 10
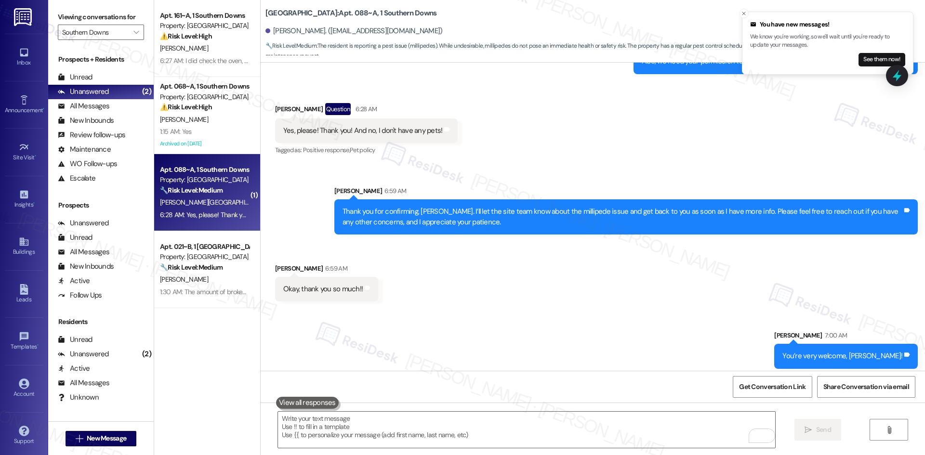
scroll to position [847, 0]
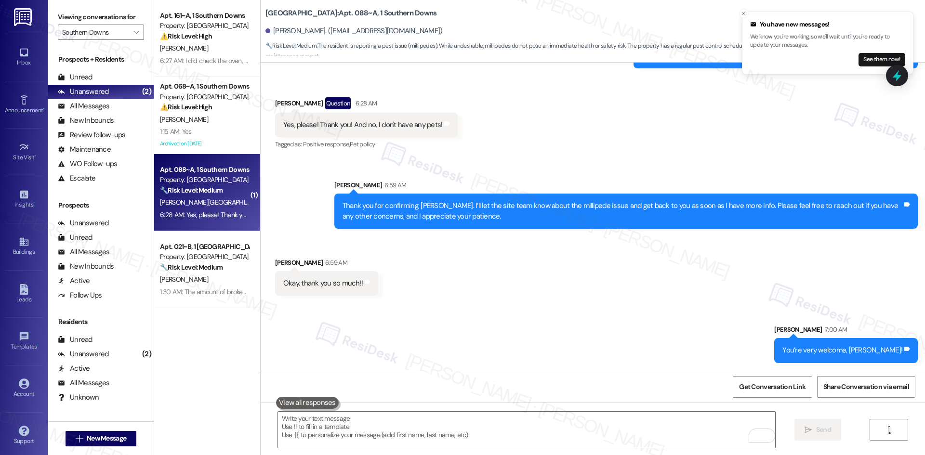
click at [610, 284] on div "Received via SMS Zachariah Blackwell-Foxworth 6:59 AM Okay, thank you so much!!…" at bounding box center [593, 269] width 664 height 67
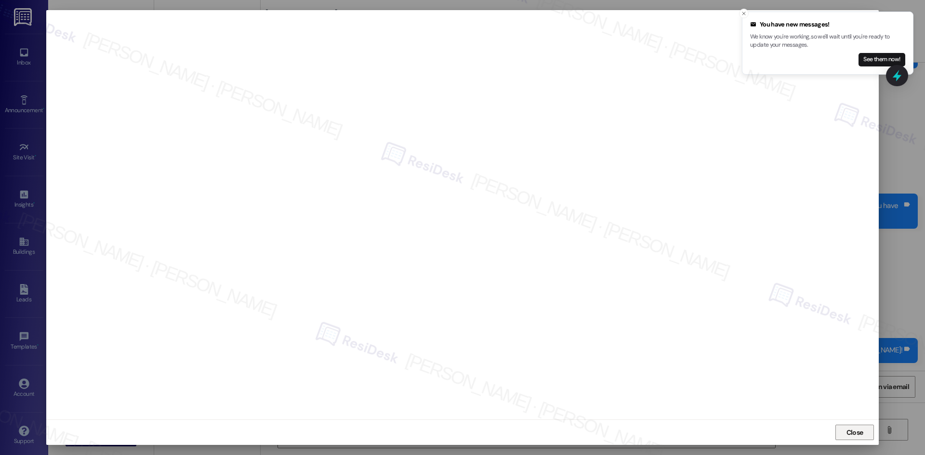
click at [859, 432] on span "Close" at bounding box center [854, 433] width 17 height 10
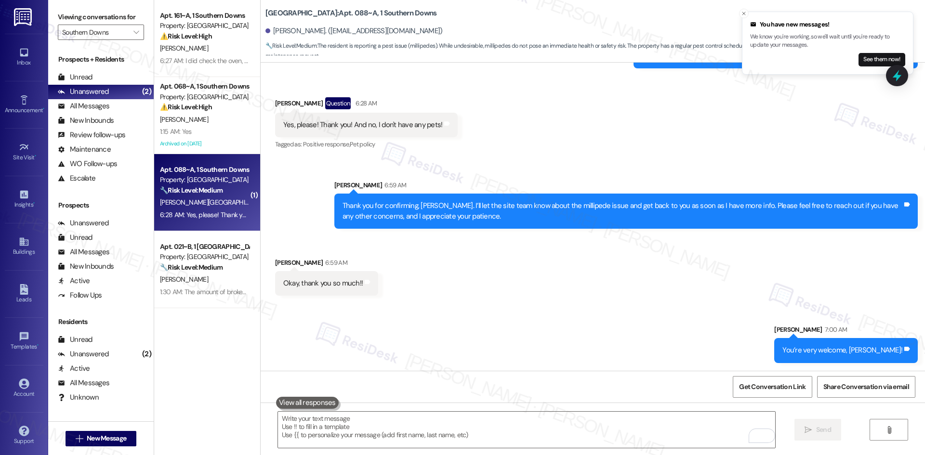
click at [571, 289] on div "Received via SMS Zachariah Blackwell-Foxworth 6:59 AM Okay, thank you so much!!…" at bounding box center [593, 269] width 664 height 67
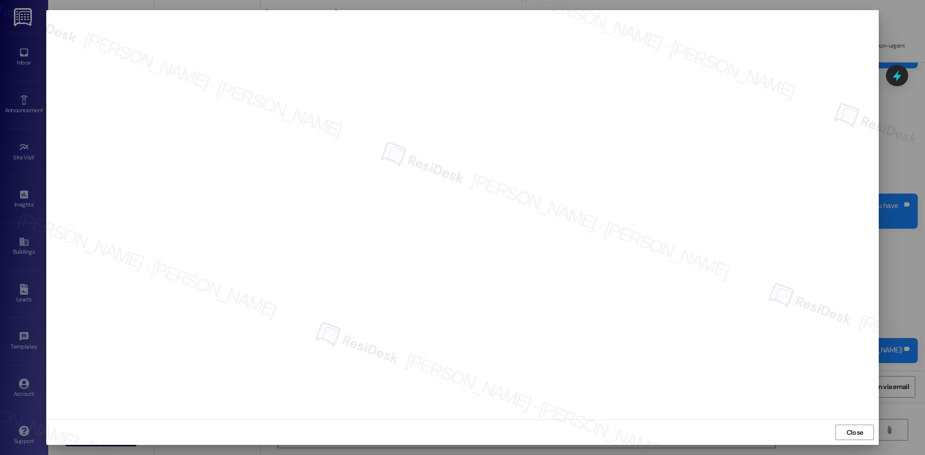
click at [849, 441] on div "Close" at bounding box center [462, 433] width 832 height 26
click at [842, 434] on button "Close" at bounding box center [854, 432] width 39 height 15
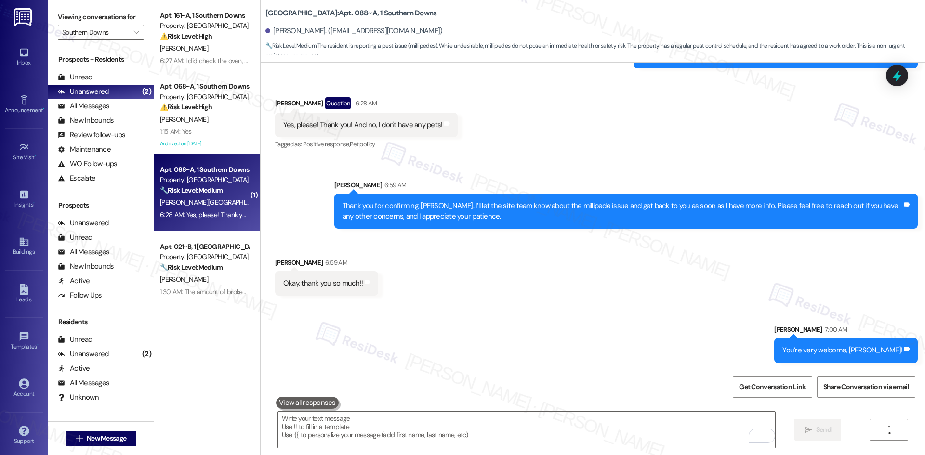
click at [658, 310] on div "Sent via SMS Sarah 7:00 AM You’re very welcome, Zachariah! Tags and notes" at bounding box center [593, 336] width 664 height 67
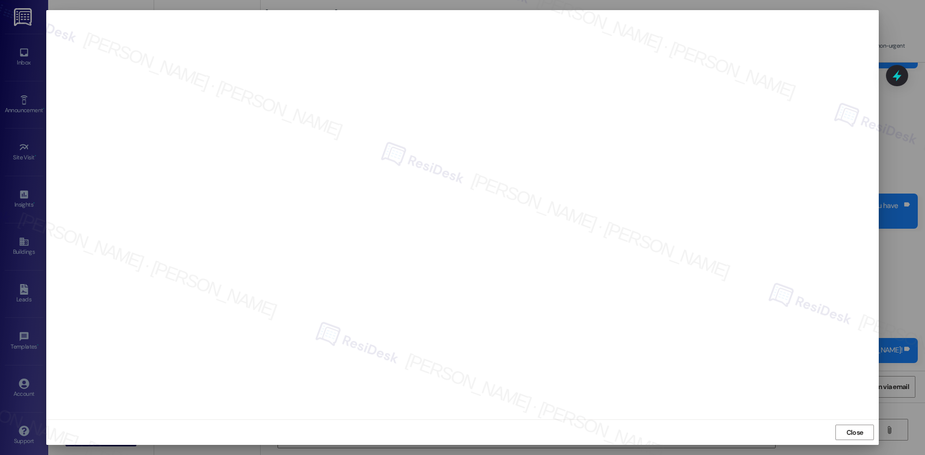
drag, startPoint x: 852, startPoint y: 430, endPoint x: 847, endPoint y: 431, distance: 5.4
click at [851, 430] on span "Close" at bounding box center [854, 433] width 17 height 10
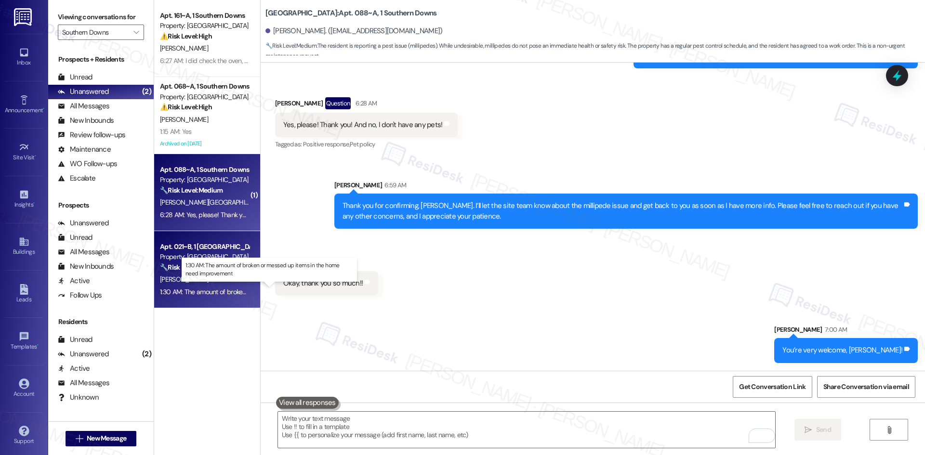
click at [187, 291] on div "1:30 AM: The amount of broken or messed up items in the home need improvement 1…" at bounding box center [276, 292] width 233 height 9
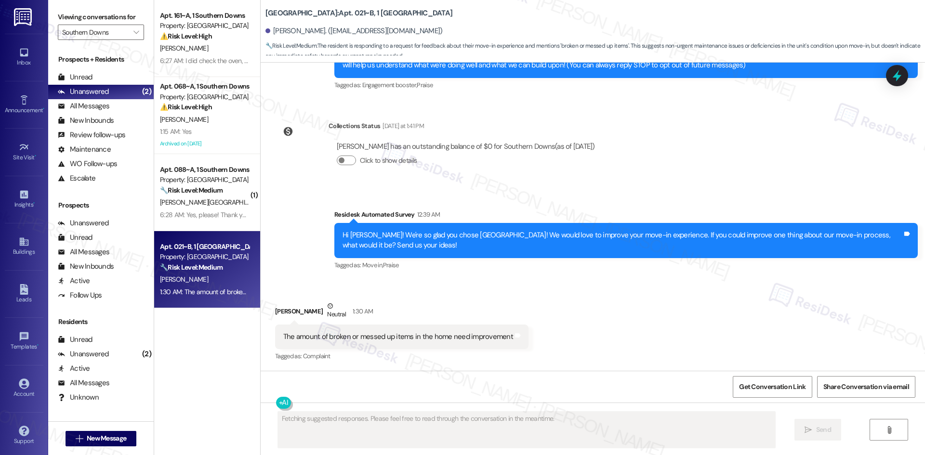
scroll to position [120, 0]
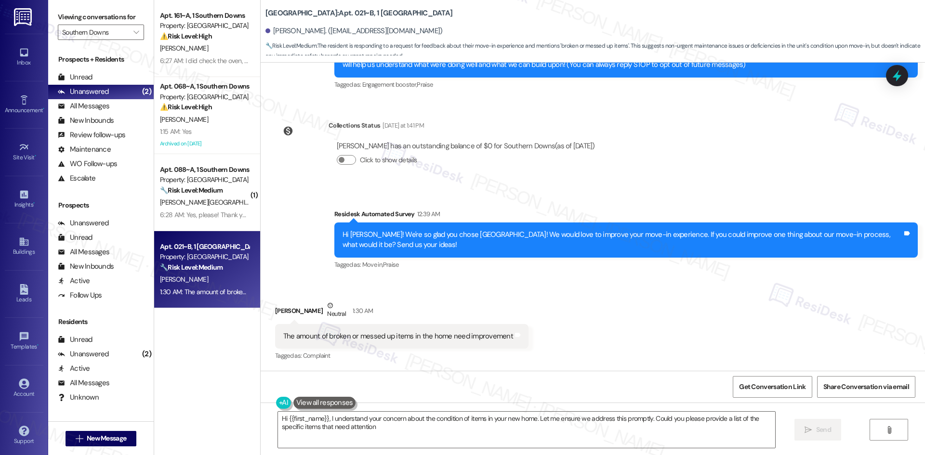
type textarea "Hi {{first_name}}, I understand your concern about the condition of items in yo…"
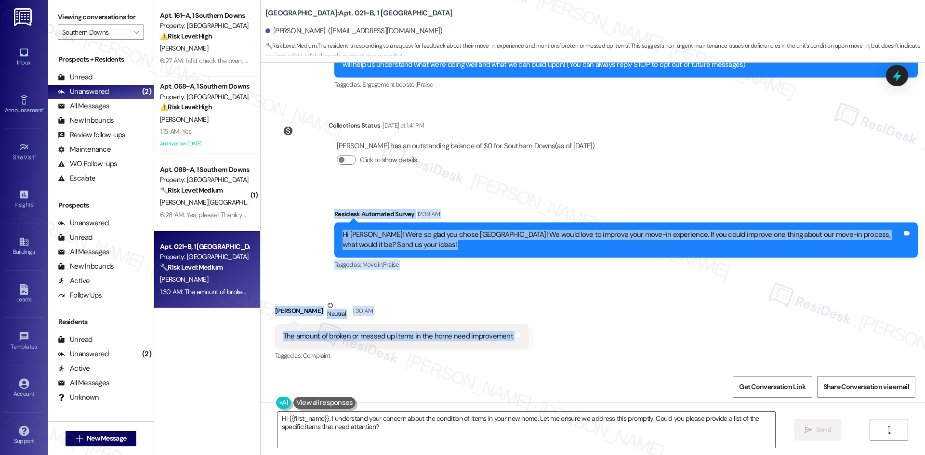
drag, startPoint x: 322, startPoint y: 210, endPoint x: 539, endPoint y: 340, distance: 252.8
click at [539, 340] on div "Lease started Sep 12, 2025 at 8:00 AM Announcement, sent via SMS Tessa (ResiDes…" at bounding box center [593, 217] width 664 height 308
click at [587, 338] on div "Received via SMS Zamia Leach Neutral 1:30 AM The amount of broken or messed up …" at bounding box center [593, 325] width 664 height 92
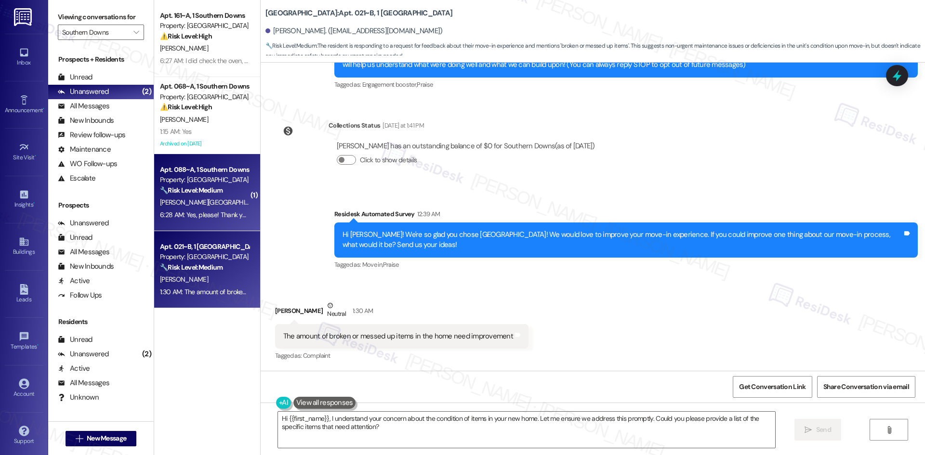
click at [195, 187] on strong "🔧 Risk Level: Medium" at bounding box center [191, 190] width 63 height 9
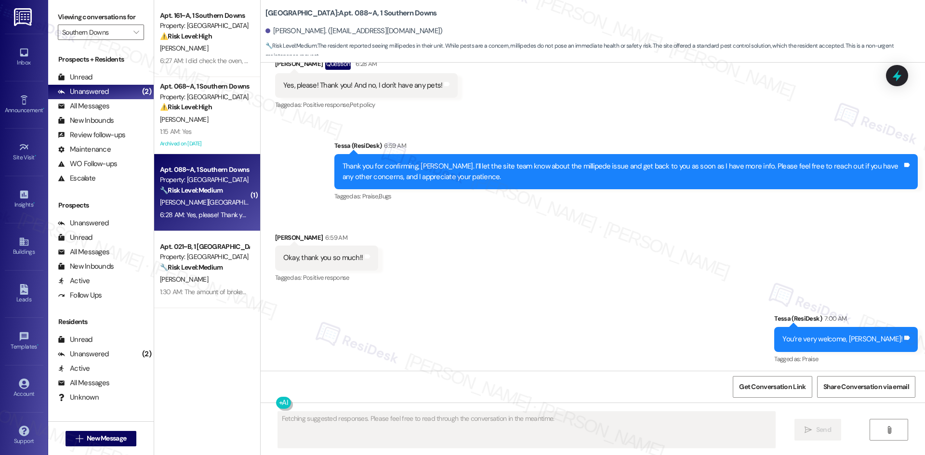
scroll to position [890, 0]
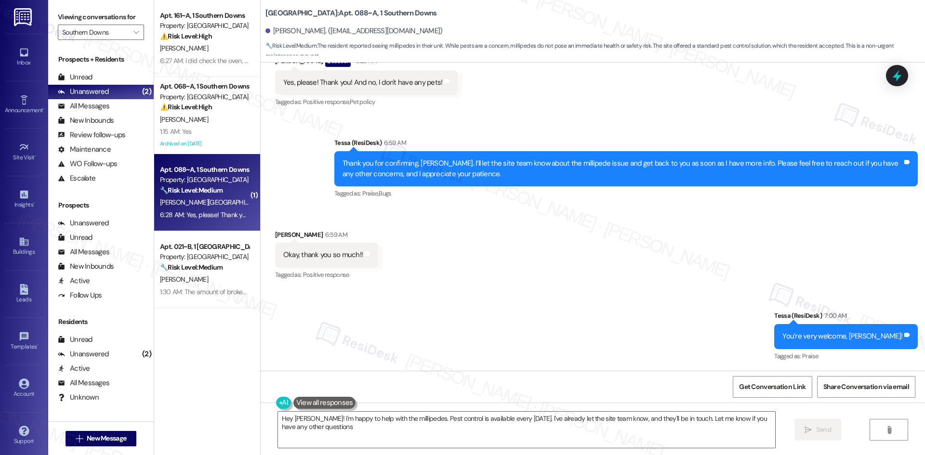
type textarea "Hey Zachariah! I'm happy to help with the millipedes. Pest control is available…"
click at [636, 364] on div "Sent via SMS Tessa (ResiDesk) 7:00 AM You’re very welcome, Zachariah! Tags and …" at bounding box center [593, 329] width 664 height 81
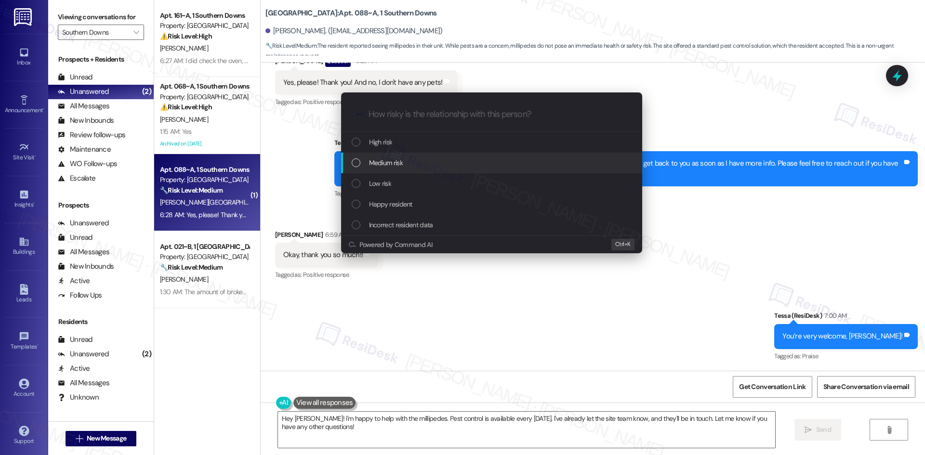
click at [405, 161] on div "Medium risk" at bounding box center [493, 163] width 282 height 11
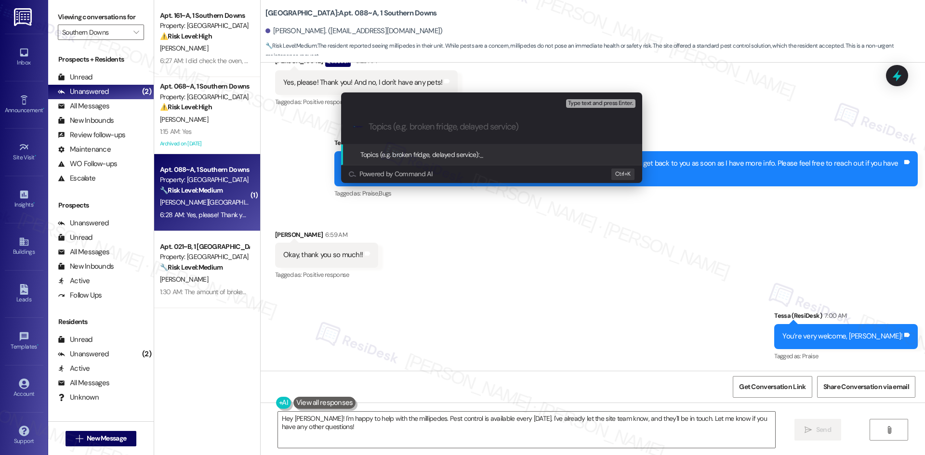
click at [395, 125] on input "Topics (e.g. broken fridge, delayed service)" at bounding box center [499, 127] width 262 height 10
click at [395, 128] on input "Topics (e.g. broken fridge, delayed service)" at bounding box center [499, 127] width 262 height 10
paste input "Pest Control Request – Millipede Issue (Zachariah Blackwell-Foxworth, Work Orde…"
type input "Pest Control Request – Millipede Issue (Zachariah Blackwell-Foxworth, Work Orde…"
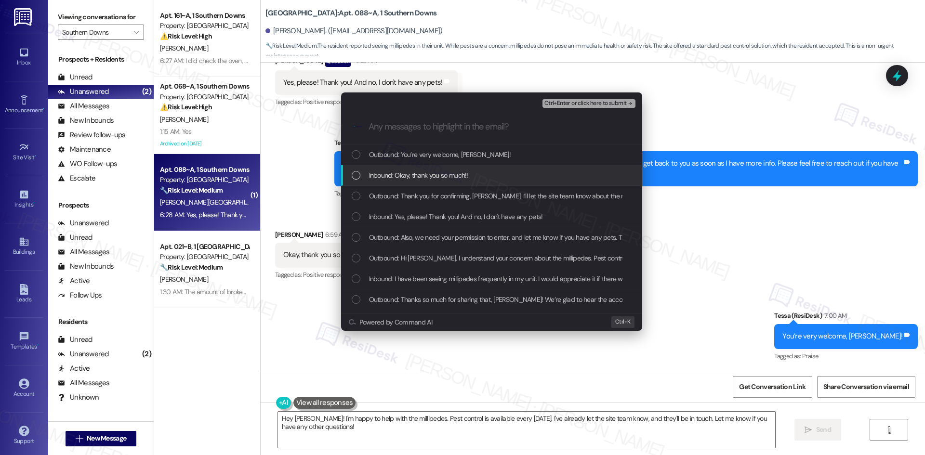
click at [412, 178] on span "Inbound: Okay, thank you so much!!" at bounding box center [418, 175] width 99 height 11
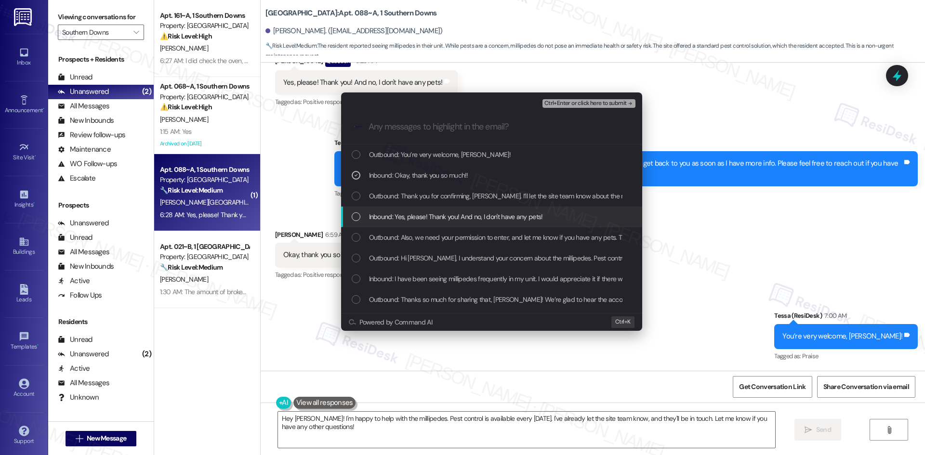
click at [431, 219] on span "Inbound: Yes, please! Thank you! And no, I don't have any pets!" at bounding box center [456, 216] width 174 height 11
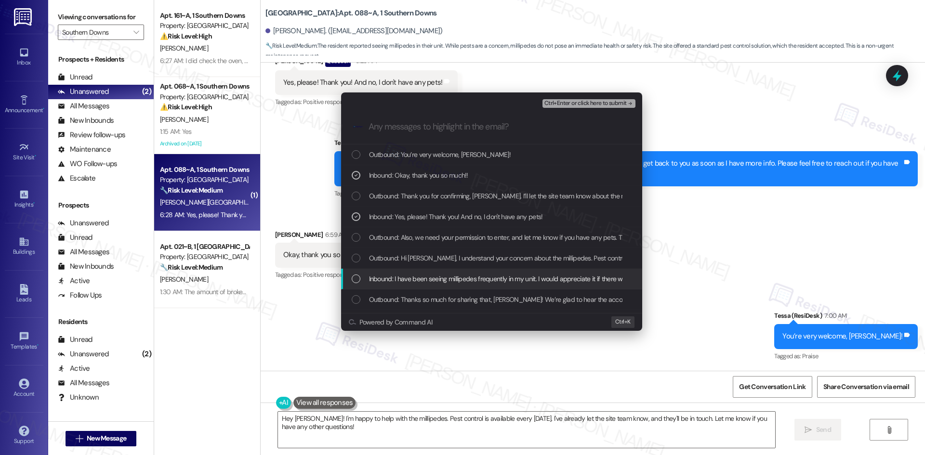
click at [421, 282] on span "Inbound: I have been seeing millipedes frequently in my unit. I would appreciat…" at bounding box center [555, 279] width 373 height 11
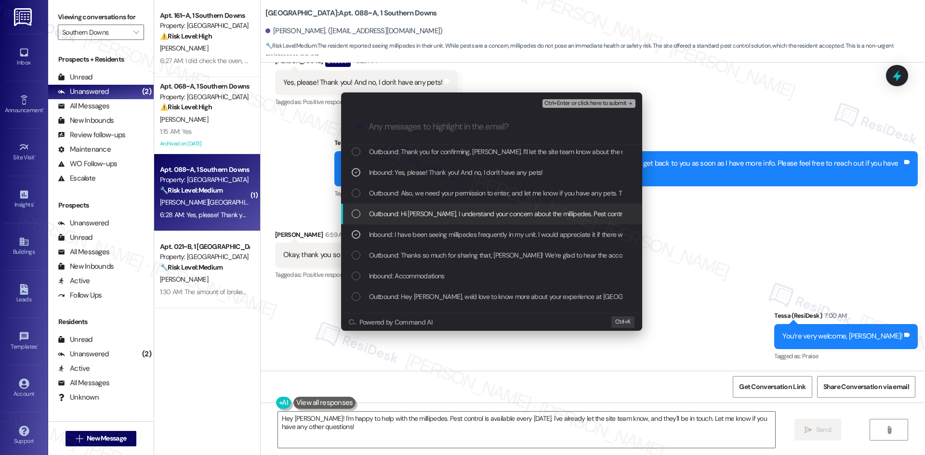
scroll to position [48, 0]
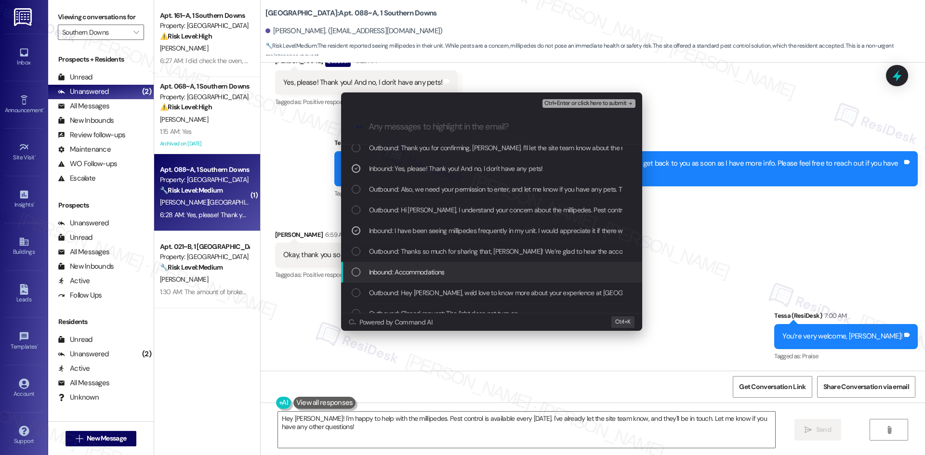
click at [454, 276] on div "Inbound: Accommodations" at bounding box center [493, 272] width 282 height 11
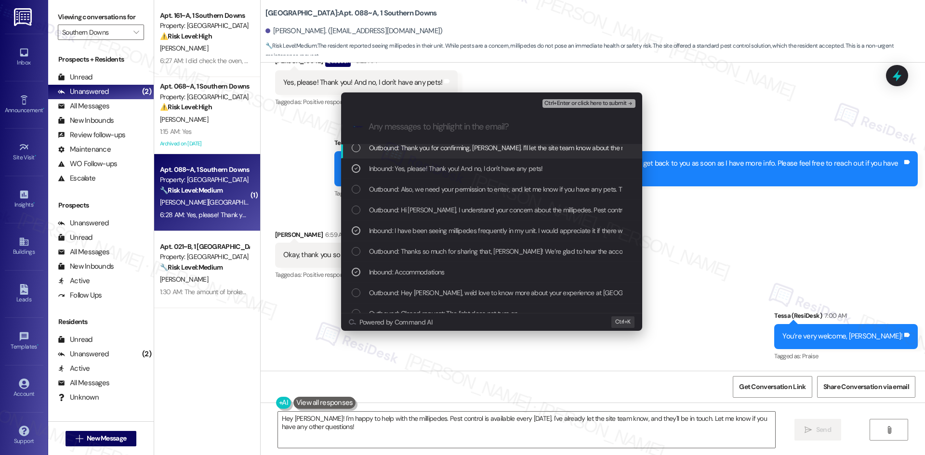
click at [607, 108] on div "Ctrl+Enter or click here to submit" at bounding box center [589, 103] width 95 height 13
click at [606, 104] on span "Ctrl+Enter or click here to submit" at bounding box center [585, 103] width 82 height 7
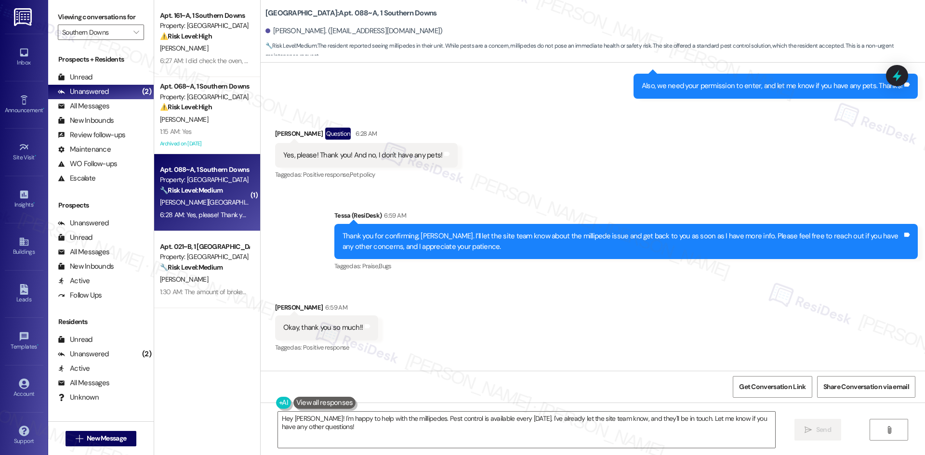
scroll to position [808, 0]
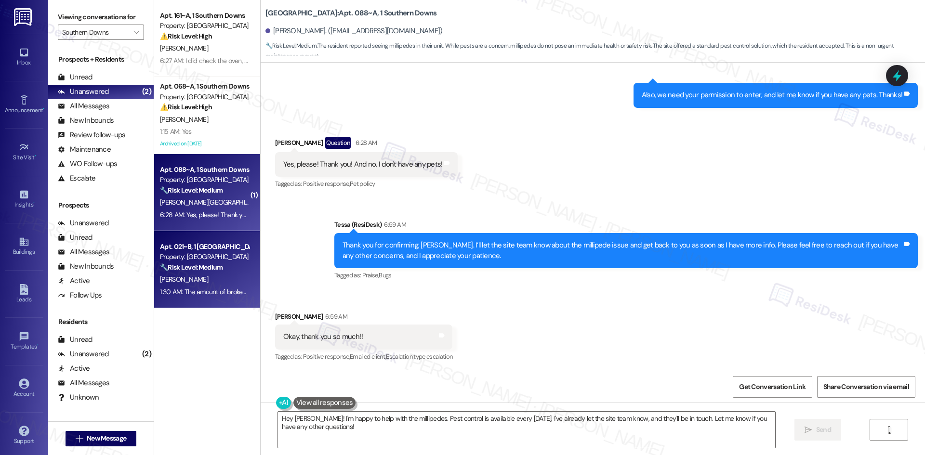
click at [210, 280] on div "Z. Leach" at bounding box center [204, 280] width 91 height 12
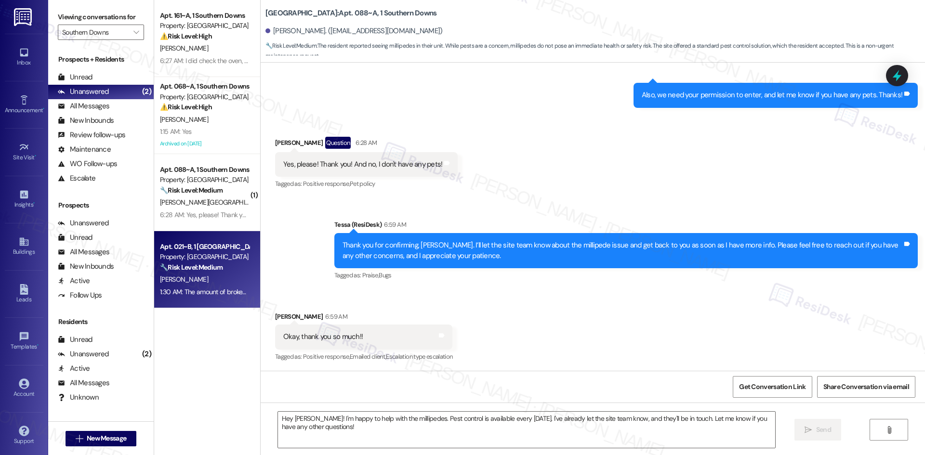
type textarea "Fetching suggested responses. Please feel free to read through the conversation…"
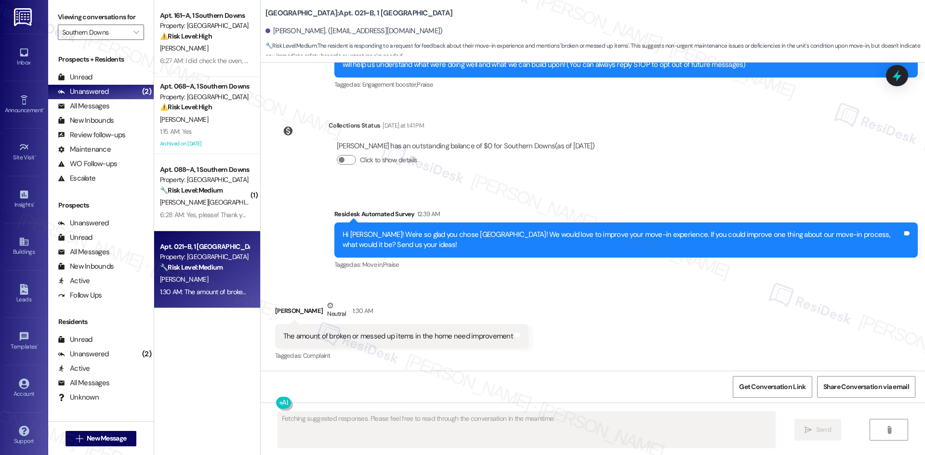
scroll to position [120, 0]
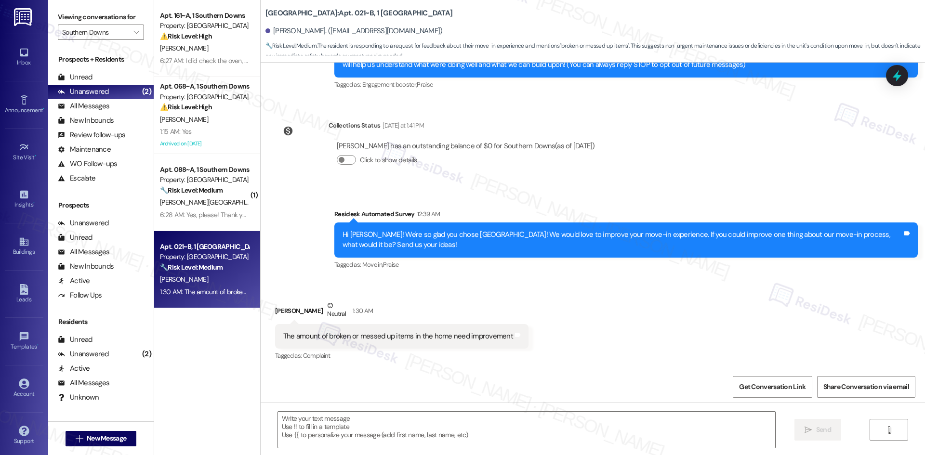
click at [266, 256] on div "Survey, sent via SMS Residesk Automated Survey 12:39 AM Hi Zamia! We're so glad…" at bounding box center [593, 233] width 664 height 92
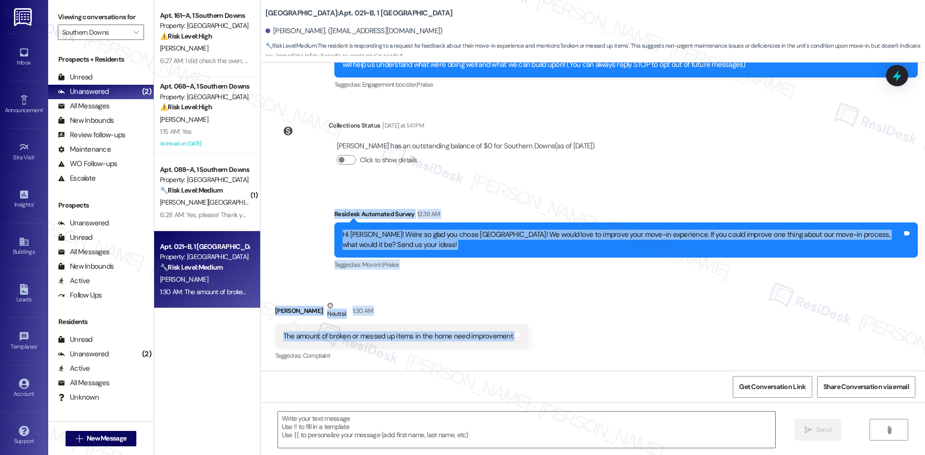
drag, startPoint x: 326, startPoint y: 210, endPoint x: 578, endPoint y: 334, distance: 281.1
click at [578, 334] on div "Lease started Sep 12, 2025 at 8:00 AM Announcement, sent via SMS Tessa (ResiDes…" at bounding box center [593, 217] width 664 height 308
copy div "Residesk Automated Survey 12:39 AM Hi Zamia! We're so glad you chose Southern D…"
click at [529, 202] on div "Survey, sent via SMS Residesk Automated Survey 12:39 AM Hi Zamia! We're so glad…" at bounding box center [626, 240] width 598 height 77
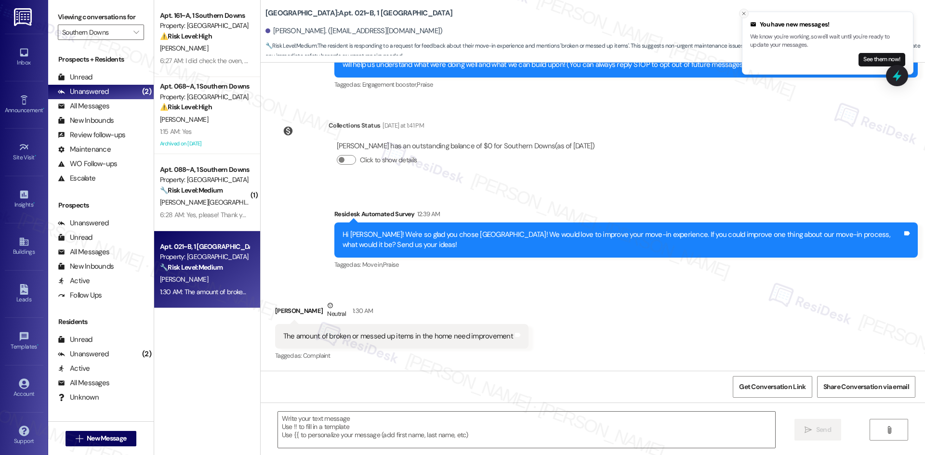
click at [741, 16] on button "Close toast" at bounding box center [744, 14] width 10 height 10
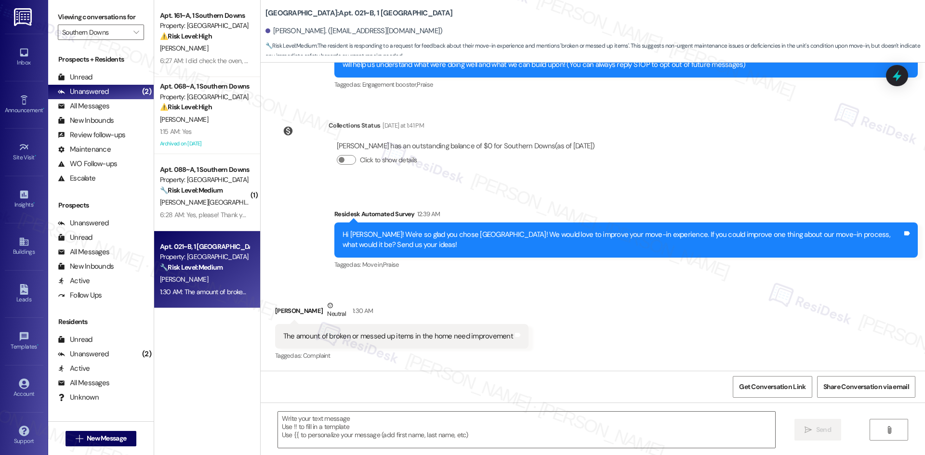
click at [510, 296] on div "Received via SMS Zamia Leach Neutral 1:30 AM The amount of broken or messed up …" at bounding box center [402, 331] width 268 height 77
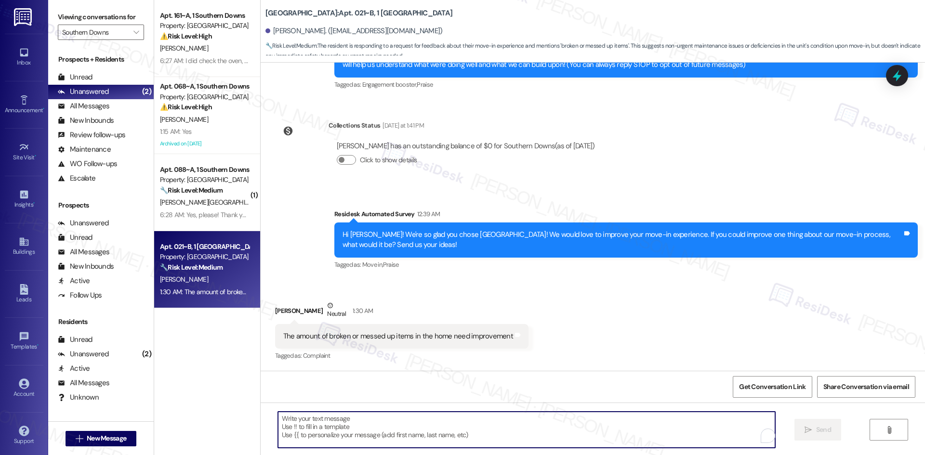
click at [460, 431] on textarea "To enrich screen reader interactions, please activate Accessibility in Grammarl…" at bounding box center [526, 430] width 497 height 36
paste textarea "I’m sorry to hear you found broken or messed up items in your home. Is there an…"
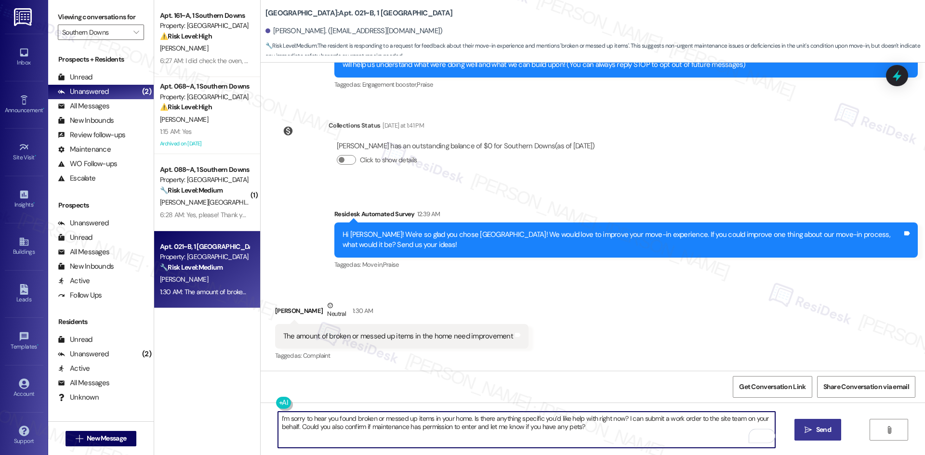
type textarea "I’m sorry to hear you found broken or messed up items in your home. Is there an…"
click at [816, 434] on span "Send" at bounding box center [823, 430] width 15 height 10
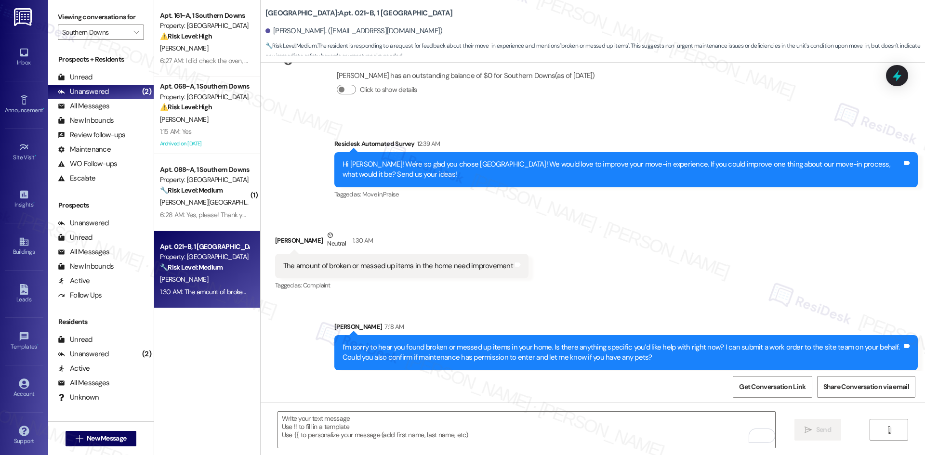
scroll to position [197, 0]
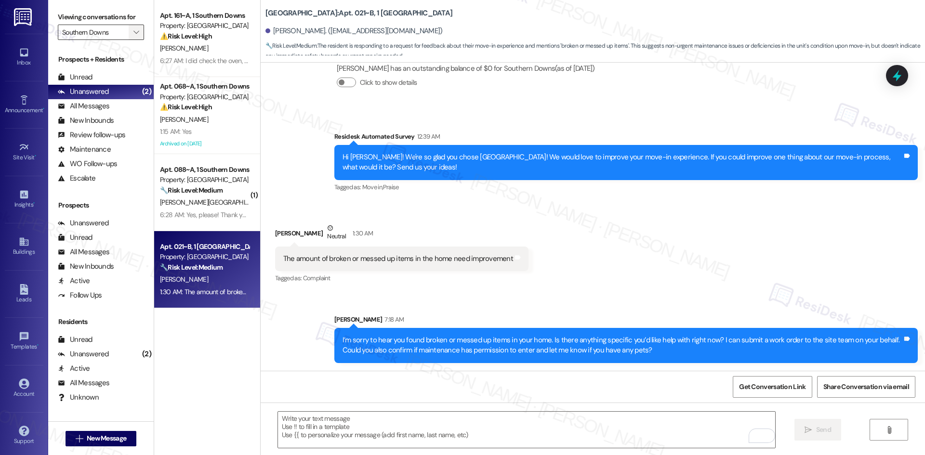
click at [132, 32] on span "" at bounding box center [136, 32] width 9 height 15
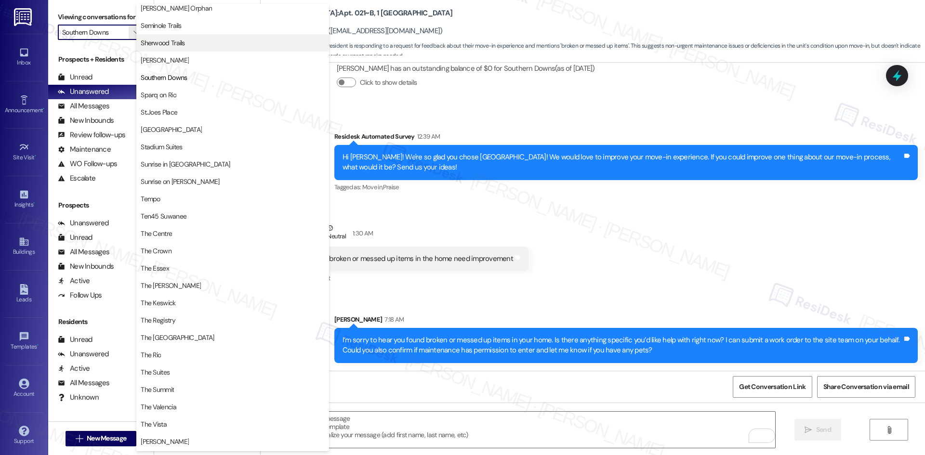
scroll to position [709, 0]
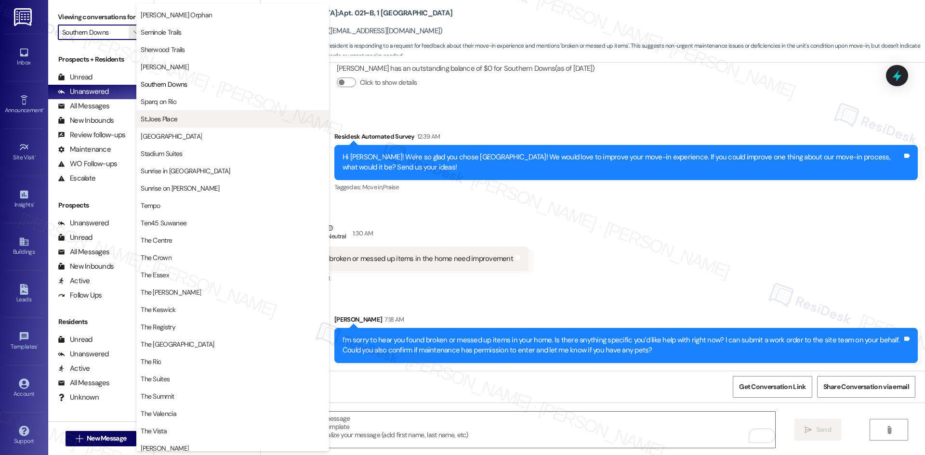
click at [200, 122] on span "St.Joes Place" at bounding box center [233, 119] width 184 height 10
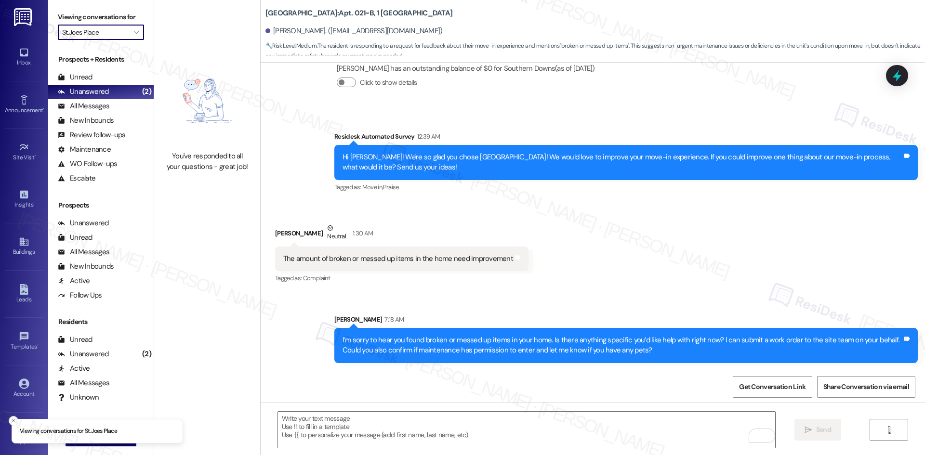
click at [113, 36] on input "St.Joes Place" at bounding box center [95, 32] width 66 height 15
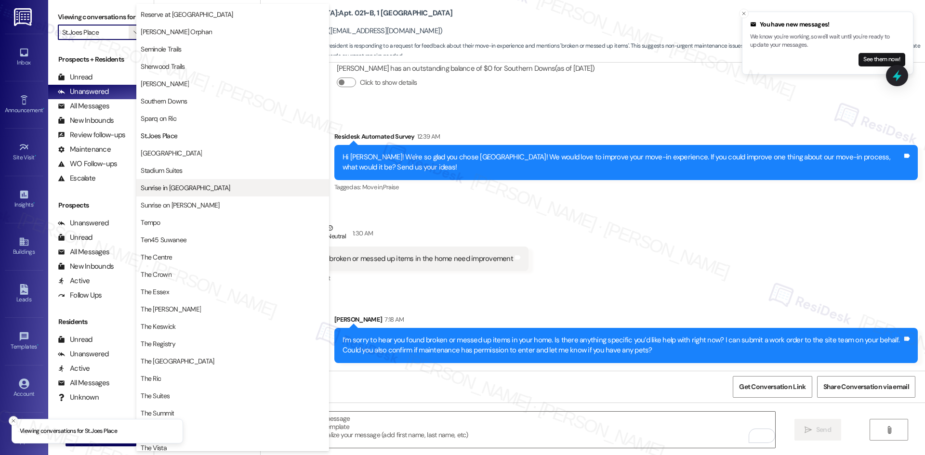
scroll to position [720, 0]
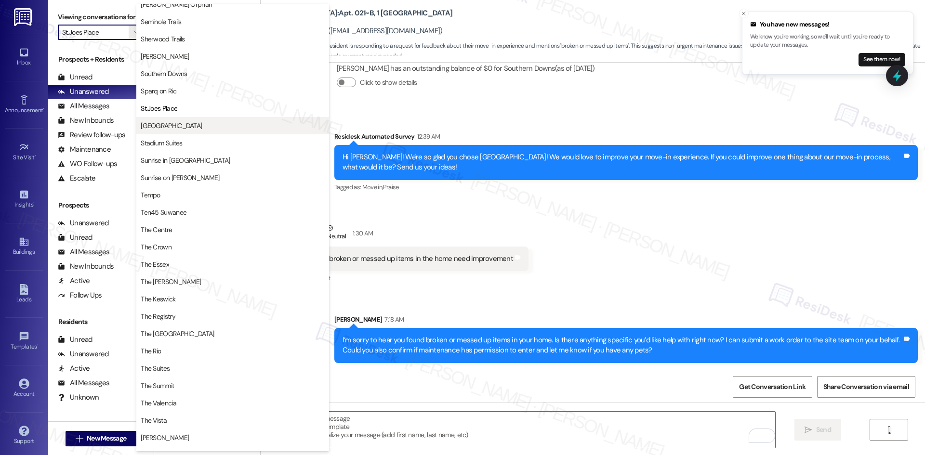
click at [215, 125] on span "Stadium House" at bounding box center [233, 126] width 184 height 10
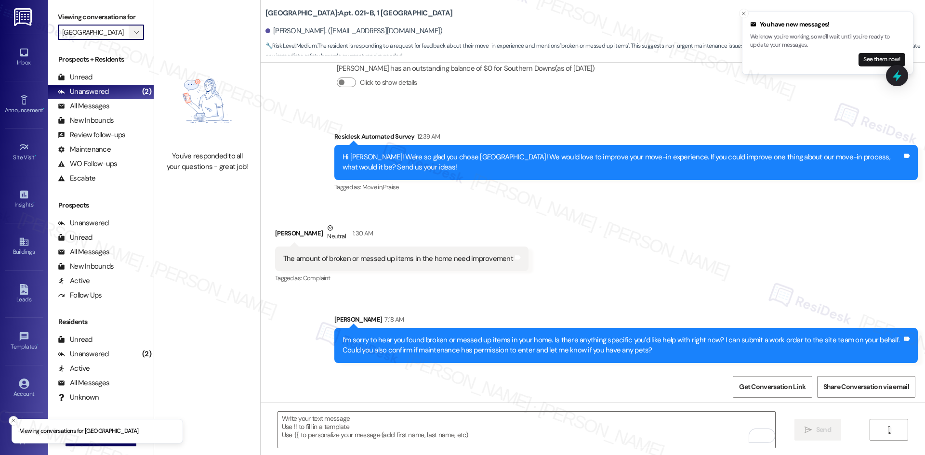
click at [134, 31] on button "" at bounding box center [136, 32] width 15 height 15
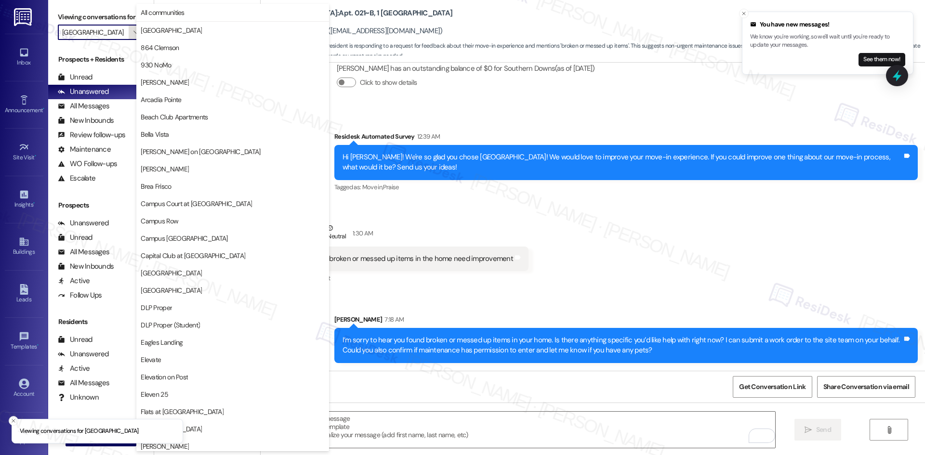
scroll to position [671, 0]
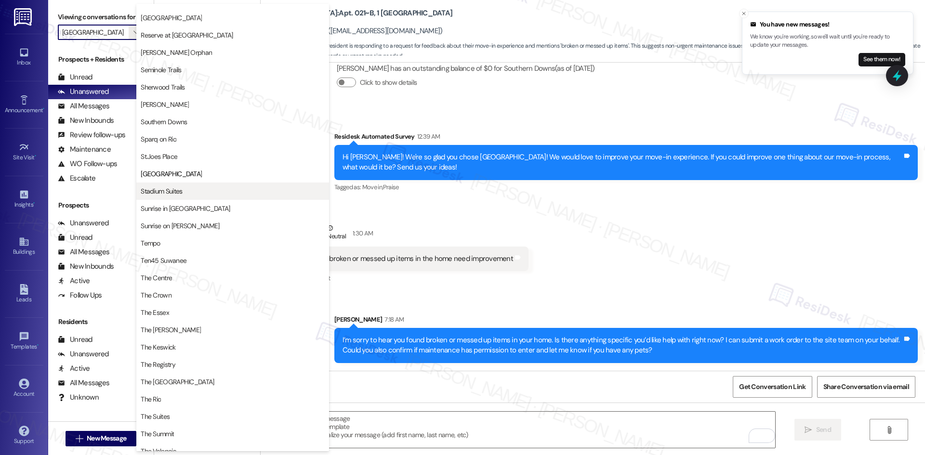
click at [196, 191] on span "Stadium Suites" at bounding box center [233, 191] width 184 height 10
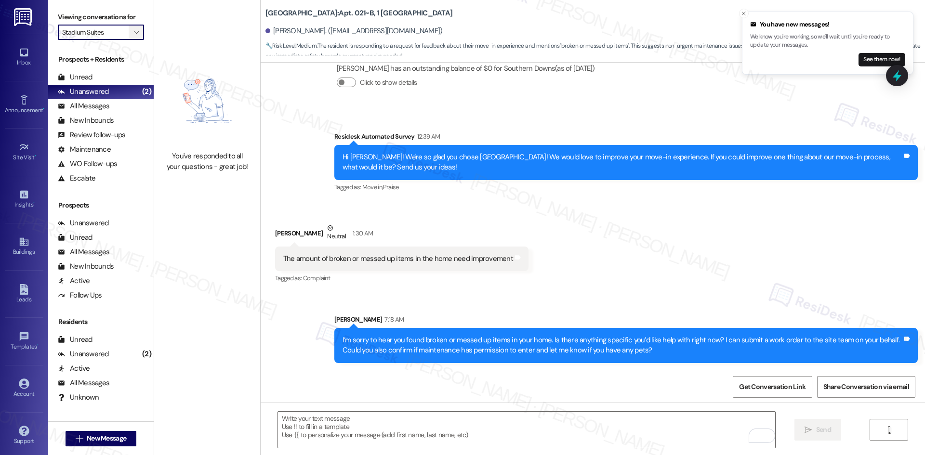
click at [133, 29] on icon "" at bounding box center [135, 32] width 5 height 8
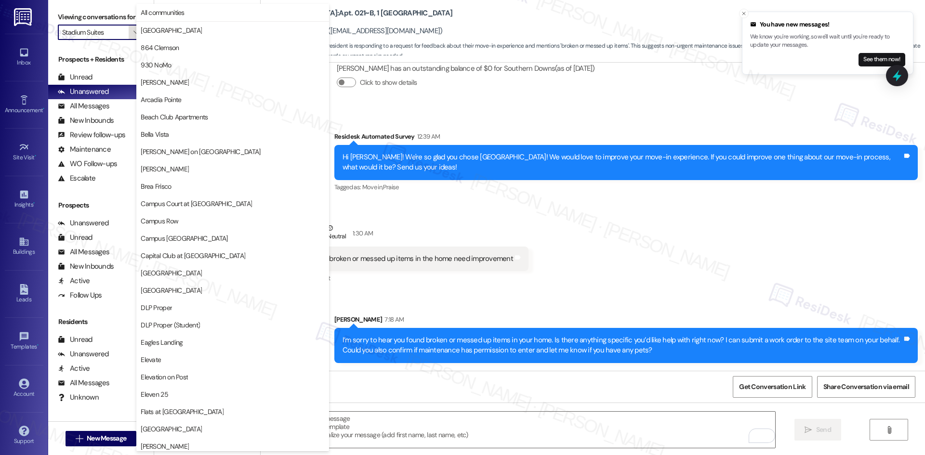
scroll to position [839, 0]
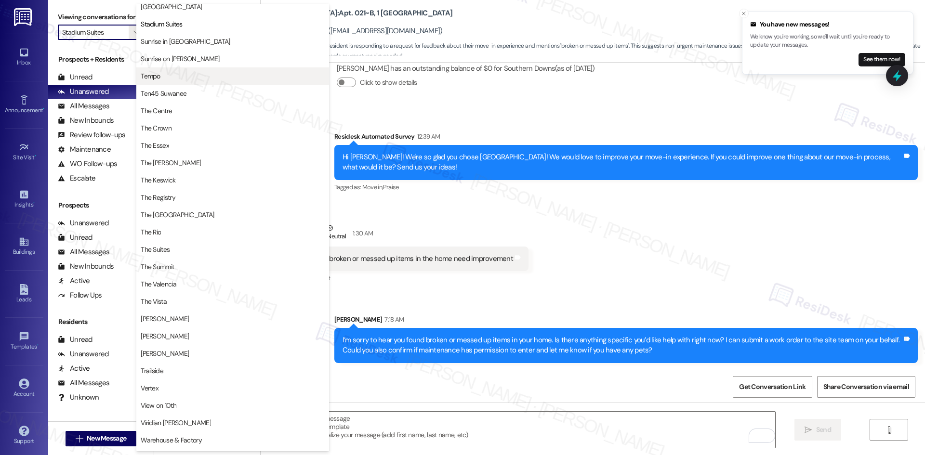
click at [205, 79] on span "Tempo" at bounding box center [233, 76] width 184 height 10
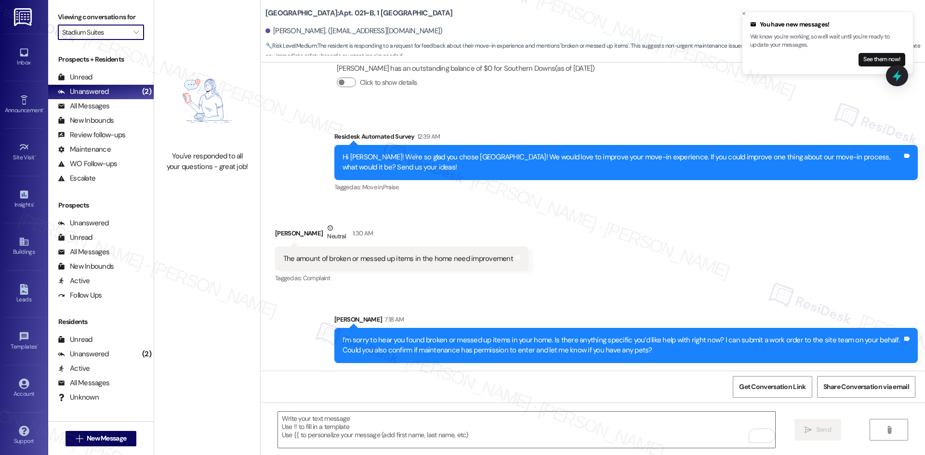
type input "Tempo"
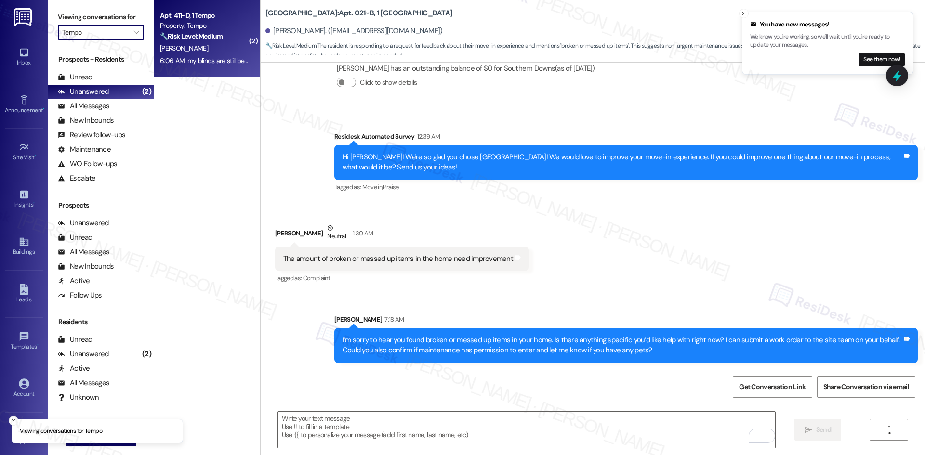
click at [200, 35] on strong "🔧 Risk Level: Medium" at bounding box center [191, 36] width 63 height 9
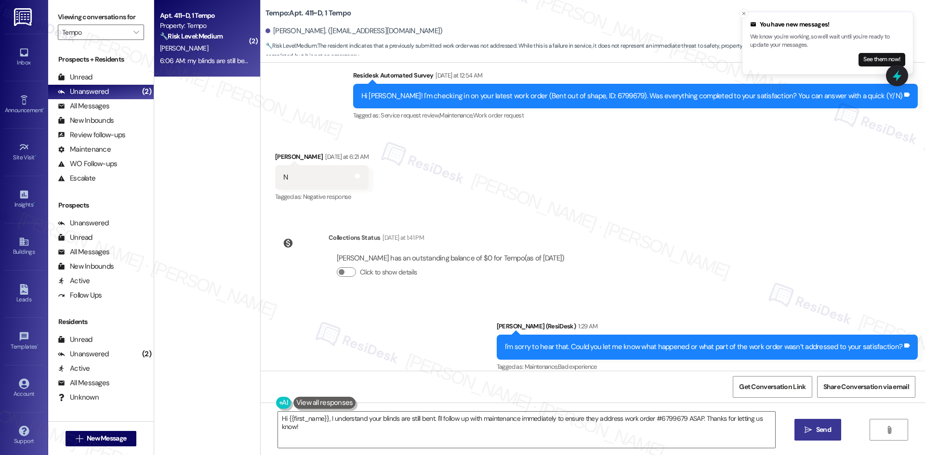
scroll to position [228, 0]
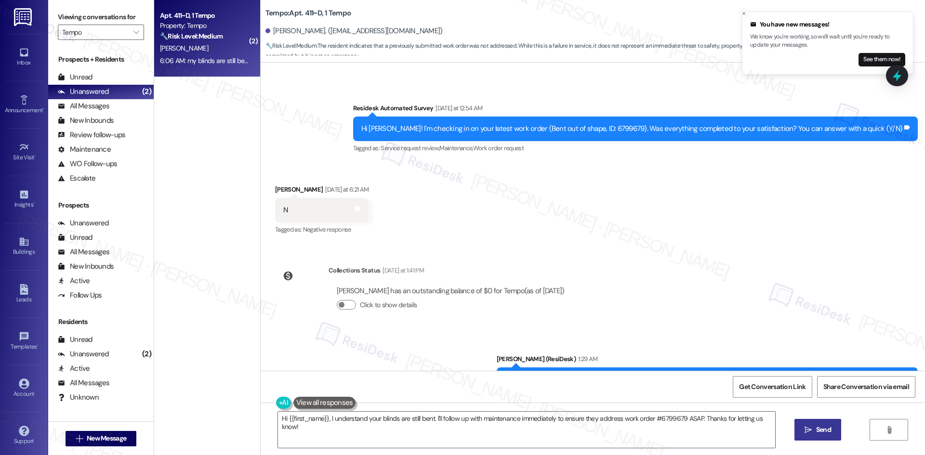
click at [562, 237] on div "Received via SMS Mia Koppel Yesterday at 6:21 AM N Tags and notes Tagged as: Ne…" at bounding box center [593, 203] width 664 height 81
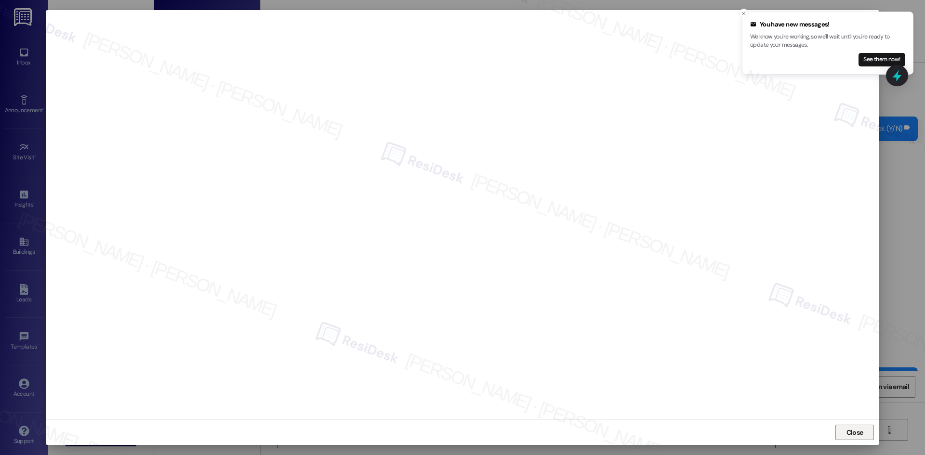
click at [844, 435] on span "Close" at bounding box center [854, 433] width 21 height 10
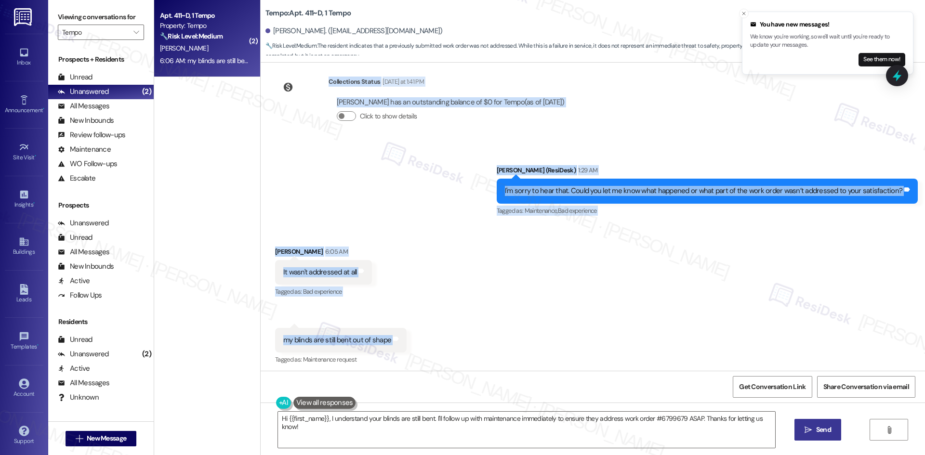
scroll to position [421, 0]
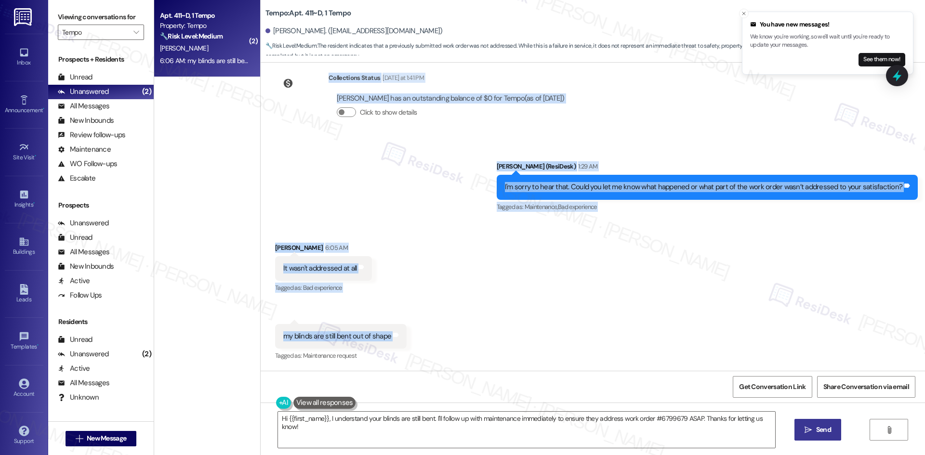
drag, startPoint x: 388, startPoint y: 96, endPoint x: 408, endPoint y: 343, distance: 247.9
click at [408, 343] on div "Lease started Aug 18, 2025 at 8:00 AM Survey, sent via SMS Residesk Automated S…" at bounding box center [593, 217] width 664 height 308
copy div "Residesk Automated Survey Yesterday at 12:54 AM Hi Mia! I'm checking in on your…"
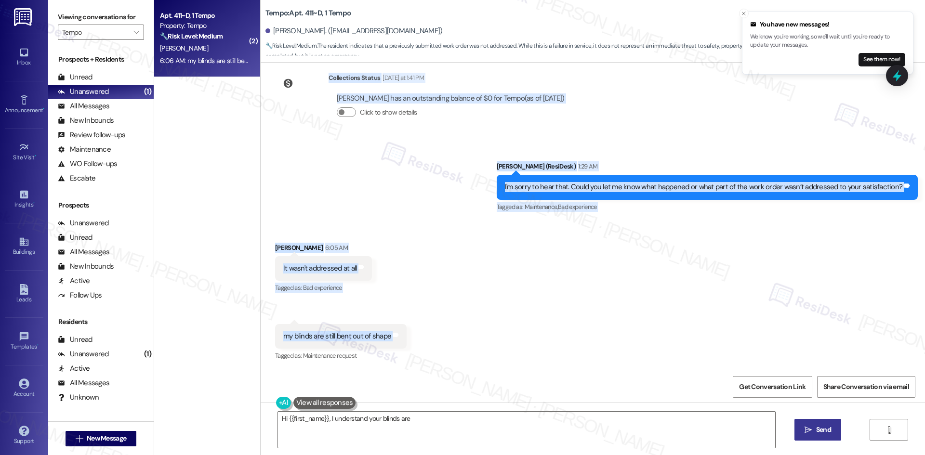
scroll to position [421, 0]
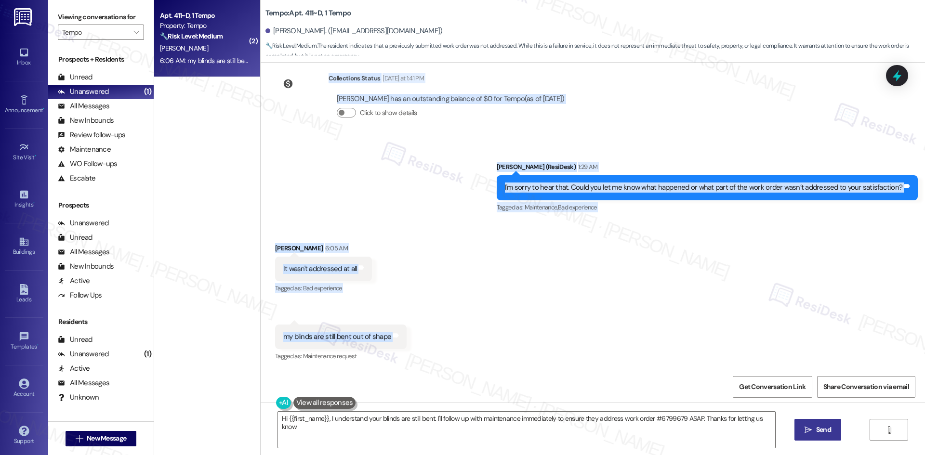
type textarea "Hi {{first_name}}, I understand your blinds are still bent. I'll follow up with…"
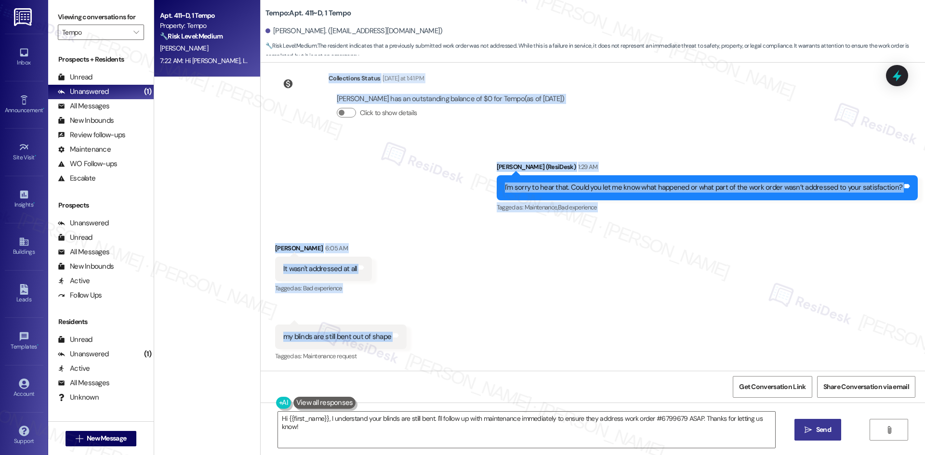
click at [362, 194] on div "Sent via SMS Sarah (ResiDesk) 1:29 AM I'm sorry to hear that. Could you let me …" at bounding box center [593, 180] width 664 height 81
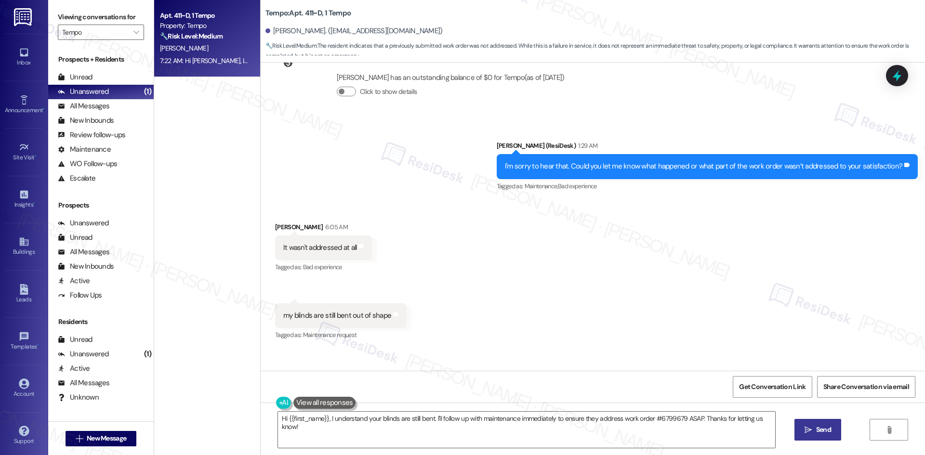
scroll to position [488, 0]
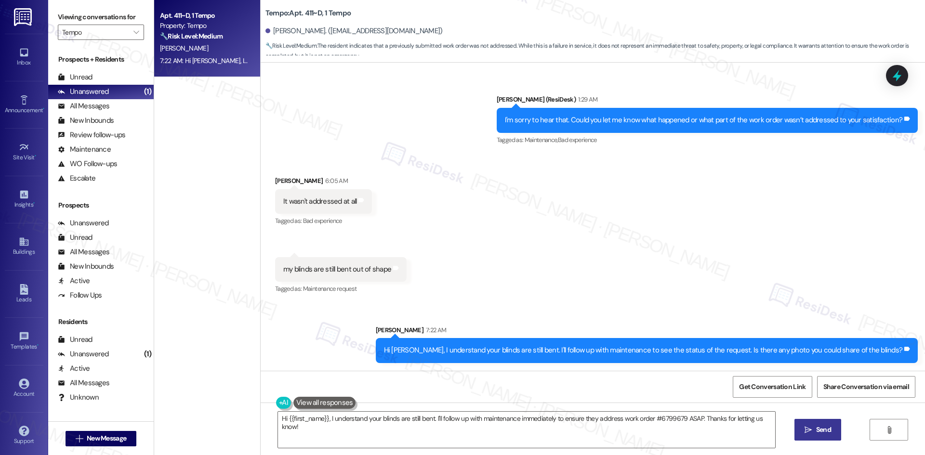
click at [465, 268] on div "Received via SMS Mia Koppel 6:05 AM It wasn't addressed at all Tags and notes T…" at bounding box center [593, 228] width 664 height 149
click at [115, 34] on input "Tempo" at bounding box center [95, 32] width 66 height 15
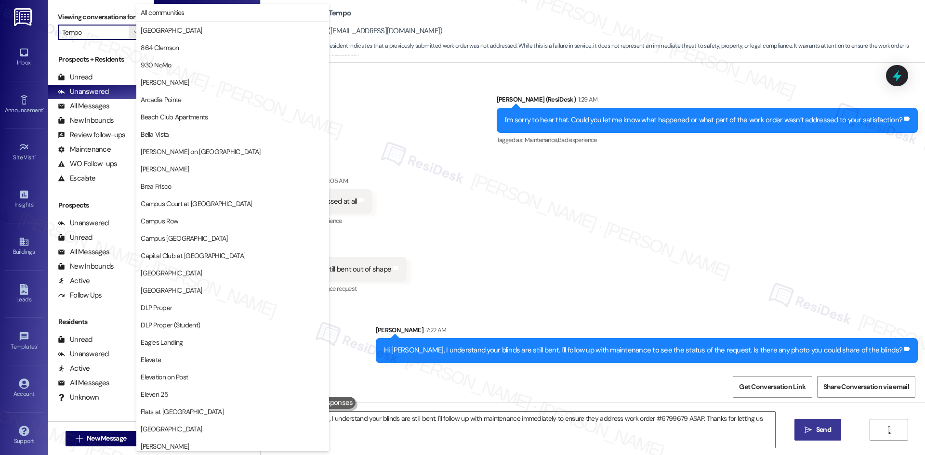
scroll to position [839, 0]
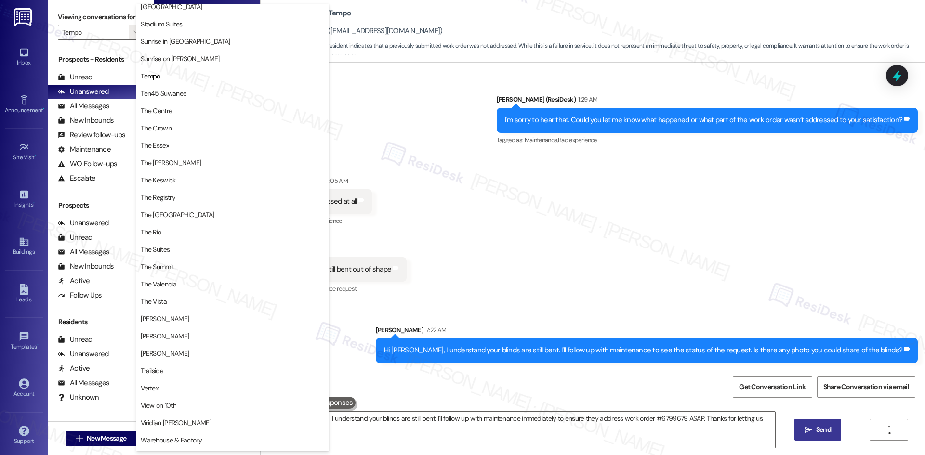
click at [485, 194] on div "Received via SMS Mia Koppel 6:05 AM It wasn't addressed at all Tags and notes T…" at bounding box center [593, 228] width 664 height 149
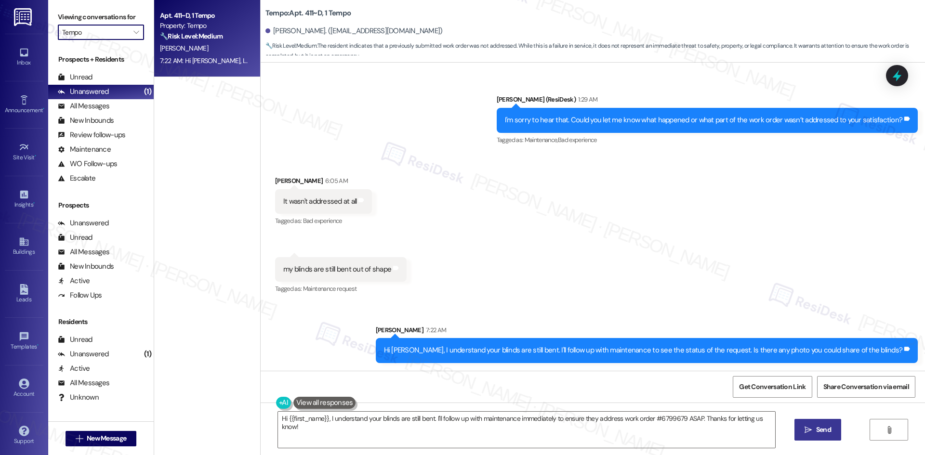
click at [77, 31] on input "Tempo" at bounding box center [95, 32] width 66 height 15
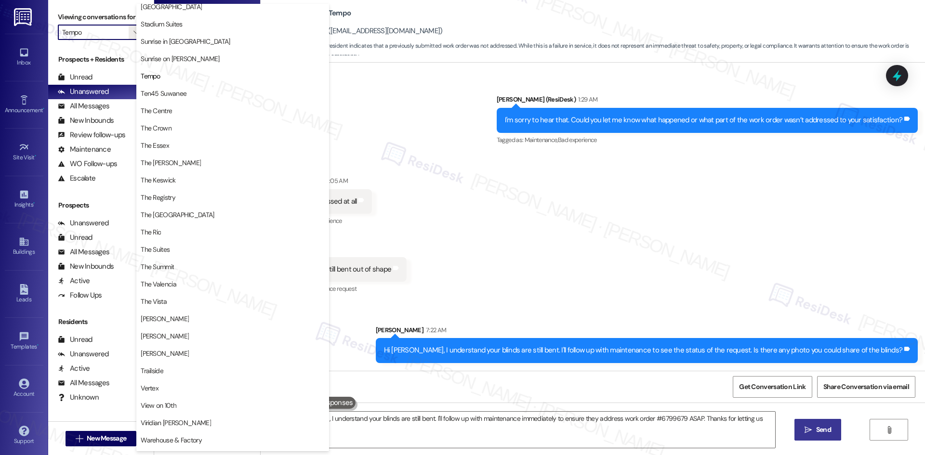
click at [205, 96] on span "Ten45 Suwanee" at bounding box center [233, 94] width 184 height 10
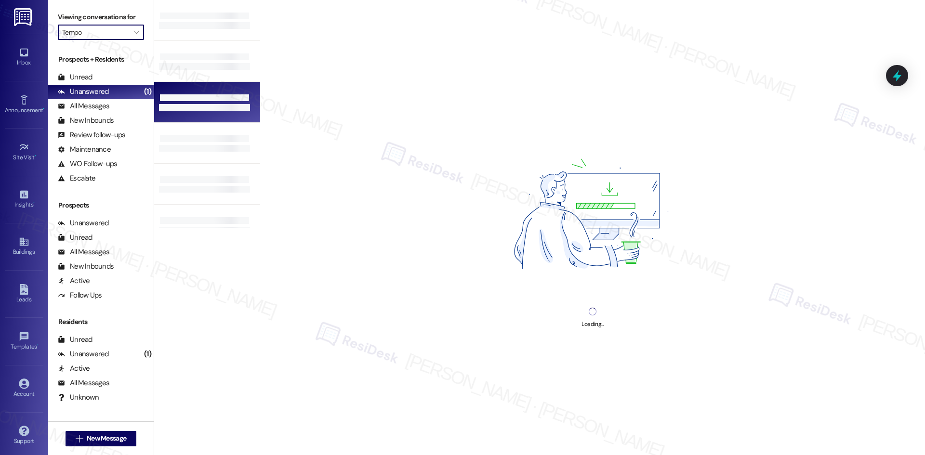
type input "Ten45 Suwanee"
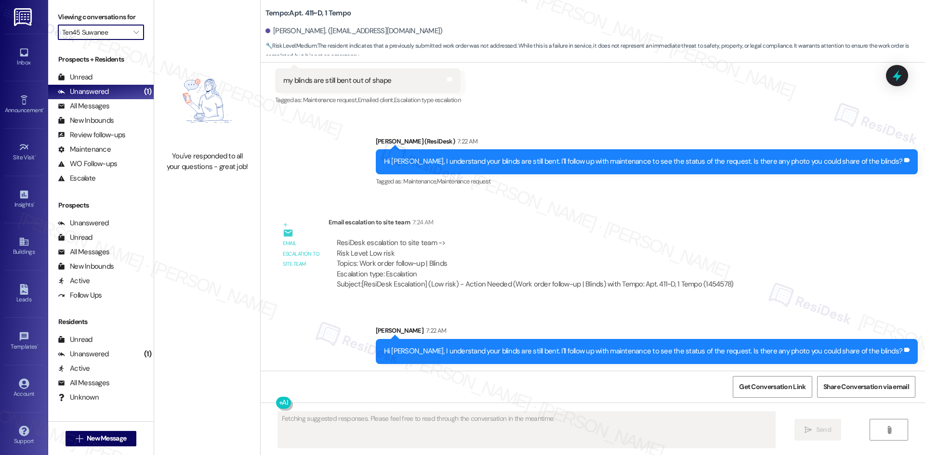
scroll to position [678, 0]
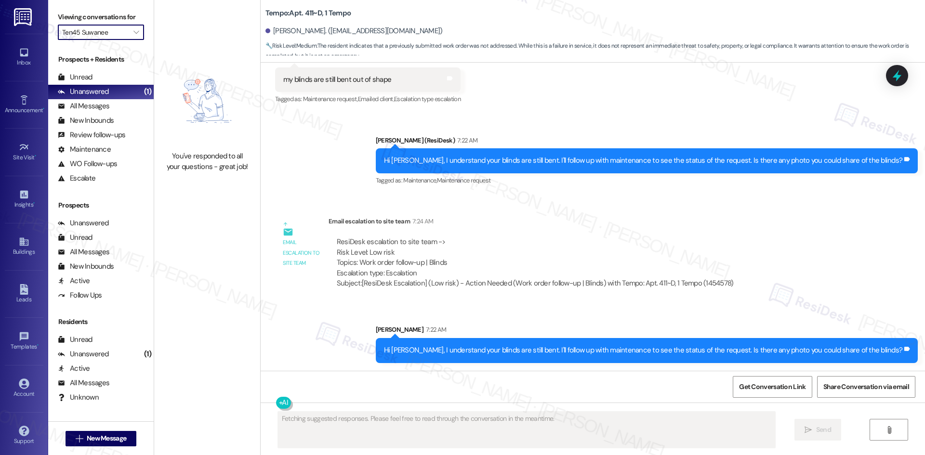
click at [104, 32] on input "Ten45 Suwanee" at bounding box center [95, 32] width 66 height 15
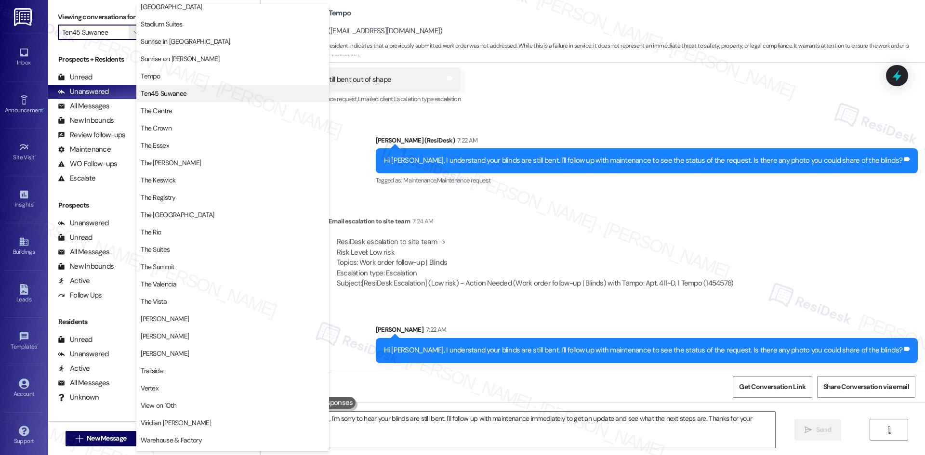
type textarea "Hi {{first_name}}, I'm sorry to hear your blinds are still bent. I'll follow up…"
click at [202, 111] on span "The Centre" at bounding box center [233, 111] width 184 height 10
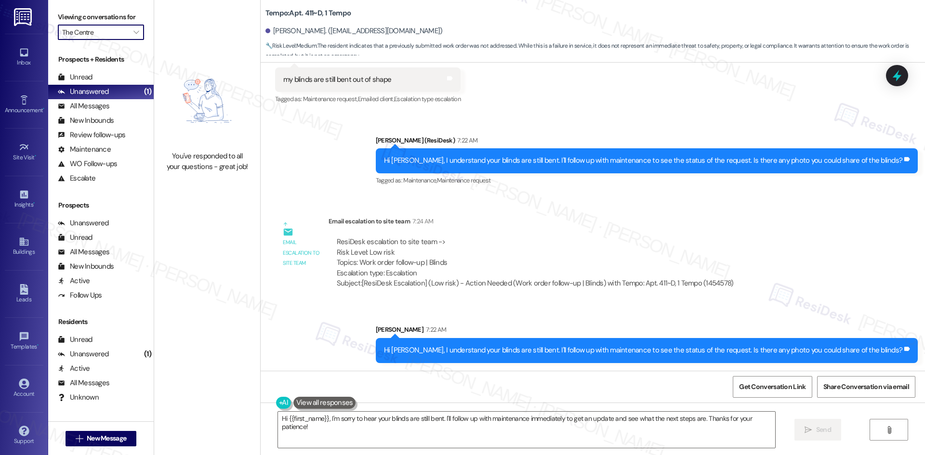
click at [111, 33] on input "The Centre" at bounding box center [95, 32] width 66 height 15
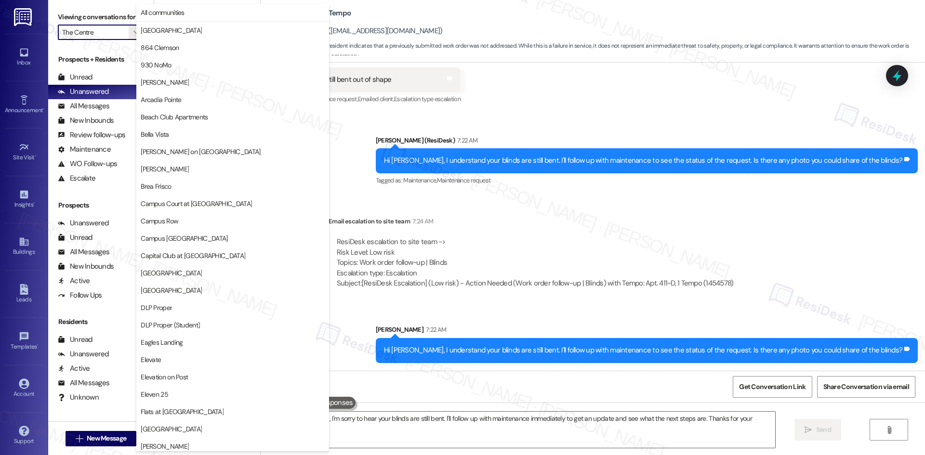
scroll to position [839, 0]
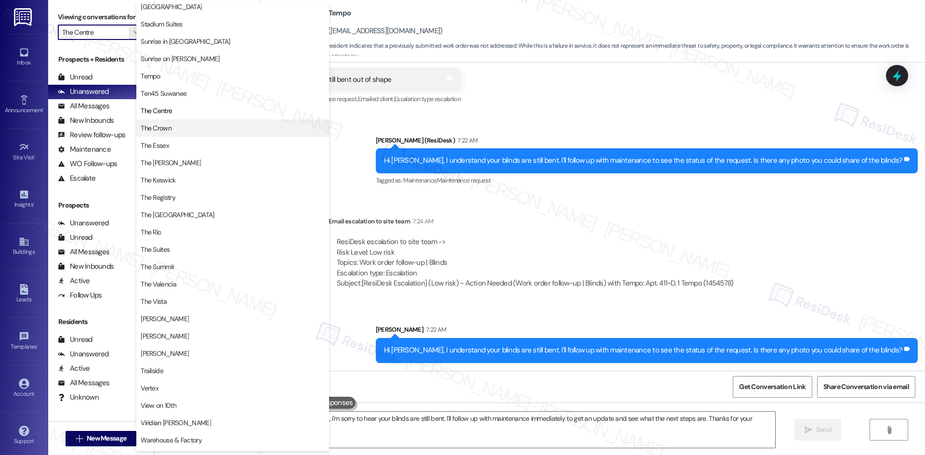
click at [203, 124] on span "The Crown" at bounding box center [233, 128] width 184 height 10
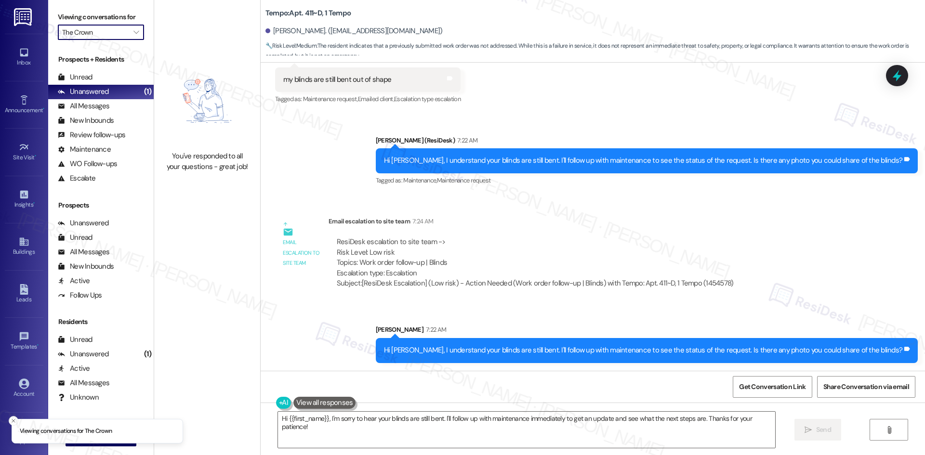
click at [120, 35] on input "The Crown" at bounding box center [95, 32] width 66 height 15
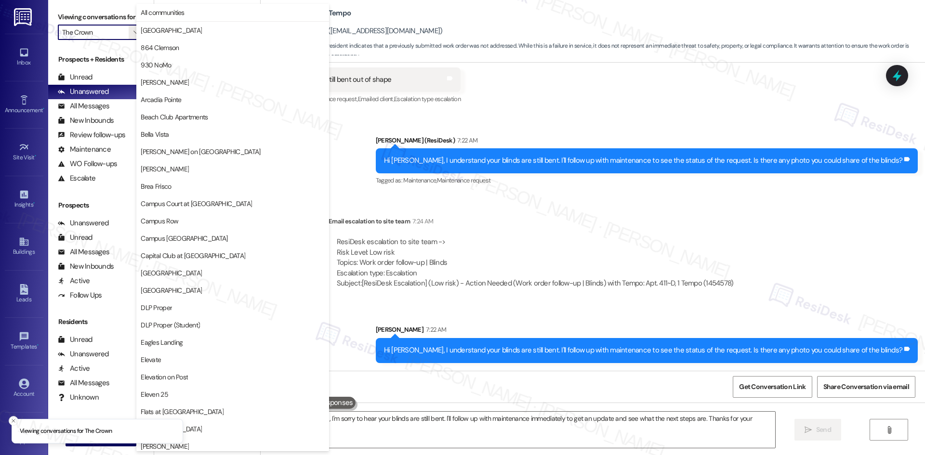
scroll to position [839, 0]
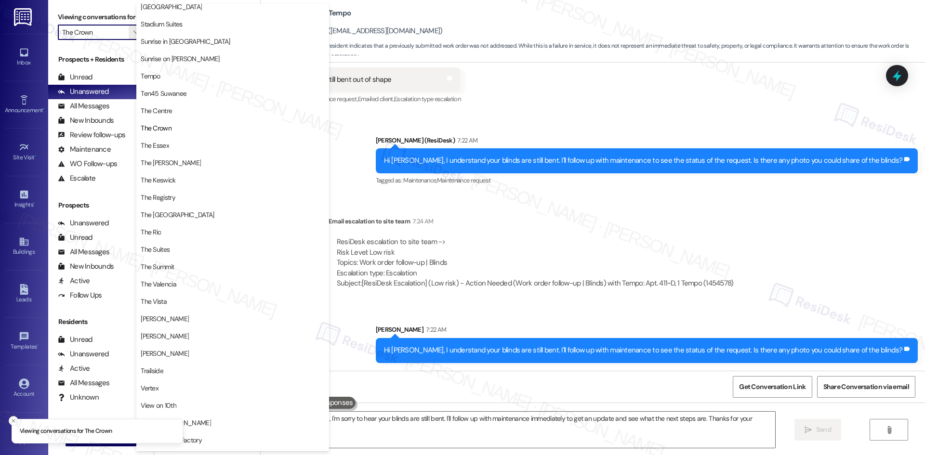
click at [190, 164] on span "The Griffin" at bounding box center [233, 163] width 184 height 10
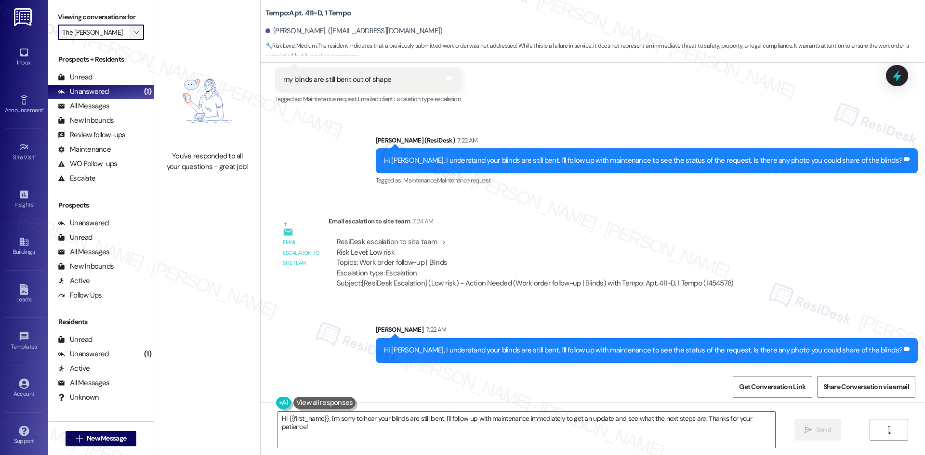
click at [132, 33] on span "" at bounding box center [136, 32] width 9 height 15
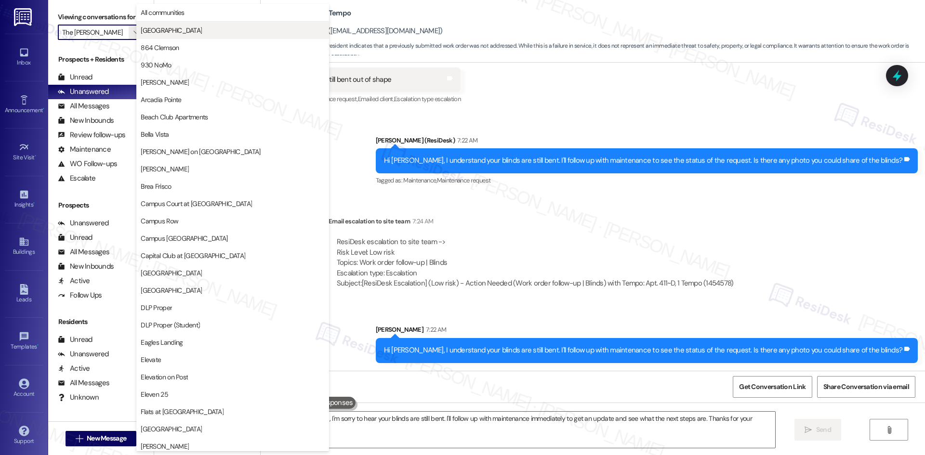
click at [198, 29] on span "4th Street Commons" at bounding box center [171, 31] width 61 height 10
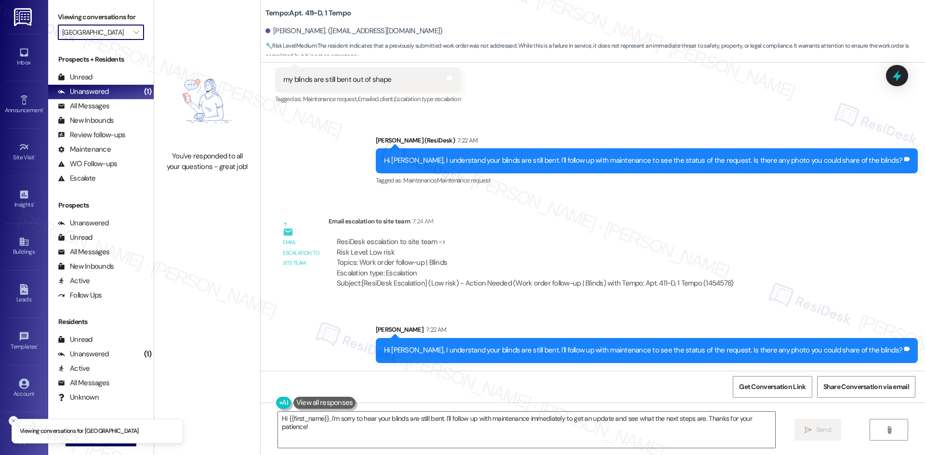
click at [102, 34] on input "4th Street Commons" at bounding box center [95, 32] width 66 height 15
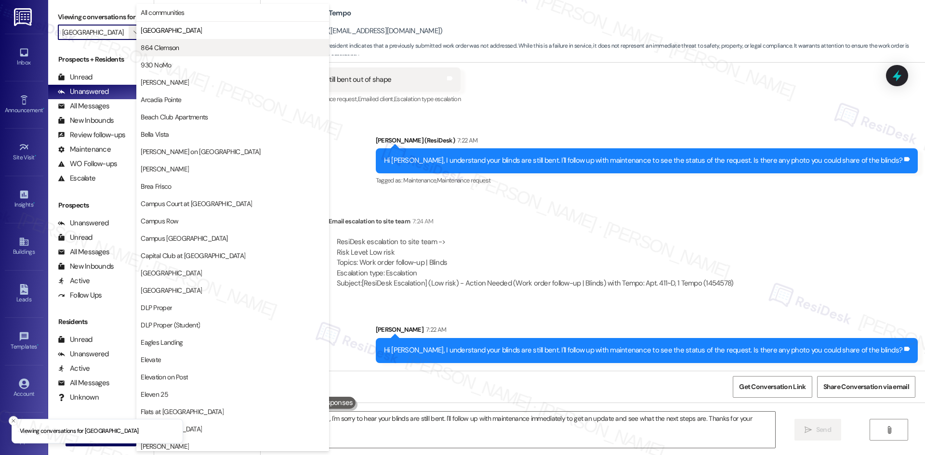
click at [172, 49] on span "864 Clemson" at bounding box center [160, 48] width 38 height 10
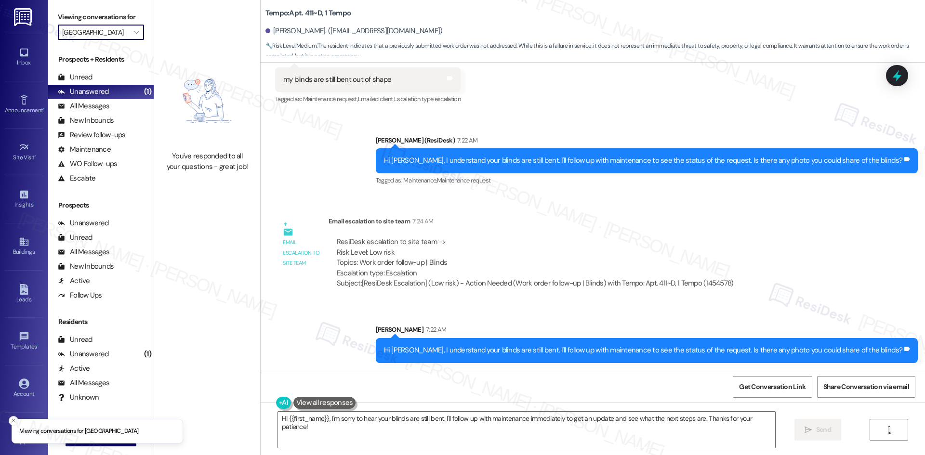
type input "864 Clemson"
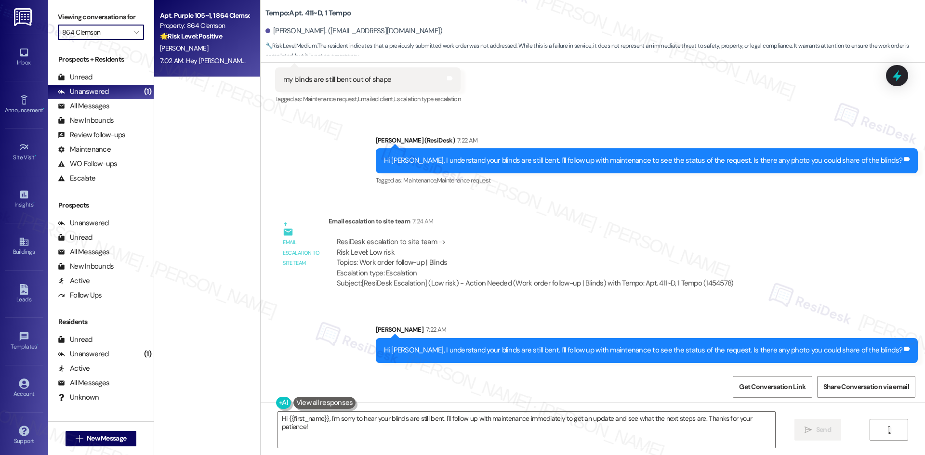
click at [224, 63] on div "7:02 AM: Hey Catelyn, we appreciate your text! We'll be back at 11AM to help yo…" at bounding box center [363, 60] width 407 height 9
type textarea "Fetching suggested responses. Please feel free to read through the conversation…"
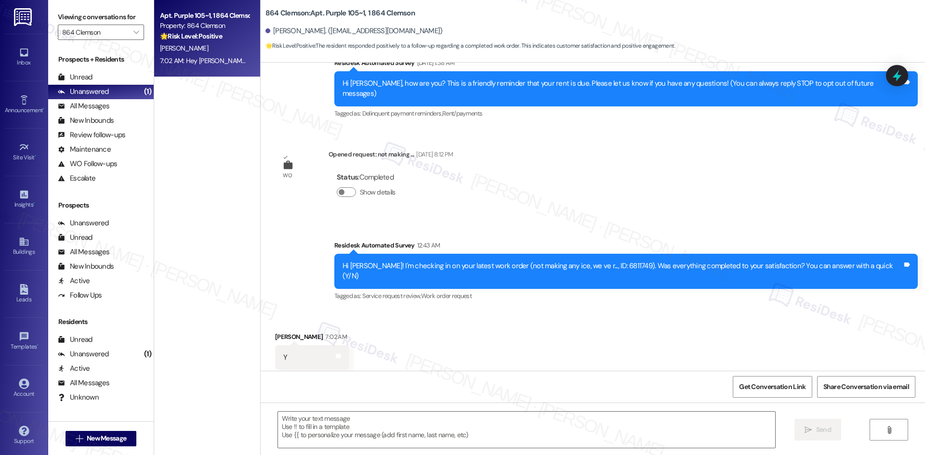
type textarea "Fetching suggested responses. Please feel free to read through the conversation…"
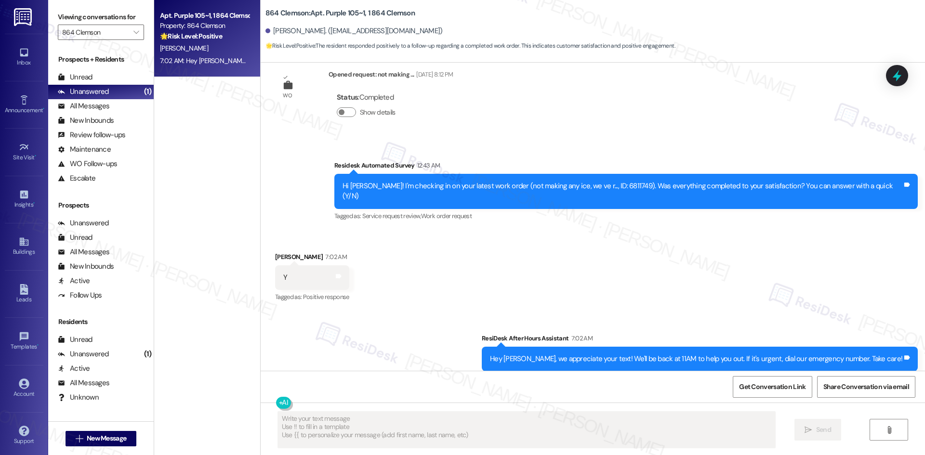
scroll to position [173, 0]
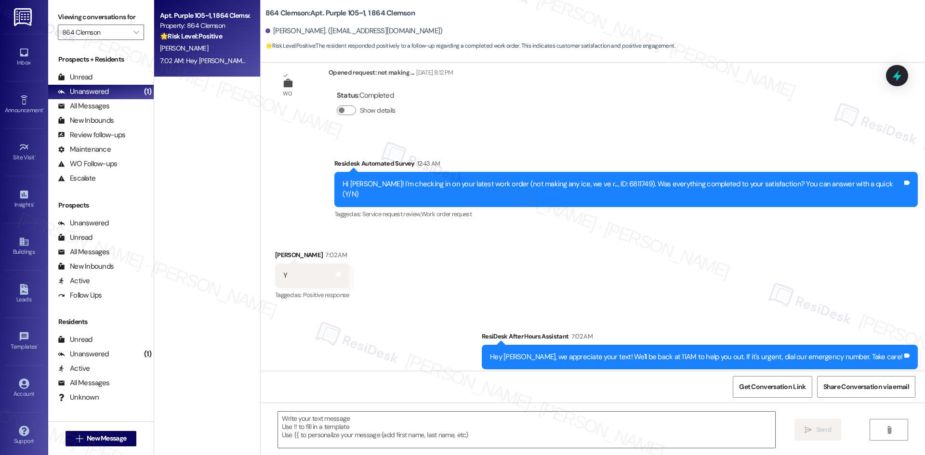
click at [270, 333] on div "Sent via SMS ResiDesk After Hours Assistant 7:02 AM Hey Catelyn, we appreciate …" at bounding box center [593, 350] width 664 height 81
click at [365, 423] on textarea at bounding box center [526, 430] width 497 height 36
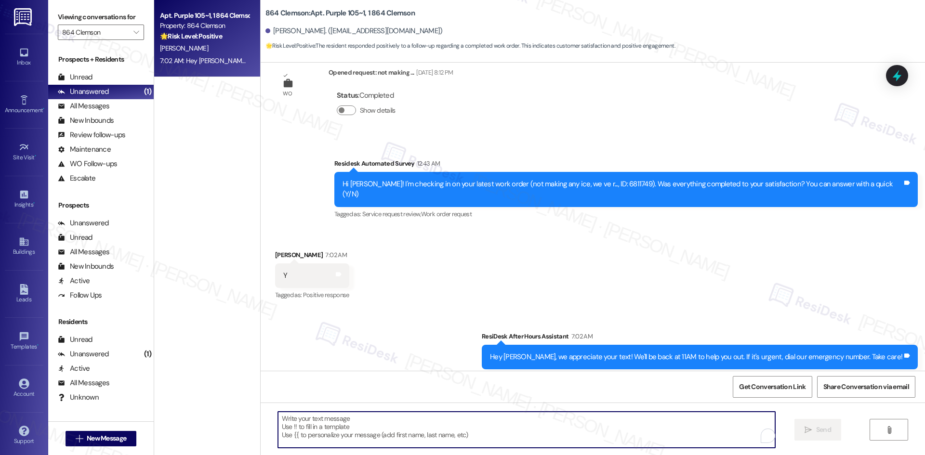
paste textarea "I'm glad to hear the issues have been resolved! If {{property}} met your expect…"
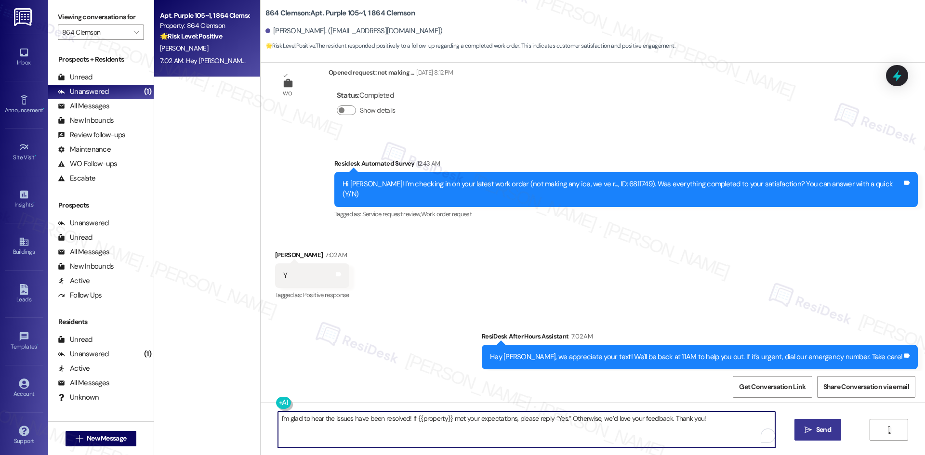
type textarea "I'm glad to hear the issues have been resolved! If {{property}} met your expect…"
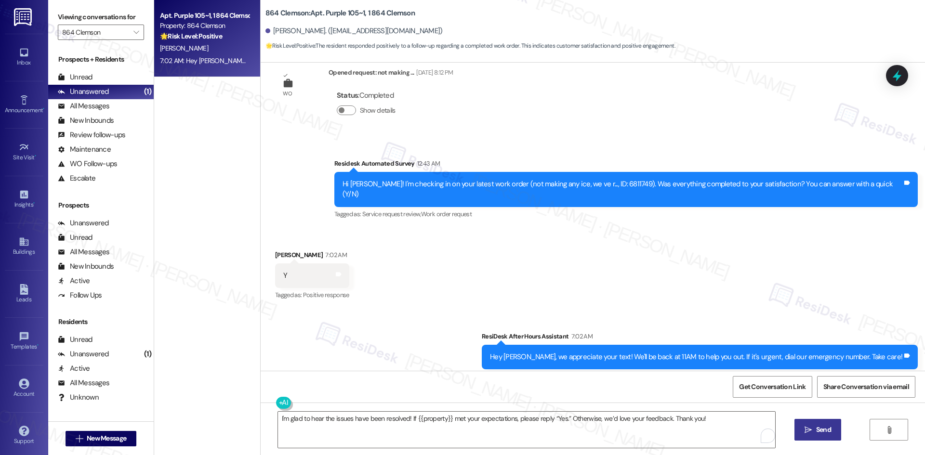
click at [827, 432] on span "Send" at bounding box center [823, 430] width 15 height 10
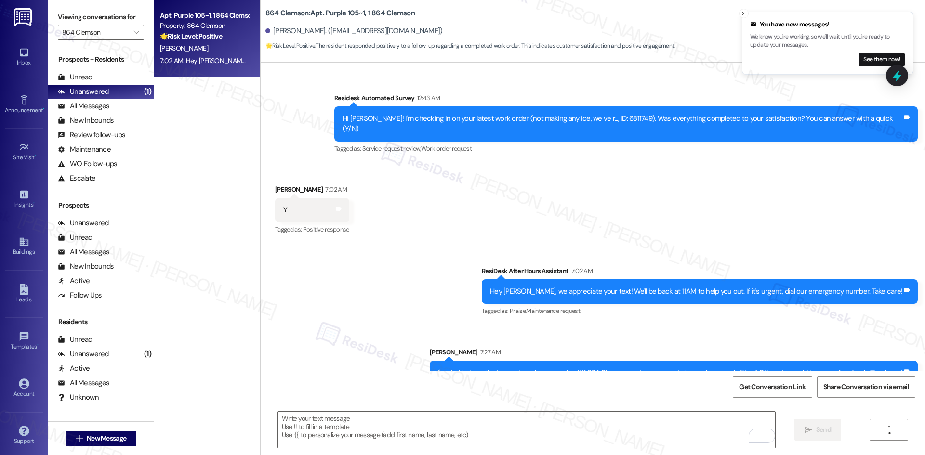
scroll to position [240, 0]
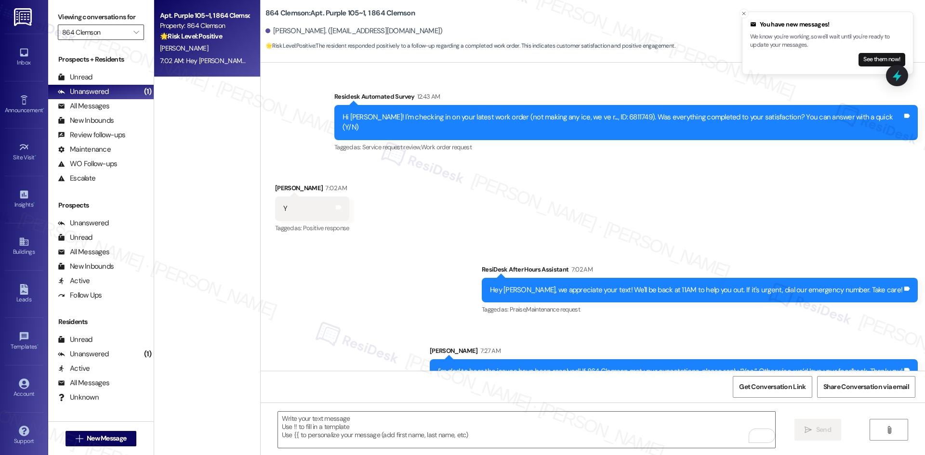
click at [112, 39] on input "864 Clemson" at bounding box center [95, 32] width 66 height 15
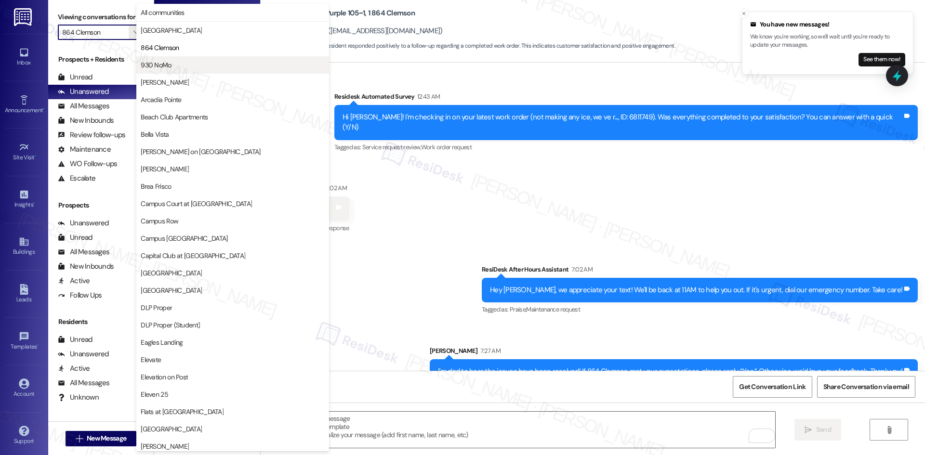
click at [185, 64] on span "930 NoMo" at bounding box center [233, 65] width 184 height 10
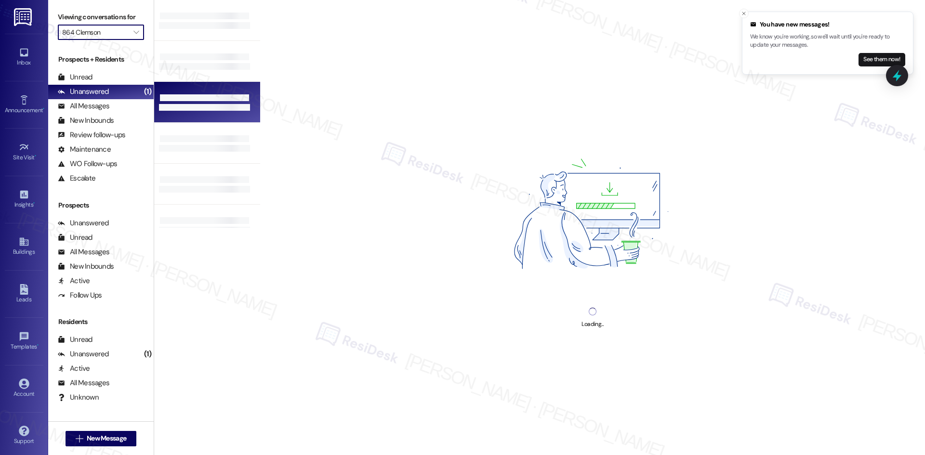
type input "930 NoMo"
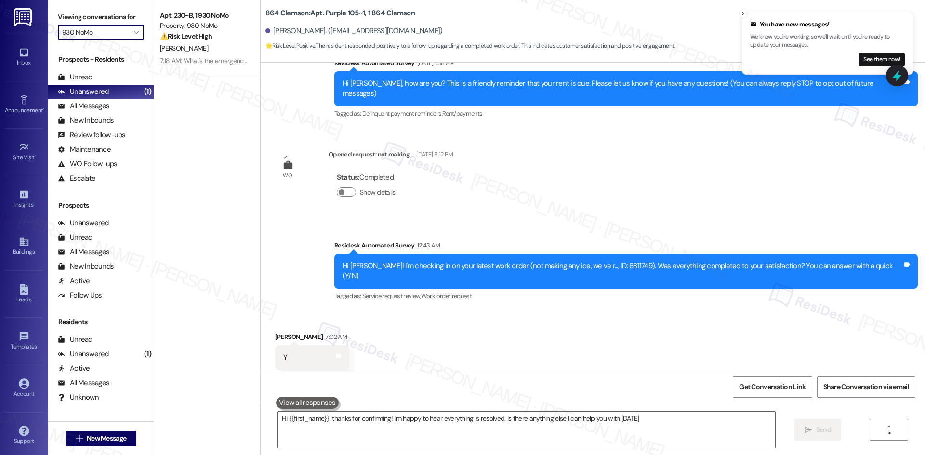
type textarea "Hi {{first_name}}, thanks for confirming! I'm happy to hear everything is resol…"
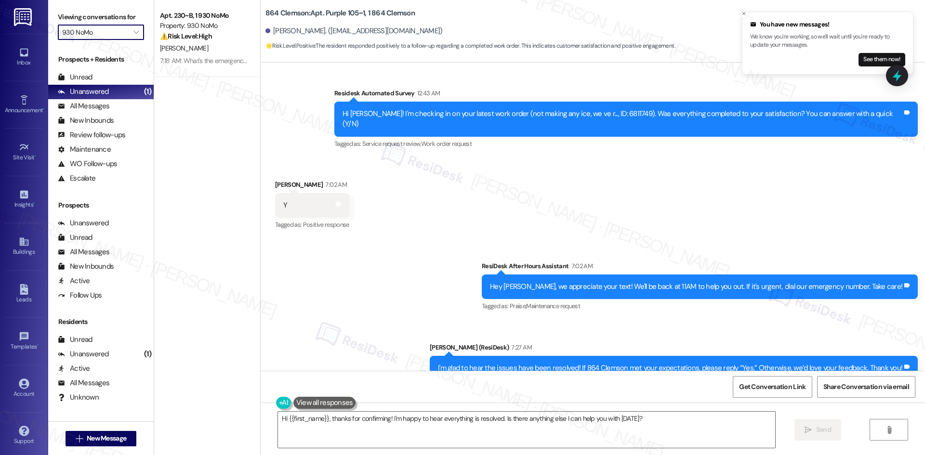
scroll to position [254, 0]
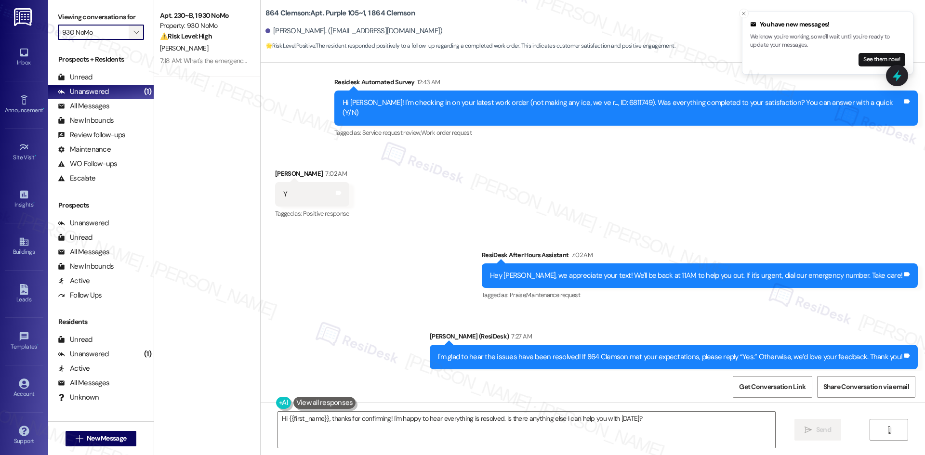
click at [129, 35] on button "" at bounding box center [136, 32] width 15 height 15
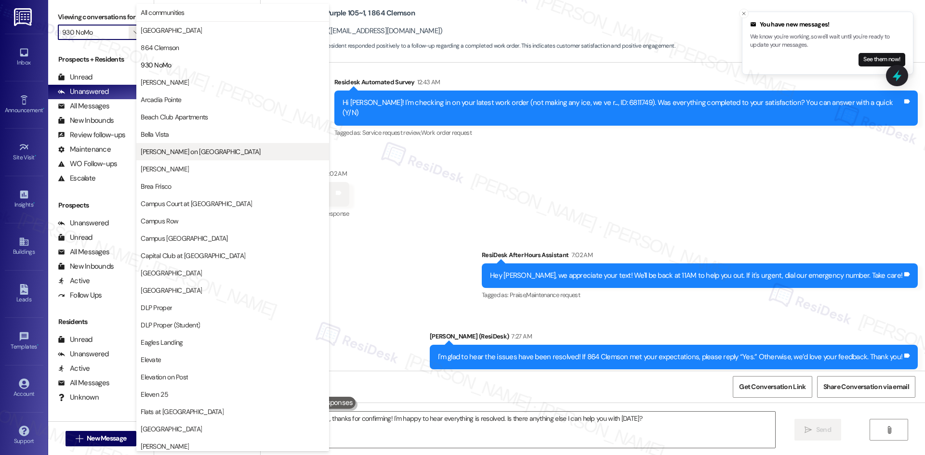
click at [196, 151] on span "Bixby on College Avenue" at bounding box center [200, 152] width 119 height 10
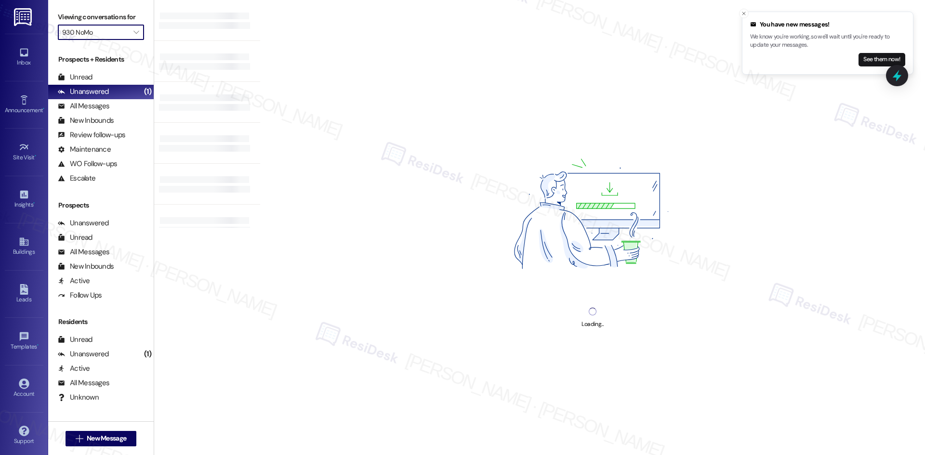
type input "Bixby on College Avenue"
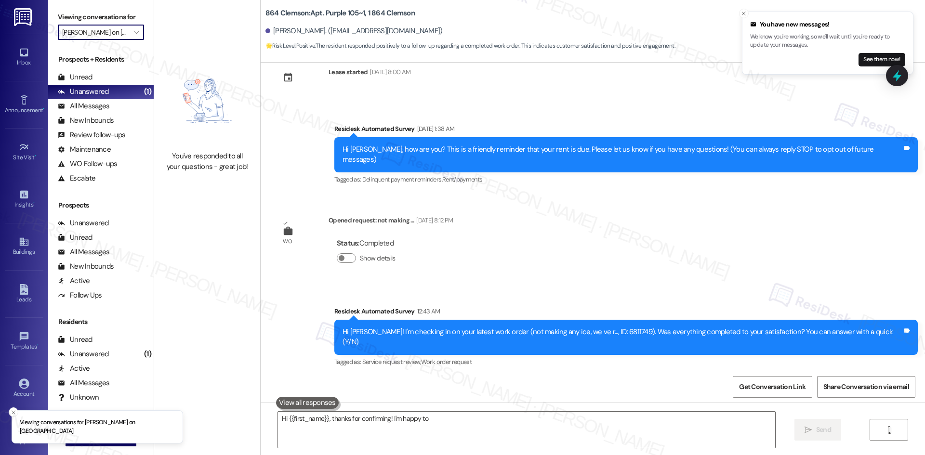
scroll to position [91, 0]
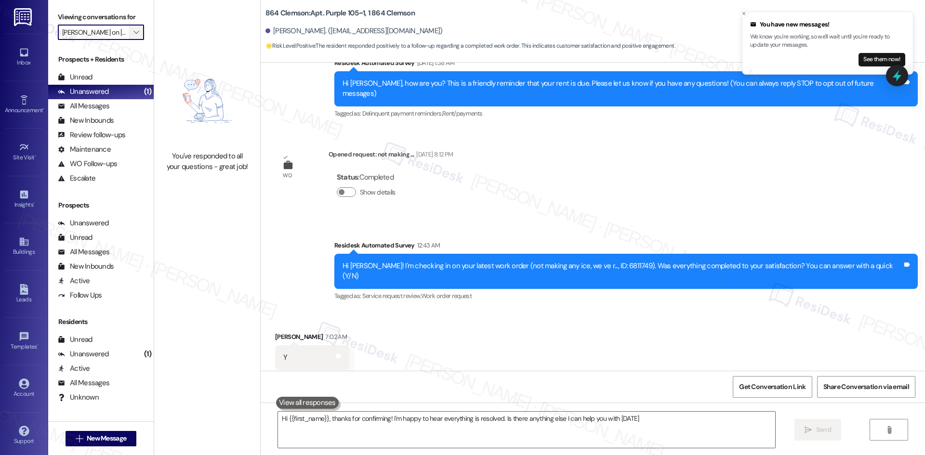
type textarea "Hi {{first_name}}, thanks for confirming! I'm happy to hear everything is resol…"
click at [133, 29] on icon "" at bounding box center [135, 32] width 5 height 8
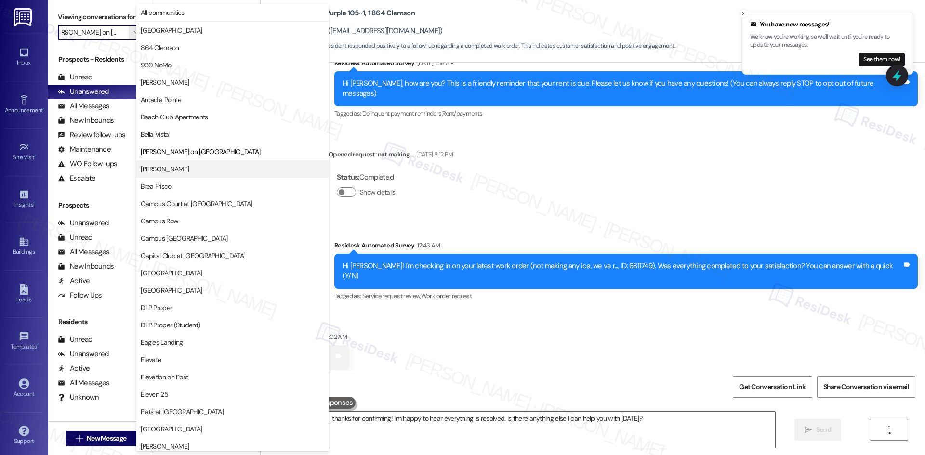
click at [220, 170] on span "Bradford Oaks" at bounding box center [233, 169] width 184 height 10
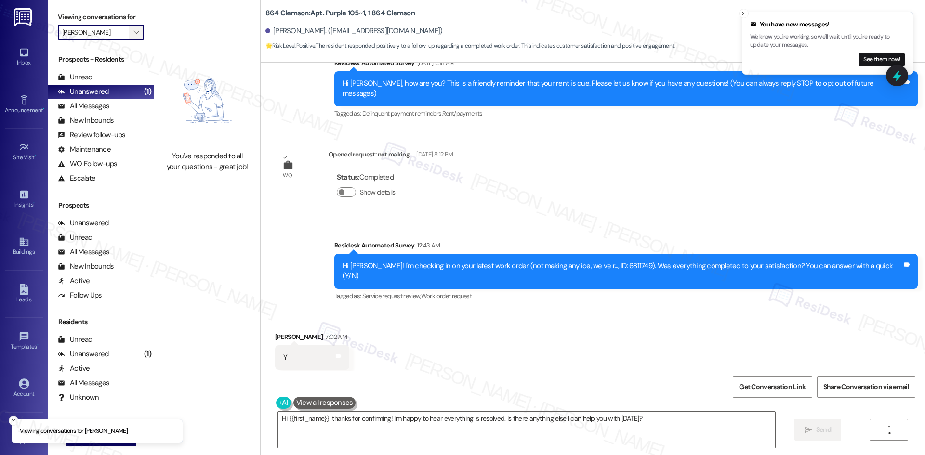
click at [132, 33] on span "" at bounding box center [136, 32] width 9 height 15
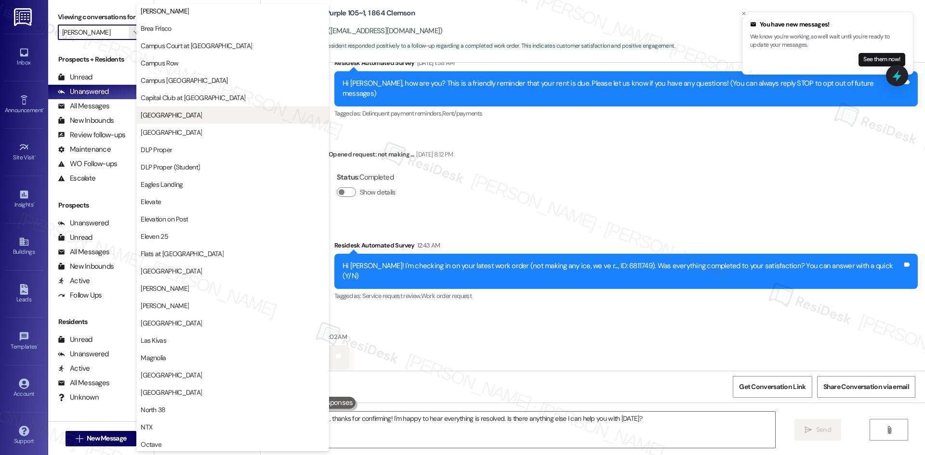
scroll to position [157, 0]
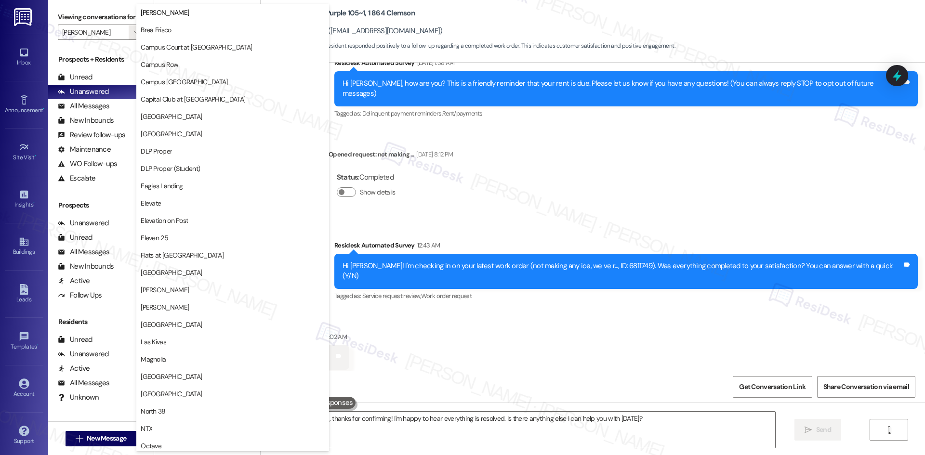
drag, startPoint x: 477, startPoint y: 184, endPoint x: 475, endPoint y: 188, distance: 5.2
click at [477, 184] on div "Lease started Aug 15, 2025 at 8:00 AM Survey, sent via SMS Residesk Automated S…" at bounding box center [593, 217] width 664 height 308
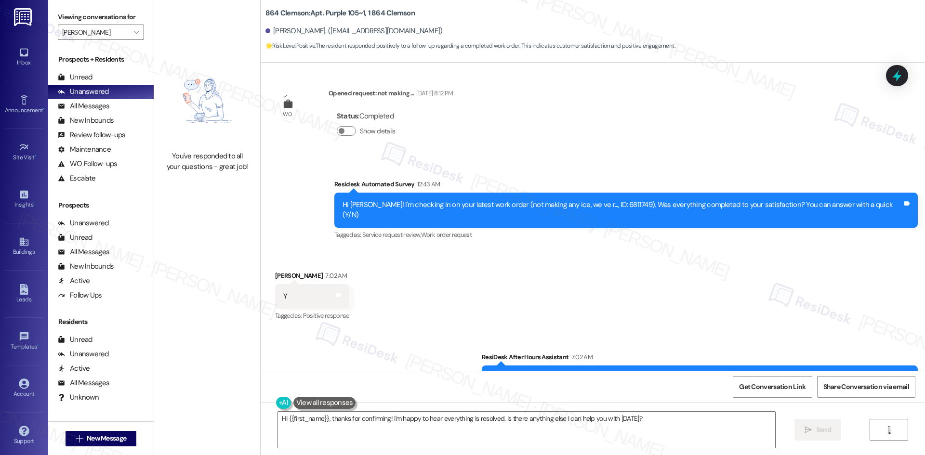
scroll to position [254, 0]
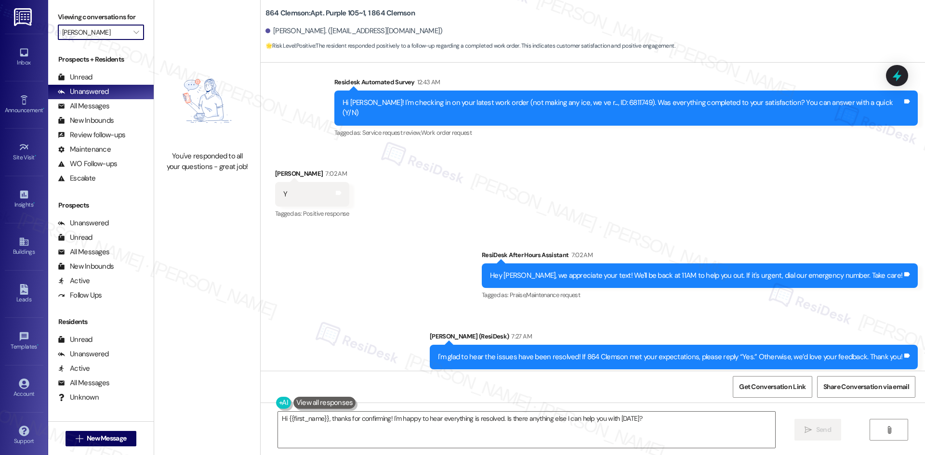
click at [119, 34] on input "Bradford Oaks" at bounding box center [95, 32] width 66 height 15
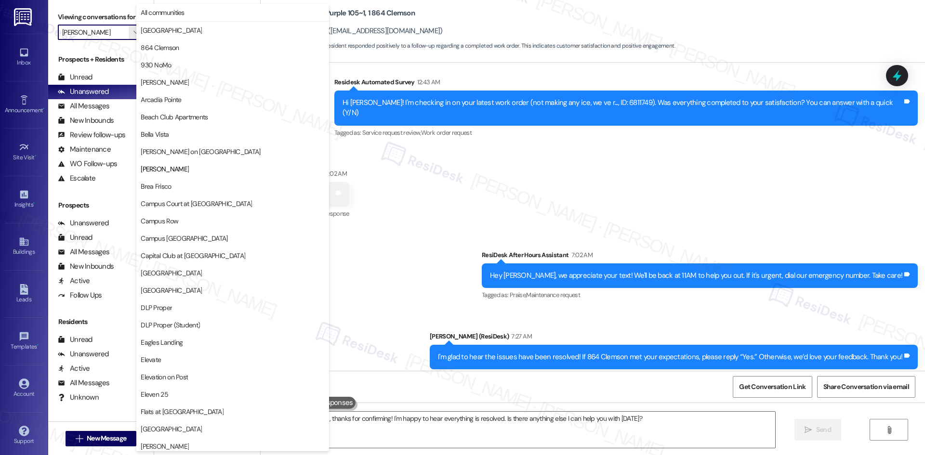
scroll to position [157, 0]
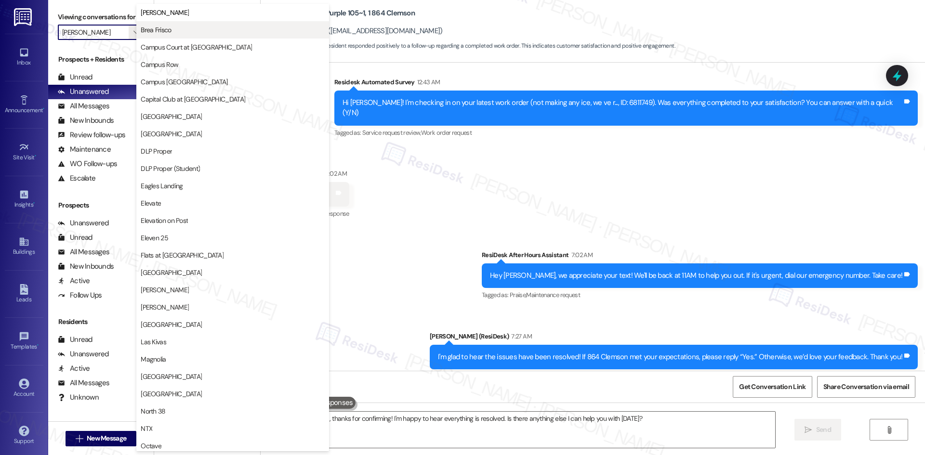
click at [184, 32] on span "Brea Frisco" at bounding box center [233, 30] width 184 height 10
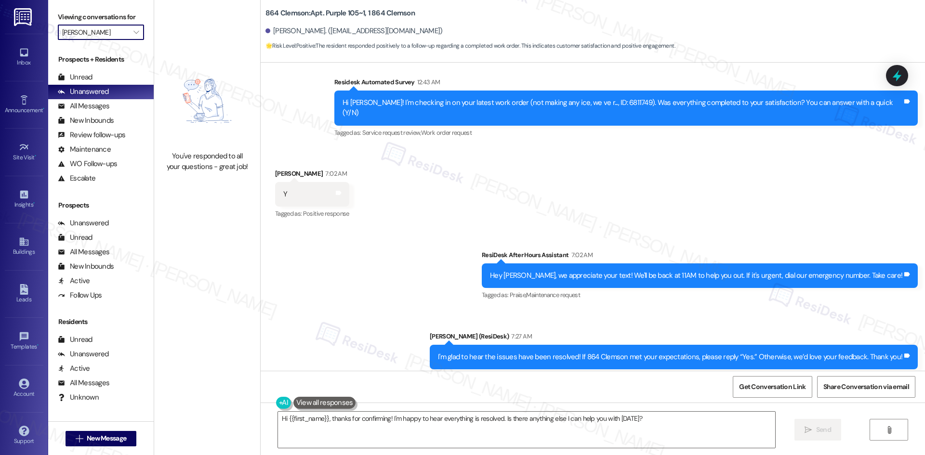
type input "Brea Frisco"
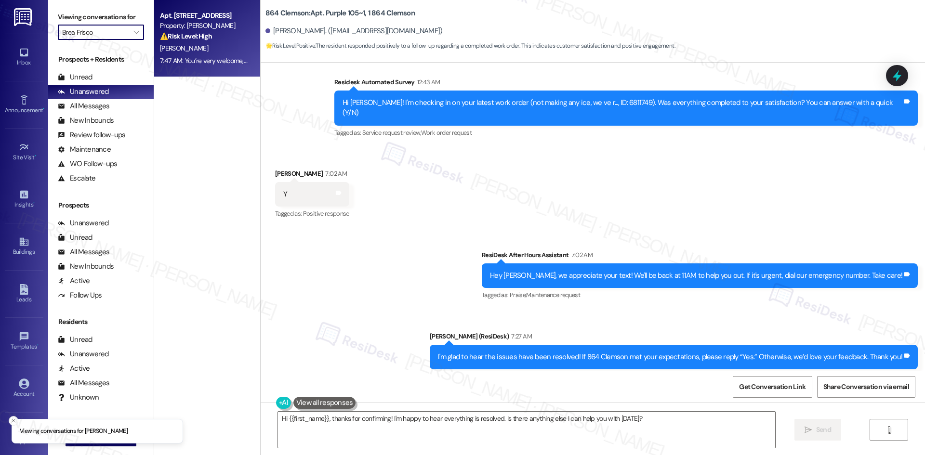
click at [209, 57] on div "7:47 AM: You’re very welcome, Rachel! 7:47 AM: You’re very welcome, Rachel!" at bounding box center [227, 60] width 135 height 9
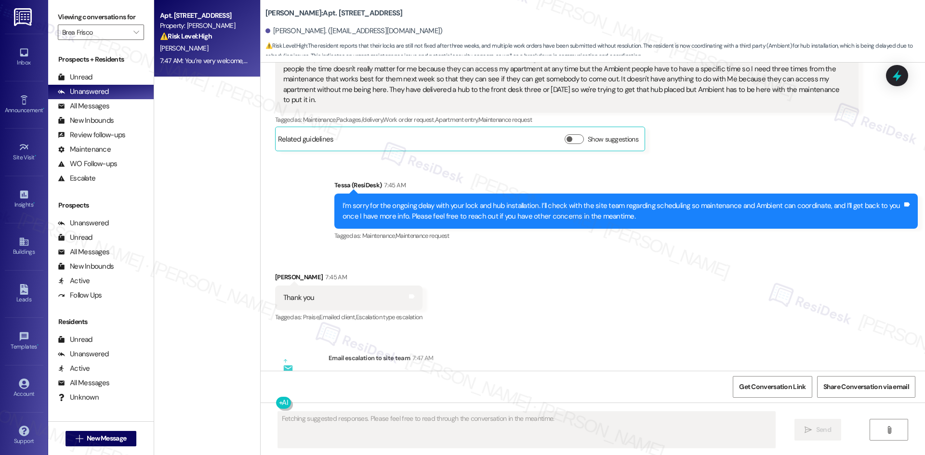
scroll to position [1658, 0]
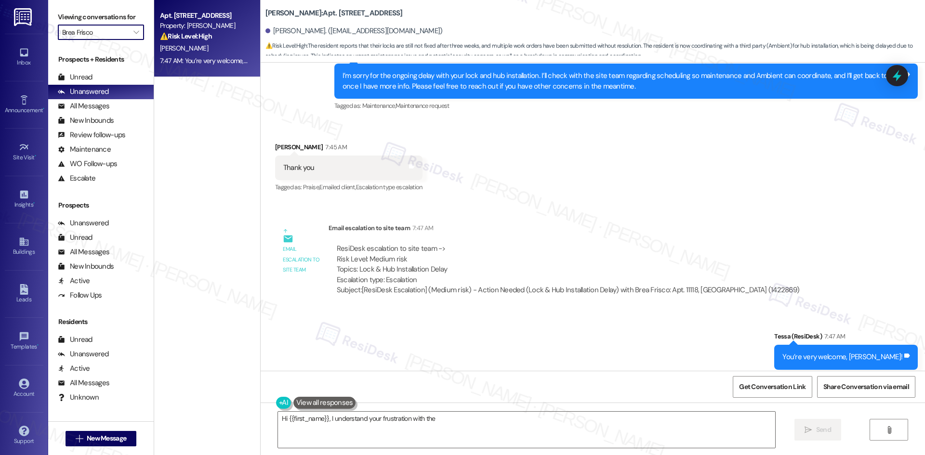
click at [118, 34] on input "Brea Frisco" at bounding box center [95, 32] width 66 height 15
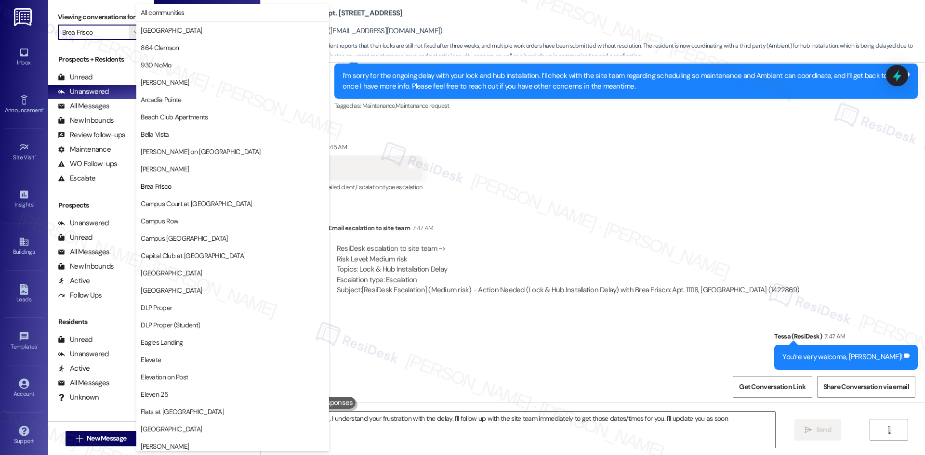
scroll to position [157, 0]
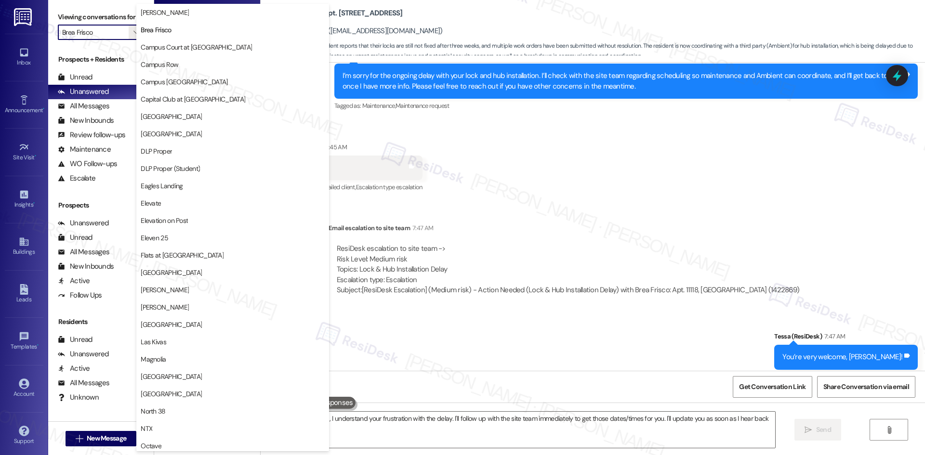
type textarea "Hi {{first_name}}, I understand your frustration with the delay. I'll follow up…"
click at [164, 50] on span "Campus Court at Knollwood" at bounding box center [196, 47] width 111 height 10
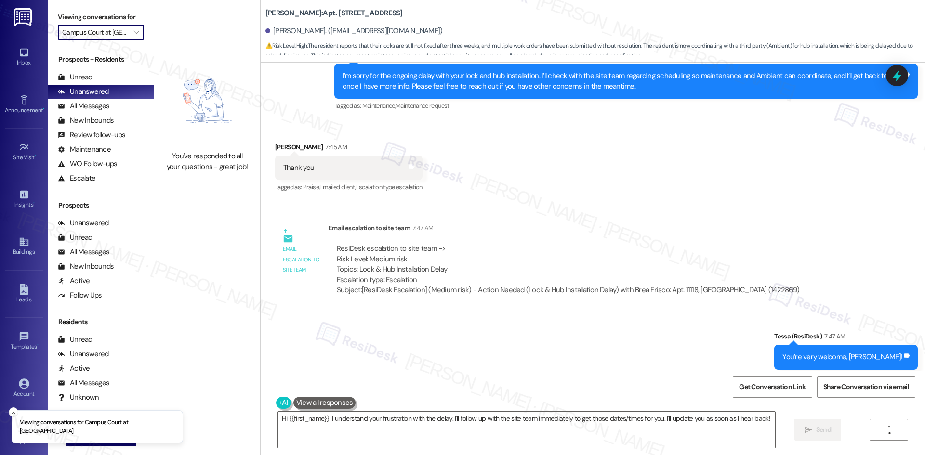
click at [96, 30] on input "Campus Court at Knollwood" at bounding box center [95, 32] width 66 height 15
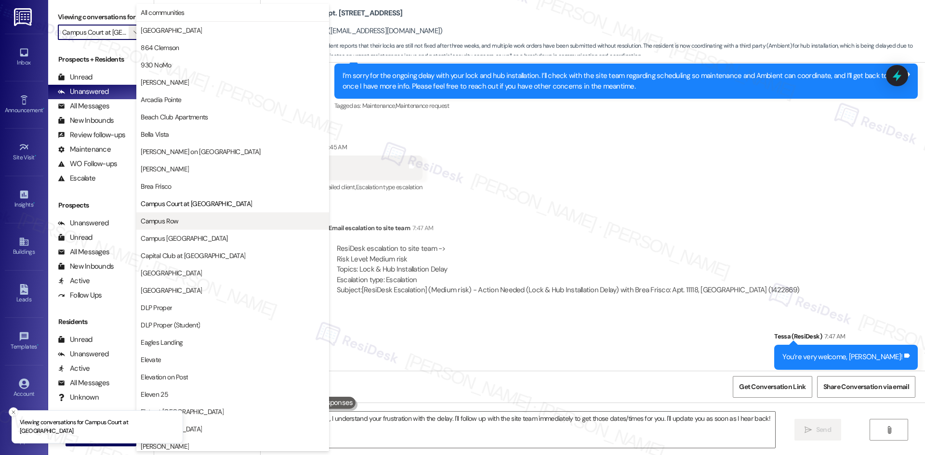
scroll to position [157, 0]
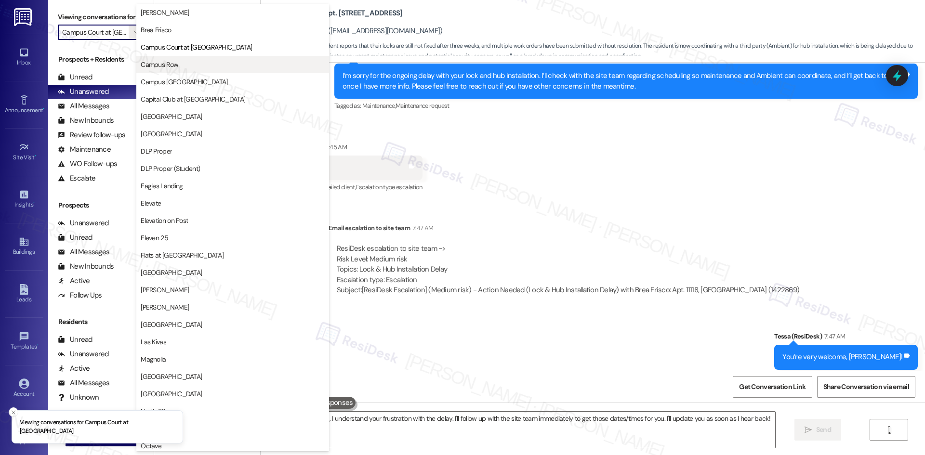
click at [161, 63] on span "Campus Row" at bounding box center [160, 65] width 38 height 10
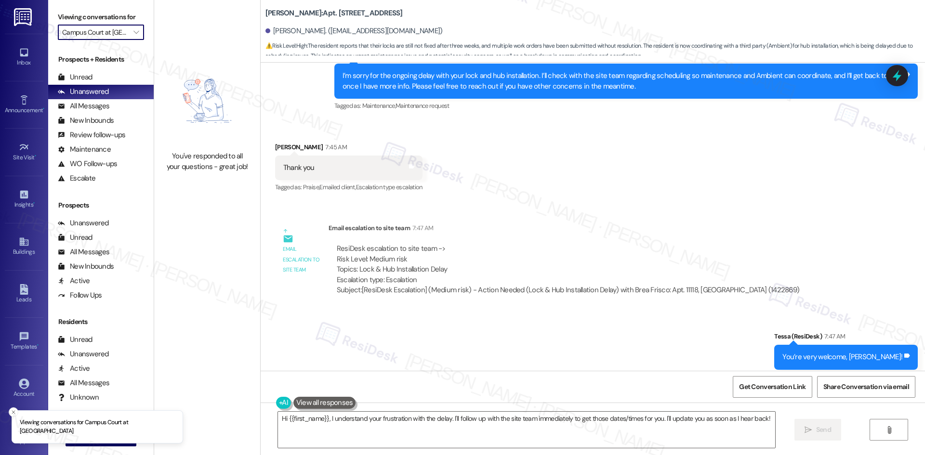
type input "Campus Row"
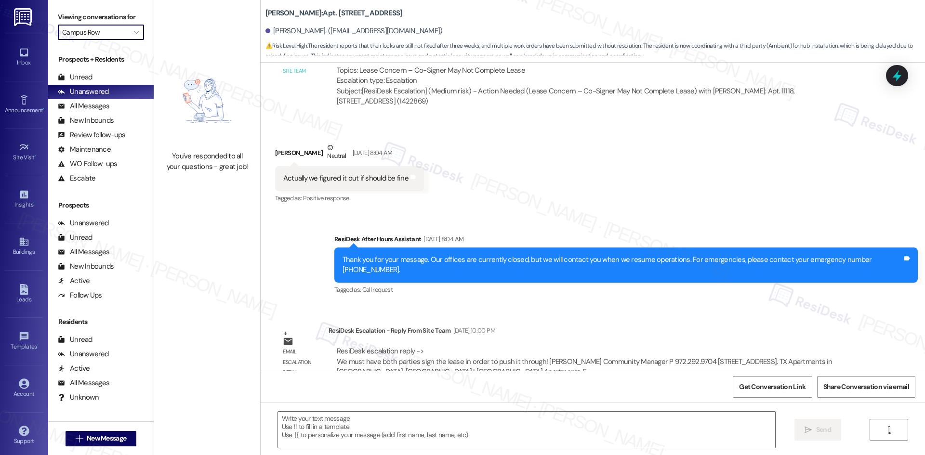
type textarea "Fetching suggested responses. Please feel free to read through the conversation…"
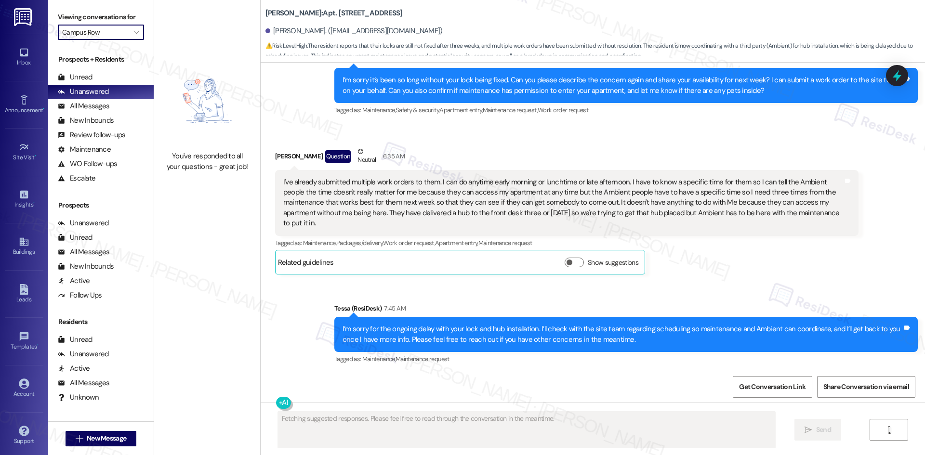
scroll to position [1469, 0]
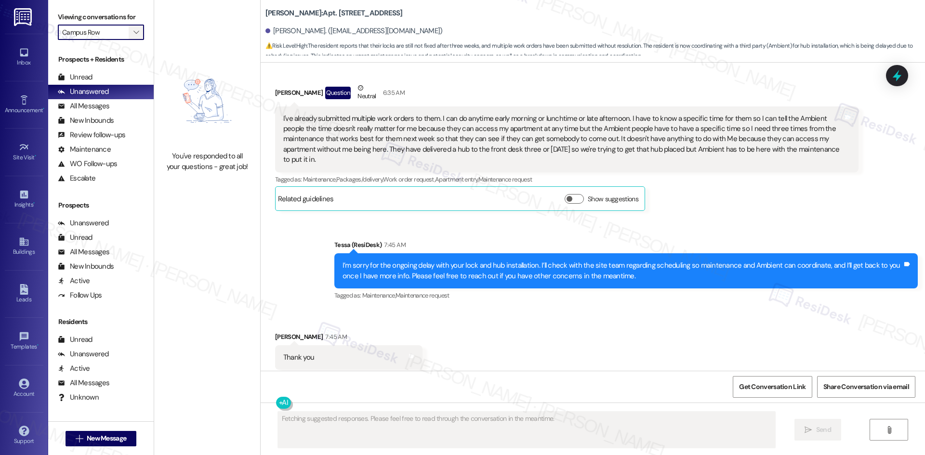
click at [129, 37] on button "" at bounding box center [136, 32] width 15 height 15
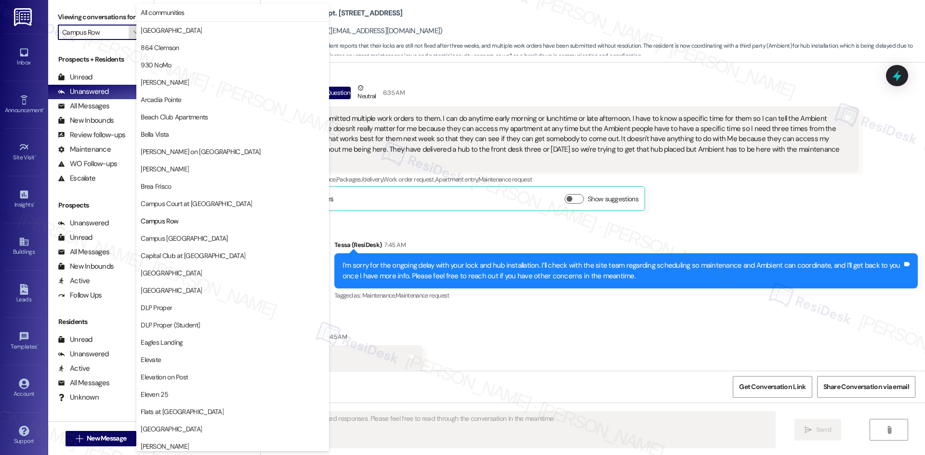
scroll to position [157, 0]
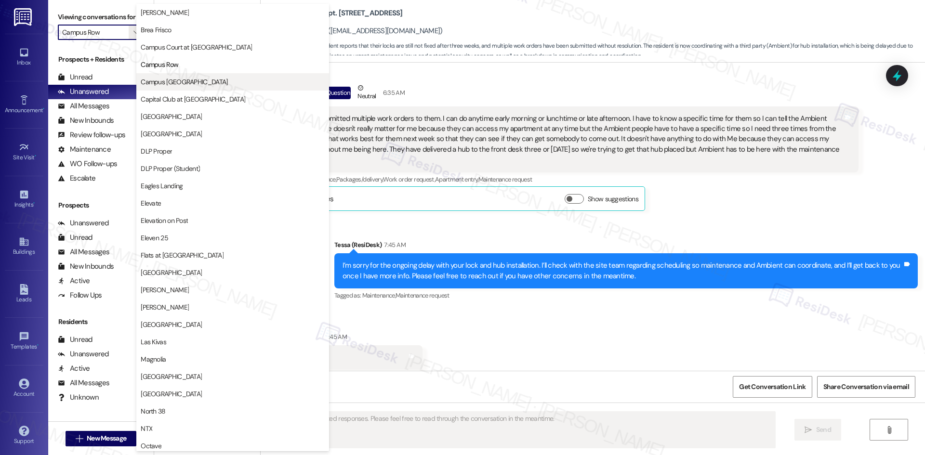
click at [200, 84] on span "Campus Village College Station" at bounding box center [184, 82] width 87 height 10
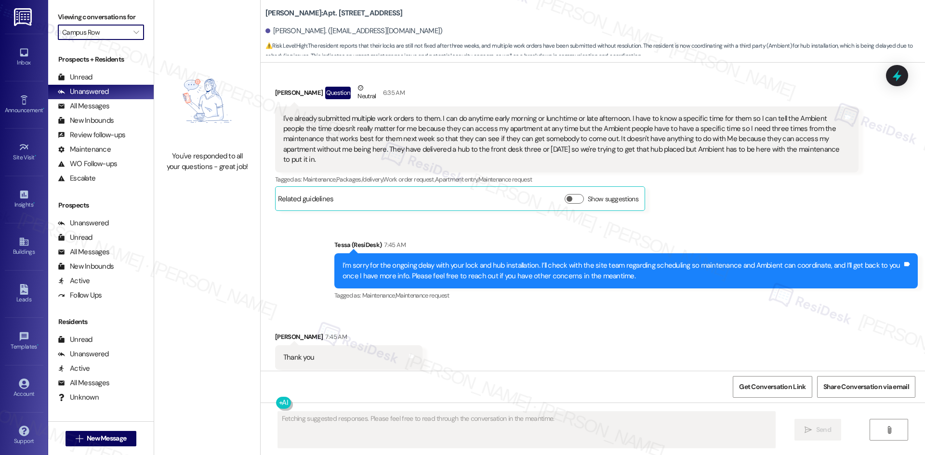
type input "Campus Village College Station"
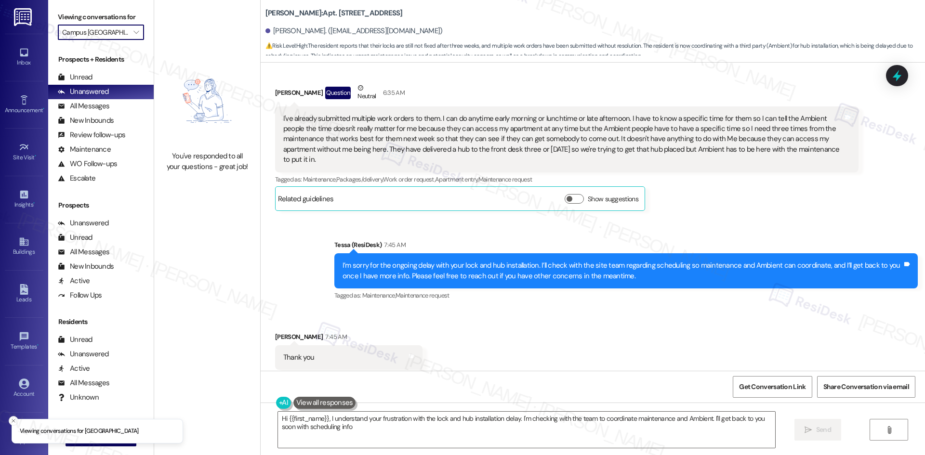
type textarea "Hi {{first_name}}, I understand your frustration with the lock and hub installa…"
click at [105, 28] on input "Campus Village College Station" at bounding box center [95, 32] width 66 height 15
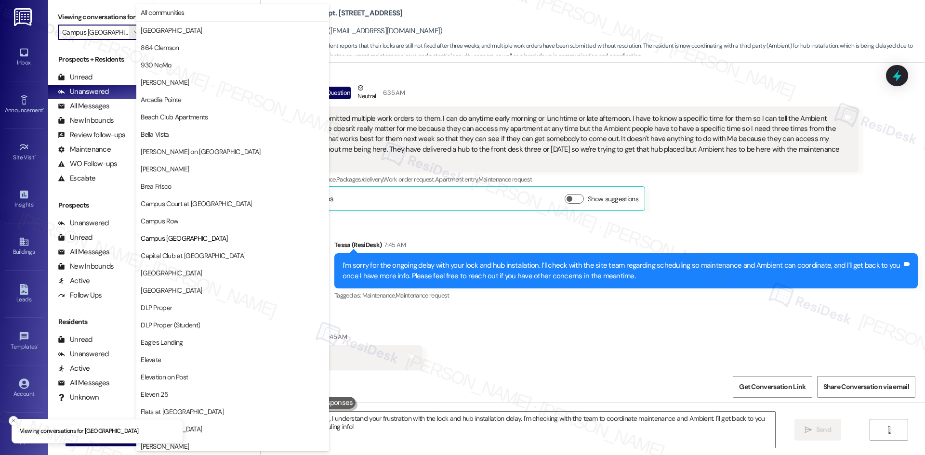
scroll to position [157, 0]
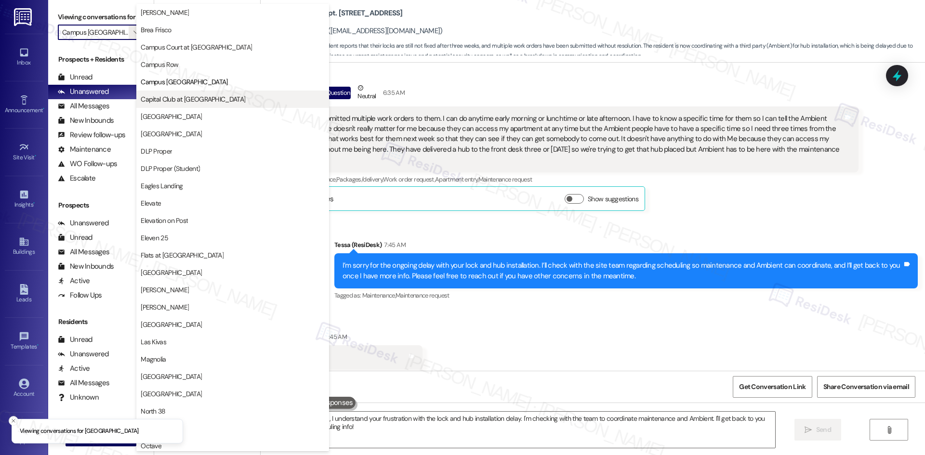
click at [181, 100] on span "Capital Club at Indian Land" at bounding box center [193, 99] width 105 height 10
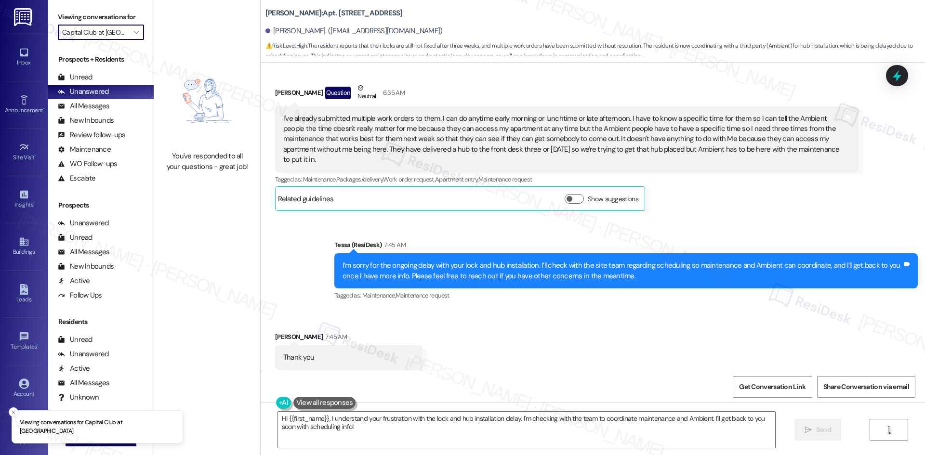
click at [117, 33] on input "Capital Club at Indian Land" at bounding box center [95, 32] width 66 height 15
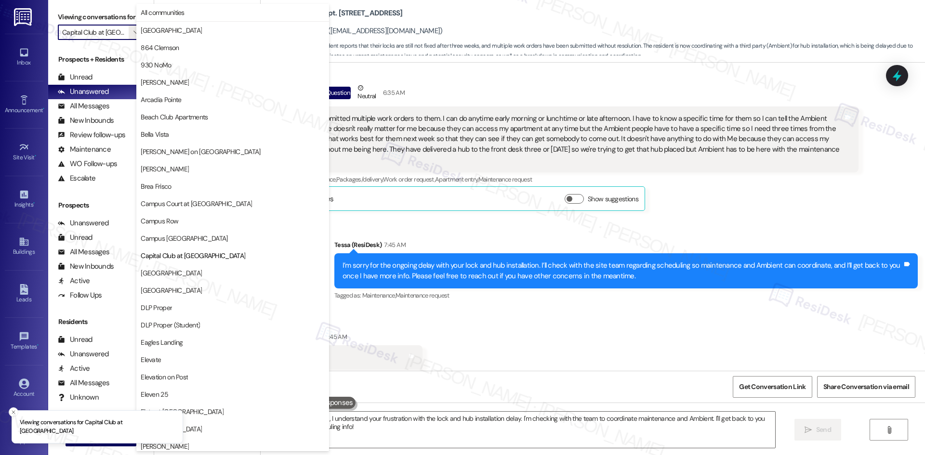
scroll to position [157, 0]
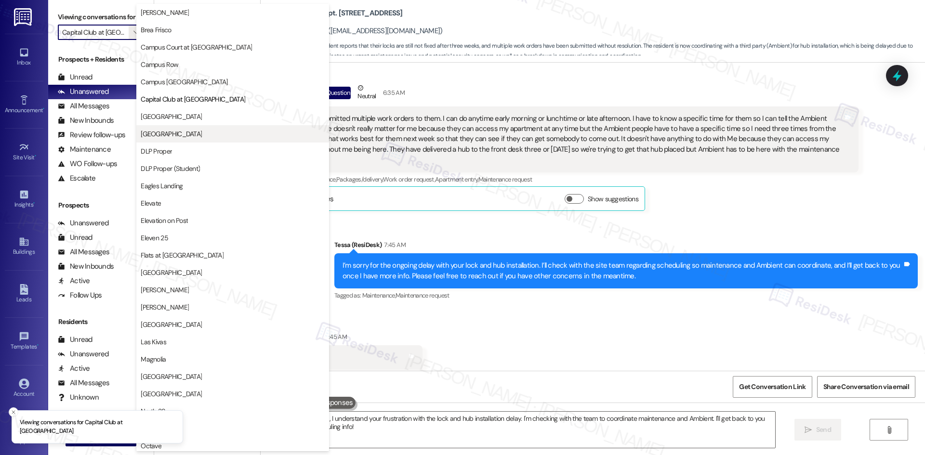
click at [188, 137] on span "District Campus West" at bounding box center [171, 134] width 61 height 10
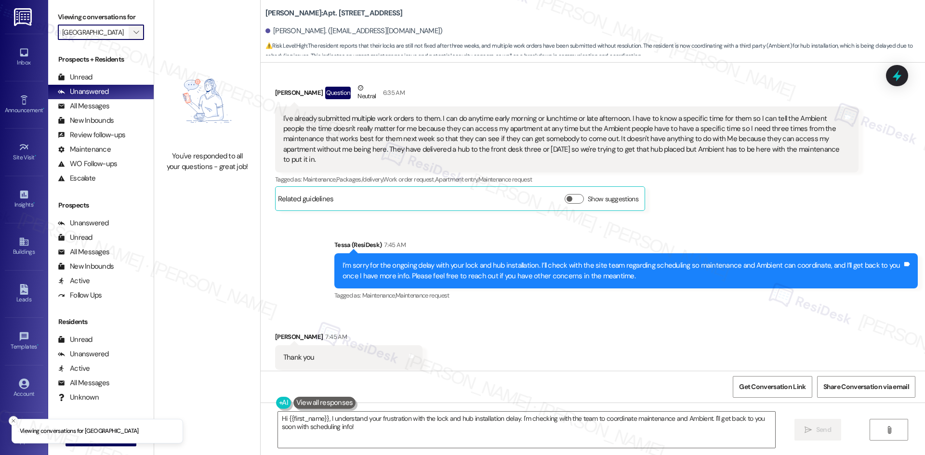
click at [133, 36] on icon "" at bounding box center [135, 32] width 5 height 8
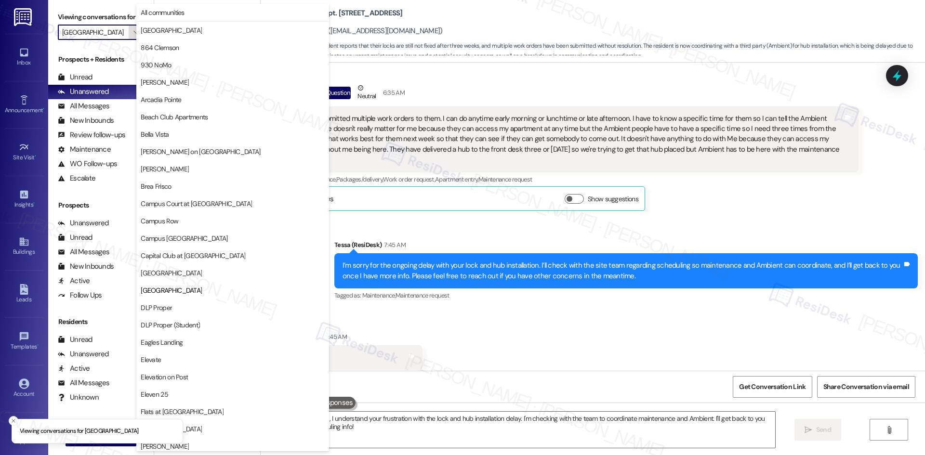
scroll to position [157, 0]
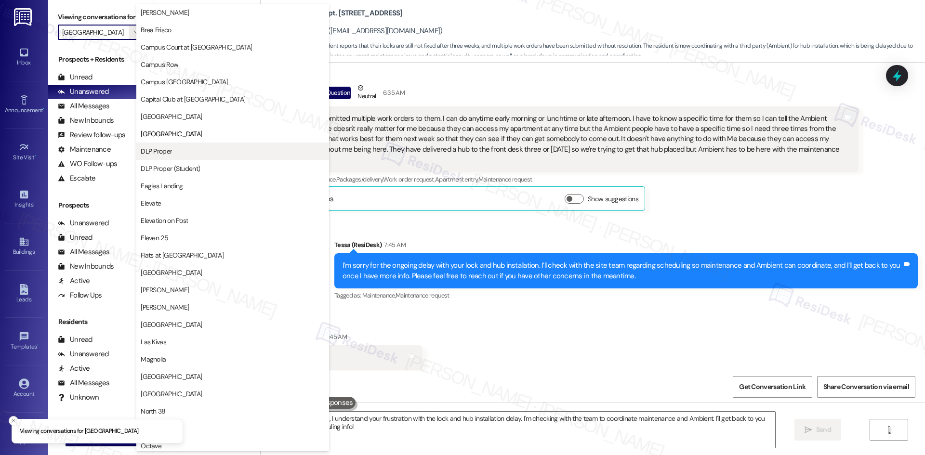
click at [185, 155] on span "DLP Proper" at bounding box center [233, 151] width 184 height 10
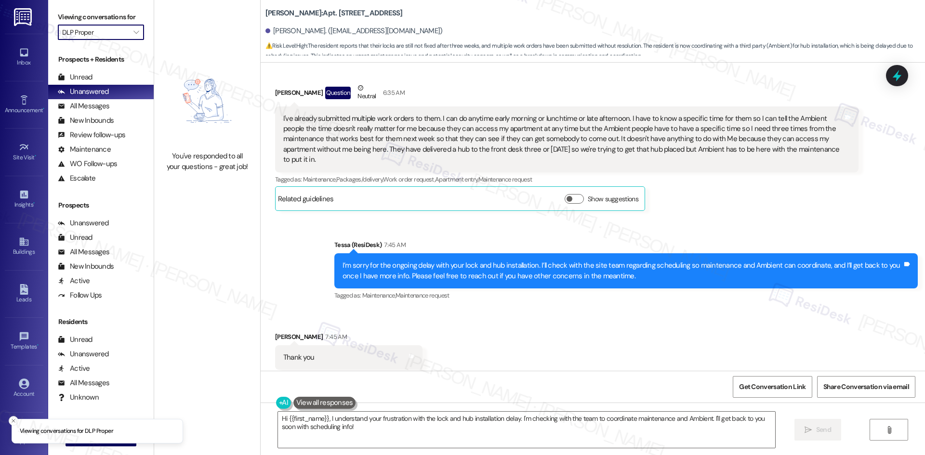
click at [117, 36] on input "DLP Proper" at bounding box center [95, 32] width 66 height 15
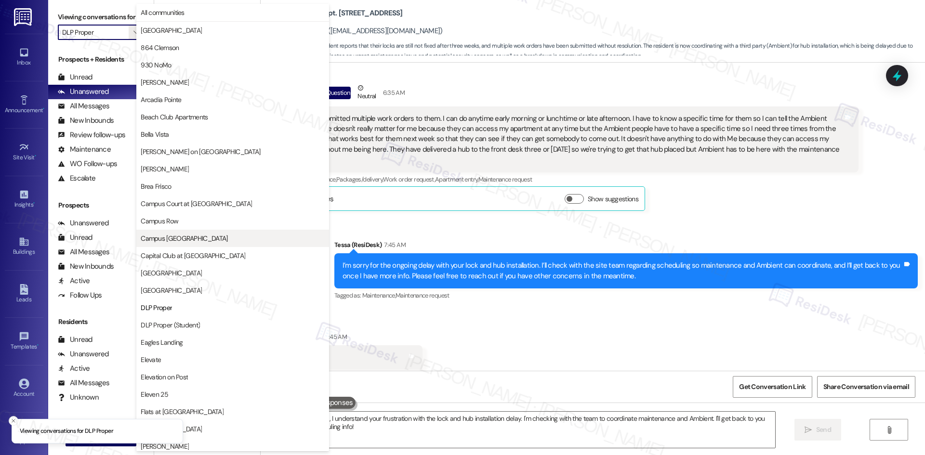
scroll to position [157, 0]
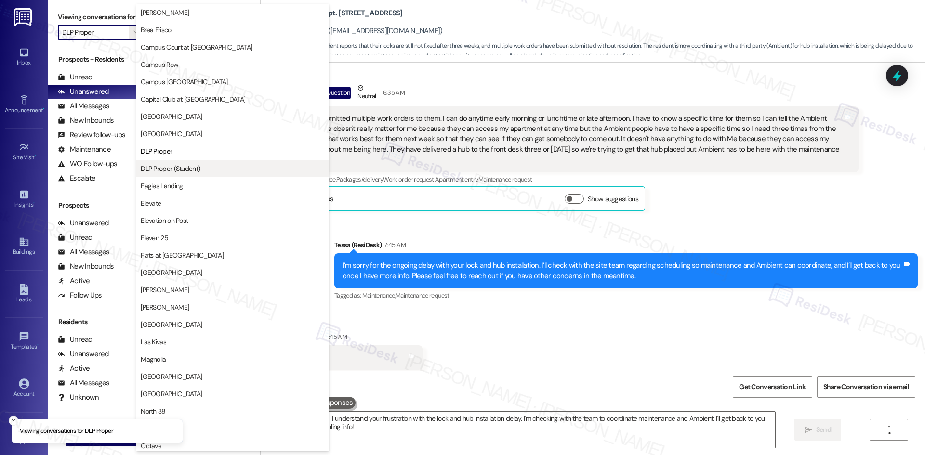
click at [189, 167] on span "DLP Proper (Student)" at bounding box center [170, 169] width 59 height 10
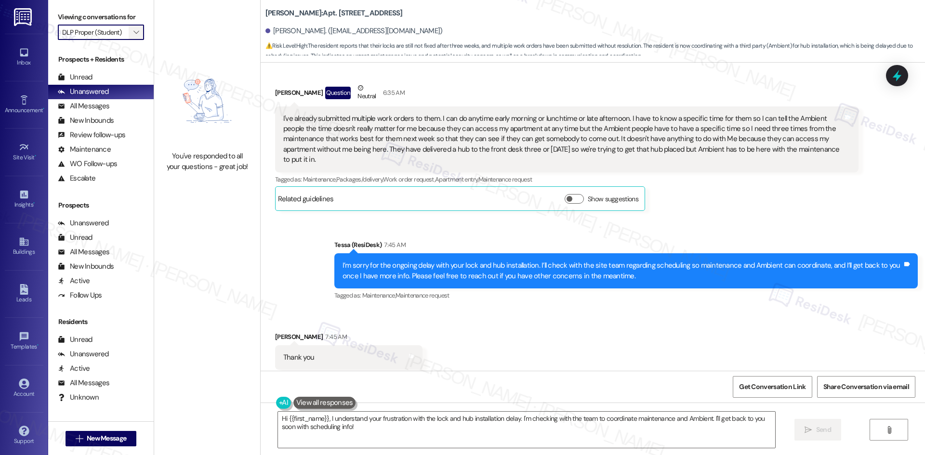
click at [132, 30] on span "" at bounding box center [136, 32] width 9 height 15
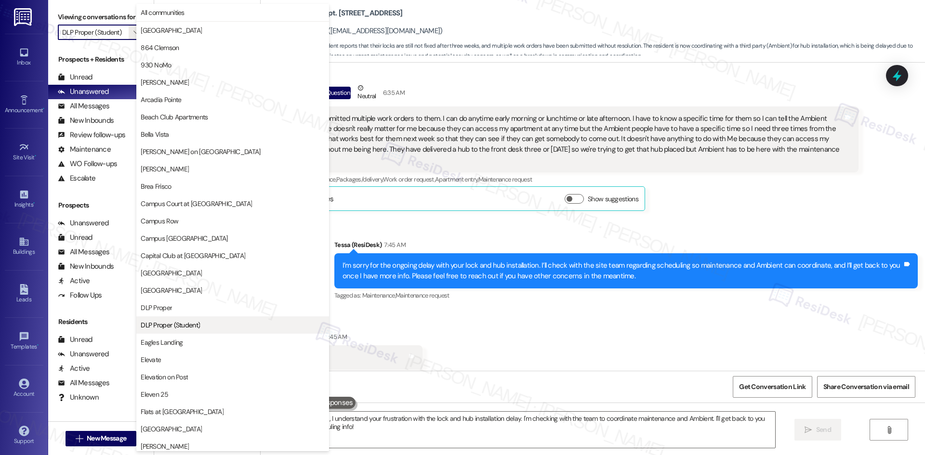
scroll to position [157, 0]
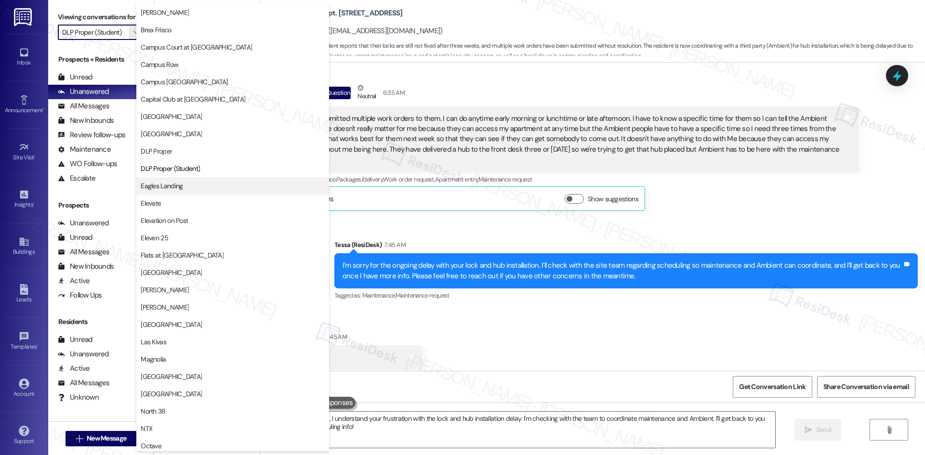
click at [184, 188] on span "Eagles Landing" at bounding box center [233, 186] width 184 height 10
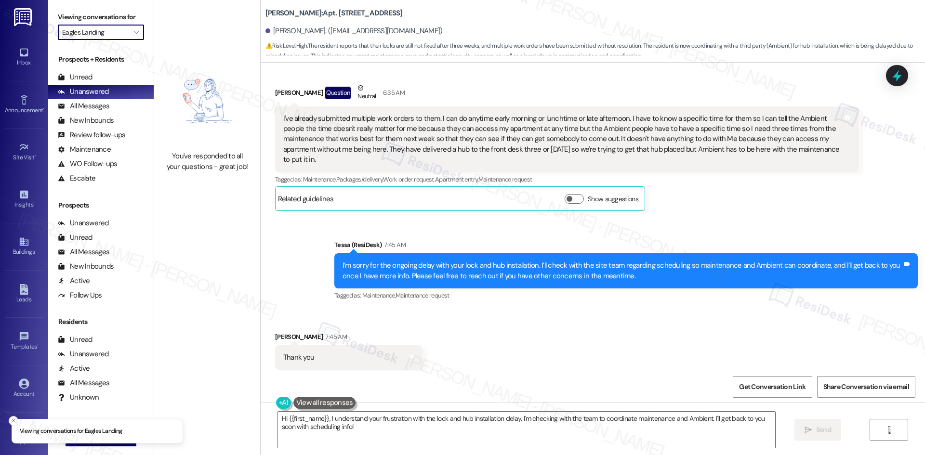
click at [112, 33] on input "Eagles Landing" at bounding box center [95, 32] width 66 height 15
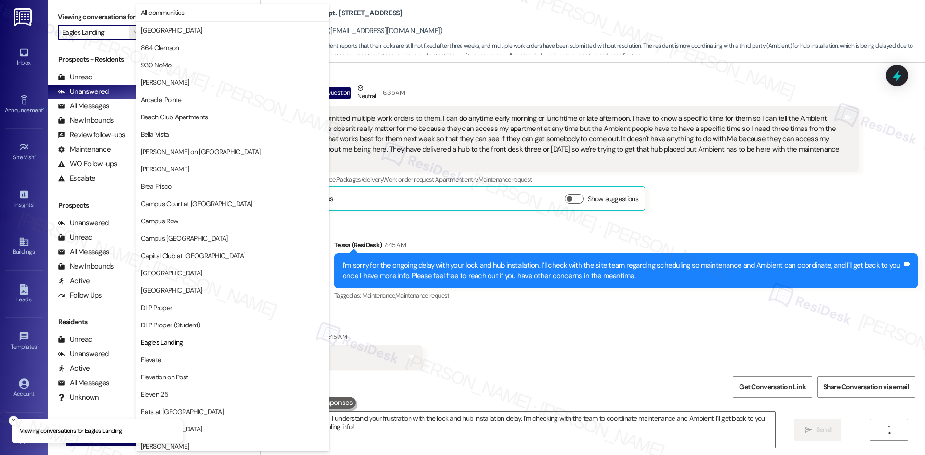
scroll to position [330, 0]
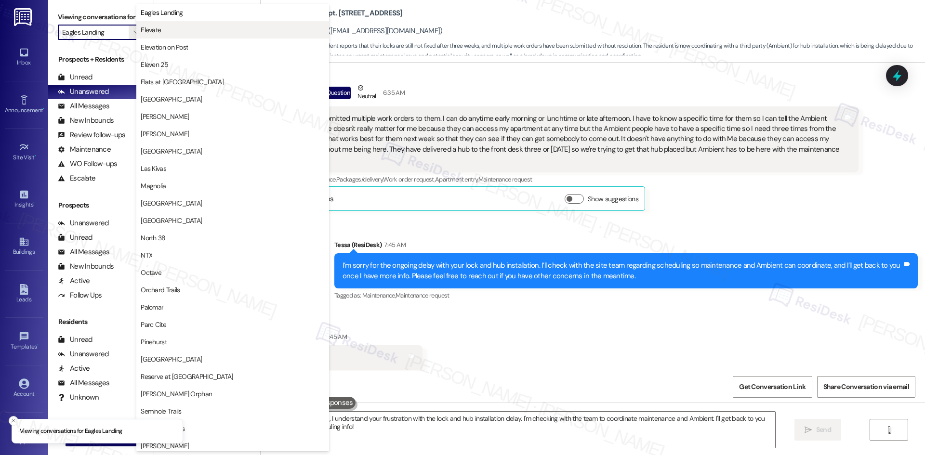
click at [185, 30] on span "Elevate" at bounding box center [233, 30] width 184 height 10
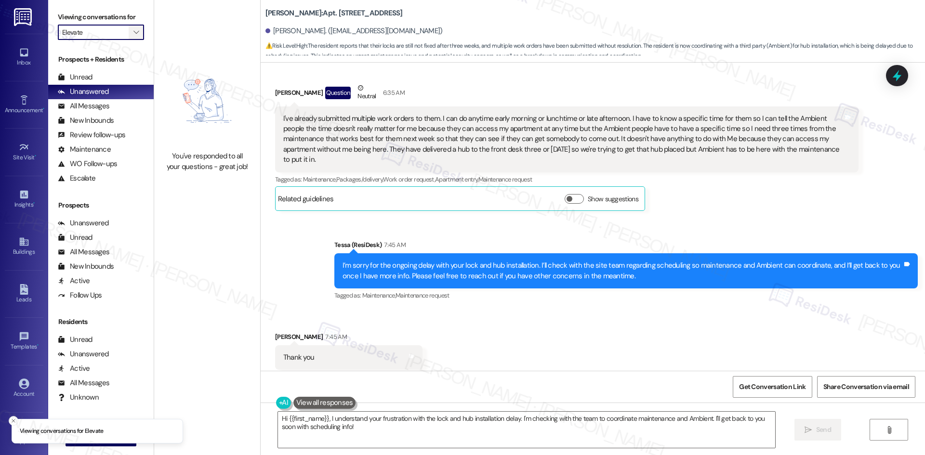
click at [133, 31] on icon "" at bounding box center [135, 32] width 5 height 8
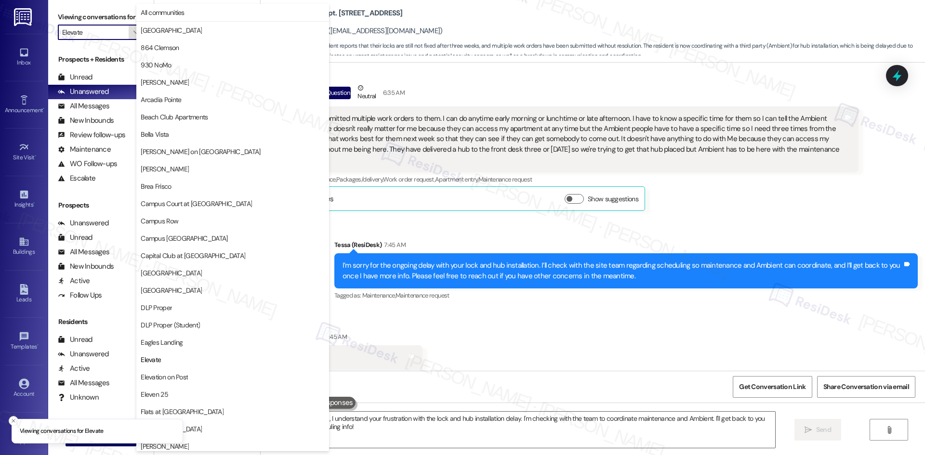
scroll to position [330, 0]
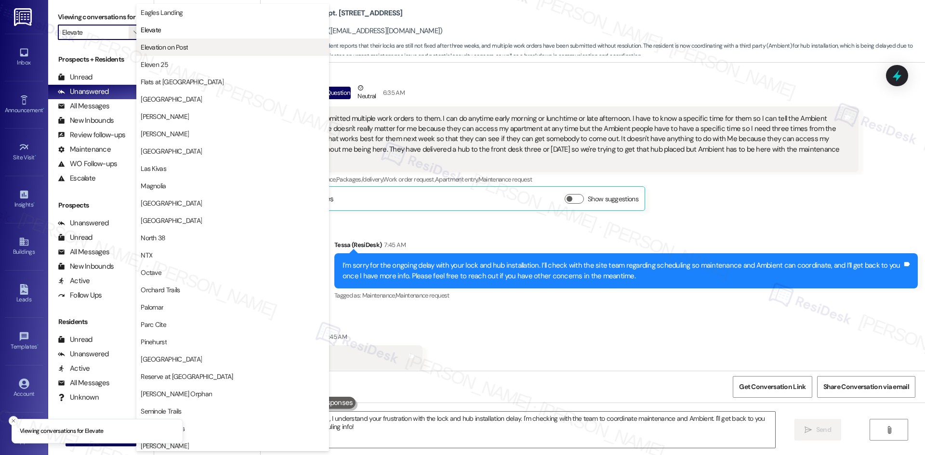
click at [187, 43] on span "Elevation on Post" at bounding box center [164, 47] width 47 height 10
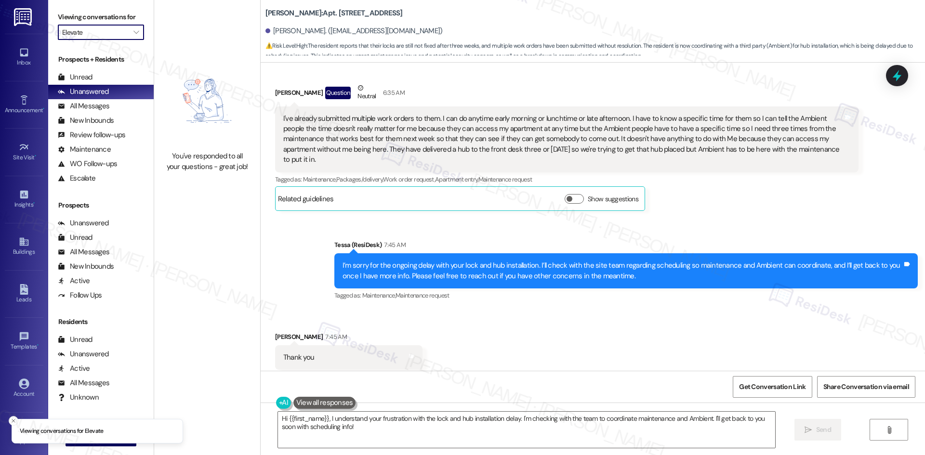
type input "Elevation on Post"
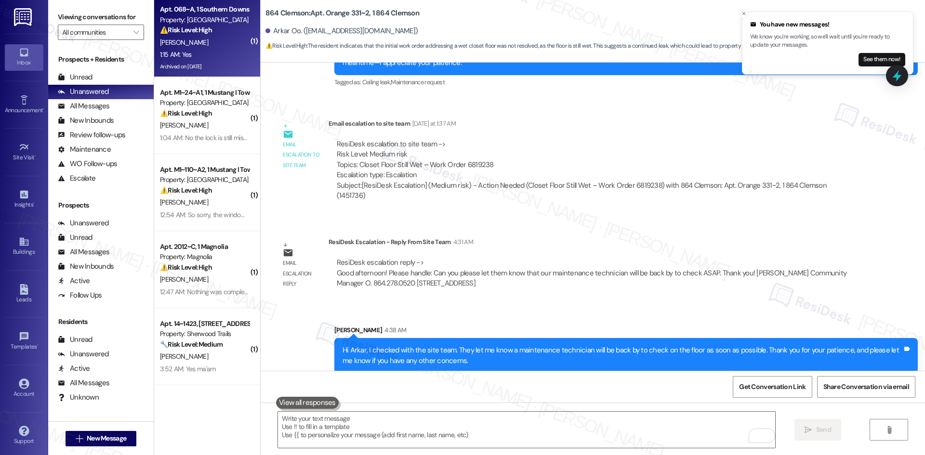
click at [197, 45] on div "[PERSON_NAME]" at bounding box center [204, 43] width 91 height 12
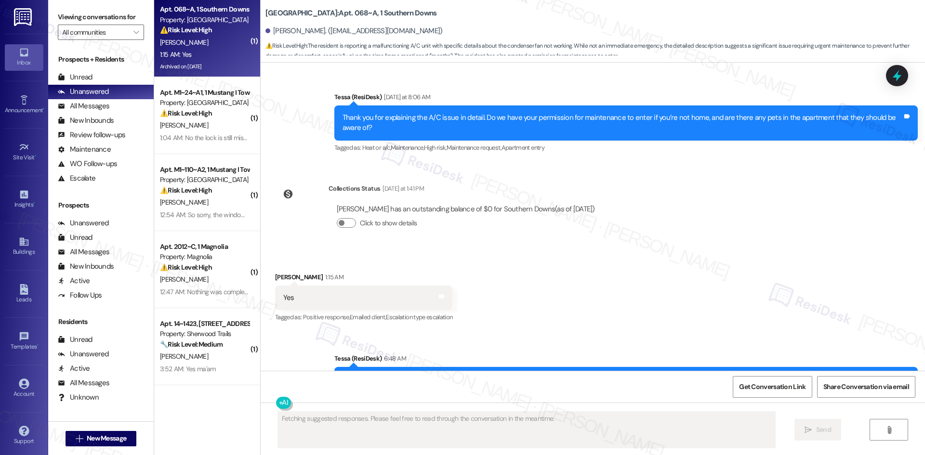
scroll to position [6422, 0]
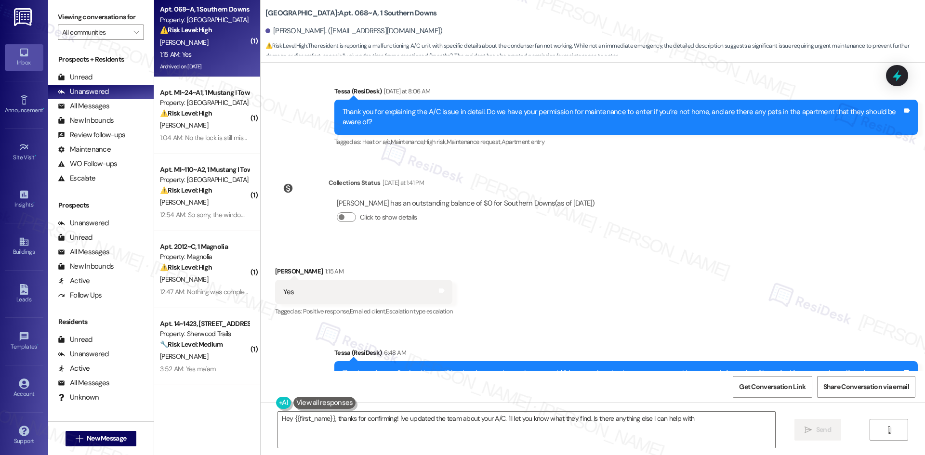
type textarea "Hey {{first_name}}, thanks for confirming! I've updated the team about your A/C…"
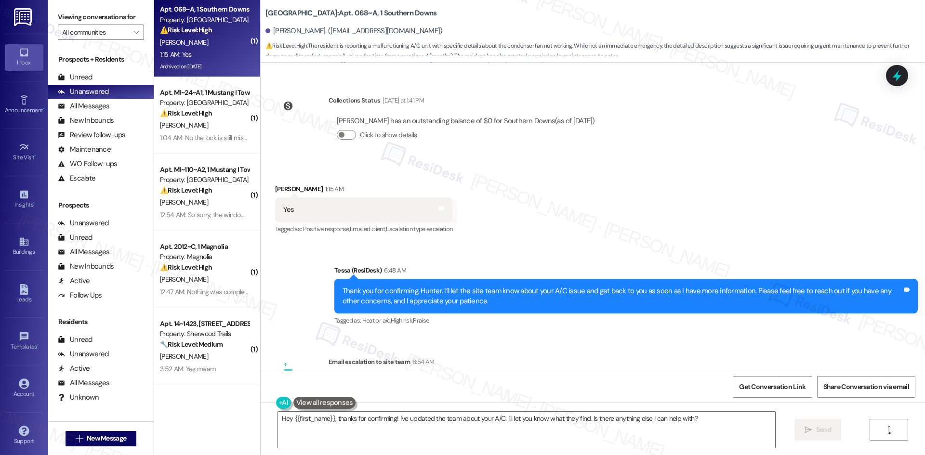
scroll to position [6537, 0]
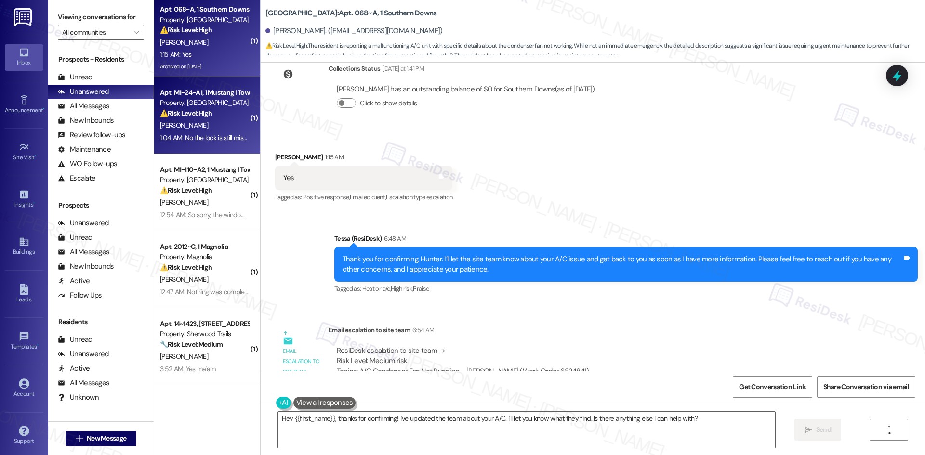
click at [180, 144] on div "1:04 AM: No the lock is still missing, they haven't replaced it yet they just t…" at bounding box center [204, 138] width 91 height 12
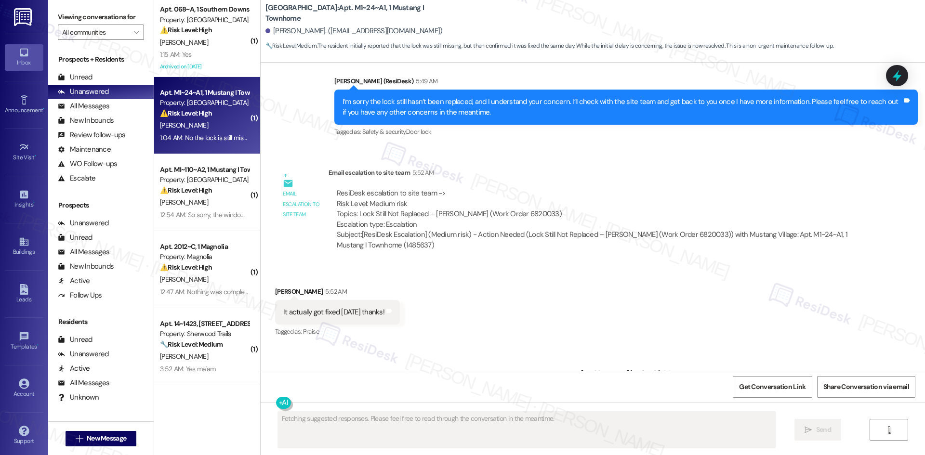
scroll to position [321, 0]
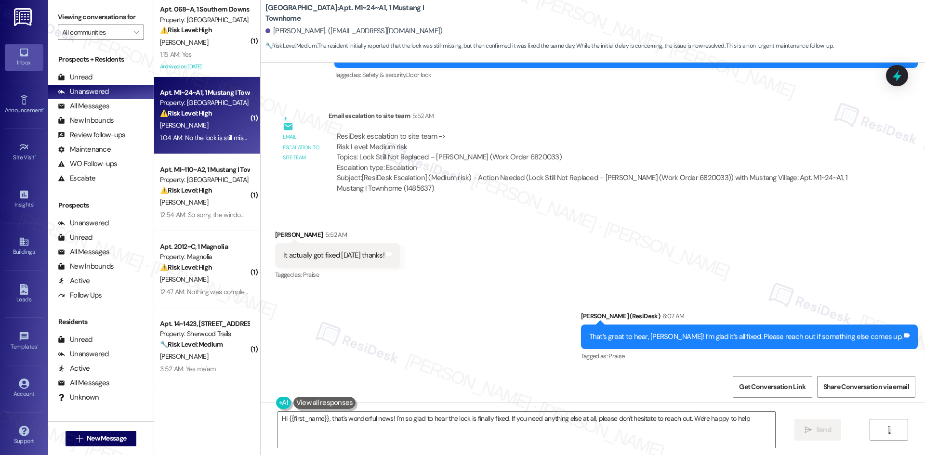
type textarea "Hi {{first_name}}, that's wonderful news! I'm so glad to hear the lock is final…"
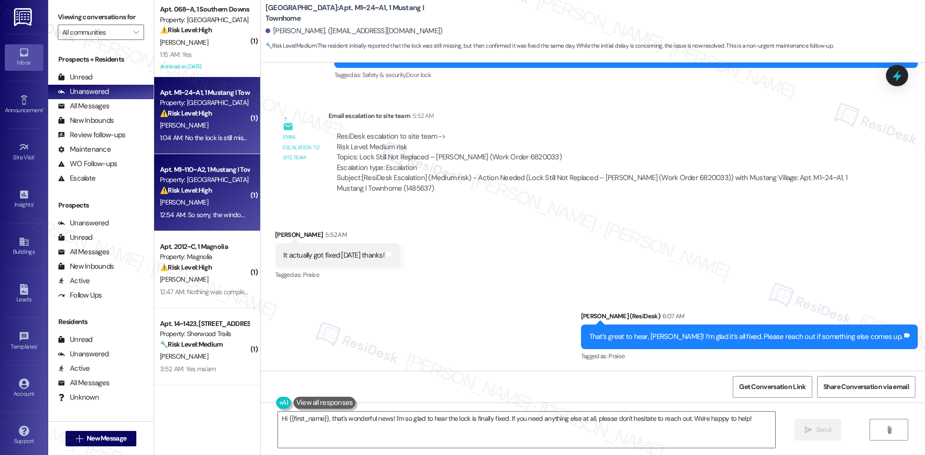
click at [176, 200] on span "A. Madabushi" at bounding box center [184, 202] width 48 height 9
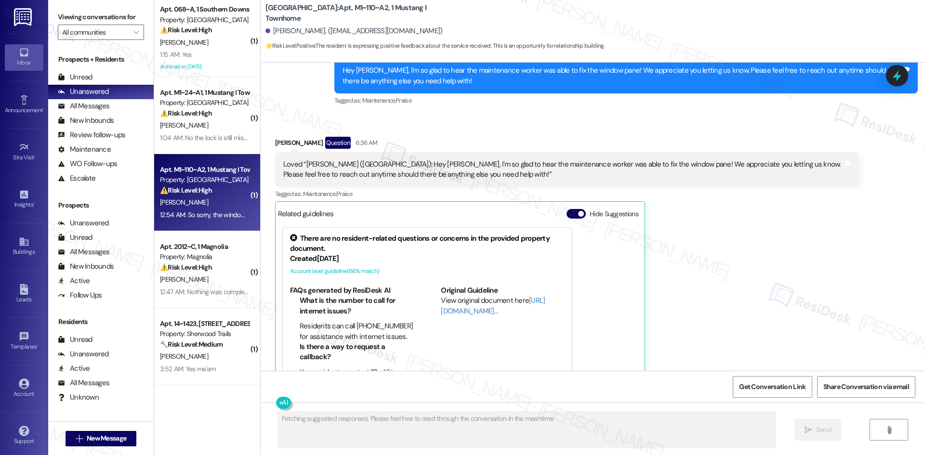
scroll to position [1855, 0]
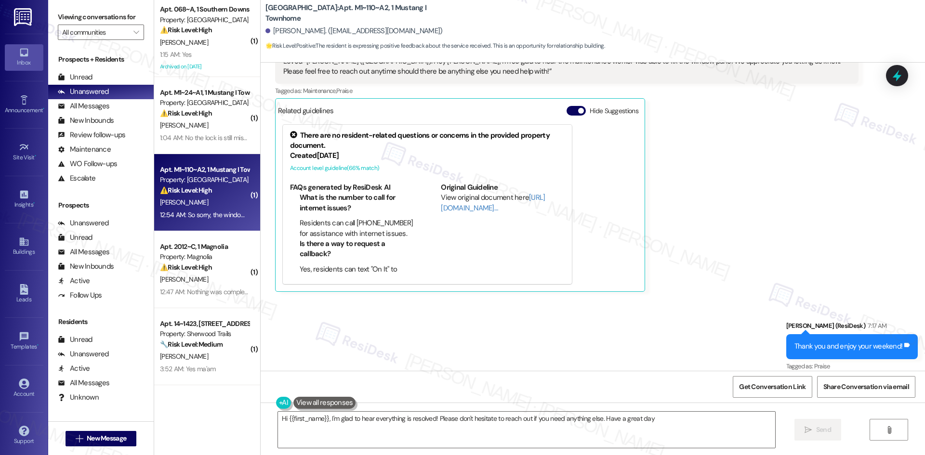
type textarea "Hi {{first_name}}, I'm glad to hear everything is resolved! Please don't hesita…"
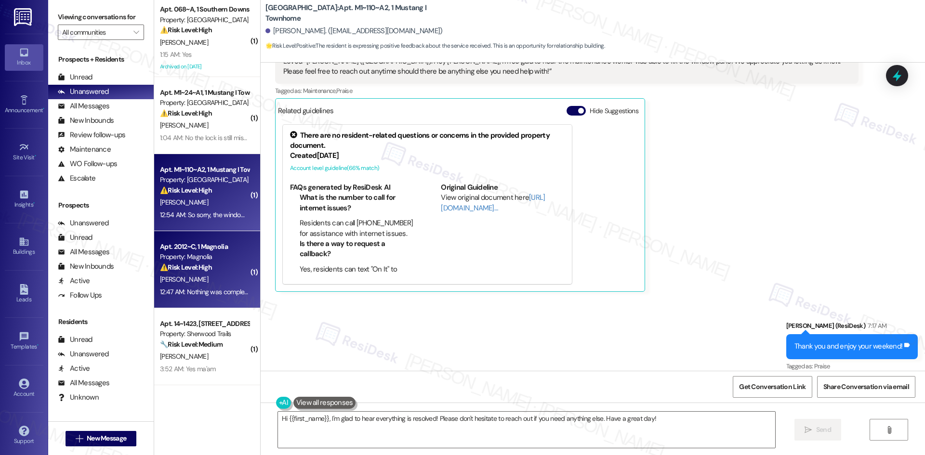
click at [196, 282] on div "J. Leroy" at bounding box center [204, 280] width 91 height 12
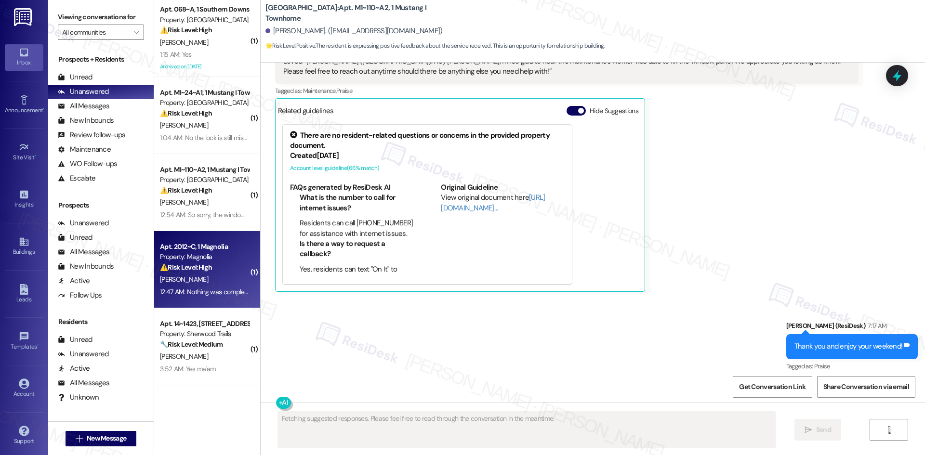
scroll to position [1715, 0]
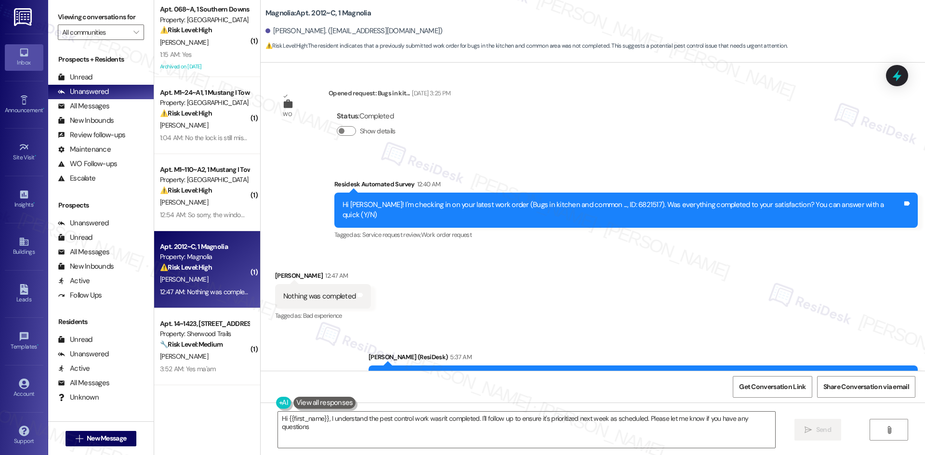
type textarea "Hi {{first_name}}, I understand the pest control work wasn't completed. I'll fo…"
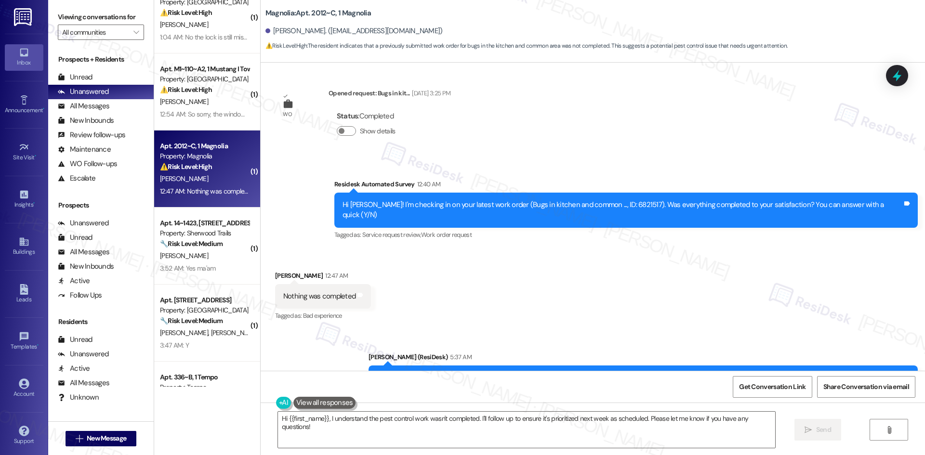
scroll to position [145, 0]
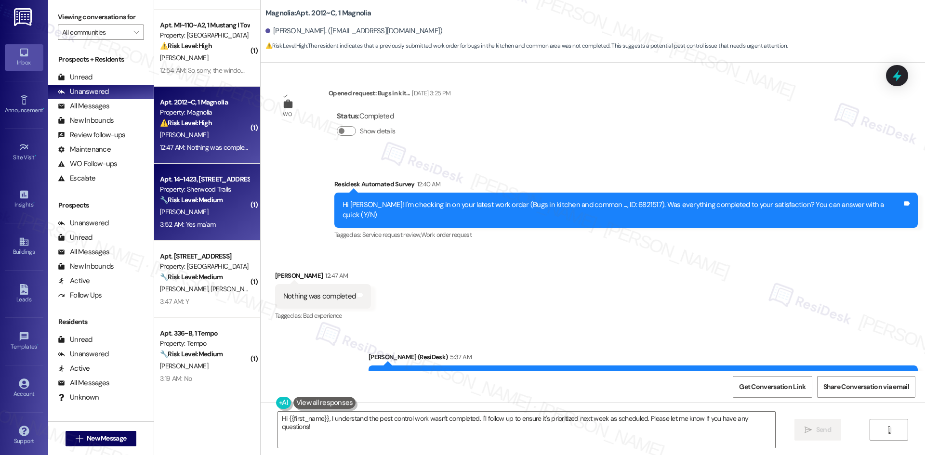
click at [204, 237] on div "Apt. 14~1423, 10401 Brockington Road Property: Sherwood Trails 🔧 Risk Level: Me…" at bounding box center [207, 202] width 106 height 77
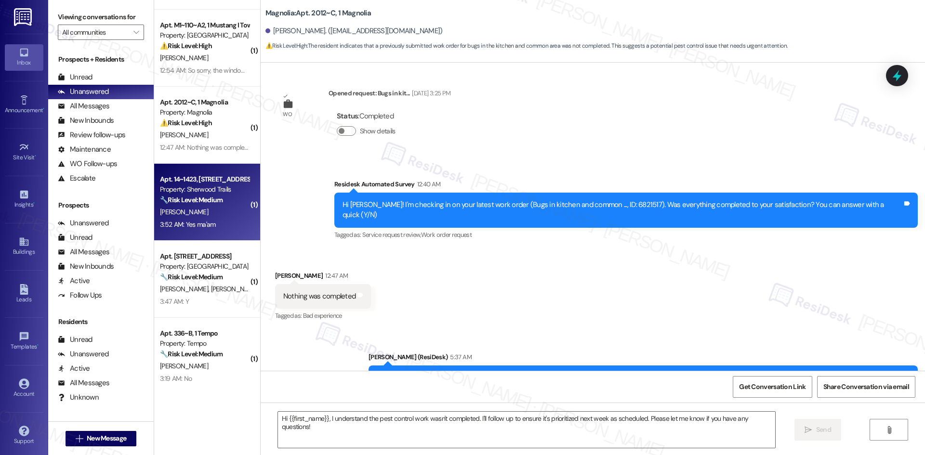
type textarea "Fetching suggested responses. Please feel free to read through the conversation…"
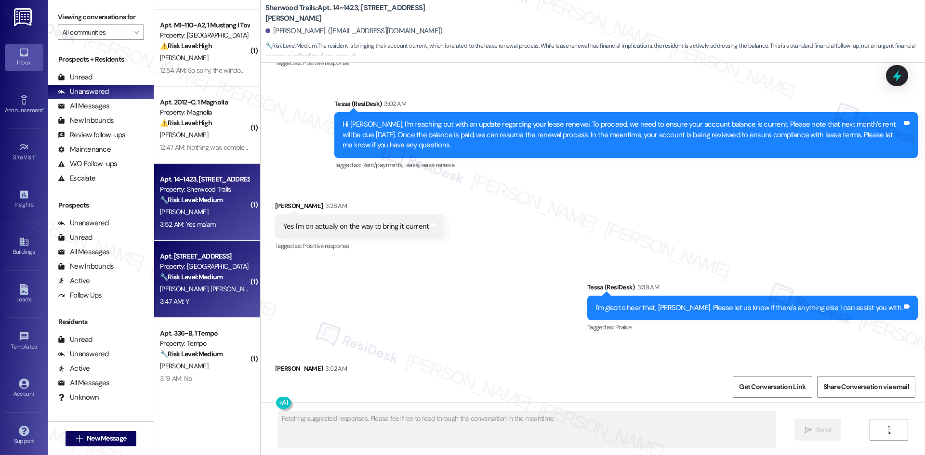
scroll to position [1845, 0]
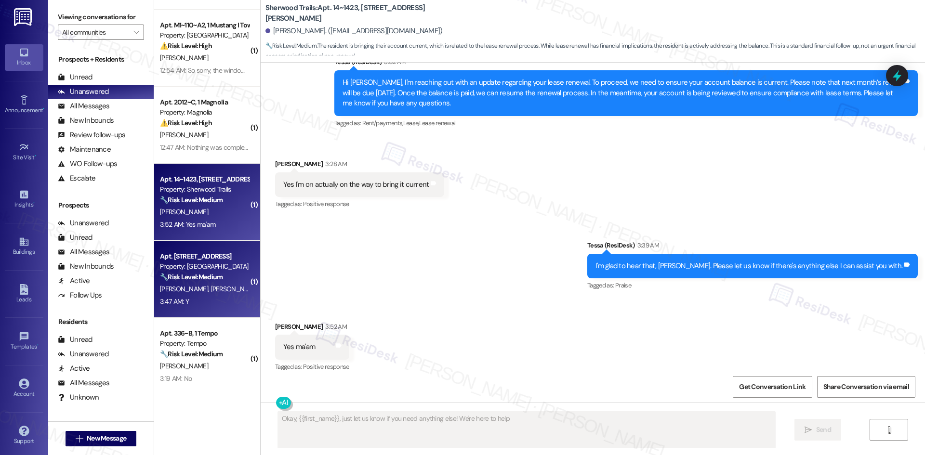
type textarea "Okay, {{first_name}}, just let us know if you need anything else! We're here to…"
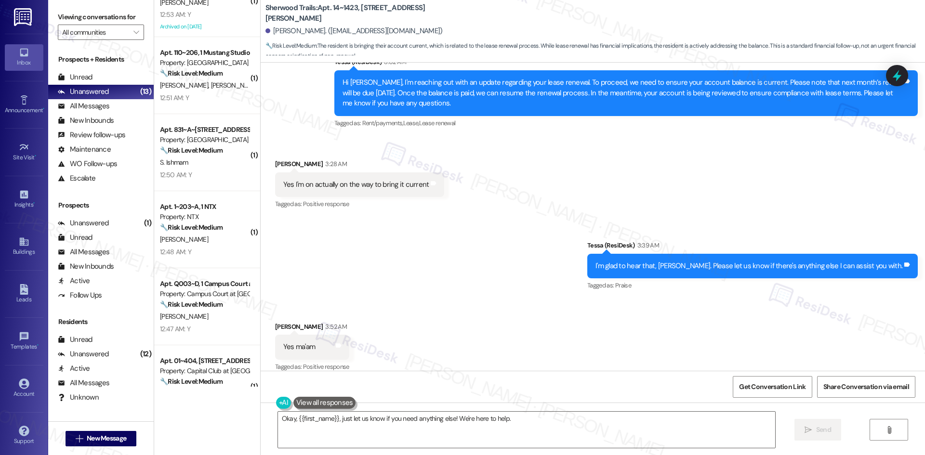
scroll to position [1590, 0]
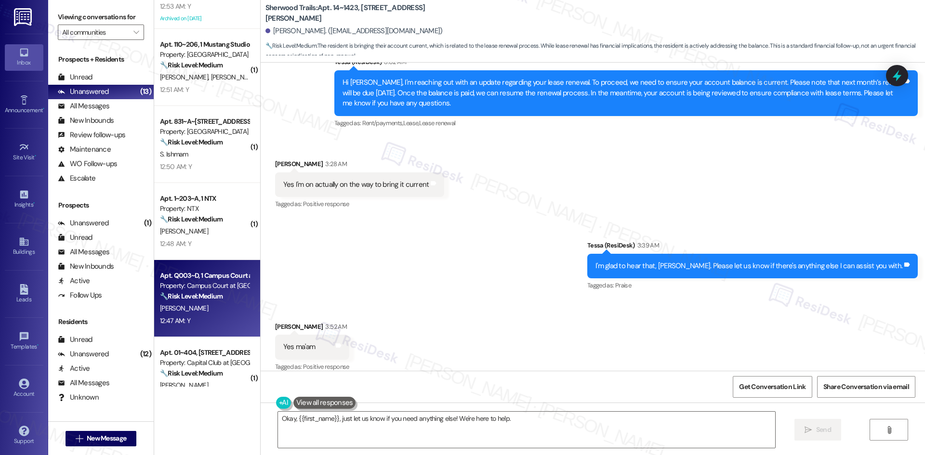
click at [208, 301] on div "🔧 Risk Level: Medium The resident responded 'Y' to a follow-up message regardin…" at bounding box center [204, 296] width 89 height 10
type textarea "Fetching suggested responses. Please feel free to read through the conversation…"
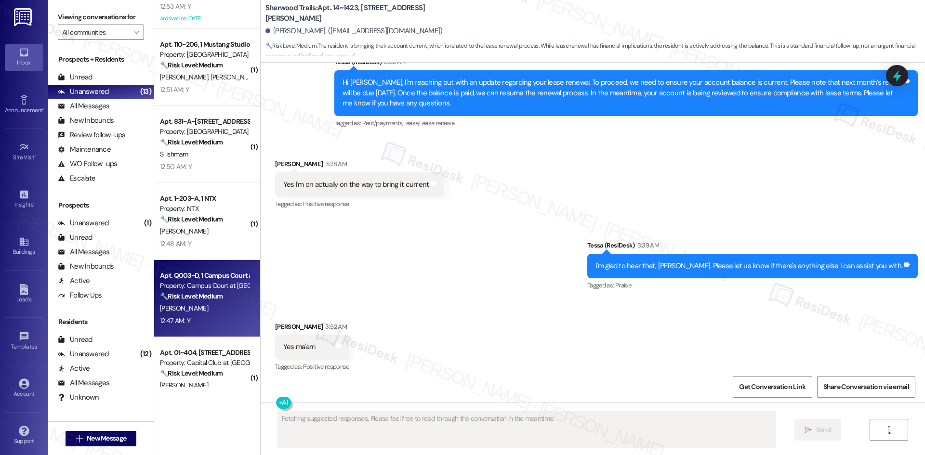
scroll to position [30, 0]
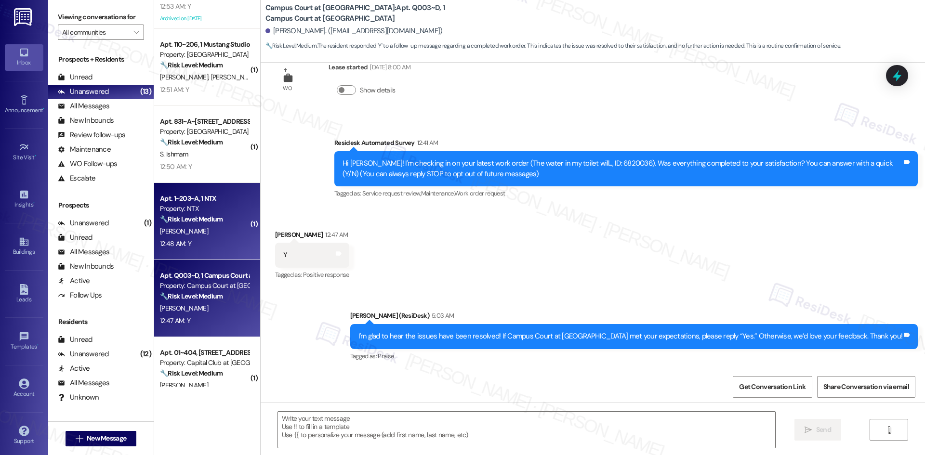
click at [211, 239] on div "12:48 AM: Y 12:48 AM: Y" at bounding box center [204, 244] width 91 height 12
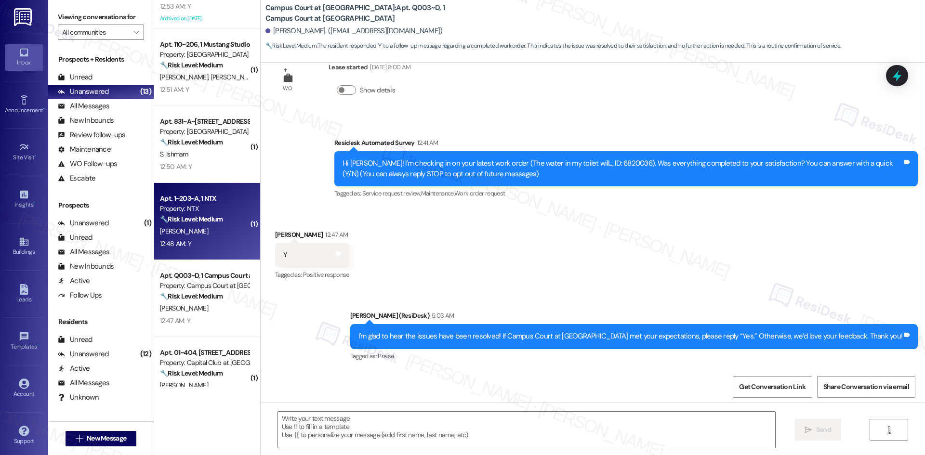
type textarea "Fetching suggested responses. Please feel free to read through the conversation…"
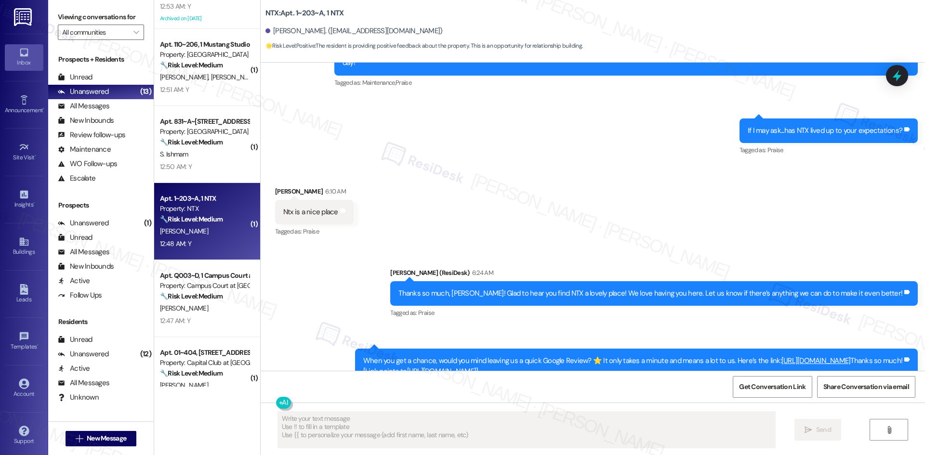
scroll to position [513, 0]
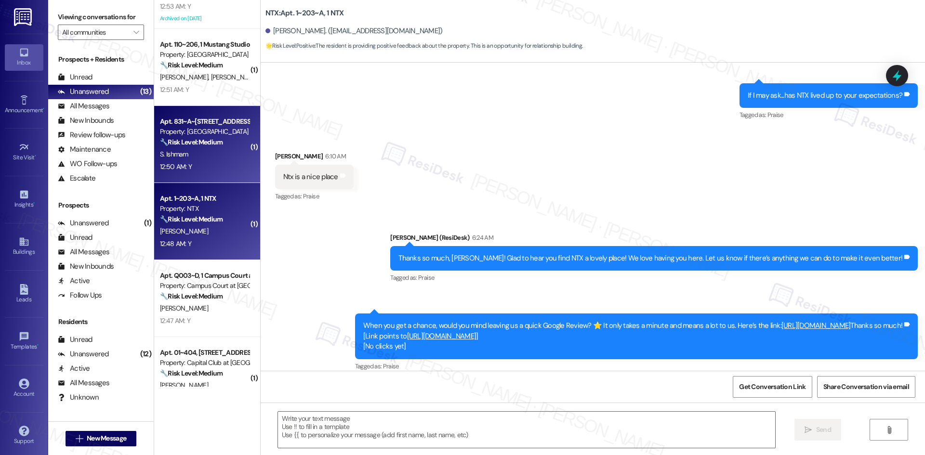
click at [218, 161] on div "12:50 AM: Y 12:50 AM: Y" at bounding box center [204, 167] width 91 height 12
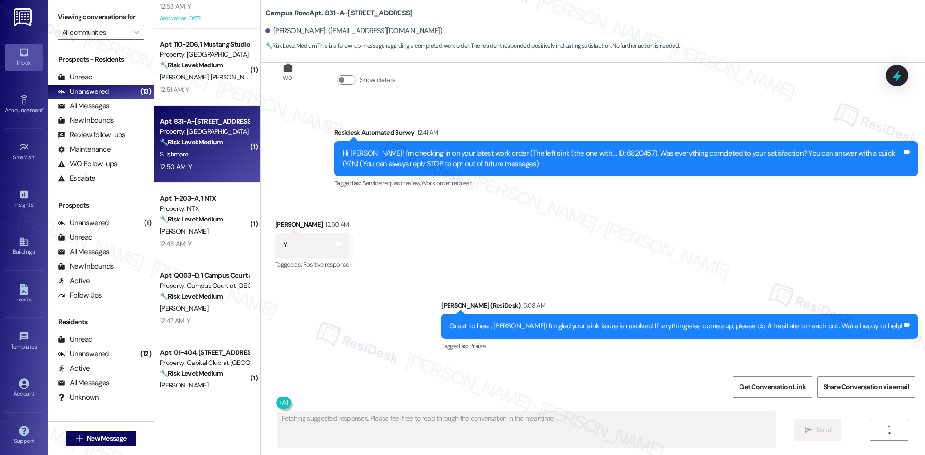
scroll to position [98, 0]
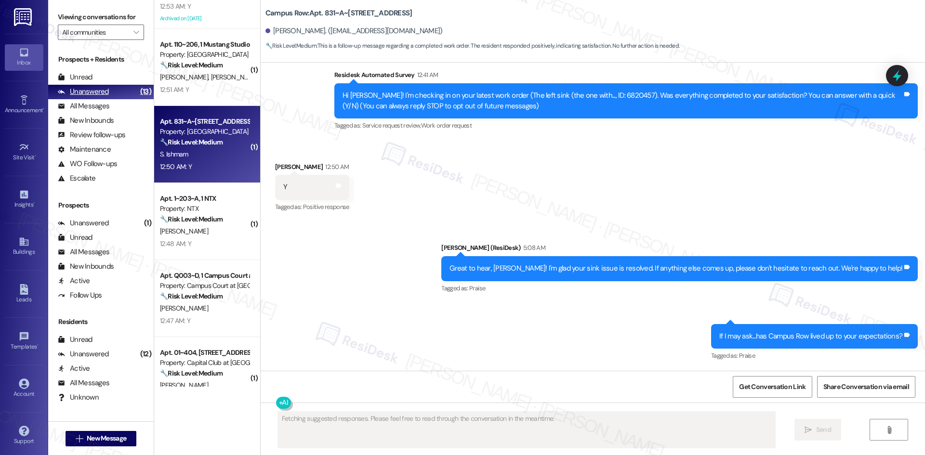
click at [98, 92] on div "Unanswered" at bounding box center [83, 92] width 51 height 10
click at [85, 80] on div "Unread" at bounding box center [75, 77] width 35 height 10
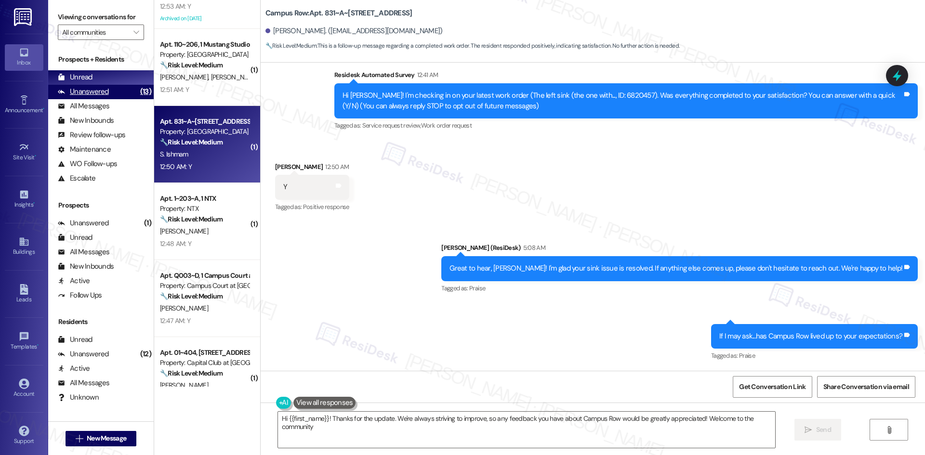
type textarea "Hi {{first_name}}! Thanks for the update. We're always striving to improve, so …"
click at [92, 92] on div "Unanswered" at bounding box center [83, 92] width 51 height 10
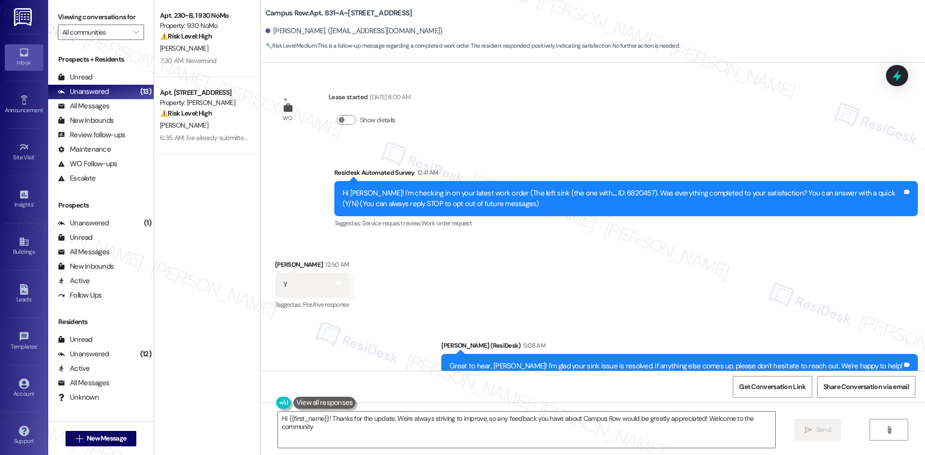
type textarea "Hi {{first_name}}! Thanks for the update. We're always striving to improve, so …"
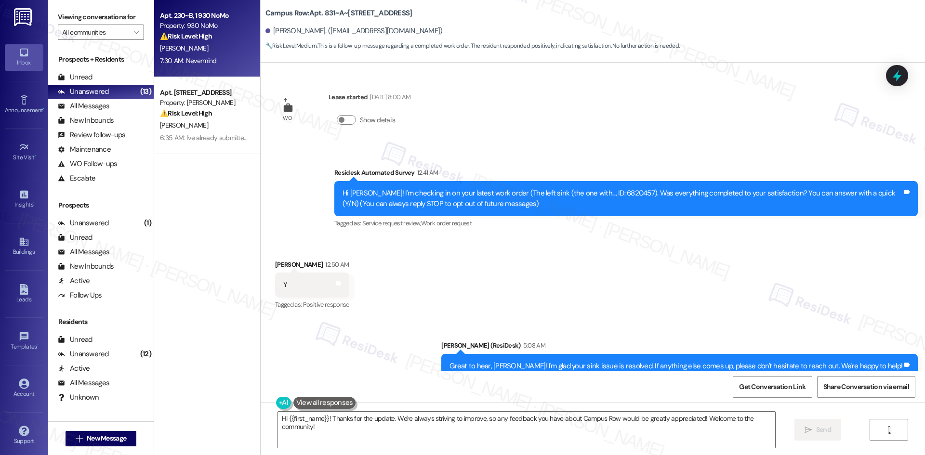
click at [215, 49] on div "L. Paulin" at bounding box center [204, 48] width 91 height 12
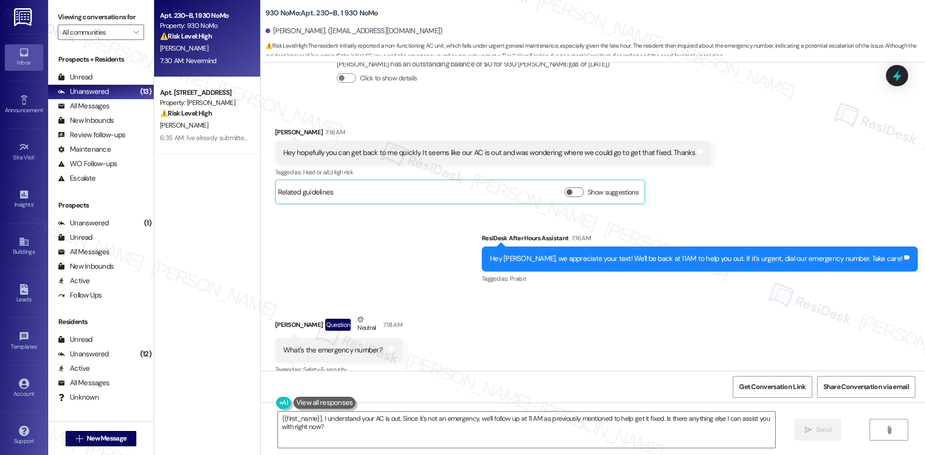
scroll to position [583, 0]
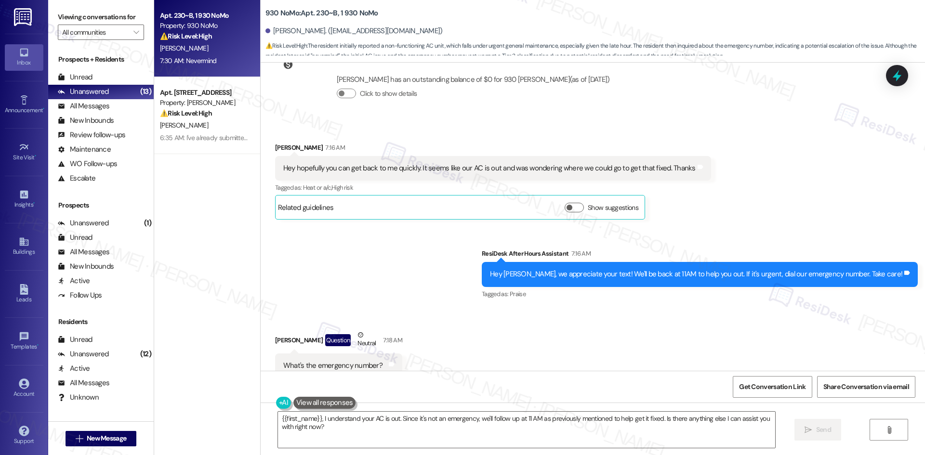
click at [358, 254] on div "Sent via SMS ResiDesk After Hours Assistant 7:16 AM Hey Luke, we appreciate you…" at bounding box center [593, 267] width 664 height 81
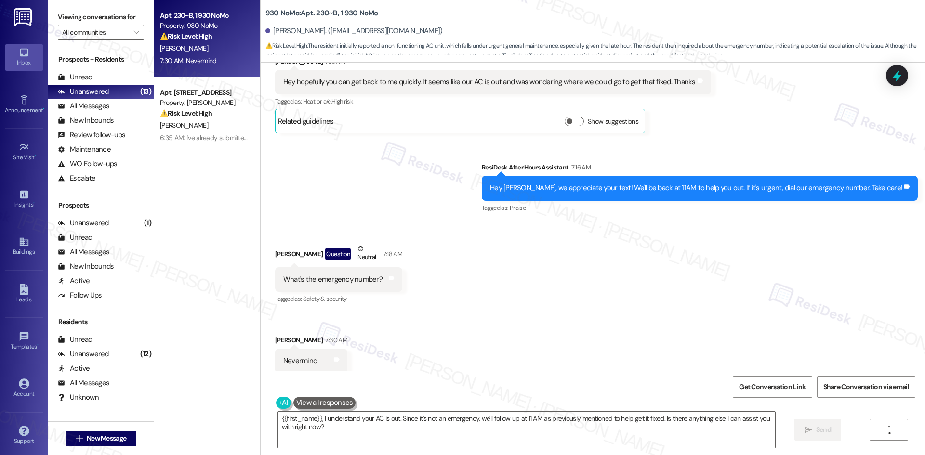
scroll to position [679, 0]
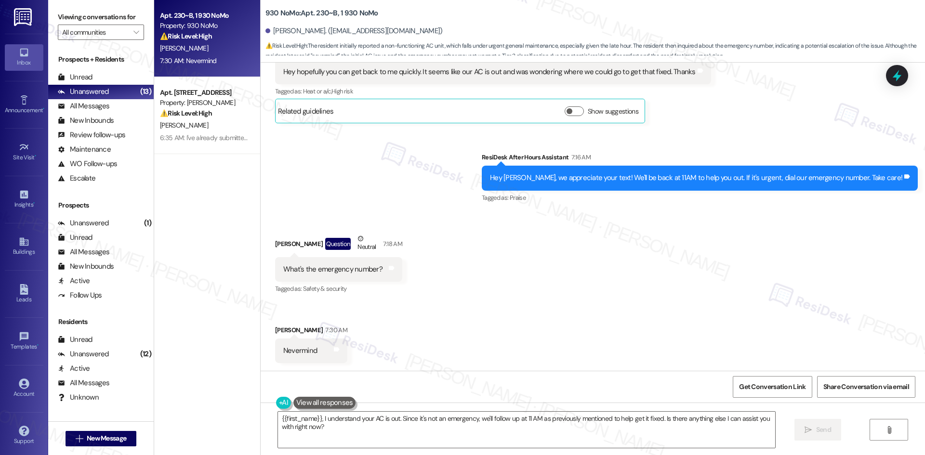
click at [369, 197] on div "Sent via SMS ResiDesk After Hours Assistant 7:16 AM Hey Luke, we appreciate you…" at bounding box center [593, 171] width 664 height 81
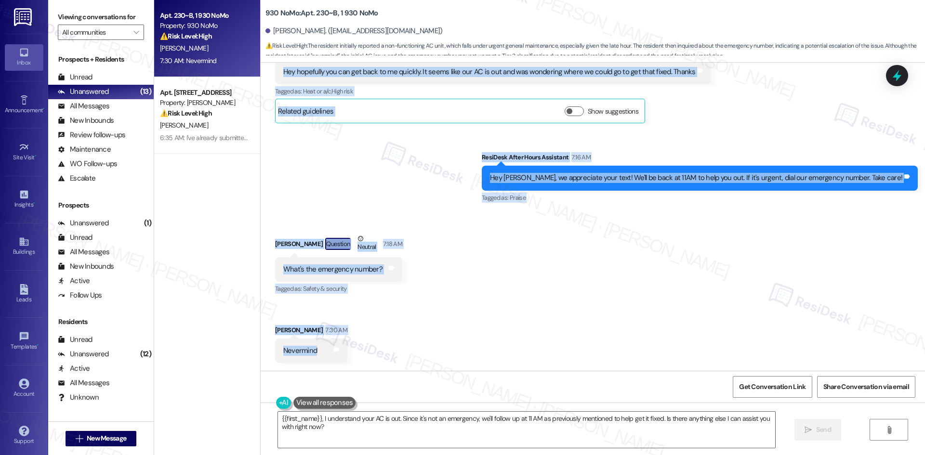
drag, startPoint x: 263, startPoint y: 194, endPoint x: 365, endPoint y: 346, distance: 183.0
click at [365, 346] on div "WO Lease started Aug 16, 2025 at 8:00 AM Show details Survey, sent via SMS Resi…" at bounding box center [593, 217] width 664 height 308
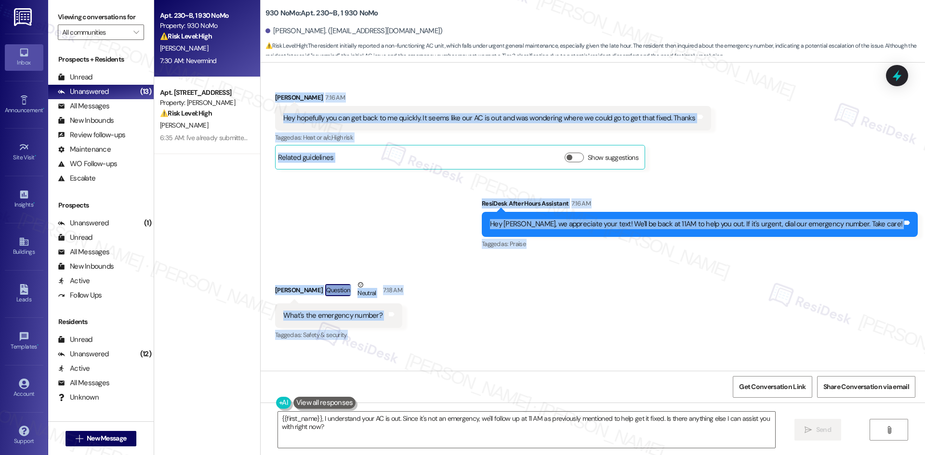
scroll to position [631, 0]
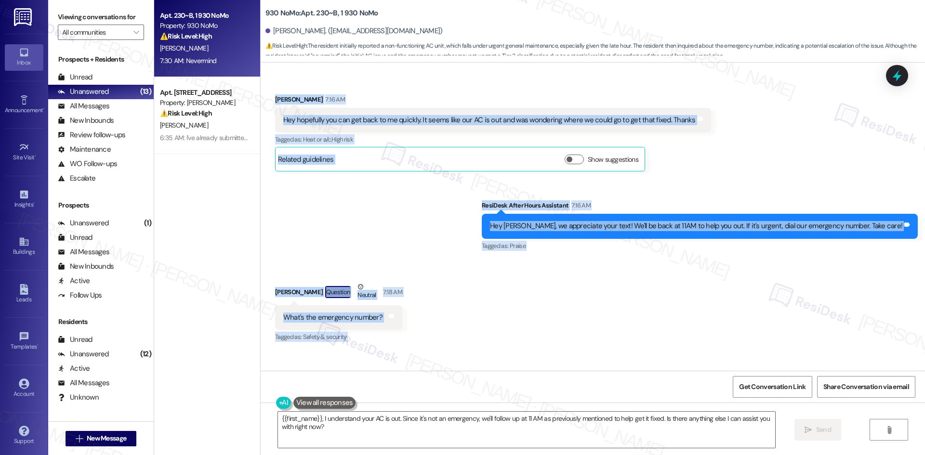
copy div "Luke Paulin 7:16 AM Hey hopefully you can get back to me quickly. It seems like…"
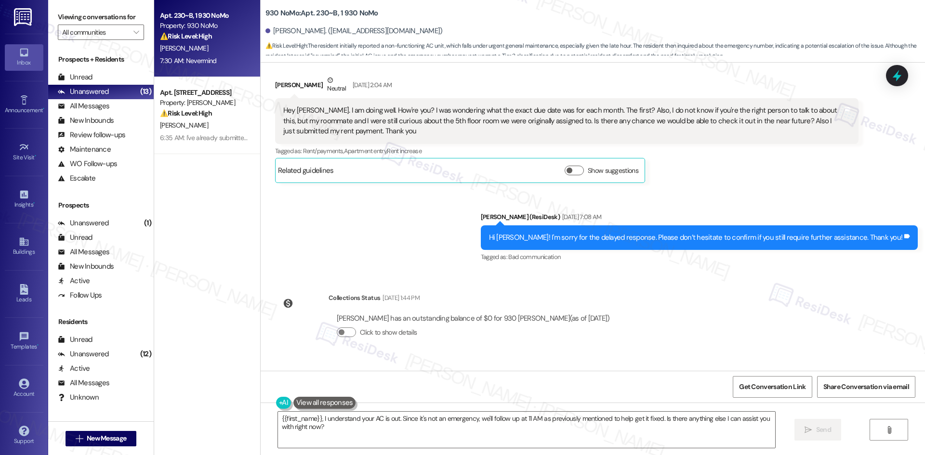
scroll to position [342, 0]
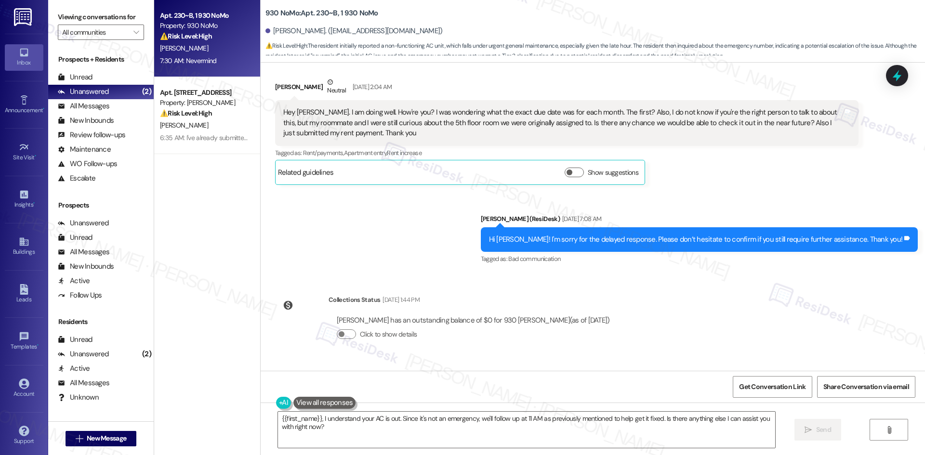
click at [401, 218] on div "Sent via SMS Sarah (ResiDesk) Sep 11, 2025 at 7:08 AM Hi Luke! I'm sorry for th…" at bounding box center [593, 232] width 664 height 81
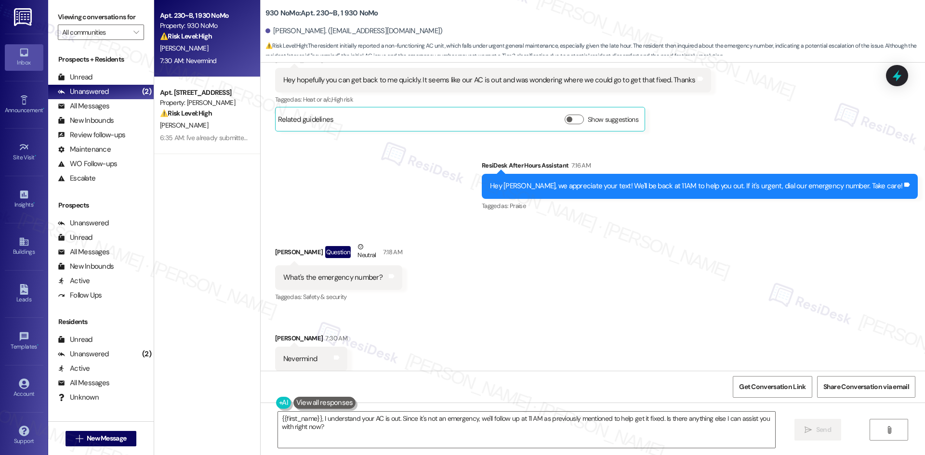
scroll to position [679, 0]
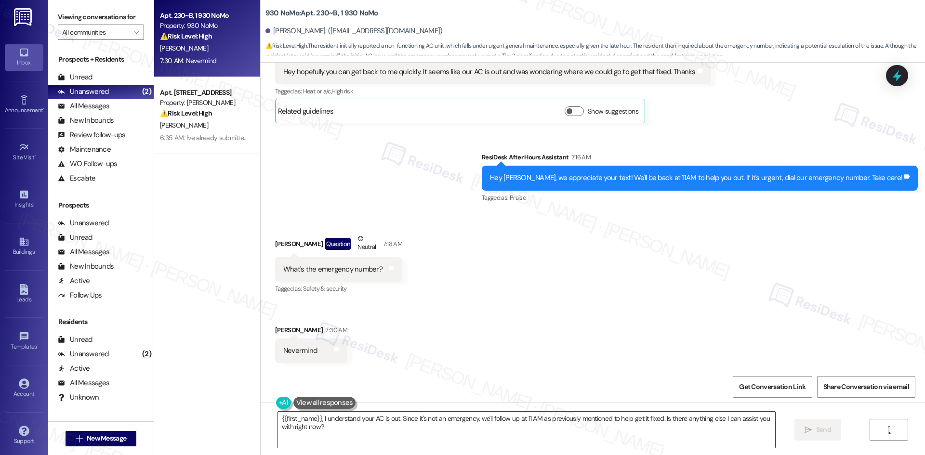
click at [406, 422] on textarea "{{first_name}}, I understand your AC is out. Since it's not an emergency, we'll…" at bounding box center [526, 430] width 497 height 36
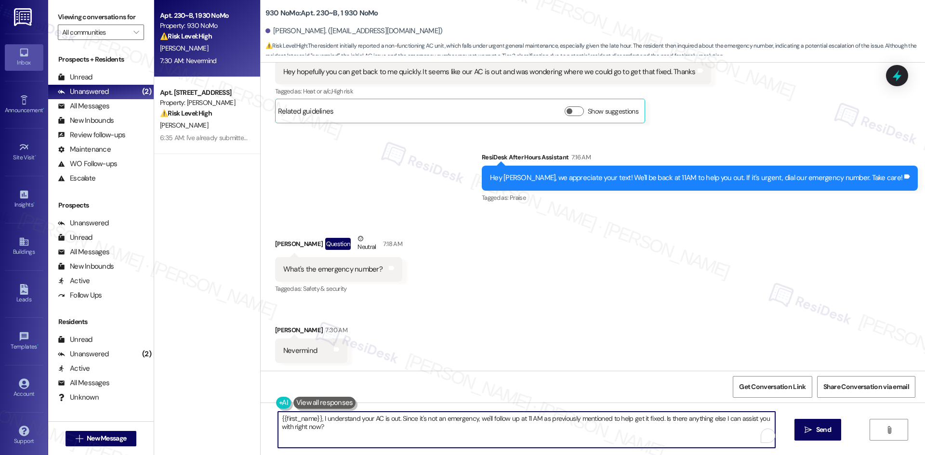
paste textarea "I’m sorry I wasn’t able to get back to you sooner. I understand your concern ab…"
type textarea "I’m sorry I wasn’t able to get back to you sooner. I understand your concern ab…"
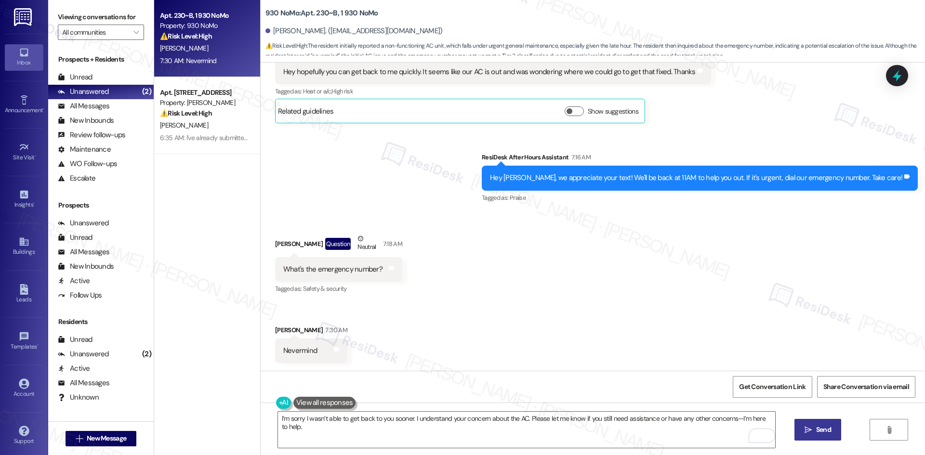
click at [823, 434] on span "Send" at bounding box center [823, 430] width 15 height 10
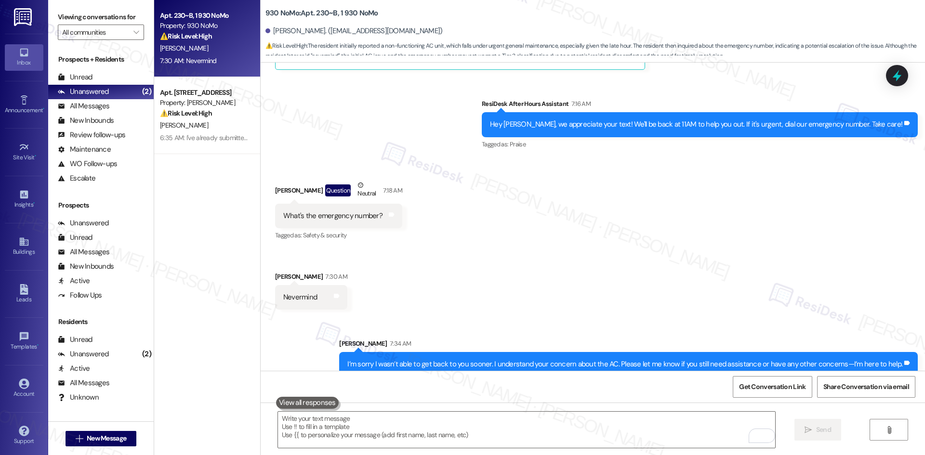
scroll to position [747, 0]
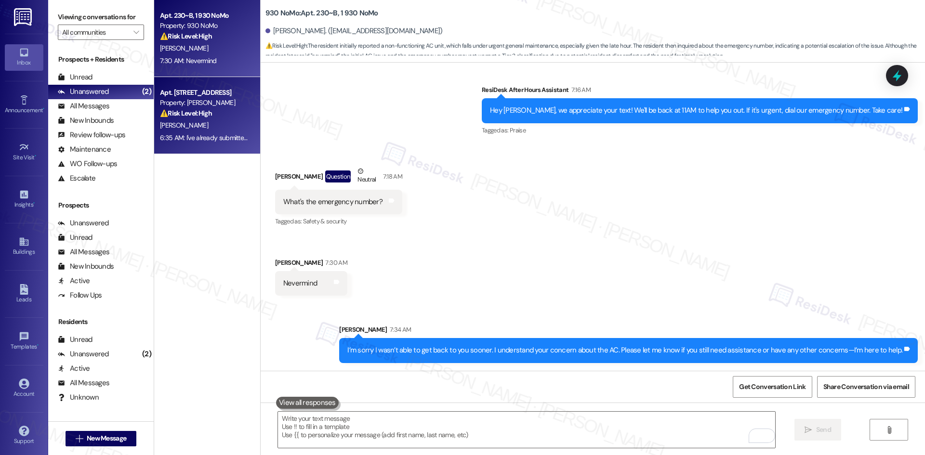
click at [227, 111] on div "⚠️ Risk Level: High The resident reports that their locks are still not fixed a…" at bounding box center [204, 113] width 89 height 10
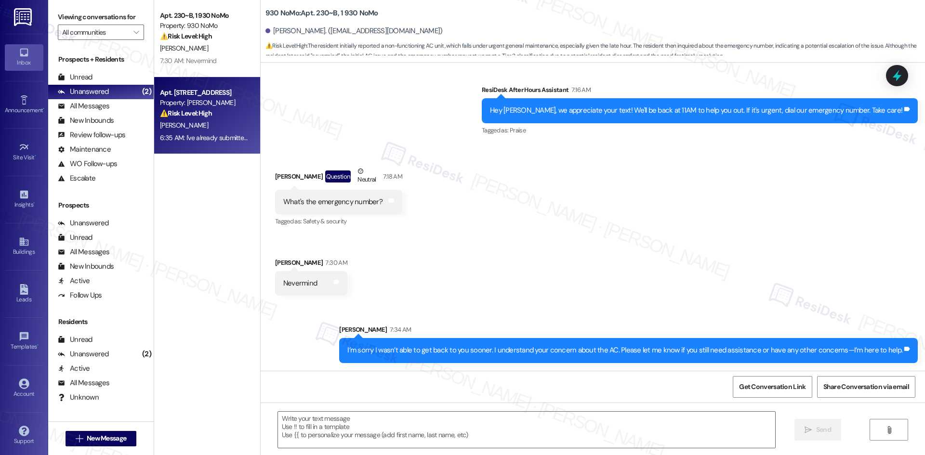
type textarea "Fetching suggested responses. Please feel free to read through the conversation…"
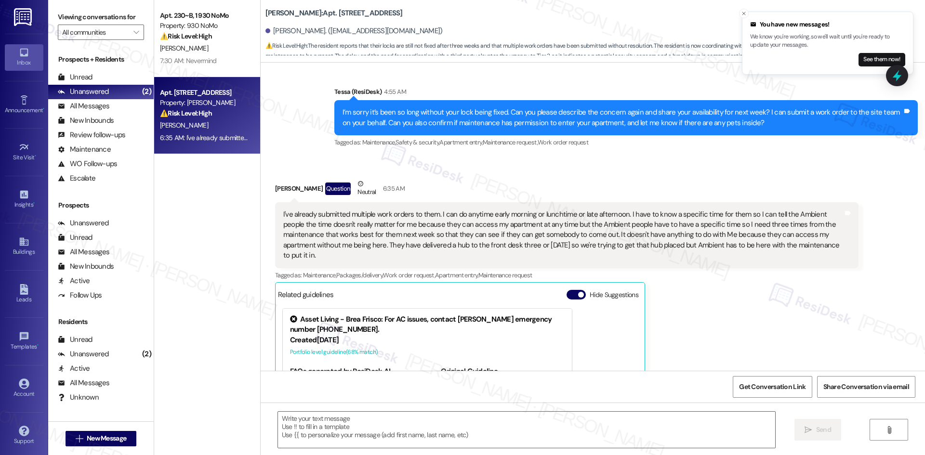
scroll to position [1382, 0]
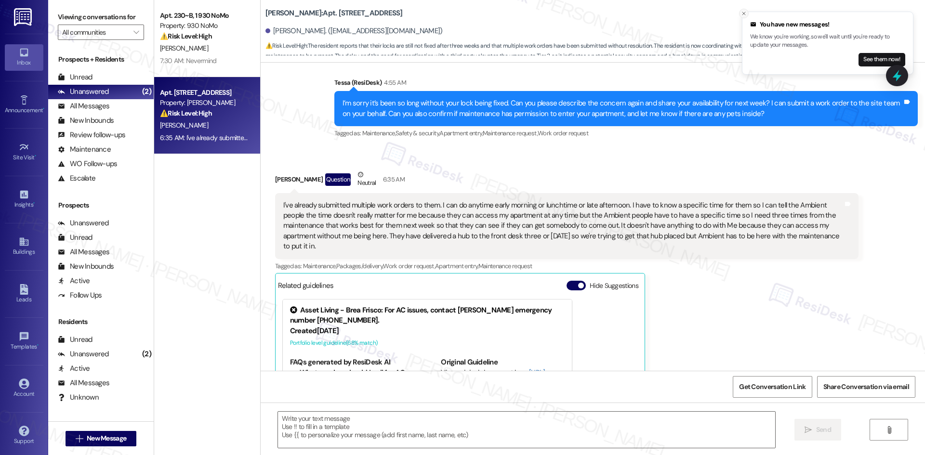
click at [743, 14] on icon "Close toast" at bounding box center [744, 14] width 6 height 6
drag, startPoint x: 263, startPoint y: 218, endPoint x: 829, endPoint y: 232, distance: 566.6
click at [829, 232] on div "Lease started Sep 21, 2024 at 8:00 AM Received via SMS Rachel Kibby Question Ne…" at bounding box center [593, 217] width 664 height 308
click at [829, 232] on div "I've already submitted multiple work orders to them. I can do anytime early mor…" at bounding box center [566, 226] width 583 height 66
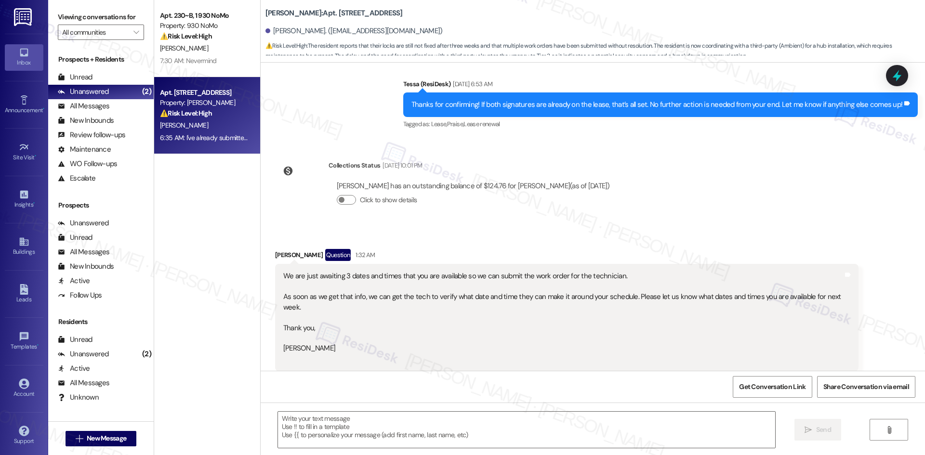
scroll to position [943, 0]
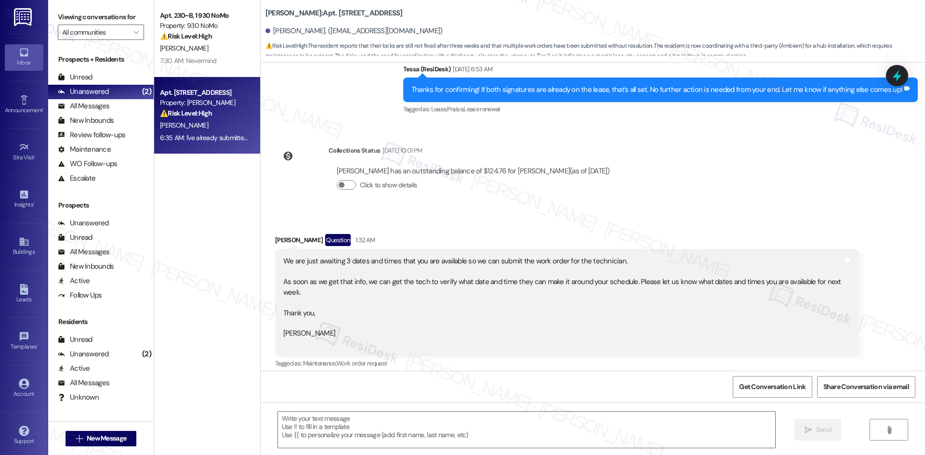
drag, startPoint x: 815, startPoint y: 226, endPoint x: 263, endPoint y: 228, distance: 551.5
click at [263, 228] on div "Lease started Sep 21, 2024 at 8:00 AM Received via SMS Rachel Kibby Question Ne…" at bounding box center [593, 217] width 664 height 308
copy div "Rachel Kibby Question 1:32 AM We are just awaiting 3 dates and times that you a…"
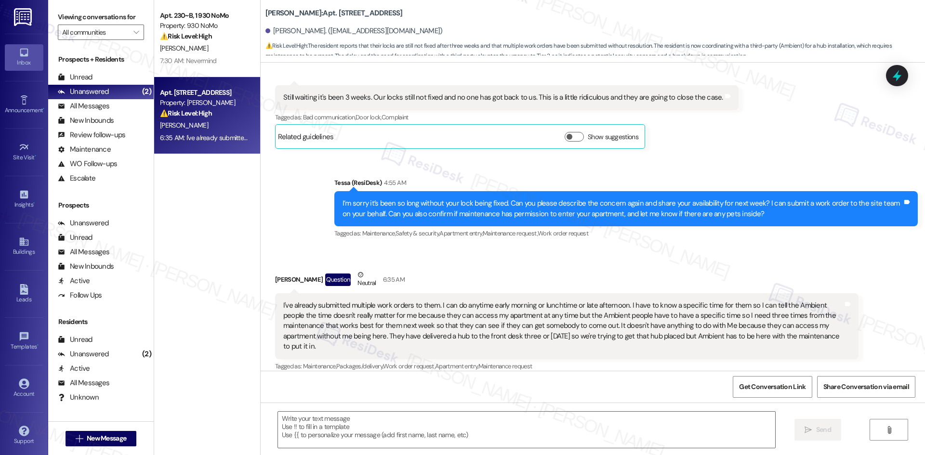
scroll to position [1286, 0]
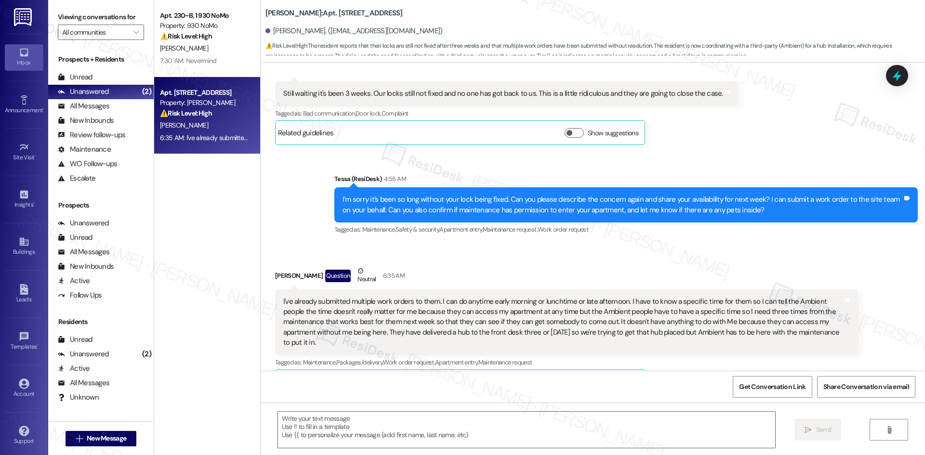
click at [623, 268] on div "Rachel Kibby Question Neutral 6:35 AM" at bounding box center [566, 278] width 583 height 24
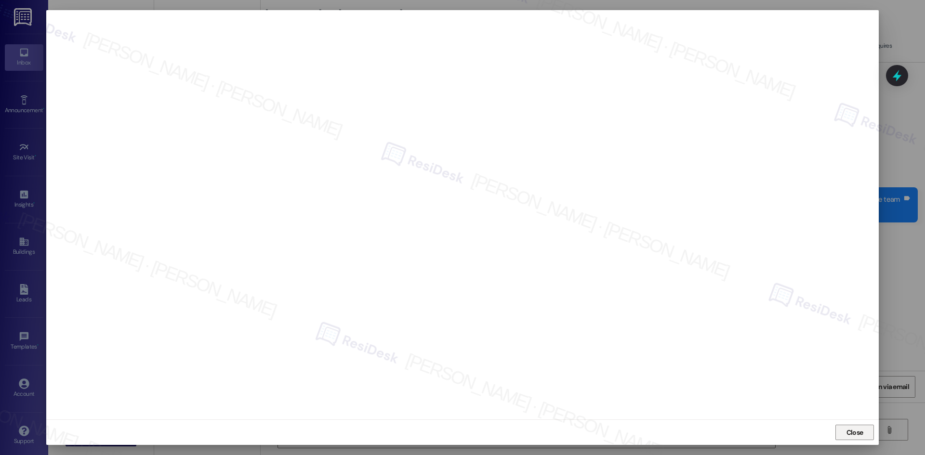
click at [845, 430] on span "Close" at bounding box center [854, 433] width 21 height 10
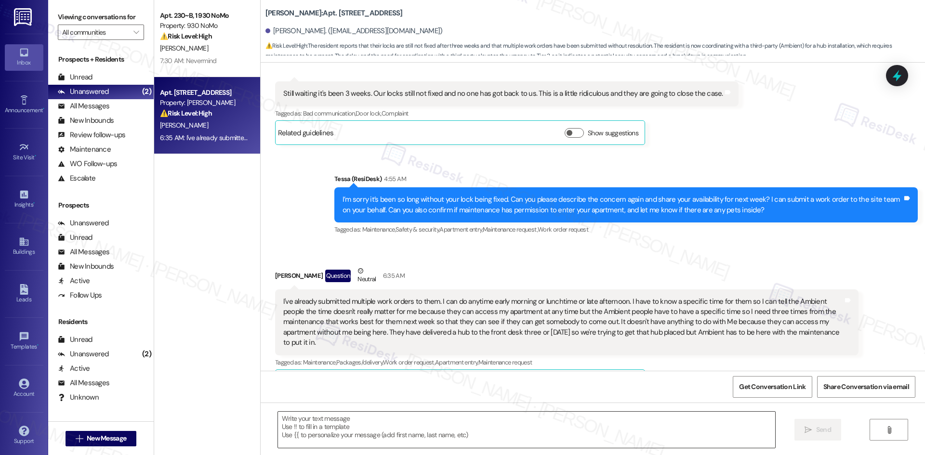
click at [449, 435] on textarea at bounding box center [526, 430] width 497 height 36
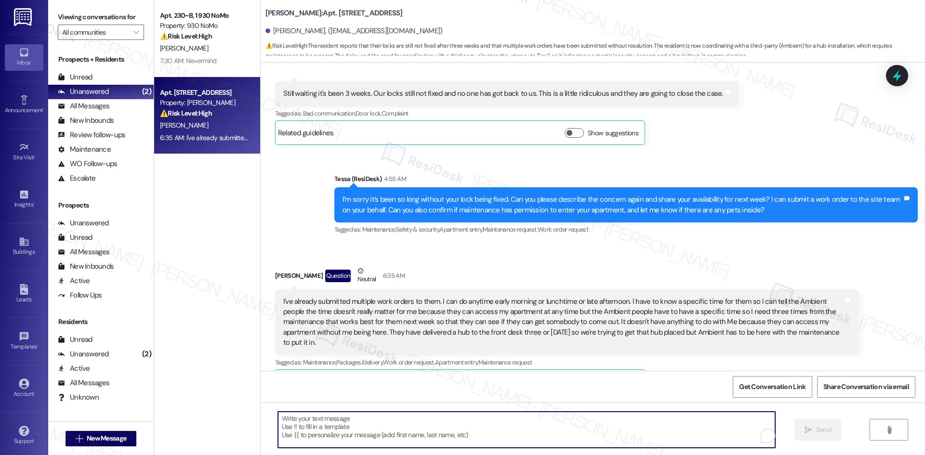
paste textarea "4,620,919"
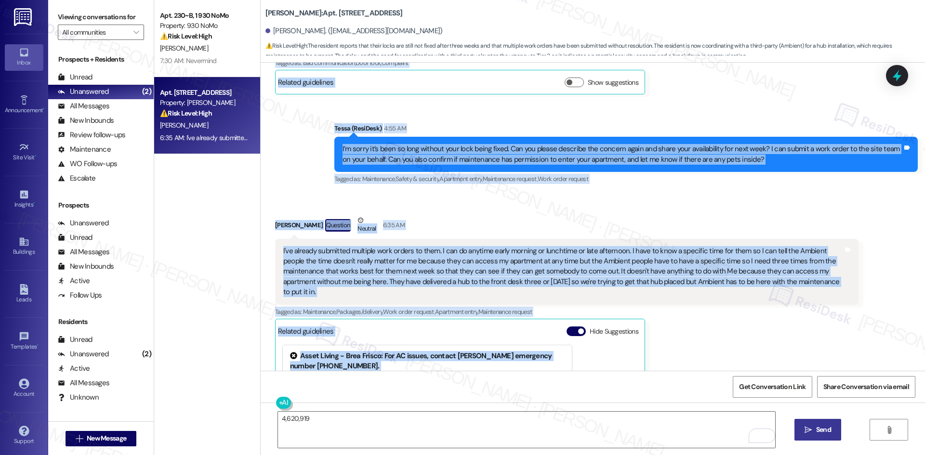
scroll to position [1430, 0]
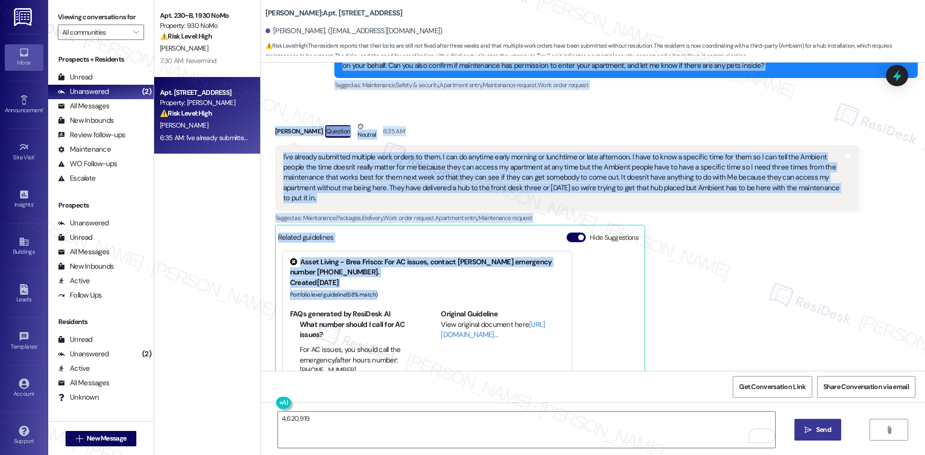
drag, startPoint x: 265, startPoint y: 172, endPoint x: 818, endPoint y: 184, distance: 553.1
click at [818, 184] on div "Lease started Sep 21, 2024 at 8:00 AM Received via SMS Rachel Kibby Question Ne…" at bounding box center [593, 217] width 664 height 308
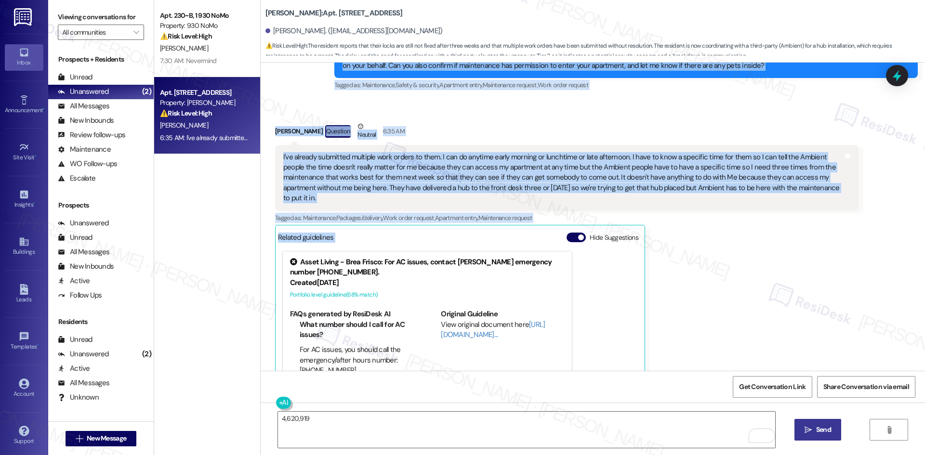
copy div "Rachel Kibby Question 1:32 AM We are just awaiting 3 dates and times that you a…"
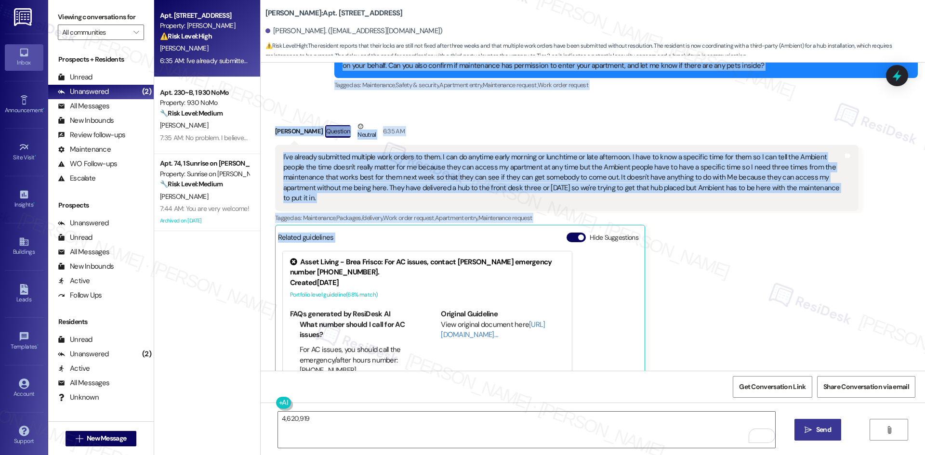
click at [418, 114] on div "Received via SMS Rachel Kibby Question Neutral 6:35 AM I've already submitted m…" at bounding box center [567, 276] width 598 height 325
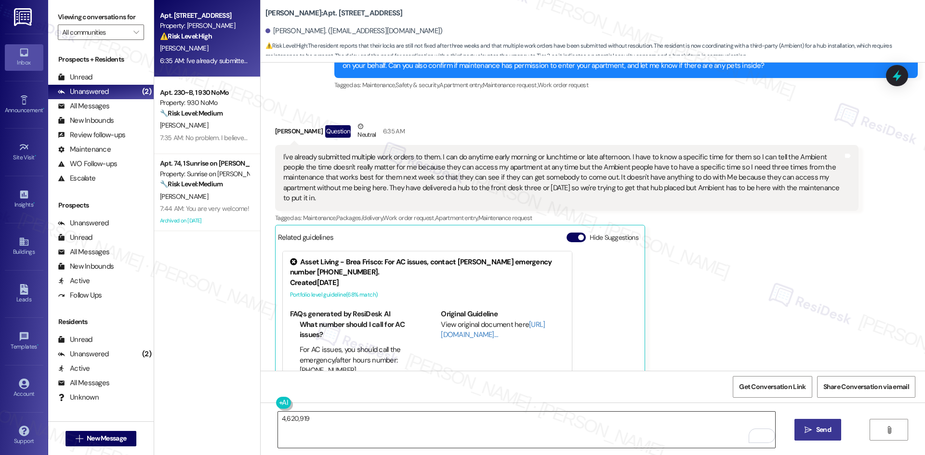
click at [418, 426] on textarea "4,620,919" at bounding box center [526, 430] width 497 height 36
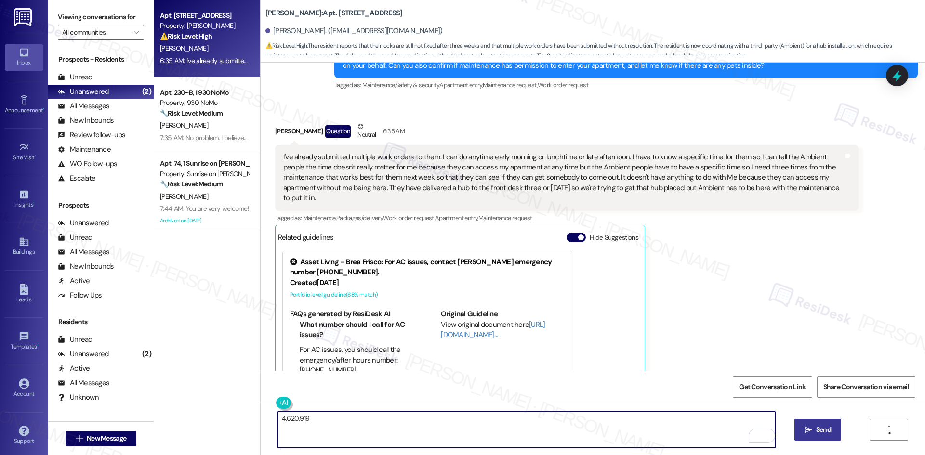
paste textarea "I’m sorry for the ongoing delay with your lock and hub installation. I’ll check…"
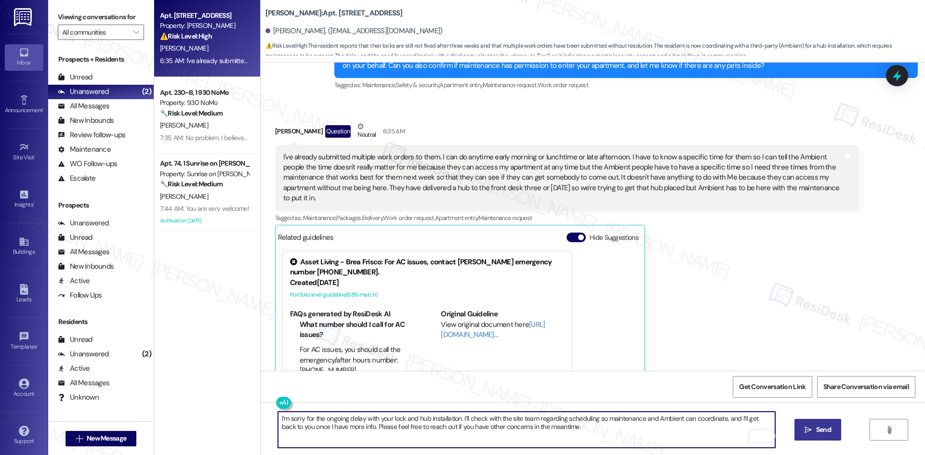
type textarea "I’m sorry for the ongoing delay with your lock and hub installation. I’ll check…"
click at [807, 430] on icon "" at bounding box center [807, 430] width 7 height 8
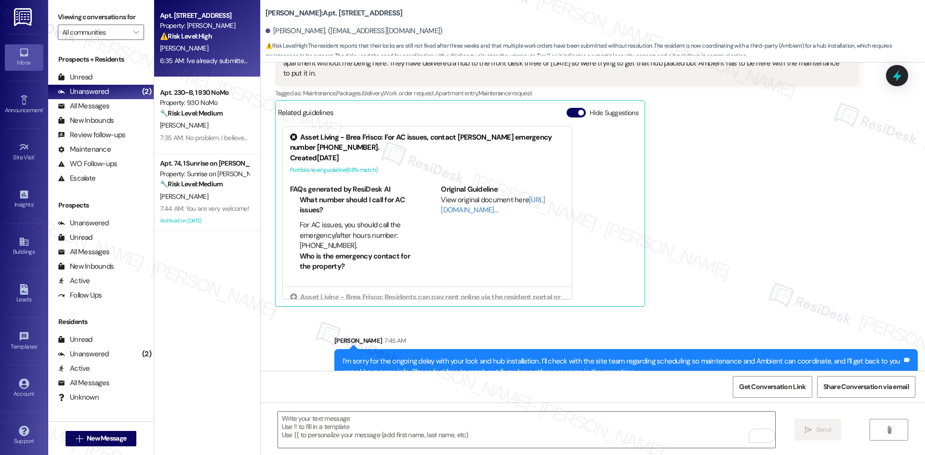
scroll to position [1555, 0]
click at [704, 238] on div "Rachel Kibby Question Neutral 6:35 AM I've already submitted multiple work orde…" at bounding box center [566, 151] width 583 height 311
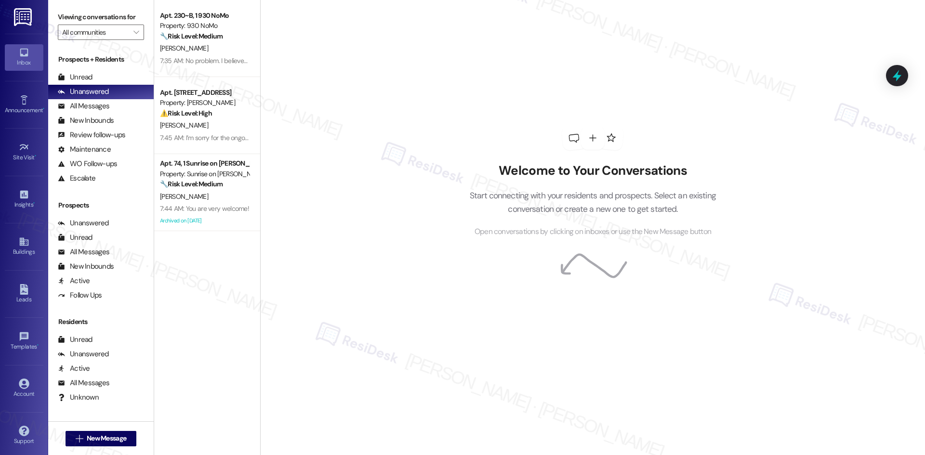
click at [536, 278] on div "Welcome to Your Conversations Start connecting with your residents and prospect…" at bounding box center [592, 182] width 289 height 364
click at [108, 110] on div "All Messages" at bounding box center [84, 106] width 52 height 10
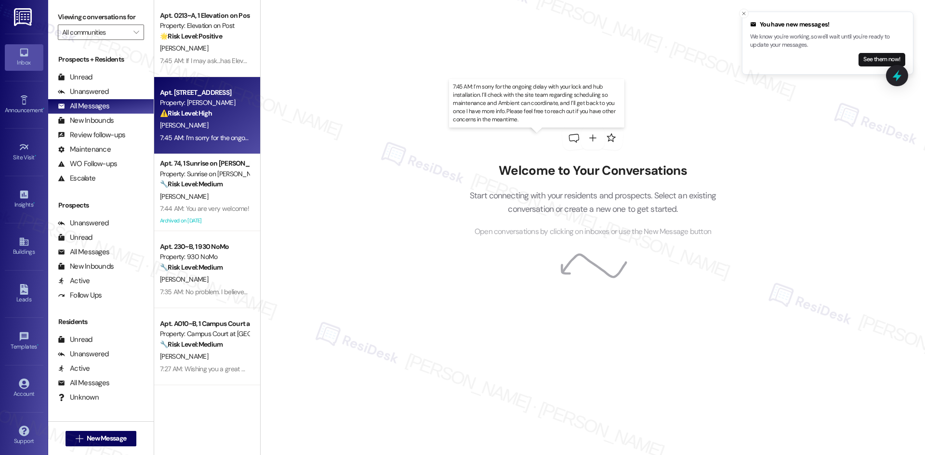
click at [231, 139] on div "7:45 AM: I’m sorry for the ongoing delay with your lock and hub installation. I…" at bounding box center [561, 137] width 803 height 9
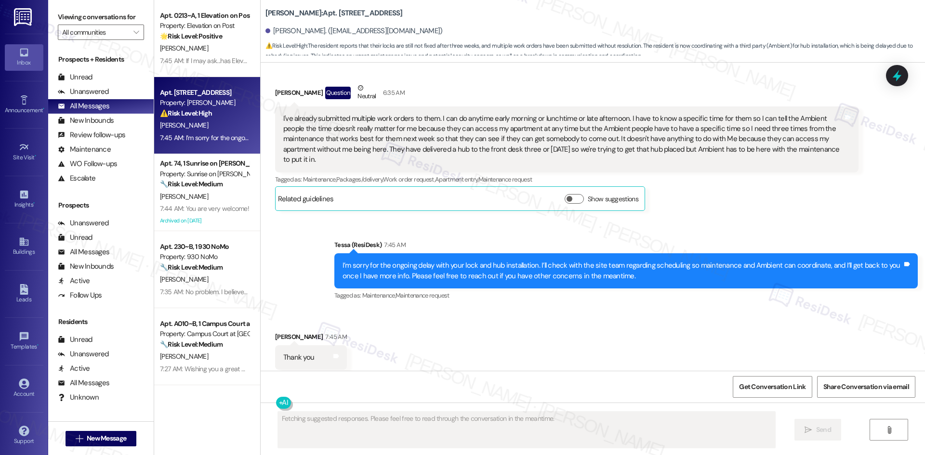
scroll to position [1469, 0]
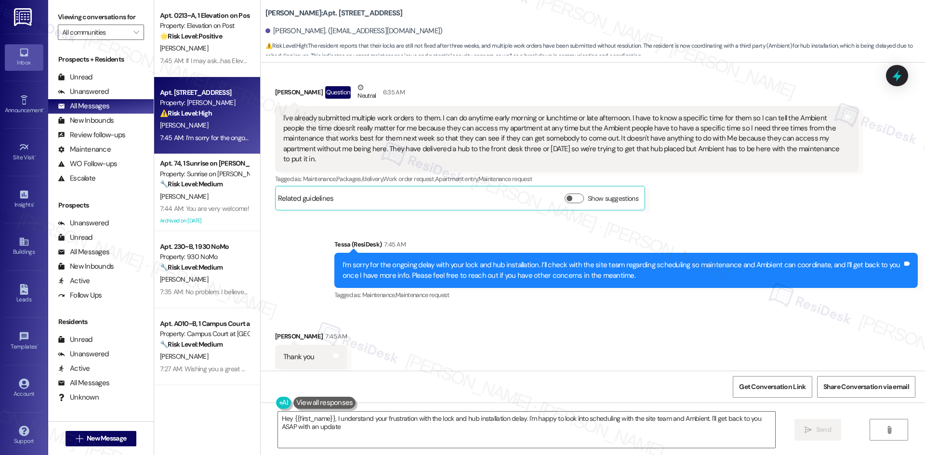
type textarea "Hey {{first_name}}, I understand your frustration with the lock and hub install…"
click at [590, 321] on div "Received via SMS [PERSON_NAME] 7:45 AM Thank you Tags and notes Tagged as: Prai…" at bounding box center [593, 350] width 664 height 81
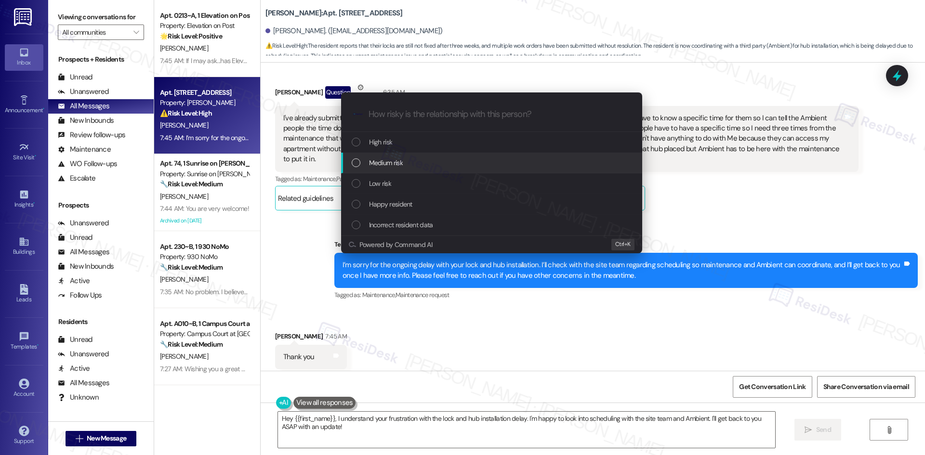
click at [458, 167] on div "Medium risk" at bounding box center [493, 163] width 282 height 11
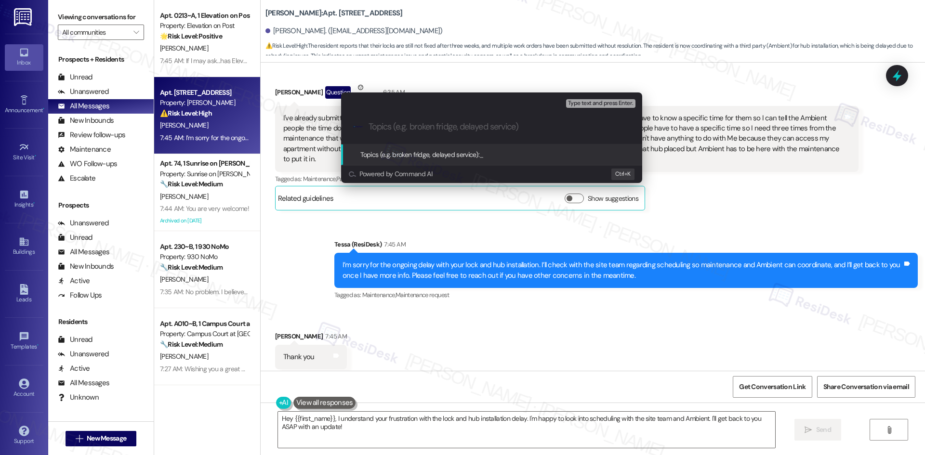
click at [400, 128] on input "Topics (e.g. broken fridge, delayed service)" at bounding box center [499, 127] width 262 height 10
paste input "Lock & Hub Installation Delay"
type input "Lock & Hub Installation Delay"
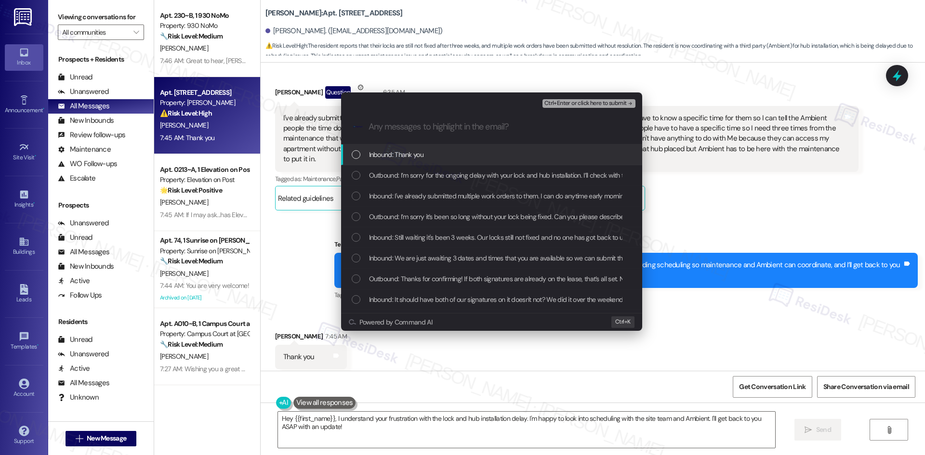
click at [428, 156] on div "Inbound: Thank you" at bounding box center [493, 154] width 282 height 11
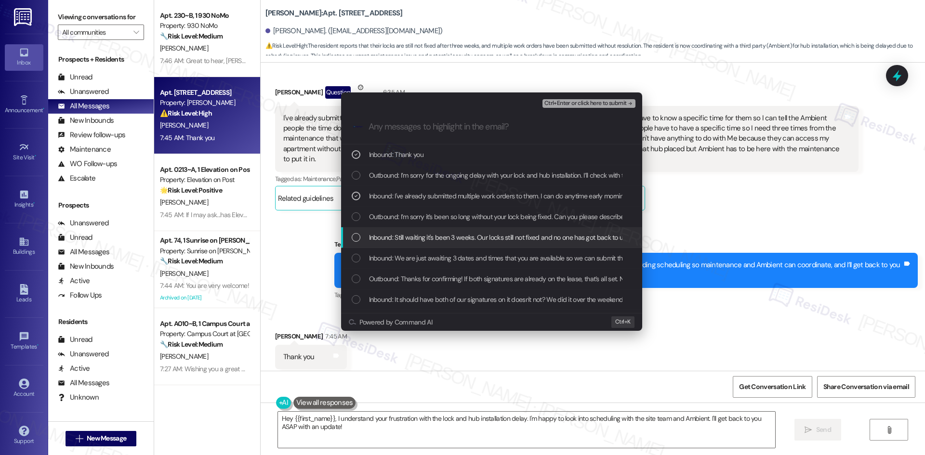
click at [453, 237] on span "Inbound: Still waiting it's been 3 weeks. Our locks still not fixed and no one …" at bounding box center [582, 237] width 427 height 11
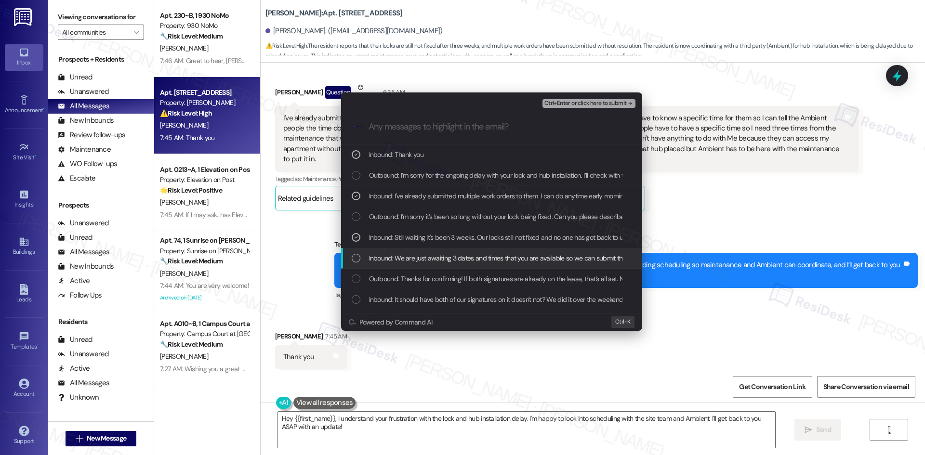
click at [469, 258] on span "Inbound: We are just awaiting 3 dates and times that you are available so we ca…" at bounding box center [846, 258] width 955 height 11
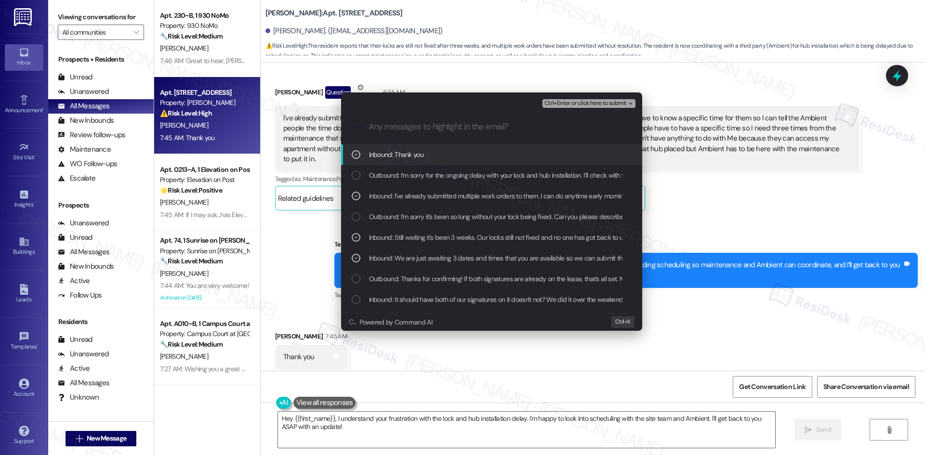
click at [622, 102] on span "Ctrl+Enter or click here to submit" at bounding box center [585, 103] width 82 height 7
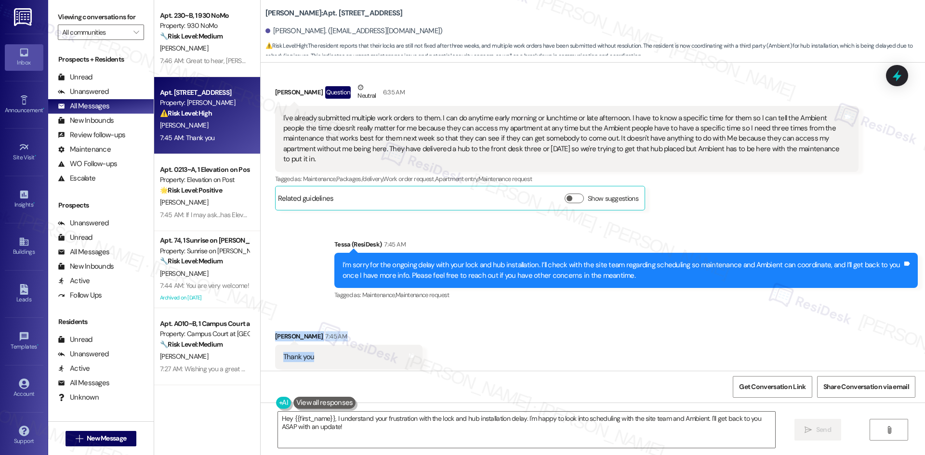
drag, startPoint x: 262, startPoint y: 306, endPoint x: 330, endPoint y: 338, distance: 75.7
click at [325, 337] on div "Received via SMS [PERSON_NAME] 7:45 AM Thank you Tags and notes Tagged as: Prai…" at bounding box center [349, 357] width 162 height 67
copy div "[PERSON_NAME] 7:45 AM Thank you"
click at [512, 282] on div "Sent via SMS Tessa (ResiDesk) 7:45 AM I’m sorry for the ongoing delay with your…" at bounding box center [626, 270] width 598 height 77
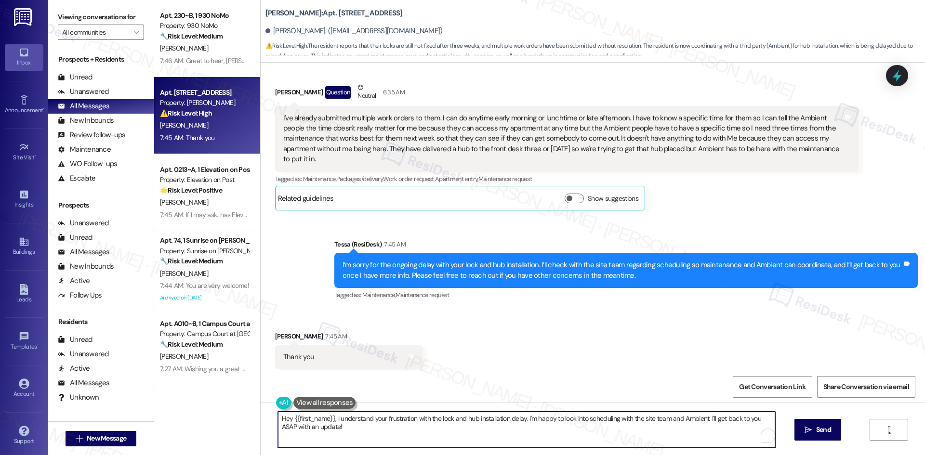
click at [342, 427] on textarea "Hey {{first_name}}, I understand your frustration with the lock and hub install…" at bounding box center [526, 430] width 497 height 36
paste textarea "You’re very welcome, [PERSON_NAME]"
type textarea "You’re very welcome, [PERSON_NAME]!"
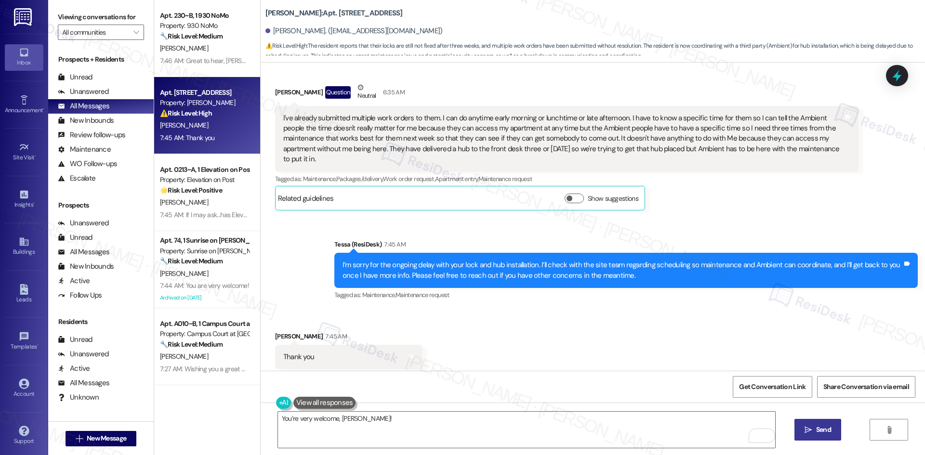
click at [807, 434] on span " Send" at bounding box center [817, 430] width 30 height 10
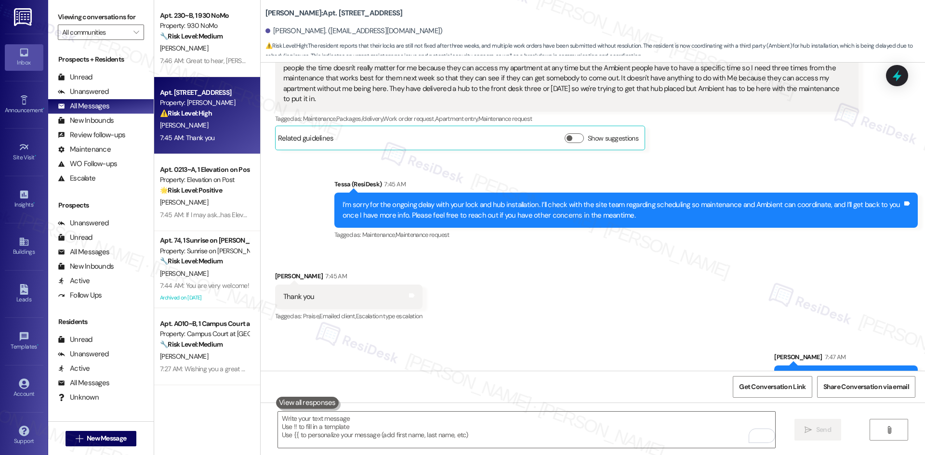
scroll to position [1536, 0]
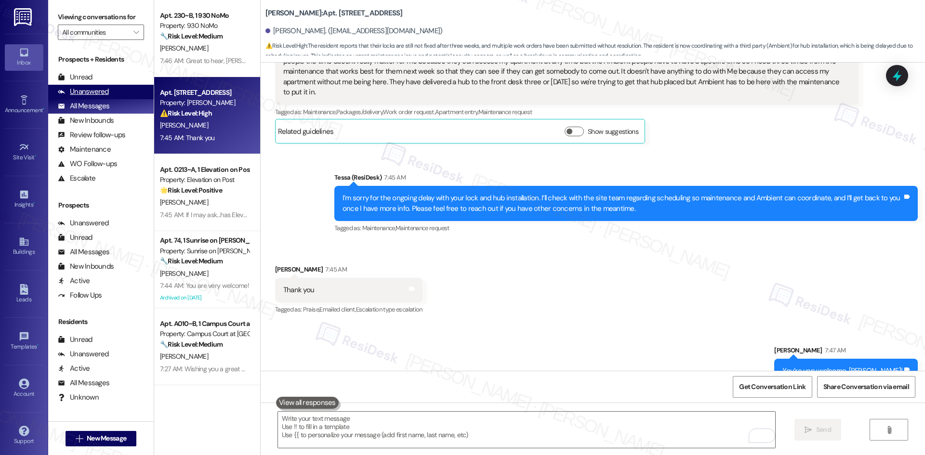
click at [106, 94] on div "Unanswered" at bounding box center [83, 92] width 51 height 10
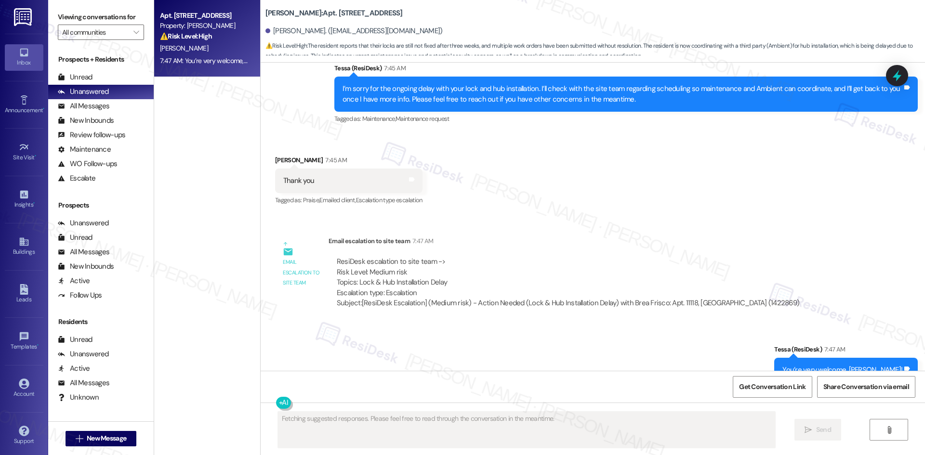
scroll to position [1658, 0]
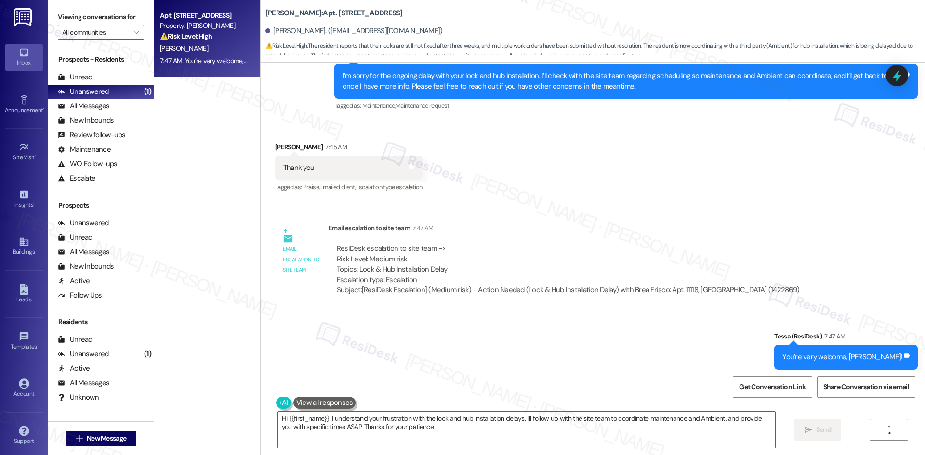
type textarea "Hi {{first_name}}, I understand your frustration with the lock and hub installa…"
click at [219, 45] on div "[PERSON_NAME] [PERSON_NAME]" at bounding box center [204, 48] width 91 height 12
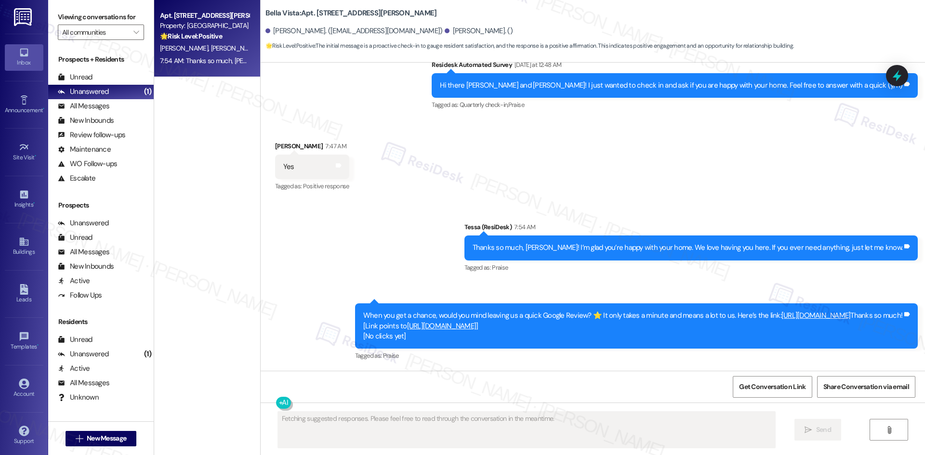
scroll to position [384, 0]
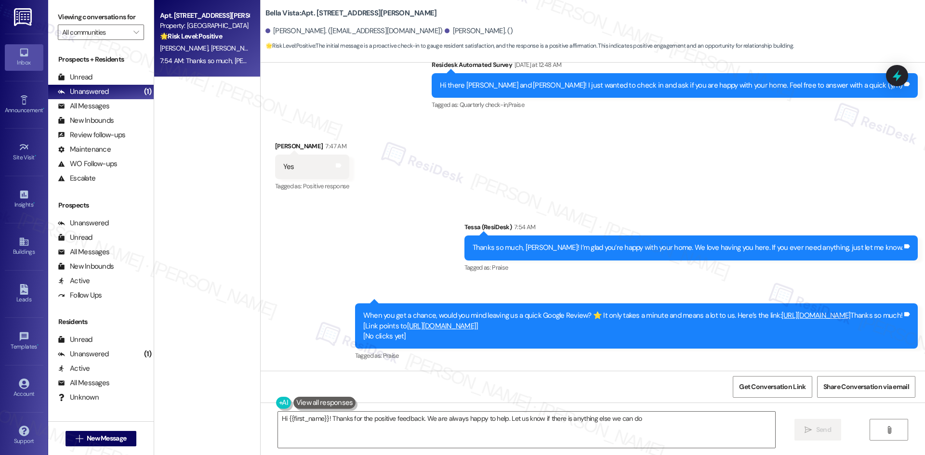
type textarea "Hi {{first_name}}! Thanks for the positive feedback. We are always happy to hel…"
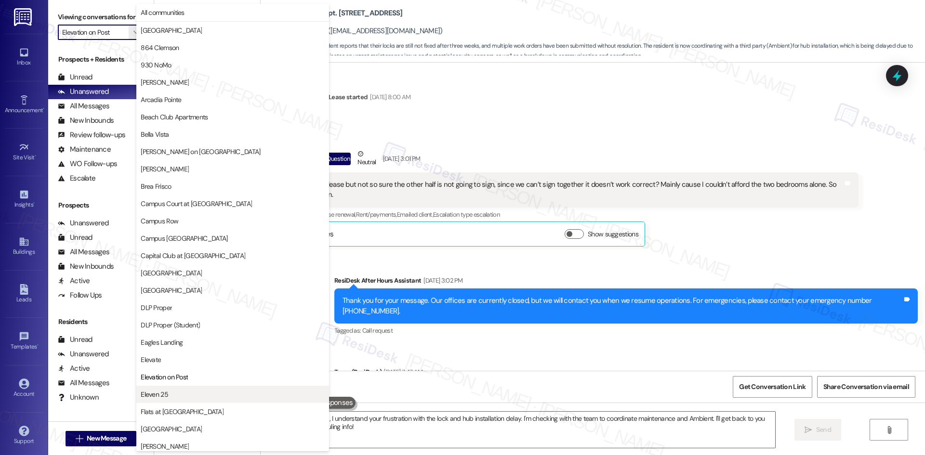
scroll to position [330, 0]
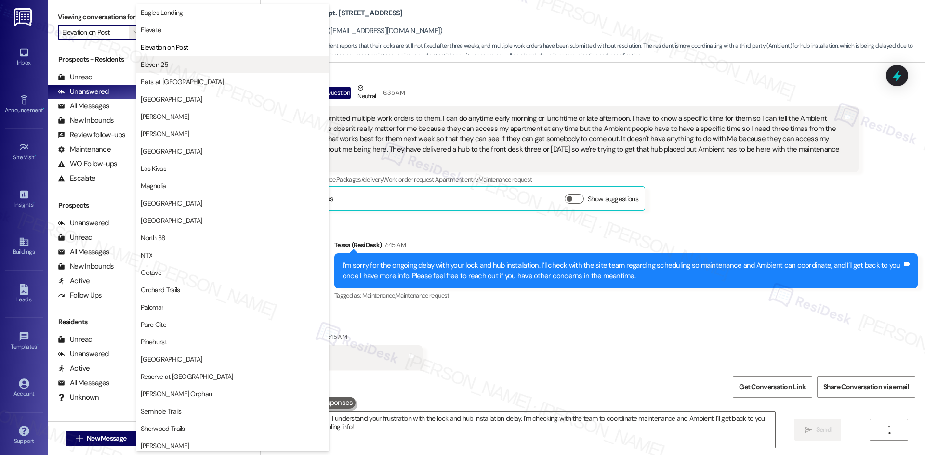
click at [169, 67] on span "Eleven 25" at bounding box center [233, 65] width 184 height 10
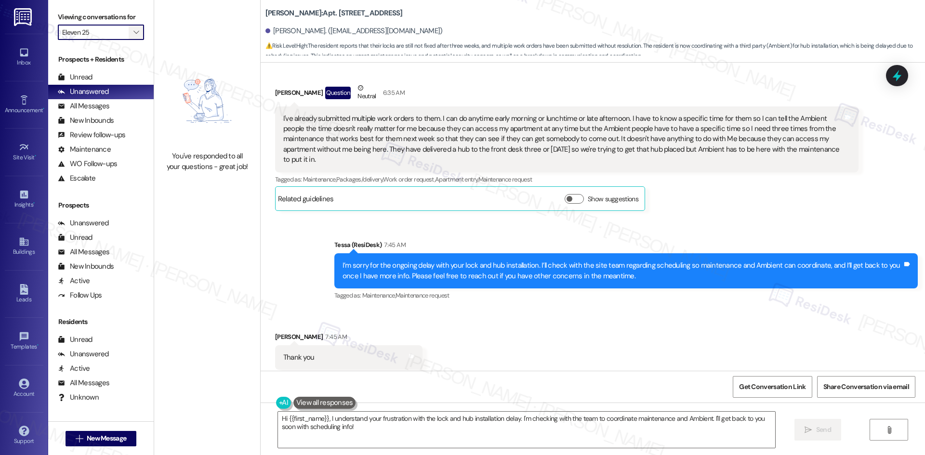
click at [132, 27] on span "" at bounding box center [136, 32] width 9 height 15
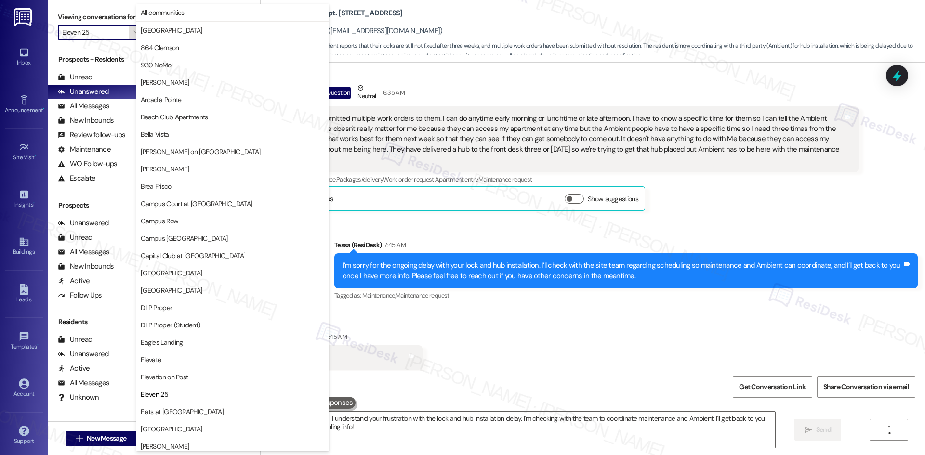
scroll to position [330, 0]
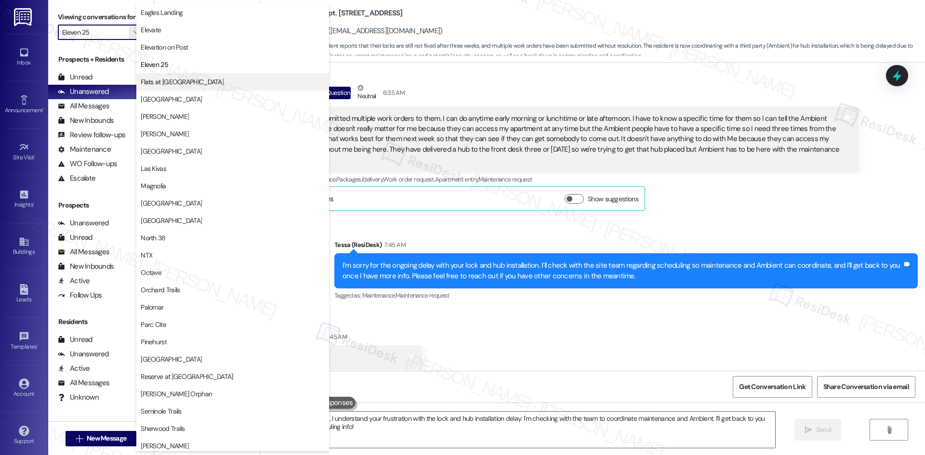
click at [203, 85] on span "Flats at West Village" at bounding box center [233, 82] width 184 height 10
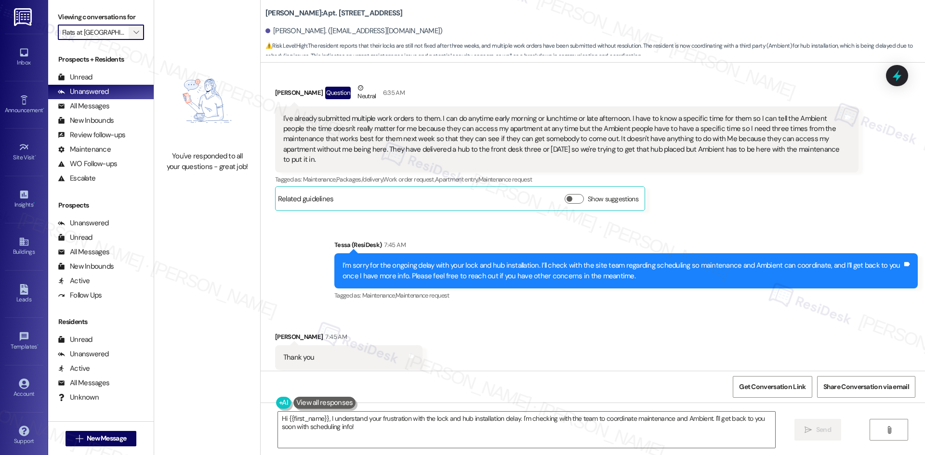
click at [134, 37] on button "" at bounding box center [136, 32] width 15 height 15
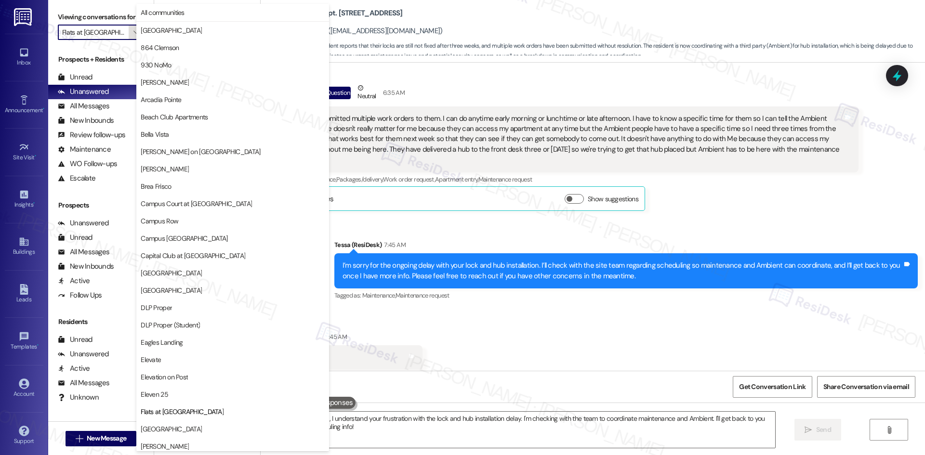
scroll to position [330, 0]
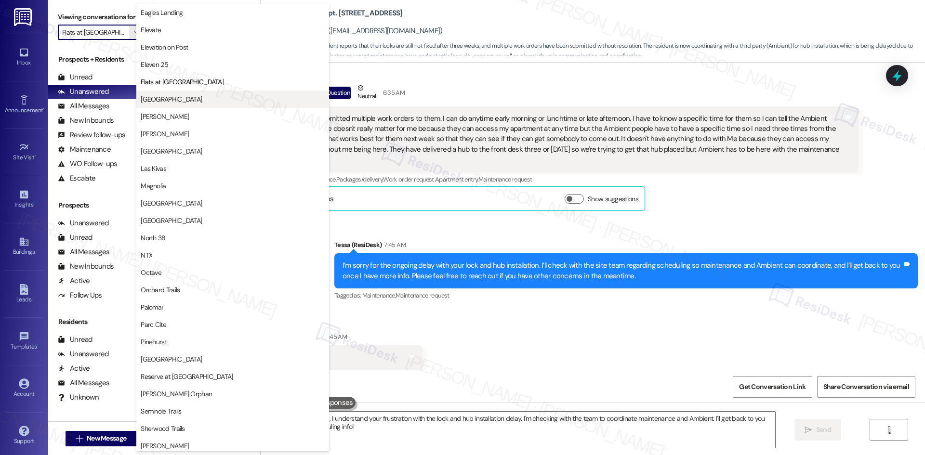
click at [178, 96] on span "Georgetown Oaks" at bounding box center [171, 99] width 61 height 10
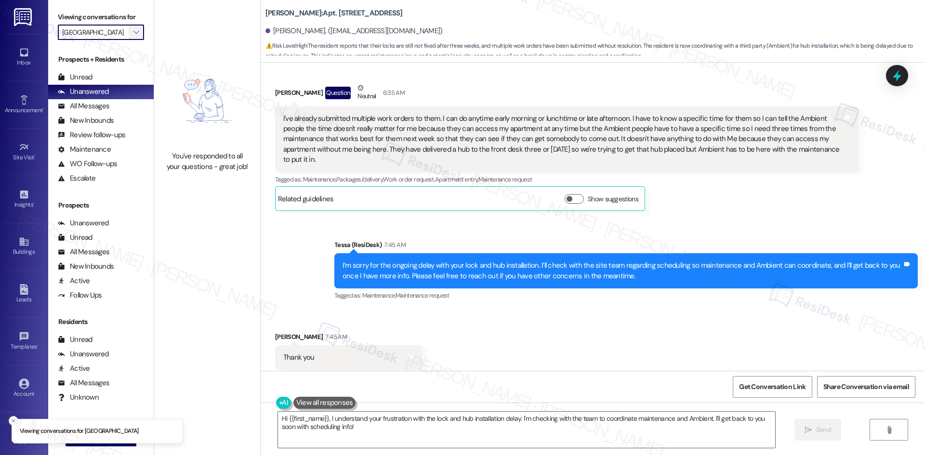
click at [132, 34] on span "" at bounding box center [136, 32] width 9 height 15
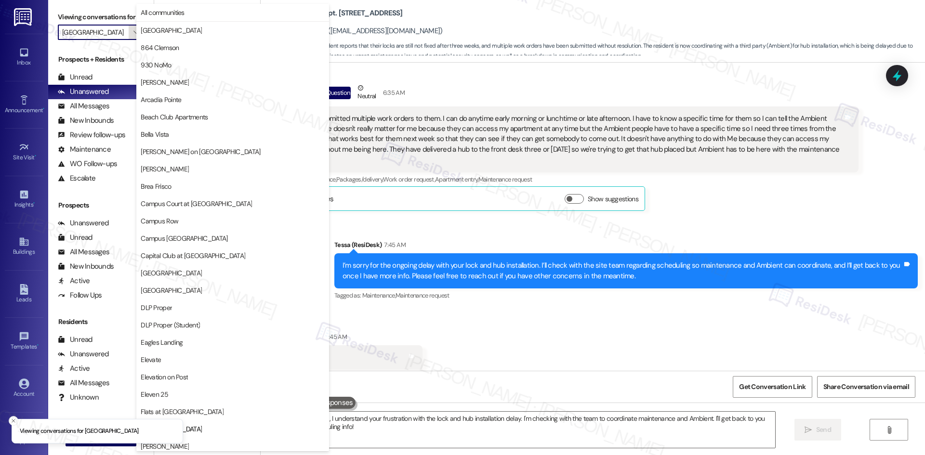
scroll to position [330, 0]
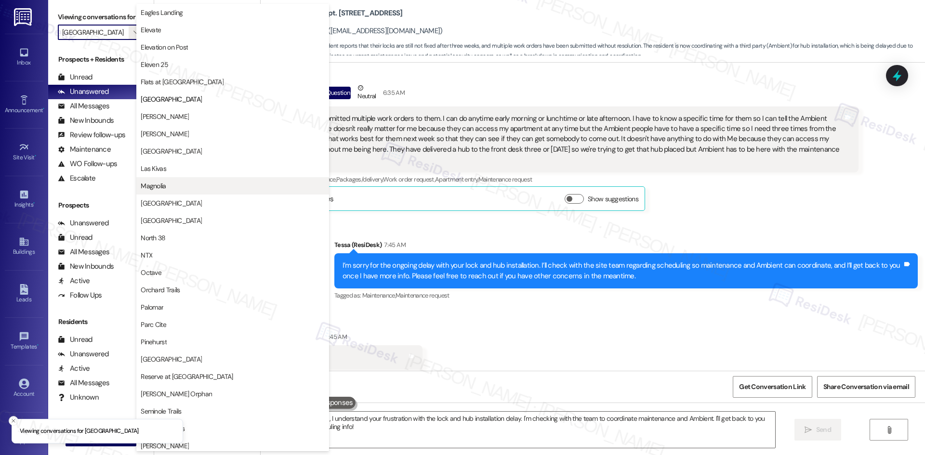
click at [184, 194] on button "Magnolia" at bounding box center [232, 185] width 193 height 17
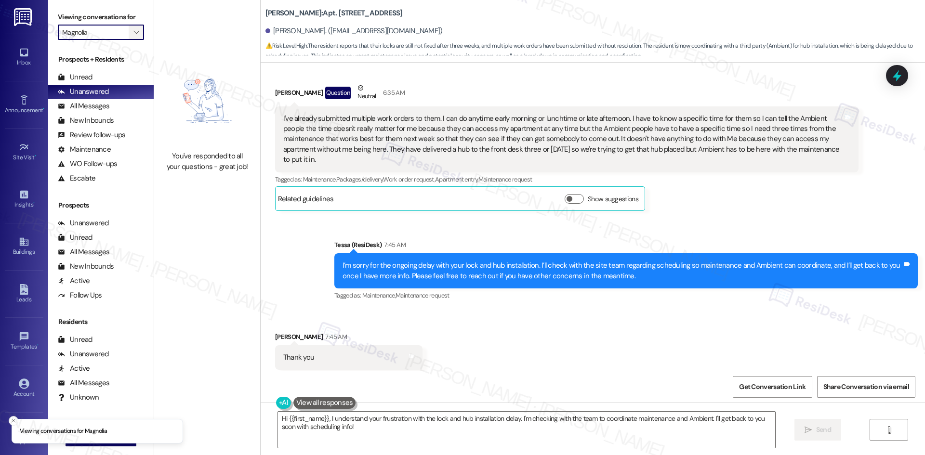
click at [133, 35] on icon "" at bounding box center [135, 32] width 5 height 8
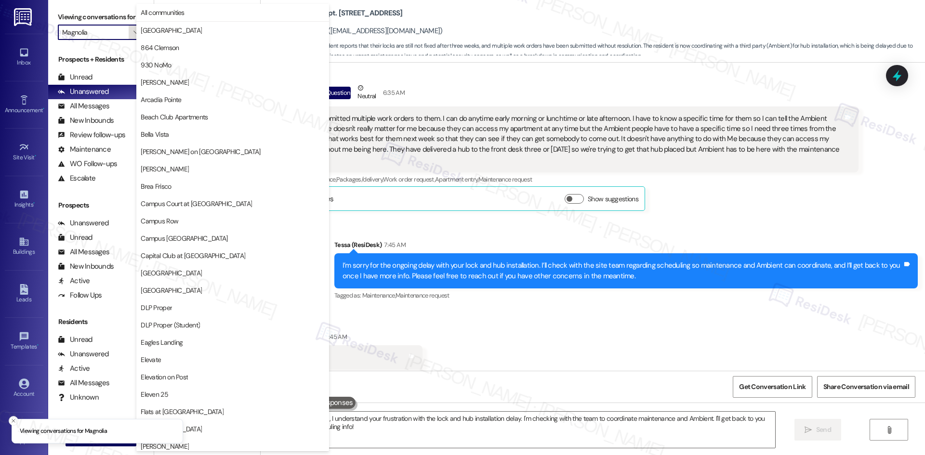
scroll to position [503, 0]
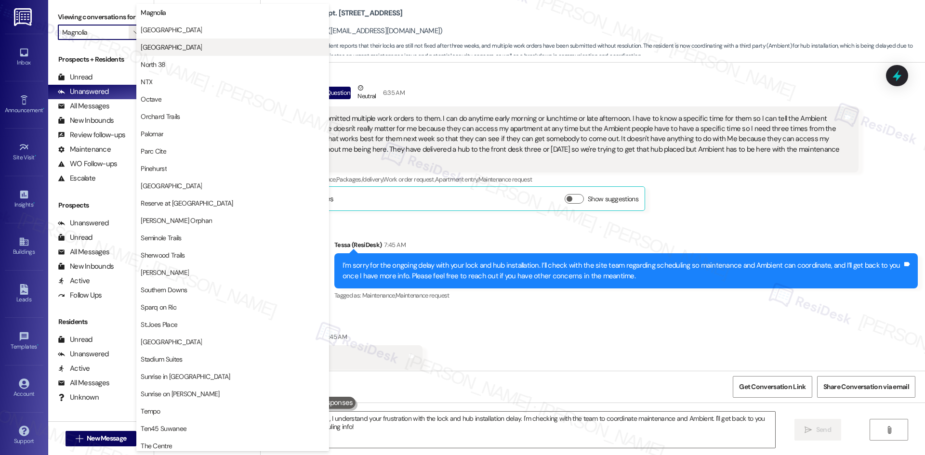
click at [194, 50] on span "Mustang Village" at bounding box center [233, 47] width 184 height 10
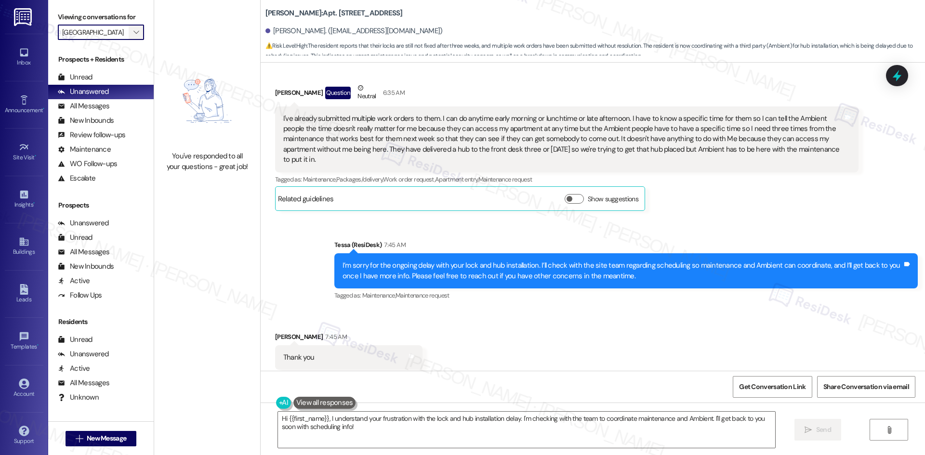
click at [133, 32] on icon "" at bounding box center [135, 32] width 5 height 8
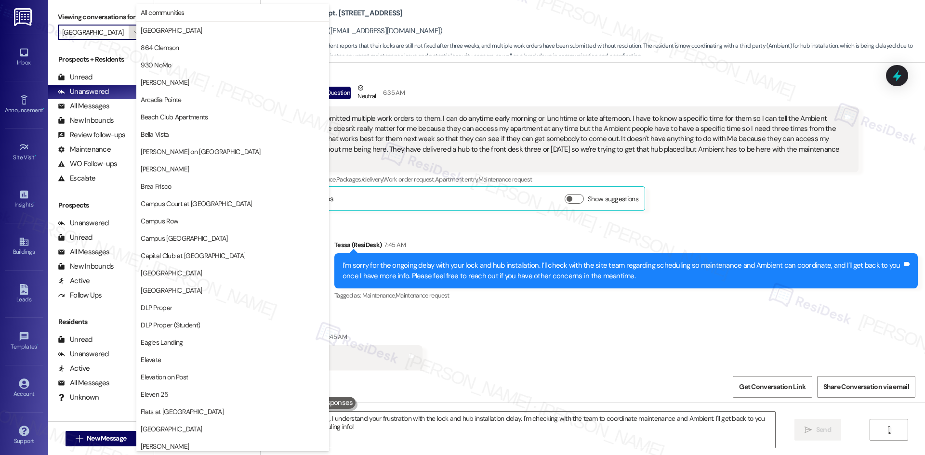
scroll to position [503, 0]
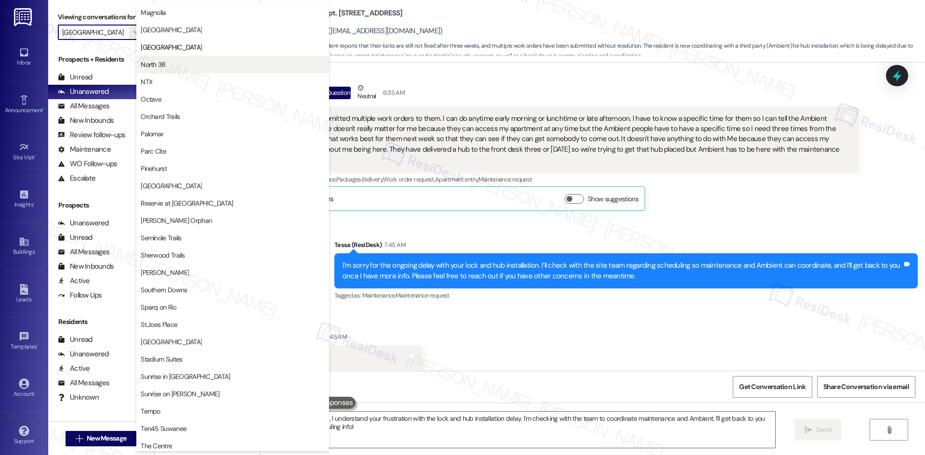
click at [188, 65] on span "North 38" at bounding box center [233, 65] width 184 height 10
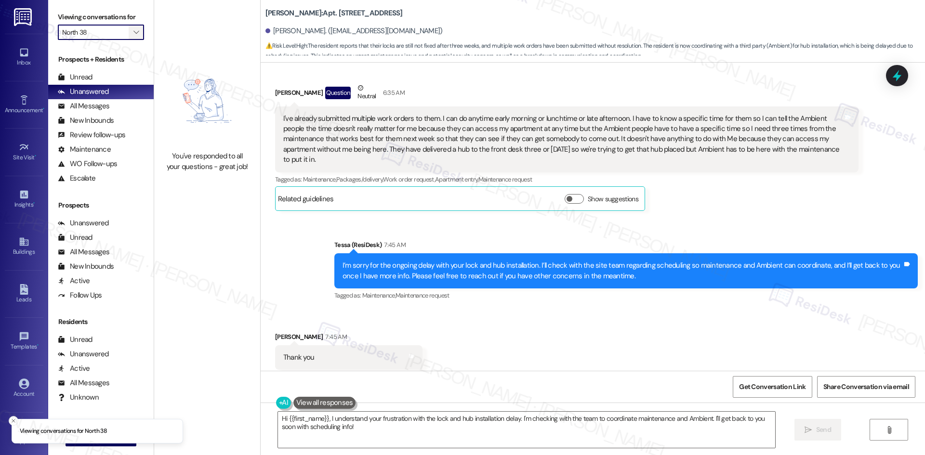
click at [133, 35] on icon "" at bounding box center [135, 32] width 5 height 8
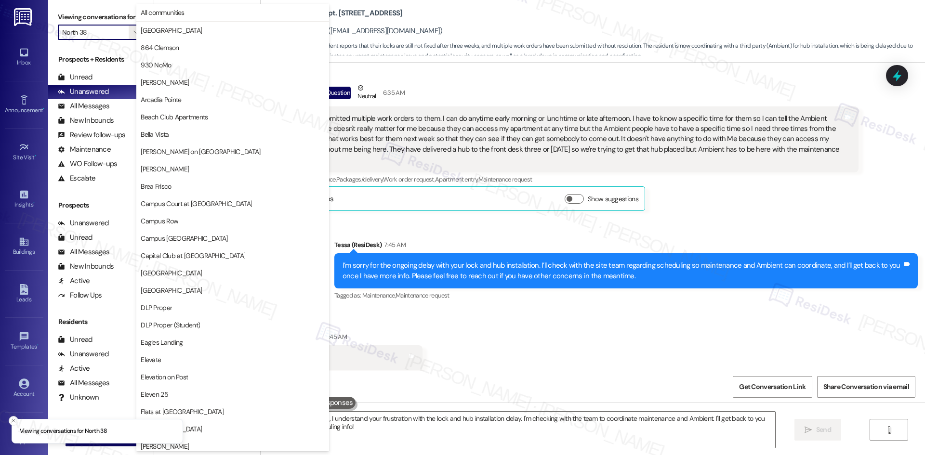
scroll to position [503, 0]
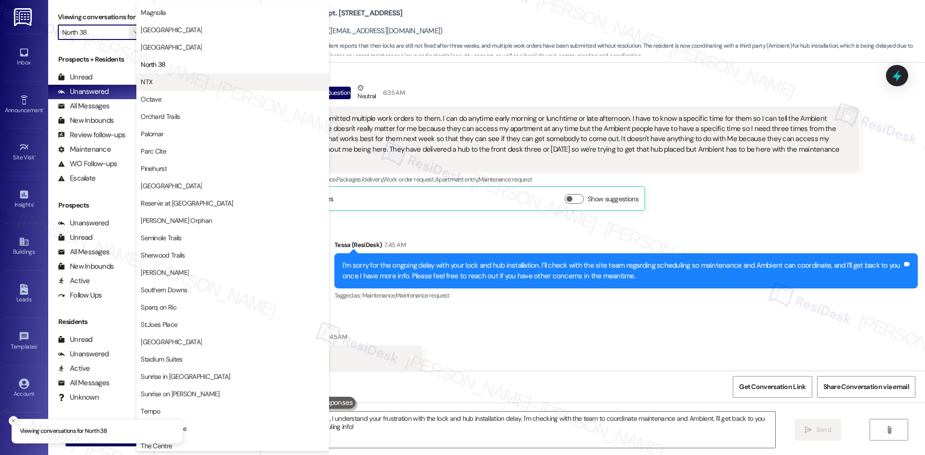
click at [176, 83] on span "NTX" at bounding box center [233, 82] width 184 height 10
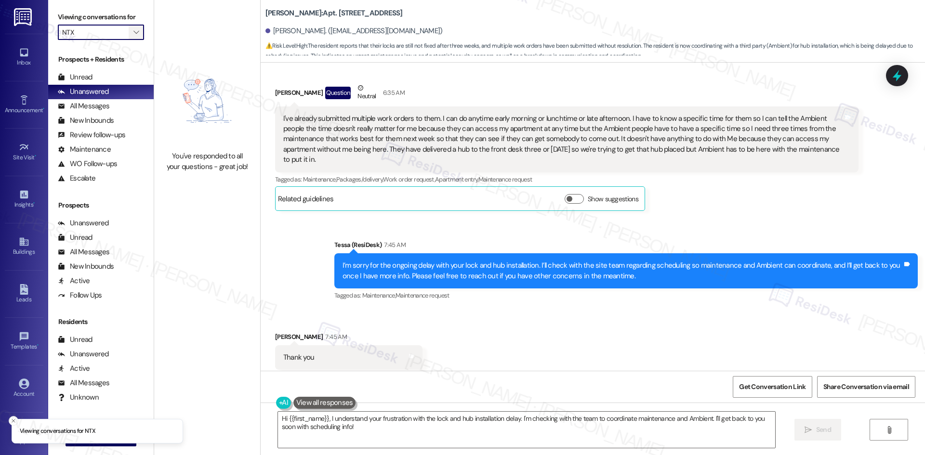
click at [132, 31] on span "" at bounding box center [136, 32] width 9 height 15
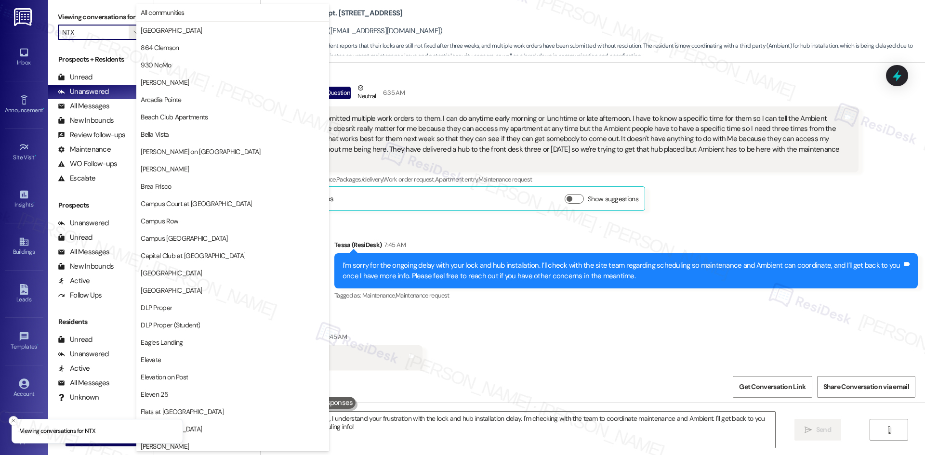
scroll to position [503, 0]
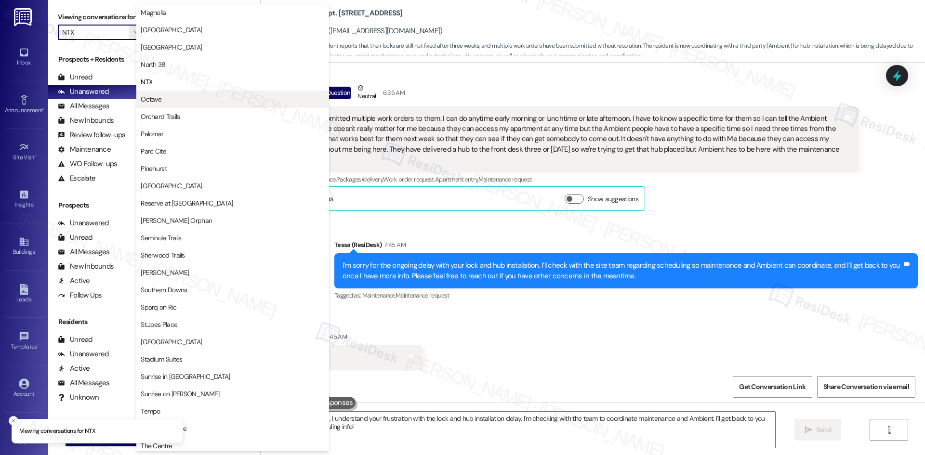
click at [237, 102] on span "Octave" at bounding box center [233, 99] width 184 height 10
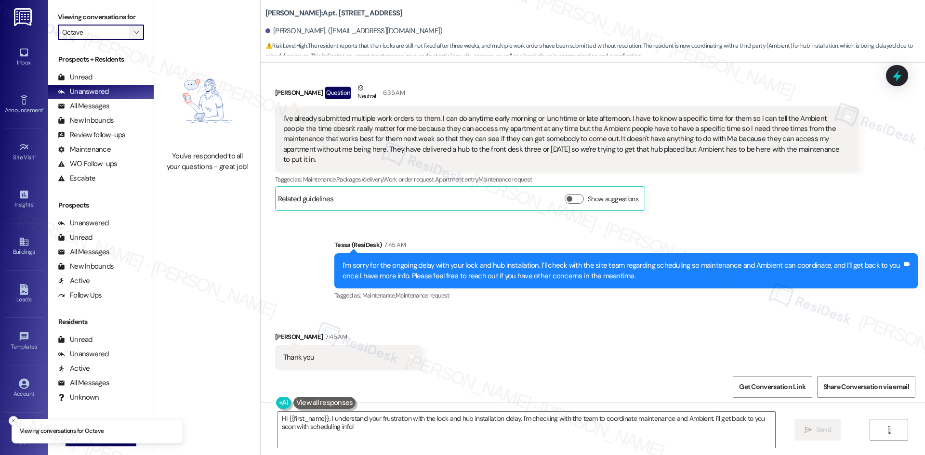
click at [133, 30] on icon "" at bounding box center [135, 32] width 5 height 8
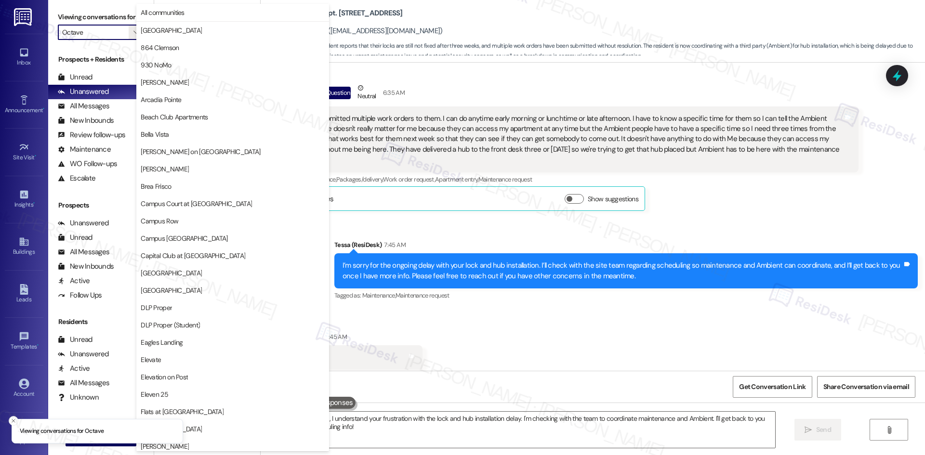
scroll to position [503, 0]
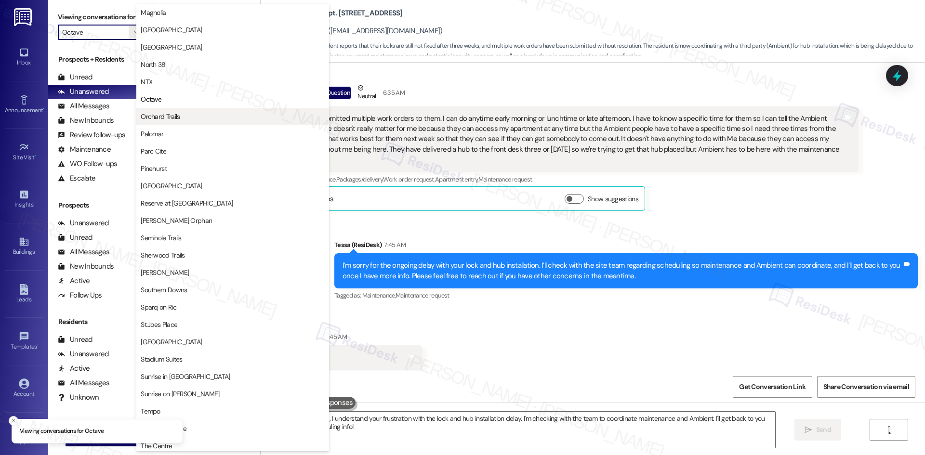
click at [187, 113] on span "Orchard Trails" at bounding box center [233, 117] width 184 height 10
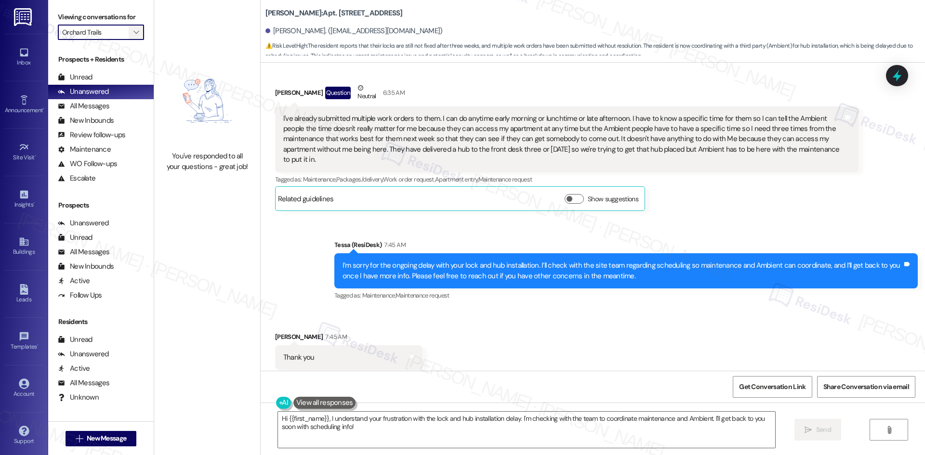
click at [133, 30] on icon "" at bounding box center [135, 32] width 5 height 8
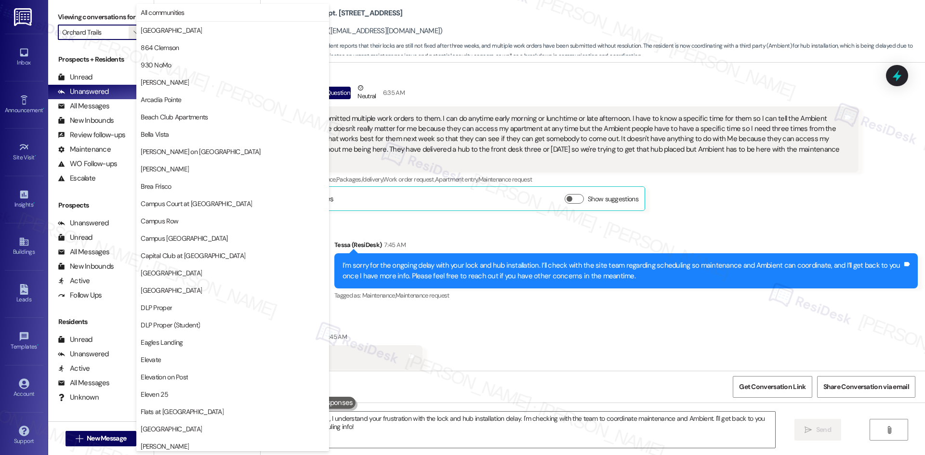
scroll to position [503, 0]
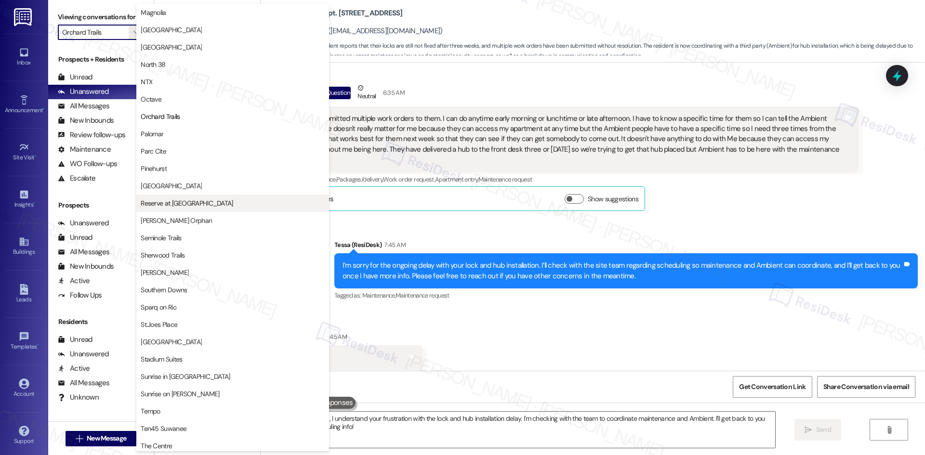
click at [198, 203] on span "Reserve at San Antonio" at bounding box center [187, 203] width 92 height 10
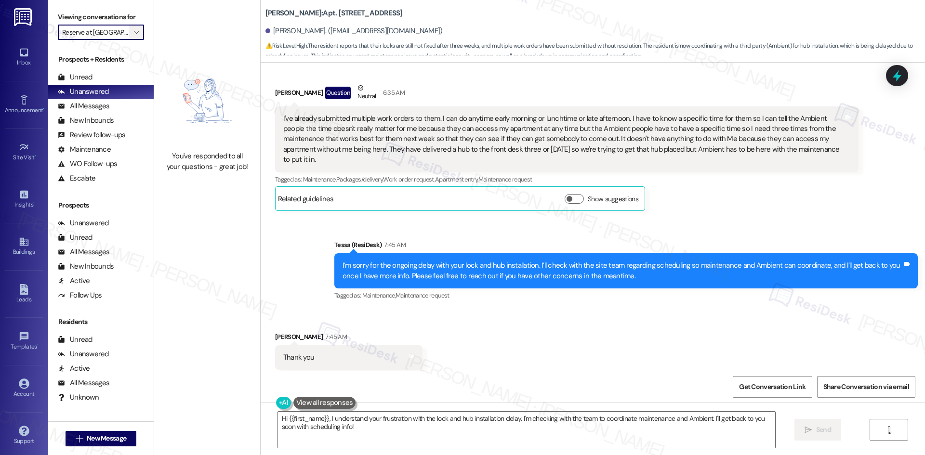
click at [133, 31] on icon "" at bounding box center [135, 32] width 5 height 8
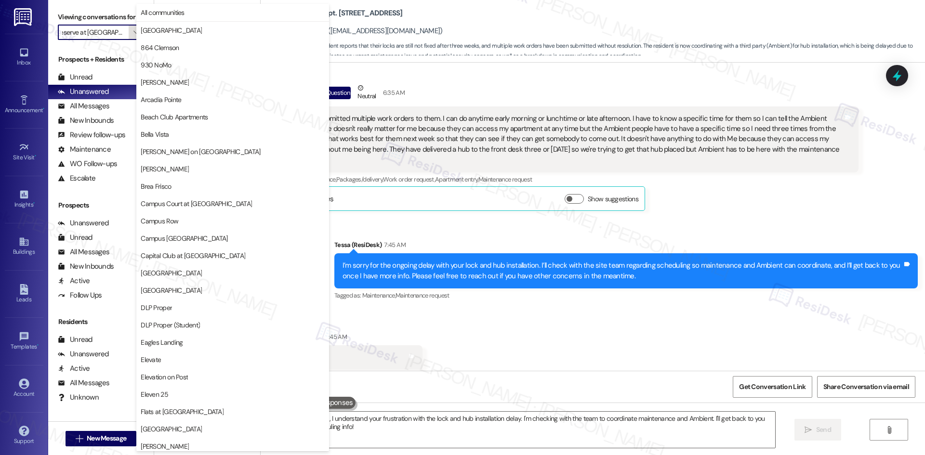
scroll to position [671, 0]
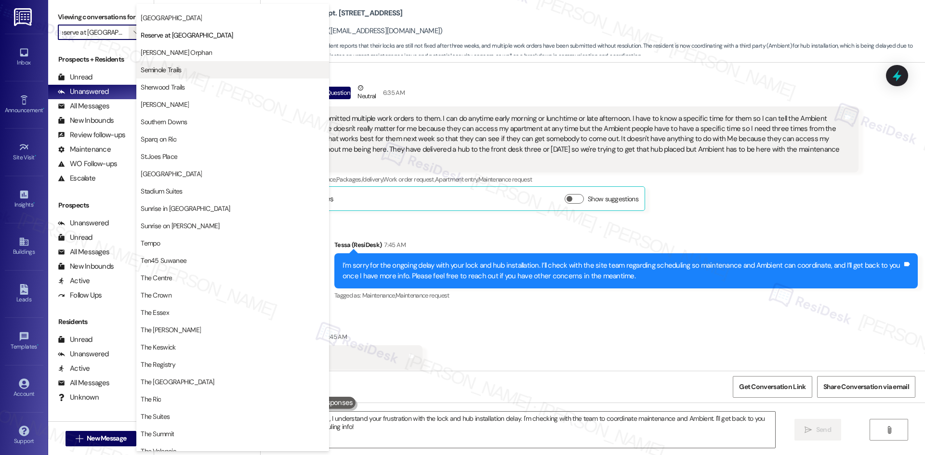
click at [224, 69] on span "Seminole Trails" at bounding box center [233, 70] width 184 height 10
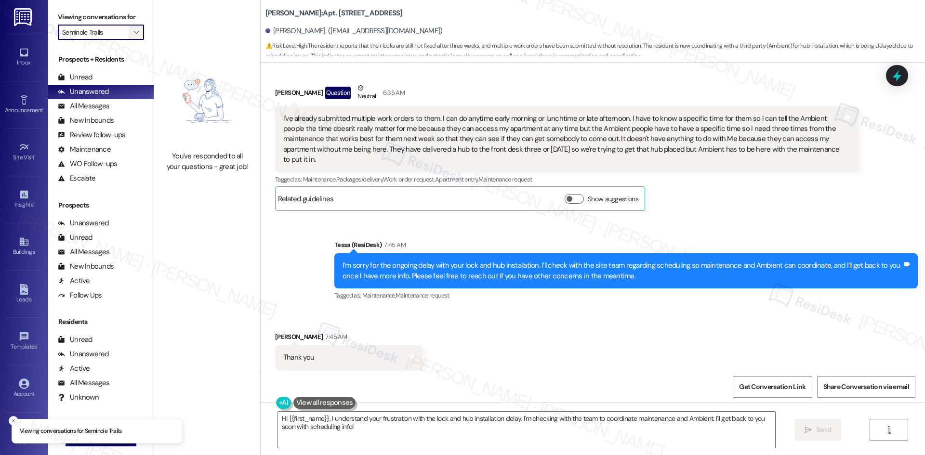
click at [133, 33] on button "" at bounding box center [136, 32] width 15 height 15
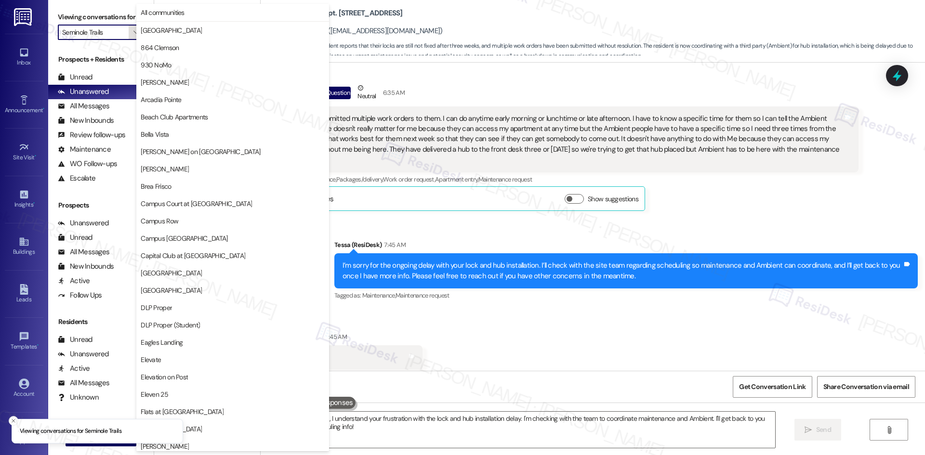
scroll to position [671, 0]
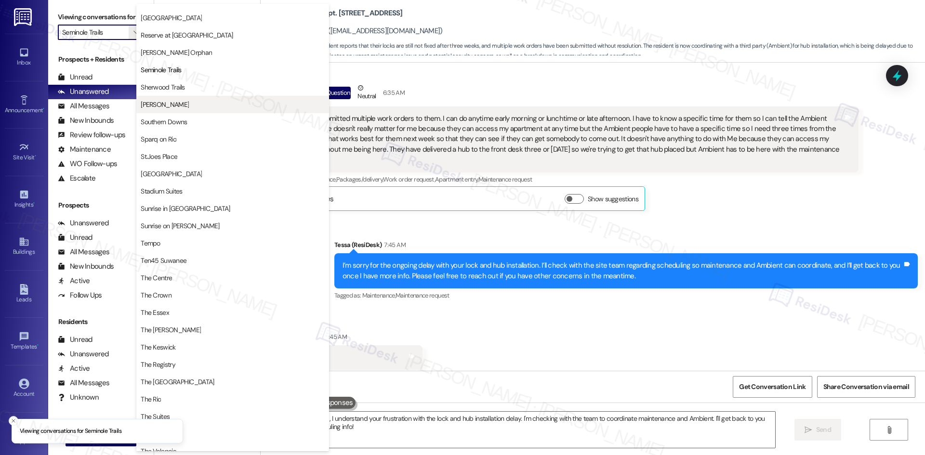
click at [226, 105] on span "Solano Belleair" at bounding box center [233, 105] width 184 height 10
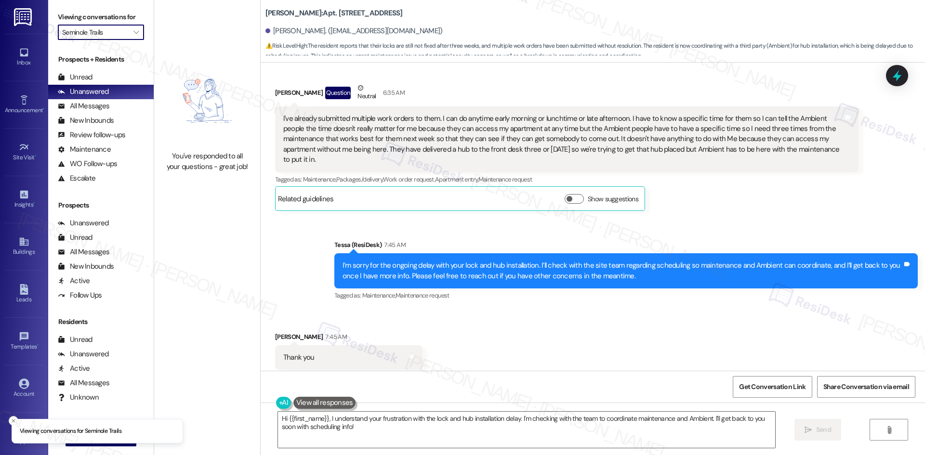
type input "Solano Belleair"
click at [132, 32] on span "" at bounding box center [136, 32] width 9 height 15
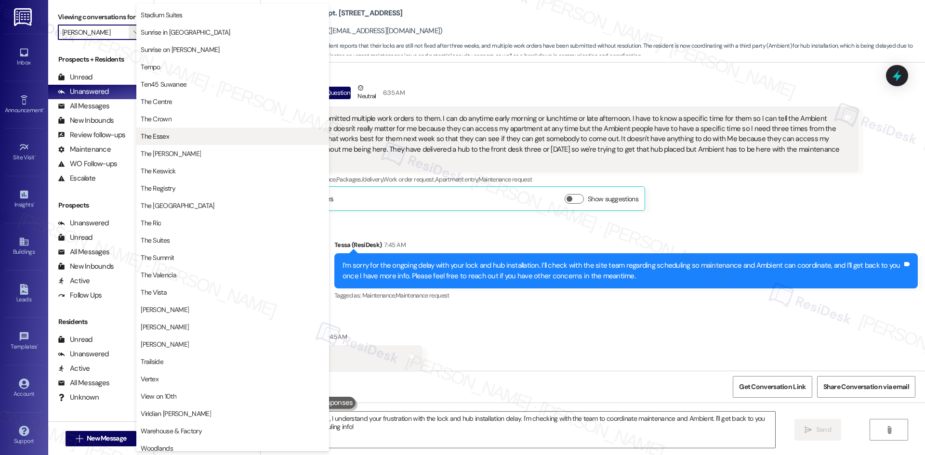
scroll to position [854, 0]
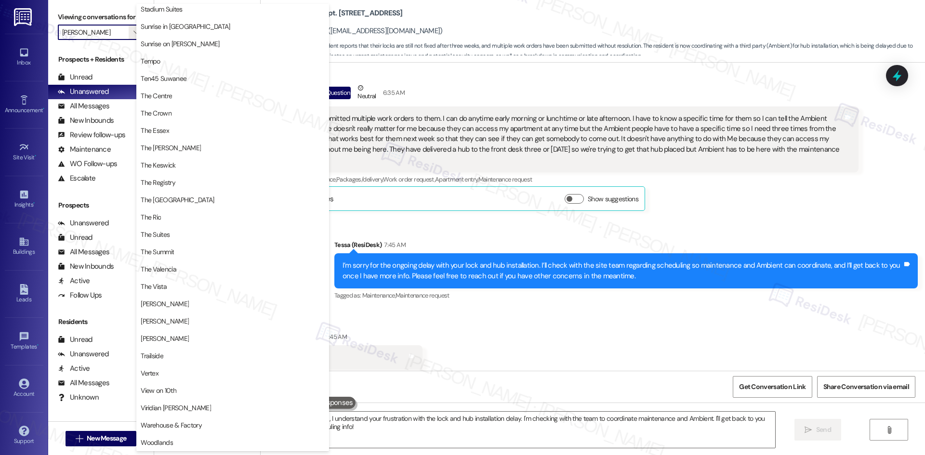
drag, startPoint x: 490, startPoint y: 22, endPoint x: 483, endPoint y: 25, distance: 8.4
click at [487, 23] on div "Rachel Kibby. (rlkibby11@aol.com)" at bounding box center [594, 31] width 659 height 19
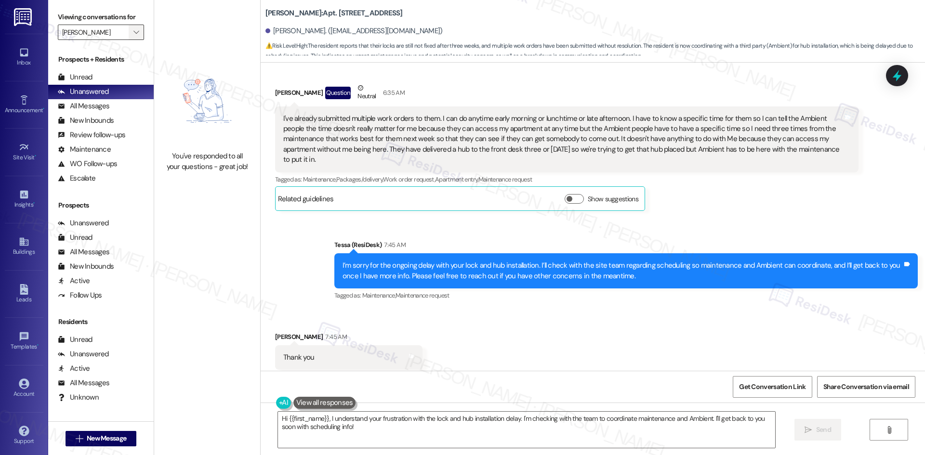
click at [132, 34] on span "" at bounding box center [136, 32] width 9 height 15
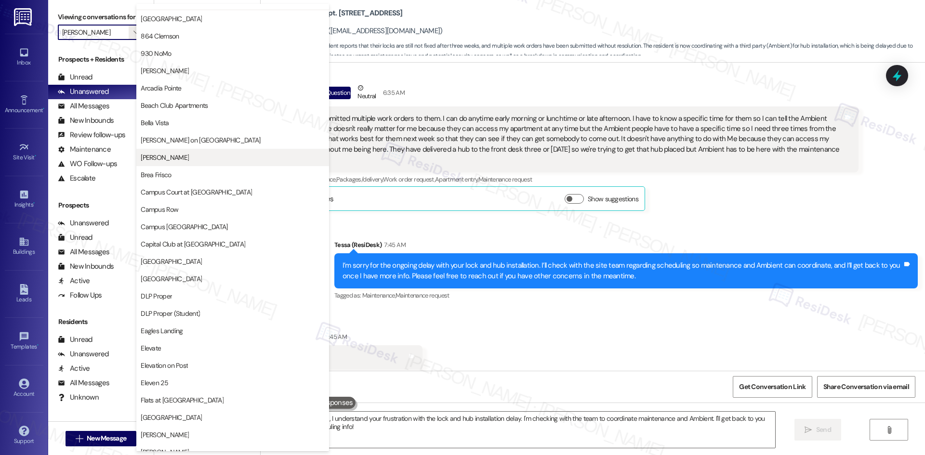
scroll to position [0, 0]
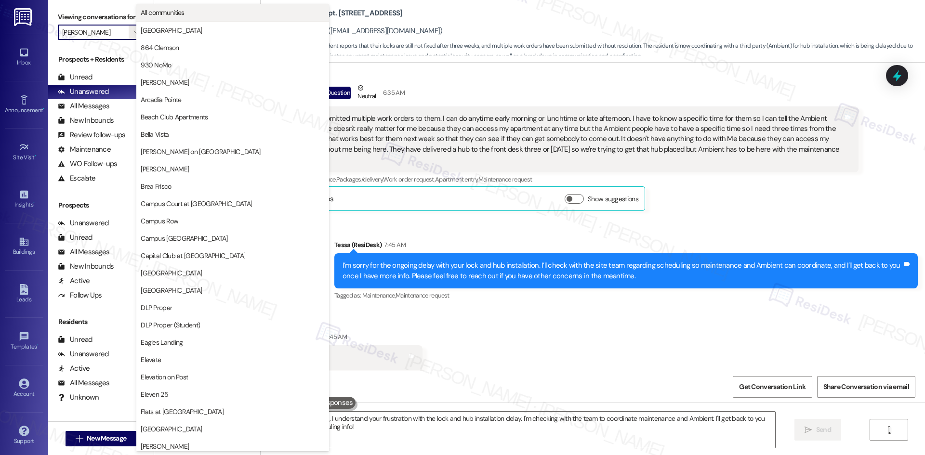
click at [193, 15] on span "All communities" at bounding box center [233, 13] width 184 height 10
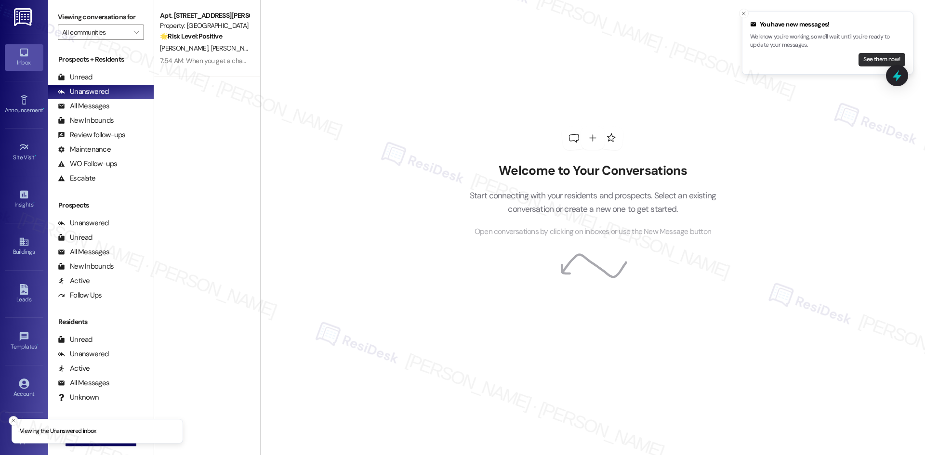
click at [870, 55] on button "See them now!" at bounding box center [881, 59] width 47 height 13
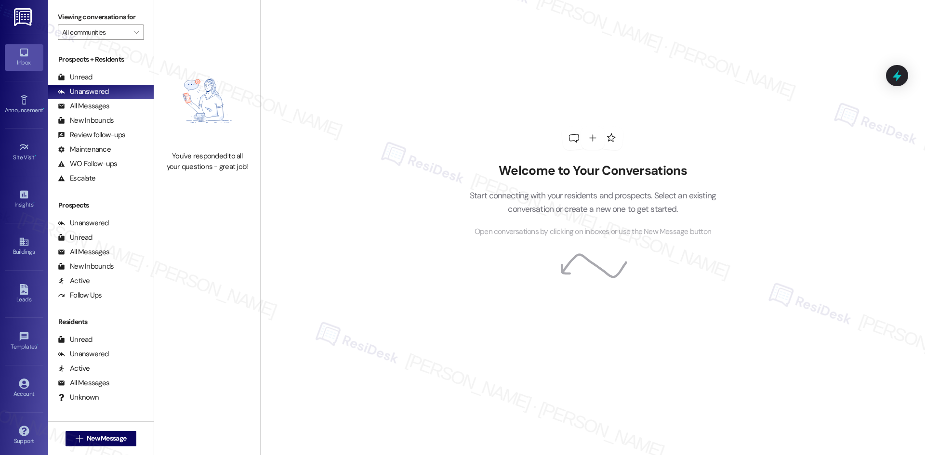
click at [361, 218] on div "Welcome to Your Conversations Start connecting with your residents and prospect…" at bounding box center [592, 227] width 665 height 455
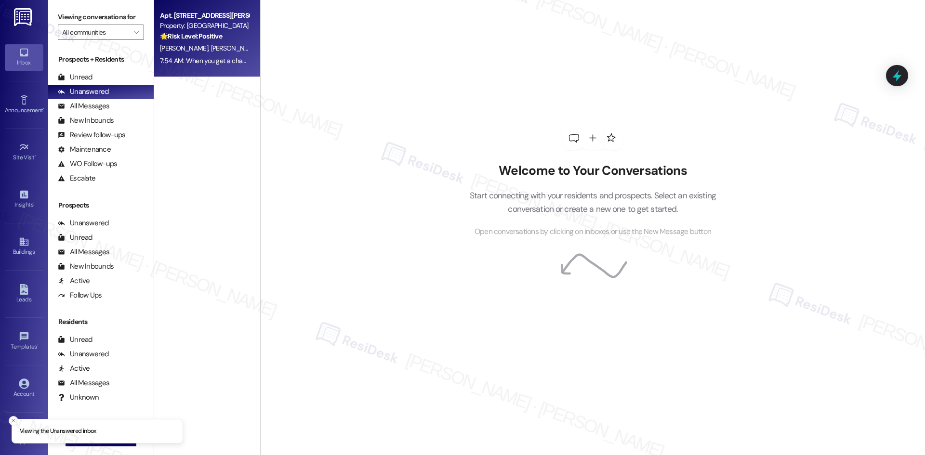
click at [210, 48] on span "[PERSON_NAME]" at bounding box center [234, 48] width 48 height 9
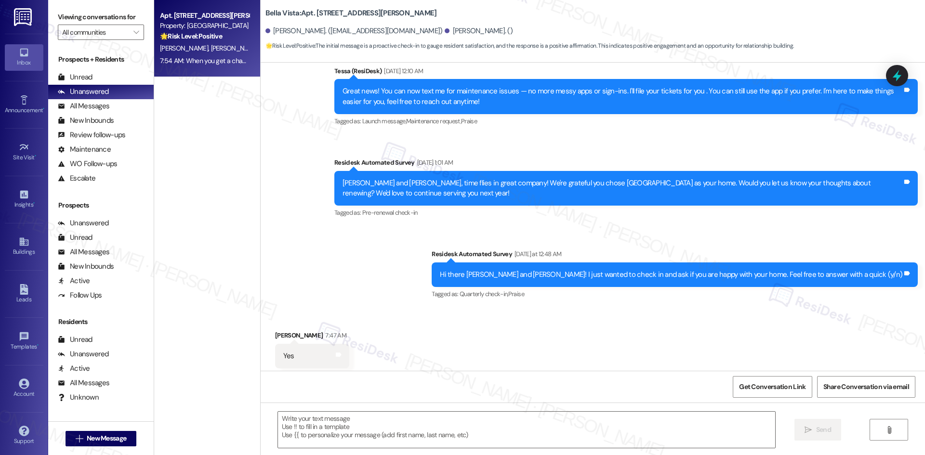
type textarea "Fetching suggested responses. Please feel free to read through the conversation…"
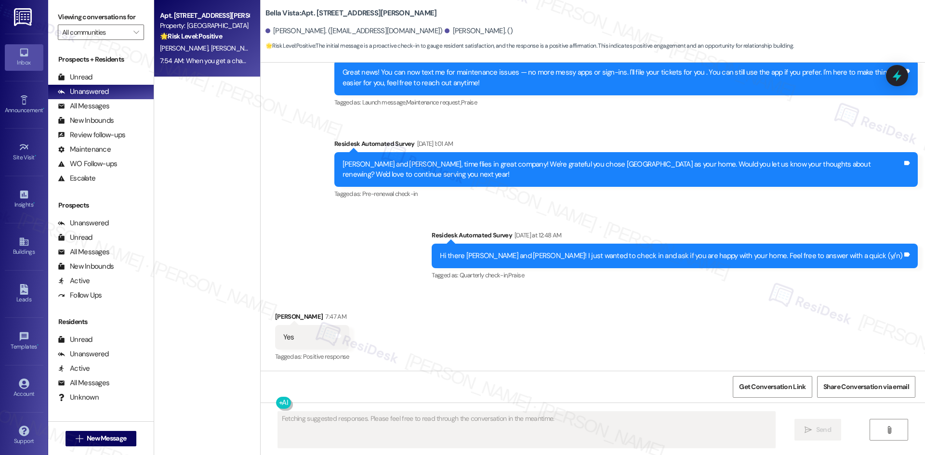
click at [208, 111] on div "Apt. [STREET_ADDRESS][PERSON_NAME] Property: Bella Vista 🌟 Risk Level: Positive…" at bounding box center [207, 193] width 106 height 387
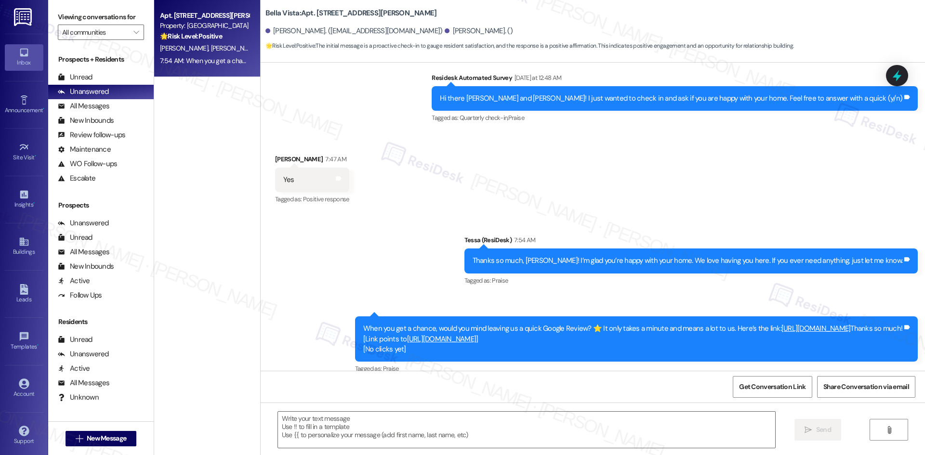
scroll to position [384, 0]
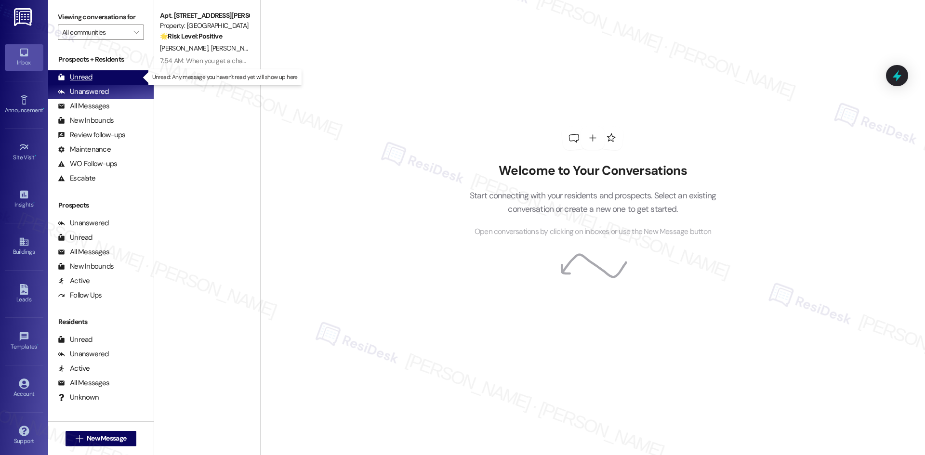
click at [85, 81] on div "Unread" at bounding box center [75, 77] width 35 height 10
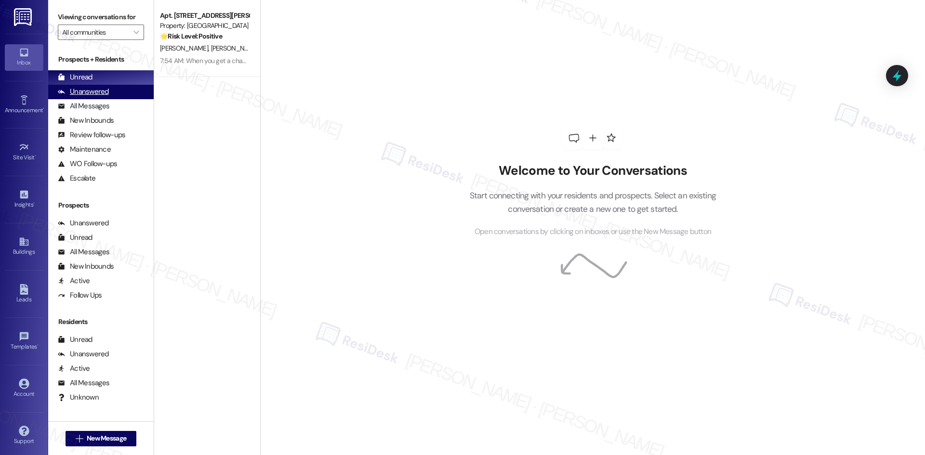
click at [92, 93] on div "Unanswered" at bounding box center [83, 92] width 51 height 10
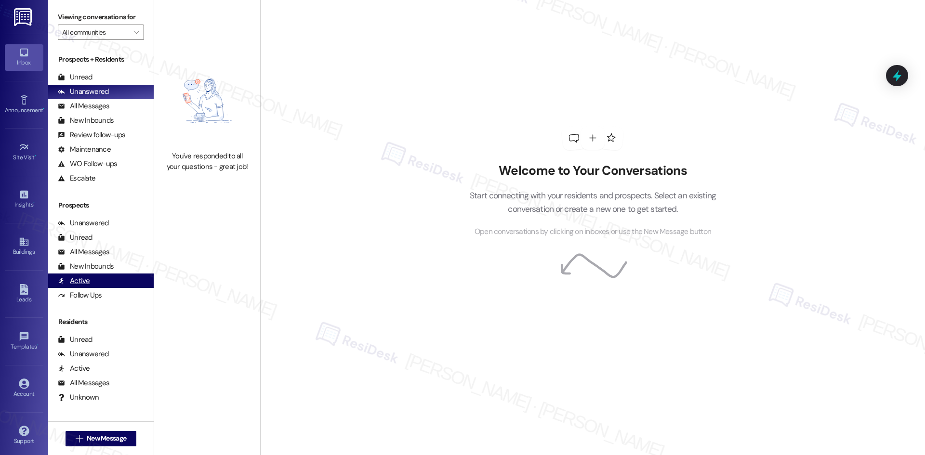
scroll to position [4, 0]
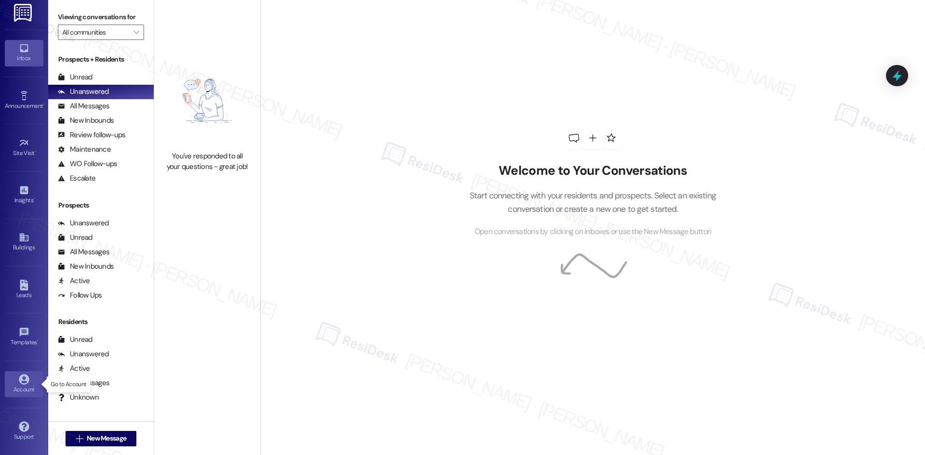
click at [32, 385] on div "Account" at bounding box center [24, 390] width 48 height 10
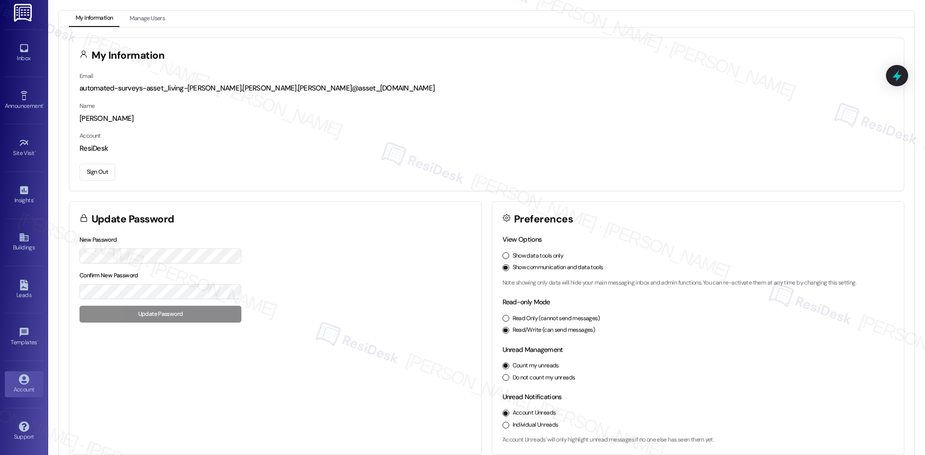
click at [100, 166] on button "Sign Out" at bounding box center [97, 172] width 36 height 17
